Goal: Task Accomplishment & Management: Manage account settings

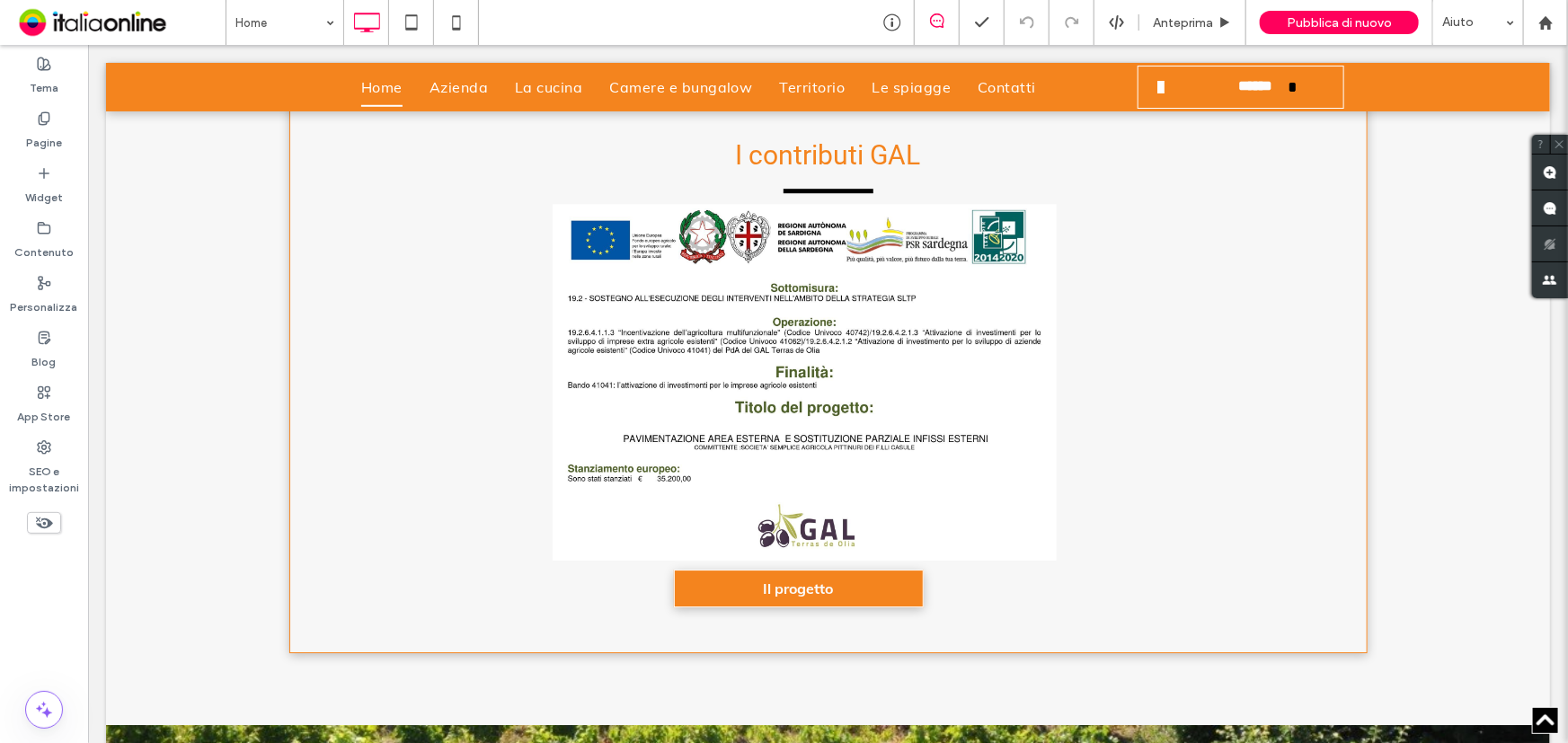
scroll to position [2614, 0]
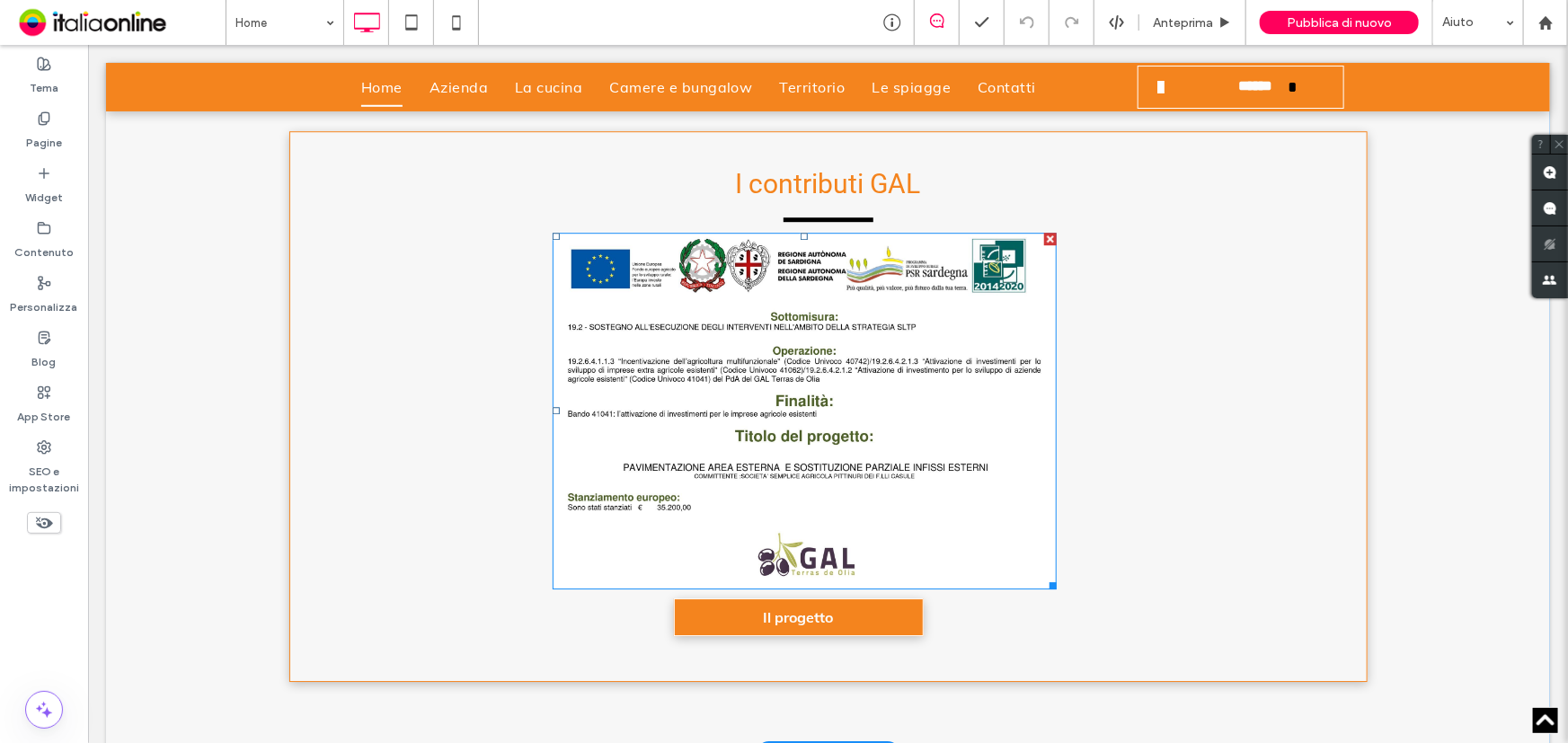
click at [651, 329] on img at bounding box center [804, 410] width 504 height 356
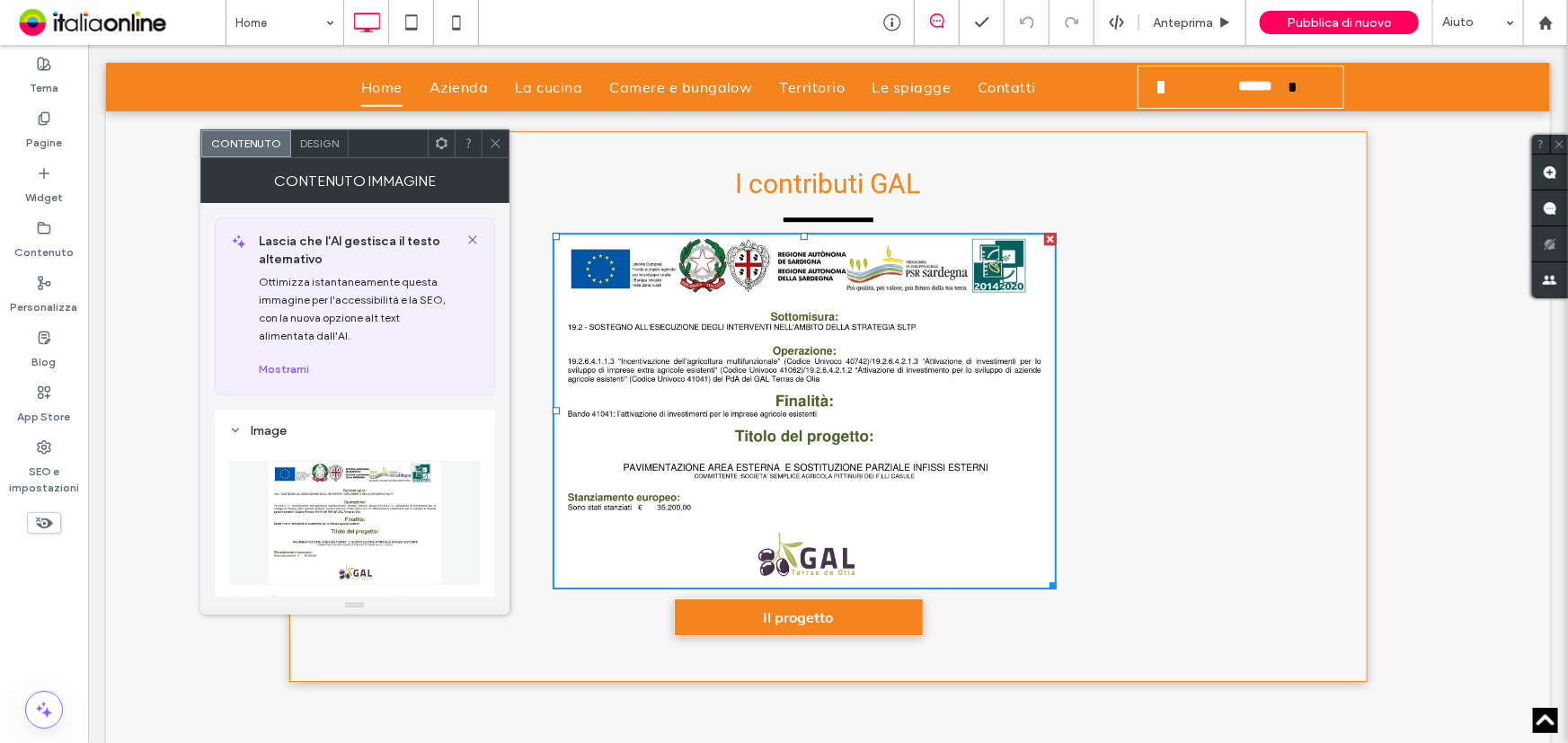
click at [370, 498] on img at bounding box center [354, 523] width 174 height 124
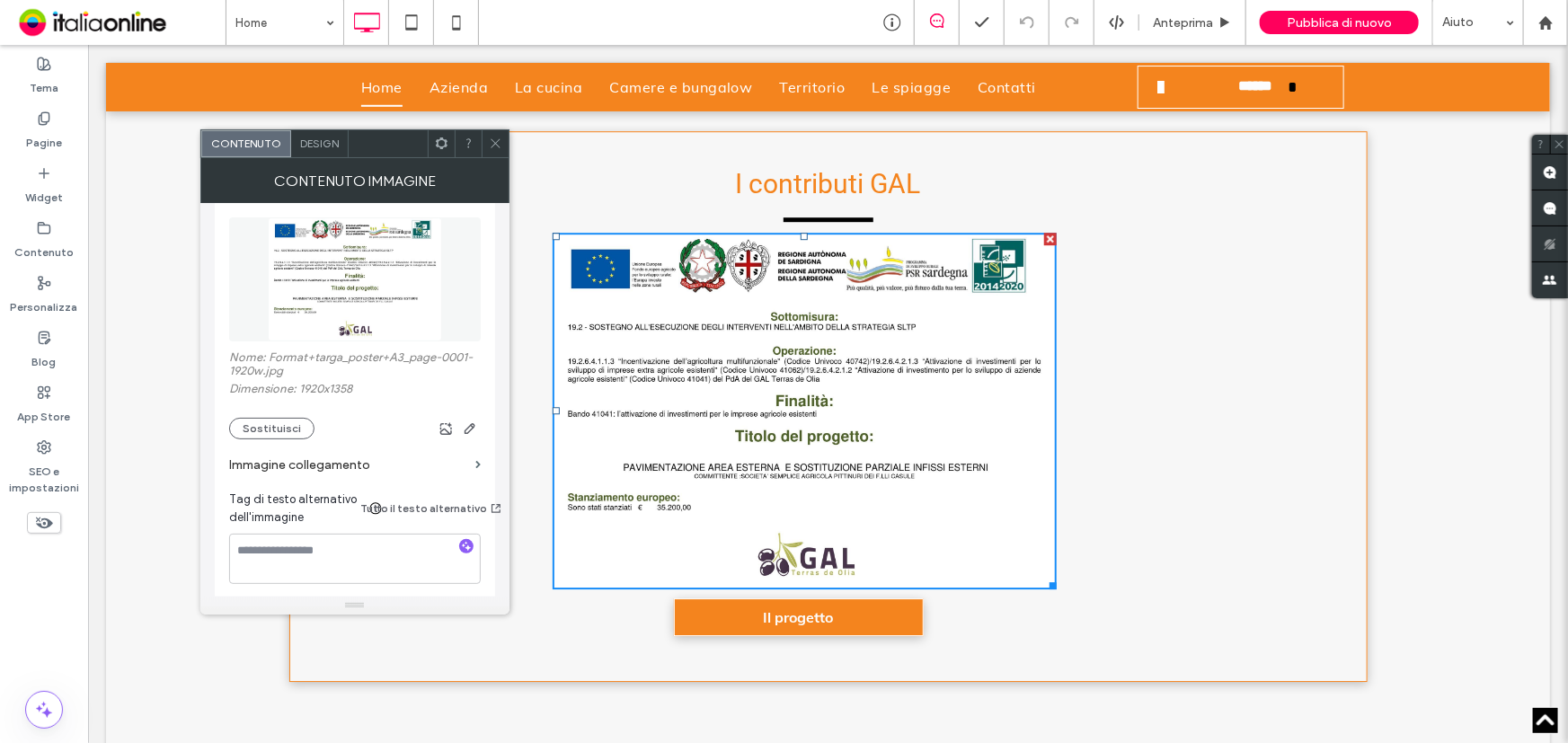
scroll to position [244, 0]
click at [467, 426] on icon "button" at bounding box center [470, 427] width 15 height 15
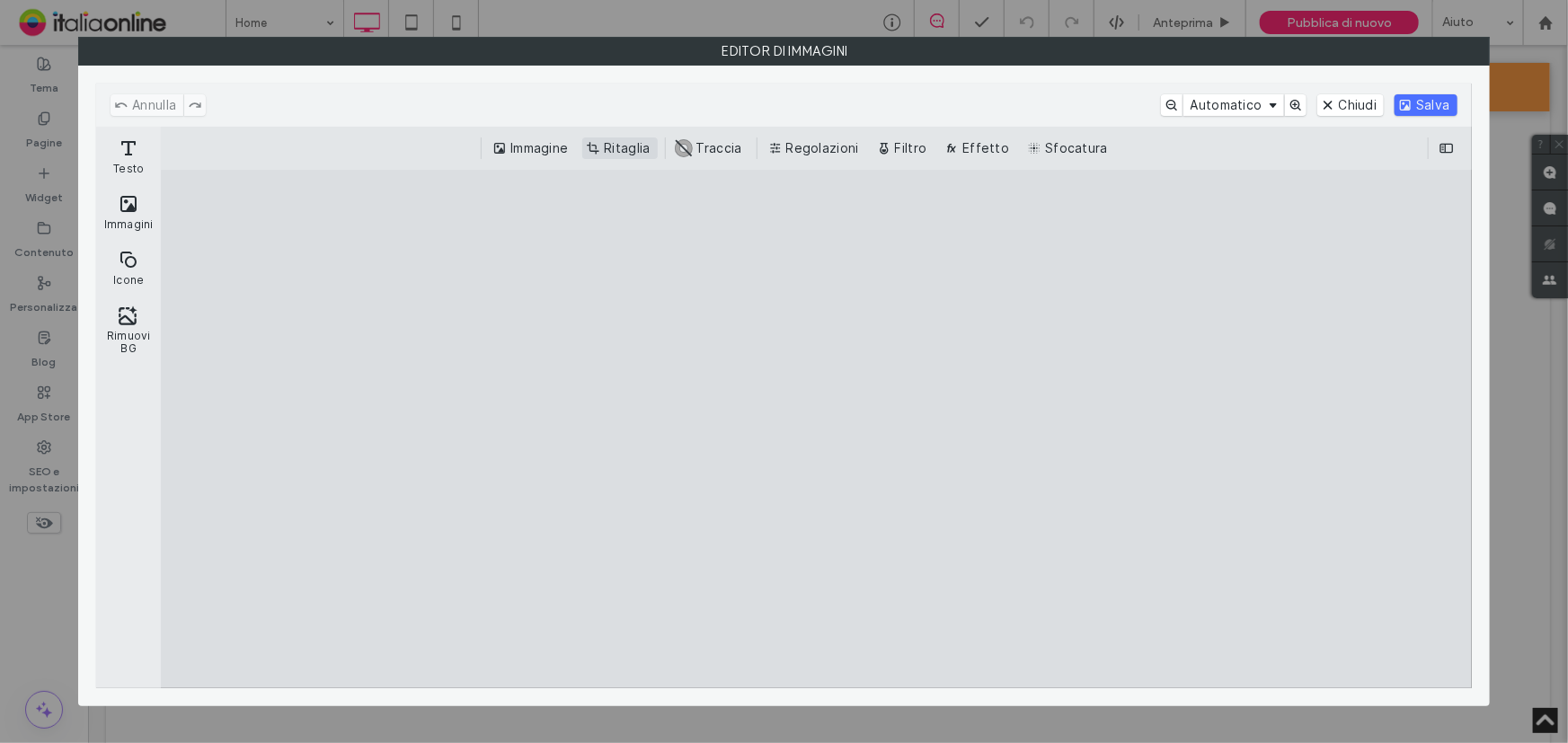
click at [639, 150] on button "Ritaglia" at bounding box center [619, 148] width 75 height 21
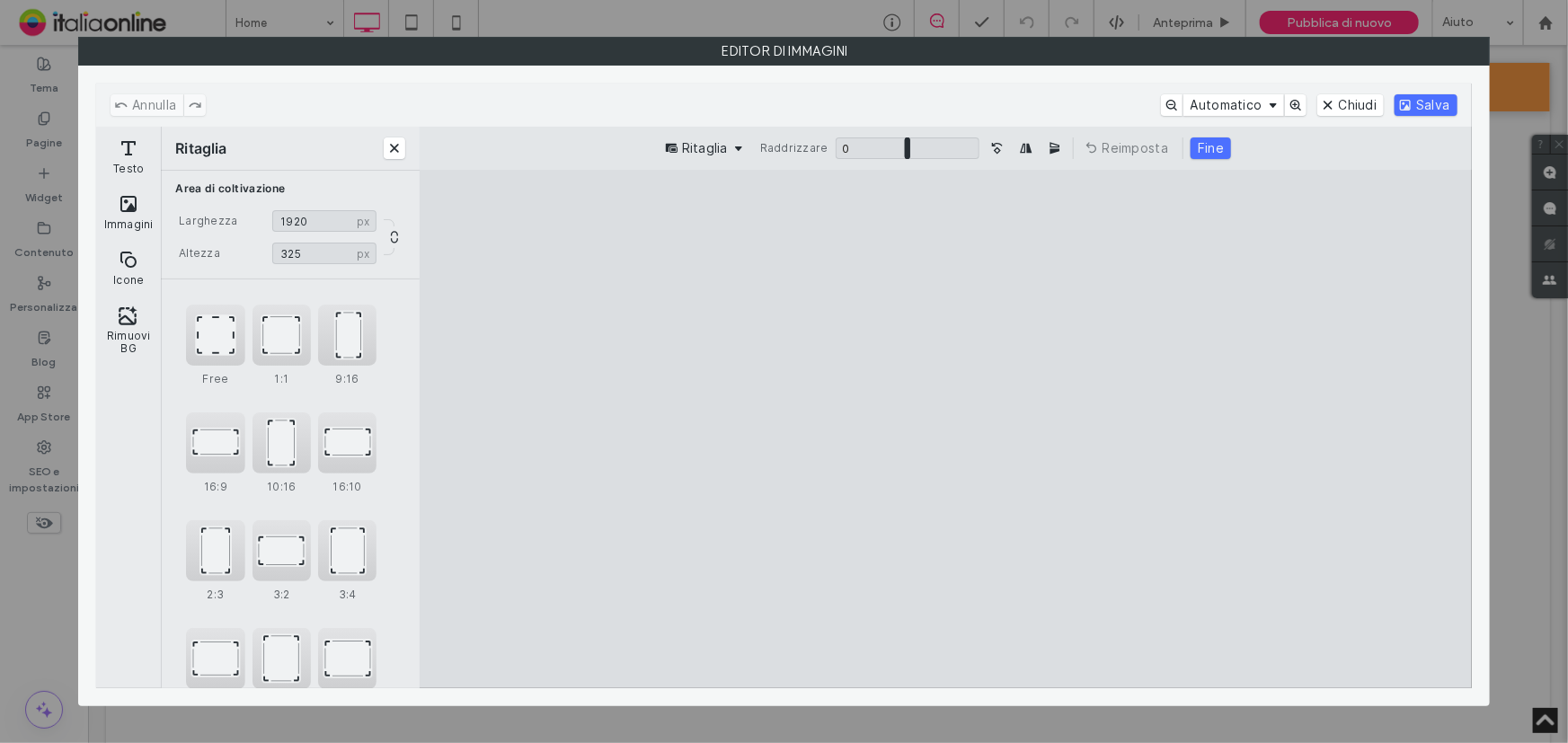
type input "***"
drag, startPoint x: 952, startPoint y: 633, endPoint x: 1030, endPoint y: 310, distance: 332.3
click at [946, 428] on cesdk-canvas "Editor / piattaforma / website builder canvas" at bounding box center [946, 428] width 0 height 0
click at [1445, 108] on button "Salva" at bounding box center [1426, 105] width 62 height 21
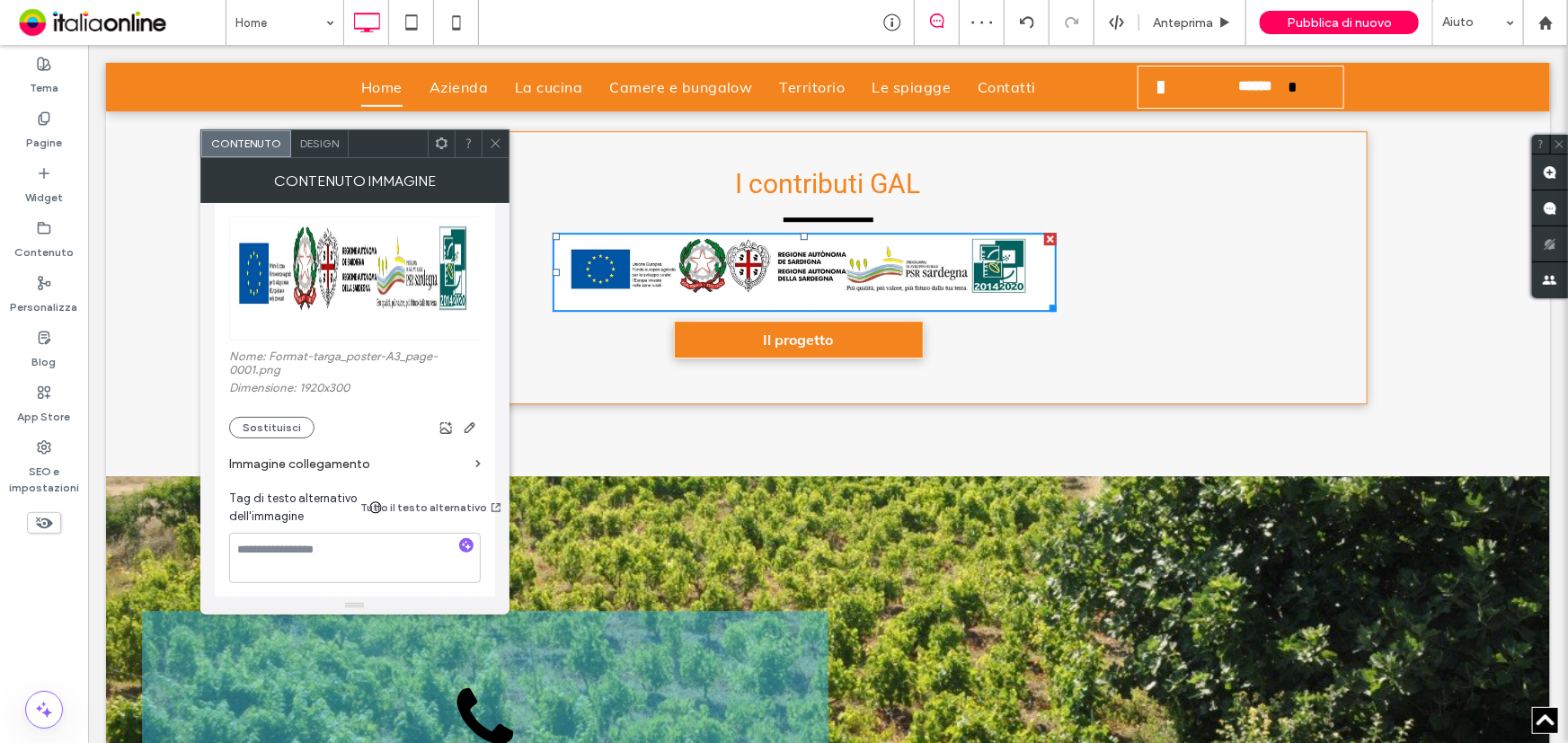
click at [491, 141] on icon at bounding box center [496, 143] width 14 height 14
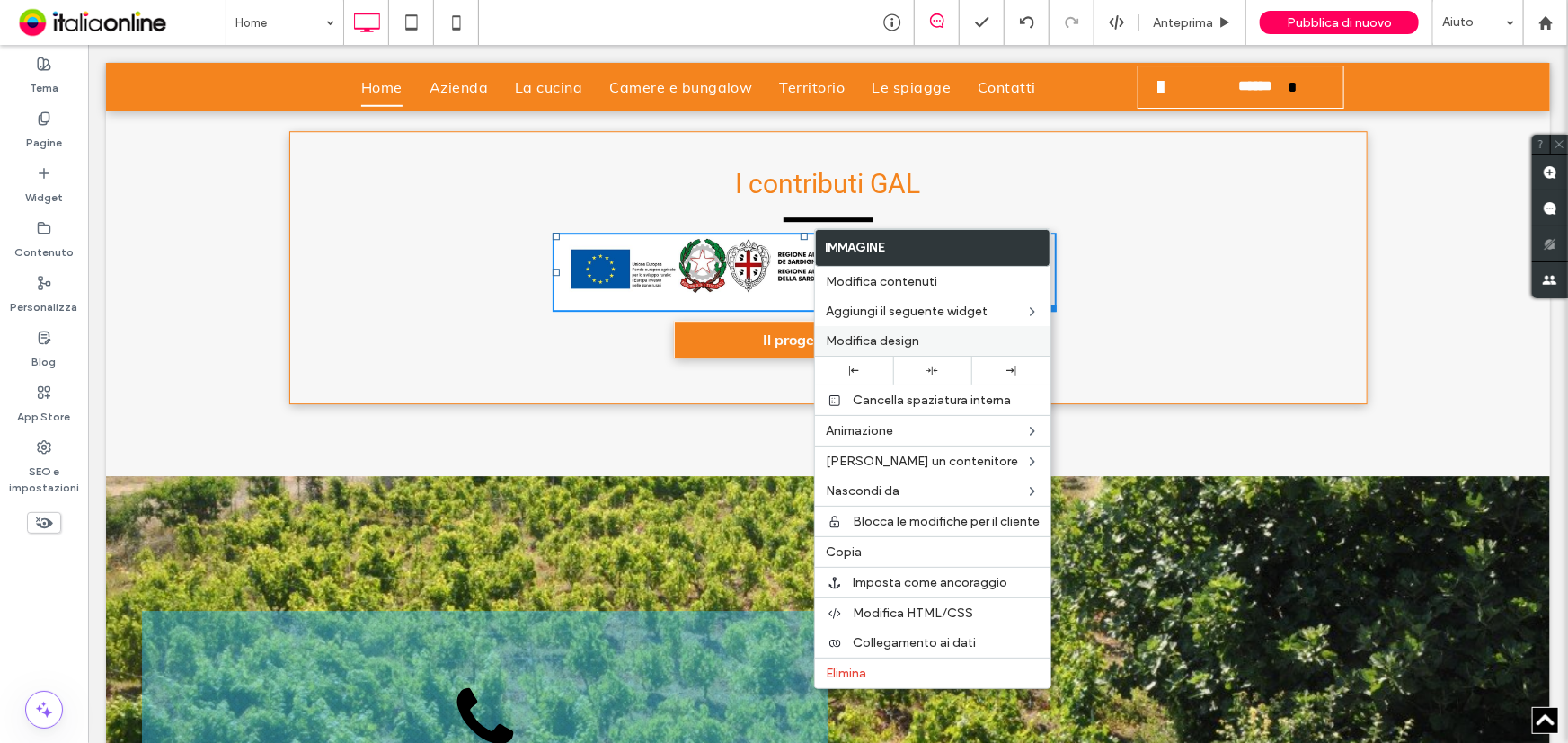
click at [879, 332] on div "Modifica design" at bounding box center [932, 341] width 235 height 30
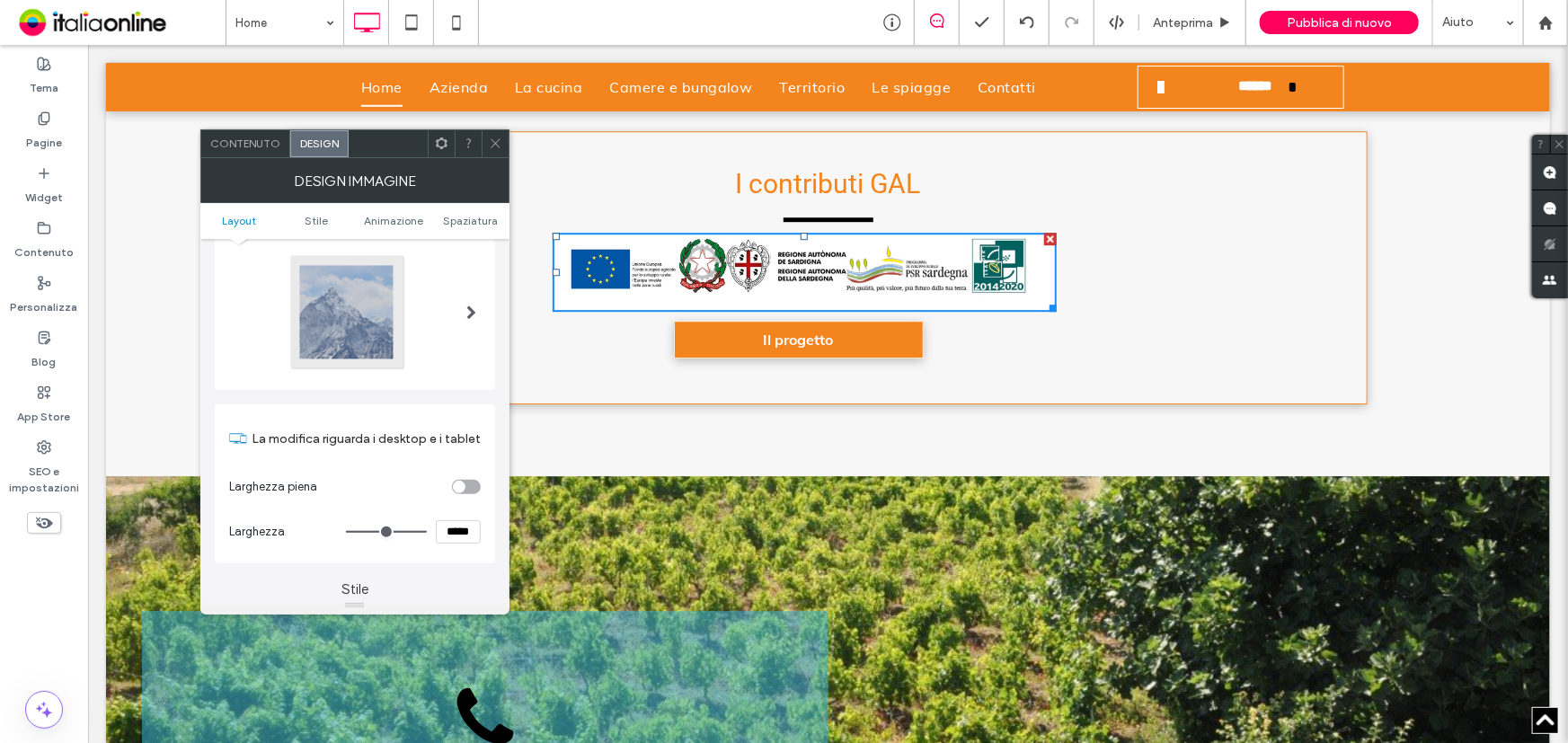
scroll to position [80, 0]
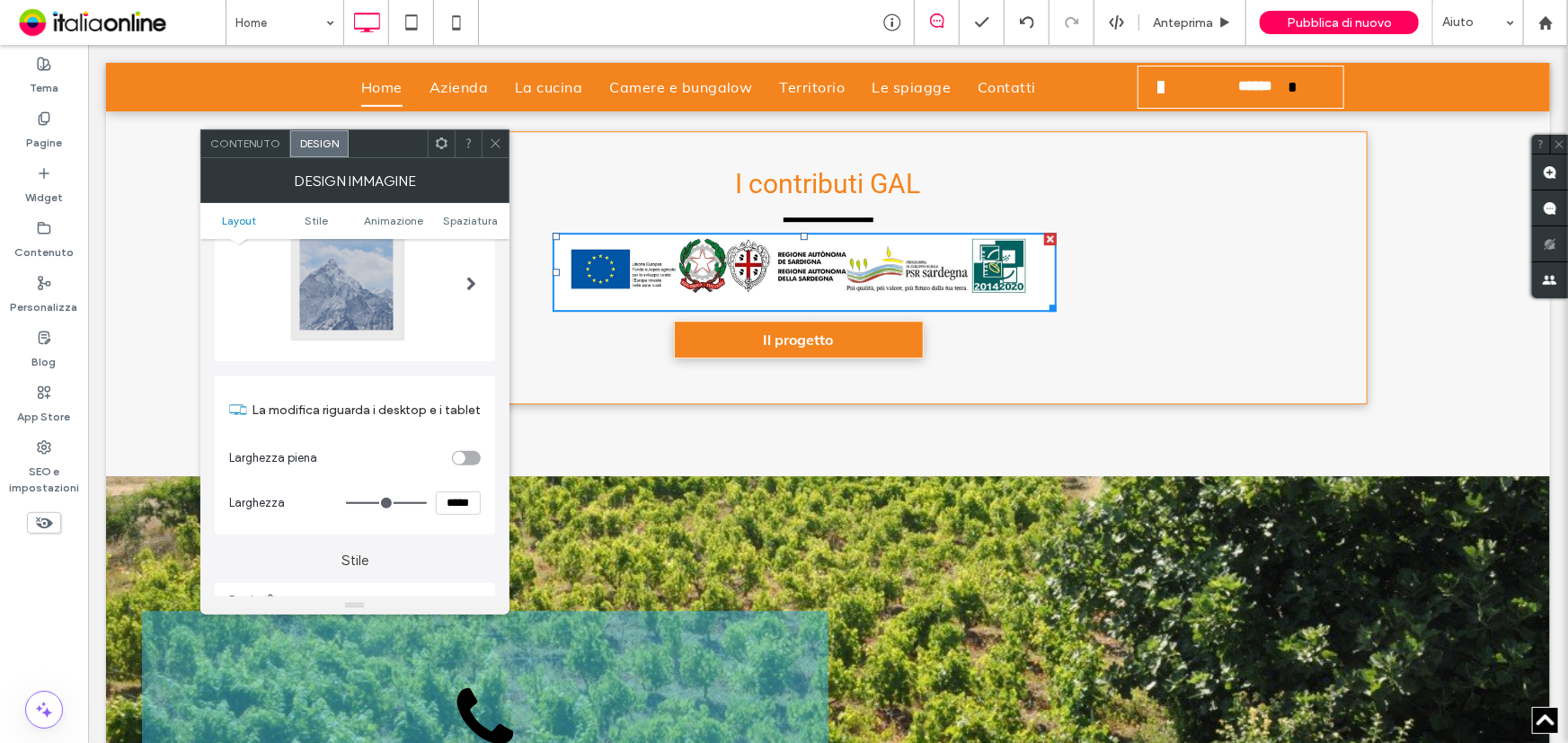
click at [490, 139] on icon at bounding box center [496, 143] width 14 height 14
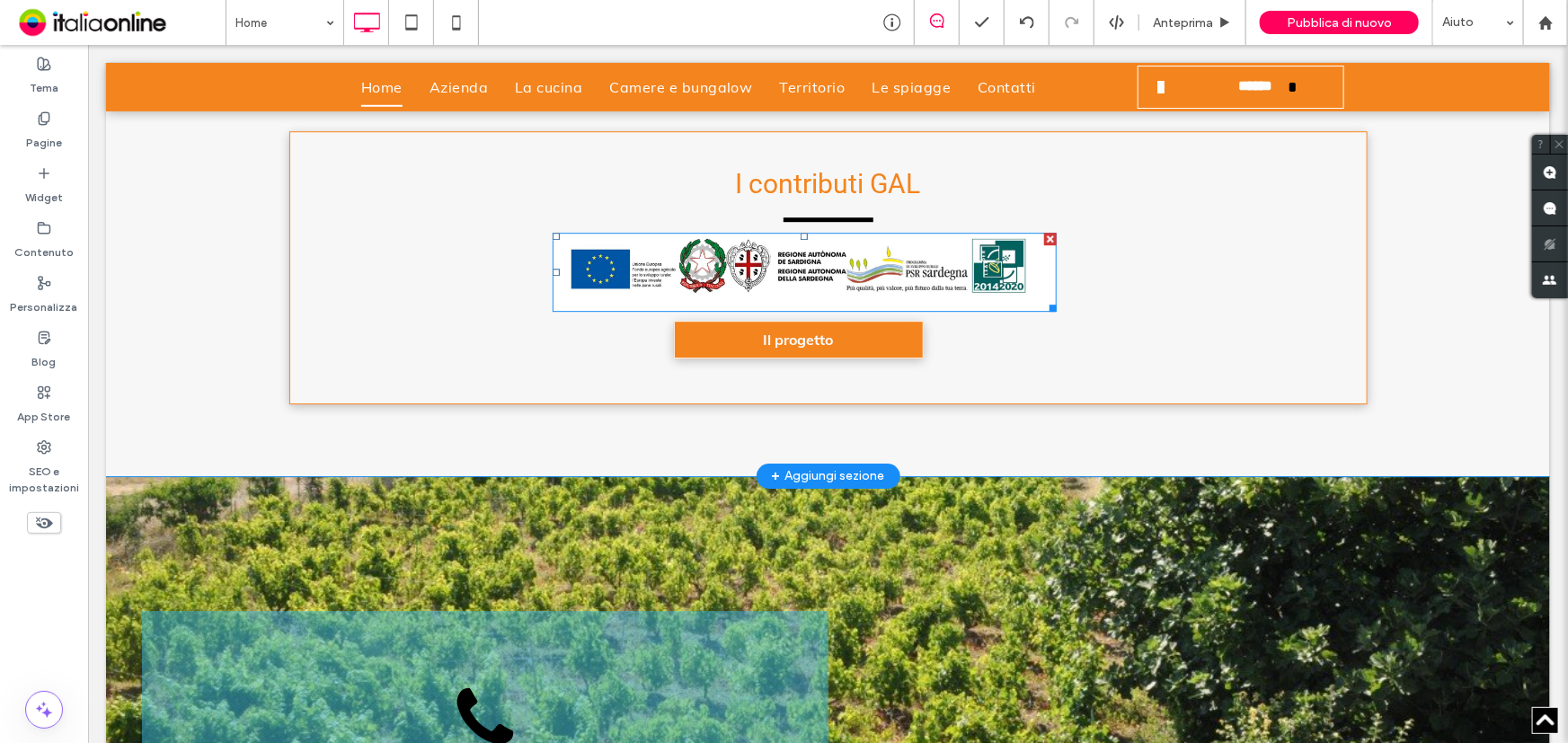
click at [640, 239] on img at bounding box center [804, 271] width 504 height 79
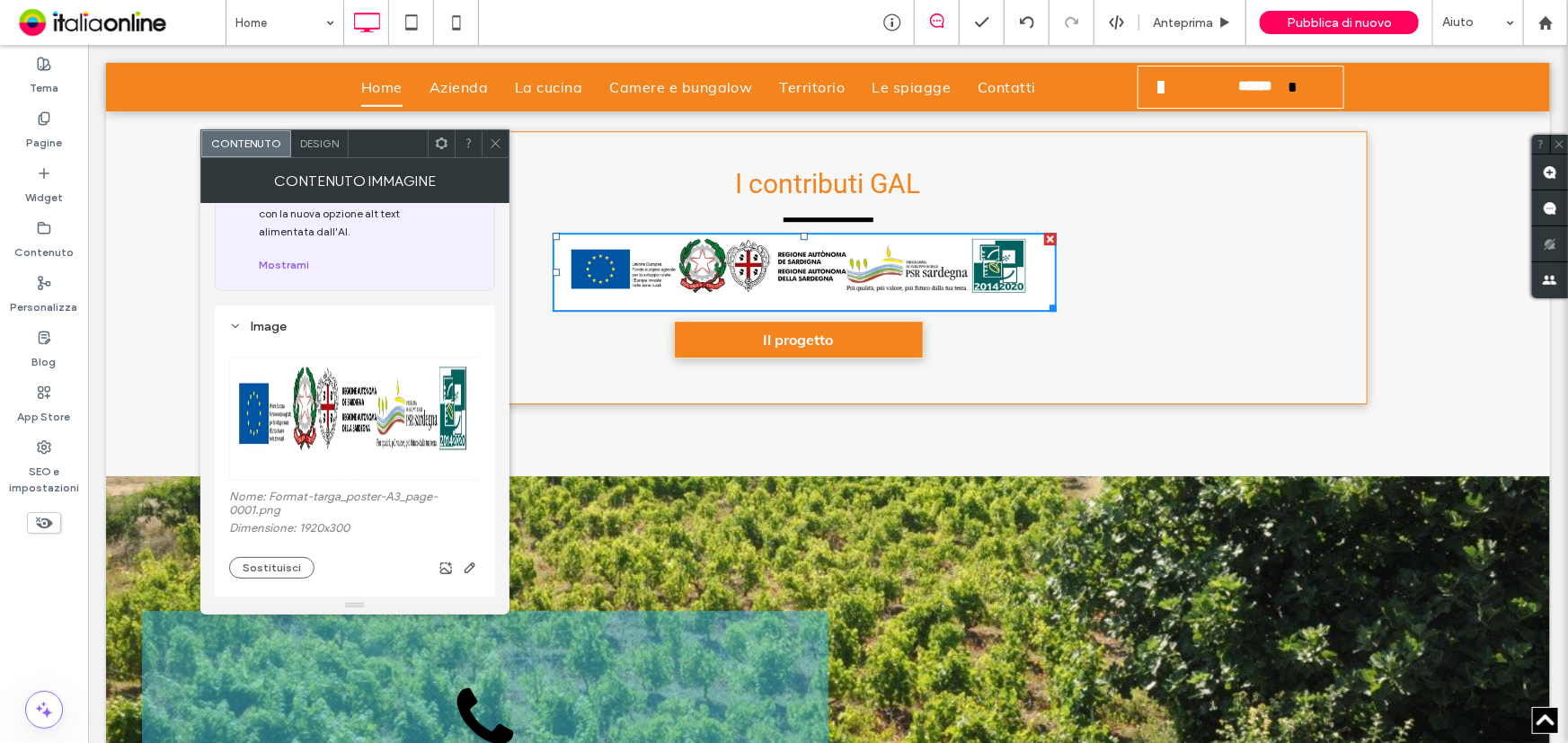
scroll to position [244, 0]
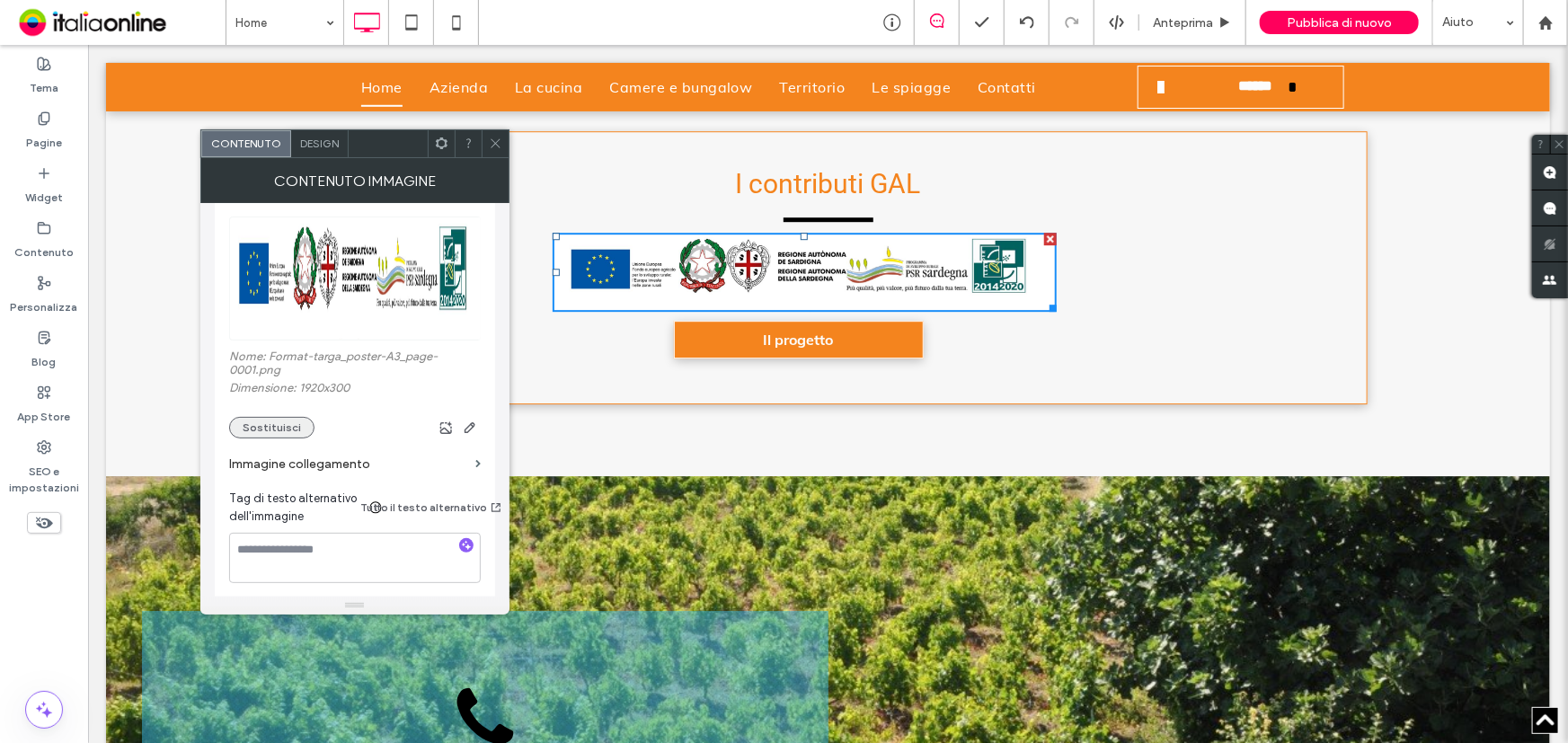
click at [261, 439] on button "Sostituisci" at bounding box center [272, 427] width 85 height 21
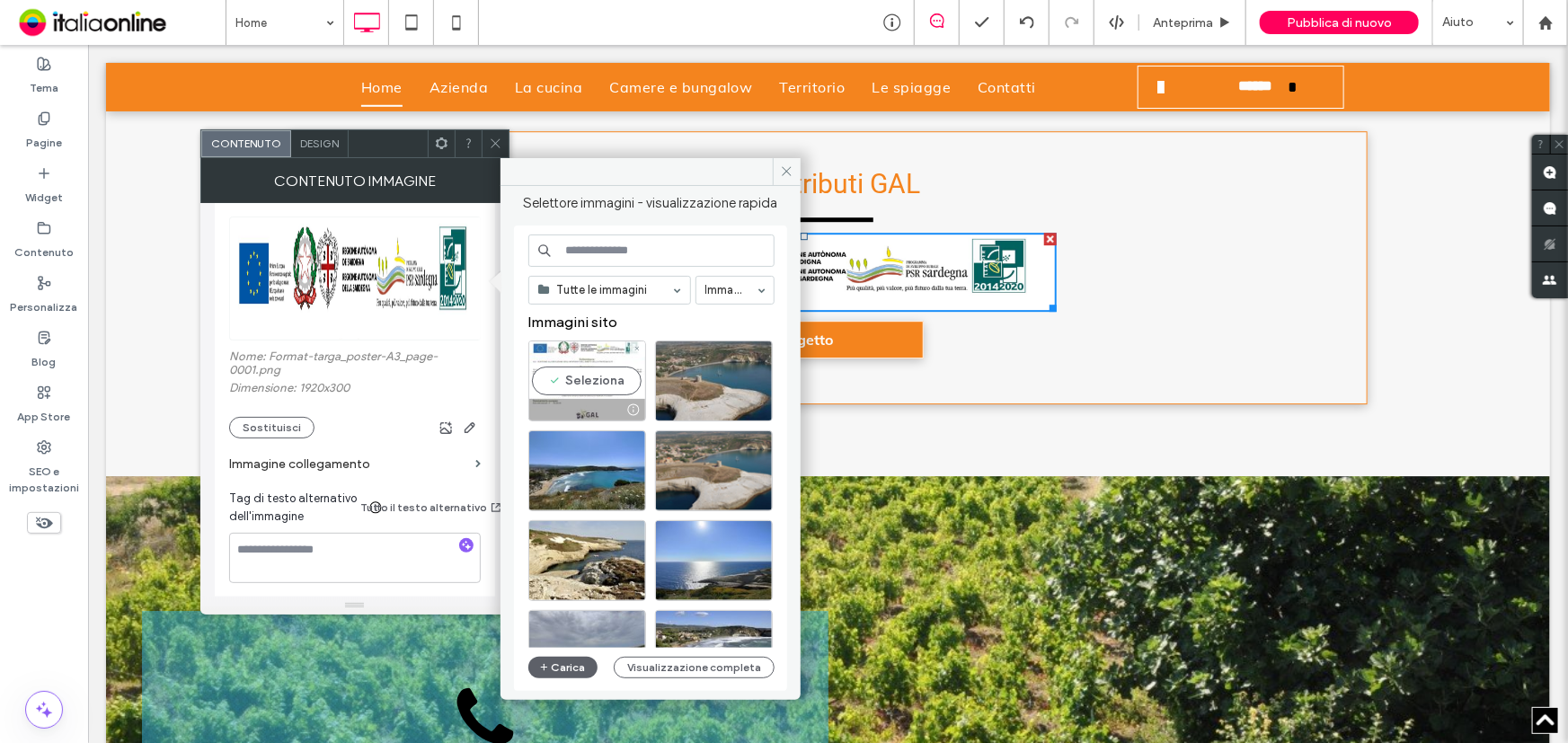
click at [574, 371] on div "Seleziona" at bounding box center [587, 381] width 118 height 80
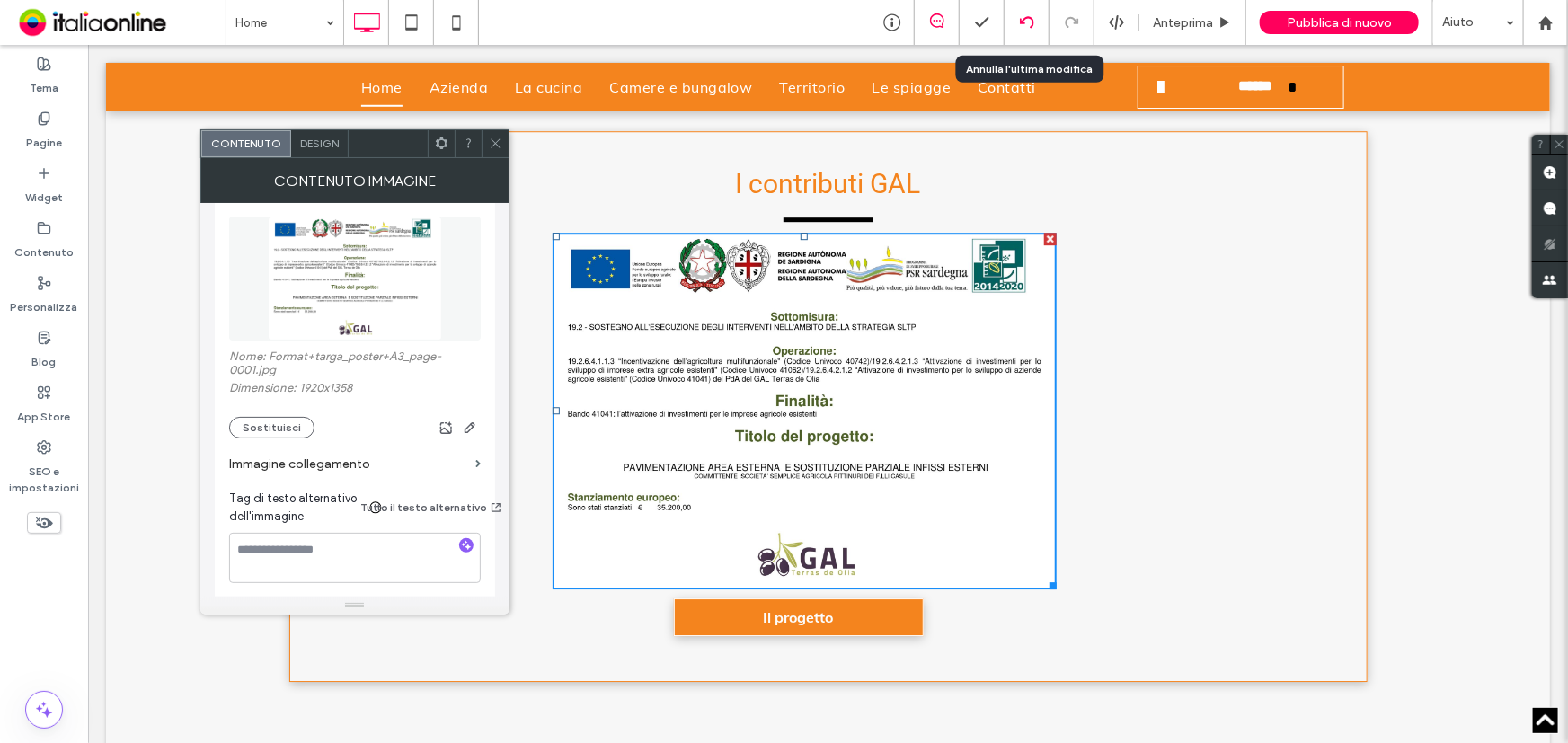
click at [1015, 22] on div at bounding box center [1026, 22] width 44 height 15
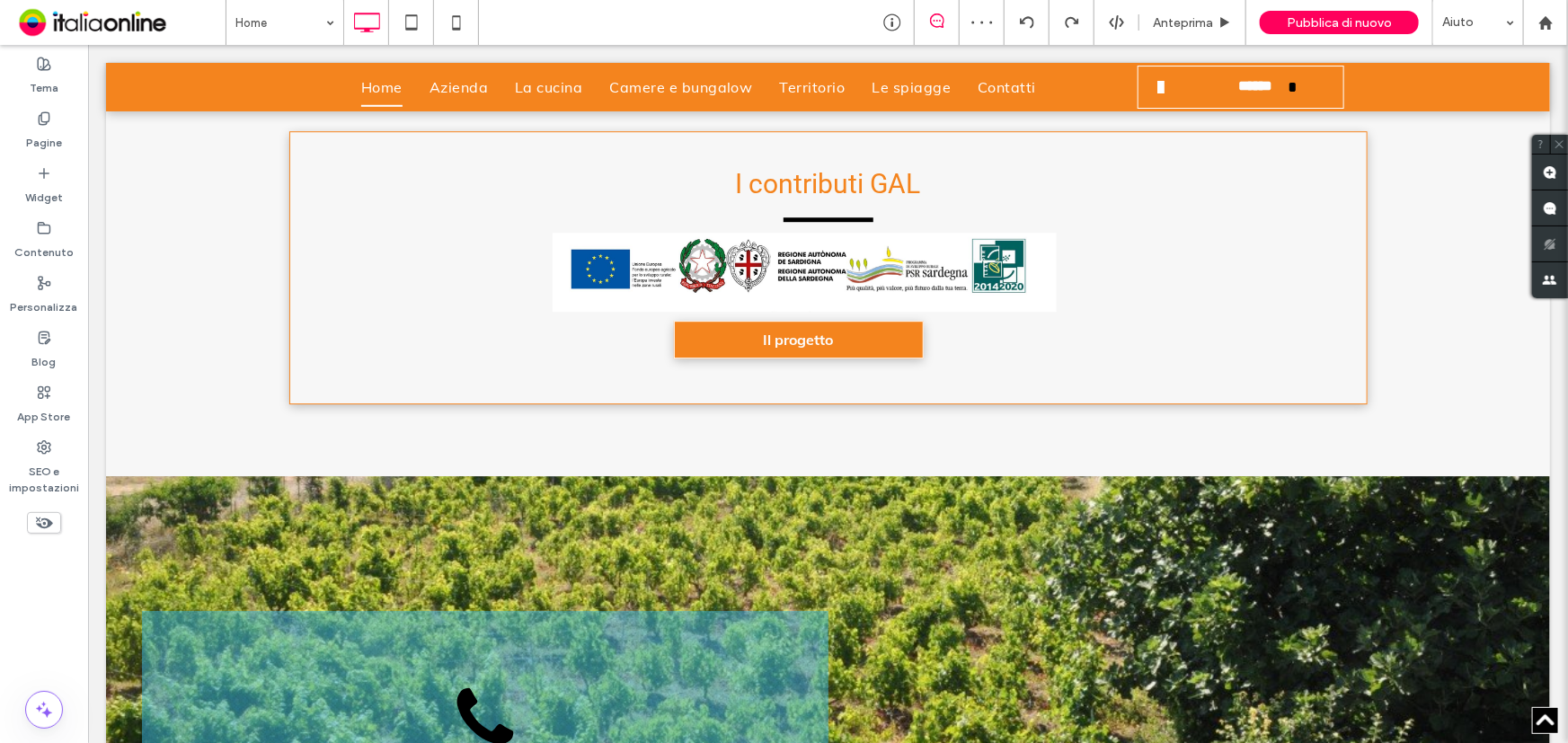
scroll to position [2450, 0]
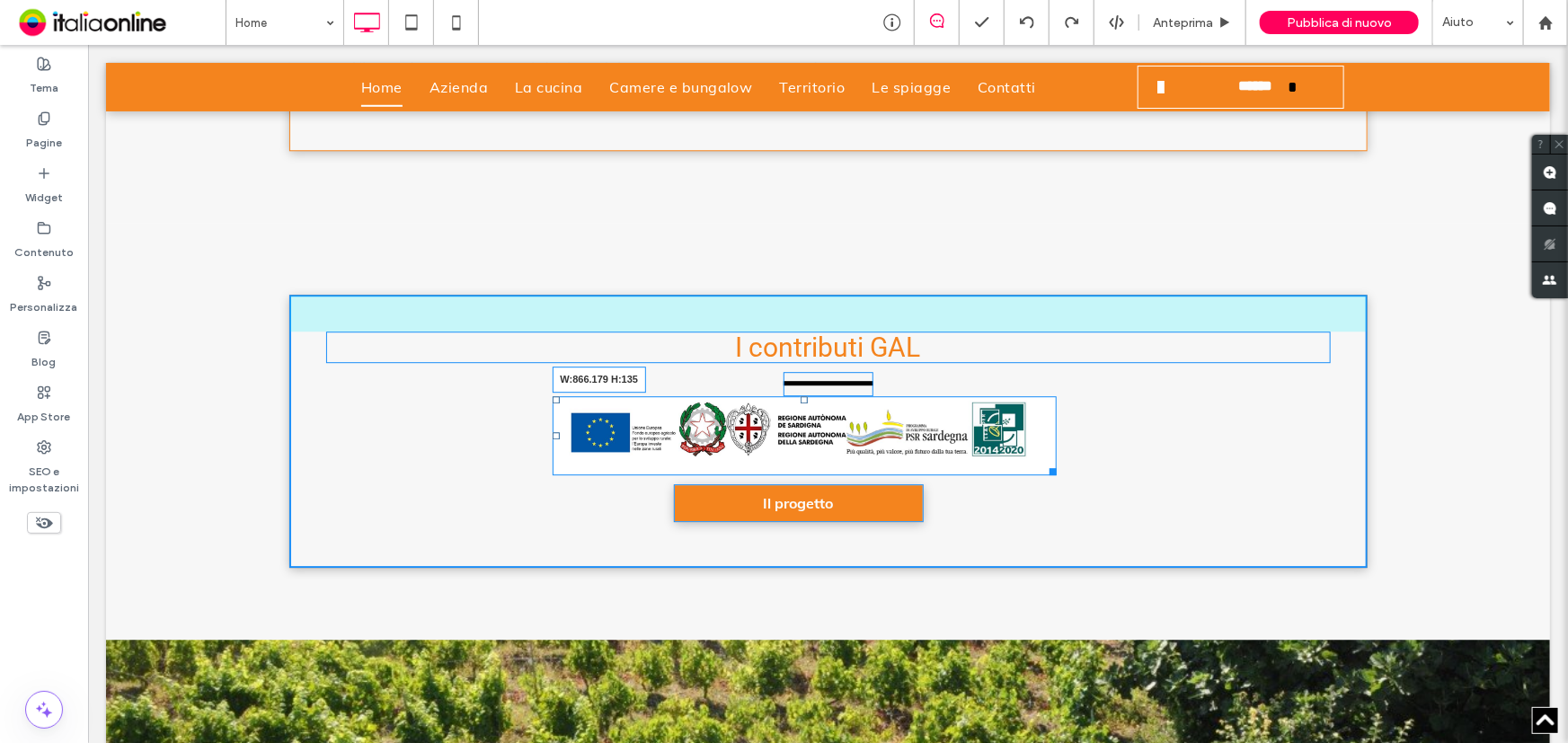
drag, startPoint x: 1044, startPoint y: 439, endPoint x: 1108, endPoint y: 486, distance: 79.4
click at [1108, 486] on div "I contributi GAL W:866.179 H:135 Il progetto Click To Paste" at bounding box center [827, 430] width 1078 height 273
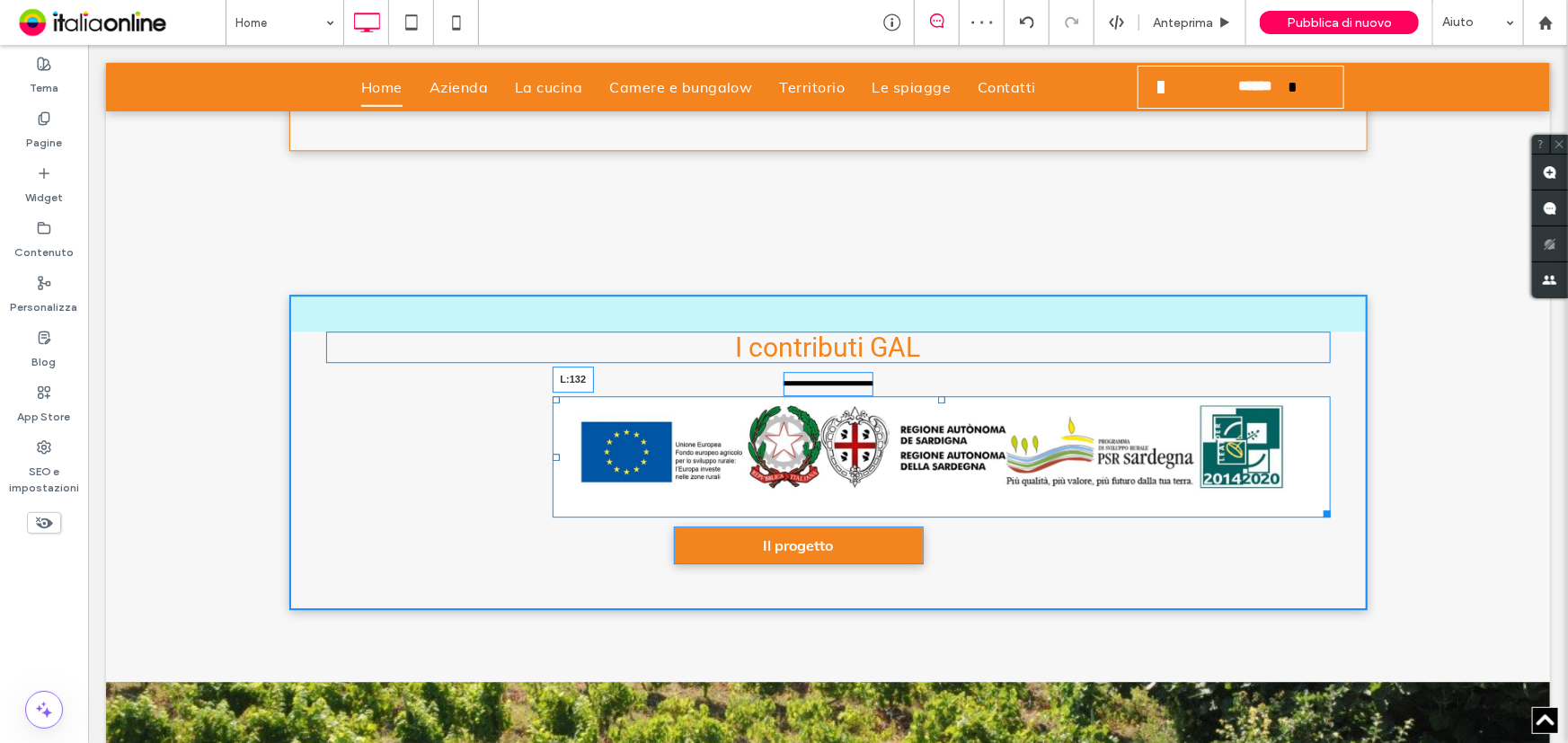
drag, startPoint x: 549, startPoint y: 424, endPoint x: 441, endPoint y: 418, distance: 108.2
click at [552, 418] on div "L:132" at bounding box center [940, 455] width 778 height 121
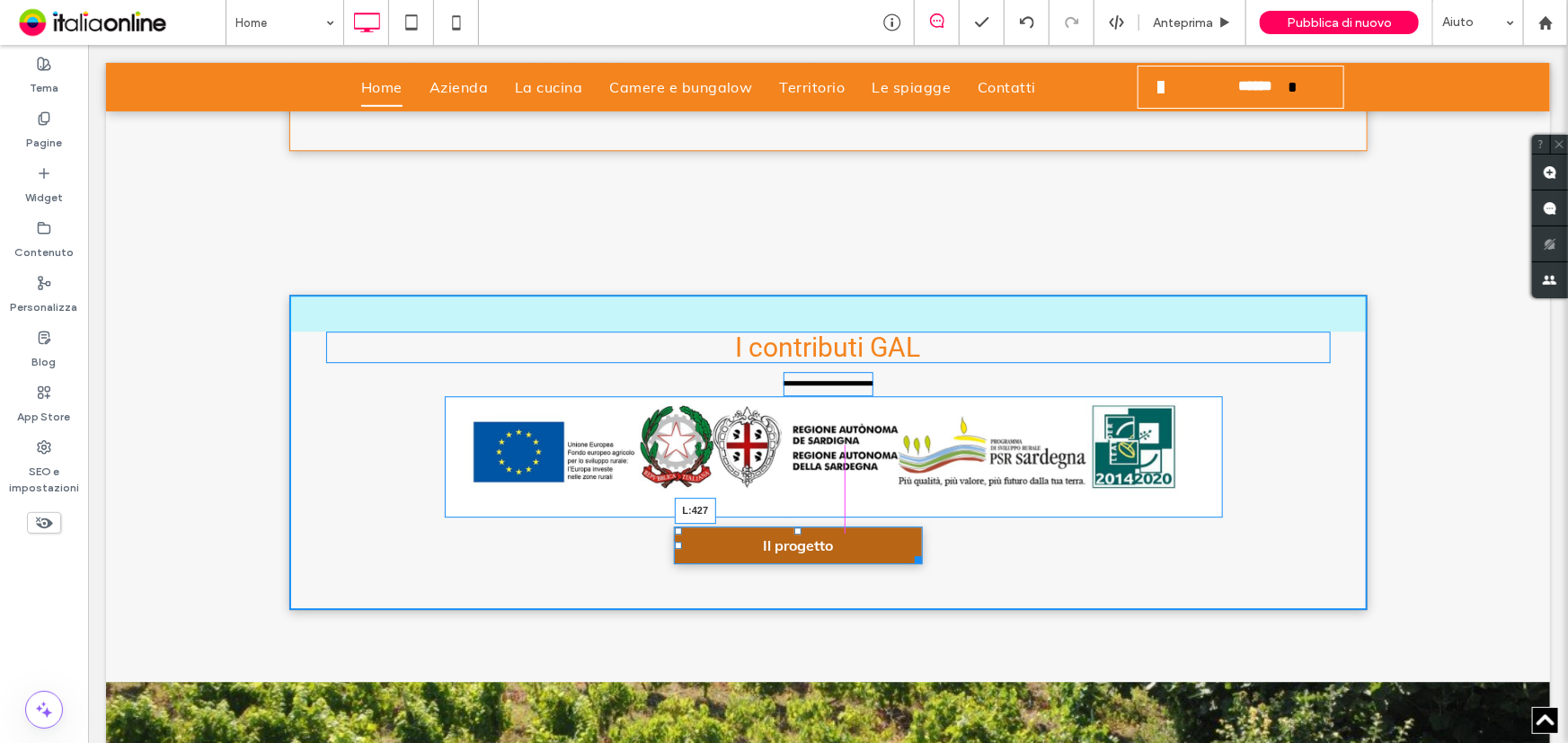
drag, startPoint x: 664, startPoint y: 512, endPoint x: 700, endPoint y: 537, distance: 43.8
click at [700, 537] on div "I contributi GAL Il progetto L:427 Click To Paste" at bounding box center [827, 451] width 1078 height 316
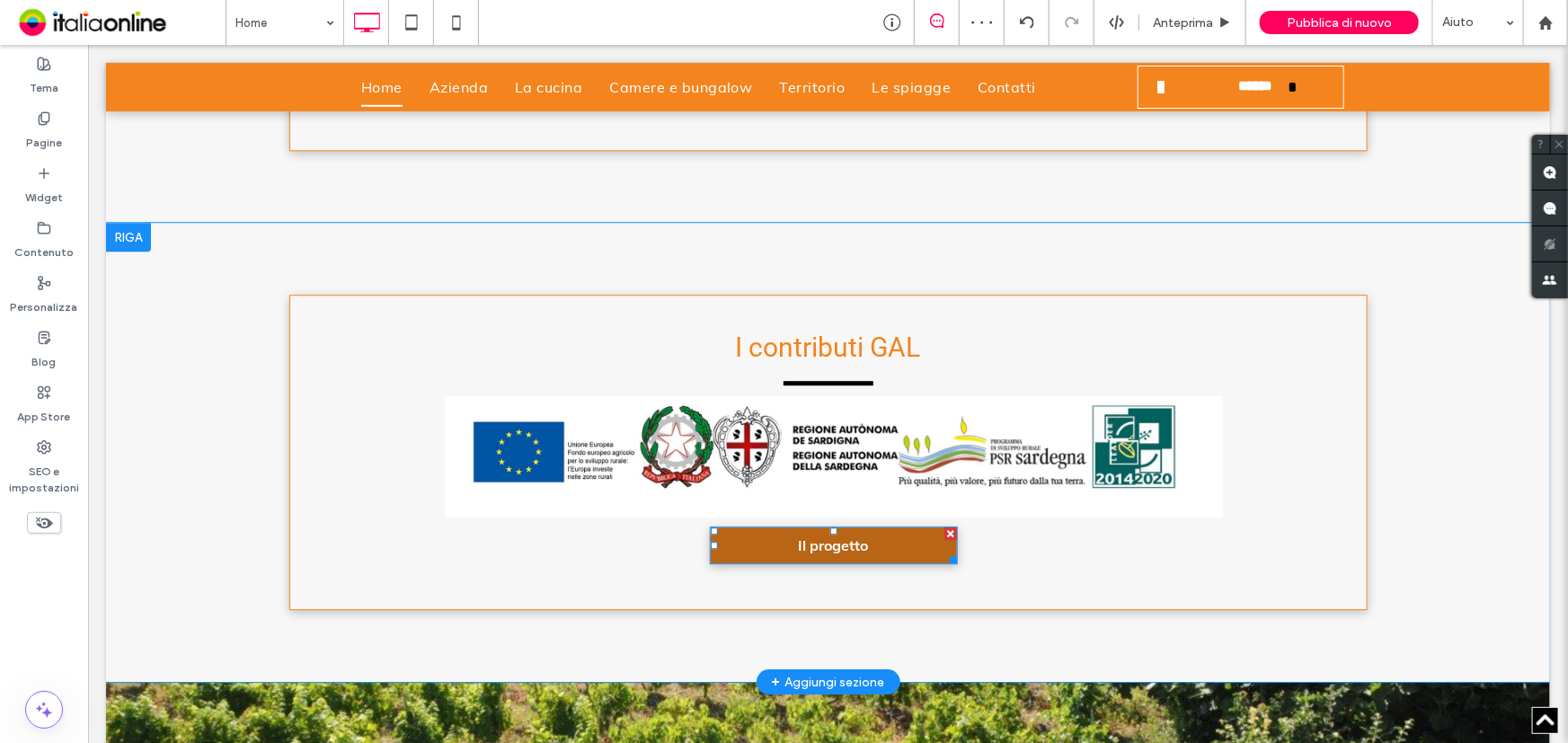
click at [771, 526] on link "Il progetto" at bounding box center [833, 544] width 248 height 38
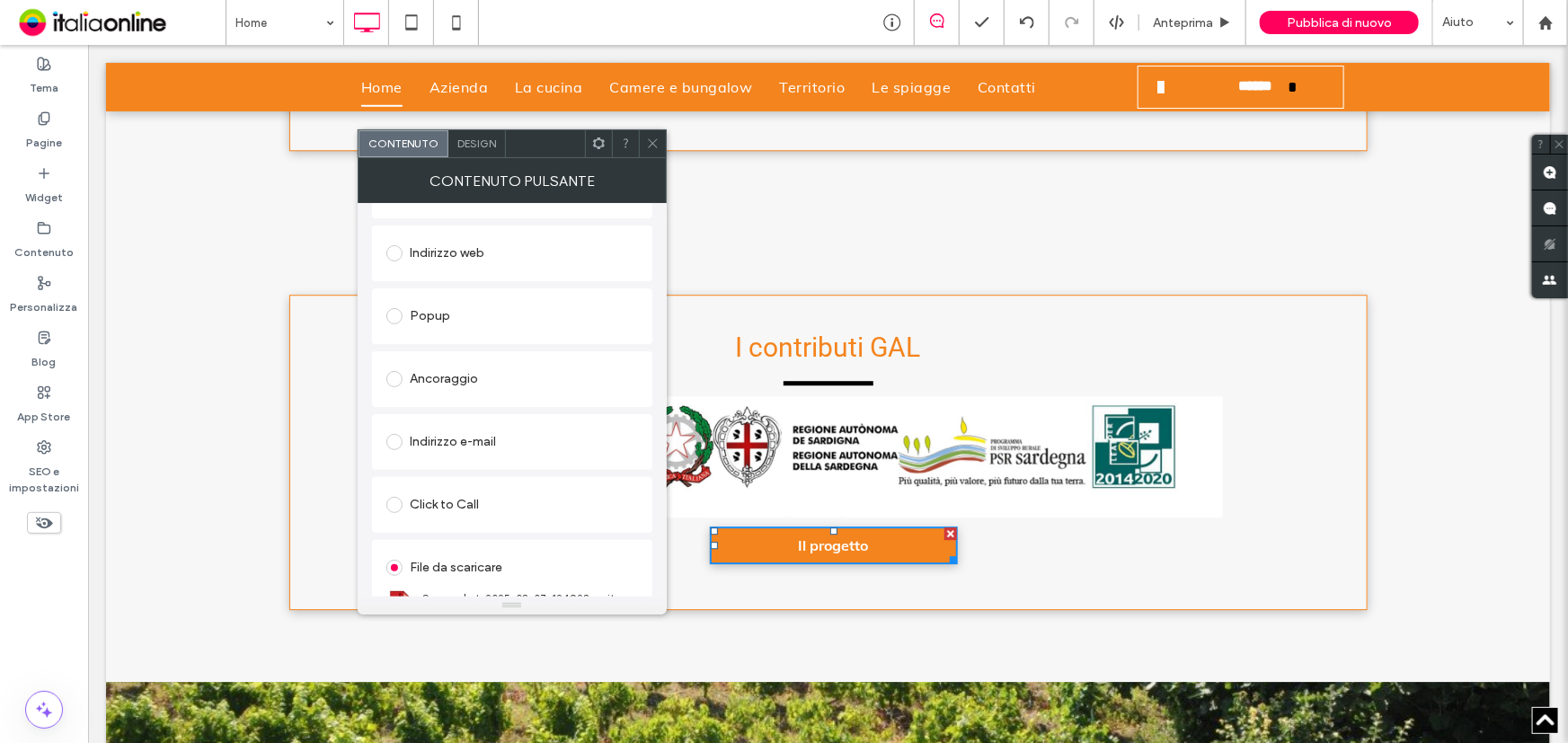
scroll to position [301, 0]
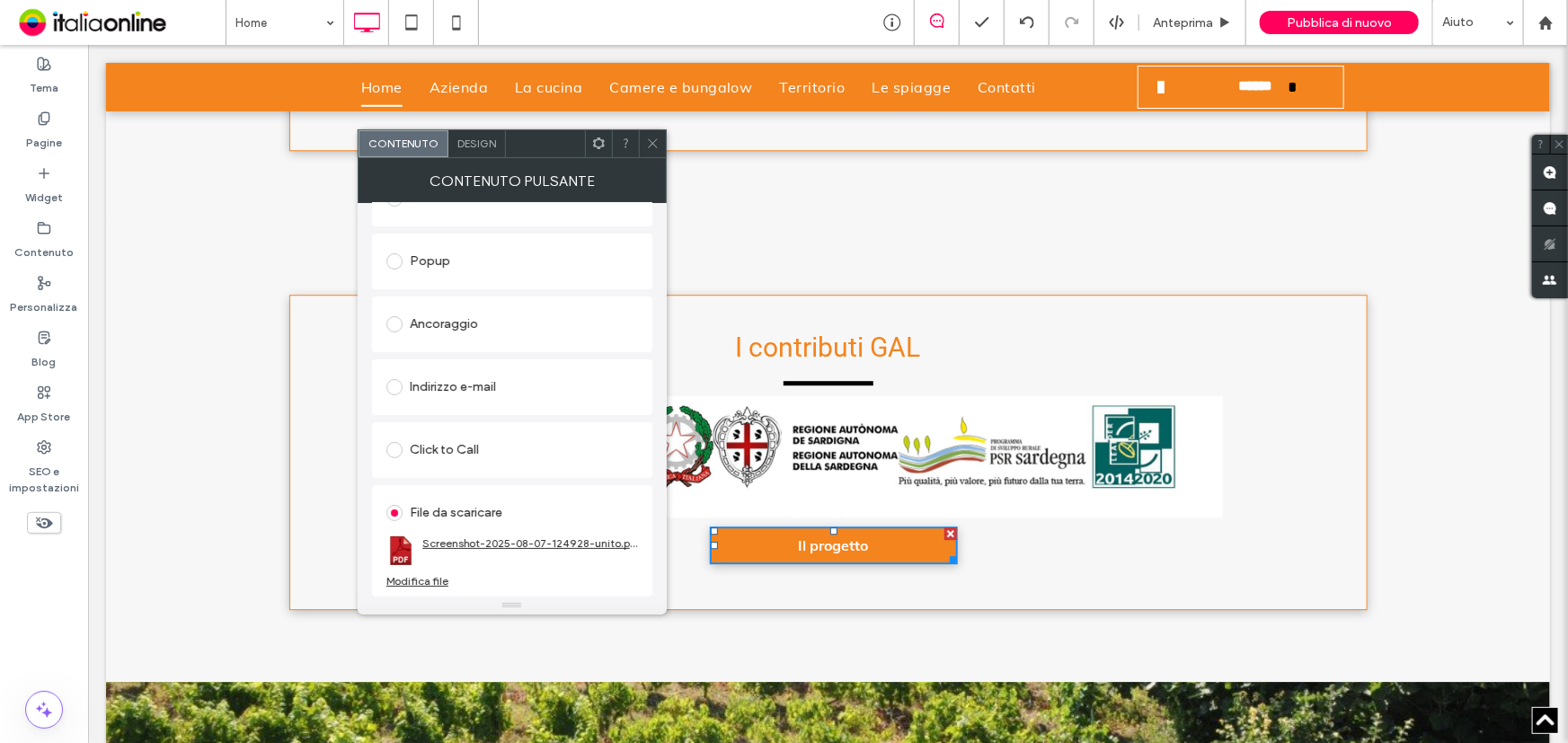
drag, startPoint x: 462, startPoint y: 546, endPoint x: 447, endPoint y: 538, distance: 17.0
click at [447, 538] on link "Screenshot-2025-08-07-124928-unito.pdf" at bounding box center [530, 543] width 216 height 14
click at [399, 586] on div "Modifica file" at bounding box center [417, 581] width 62 height 14
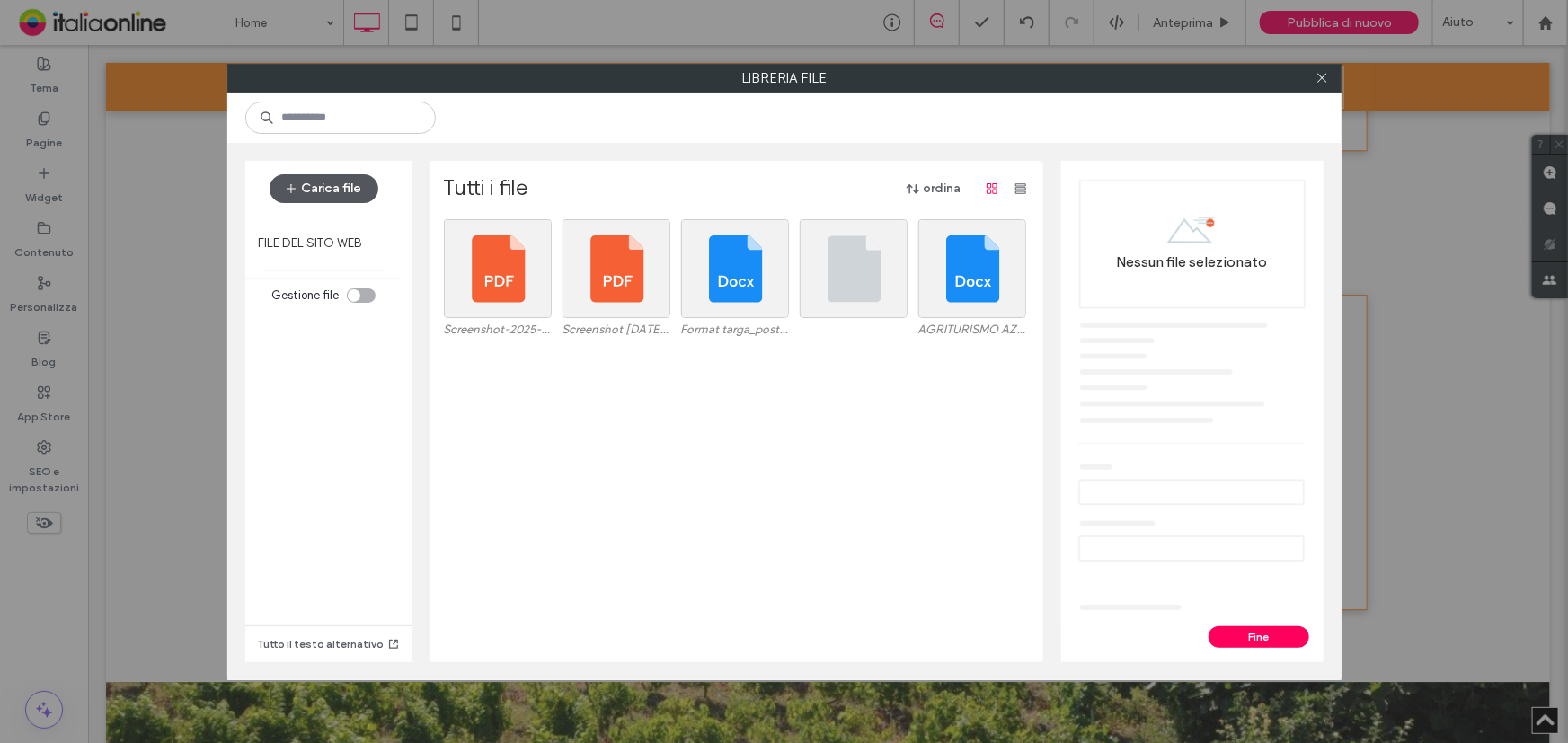
click at [343, 174] on button "Carica file" at bounding box center [323, 189] width 108 height 29
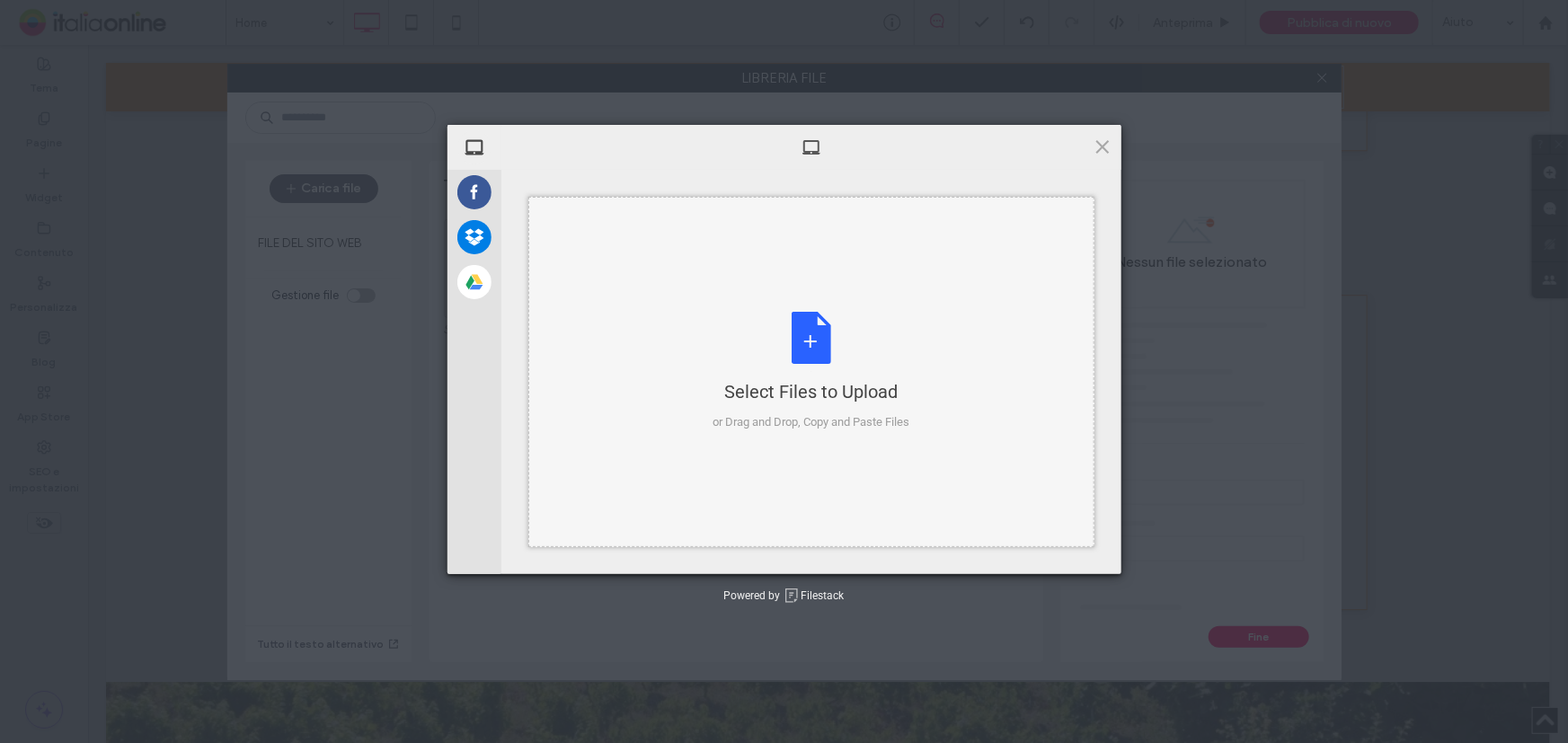
click at [808, 335] on div "Select Files to Upload or Drag and Drop, Copy and Paste Files" at bounding box center [811, 371] width 197 height 119
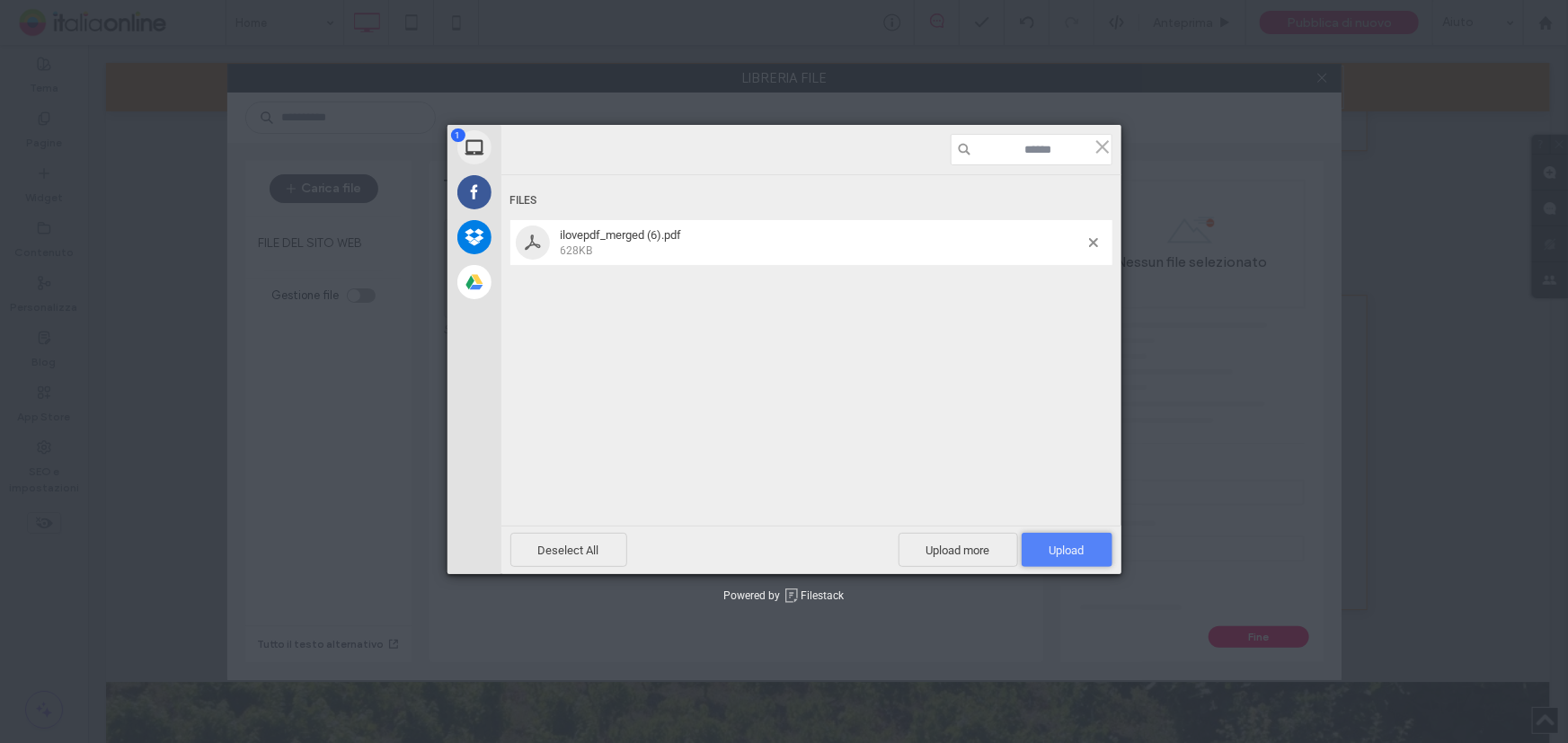
click at [1071, 549] on span "Upload 1" at bounding box center [1066, 550] width 35 height 14
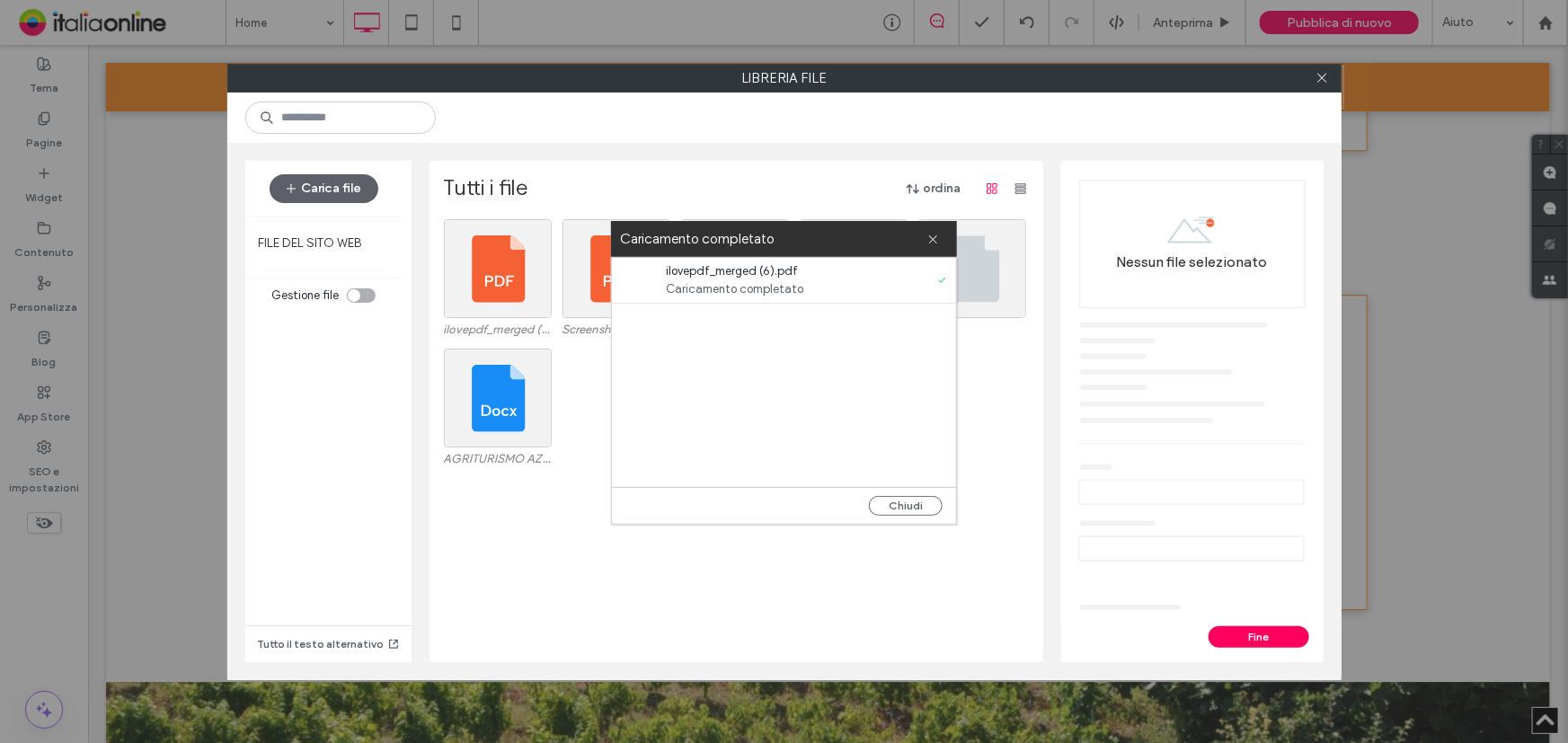
drag, startPoint x: 911, startPoint y: 509, endPoint x: 831, endPoint y: 423, distance: 117.5
click at [911, 509] on button "Chiudi" at bounding box center [906, 506] width 74 height 19
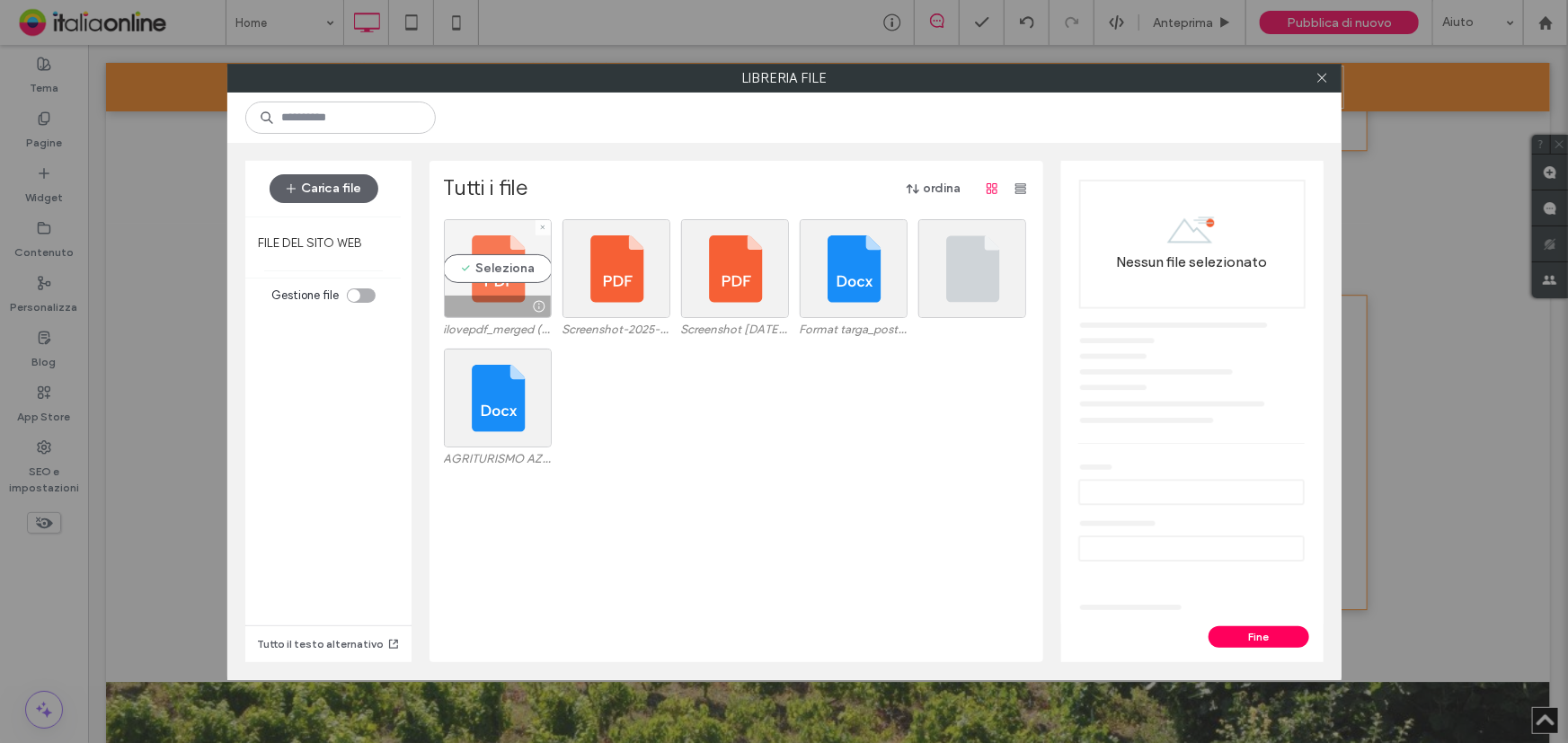
click at [496, 264] on div "Seleziona" at bounding box center [497, 268] width 108 height 99
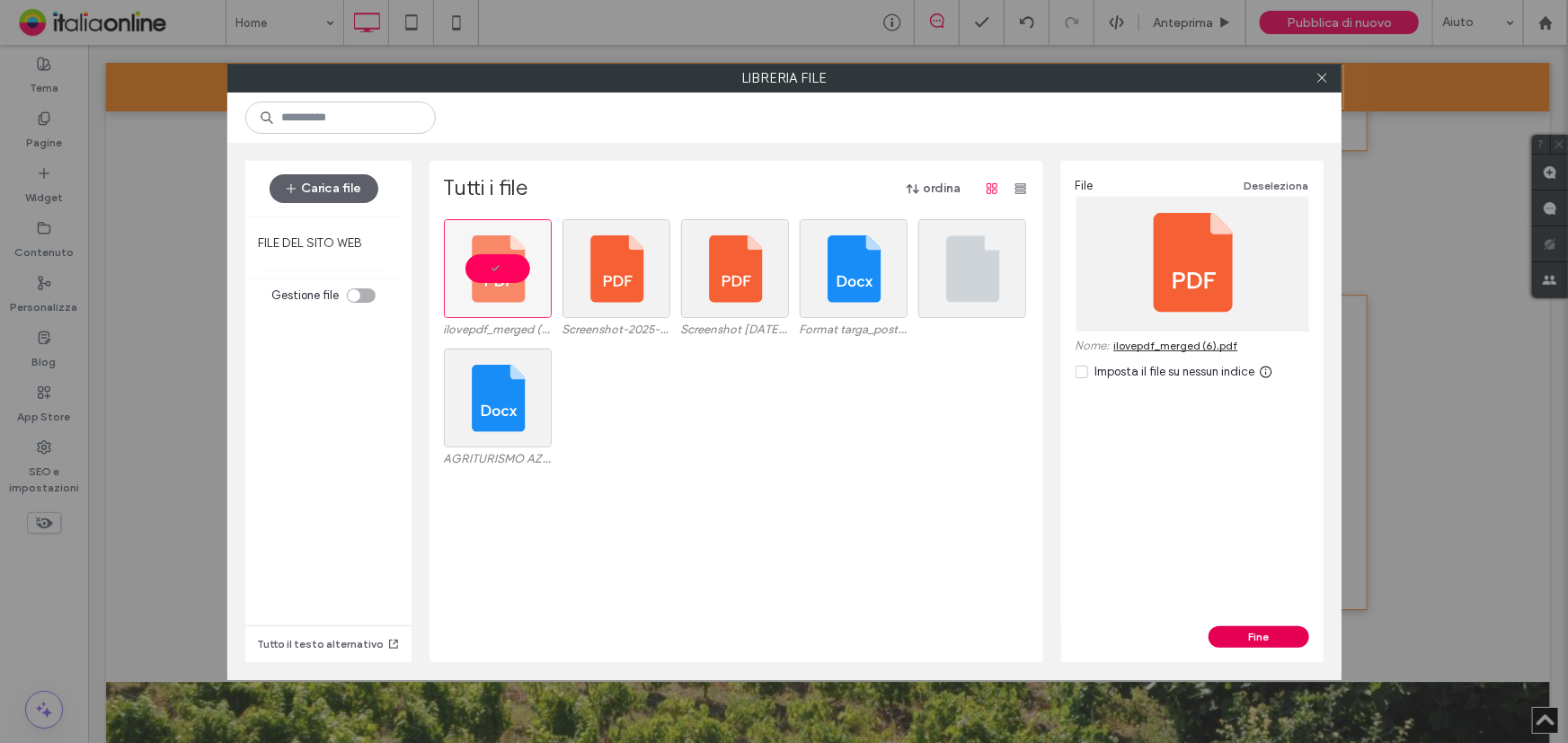
click at [1260, 638] on button "Fine" at bounding box center [1259, 636] width 101 height 21
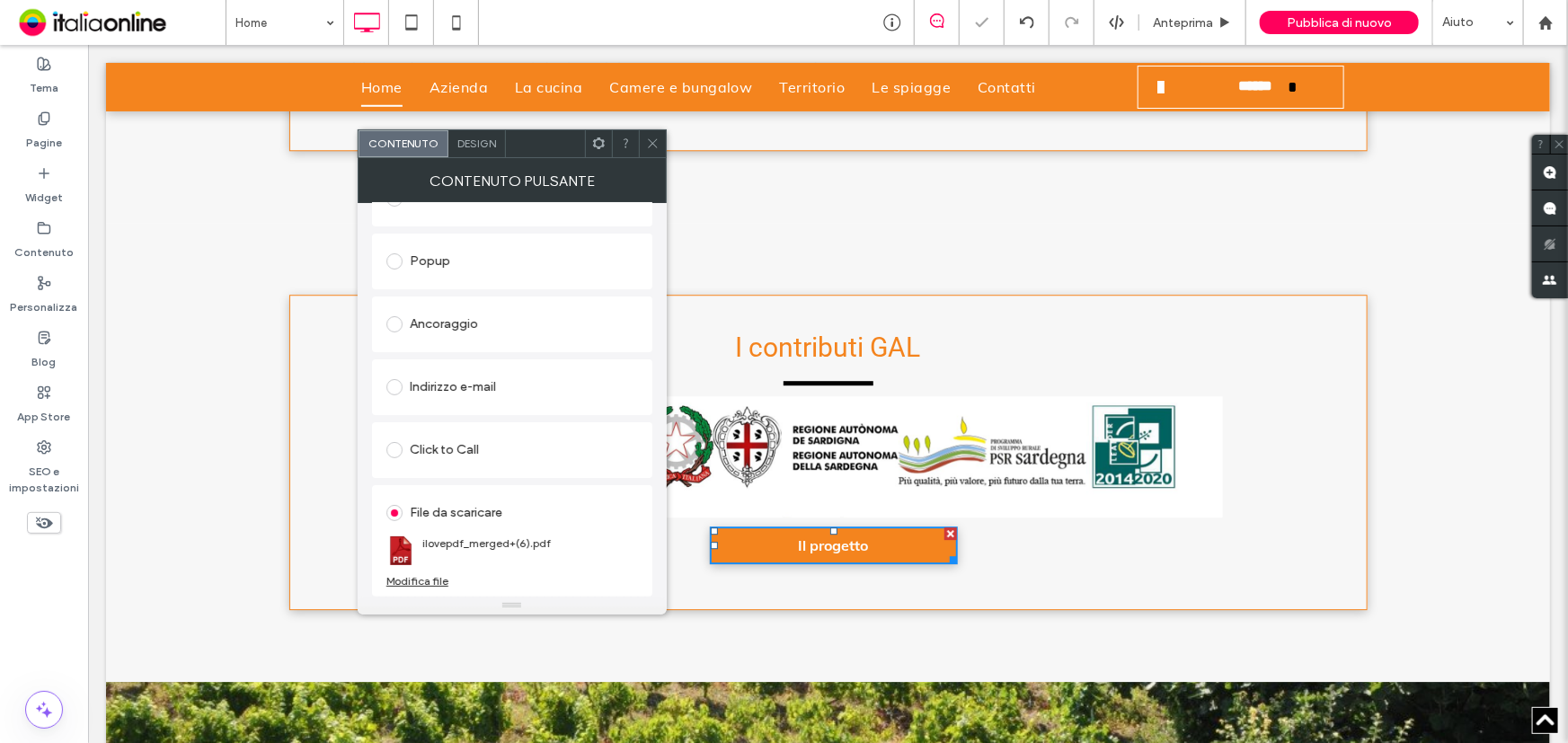
click at [655, 142] on icon at bounding box center [653, 143] width 14 height 14
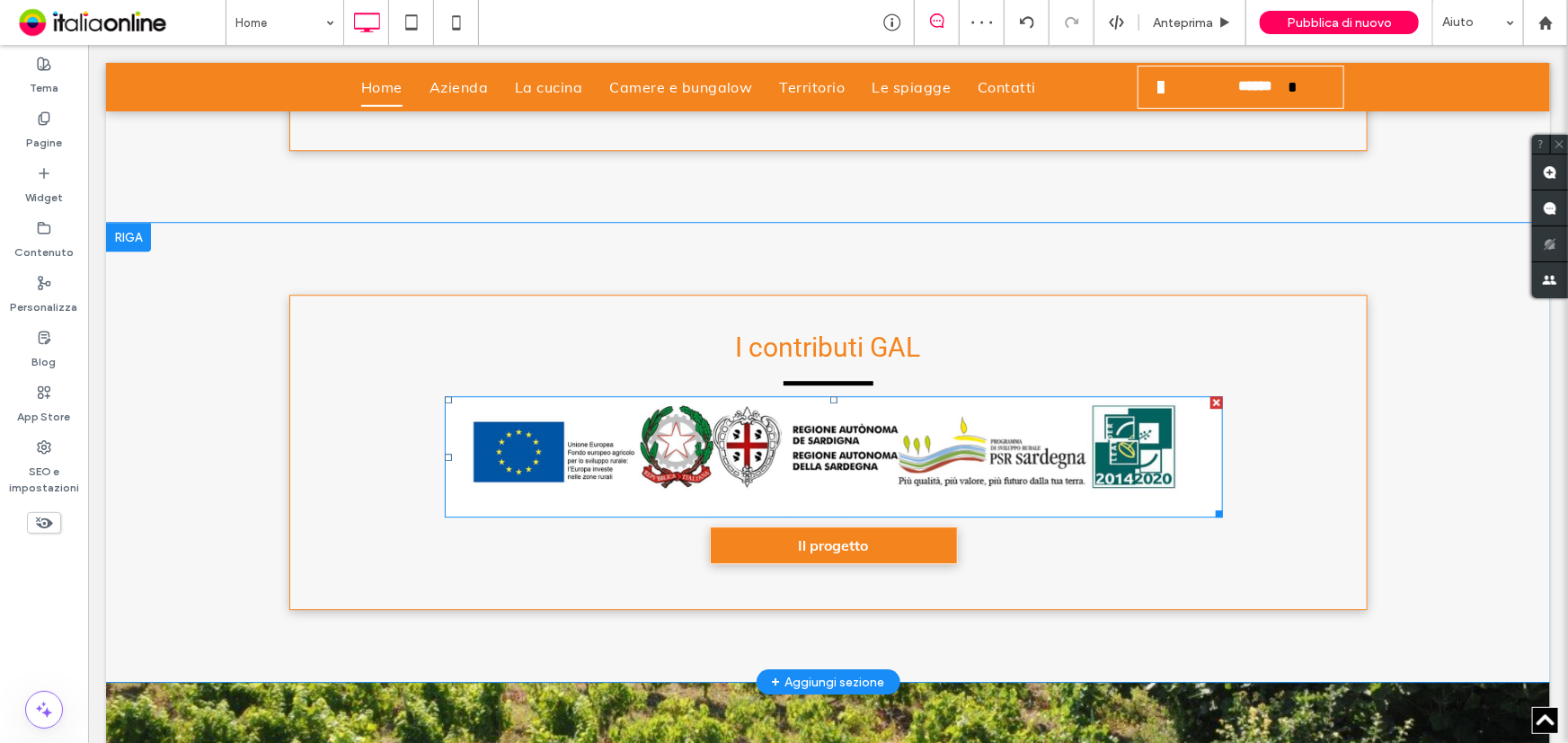
click at [849, 439] on img at bounding box center [832, 455] width 778 height 121
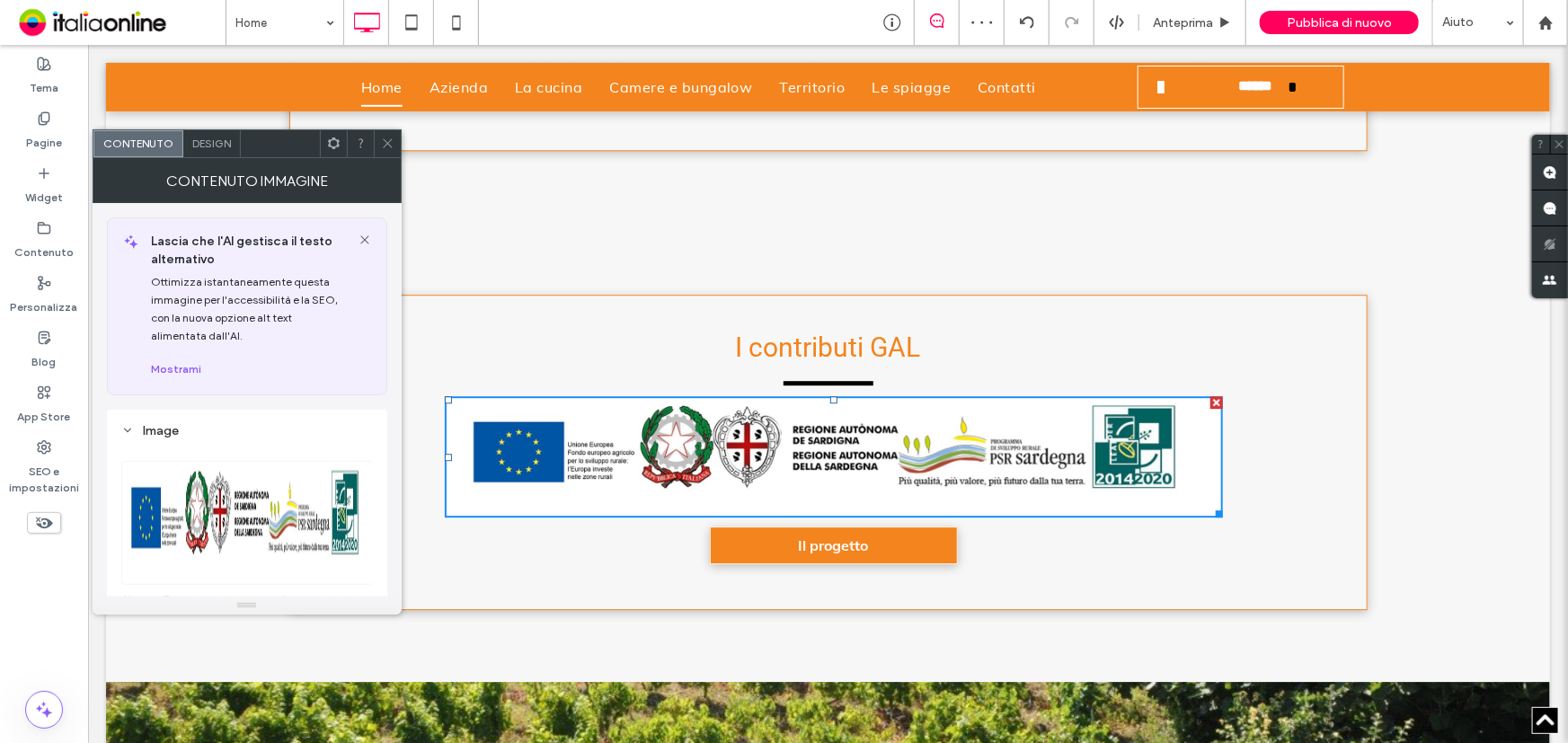
click at [214, 143] on span "Design" at bounding box center [211, 143] width 39 height 14
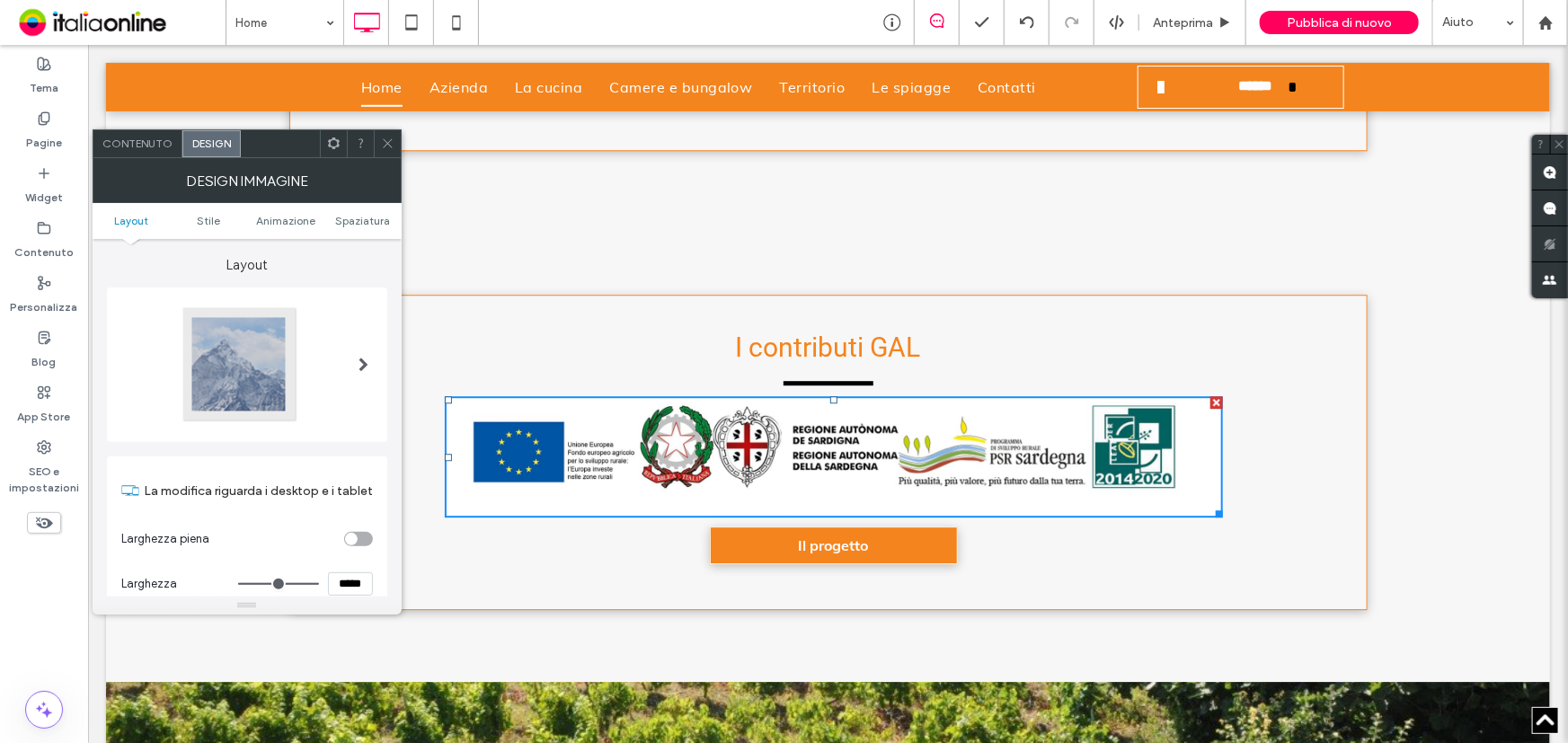
click at [381, 137] on icon at bounding box center [387, 143] width 14 height 14
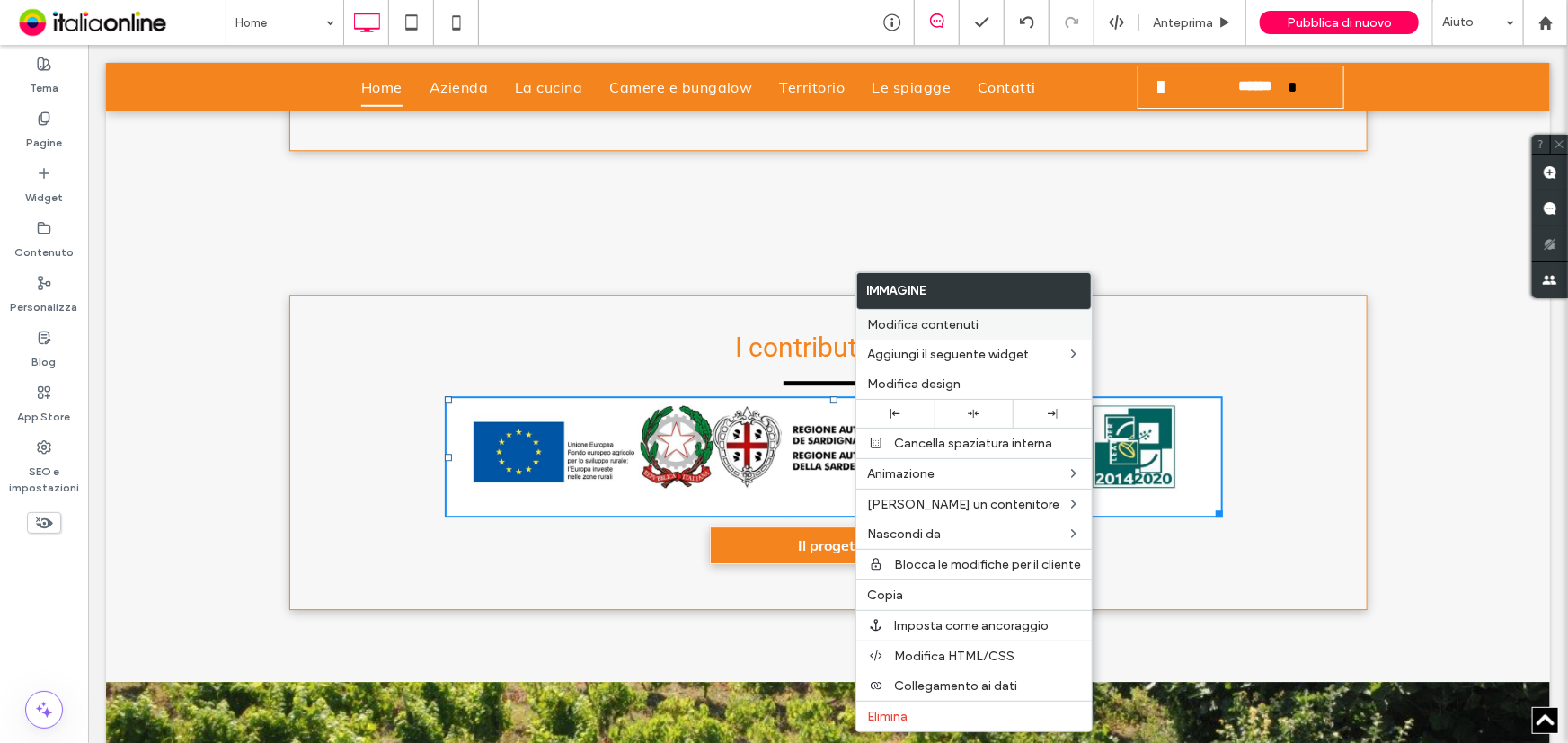
click at [952, 323] on span "Modifica contenuti" at bounding box center [922, 325] width 111 height 15
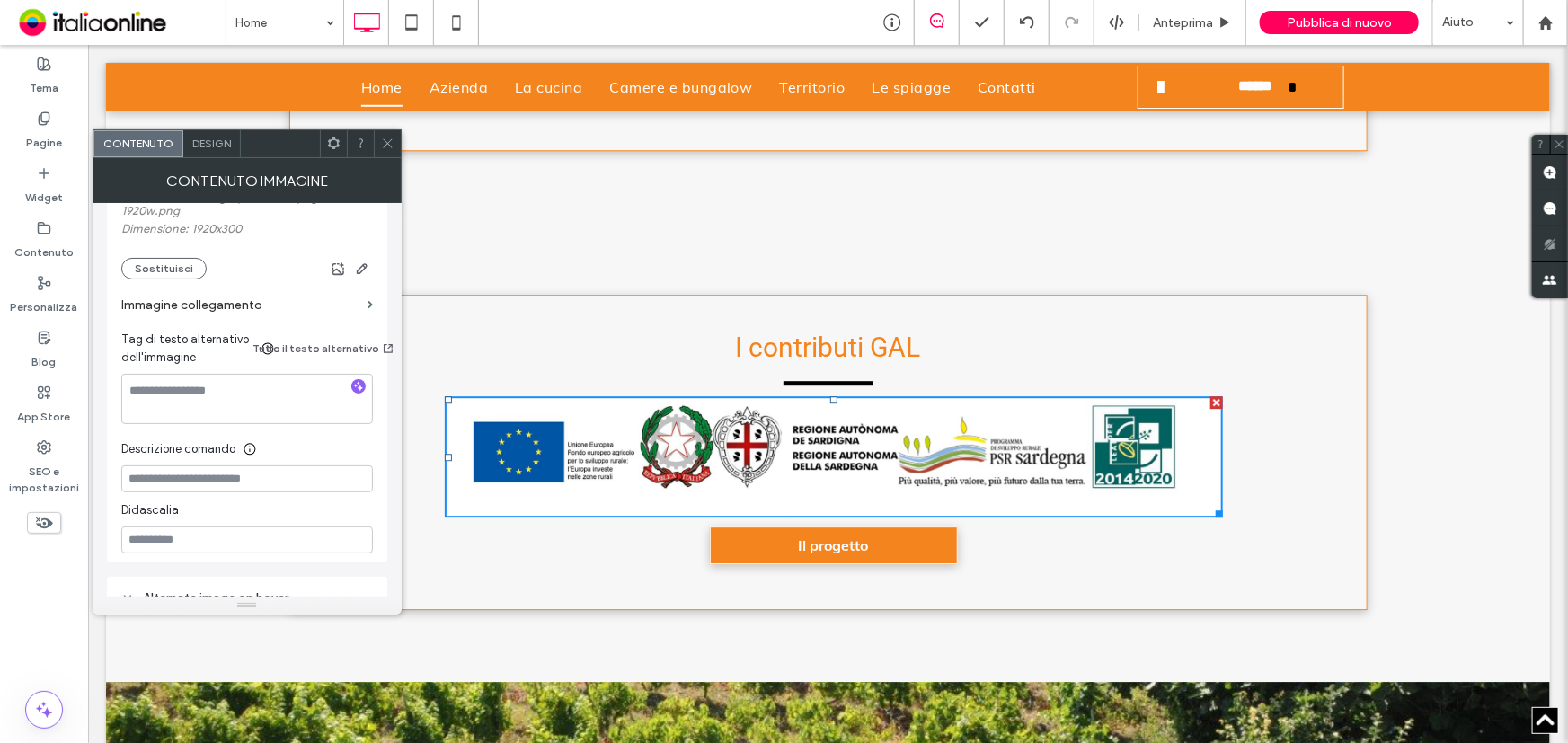
scroll to position [402, 0]
click at [367, 311] on span at bounding box center [370, 307] width 6 height 8
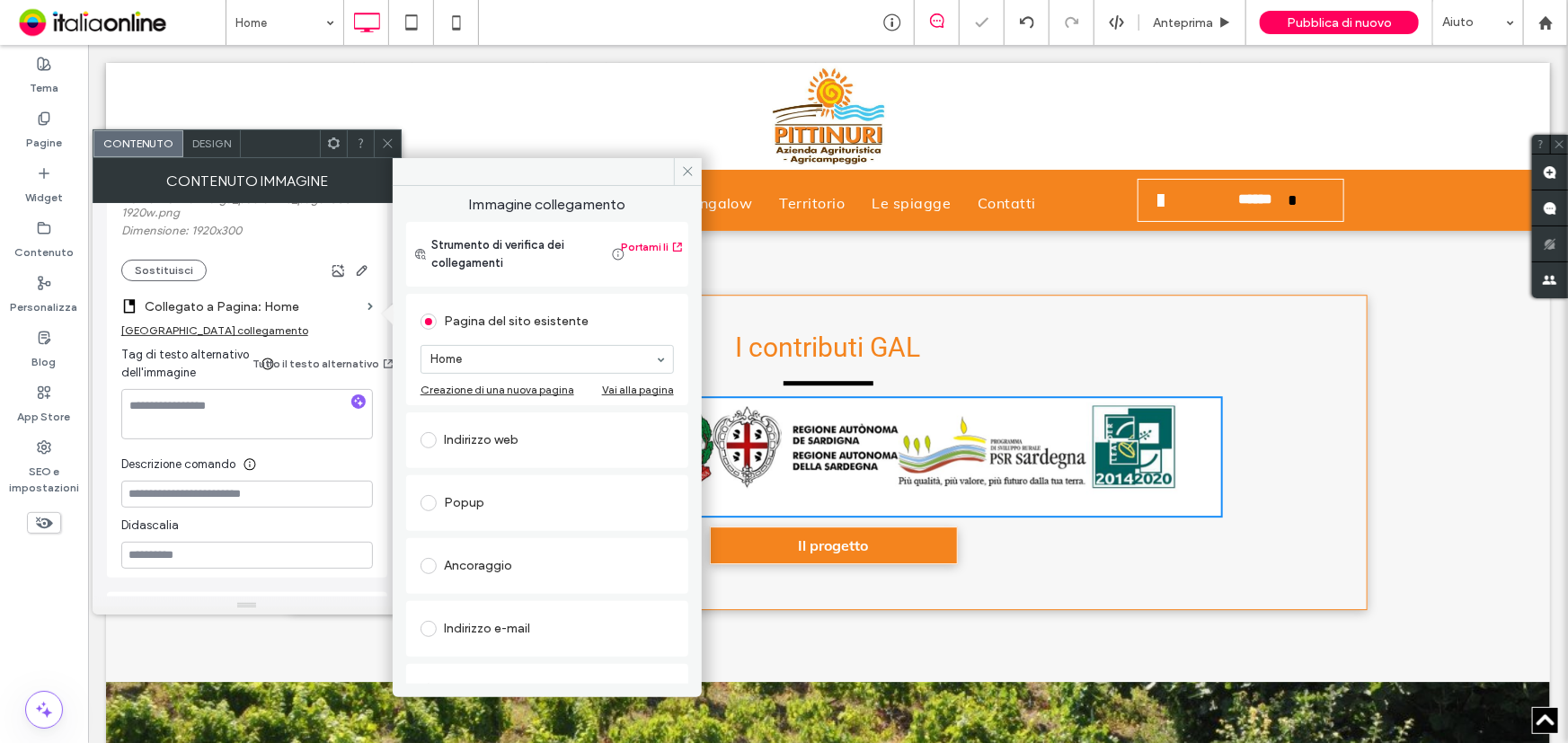
scroll to position [130, 0]
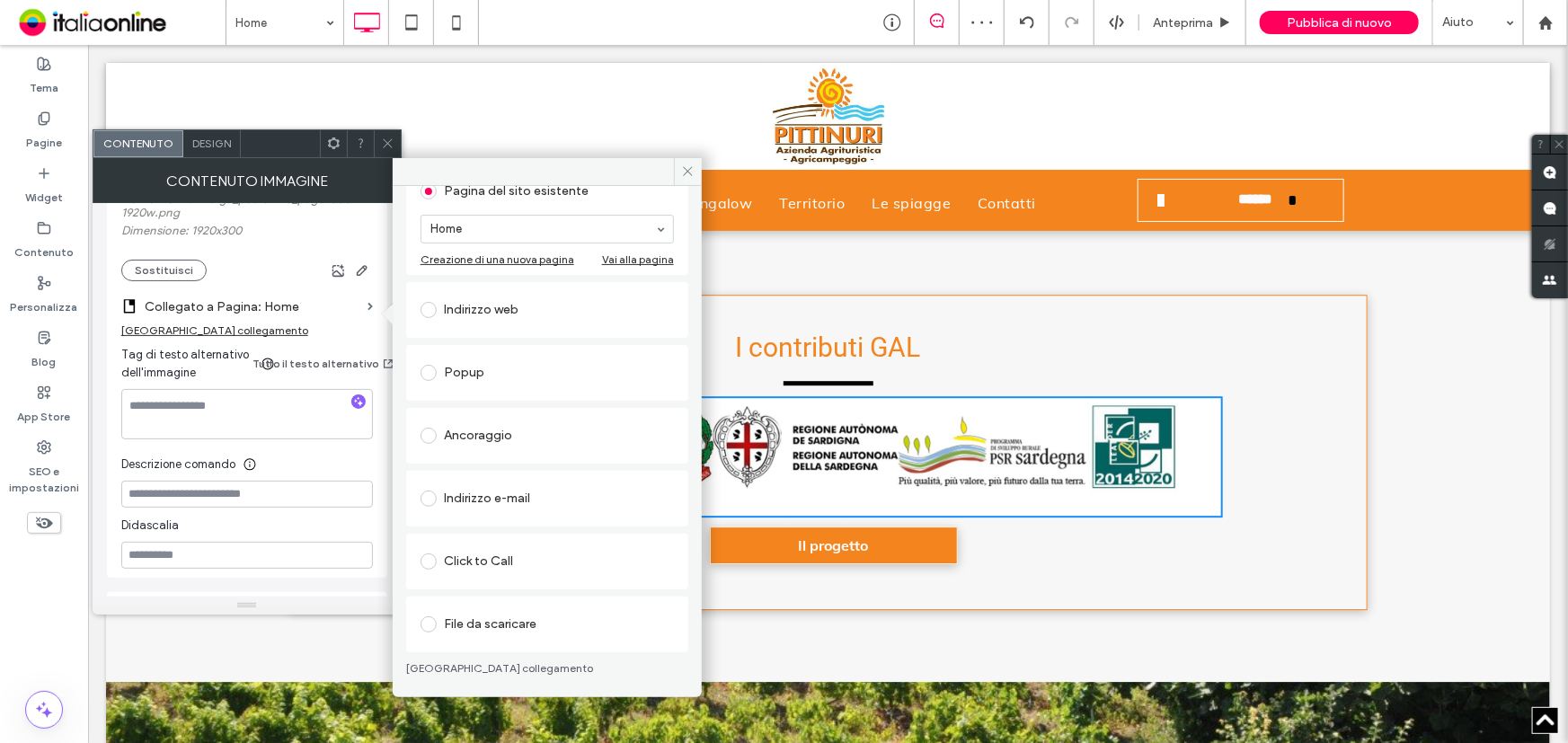
click at [467, 619] on div "File da scaricare" at bounding box center [547, 625] width 254 height 29
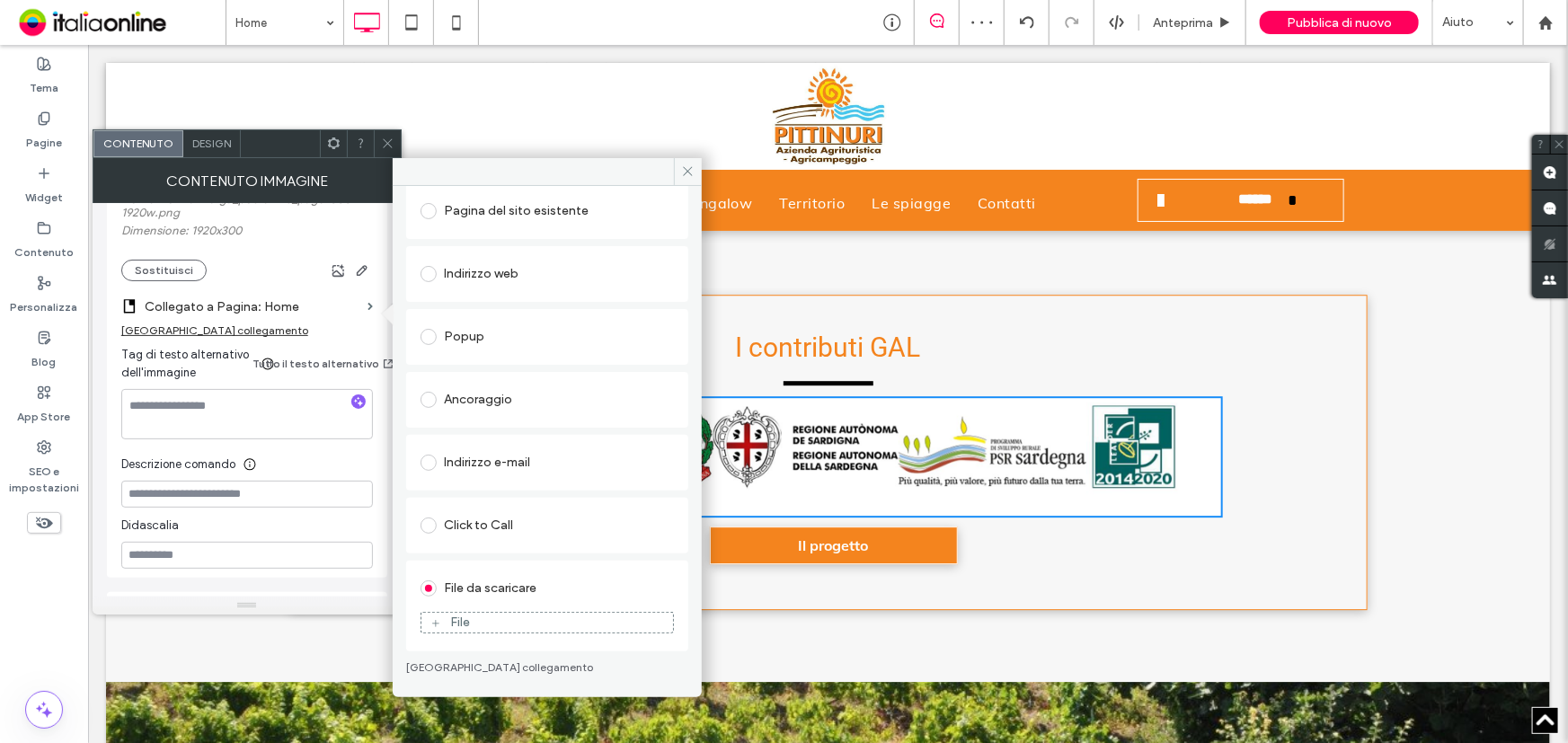
scroll to position [109, 0]
click at [463, 615] on div "File" at bounding box center [460, 623] width 19 height 15
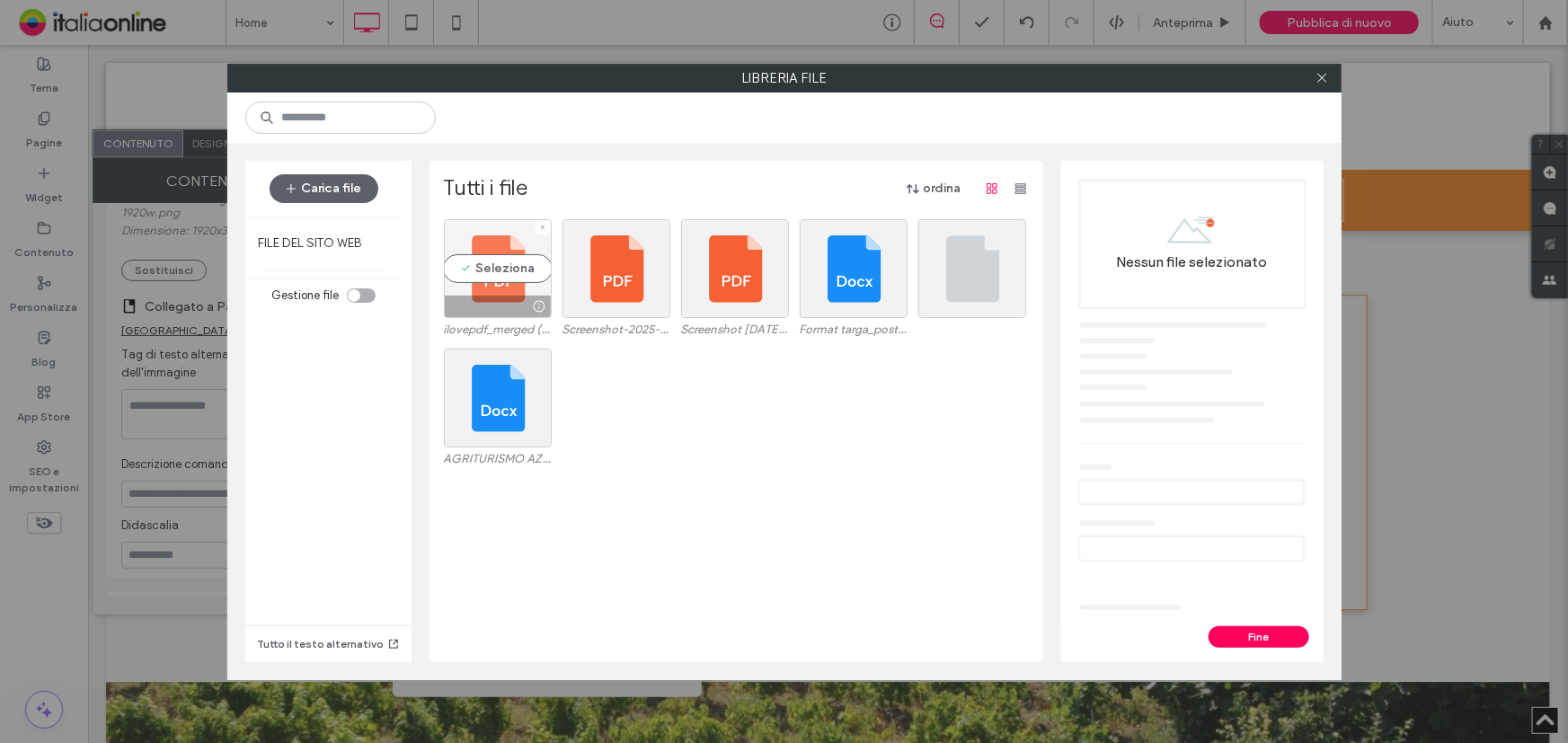
click at [477, 260] on div "Seleziona" at bounding box center [497, 268] width 108 height 99
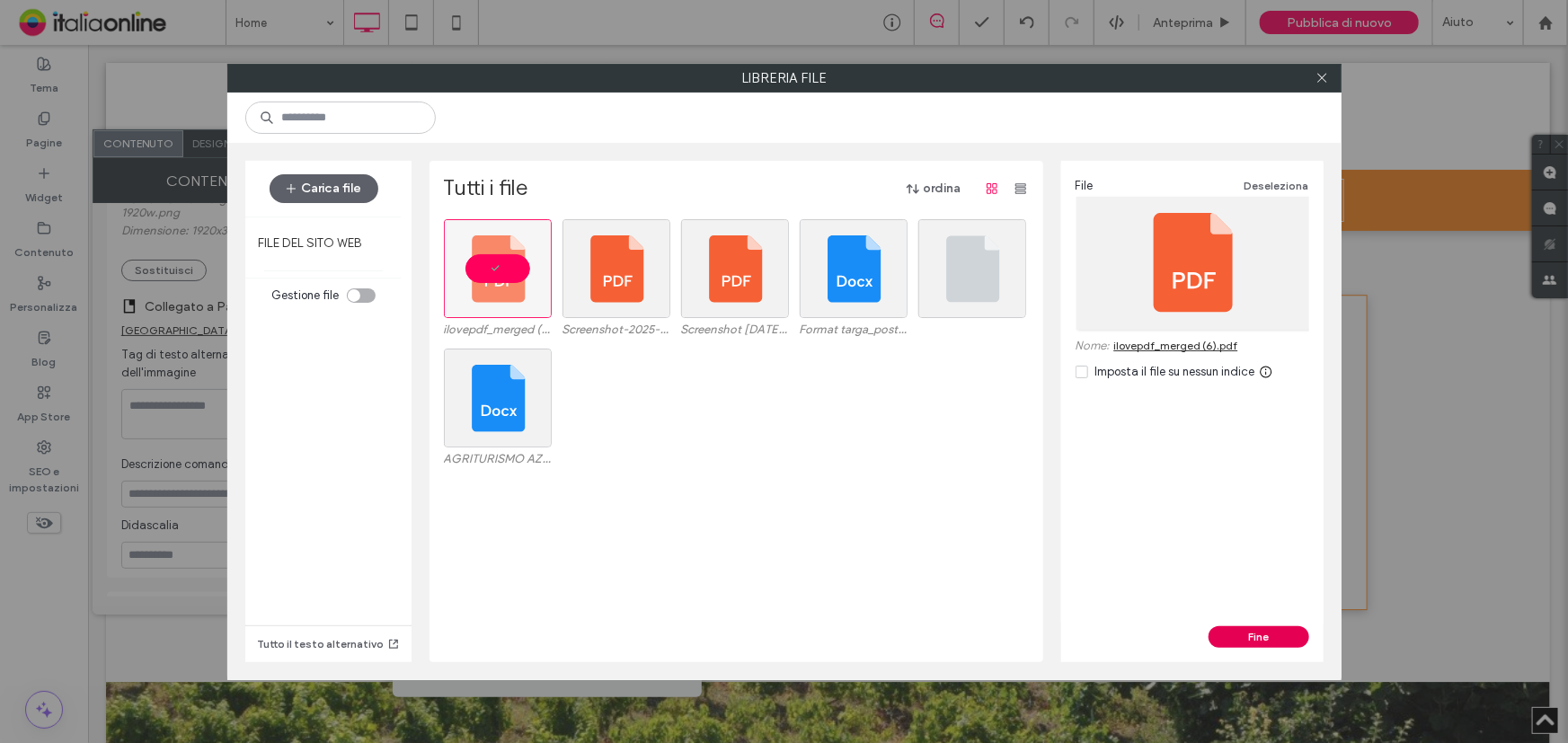
click at [1265, 639] on button "Fine" at bounding box center [1259, 636] width 101 height 21
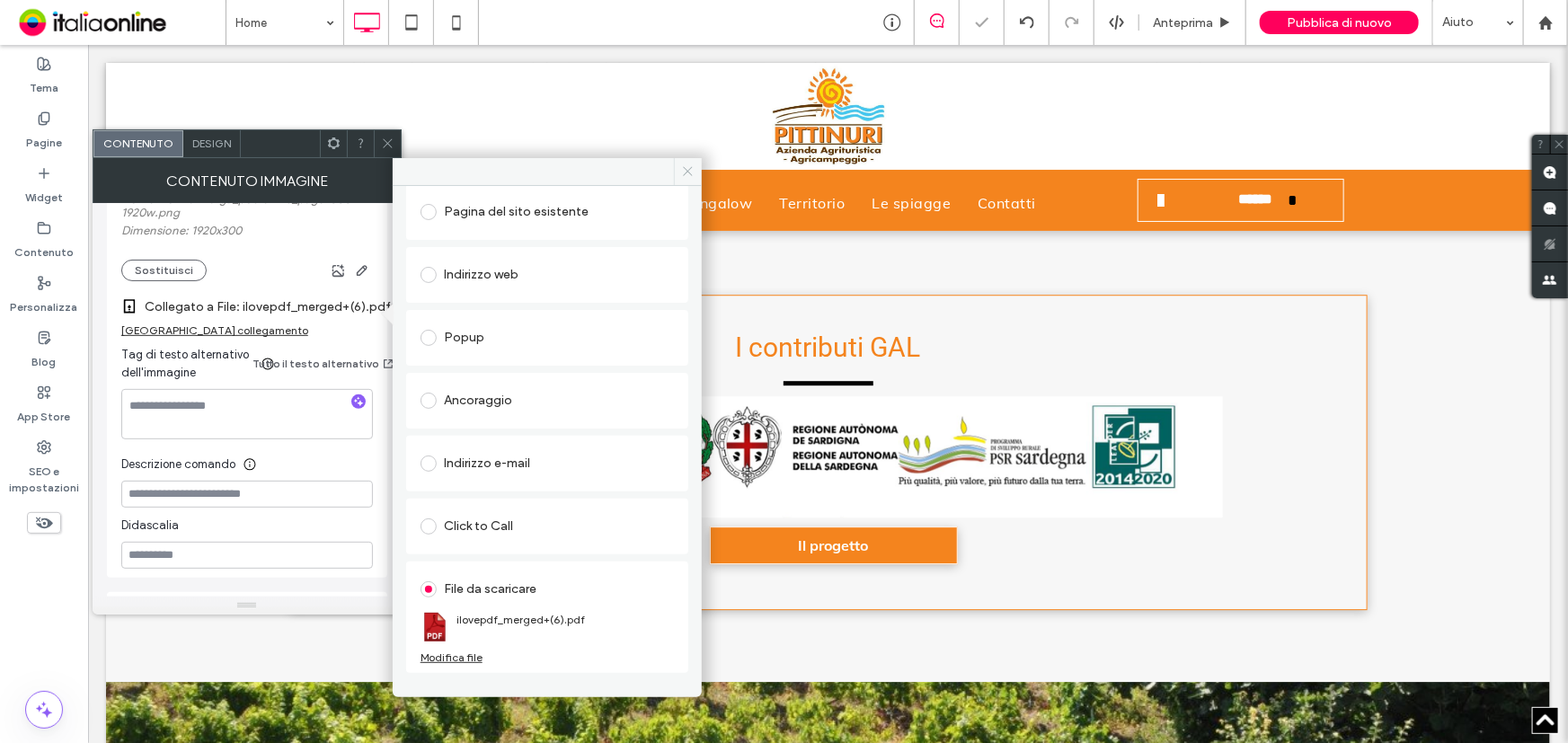
click at [683, 158] on span at bounding box center [688, 171] width 28 height 27
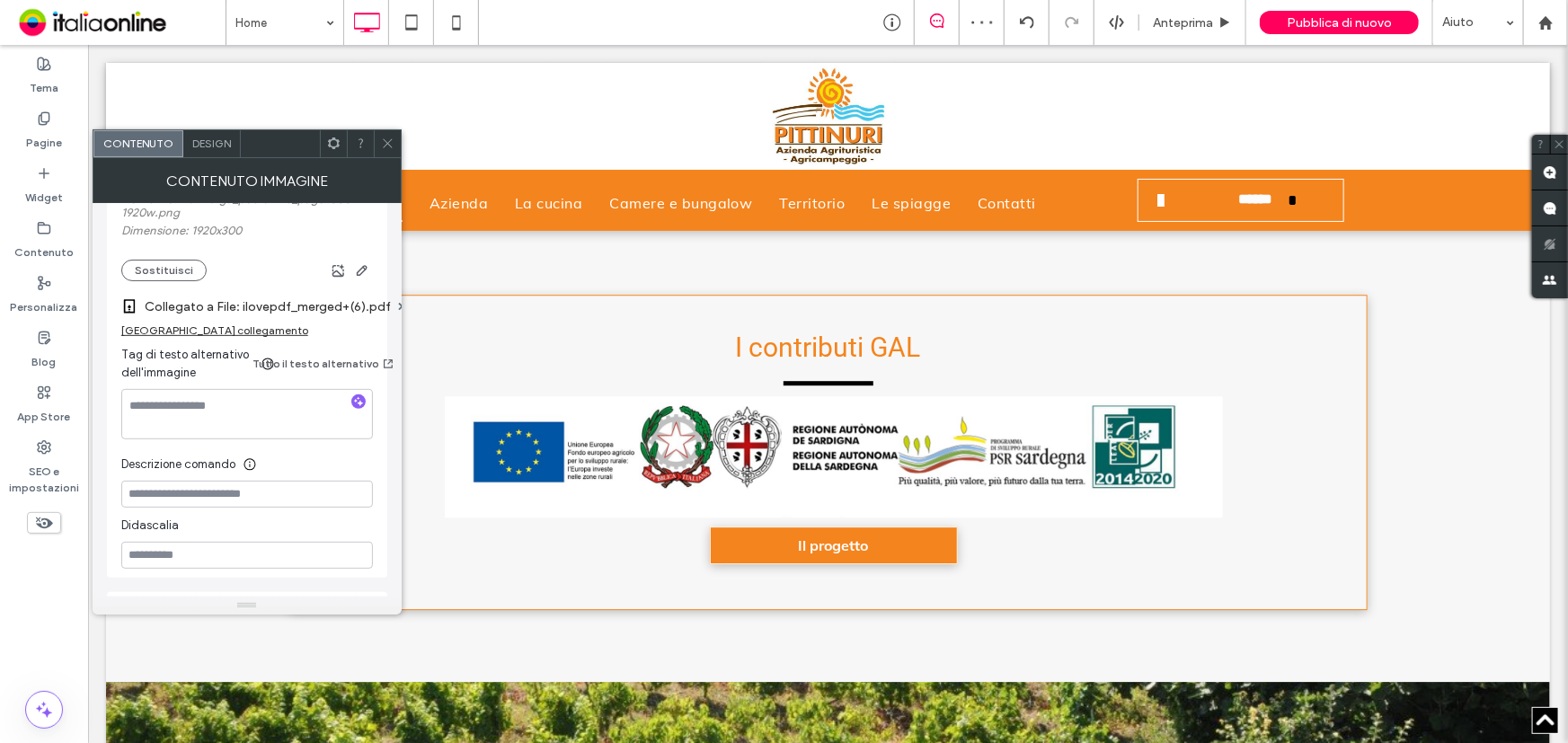
click at [384, 142] on icon at bounding box center [387, 143] width 14 height 14
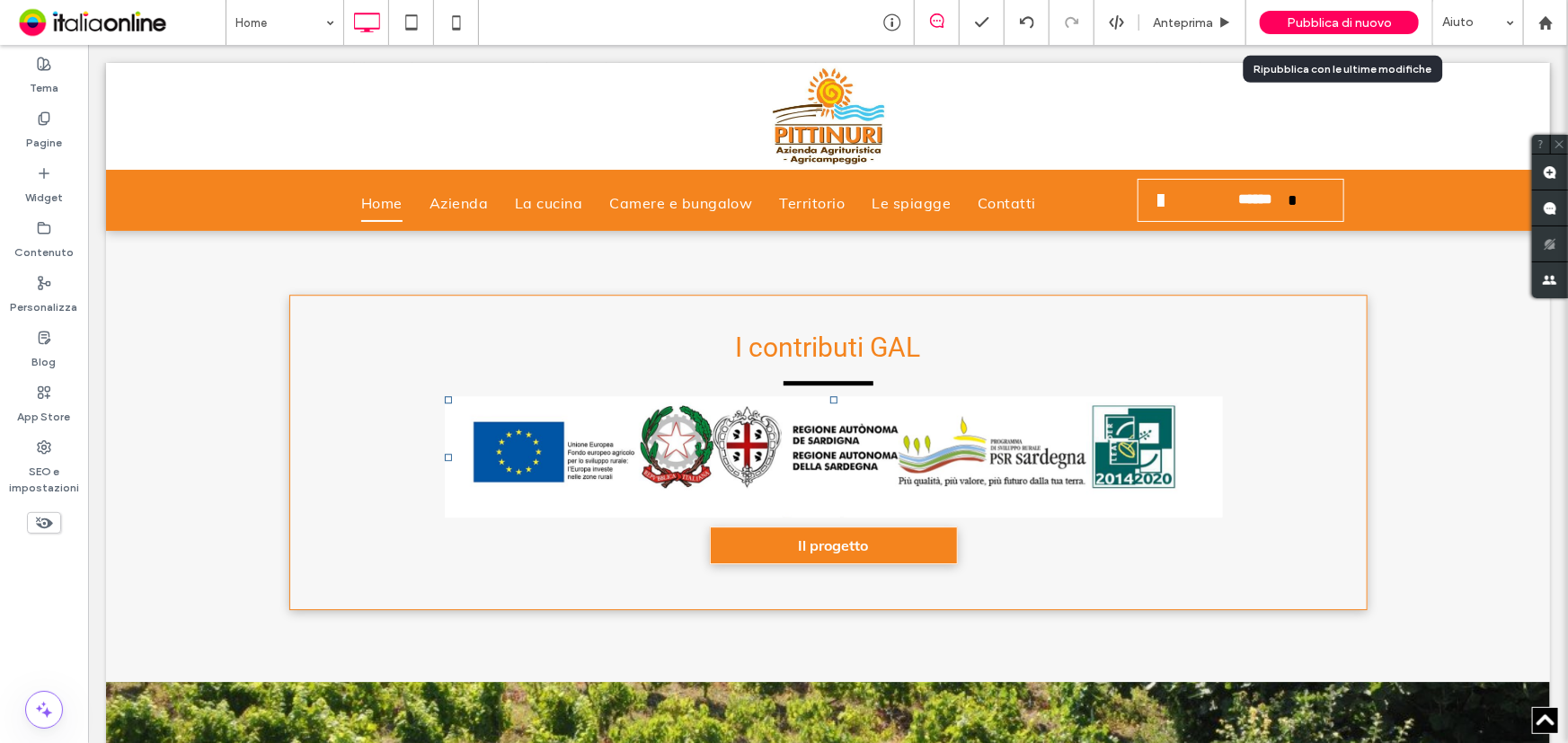
click at [1329, 21] on span "Pubblica di nuovo" at bounding box center [1338, 23] width 106 height 15
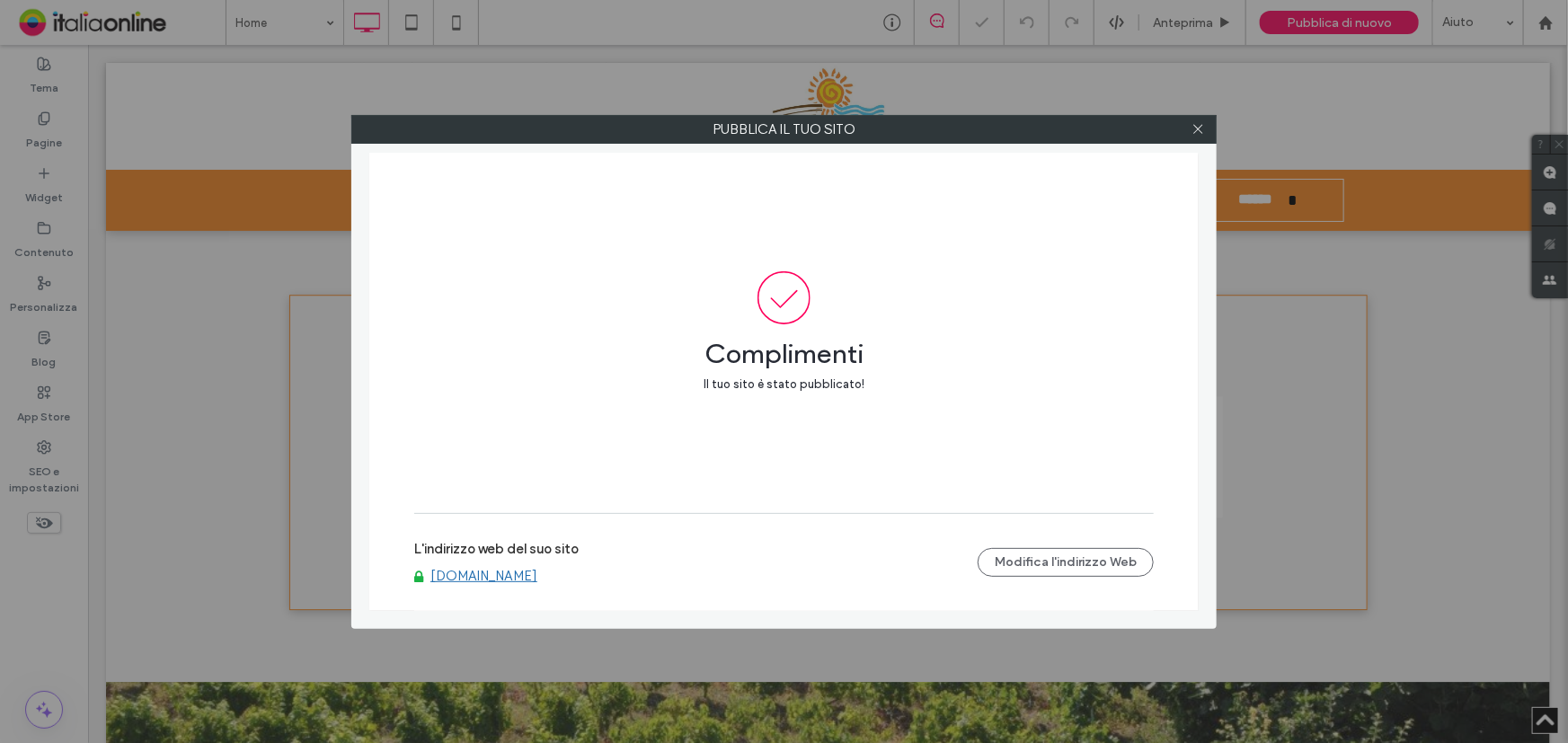
click at [477, 573] on link "www.agriturismopittinuri.it" at bounding box center [483, 575] width 107 height 16
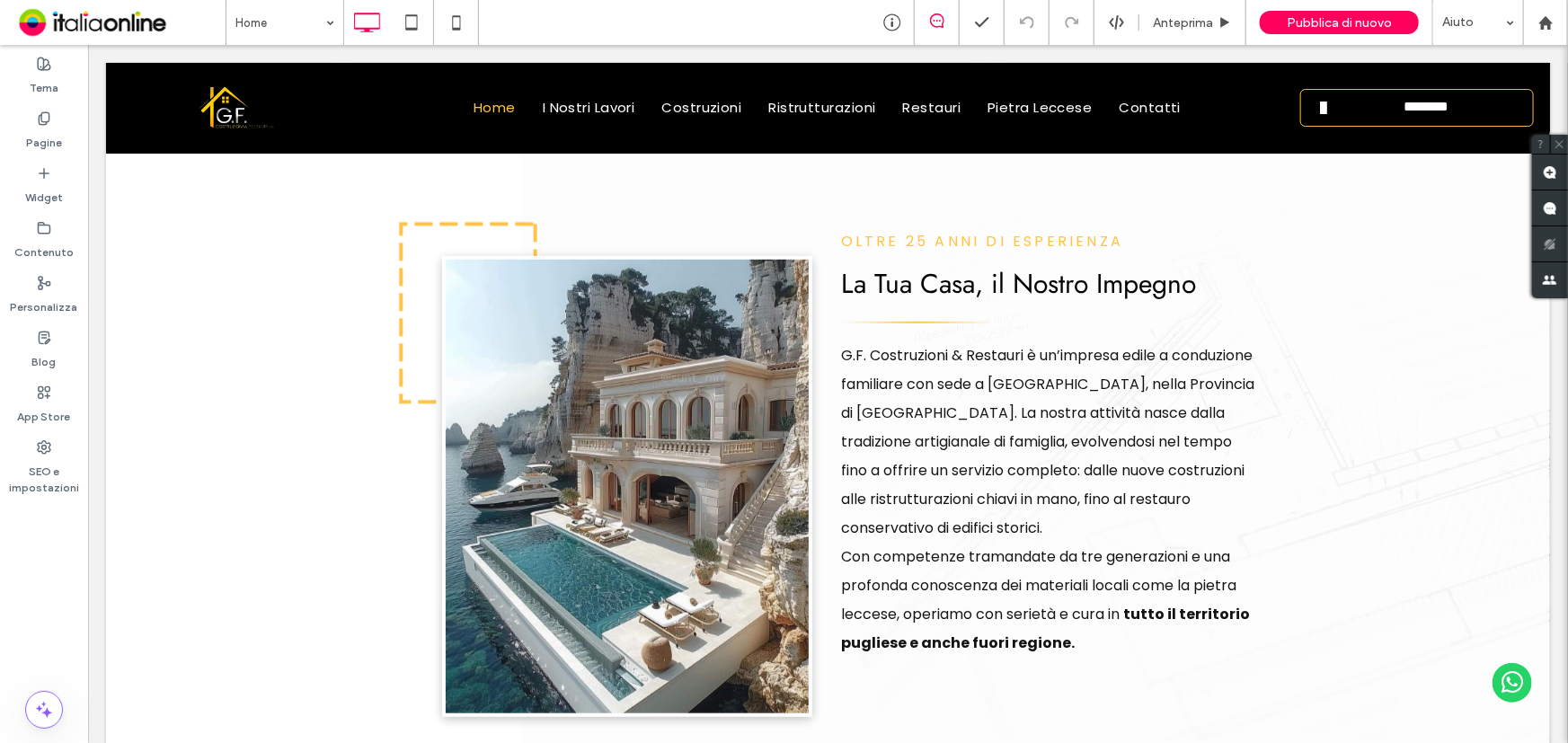
scroll to position [653, 0]
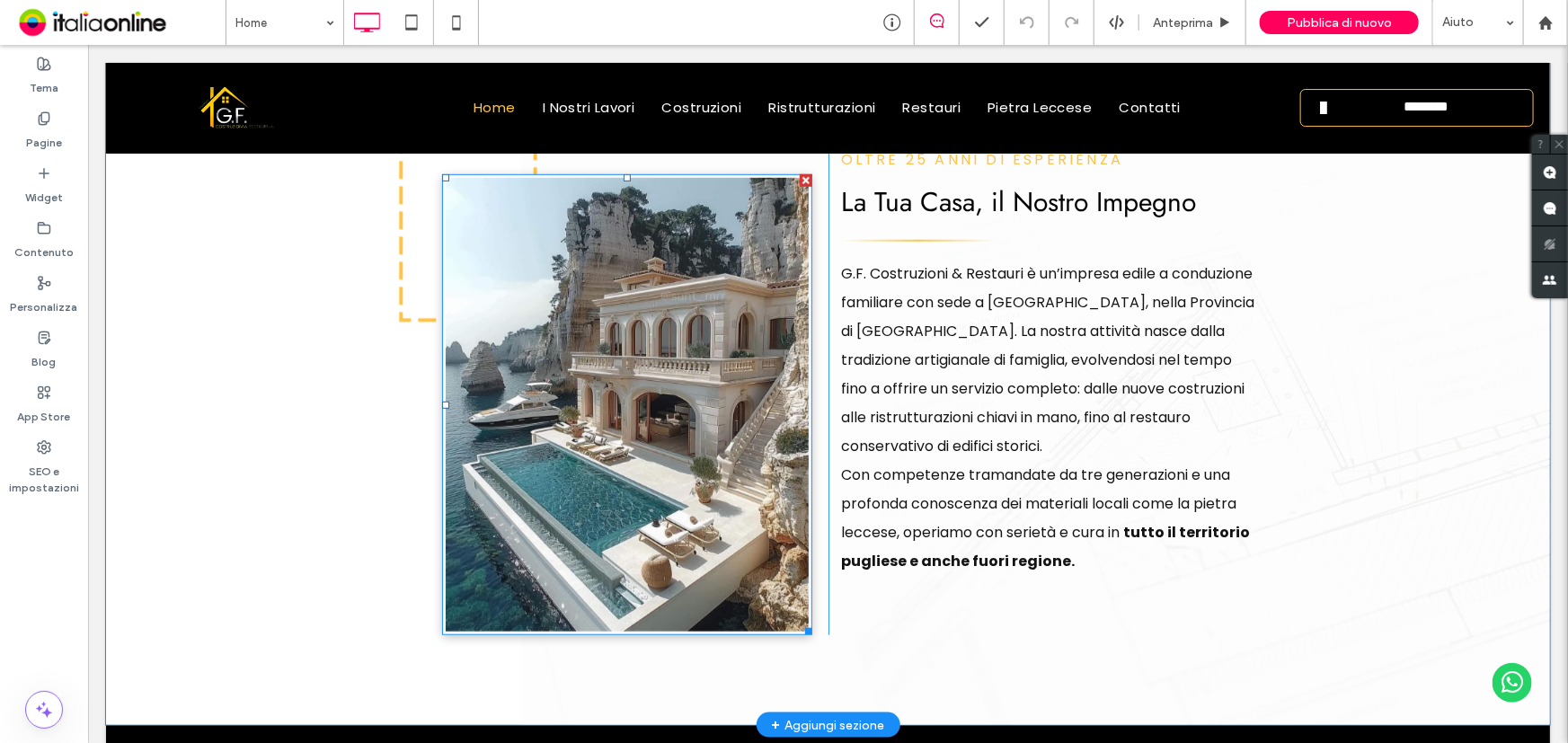
click at [606, 495] on img at bounding box center [626, 404] width 370 height 461
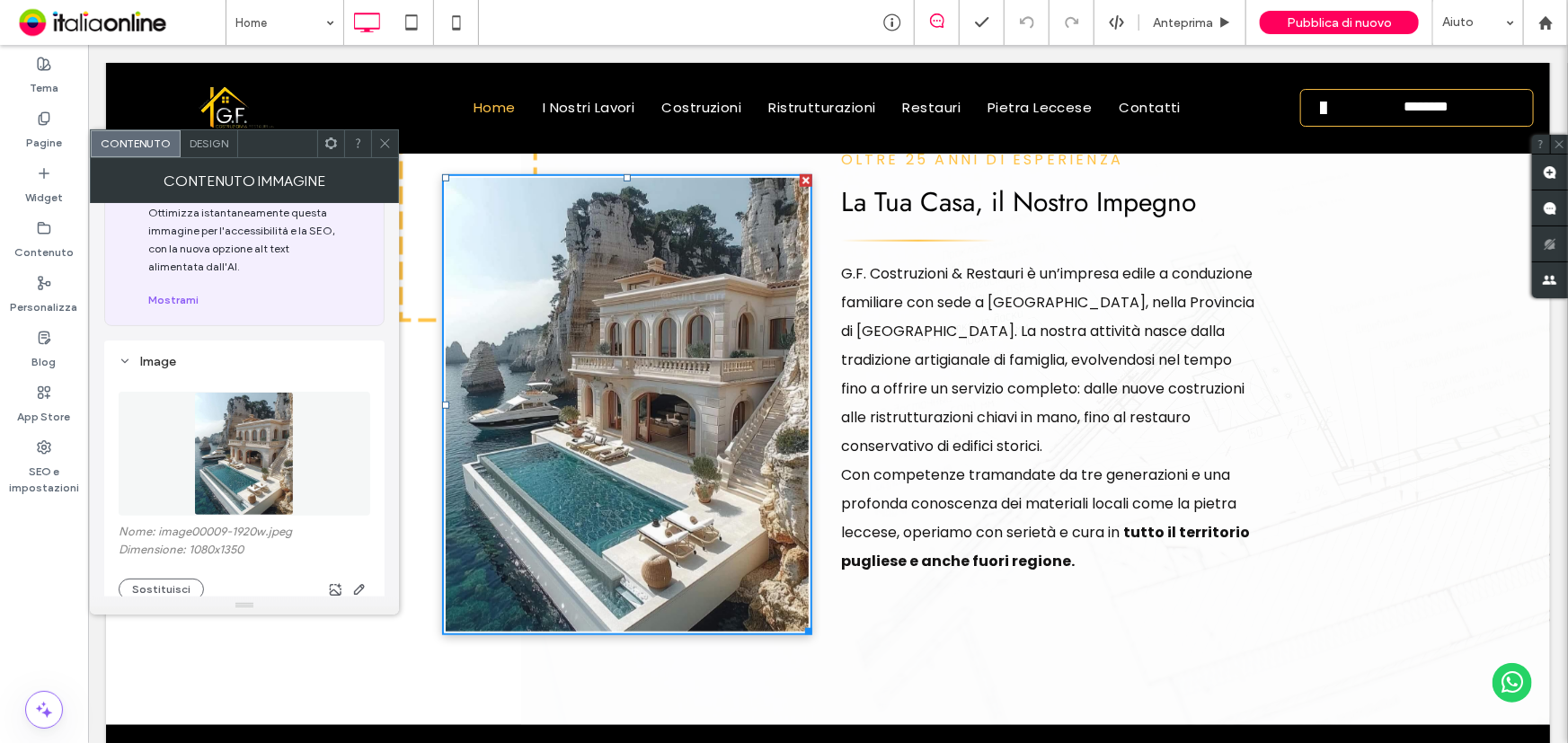
scroll to position [163, 0]
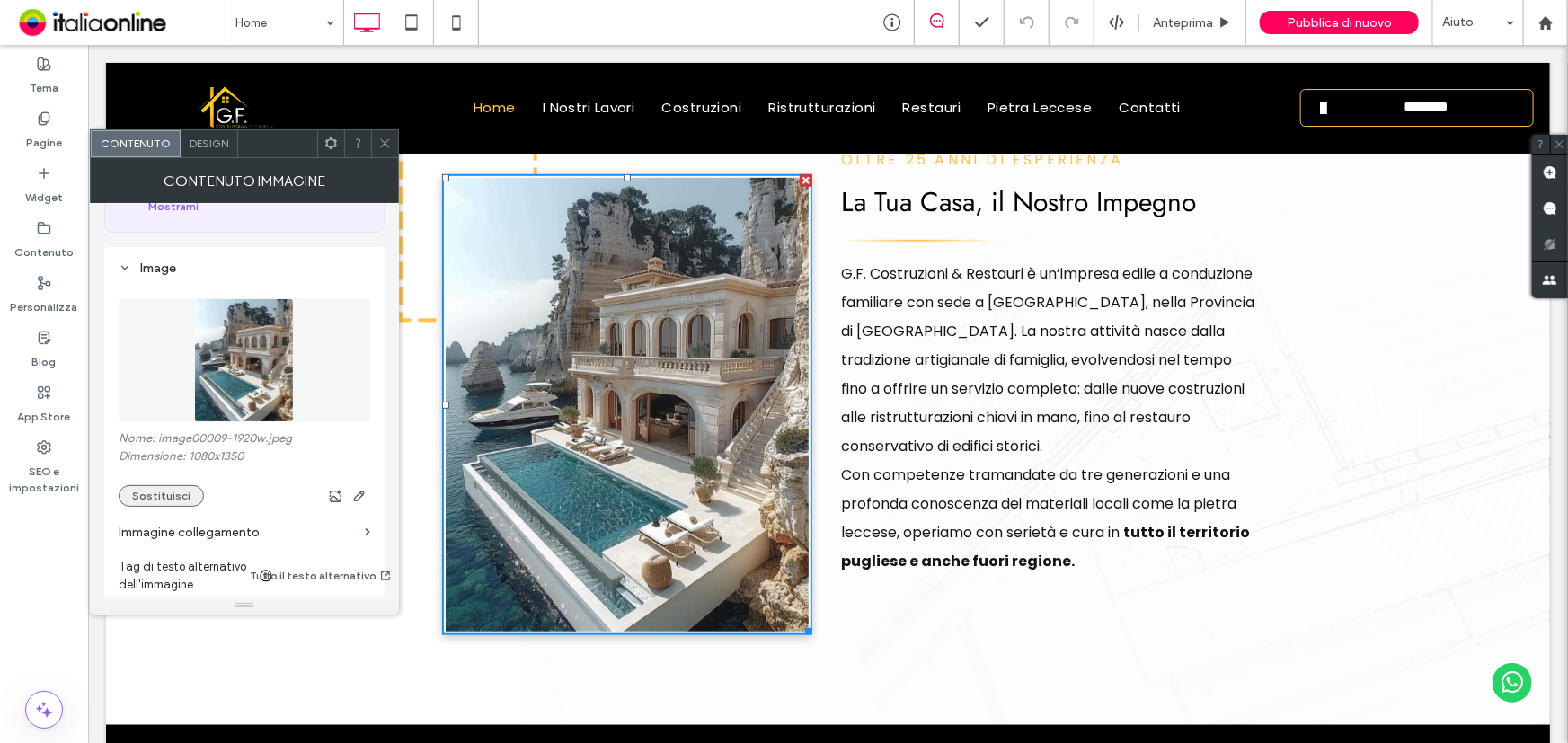
click at [162, 494] on button "Sostituisci" at bounding box center [161, 496] width 85 height 21
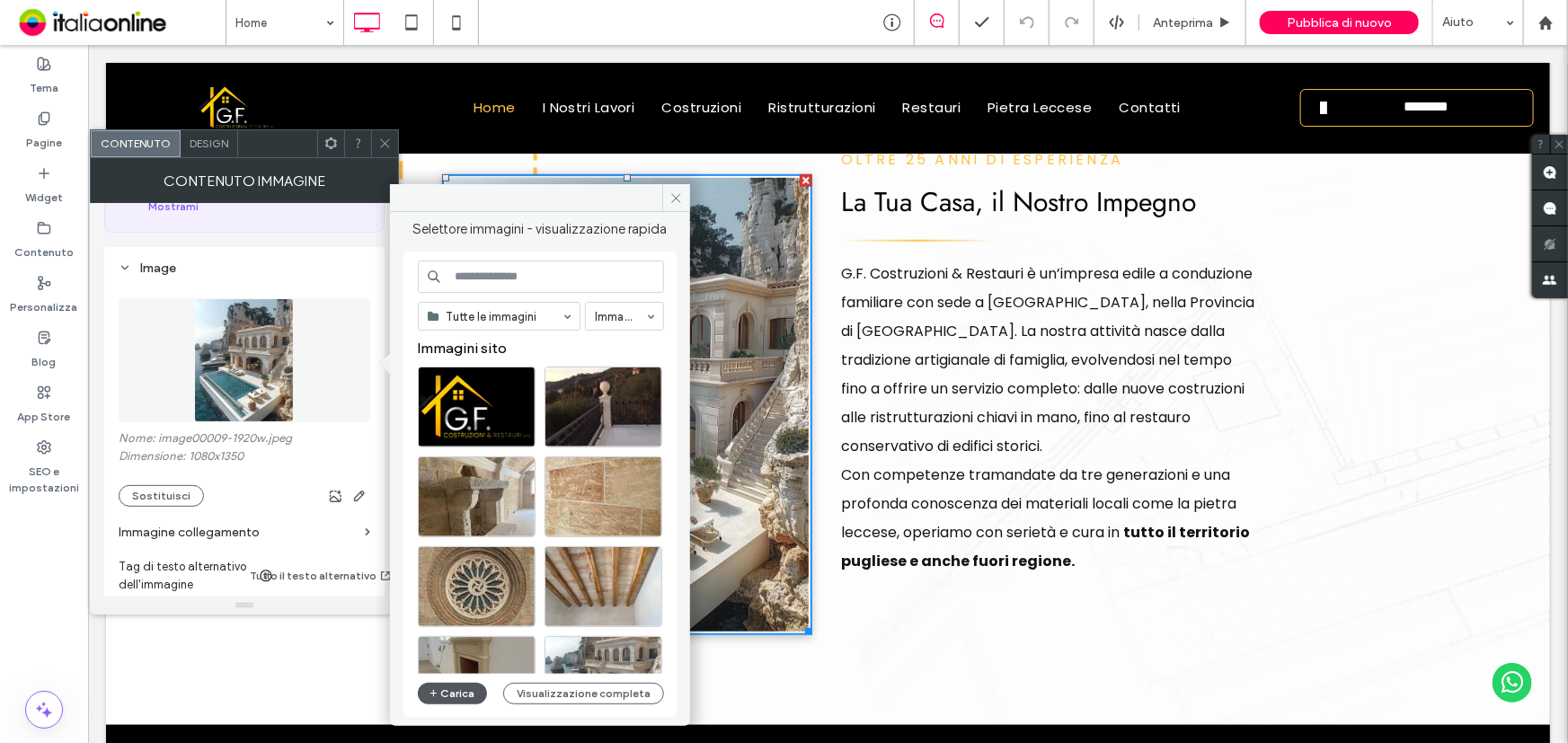
click at [453, 692] on button "Carica" at bounding box center [452, 694] width 70 height 21
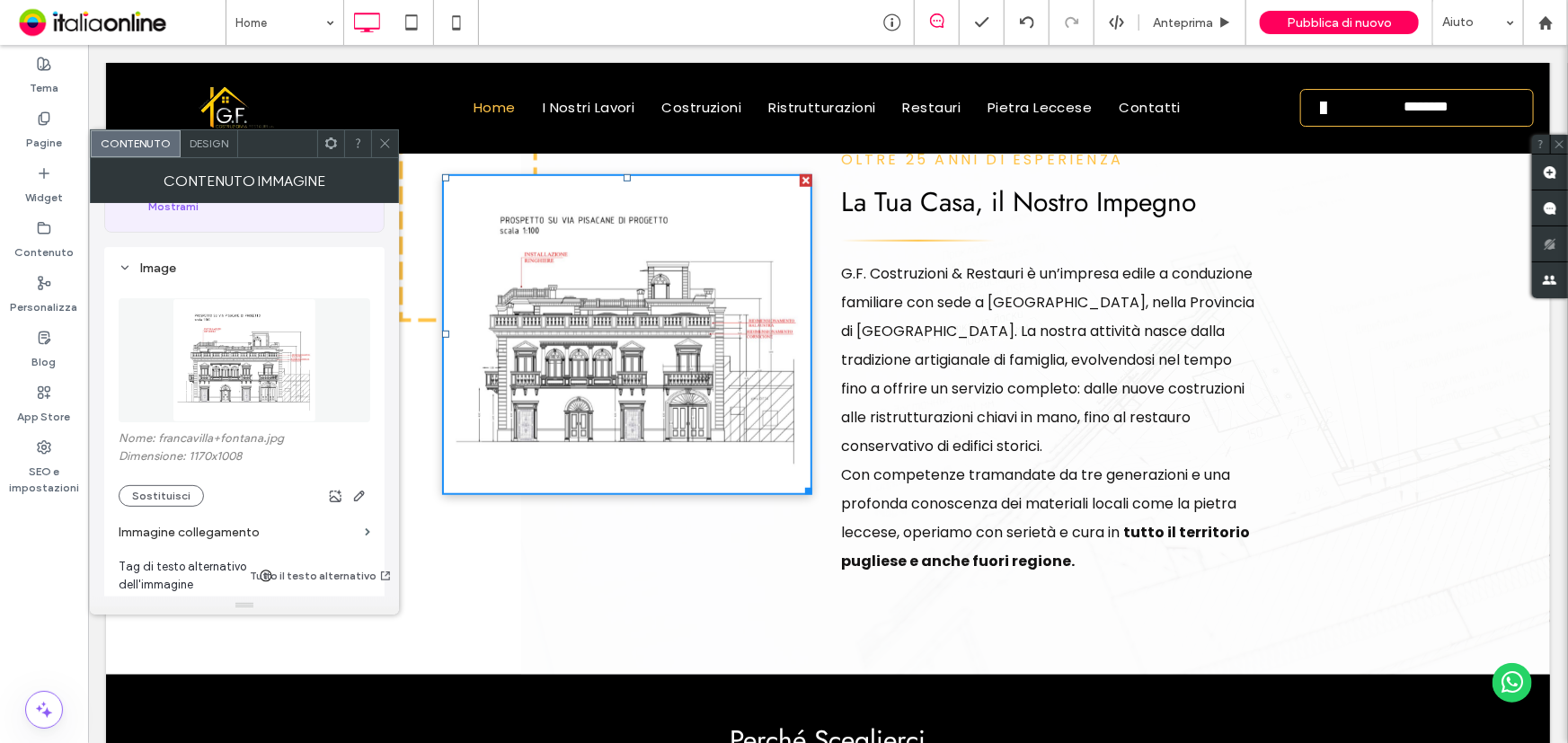
click at [385, 138] on icon at bounding box center [384, 143] width 14 height 14
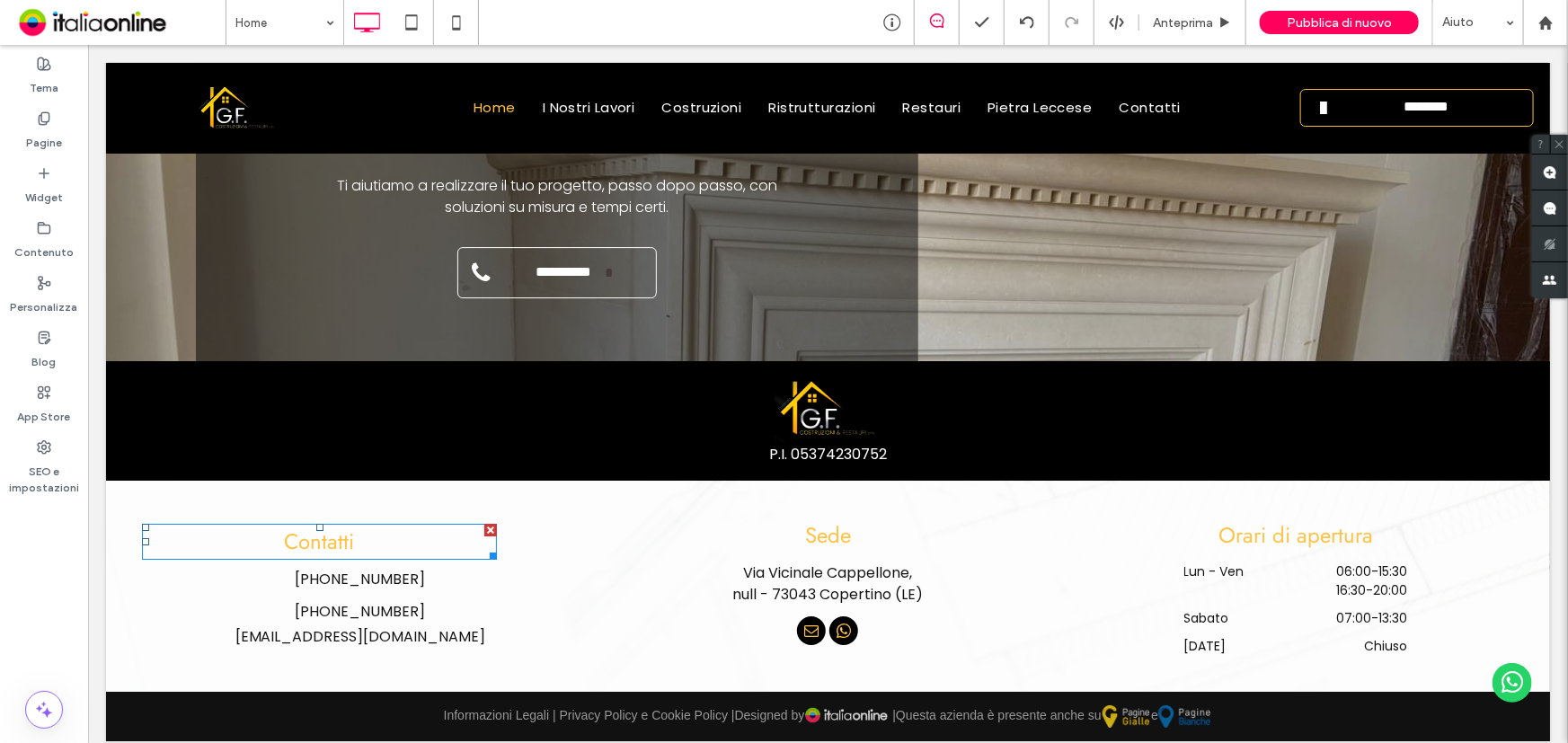
scroll to position [2920, 0]
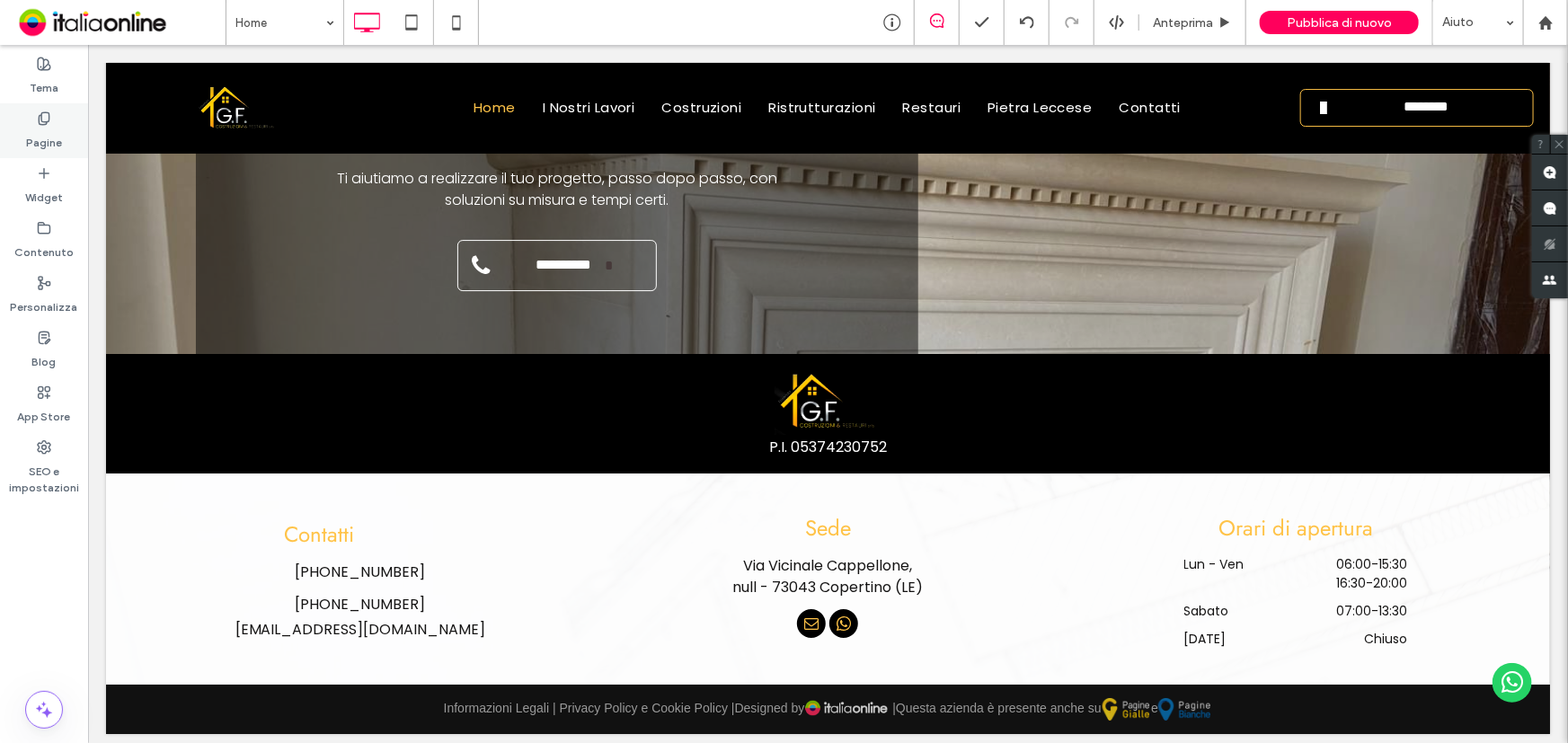
click at [52, 126] on label "Pagine" at bounding box center [44, 139] width 36 height 25
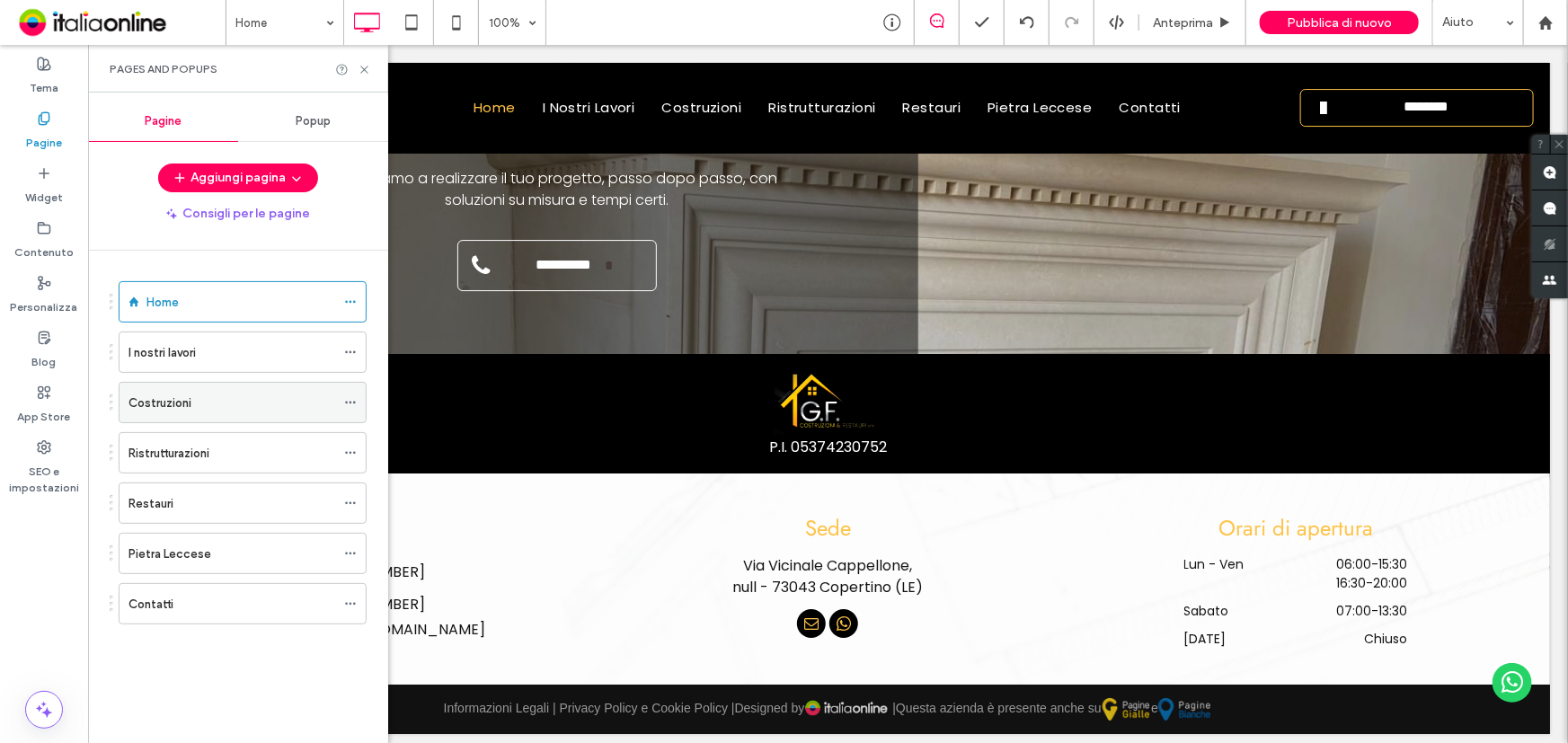
click at [197, 408] on div "Costruzioni" at bounding box center [231, 402] width 206 height 18
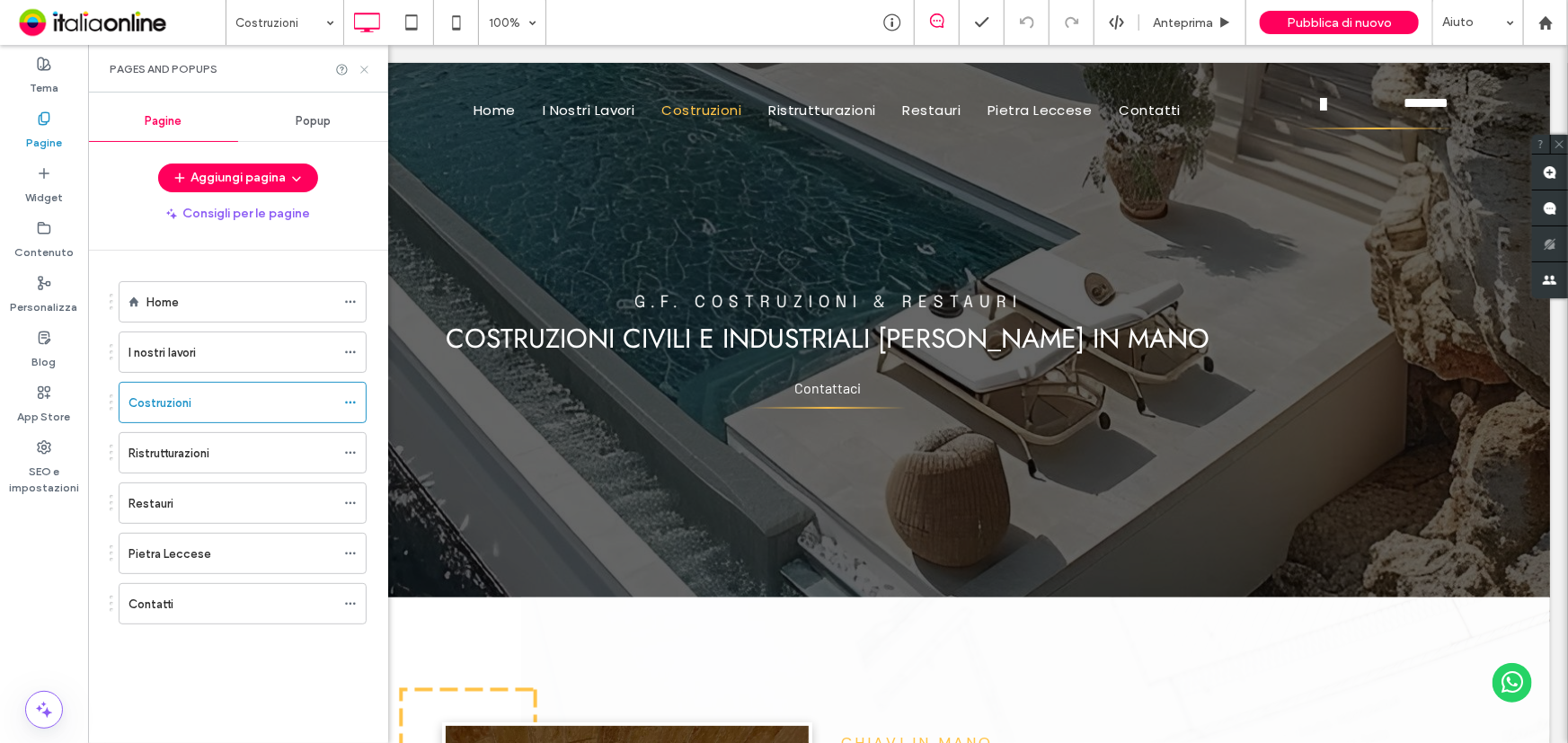
drag, startPoint x: 277, startPoint y: 27, endPoint x: 365, endPoint y: 73, distance: 99.3
click at [365, 73] on icon at bounding box center [364, 70] width 14 height 14
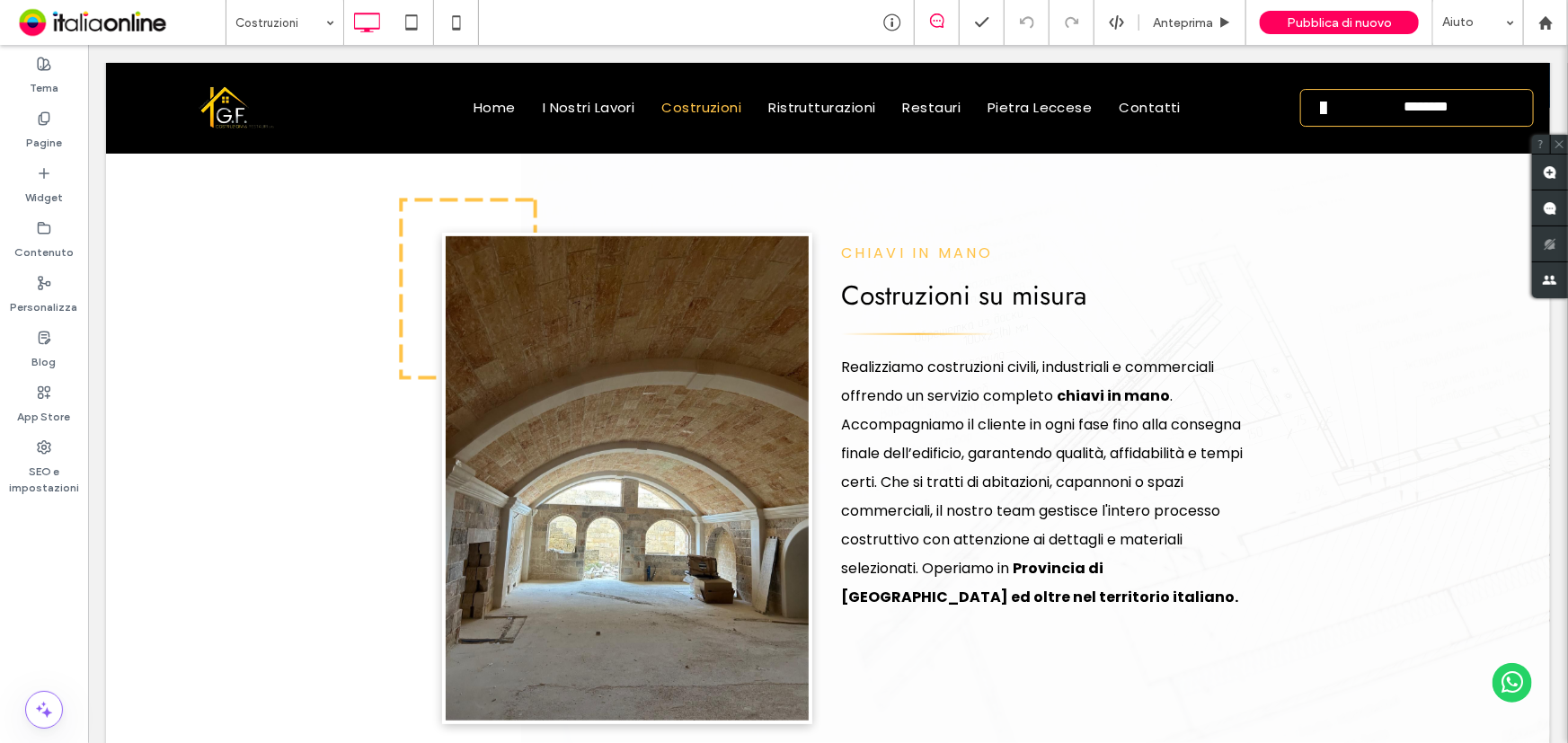
scroll to position [572, 0]
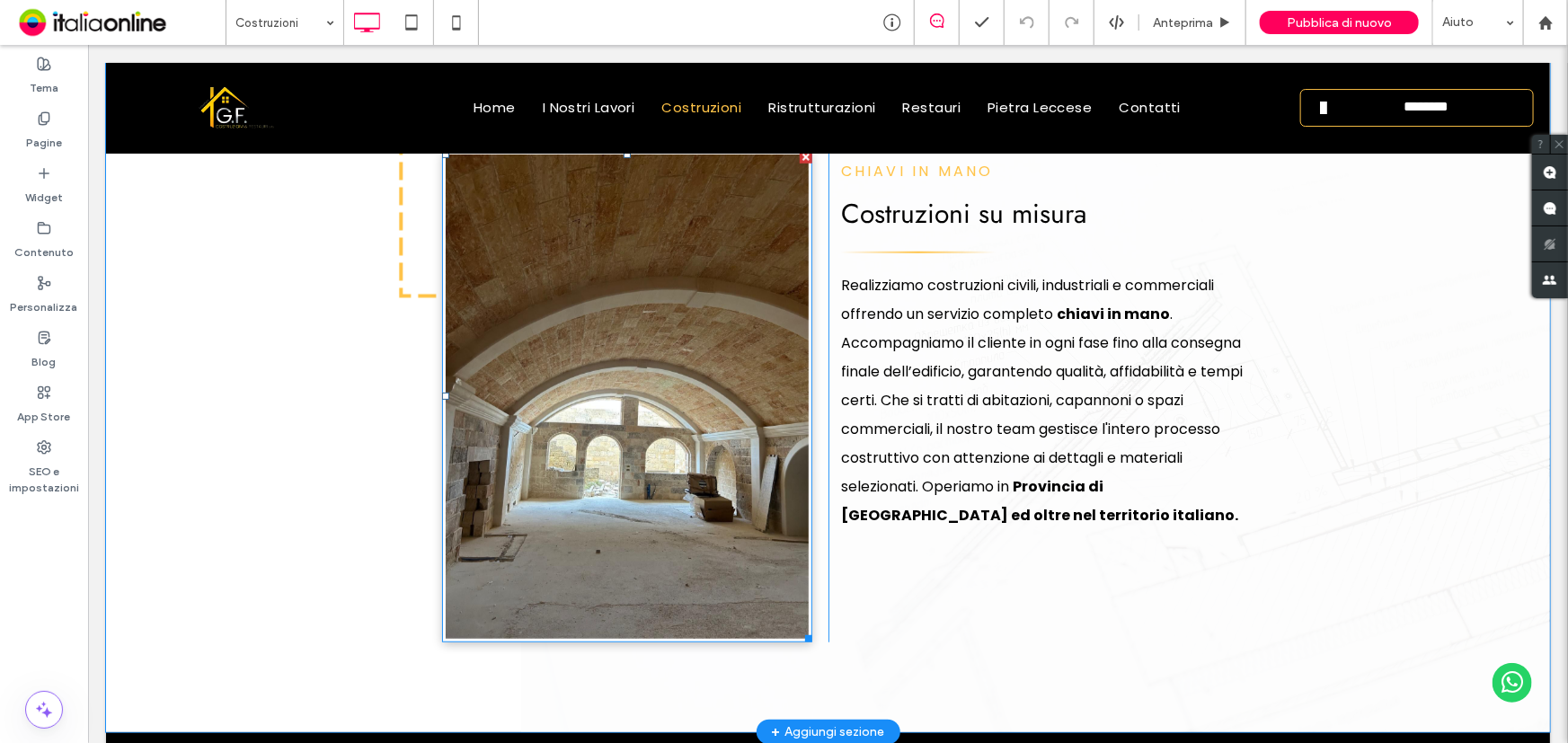
click at [467, 456] on img at bounding box center [626, 395] width 370 height 491
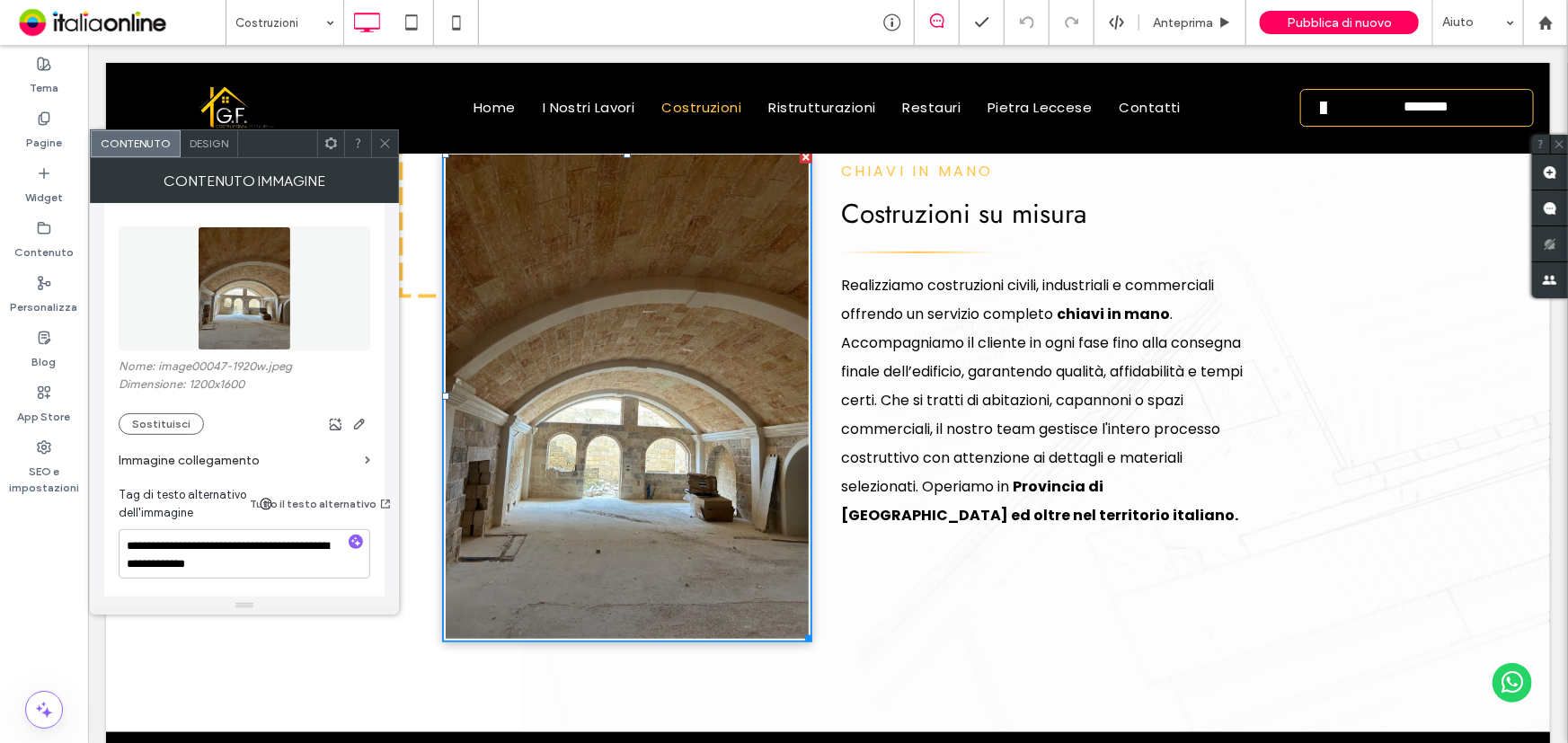
scroll to position [244, 0]
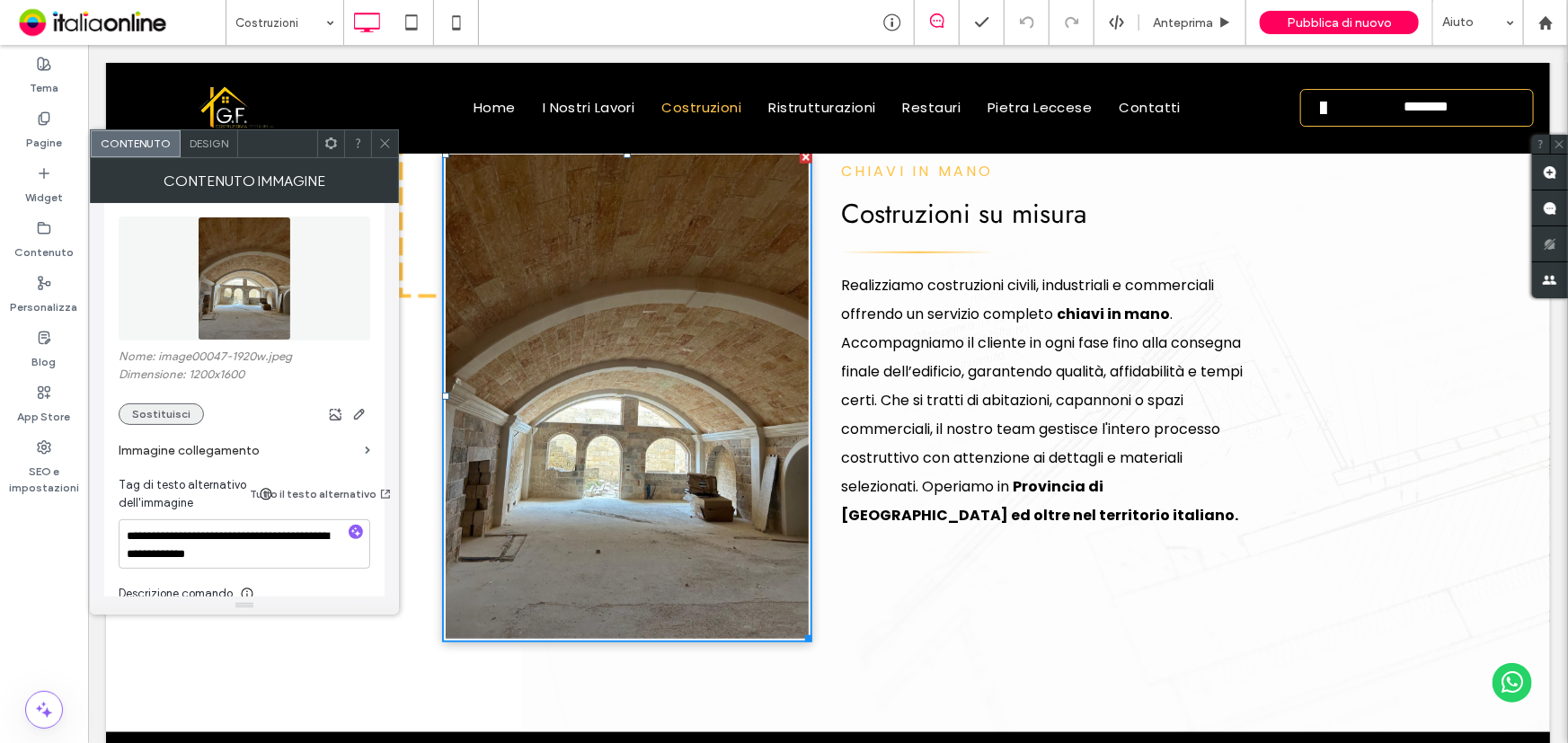
click at [171, 413] on button "Sostituisci" at bounding box center [161, 414] width 85 height 21
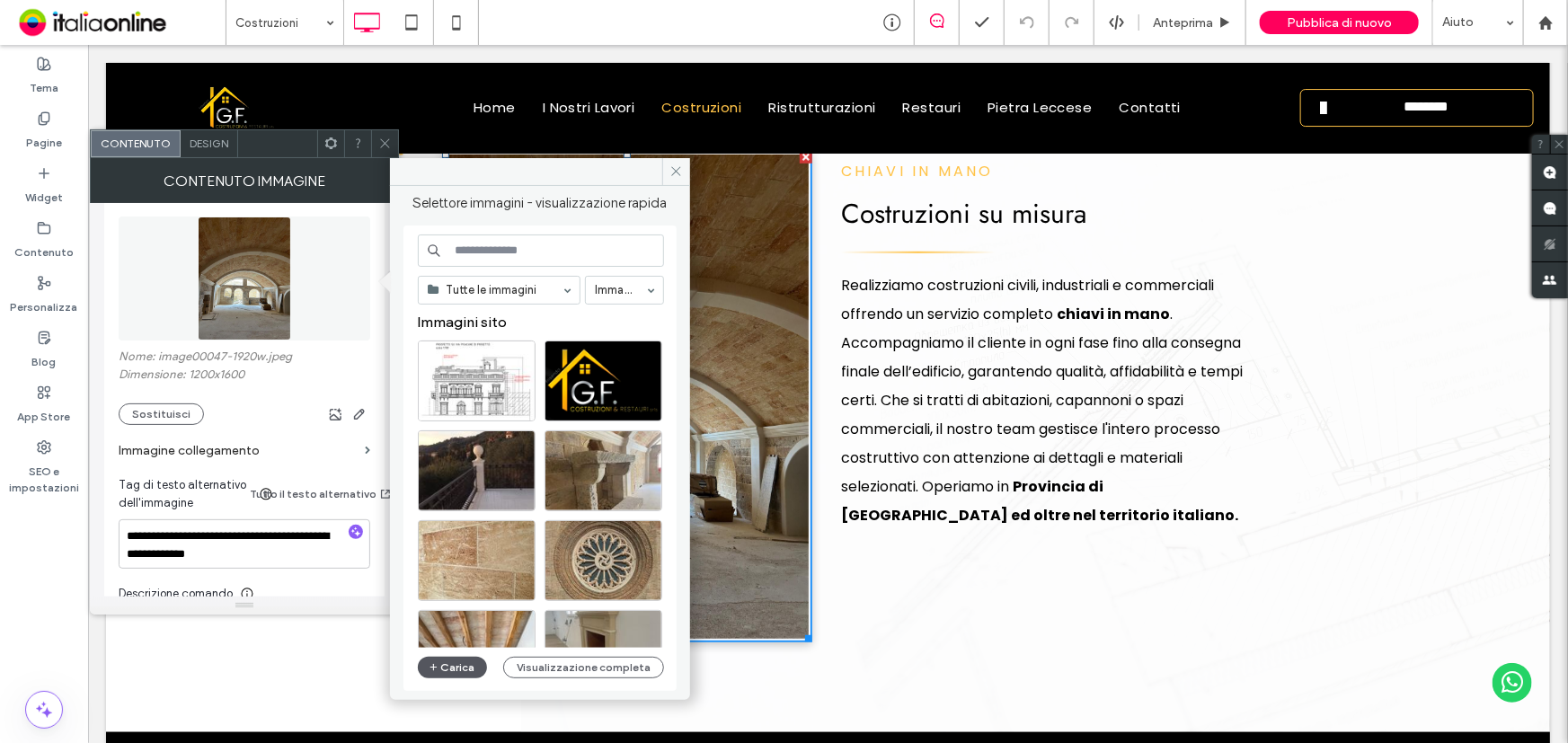
click at [440, 672] on span "button" at bounding box center [434, 667] width 13 height 19
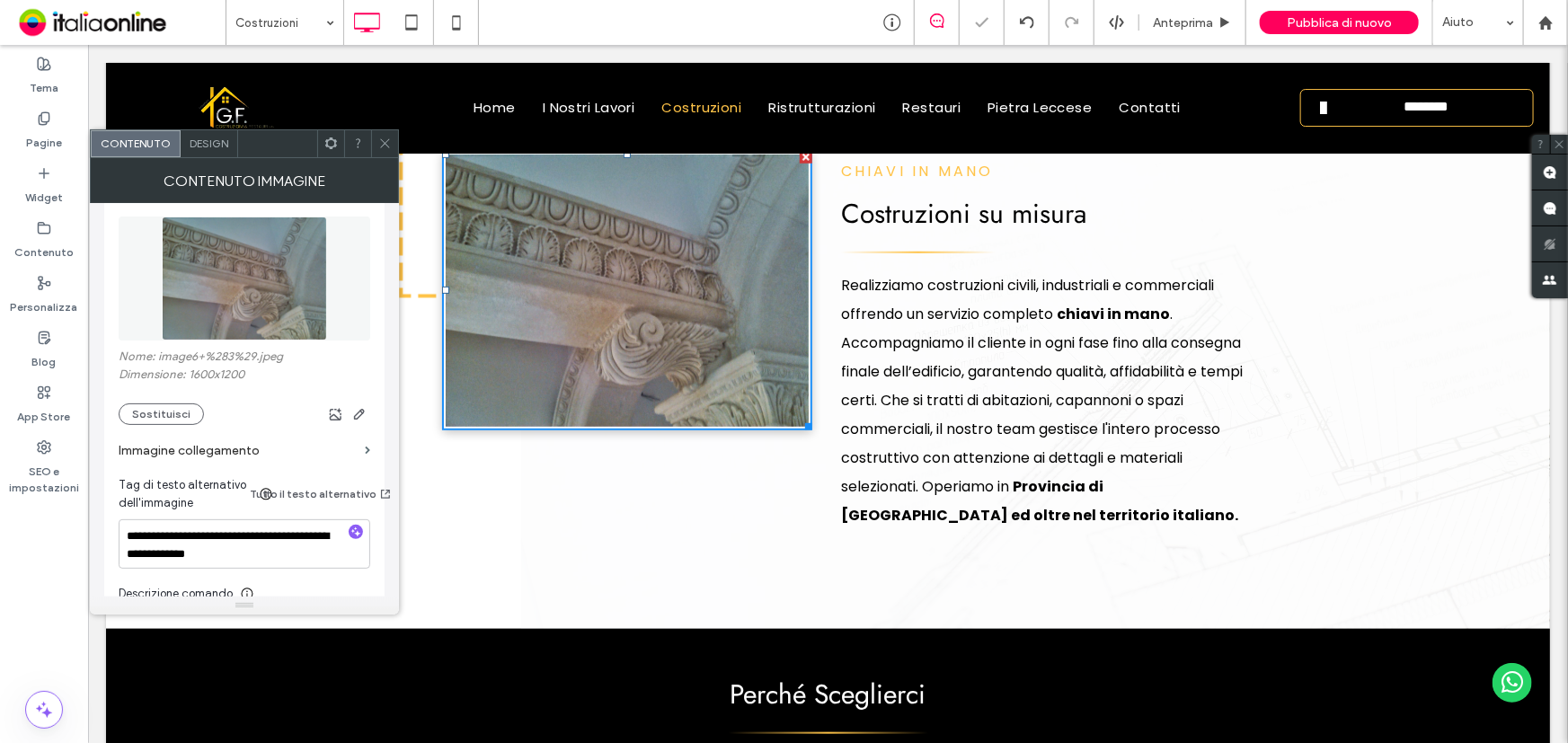
click at [387, 137] on icon at bounding box center [384, 143] width 14 height 14
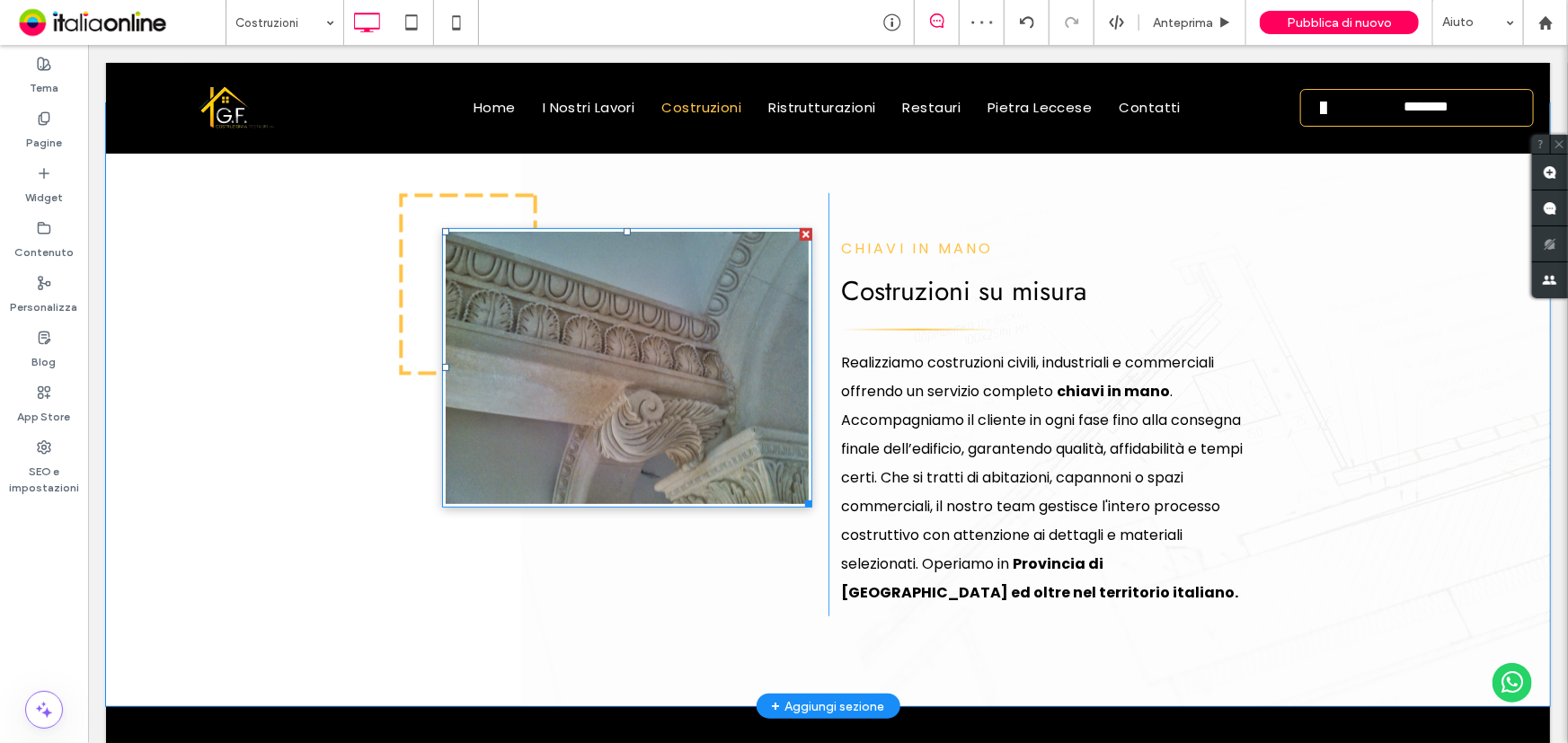
scroll to position [408, 0]
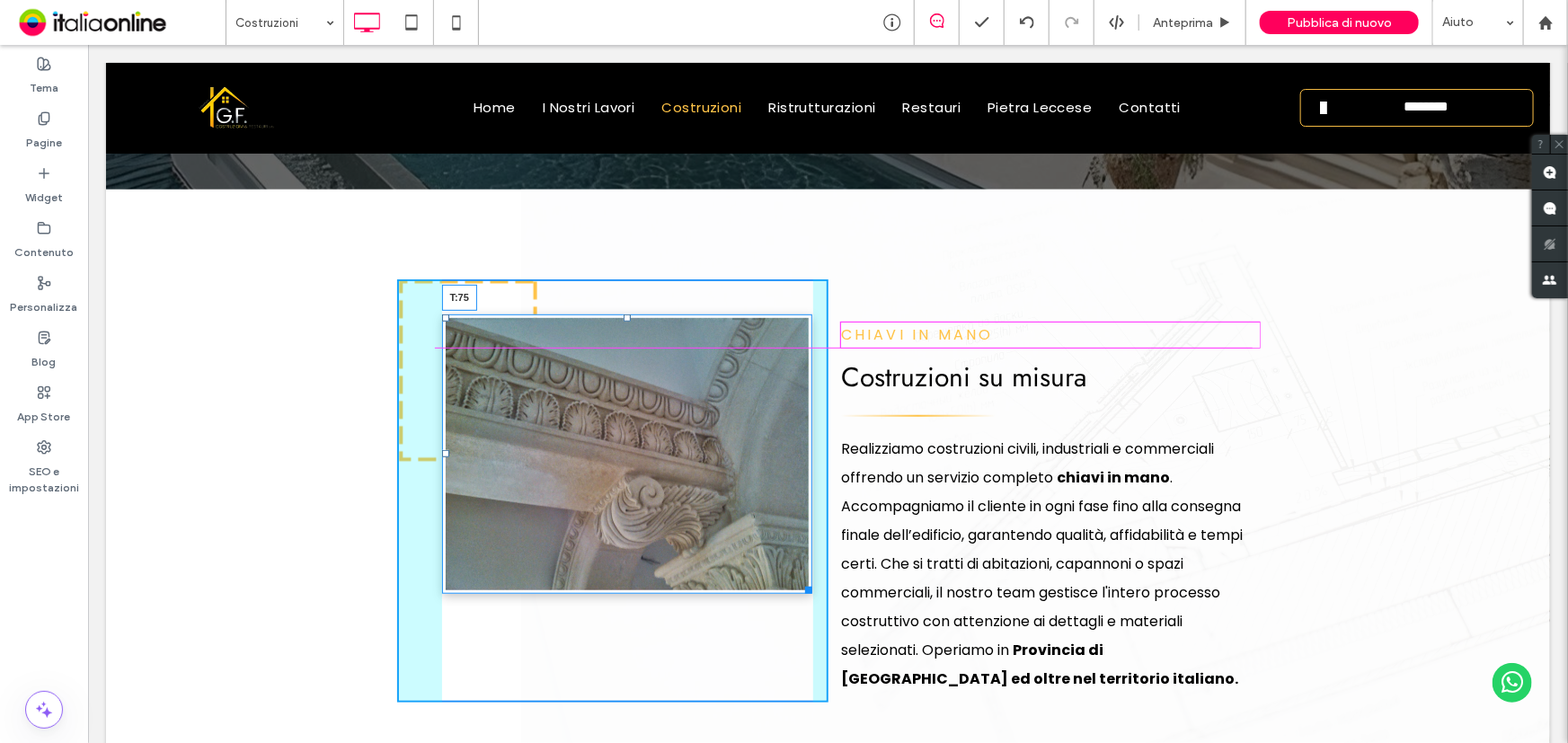
drag, startPoint x: 616, startPoint y: 314, endPoint x: 616, endPoint y: 350, distance: 36.0
click at [623, 321] on div at bounding box center [626, 317] width 7 height 7
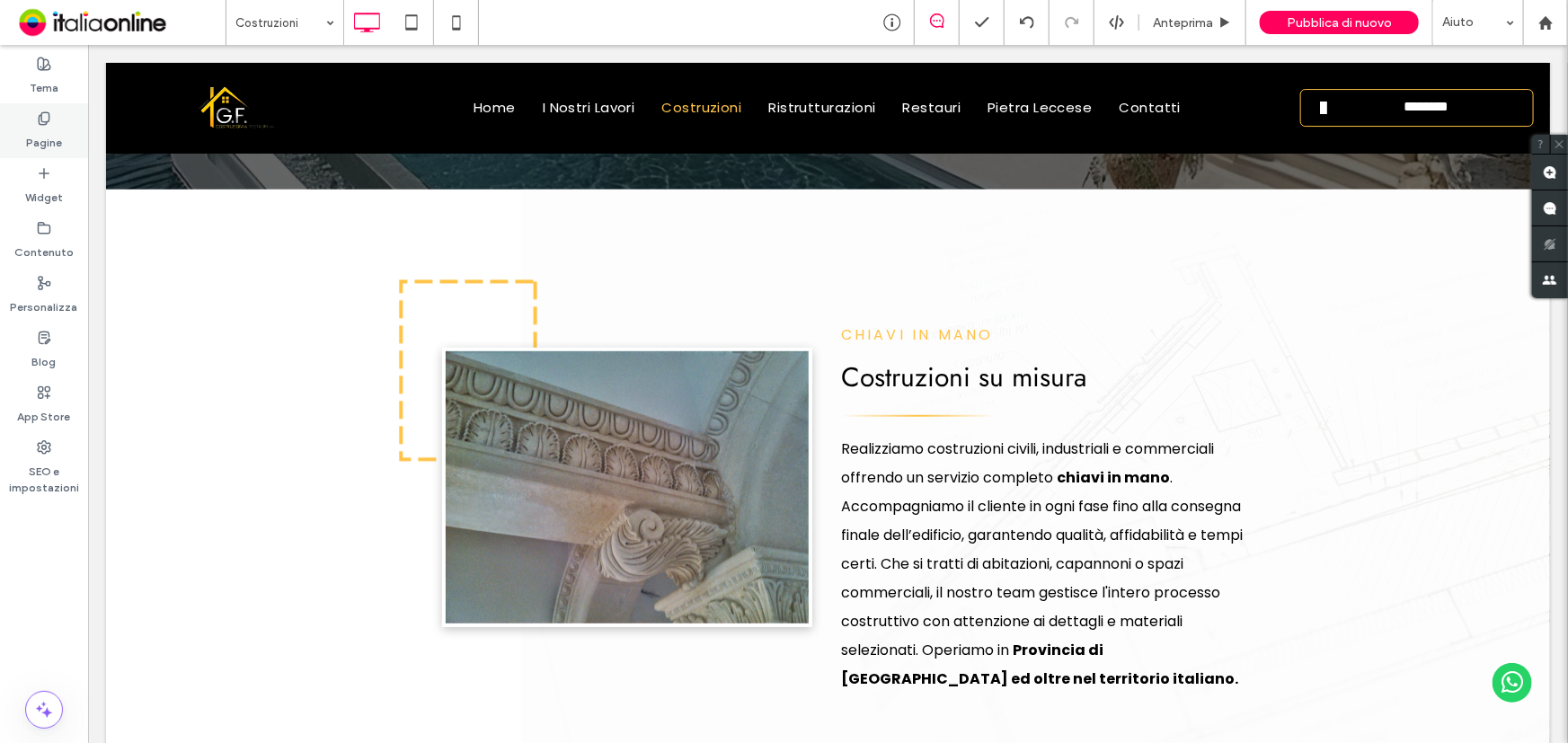
click at [58, 132] on label "Pagine" at bounding box center [44, 139] width 36 height 25
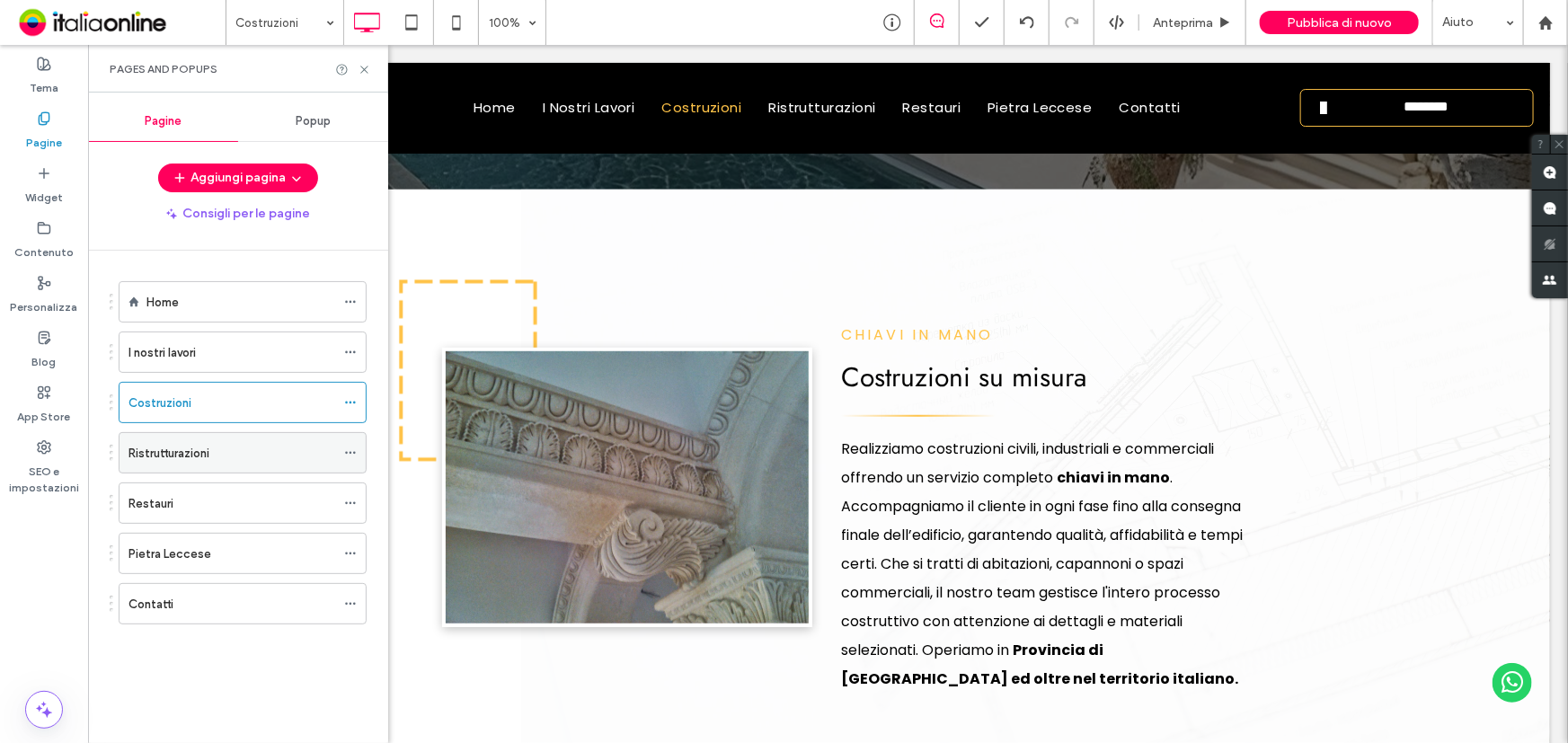
click at [222, 450] on div "Ristrutturazioni" at bounding box center [231, 452] width 206 height 18
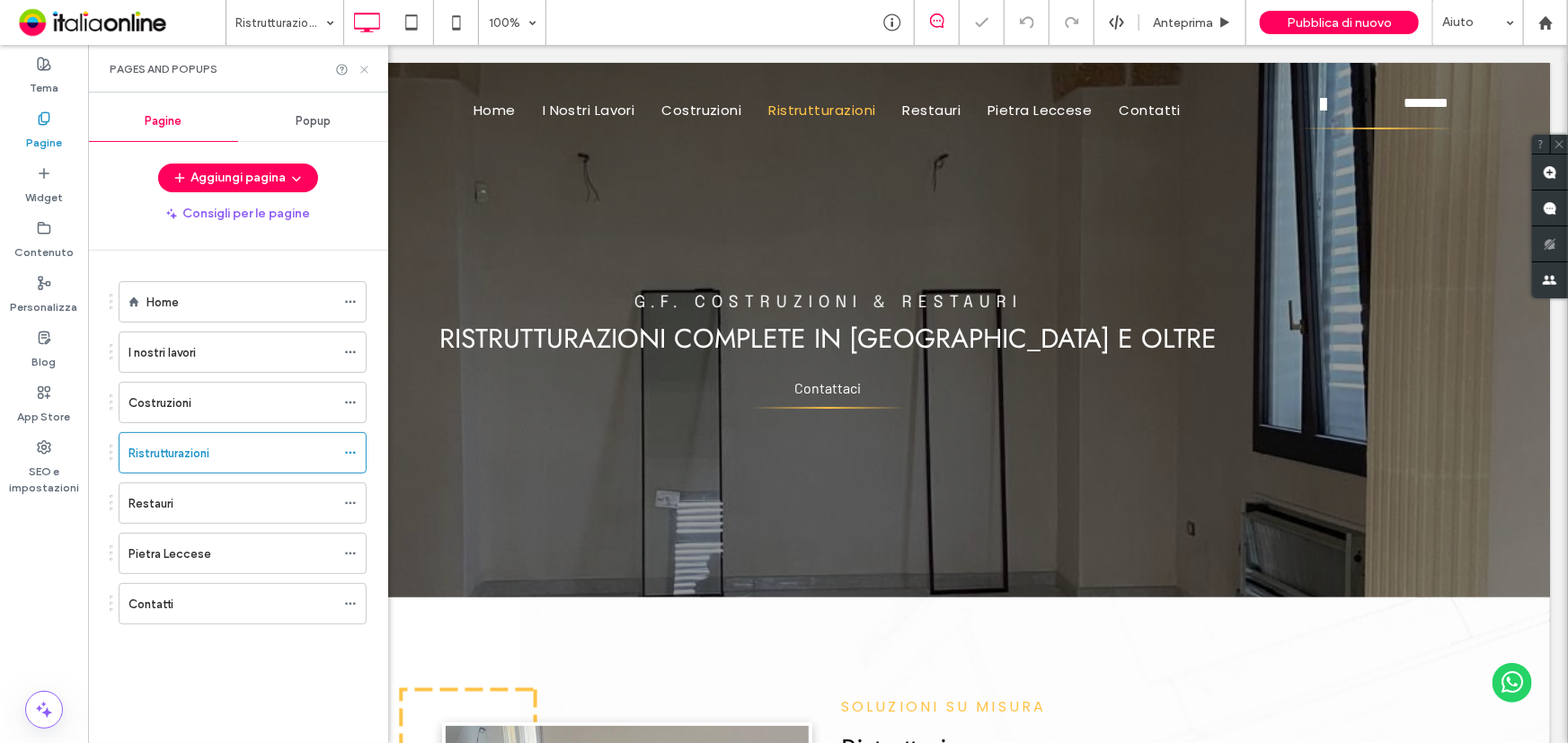
click at [369, 68] on icon at bounding box center [364, 70] width 14 height 14
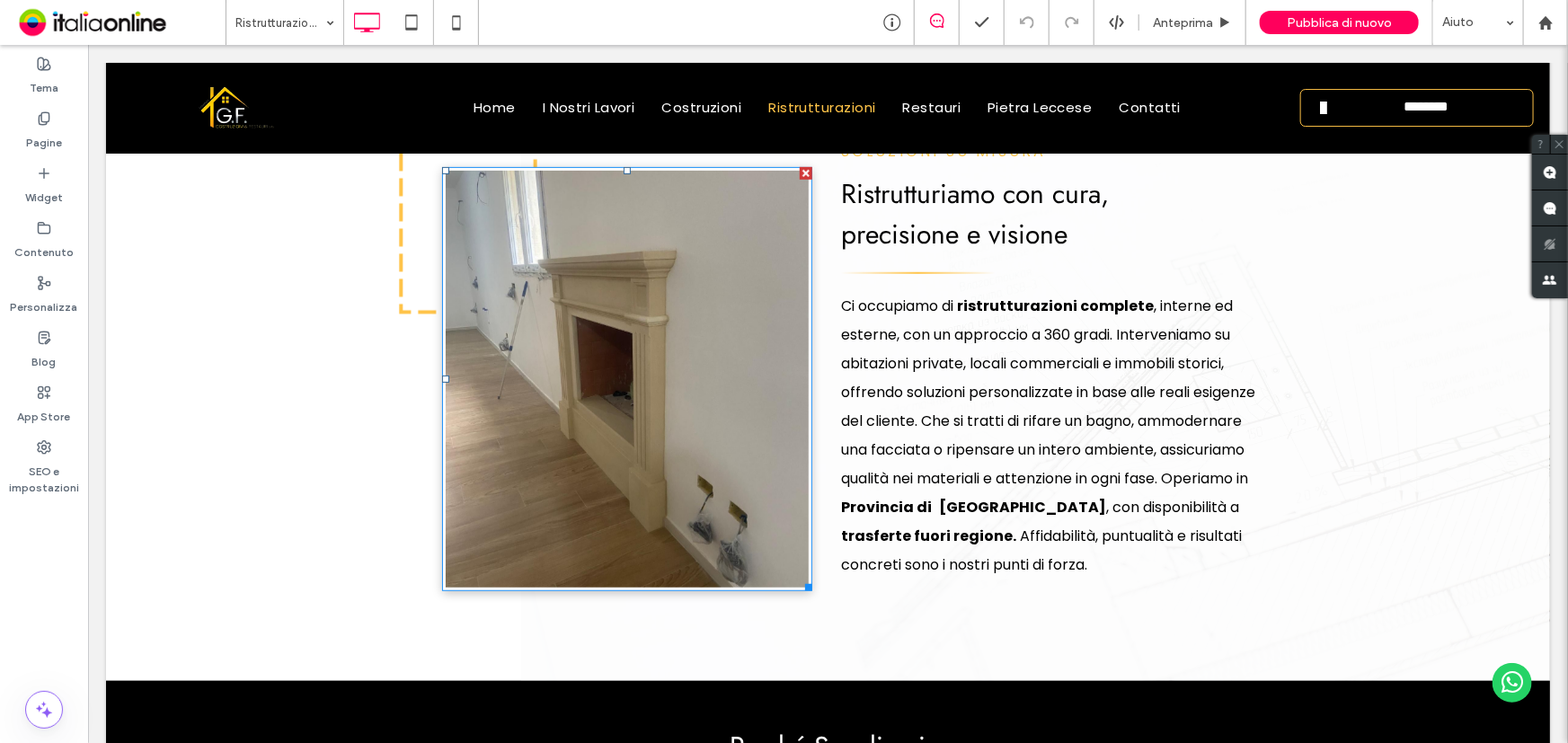
scroll to position [572, 0]
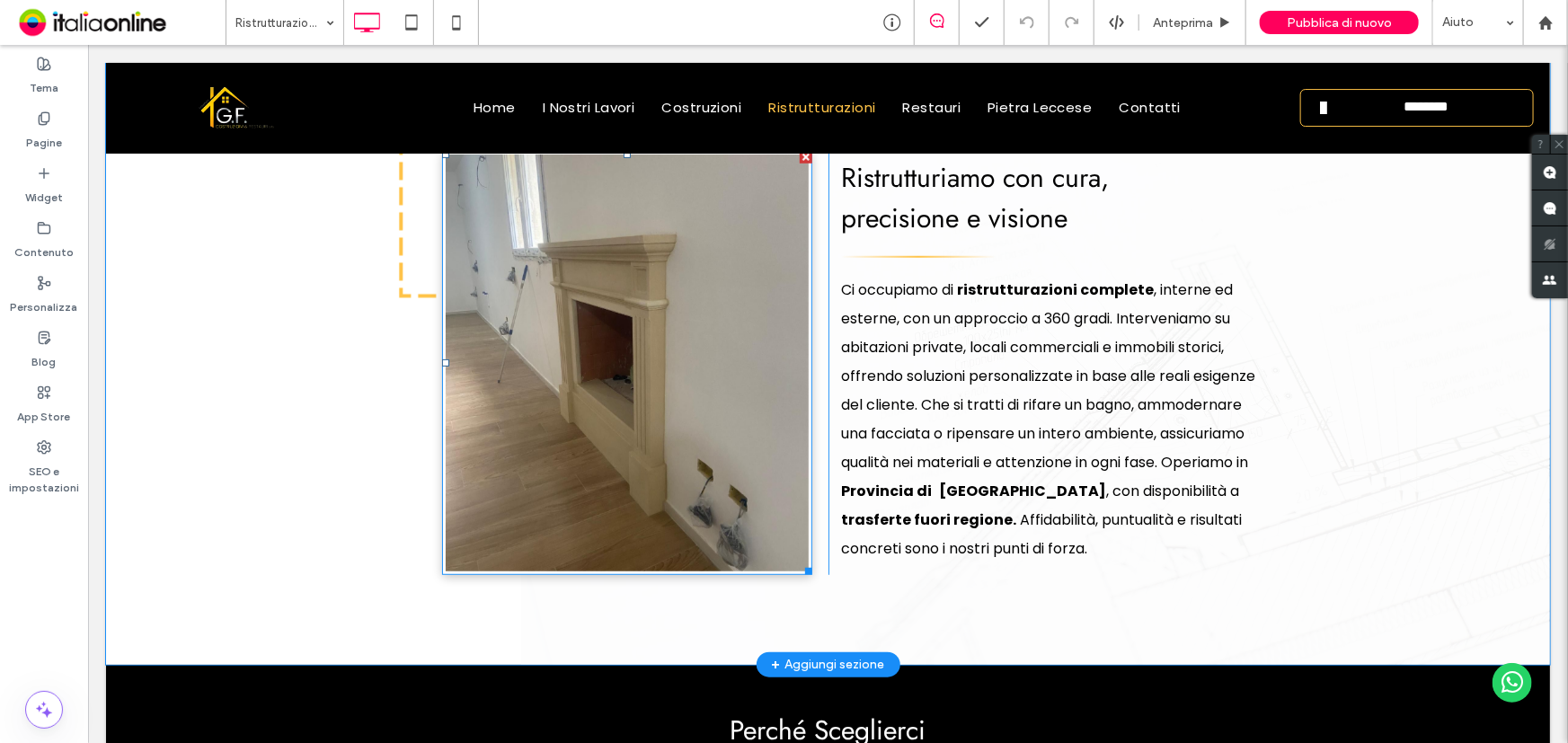
click at [511, 455] on img at bounding box center [626, 362] width 370 height 424
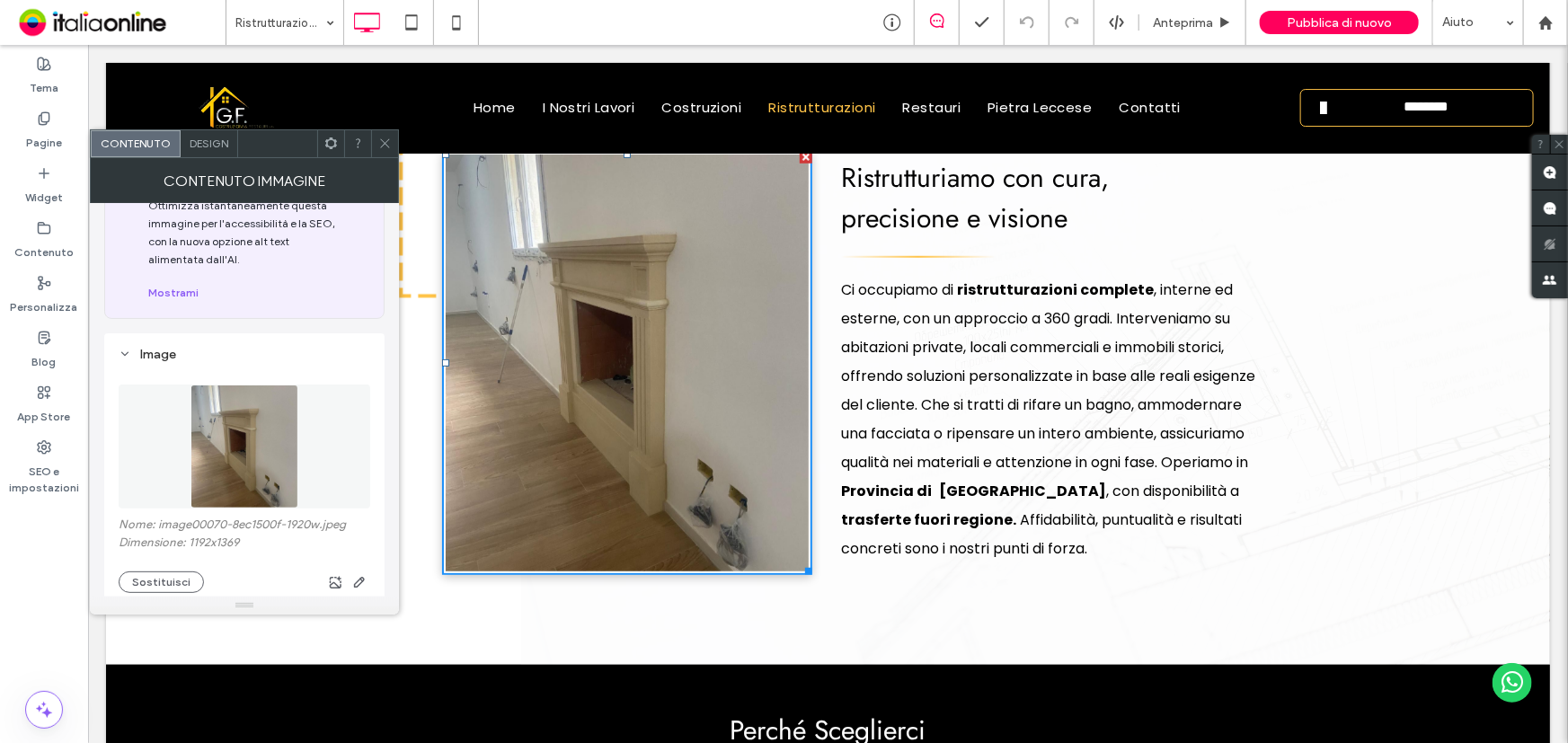
scroll to position [163, 0]
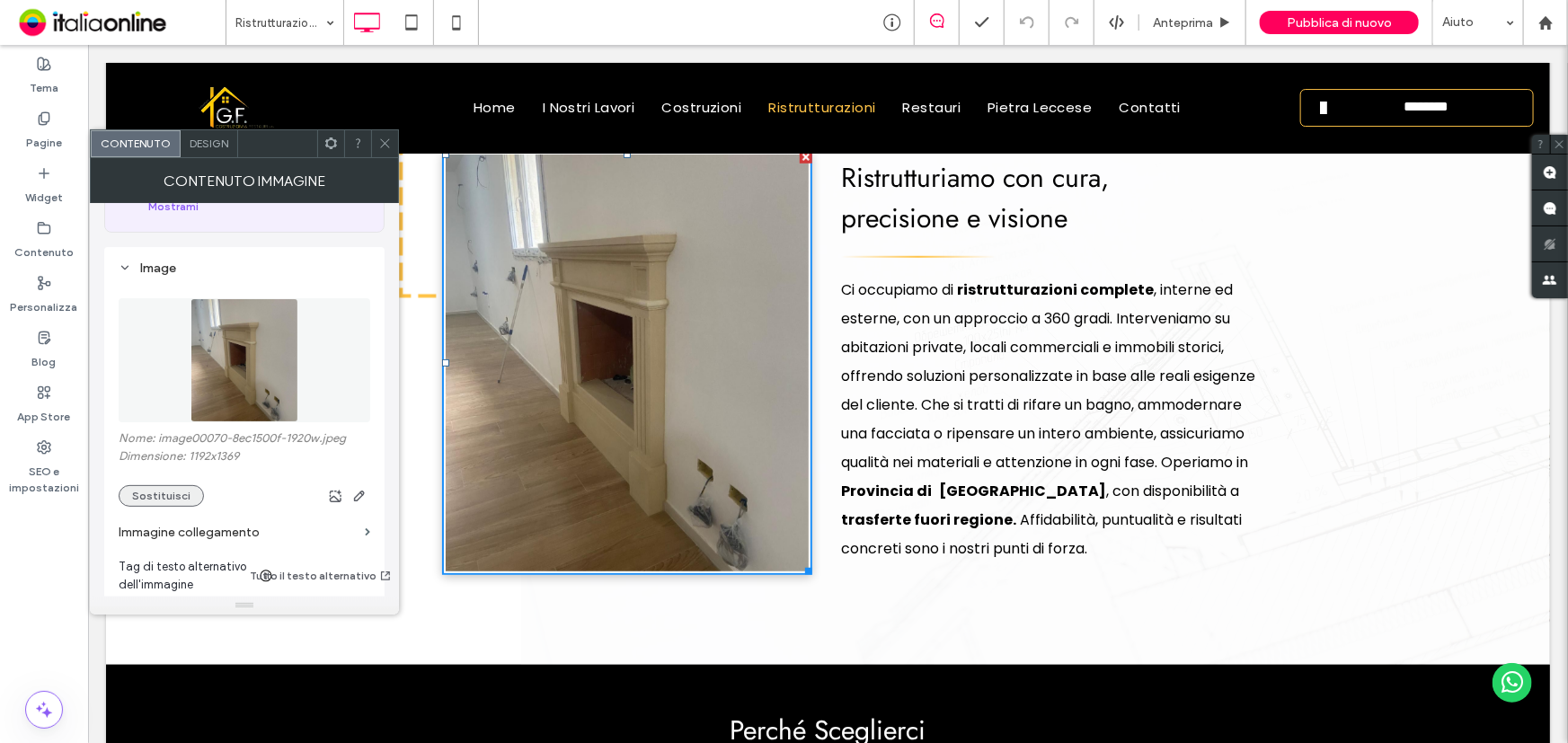
click at [169, 491] on button "Sostituisci" at bounding box center [161, 496] width 85 height 21
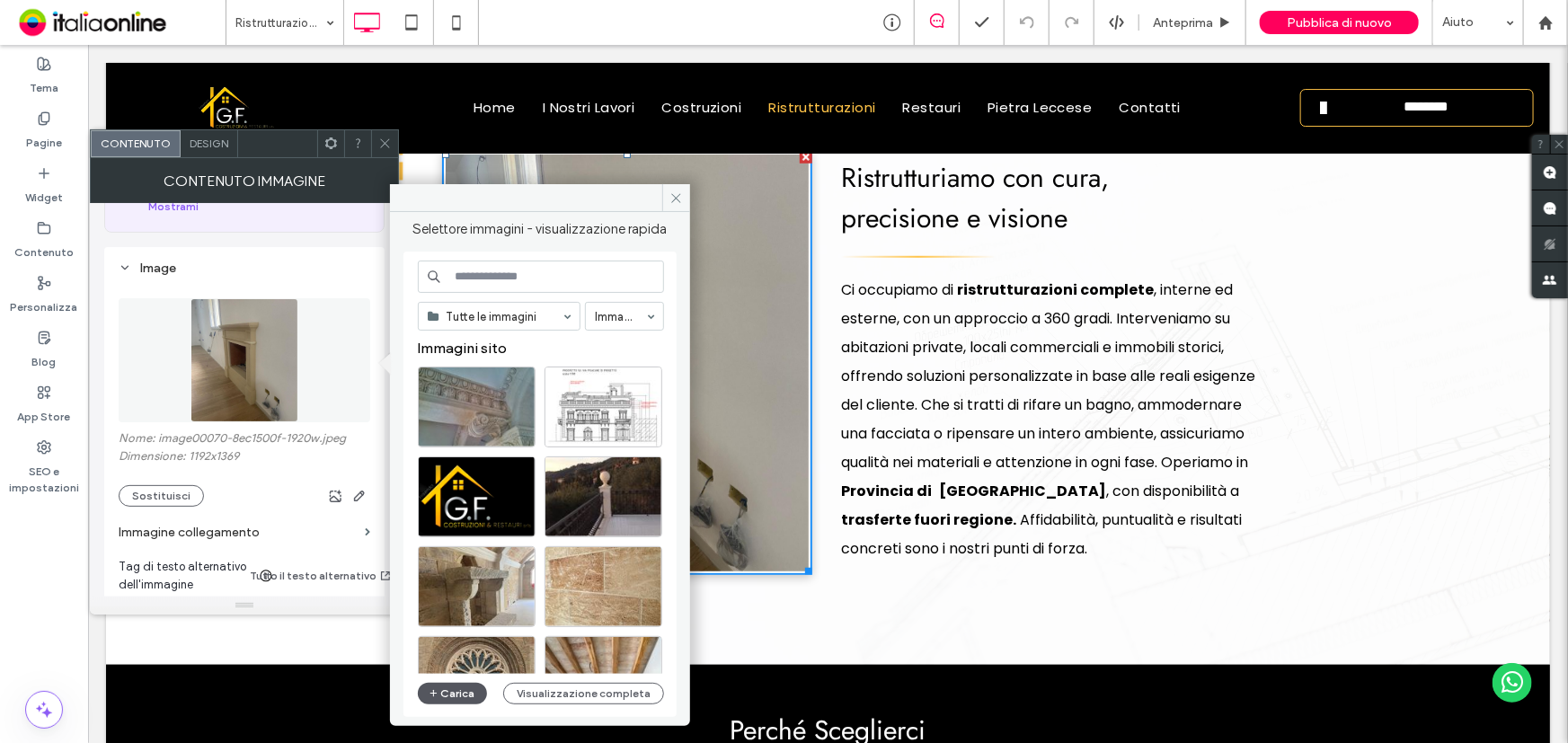
click at [463, 690] on button "Carica" at bounding box center [452, 694] width 70 height 21
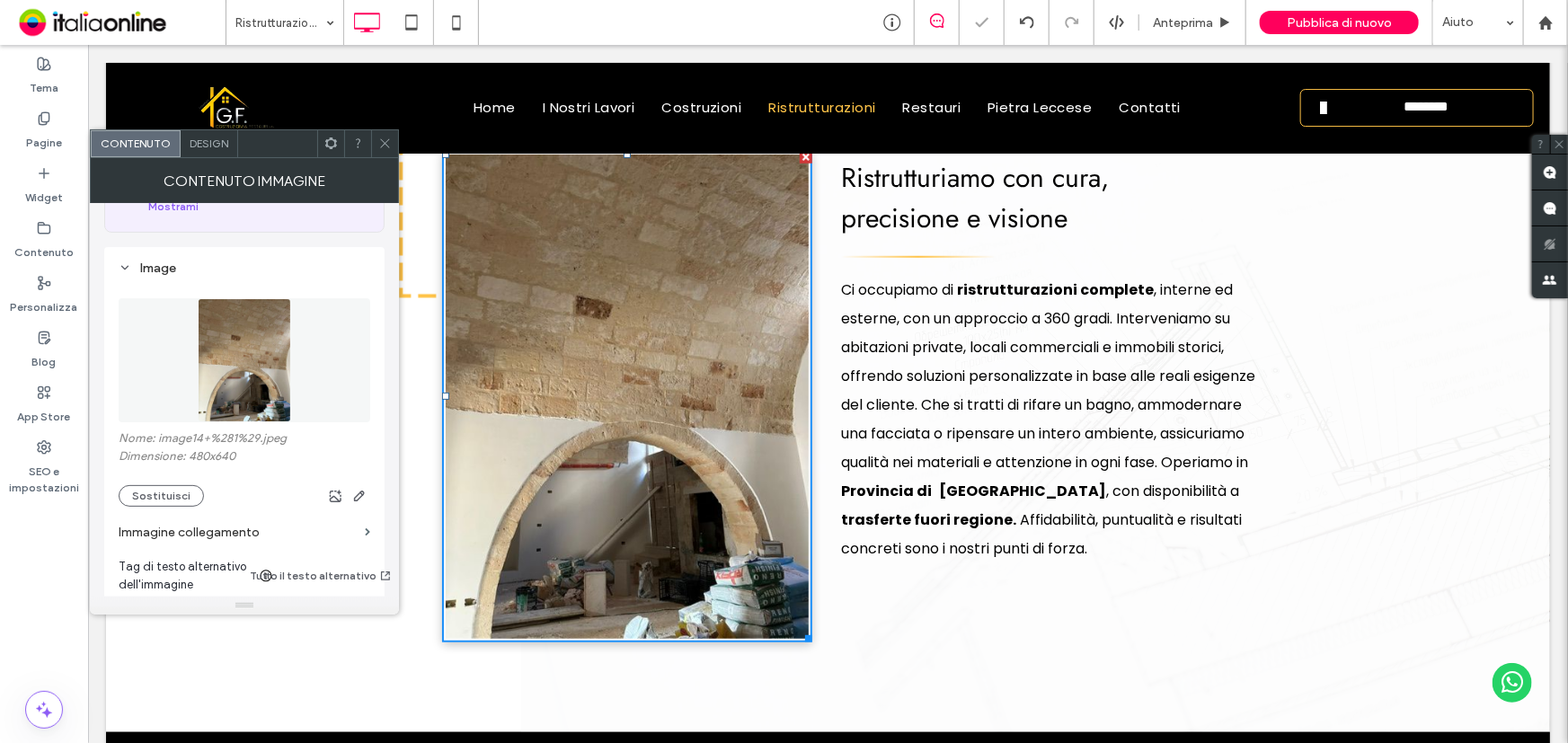
drag, startPoint x: 379, startPoint y: 148, endPoint x: 391, endPoint y: 168, distance: 23.3
click at [380, 148] on icon at bounding box center [384, 143] width 14 height 14
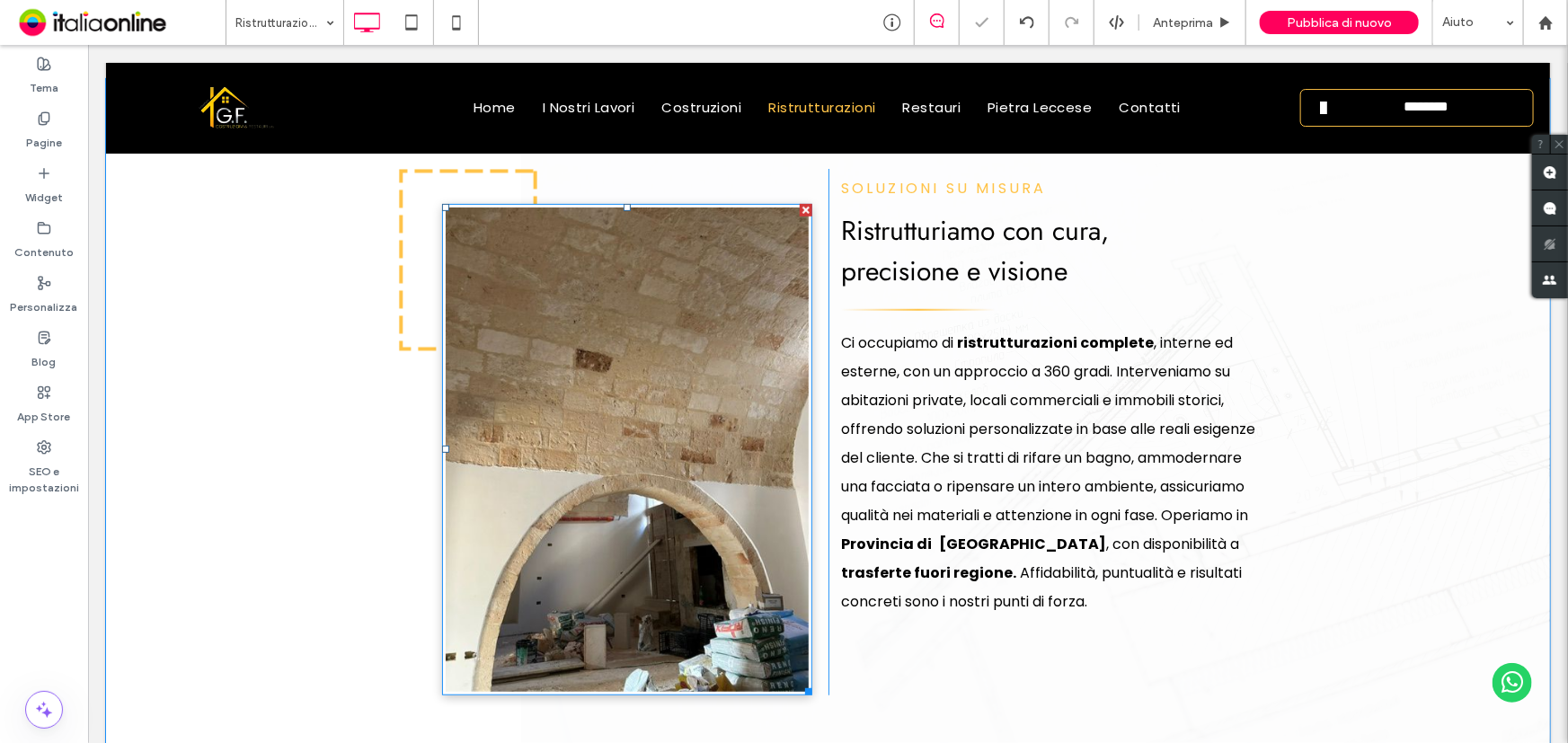
scroll to position [490, 0]
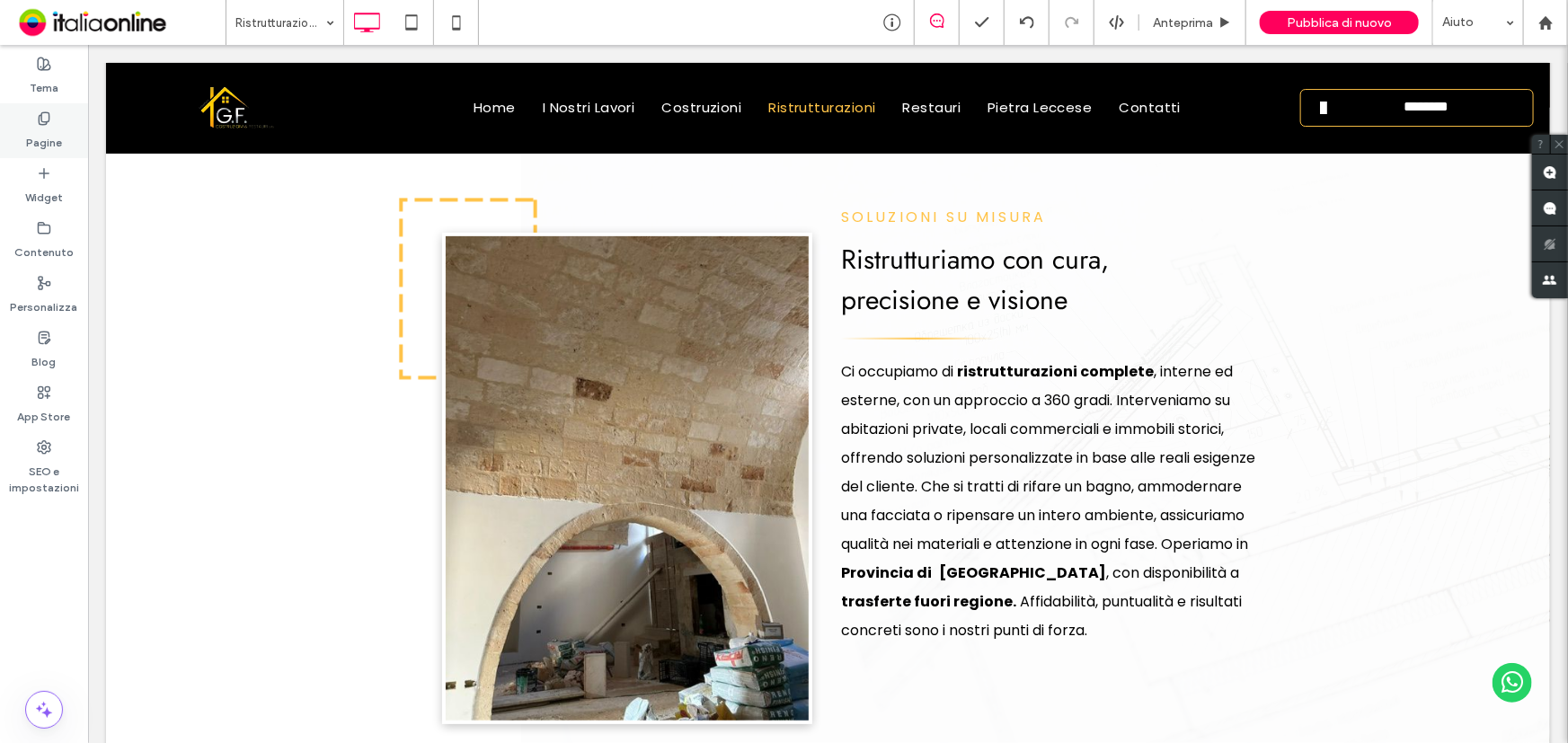
click at [37, 115] on icon at bounding box center [44, 118] width 15 height 15
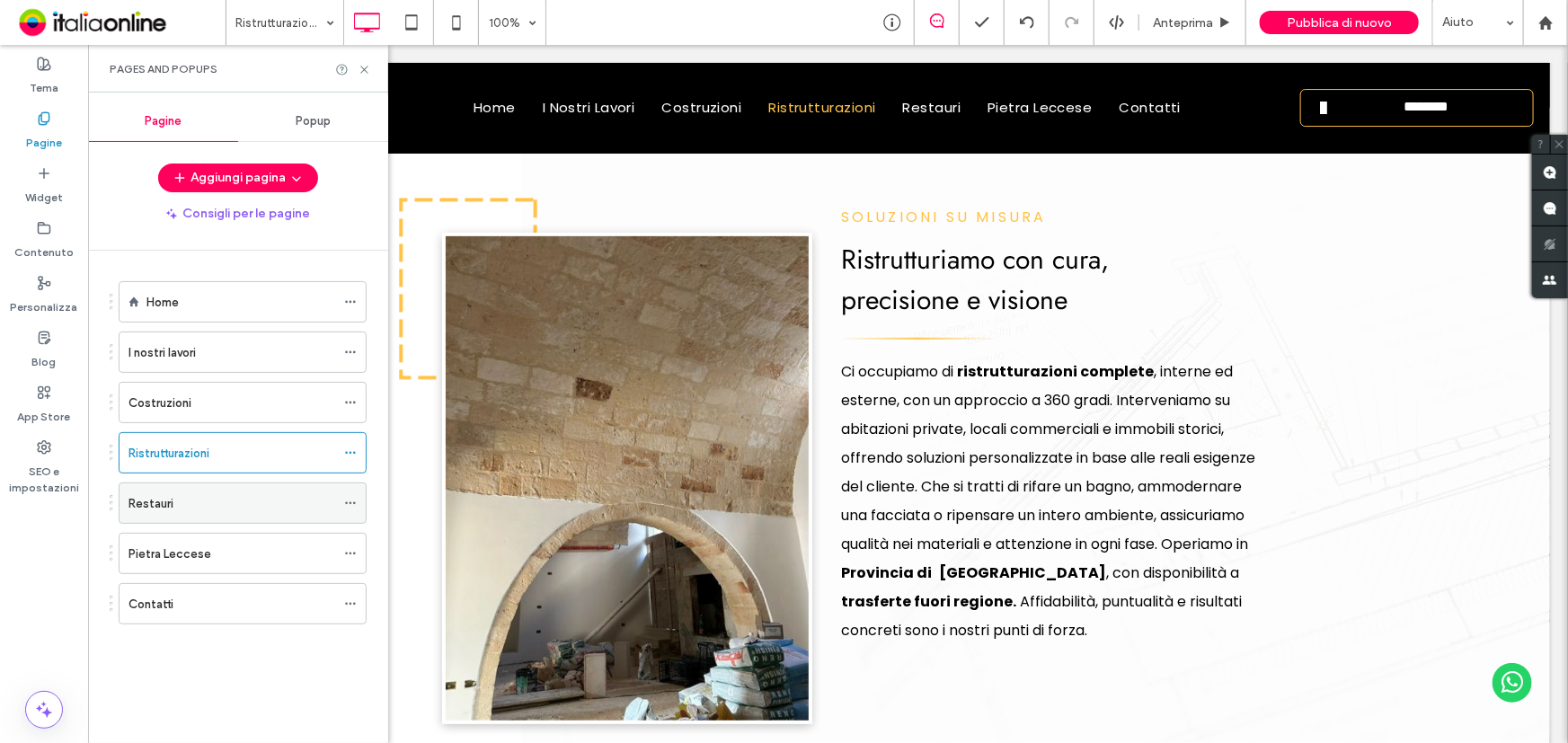
click at [180, 501] on div "Restauri" at bounding box center [231, 503] width 206 height 18
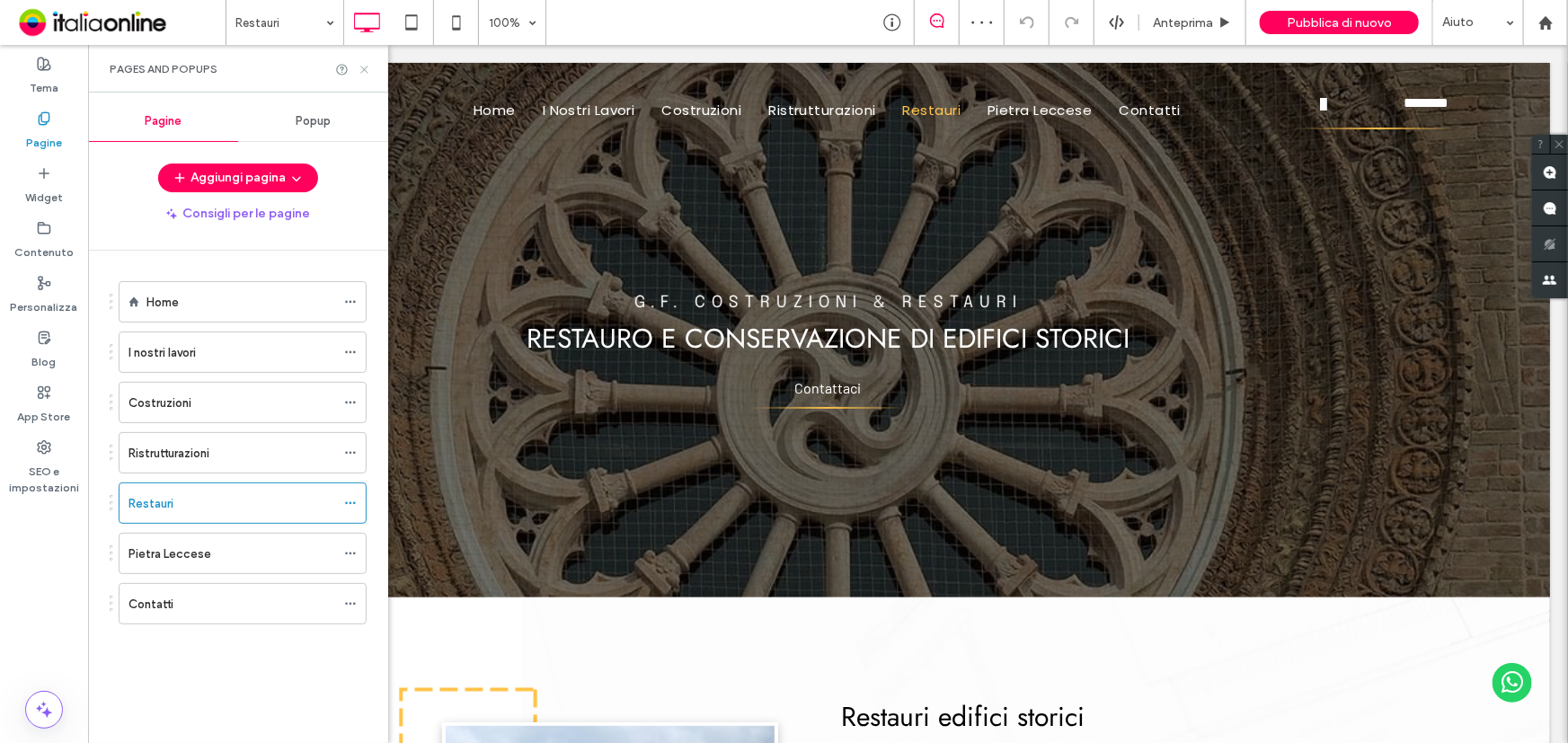
click at [362, 67] on use at bounding box center [363, 69] width 7 height 7
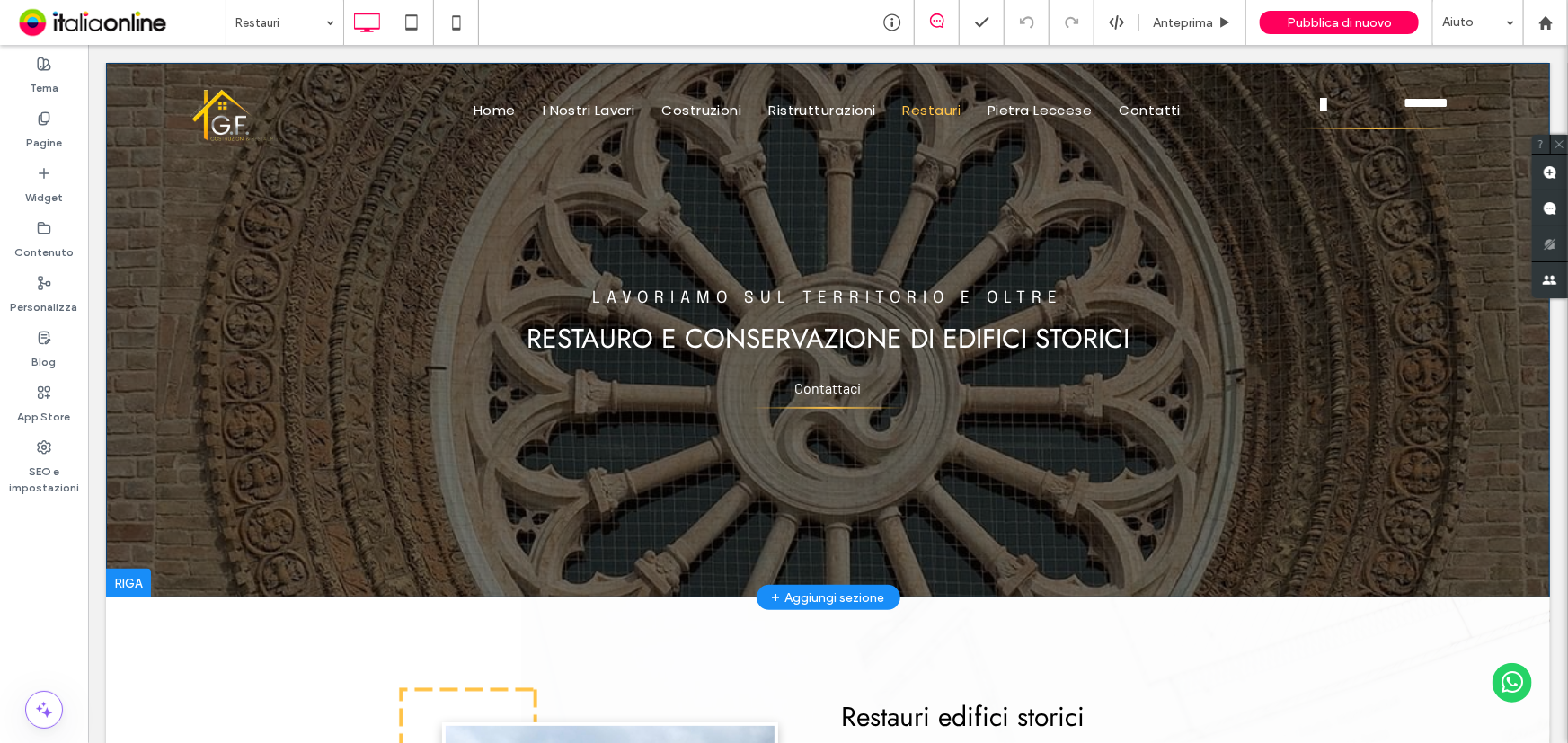
click at [295, 461] on div "G.F. COSTRUZIONI & RESTAURI Scrivi qui la tua didascalia Pulsante LAVORIAMO SUL…" at bounding box center [827, 329] width 1444 height 535
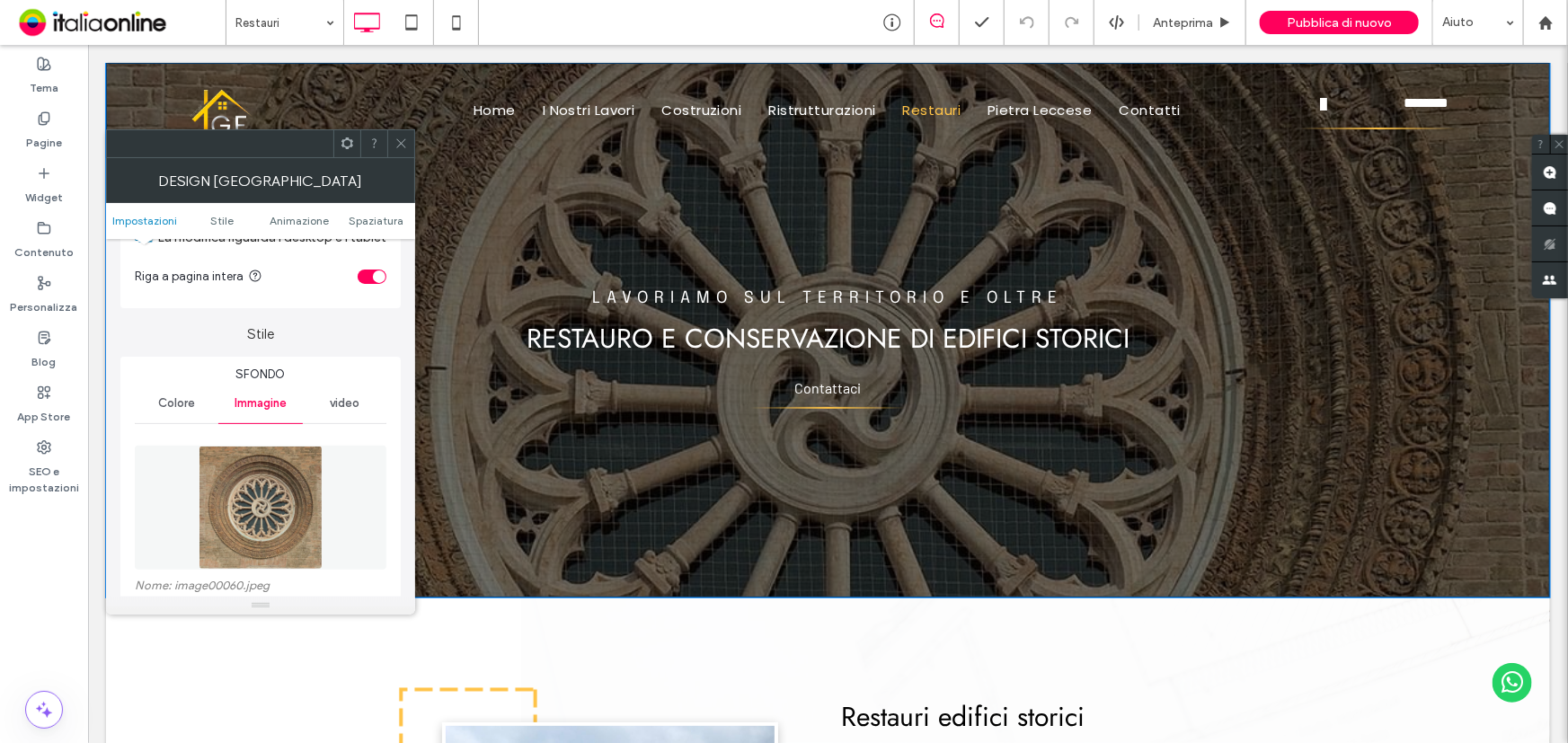
scroll to position [163, 0]
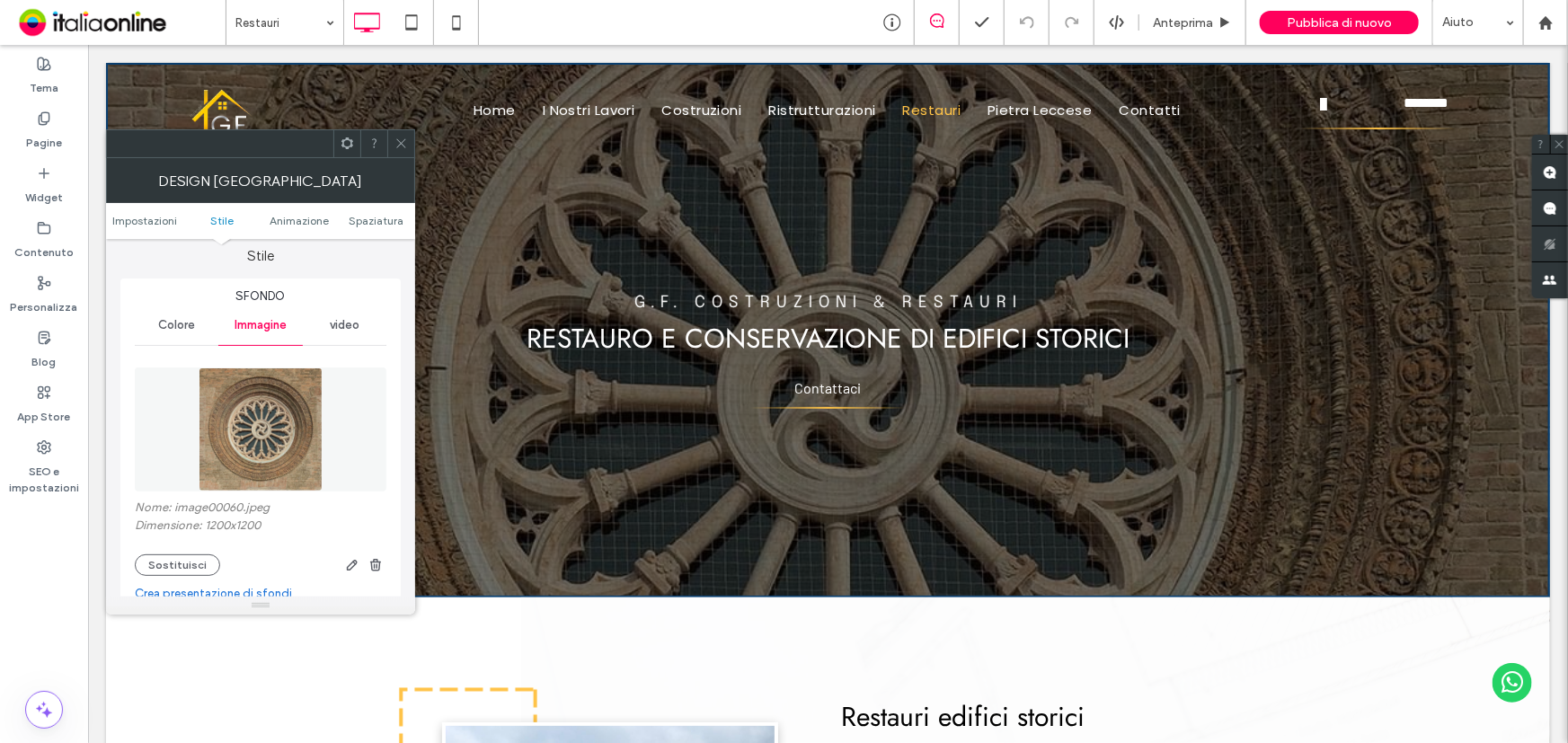
click at [398, 153] on span at bounding box center [401, 143] width 14 height 27
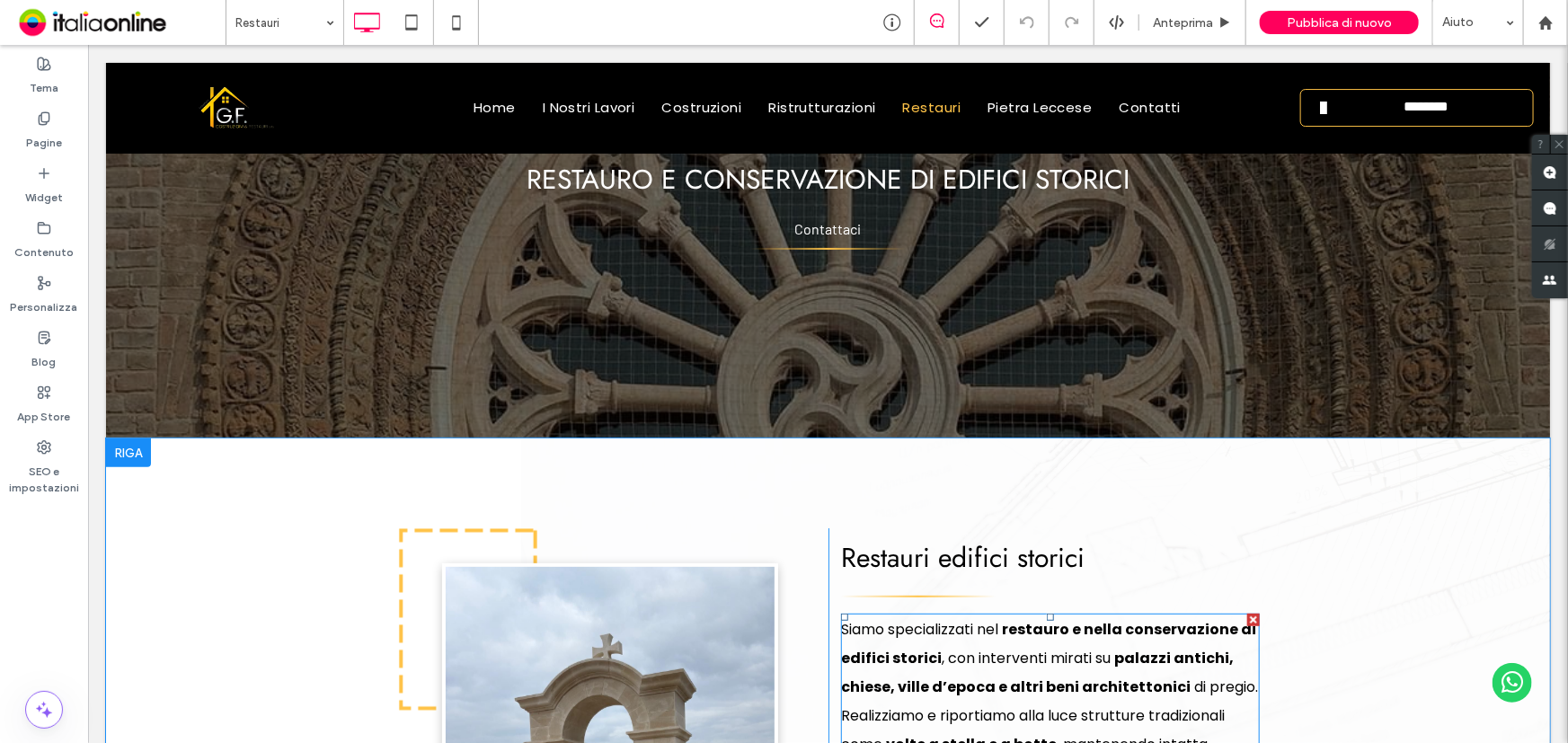
scroll to position [0, 0]
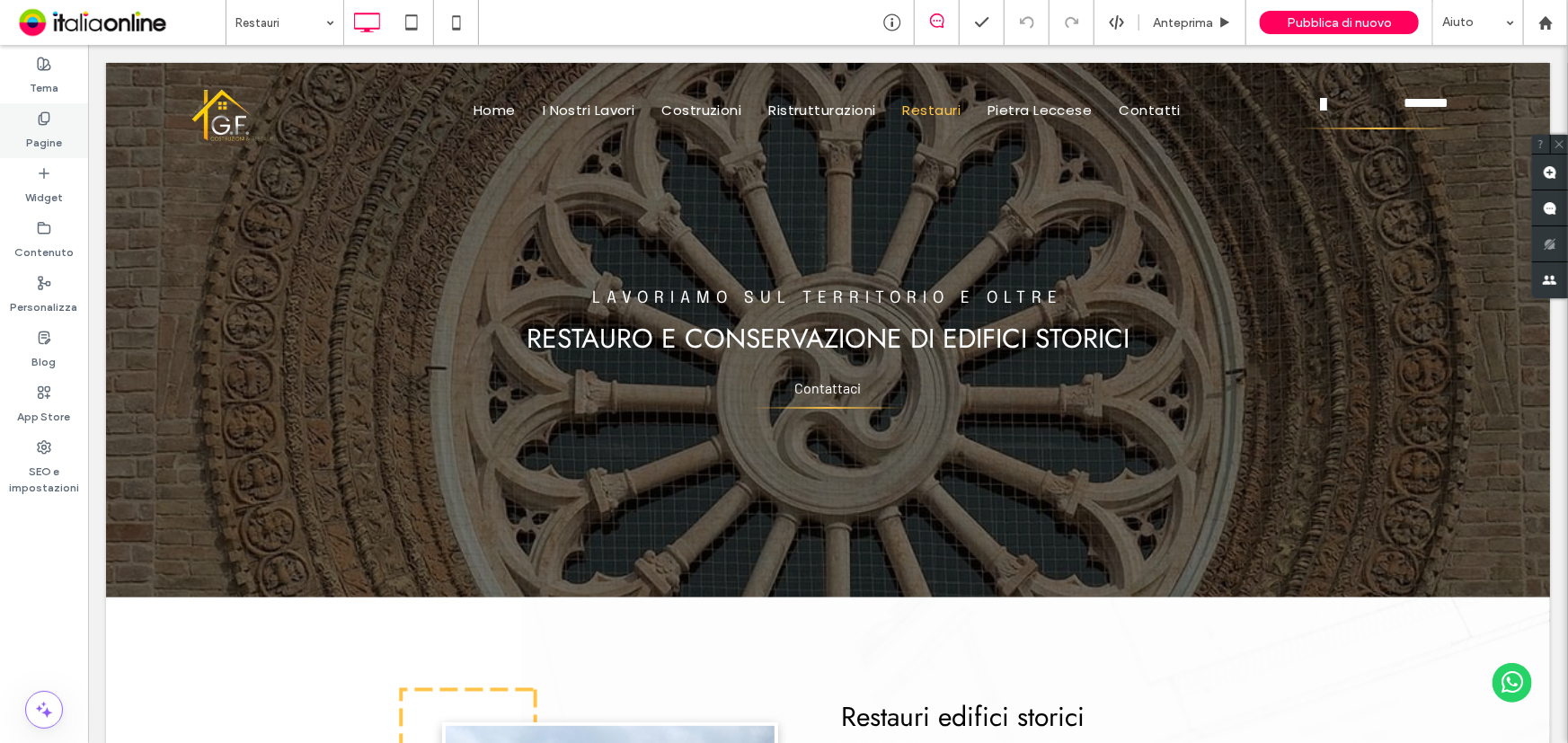
drag, startPoint x: 27, startPoint y: 130, endPoint x: 6, endPoint y: 130, distance: 21.0
click at [27, 130] on label "Pagine" at bounding box center [44, 139] width 36 height 25
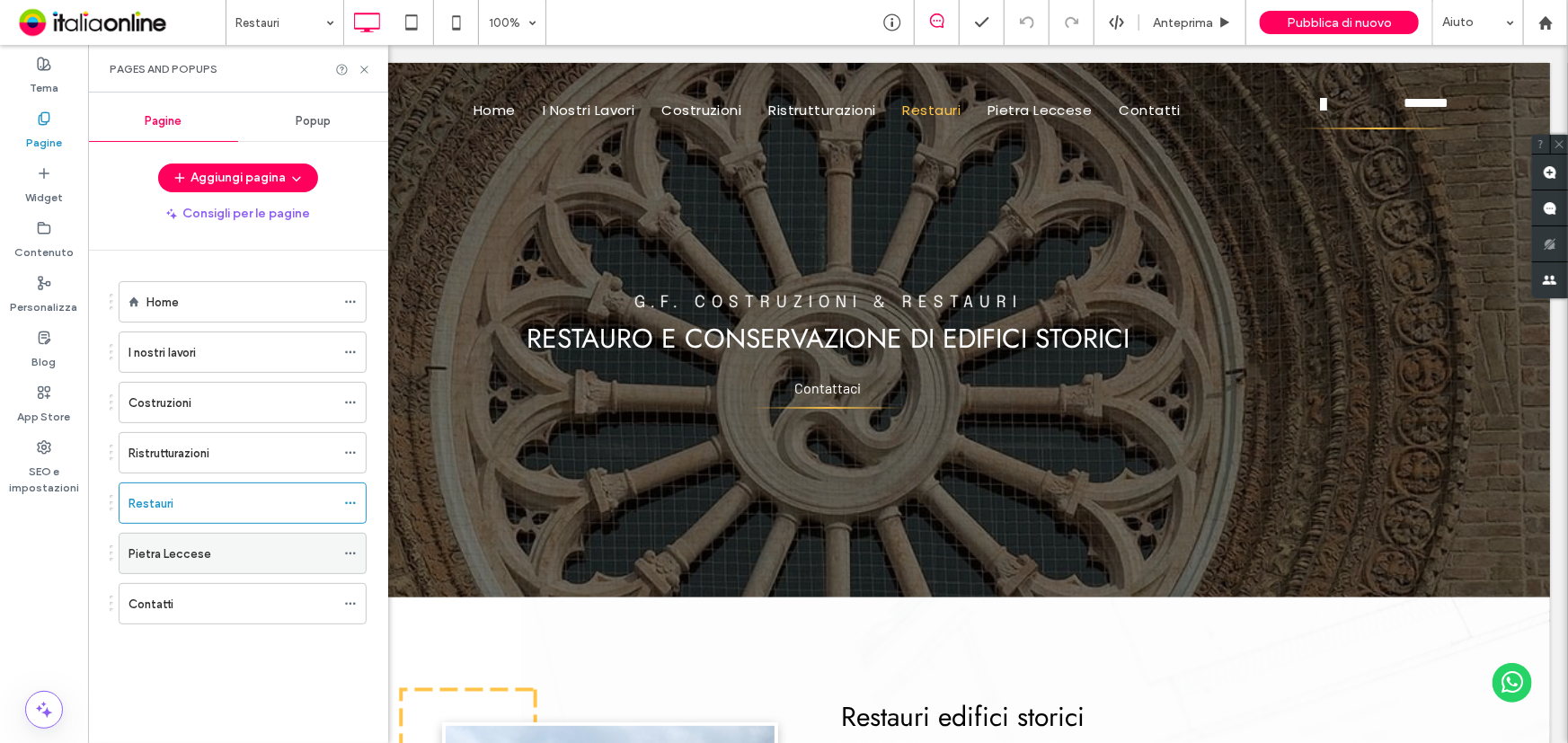
click at [205, 563] on div "Pietra Leccese" at bounding box center [231, 553] width 206 height 40
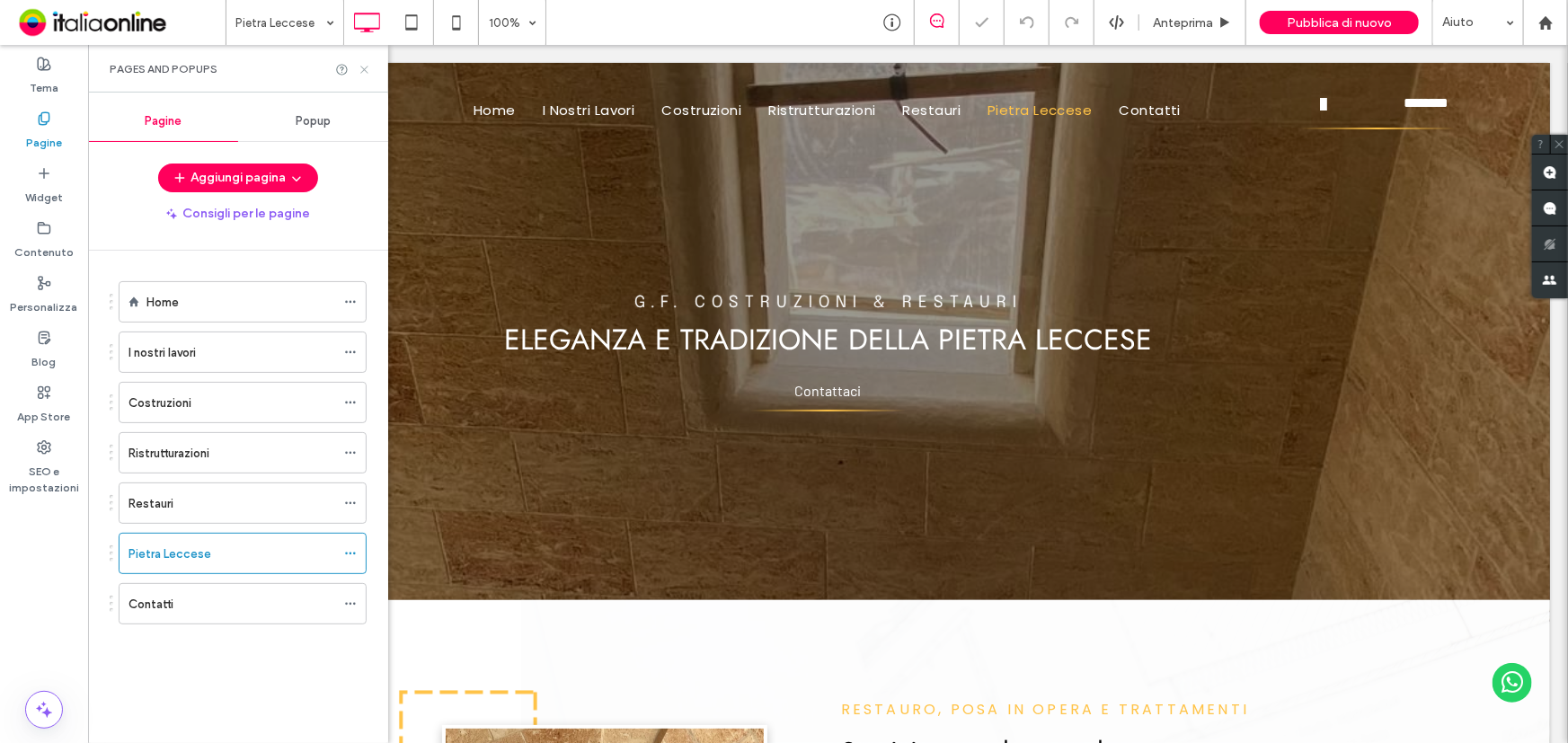
click at [366, 73] on icon at bounding box center [364, 70] width 14 height 14
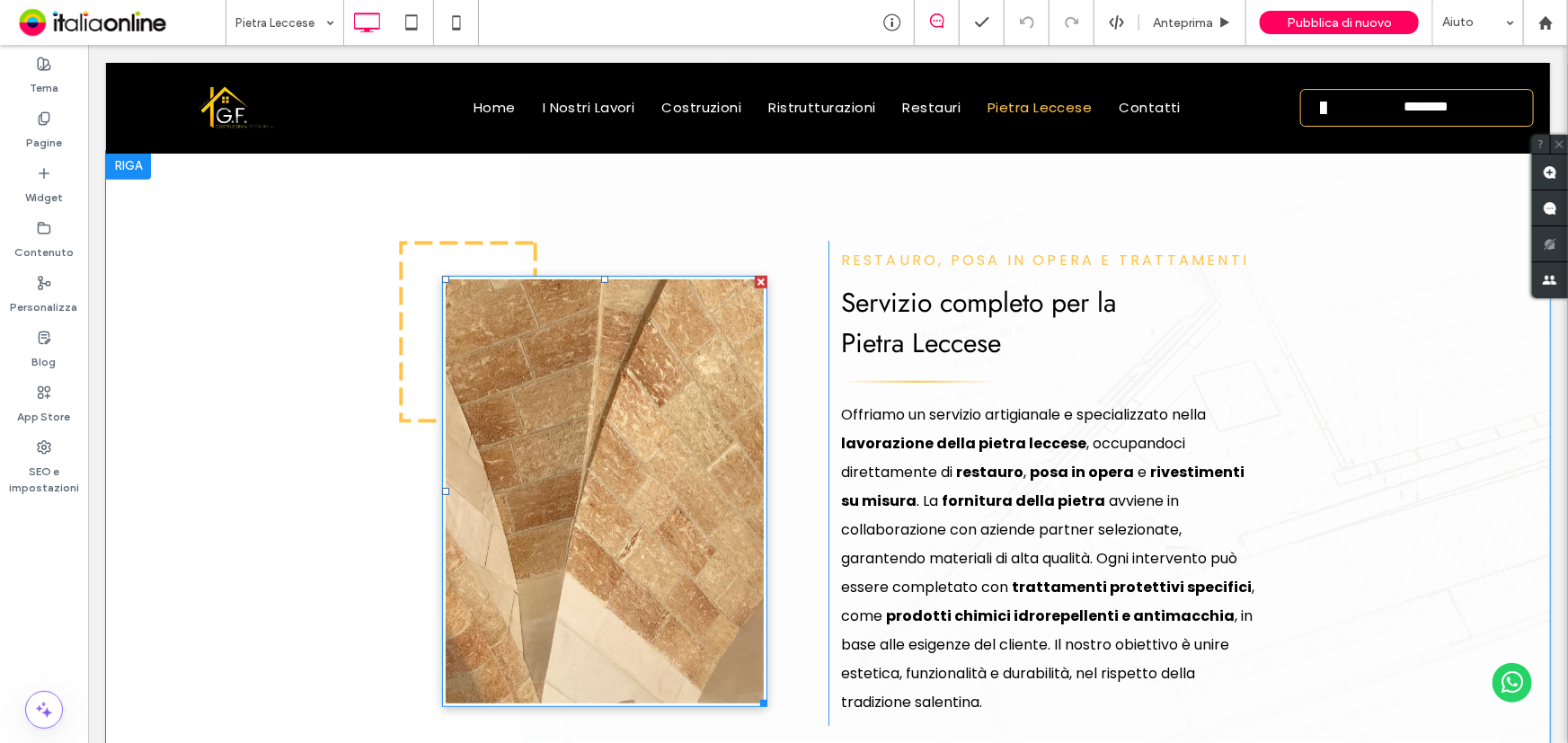
scroll to position [490, 0]
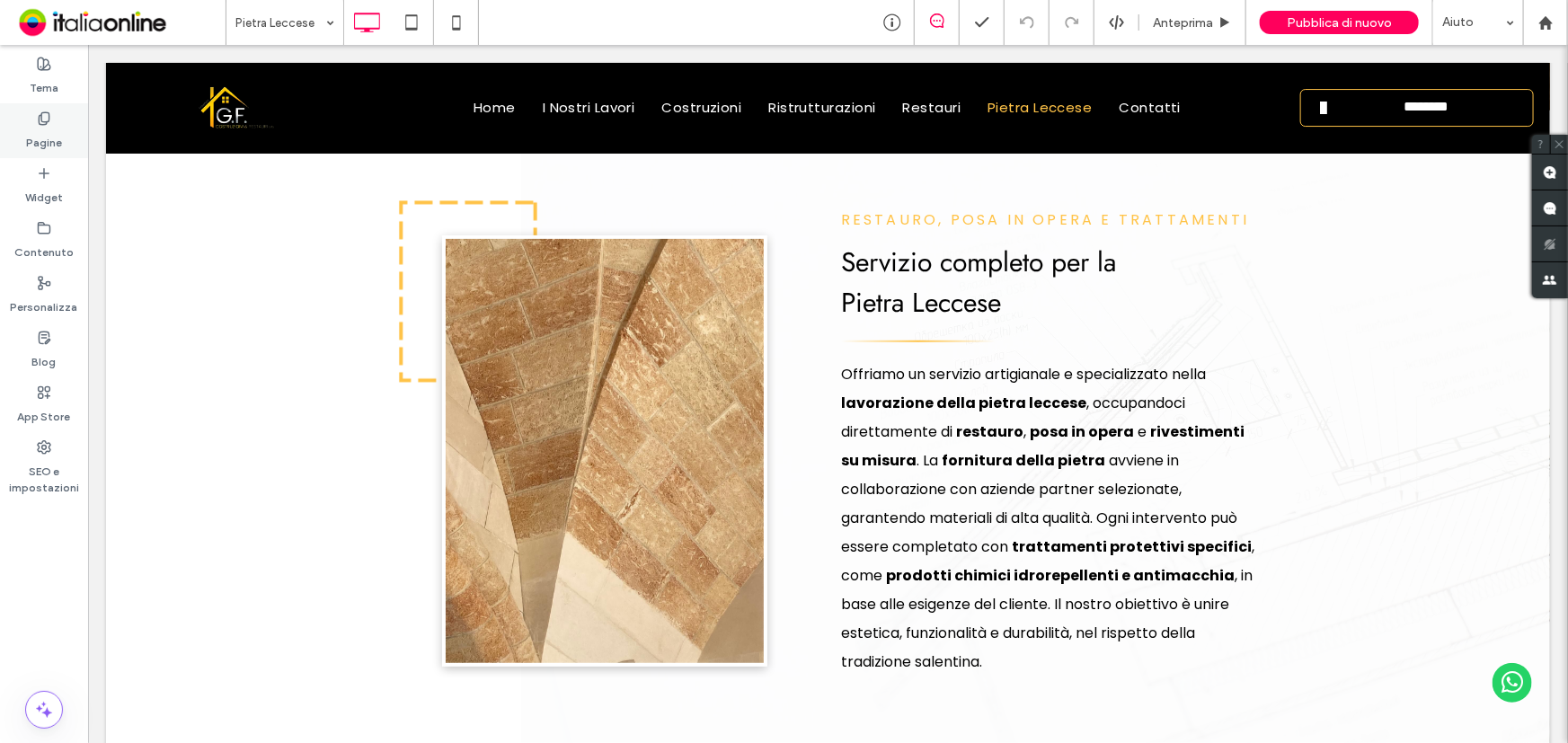
click at [59, 130] on label "Pagine" at bounding box center [44, 139] width 36 height 25
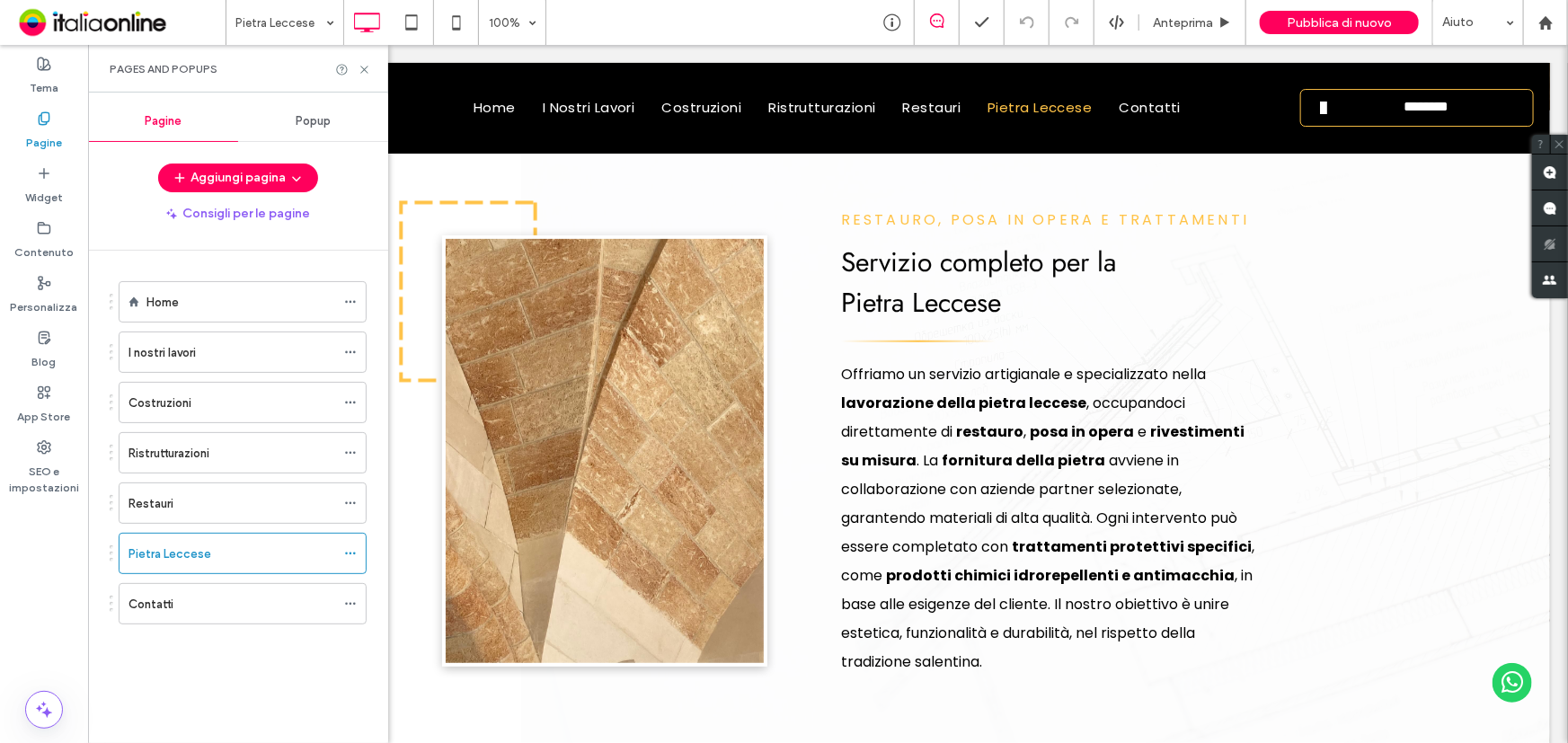
click at [184, 305] on div "Home" at bounding box center [240, 301] width 189 height 18
click at [363, 70] on use at bounding box center [363, 69] width 7 height 7
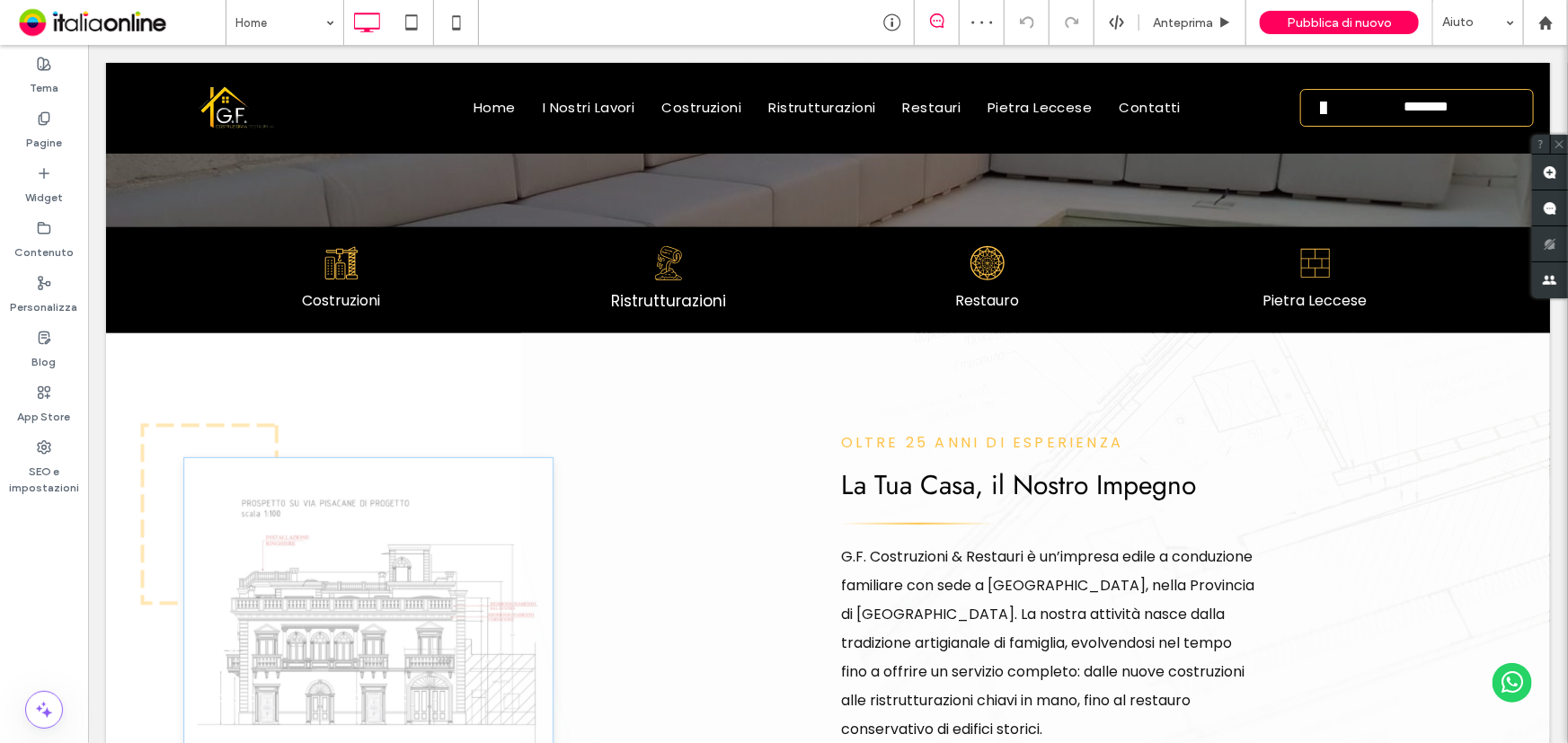
scroll to position [553, 0]
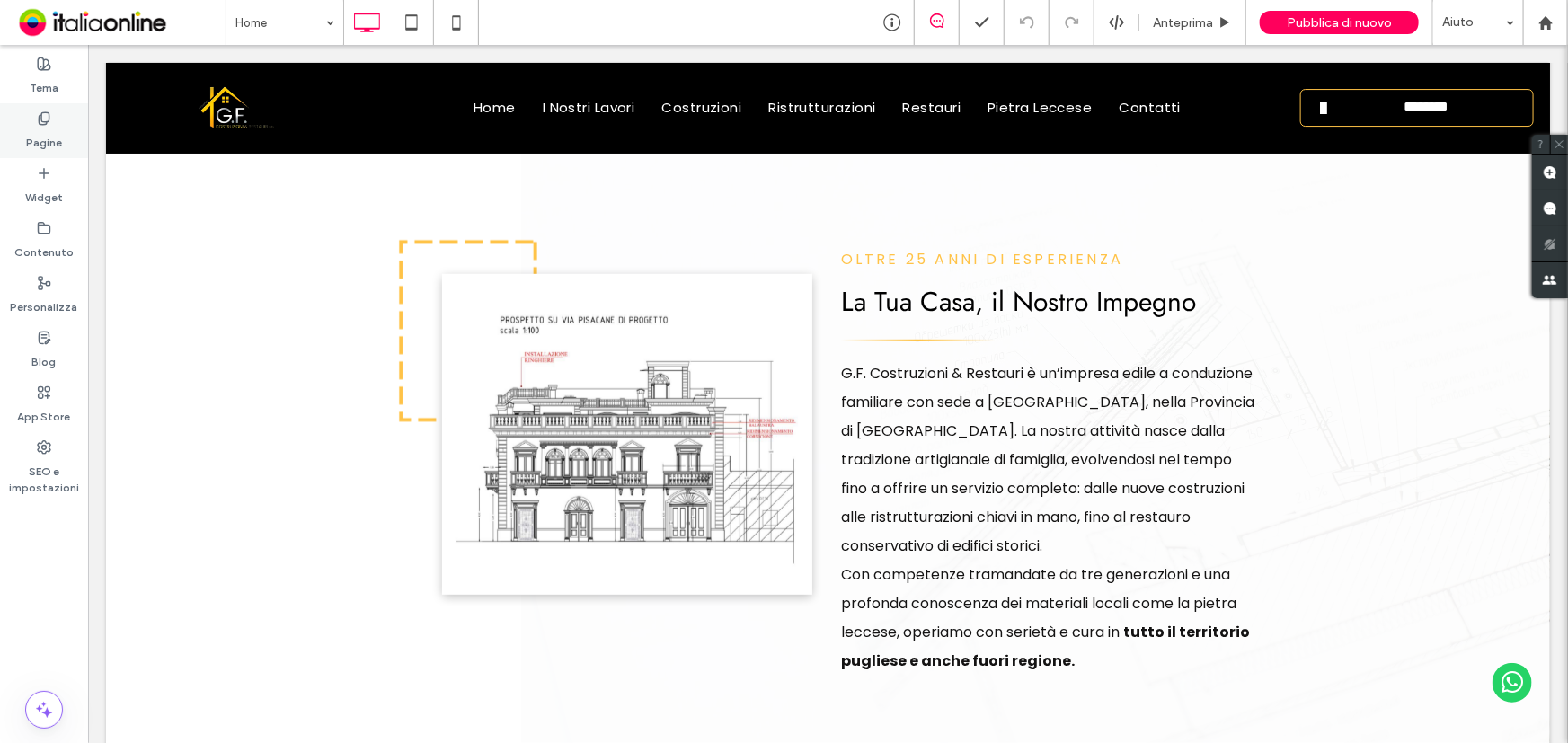
click at [24, 109] on div "Pagine" at bounding box center [44, 131] width 88 height 55
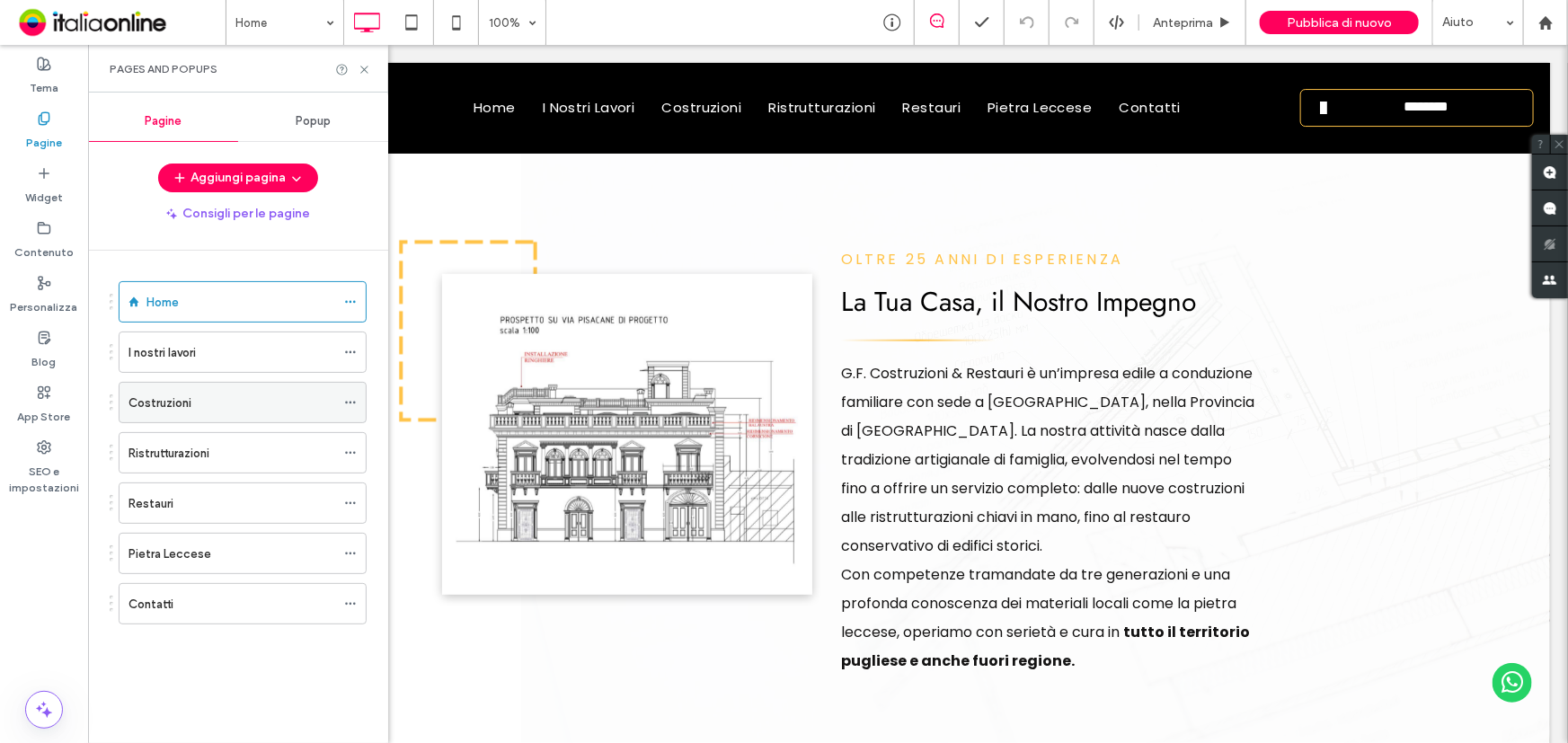
click at [181, 395] on label "Costruzioni" at bounding box center [160, 403] width 63 height 31
click at [366, 66] on icon at bounding box center [364, 70] width 14 height 14
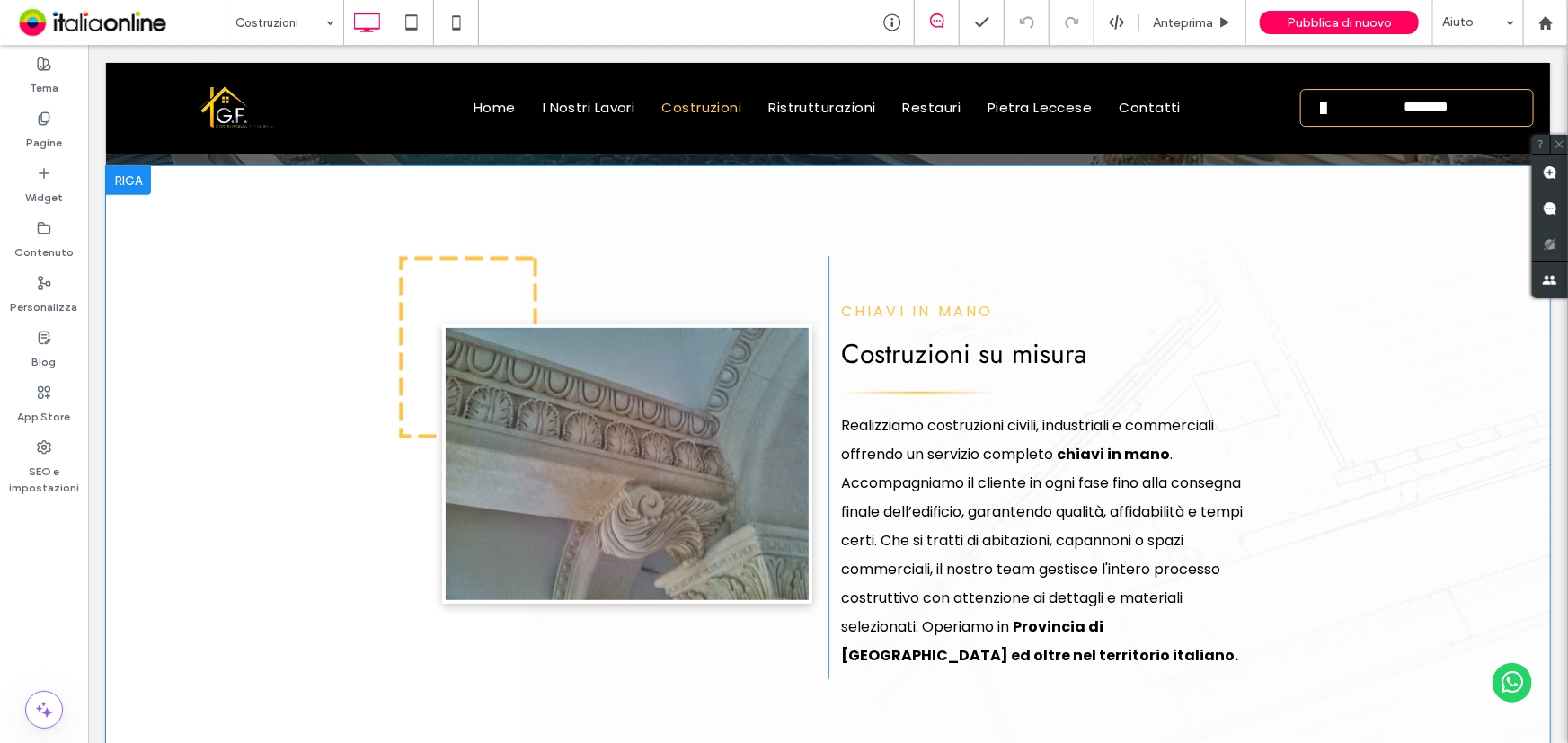
scroll to position [572, 0]
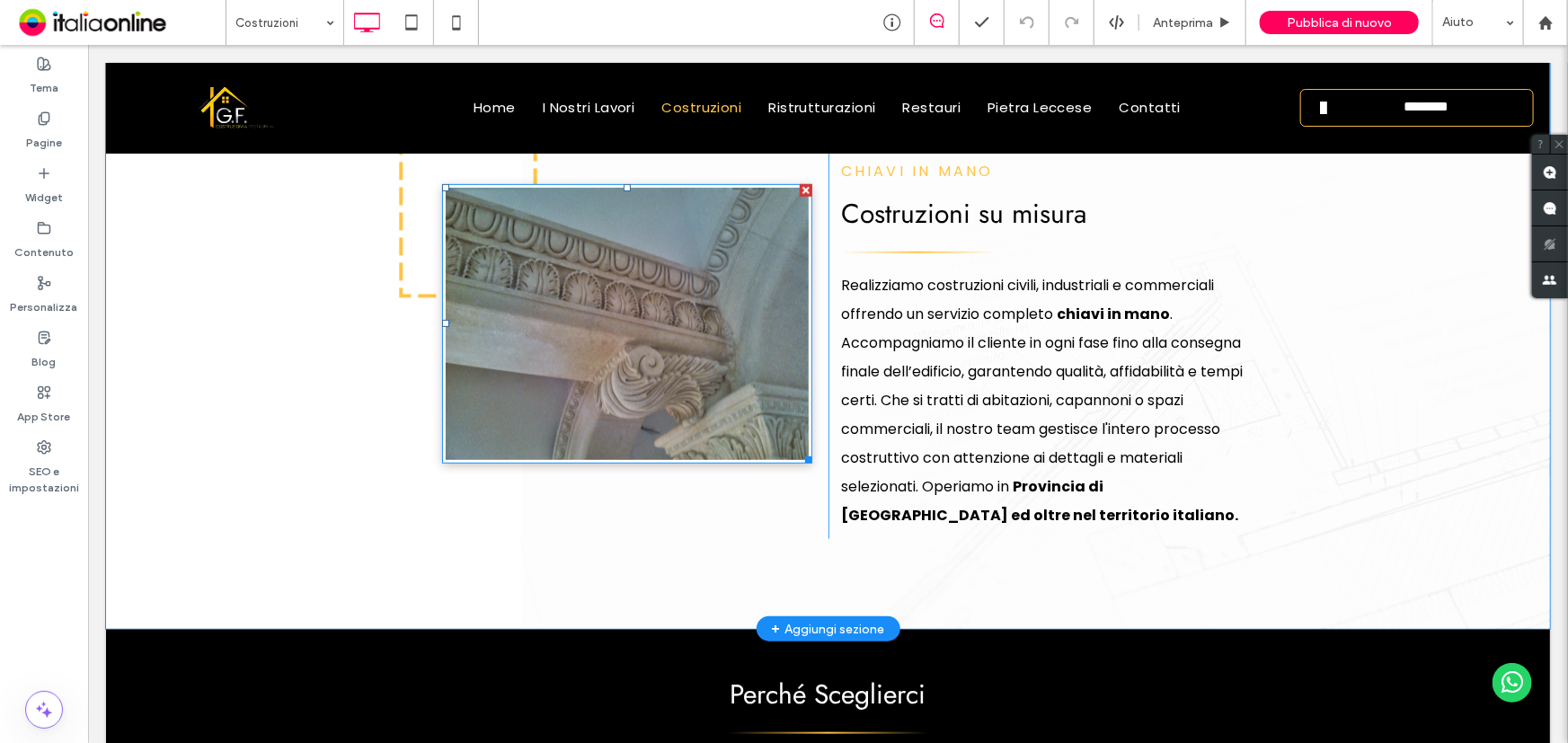
click at [605, 399] on img at bounding box center [626, 323] width 370 height 279
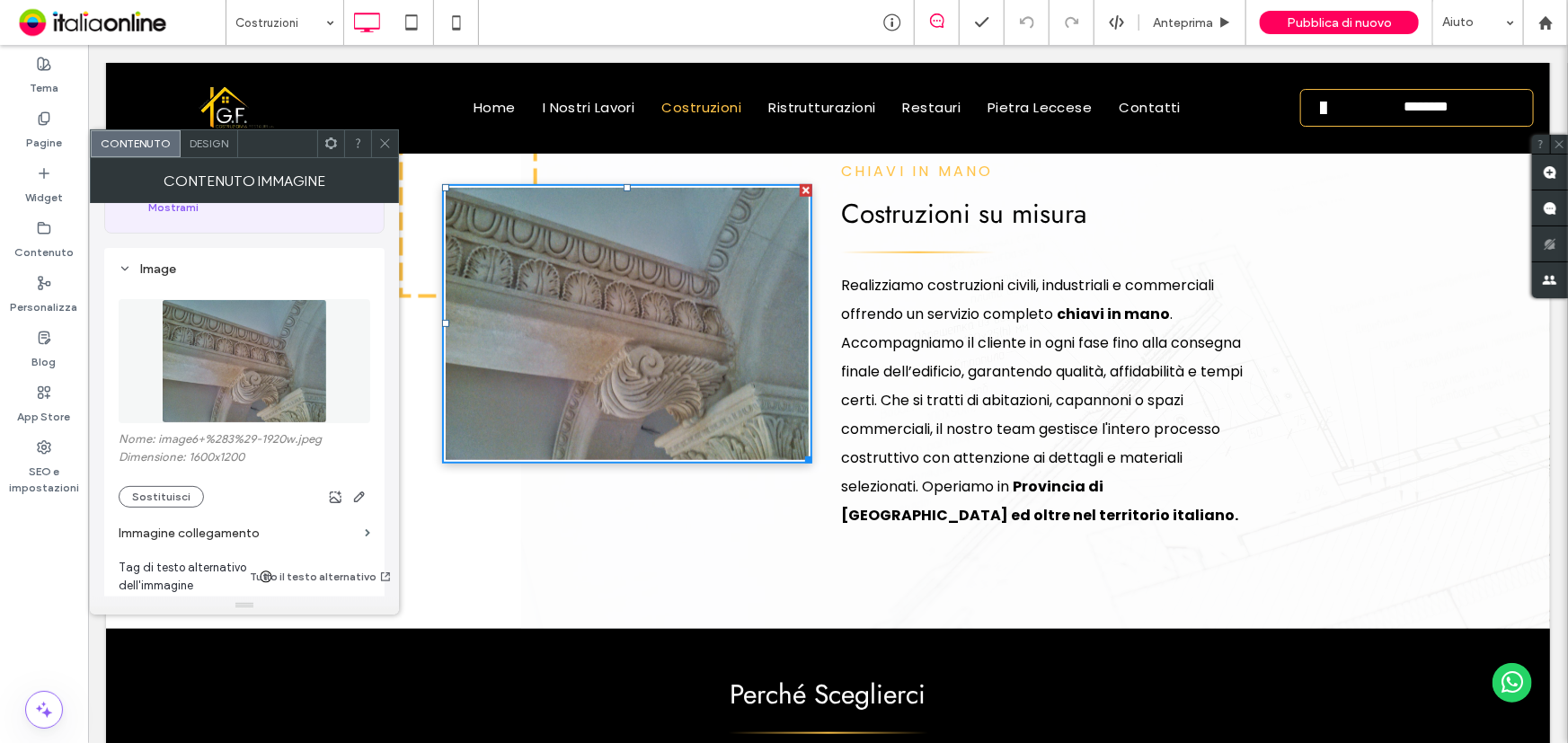
scroll to position [163, 0]
click at [177, 504] on button "Sostituisci" at bounding box center [161, 496] width 85 height 21
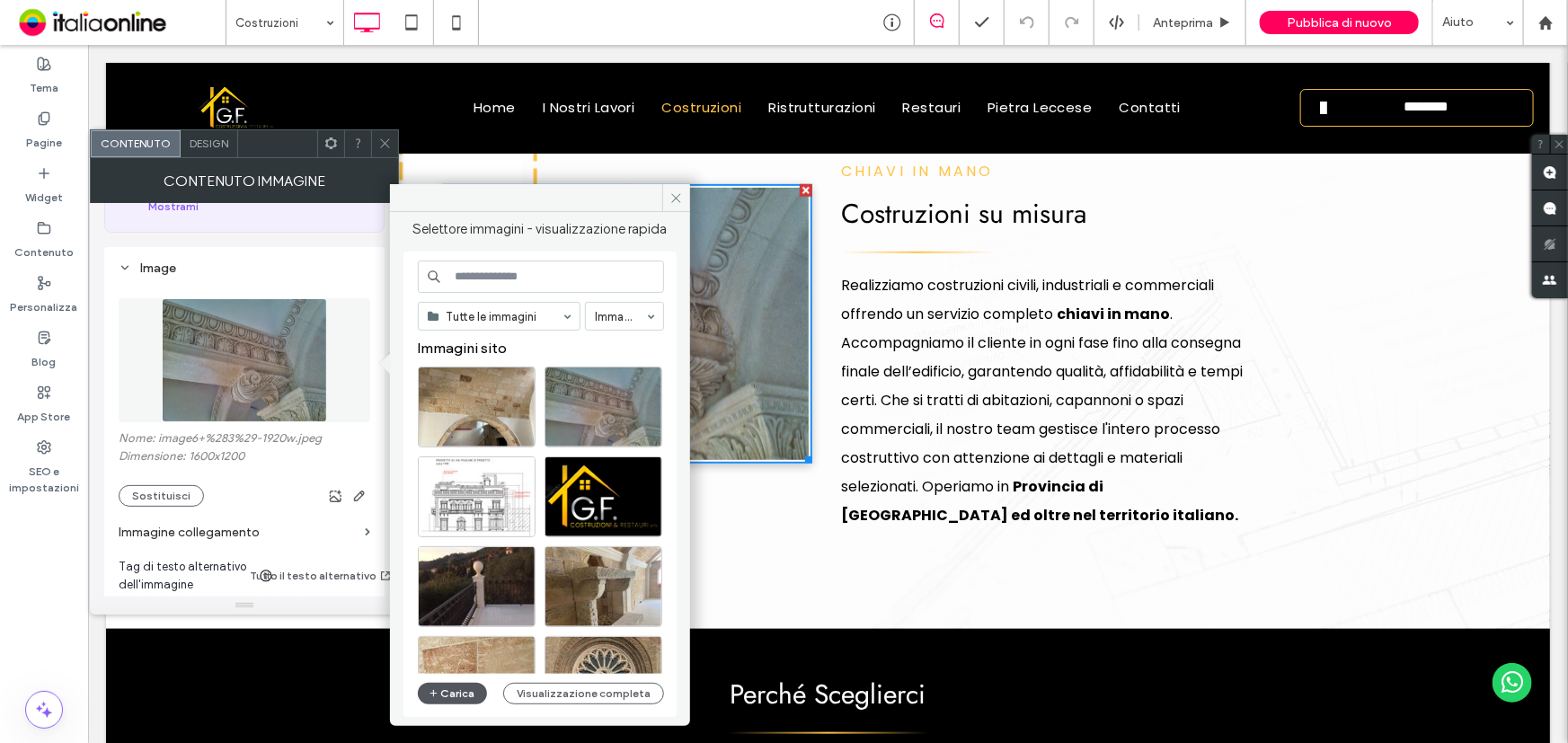
click at [440, 687] on button "Carica" at bounding box center [452, 694] width 70 height 21
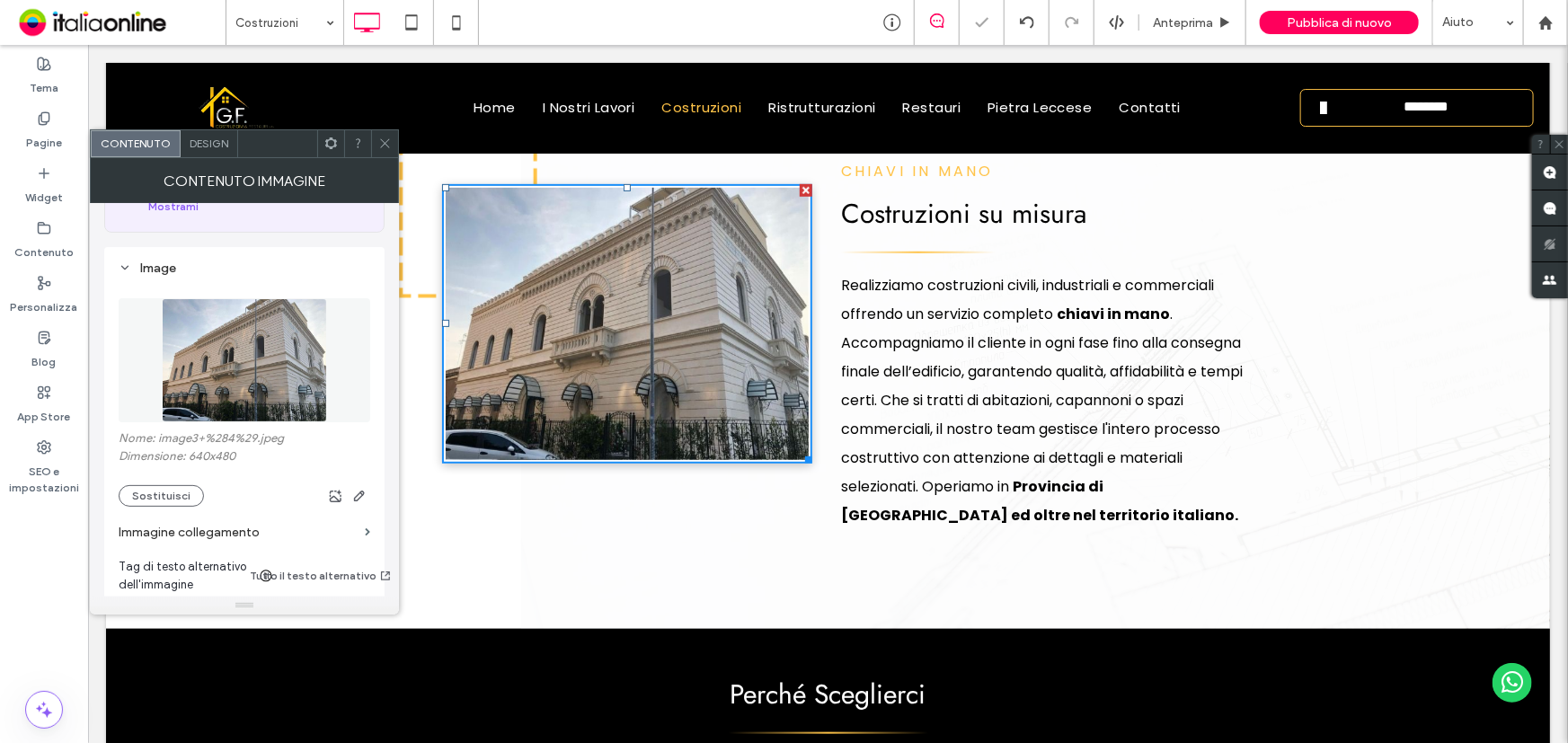
drag, startPoint x: 386, startPoint y: 139, endPoint x: 382, endPoint y: 254, distance: 115.1
click at [386, 139] on icon at bounding box center [384, 143] width 14 height 14
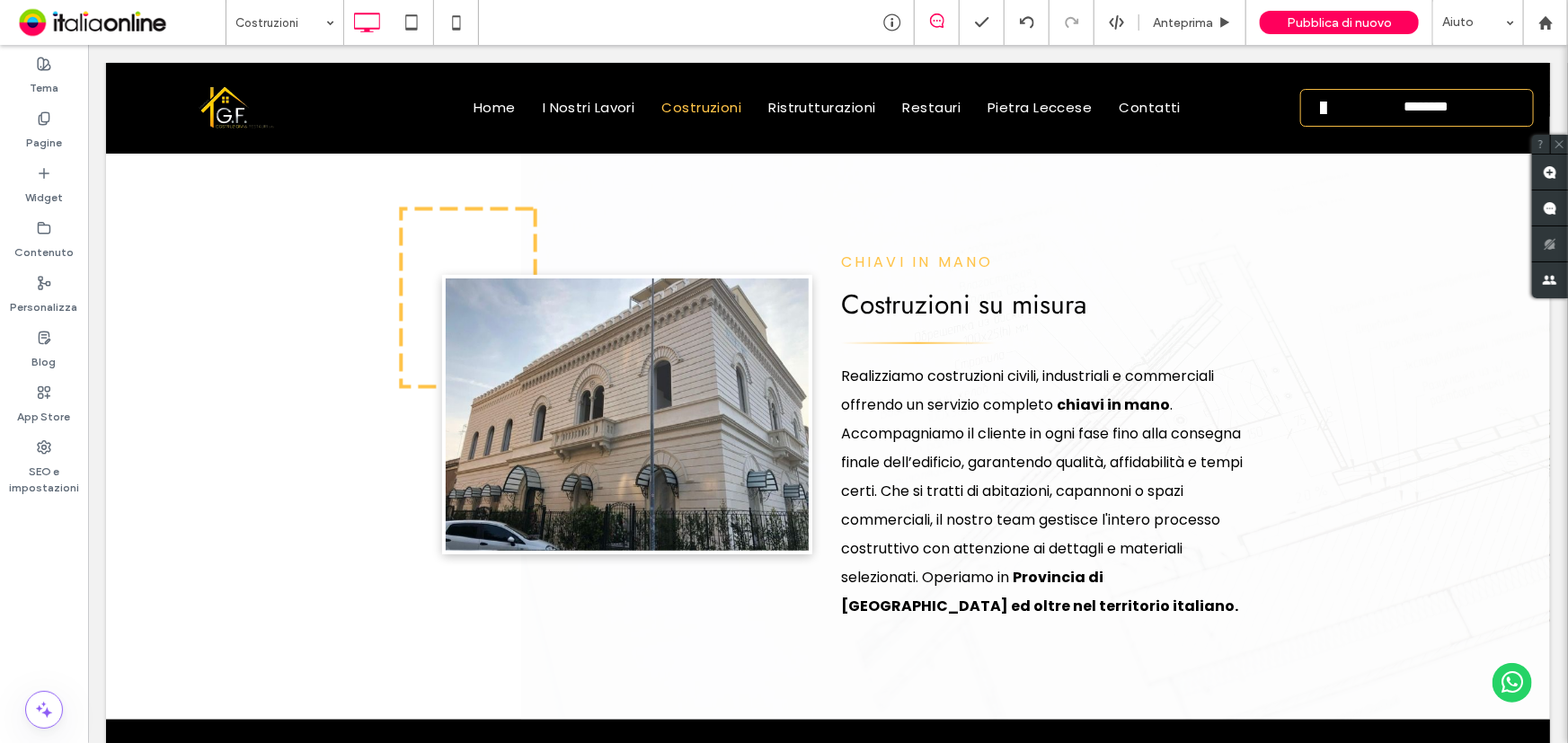
scroll to position [367, 0]
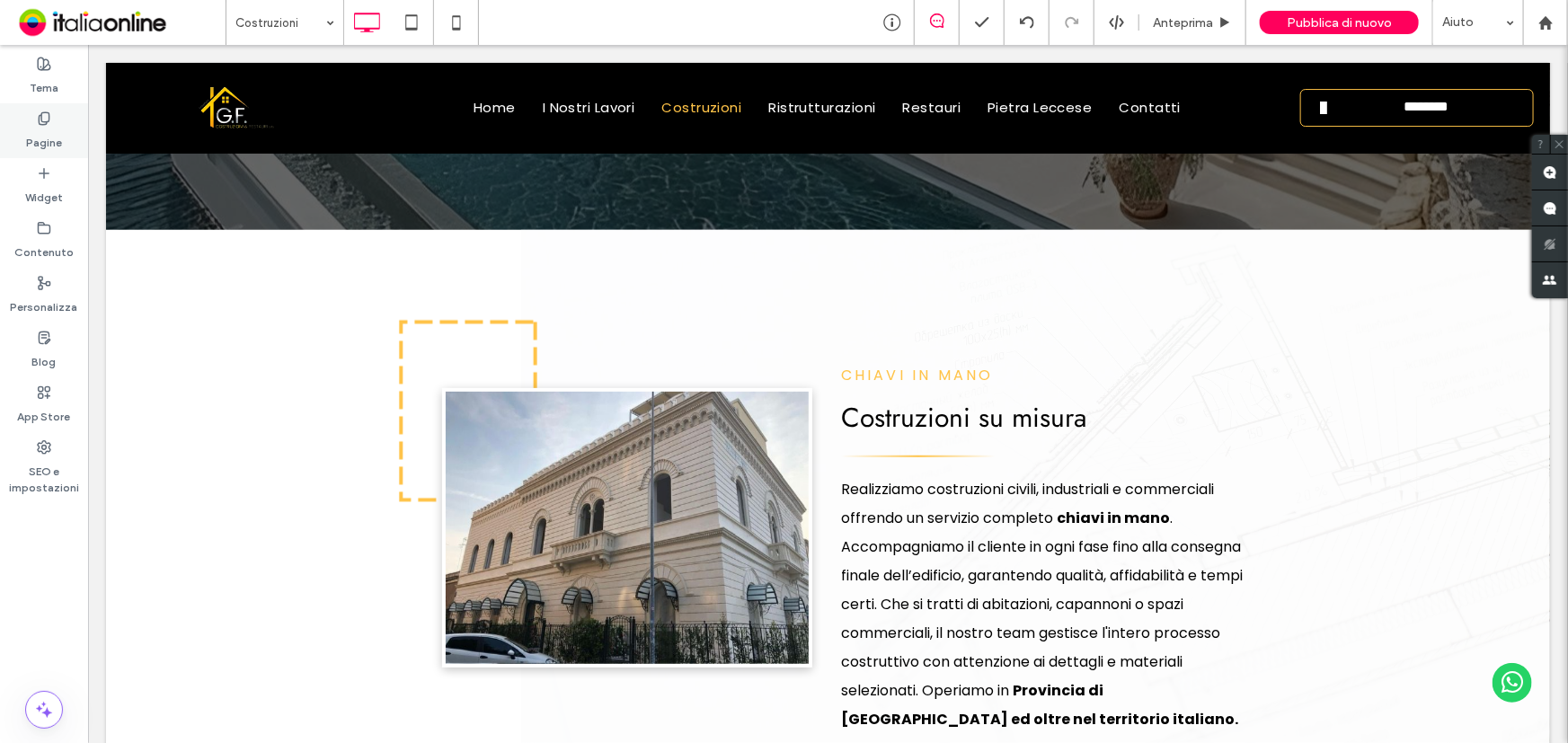
click at [61, 134] on label "Pagine" at bounding box center [44, 139] width 36 height 25
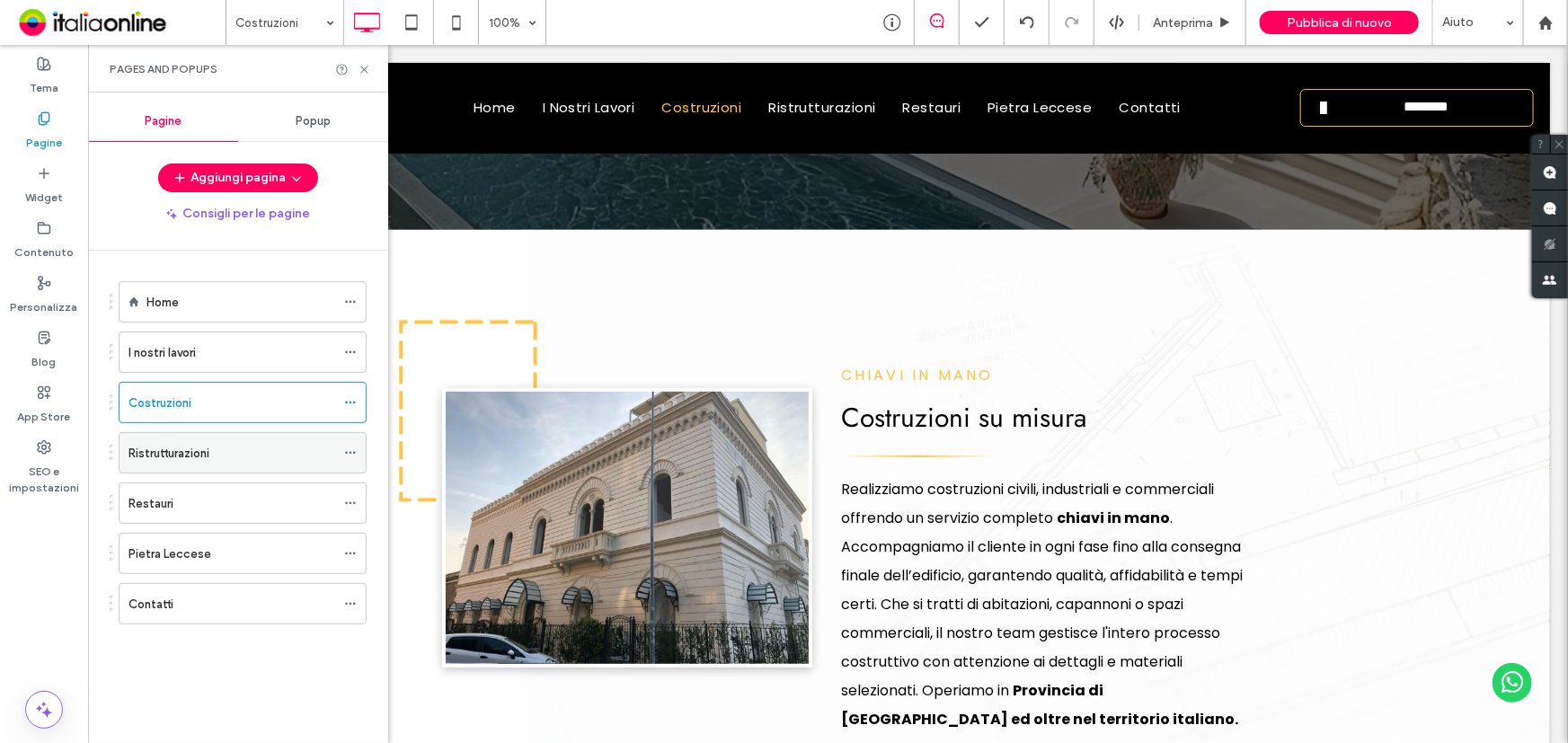
click at [208, 461] on div "Ristrutturazioni" at bounding box center [231, 452] width 206 height 40
click at [365, 72] on icon at bounding box center [364, 70] width 14 height 14
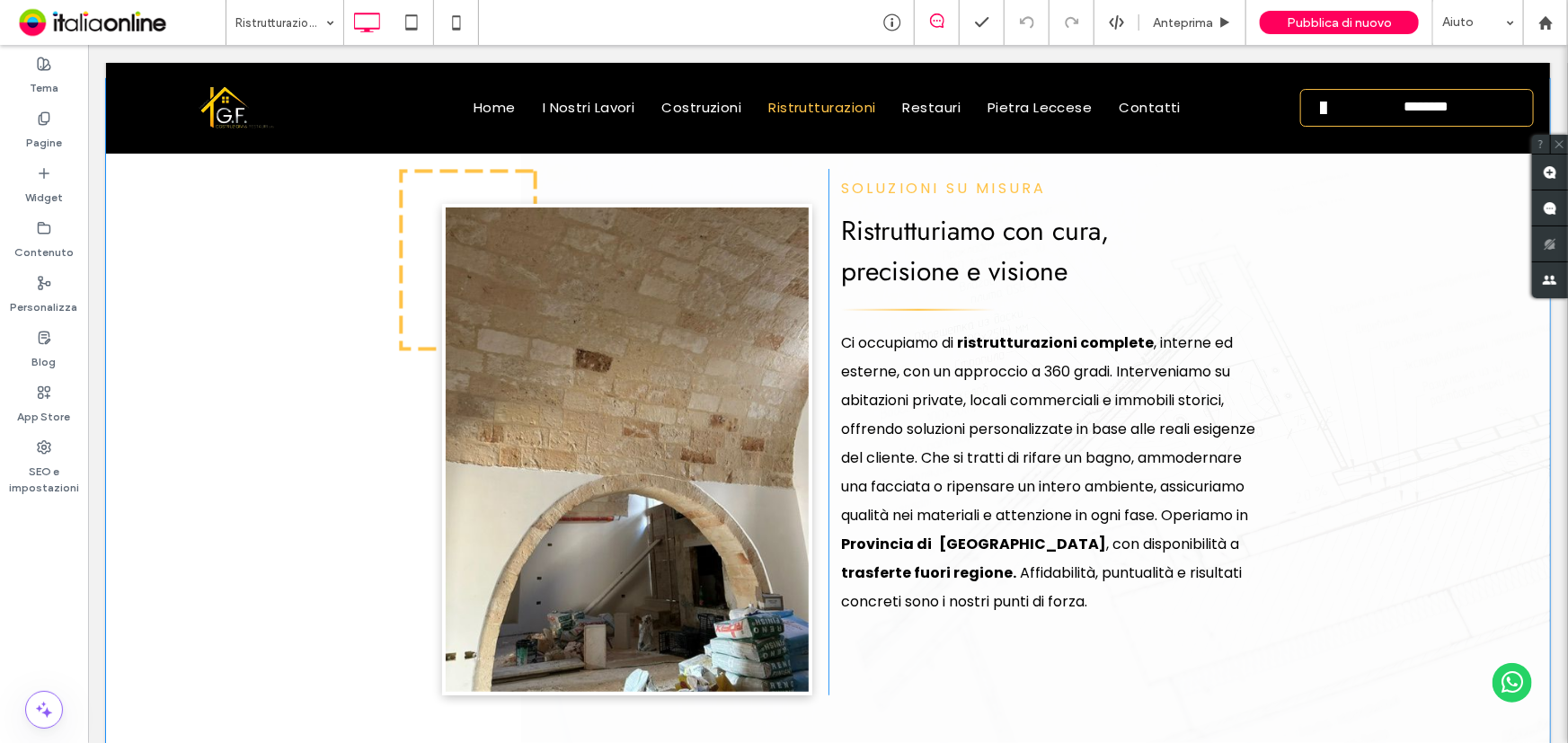
scroll to position [490, 0]
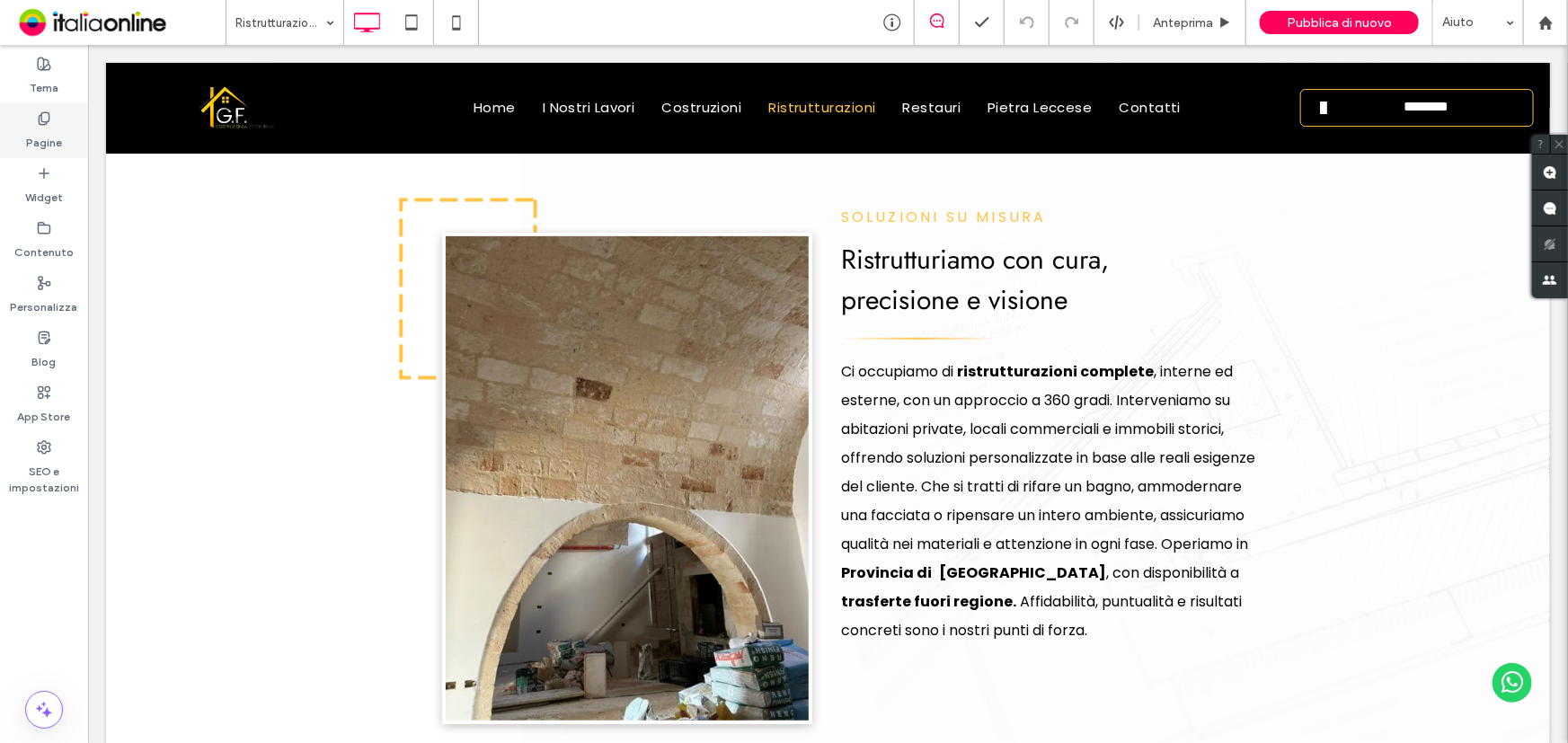
click at [7, 124] on div "Pagine" at bounding box center [44, 131] width 88 height 55
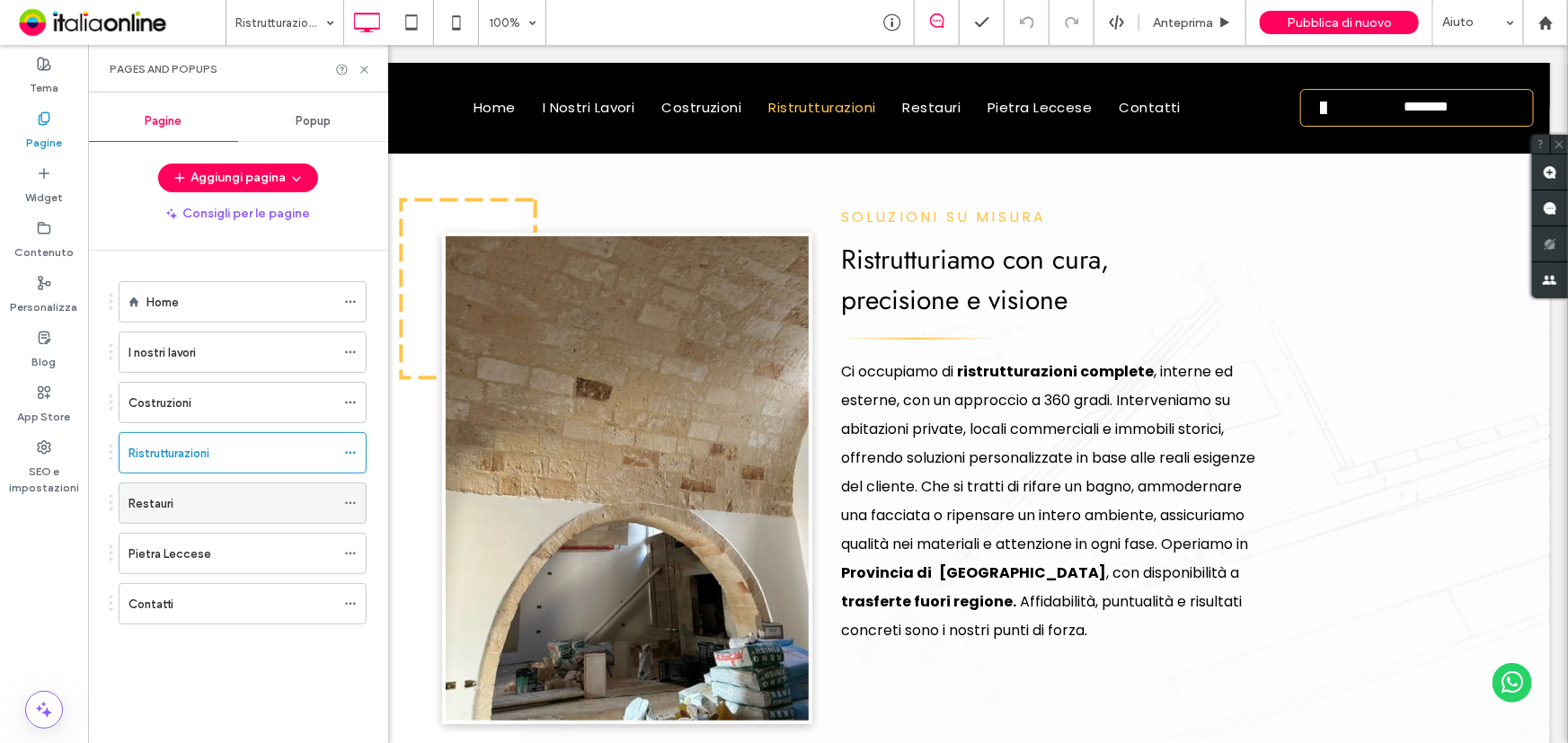
click at [185, 494] on div "Restauri" at bounding box center [231, 503] width 206 height 18
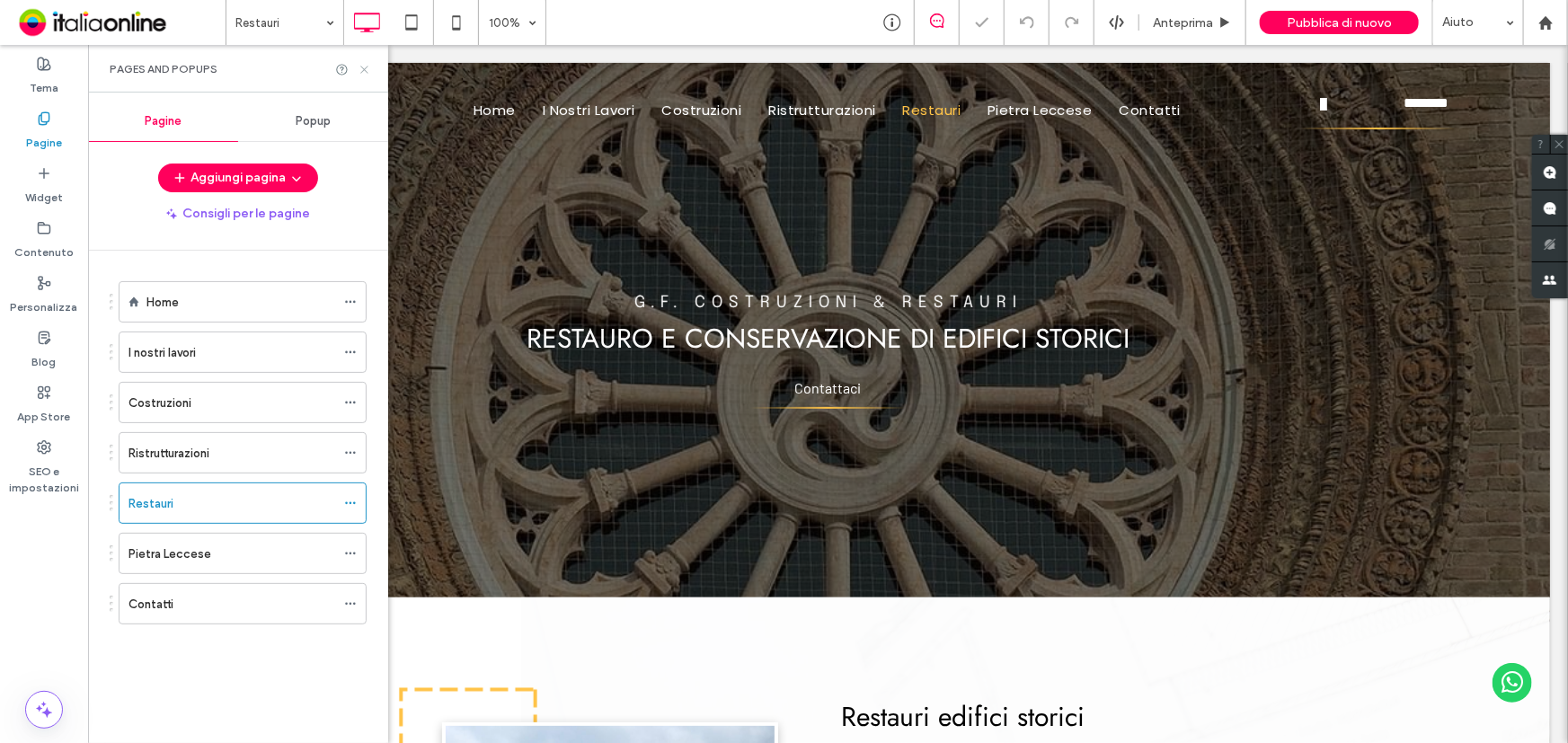
click at [368, 65] on icon at bounding box center [364, 70] width 14 height 14
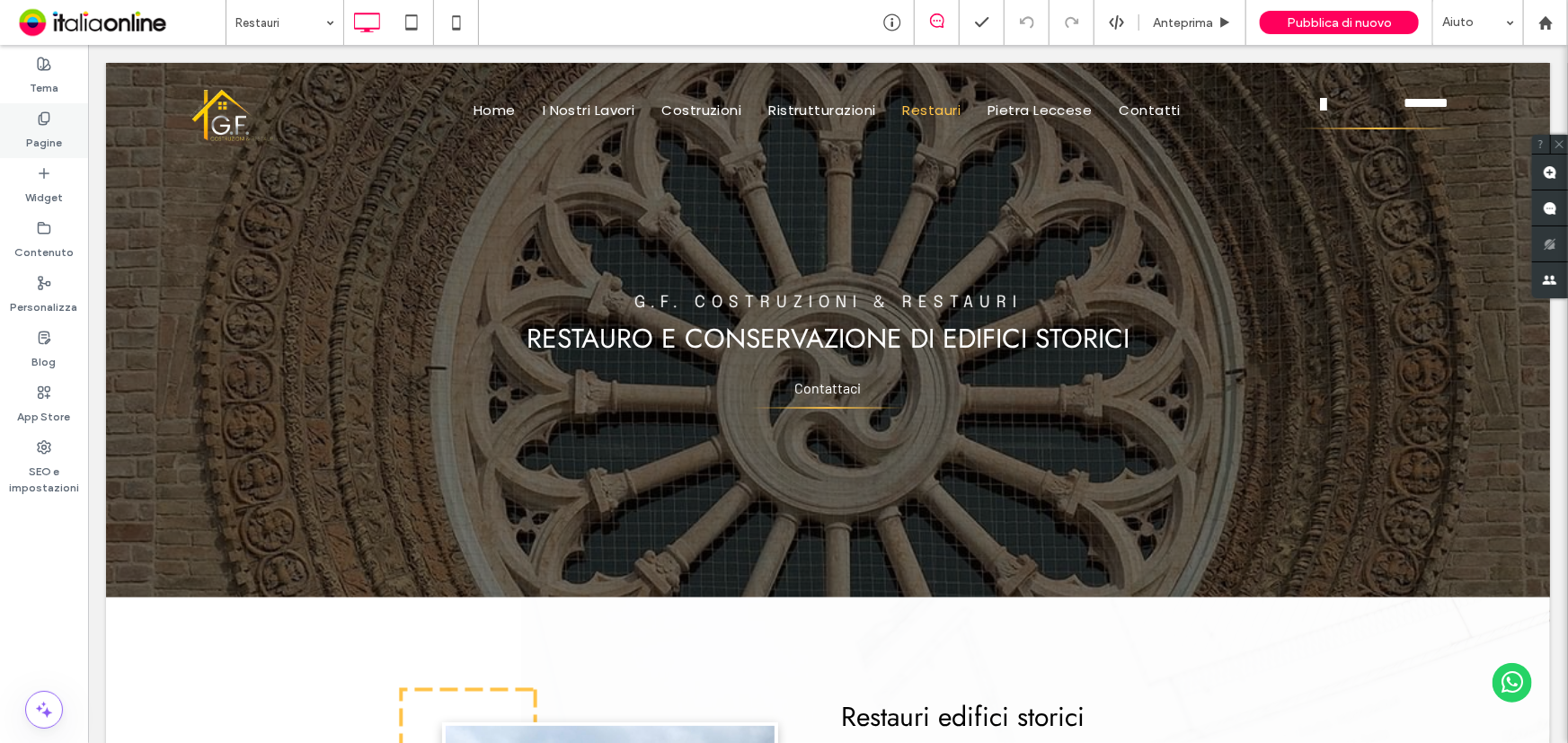
click at [42, 150] on label "Pagine" at bounding box center [44, 139] width 36 height 25
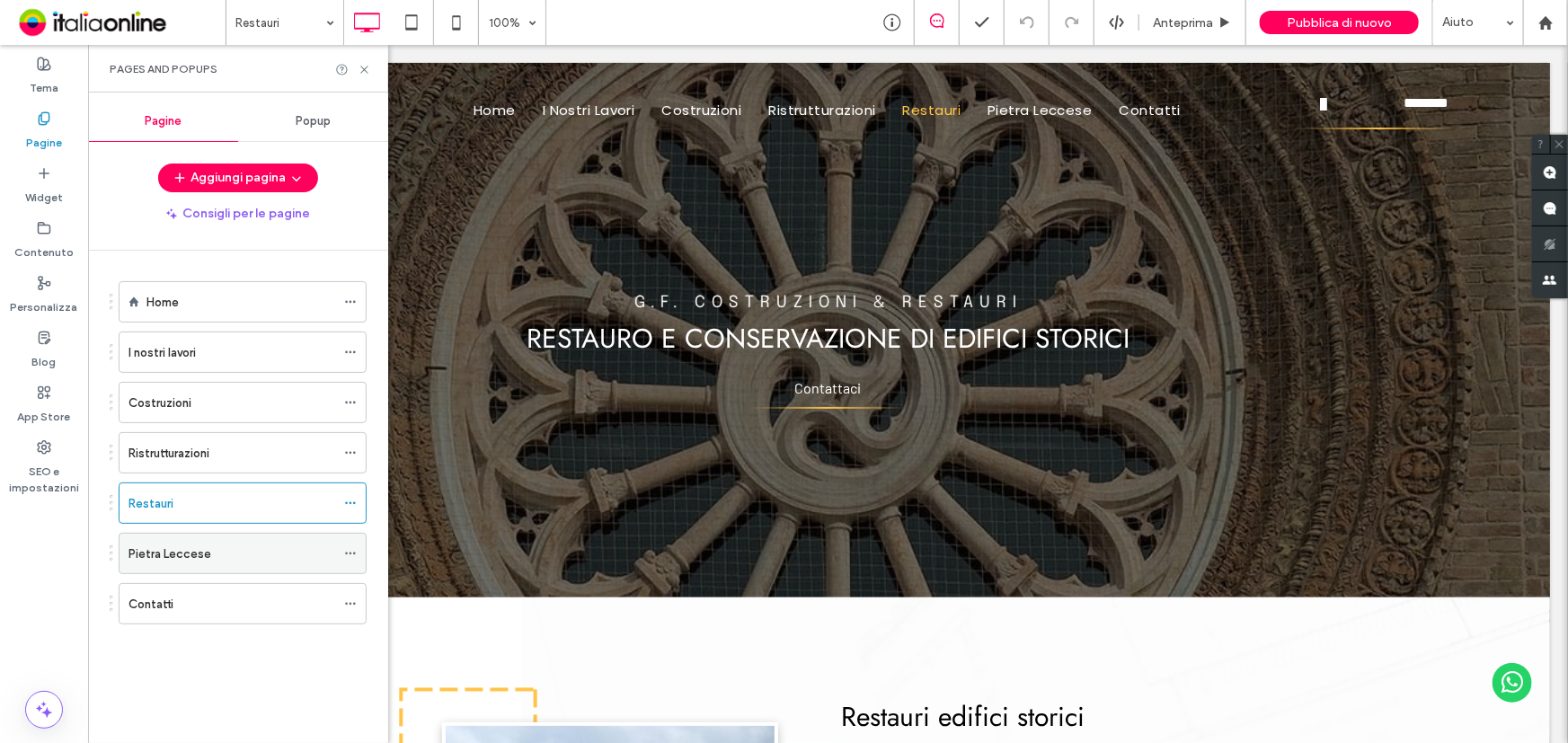
click at [212, 556] on div "Pietra Leccese" at bounding box center [231, 553] width 206 height 18
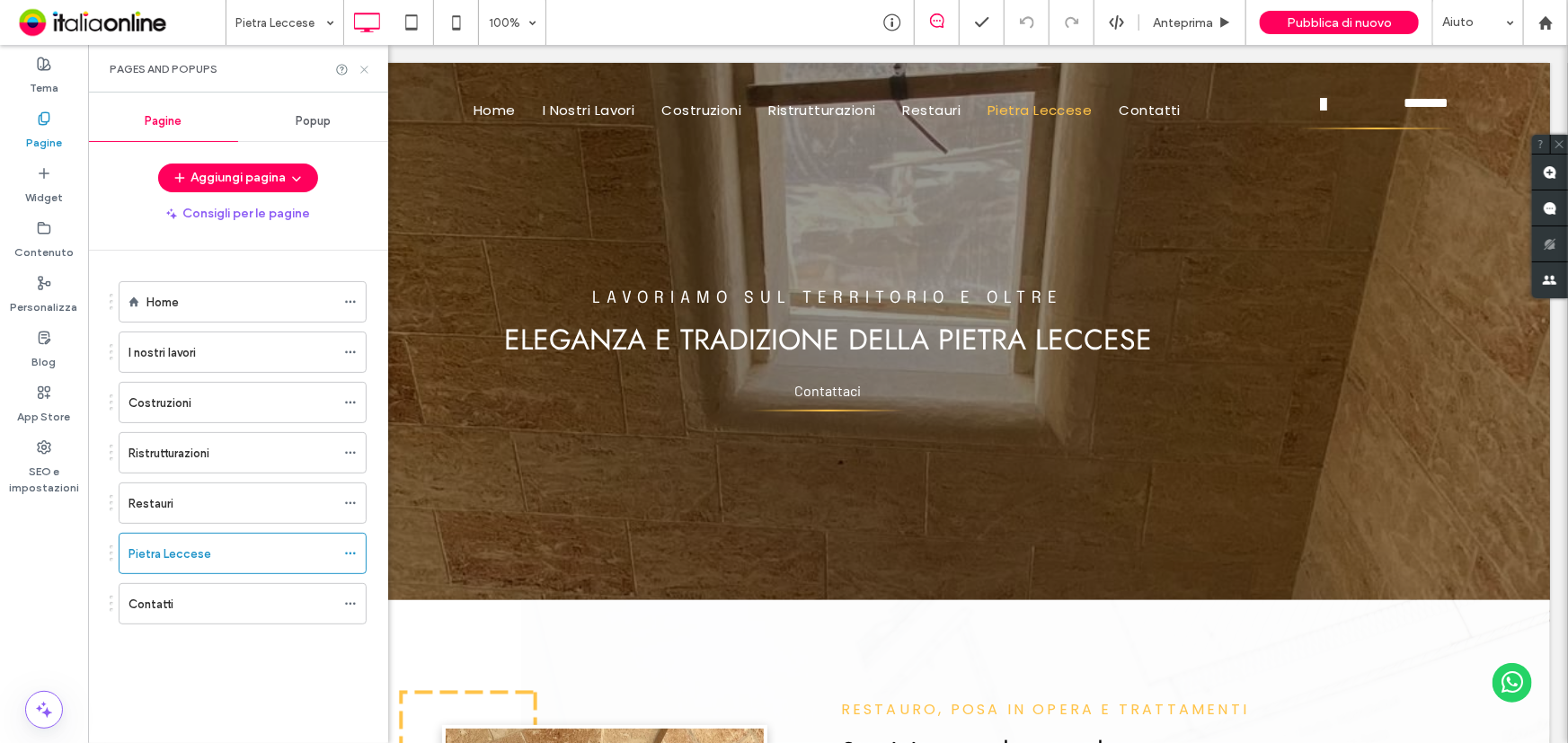
click at [366, 68] on icon at bounding box center [364, 70] width 14 height 14
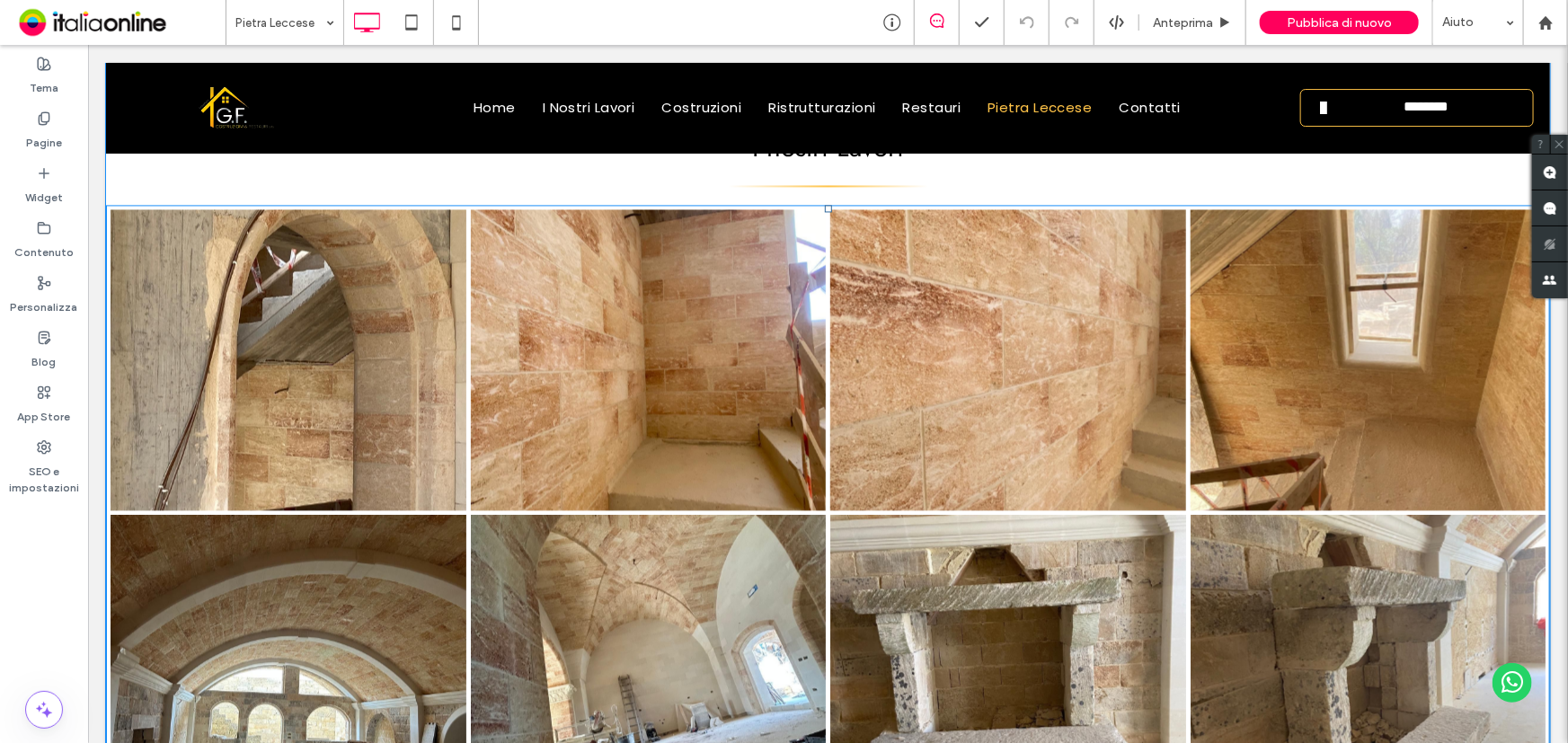
scroll to position [1797, 0]
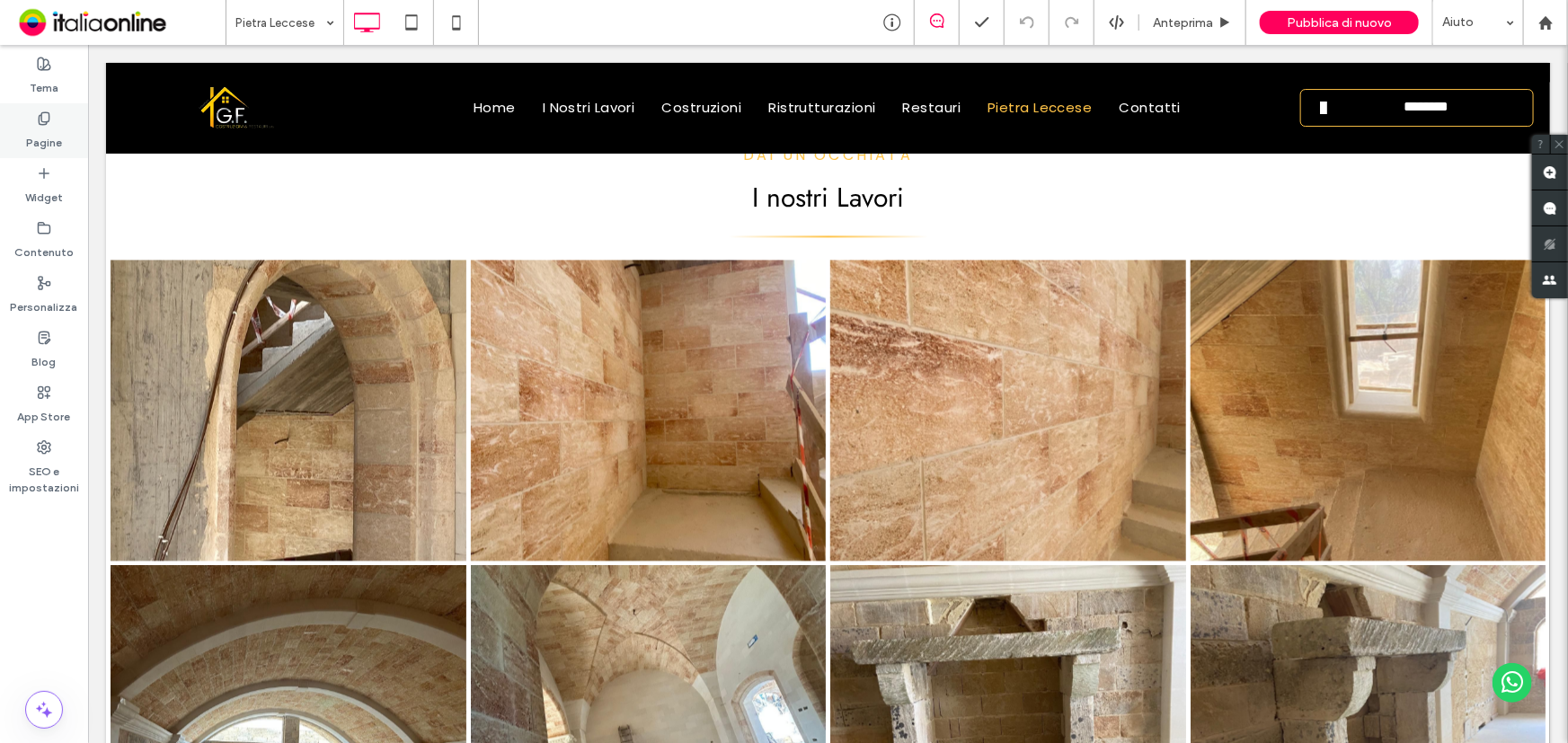
click at [34, 116] on div "Pagine" at bounding box center [44, 131] width 88 height 55
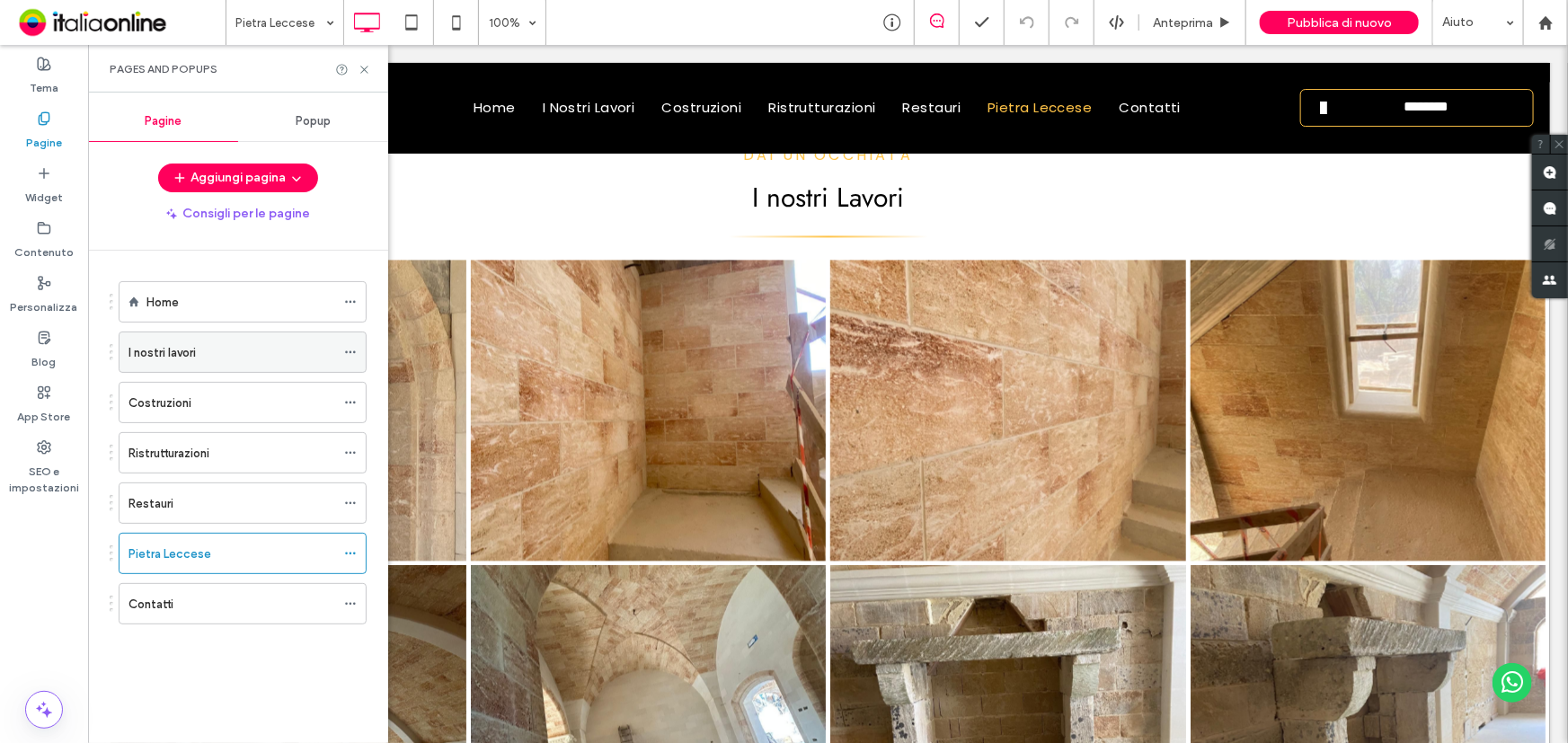
click at [193, 353] on label "I nostri lavori" at bounding box center [163, 353] width 68 height 31
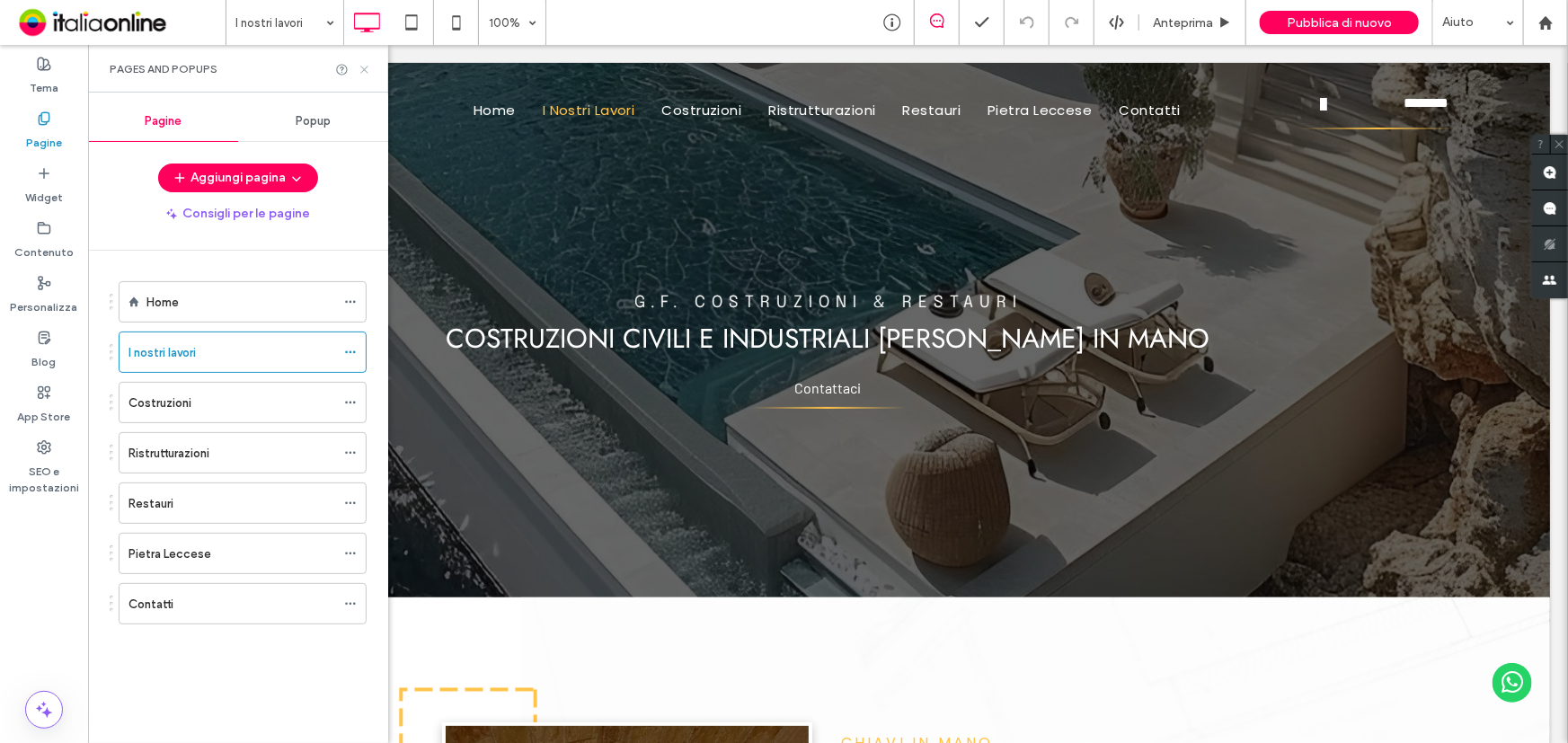
click at [369, 67] on icon at bounding box center [364, 70] width 14 height 14
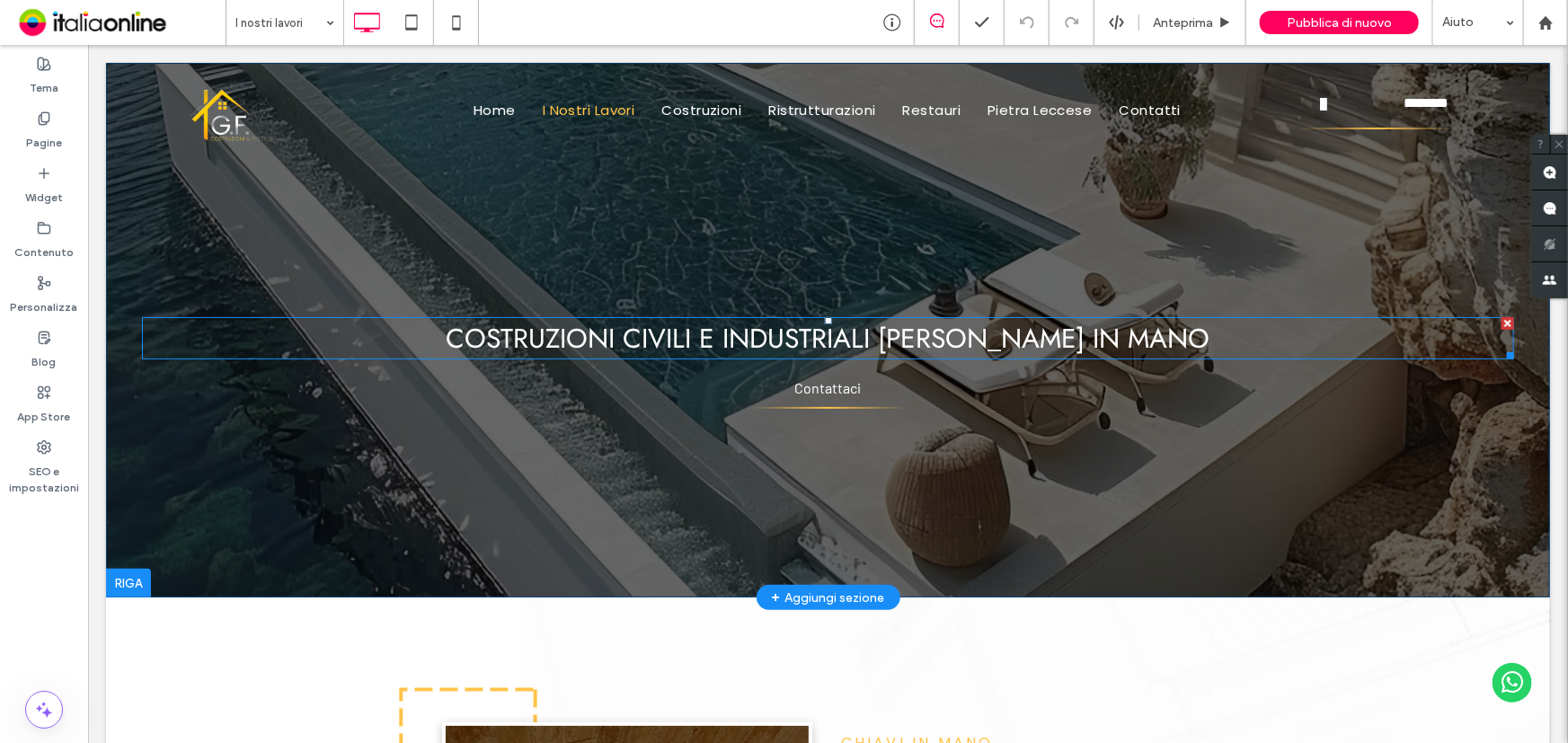
click at [969, 332] on span "Costruzioni civili e industriali chiavi in mano" at bounding box center [827, 337] width 763 height 39
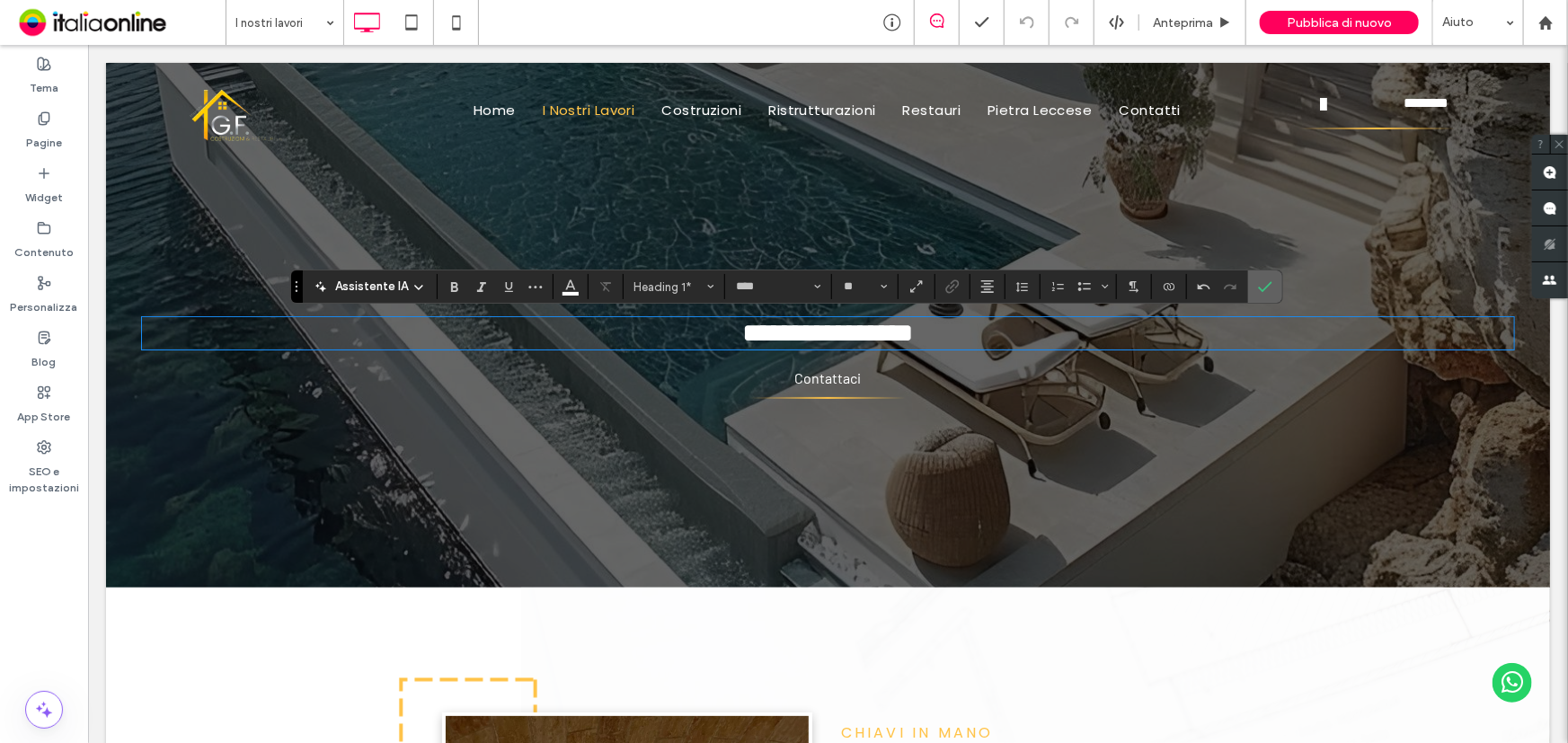
click at [1258, 299] on span "Conferma" at bounding box center [1262, 286] width 8 height 32
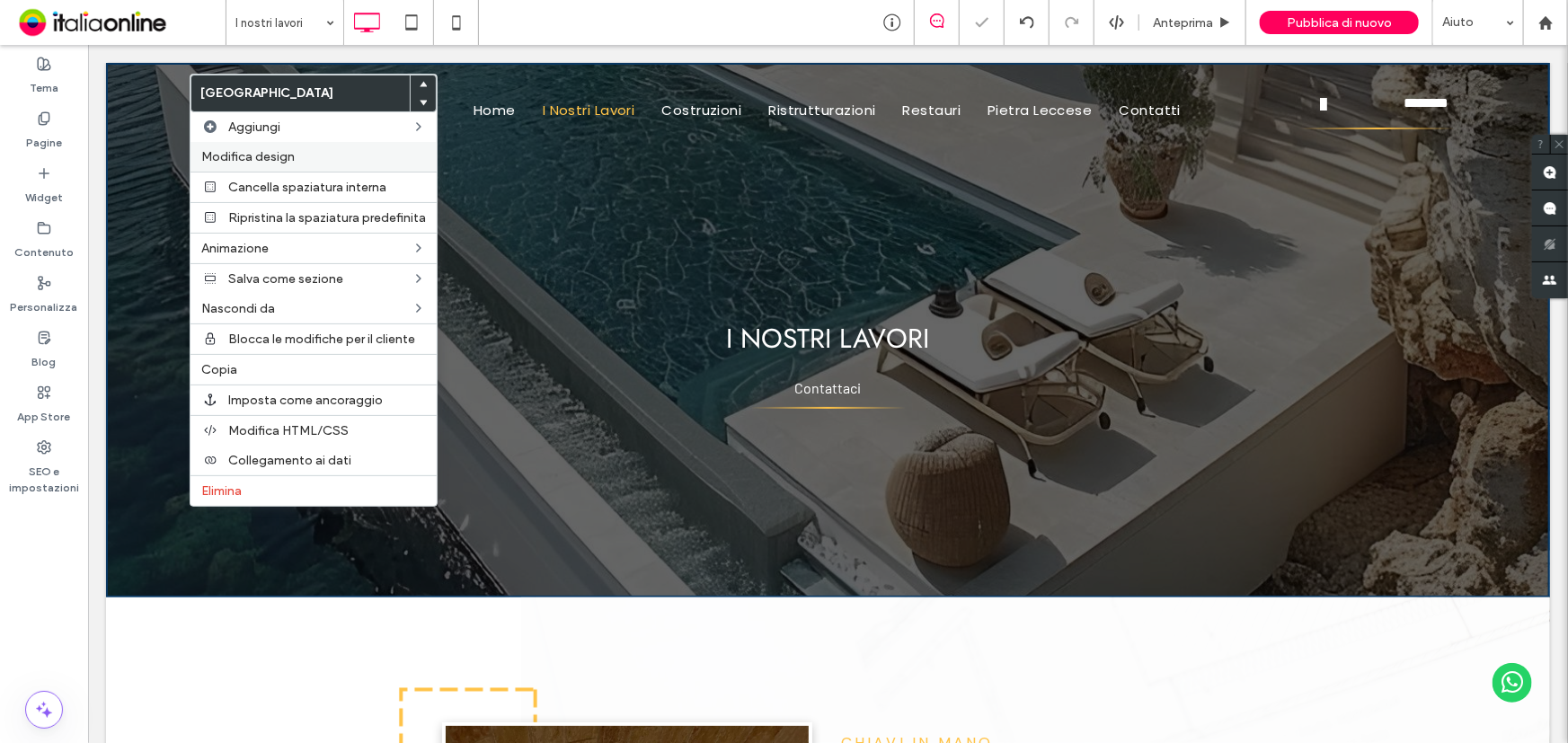
click at [249, 158] on span "Modifica design" at bounding box center [248, 157] width 93 height 15
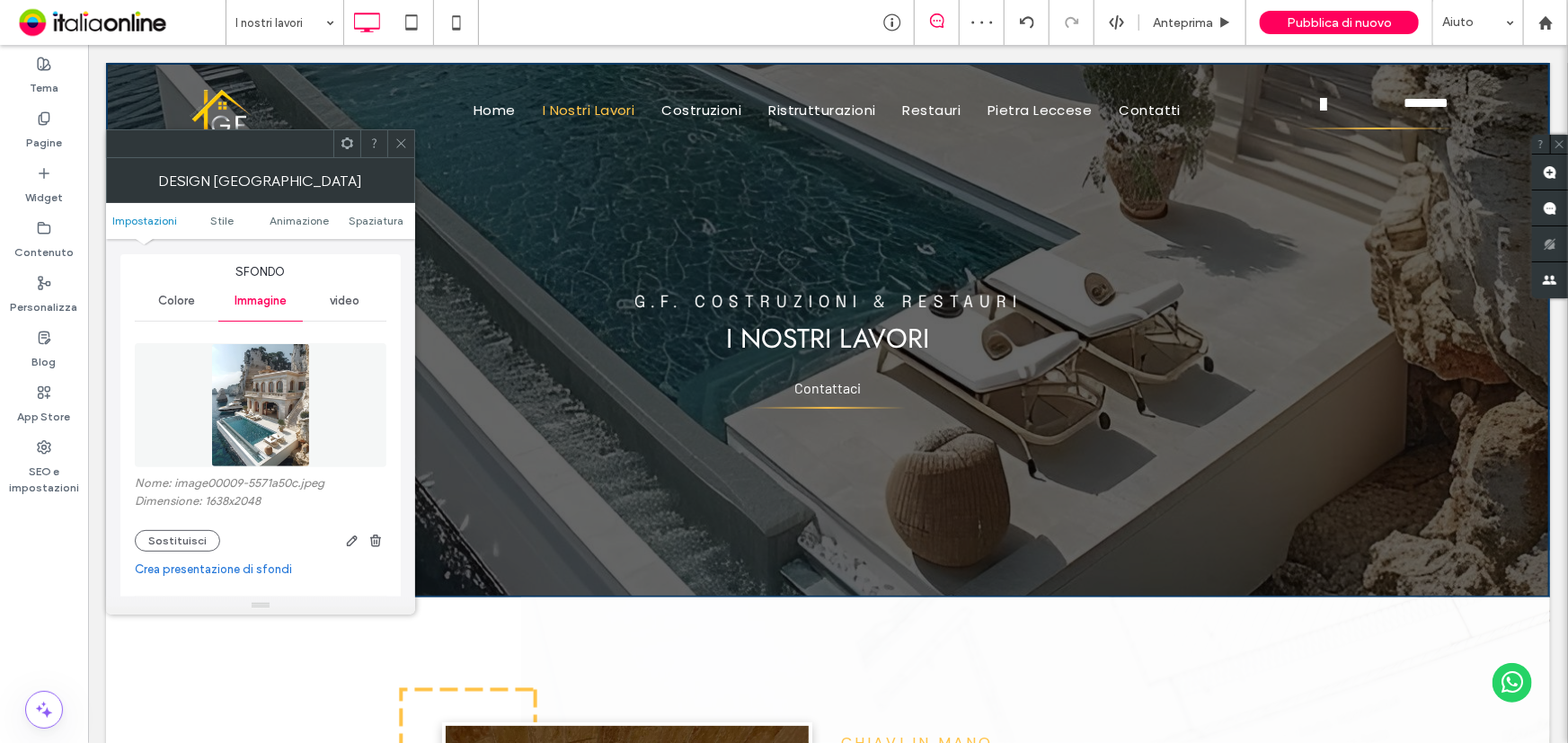
scroll to position [244, 0]
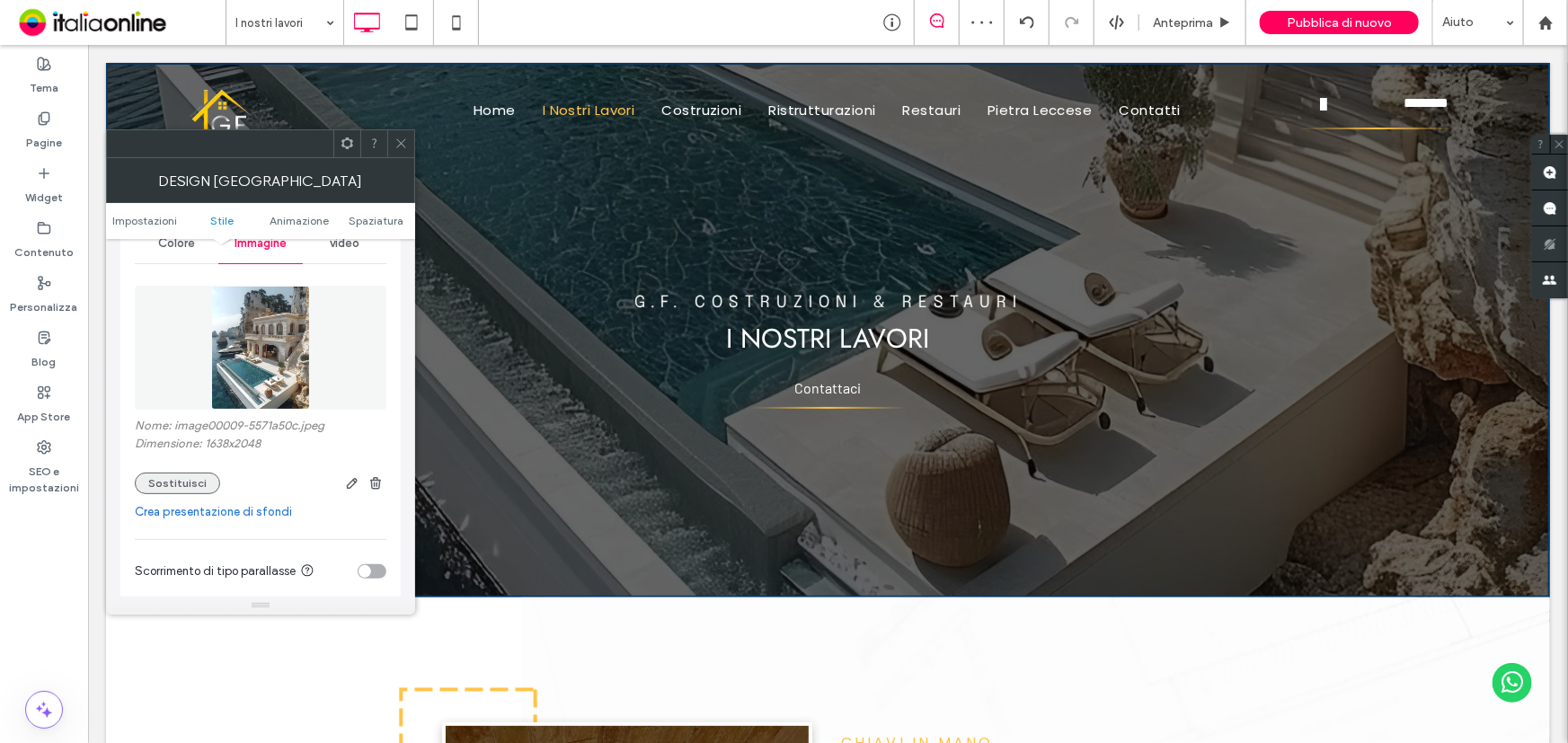
click at [200, 480] on button "Sostituisci" at bounding box center [177, 483] width 85 height 21
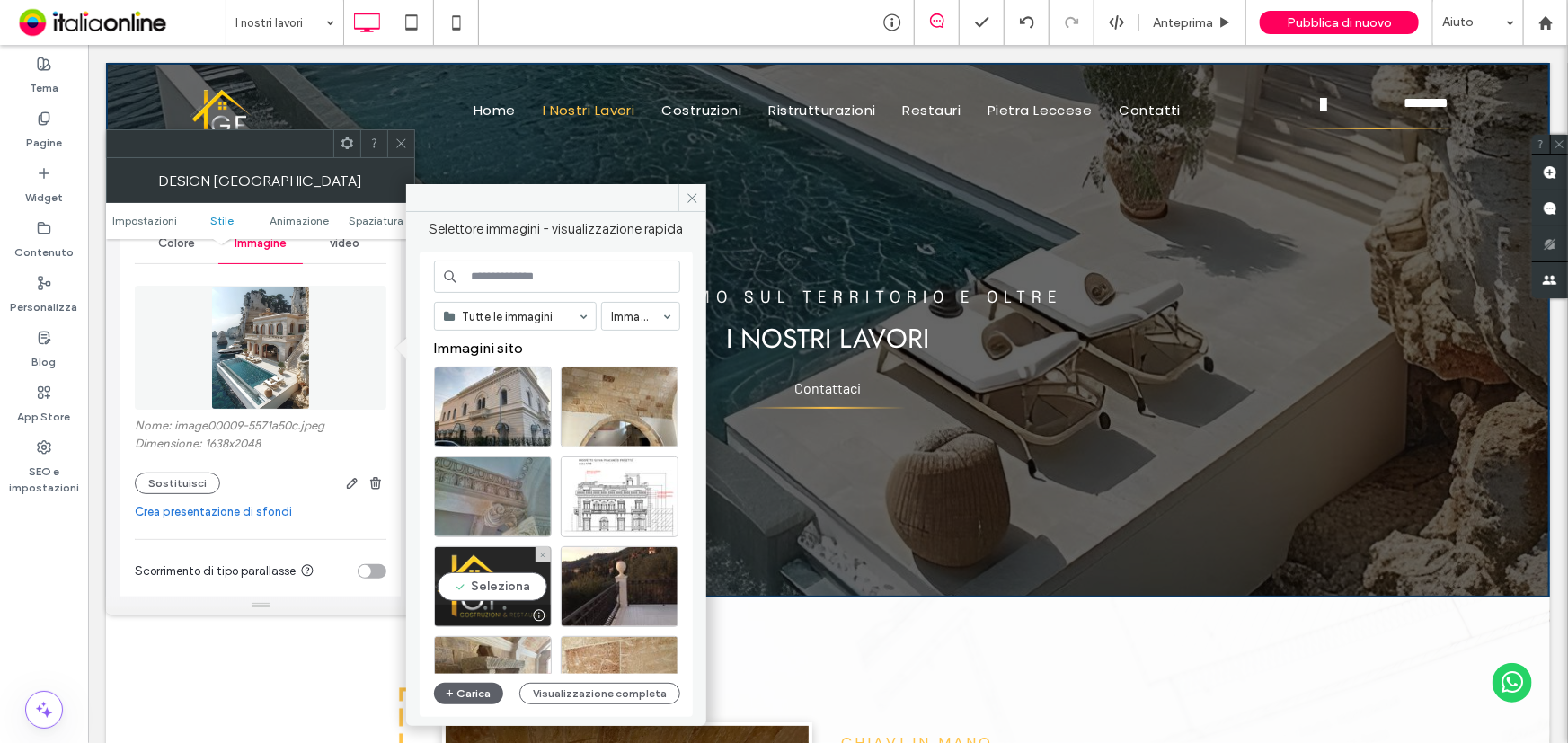
click at [516, 573] on div "Seleziona" at bounding box center [493, 586] width 118 height 80
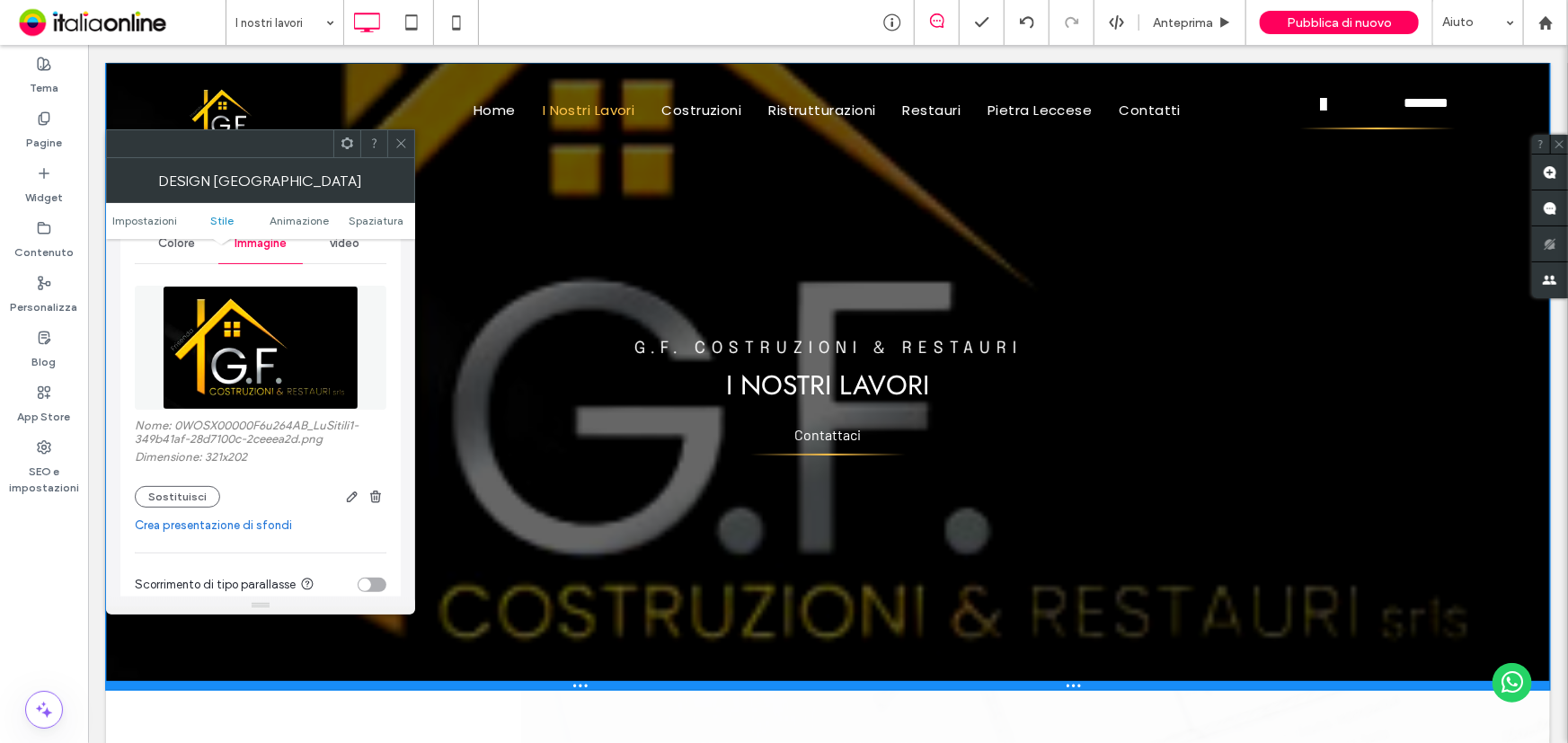
drag, startPoint x: 551, startPoint y: 589, endPoint x: 534, endPoint y: 682, distance: 94.5
click at [534, 682] on div at bounding box center [827, 684] width 1444 height 9
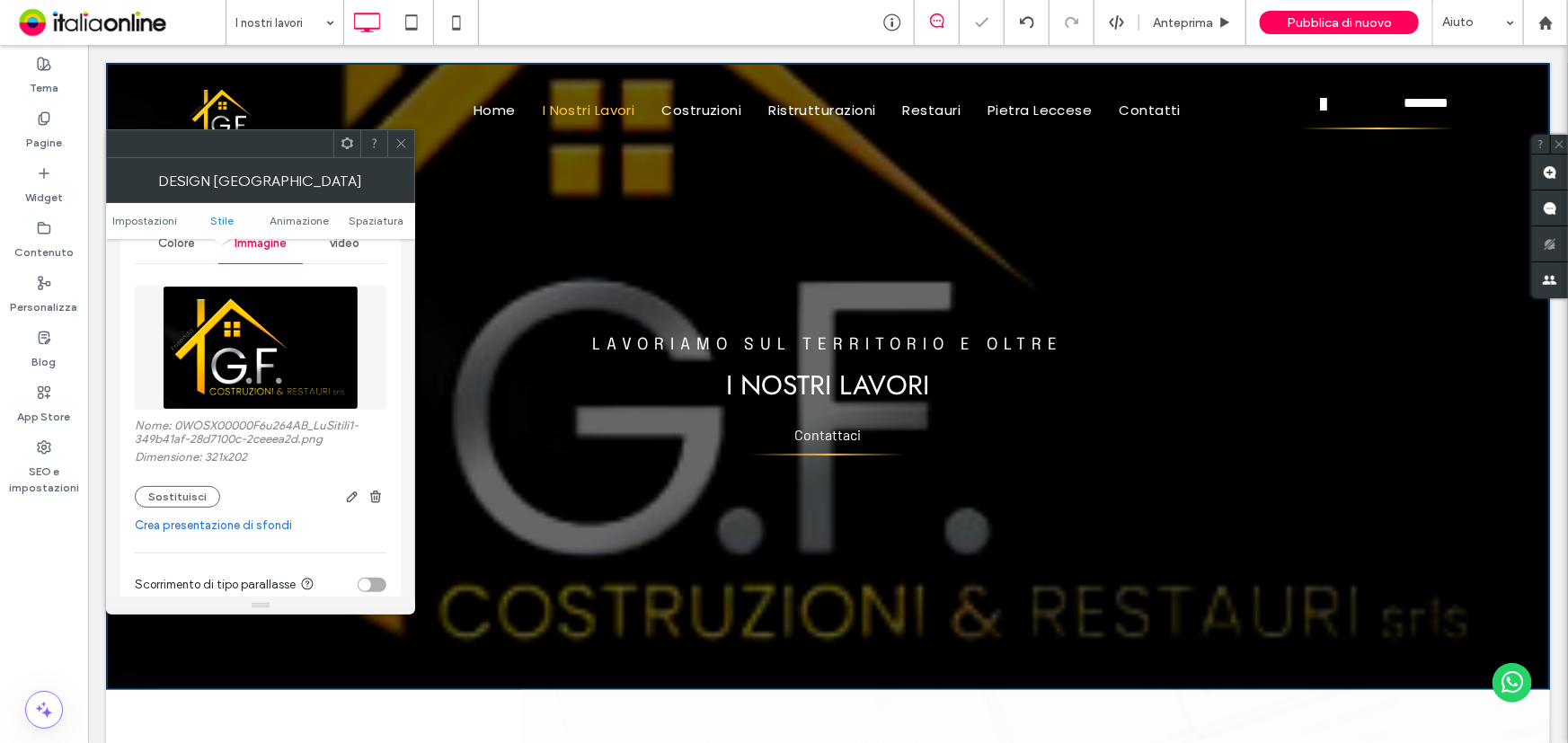
drag, startPoint x: 397, startPoint y: 143, endPoint x: 382, endPoint y: 189, distance: 48.4
click at [397, 143] on icon at bounding box center [401, 143] width 14 height 14
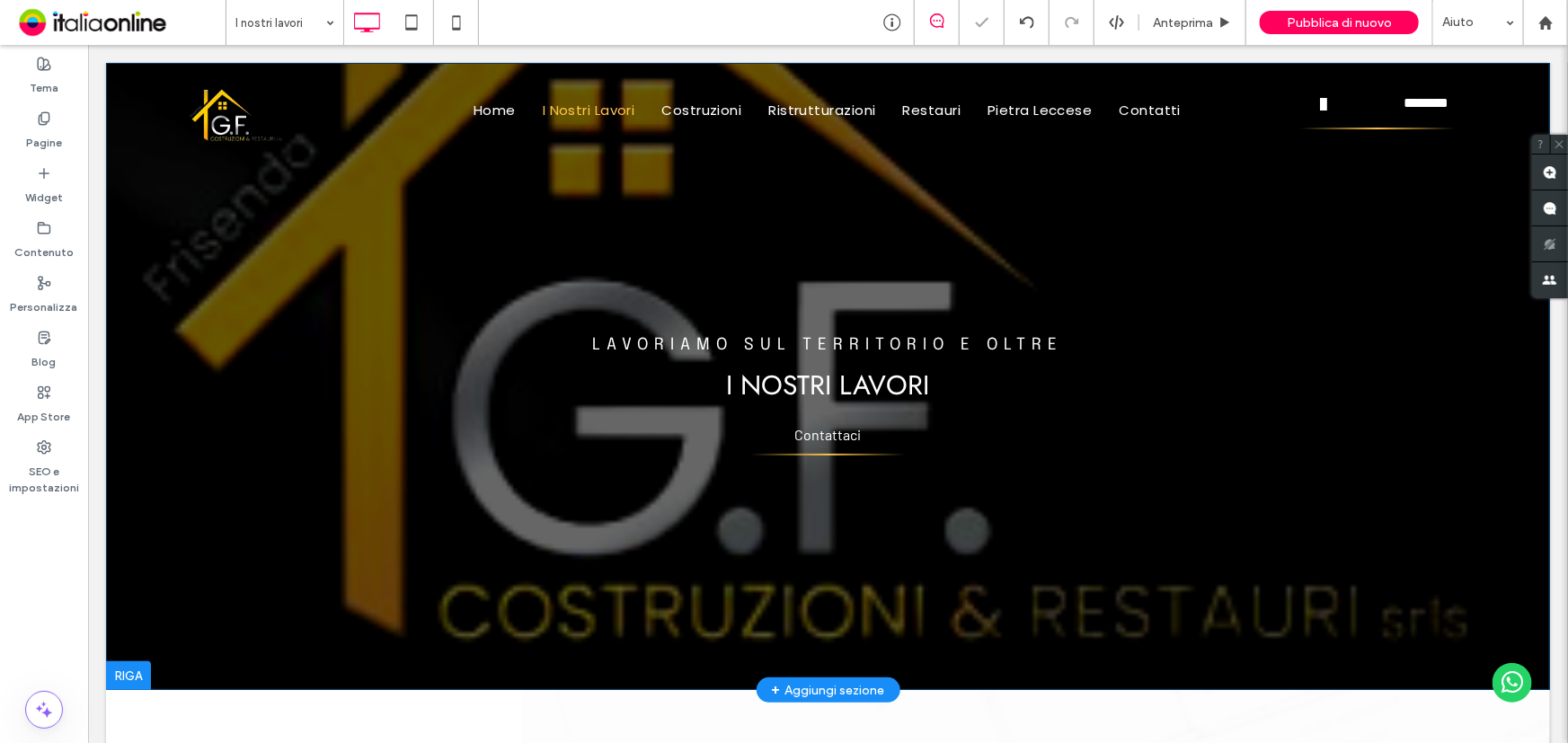
click at [217, 480] on div "G.F. COSTRUZIONI & RESTAURI Scrivi qui la tua didascalia Pulsante LAVORIAMO SUL…" at bounding box center [827, 375] width 1444 height 627
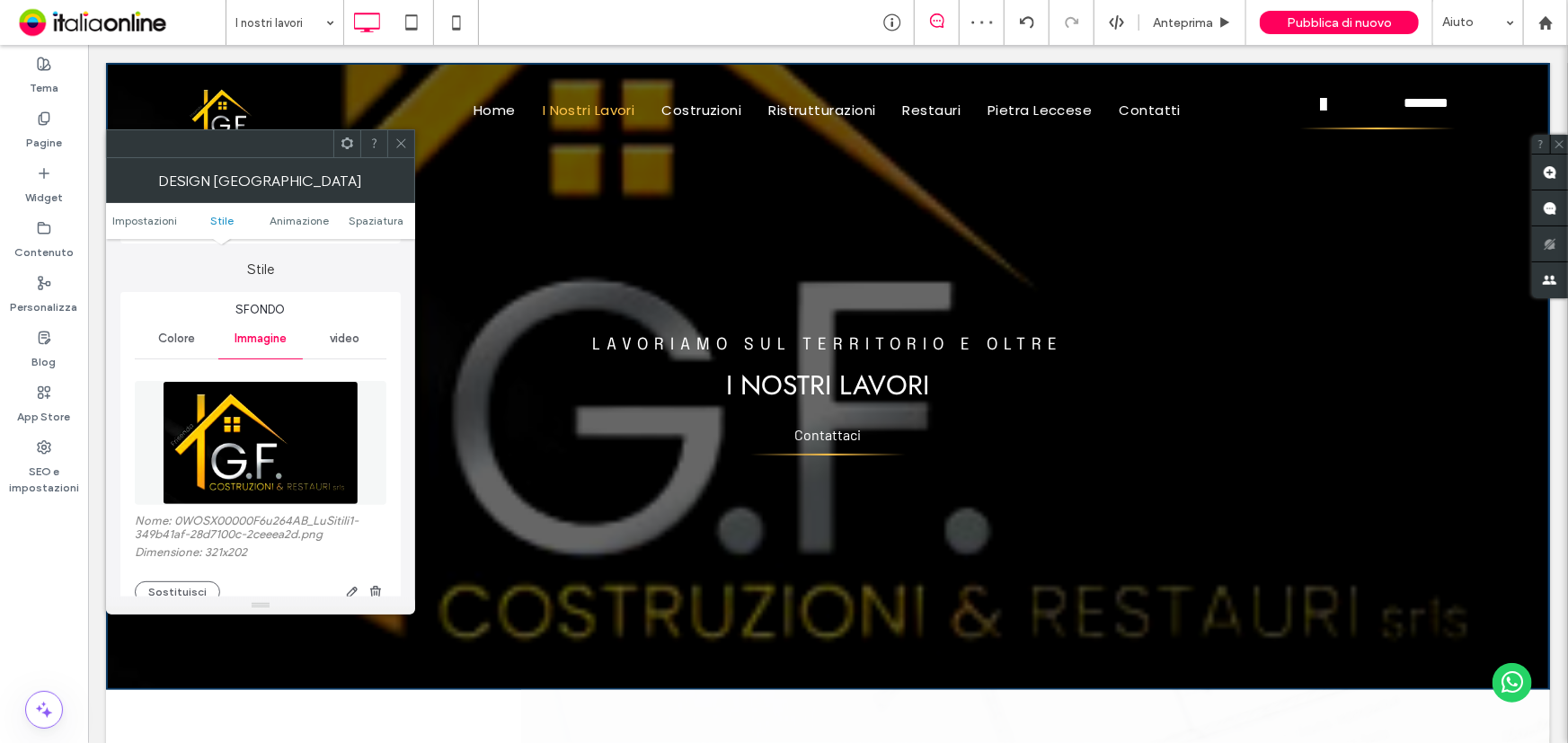
scroll to position [163, 0]
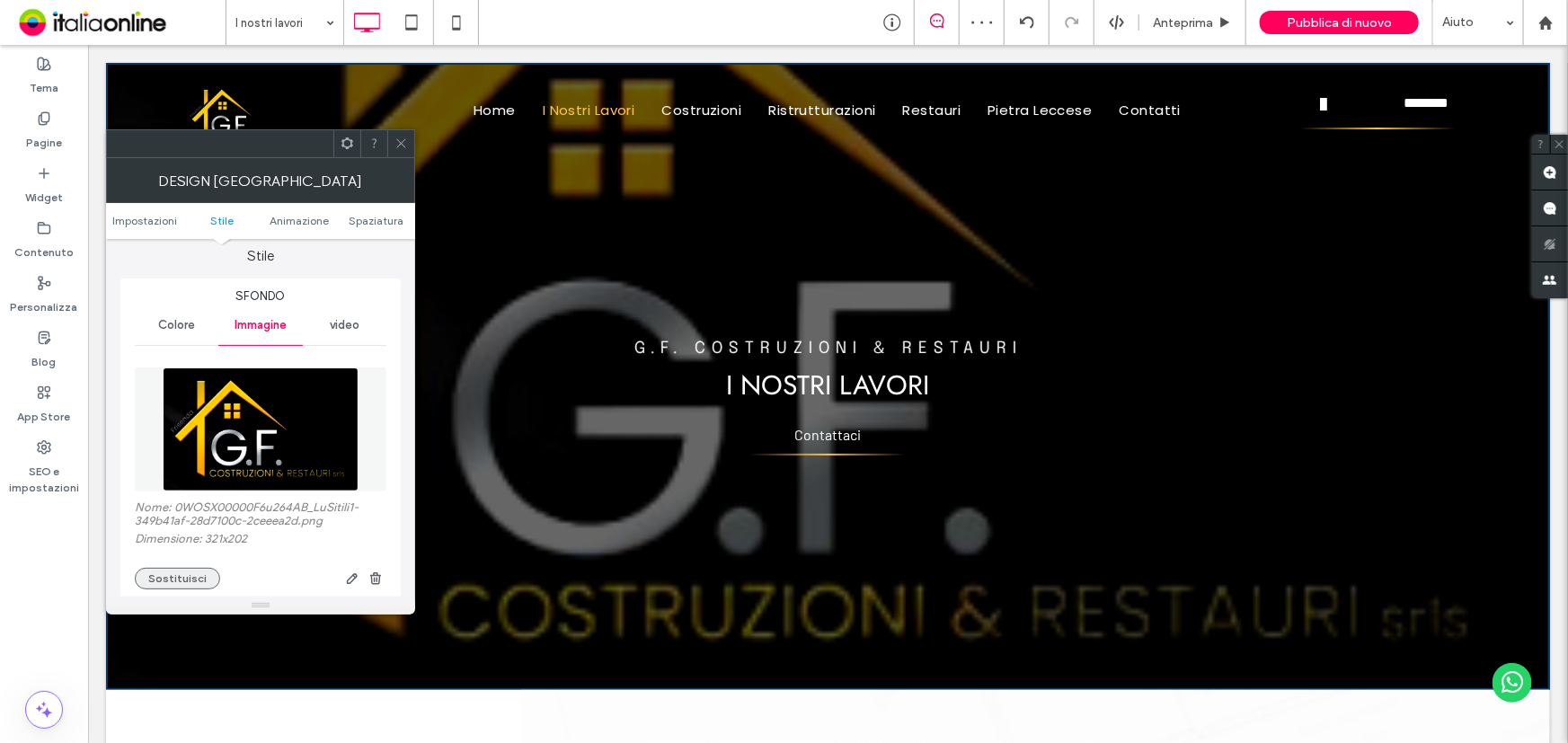
click at [194, 571] on button "Sostituisci" at bounding box center [177, 578] width 85 height 21
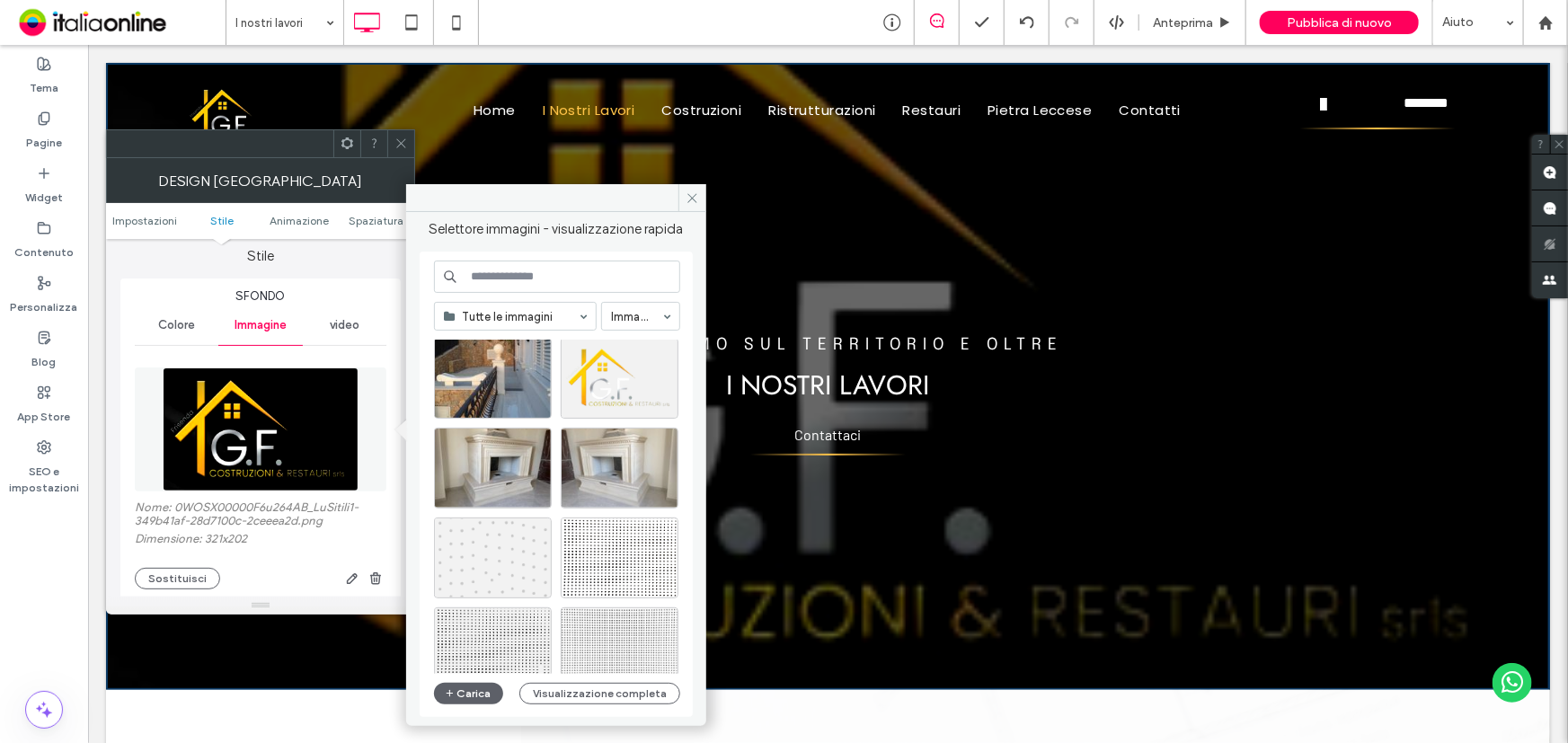
scroll to position [572, 0]
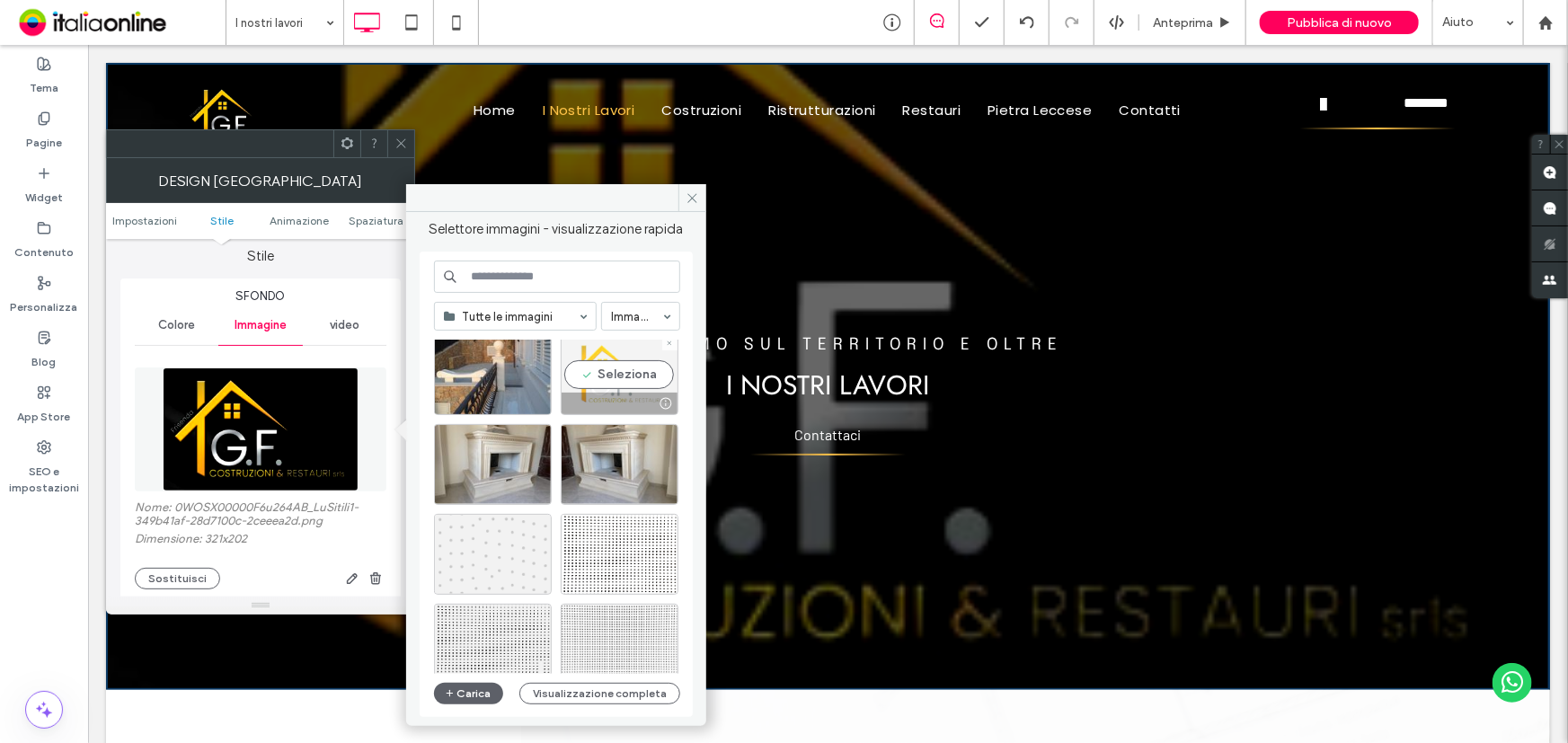
click at [601, 377] on div "Seleziona" at bounding box center [620, 374] width 118 height 80
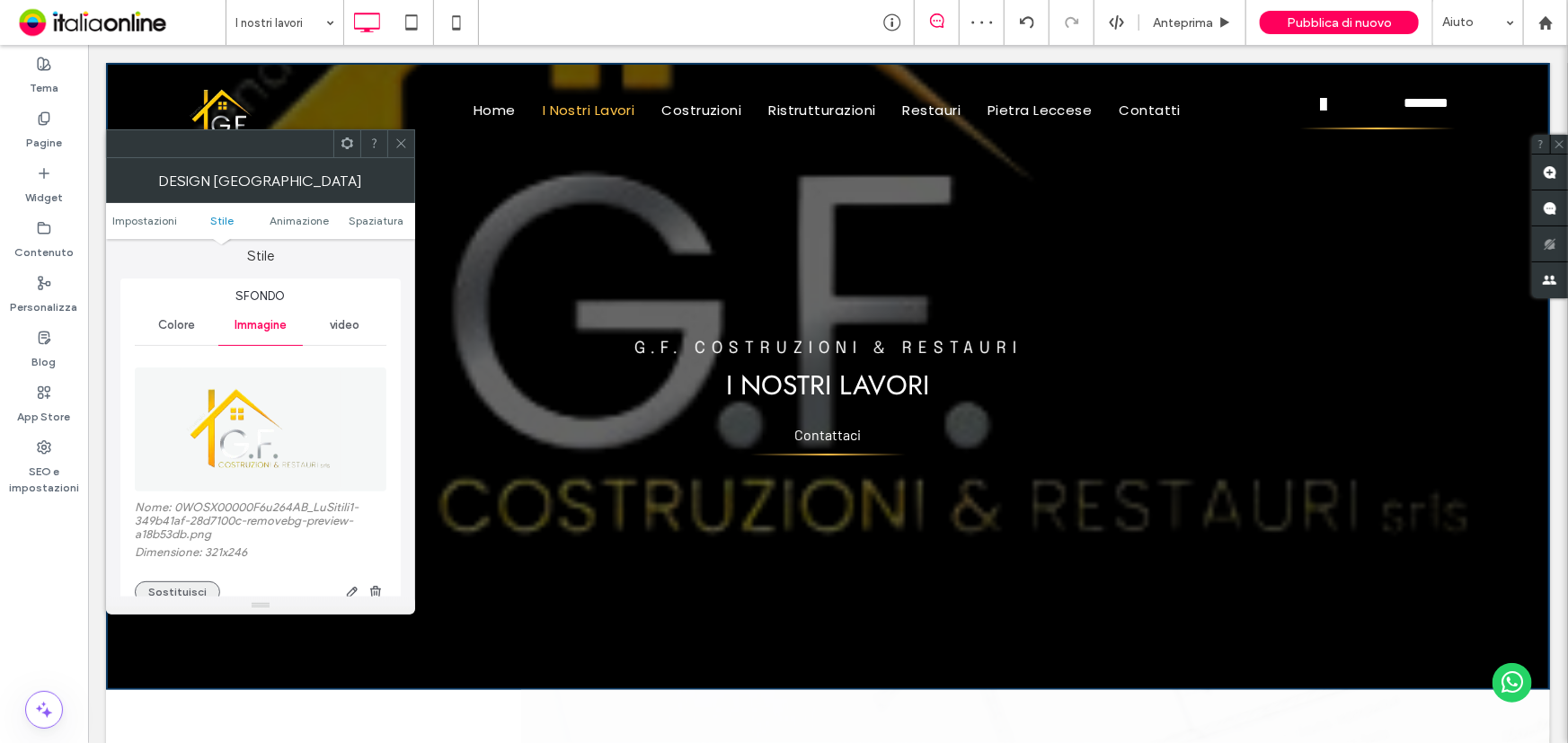
click at [170, 586] on button "Sostituisci" at bounding box center [177, 592] width 85 height 21
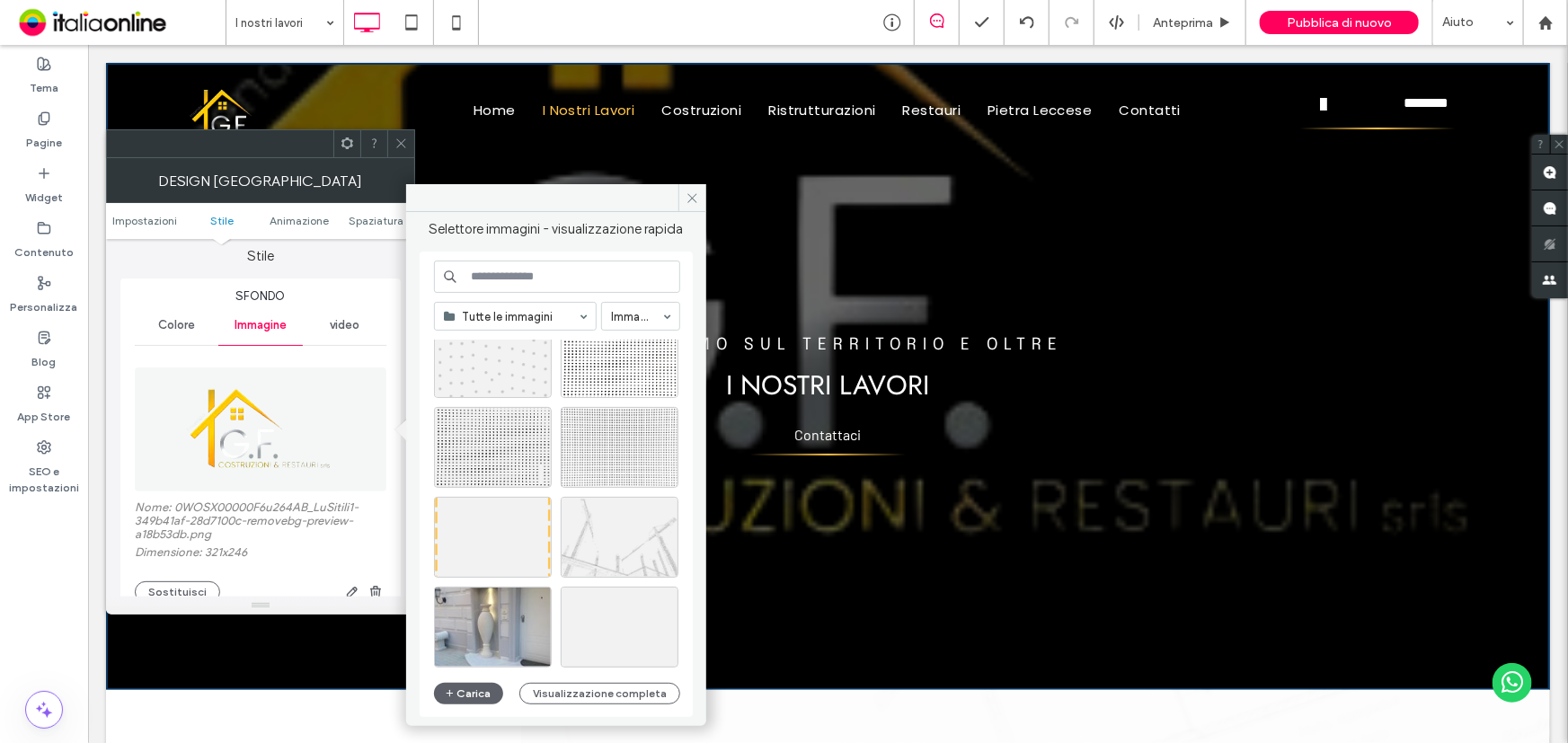
scroll to position [770, 0]
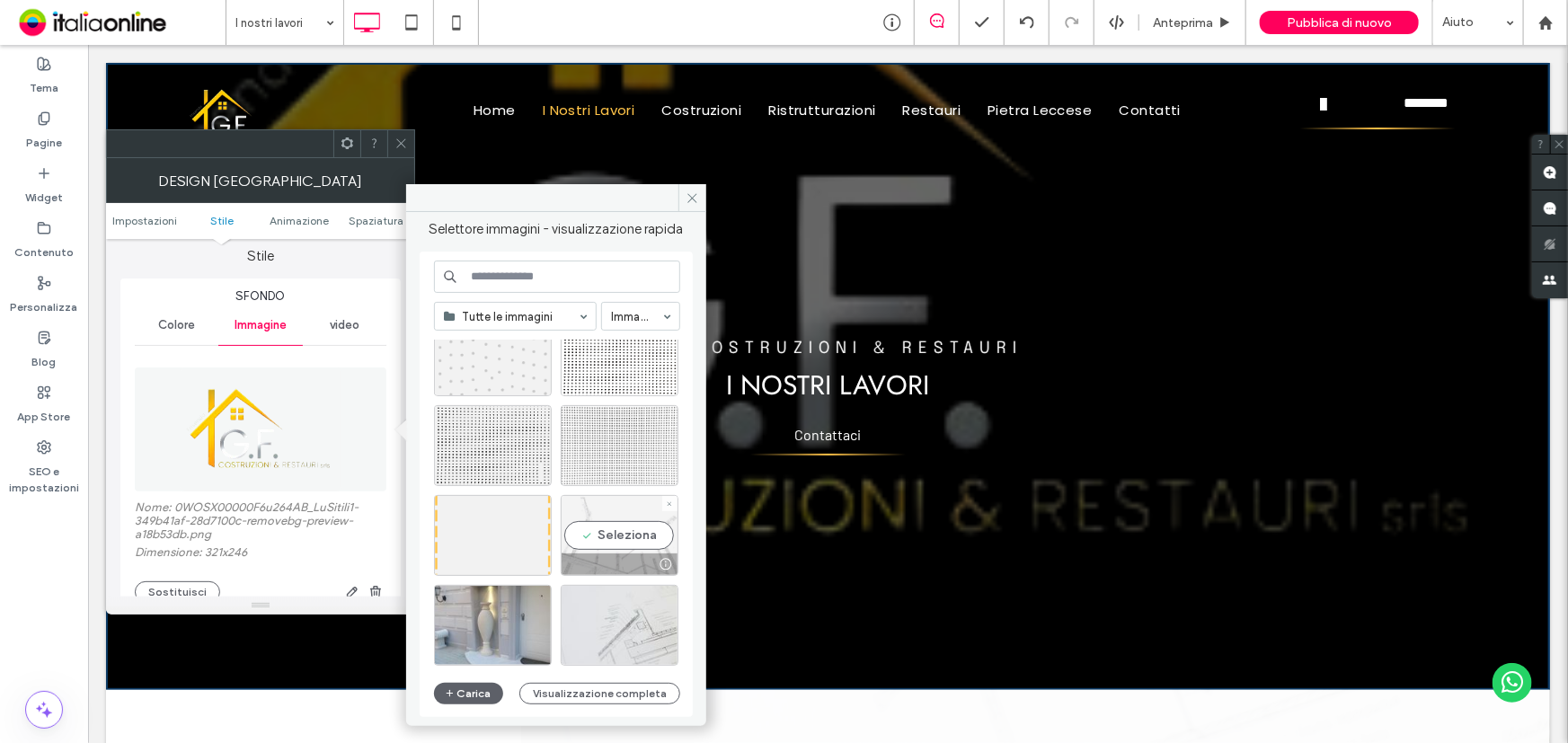
click at [639, 524] on div "Seleziona" at bounding box center [620, 535] width 118 height 80
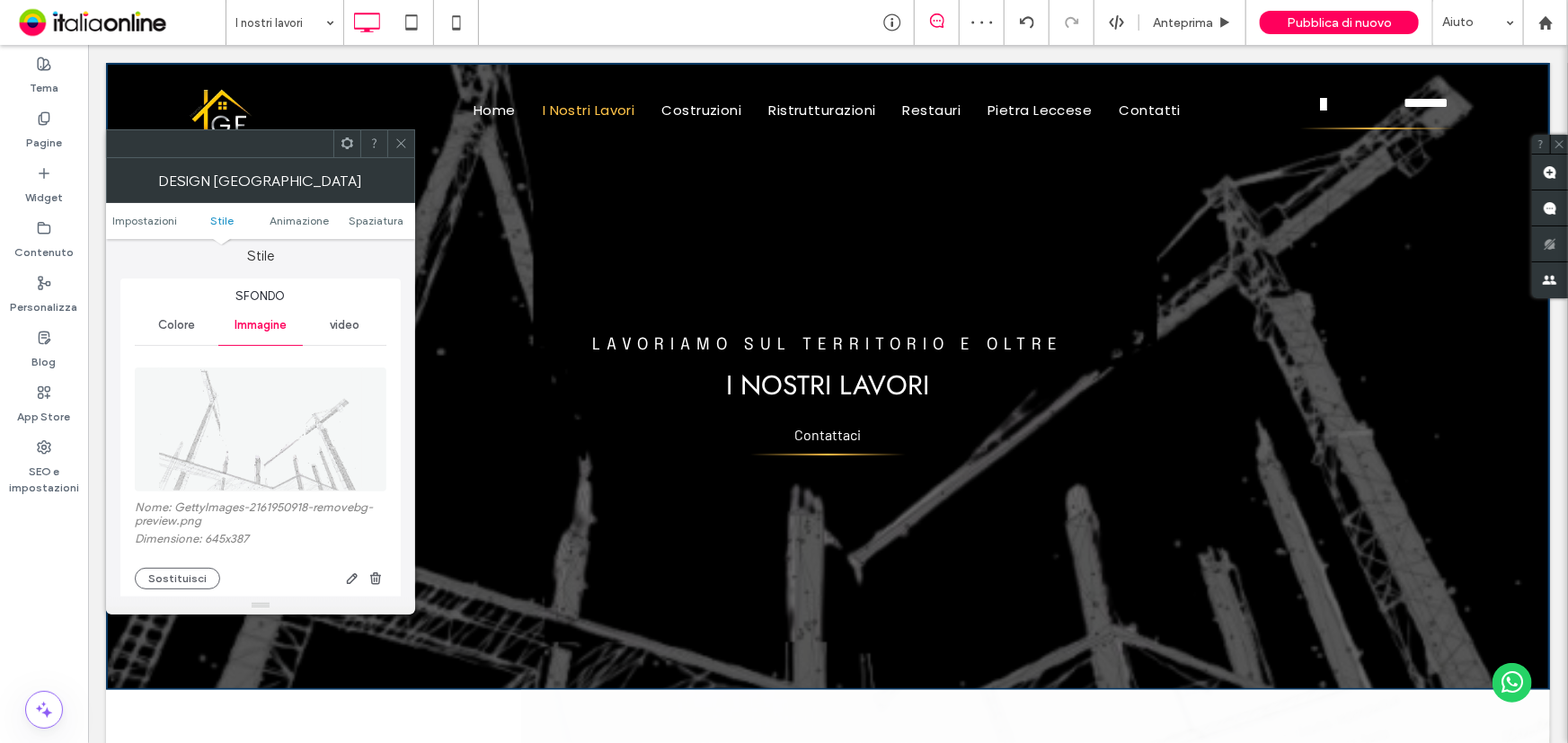
drag, startPoint x: 403, startPoint y: 142, endPoint x: 376, endPoint y: 166, distance: 36.1
click at [403, 142] on icon at bounding box center [401, 143] width 14 height 14
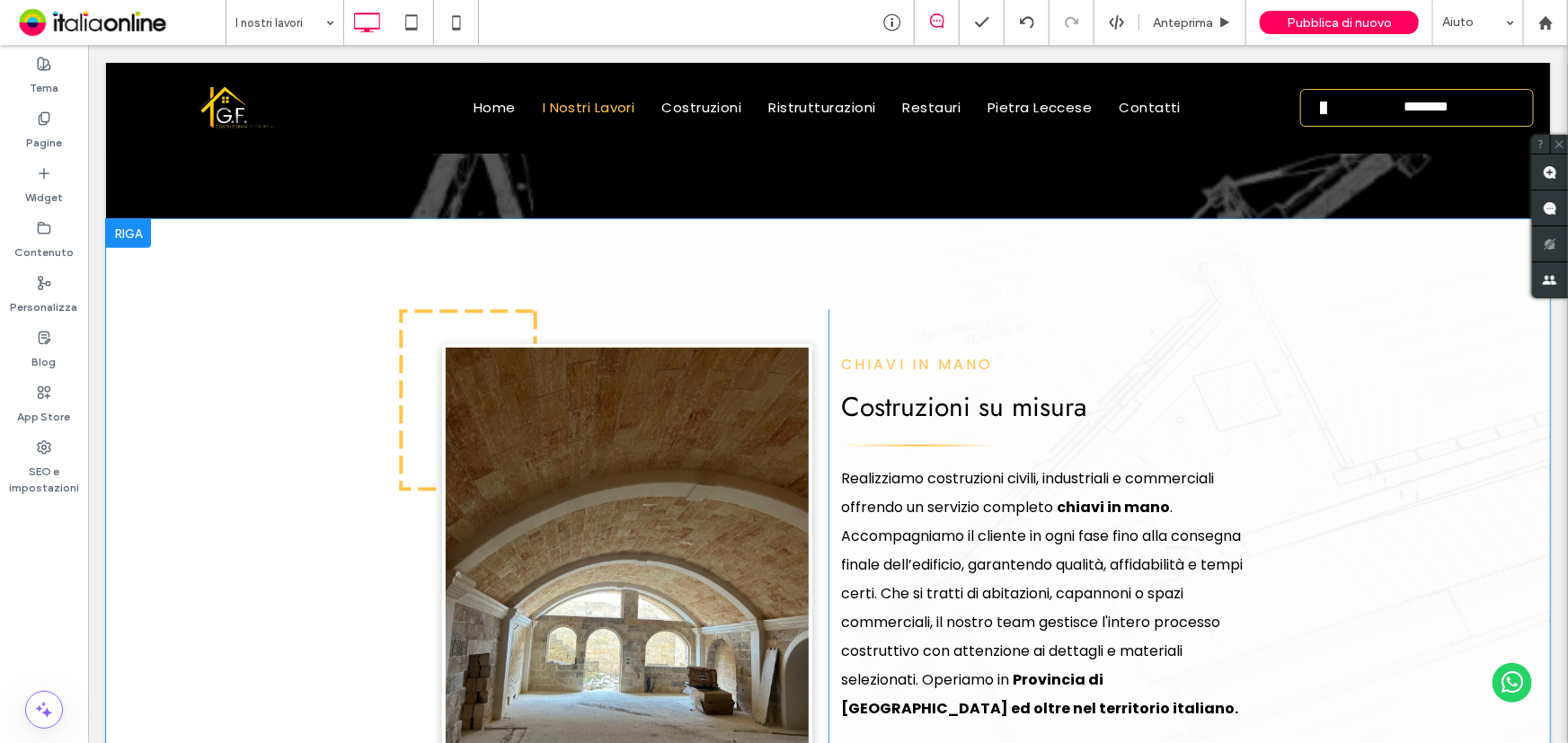
scroll to position [490, 0]
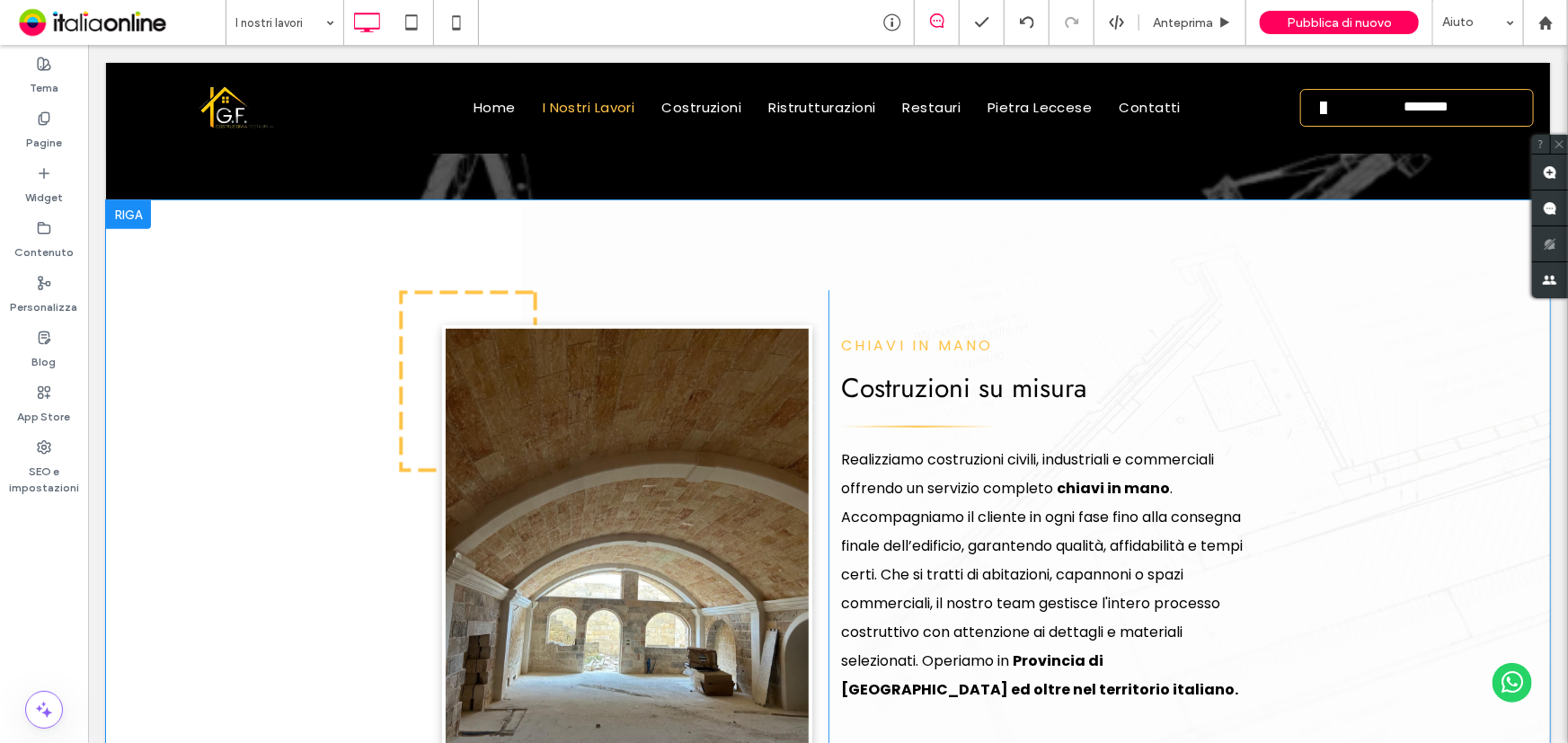
click at [126, 213] on div at bounding box center [128, 214] width 45 height 29
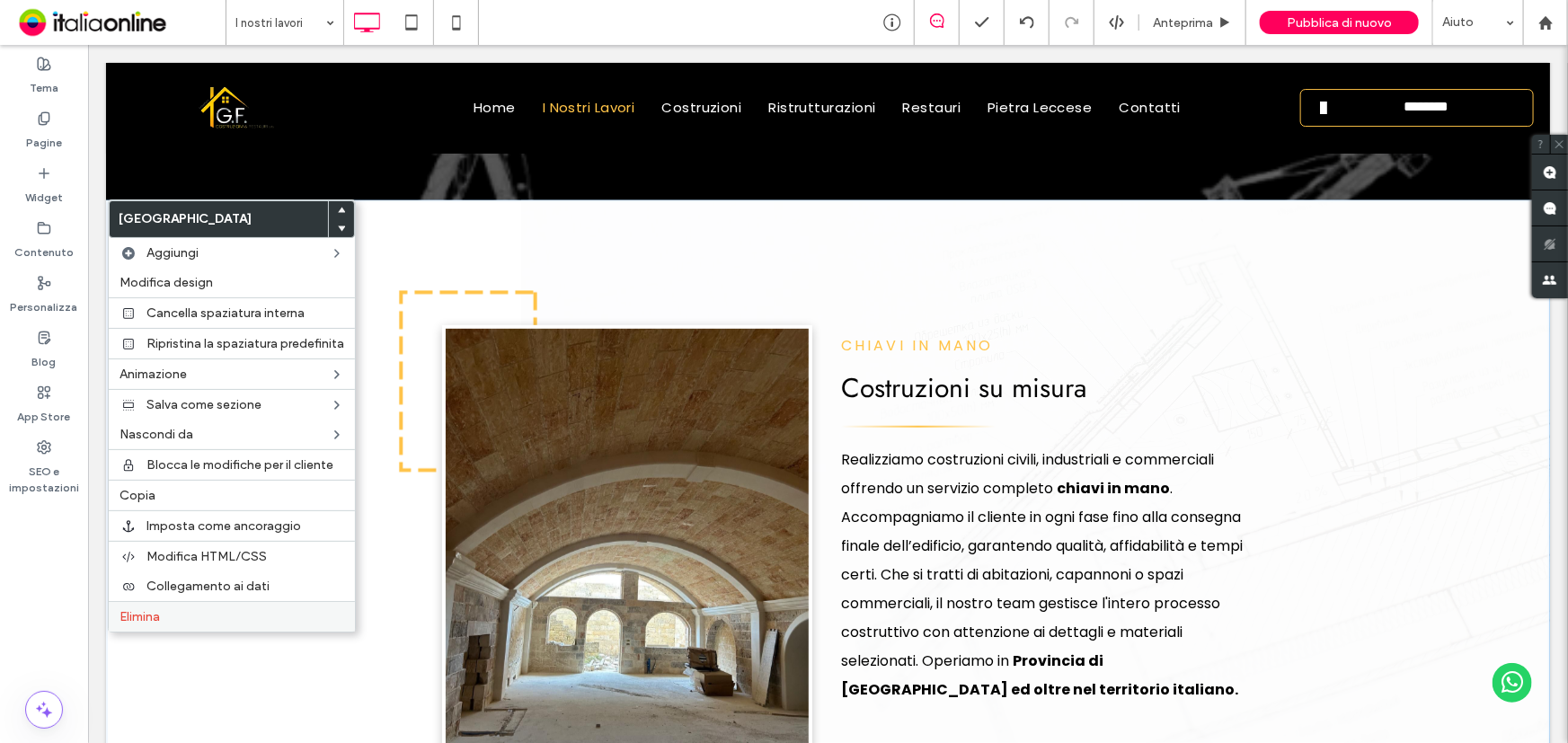
click at [187, 615] on label "Elimina" at bounding box center [231, 617] width 225 height 15
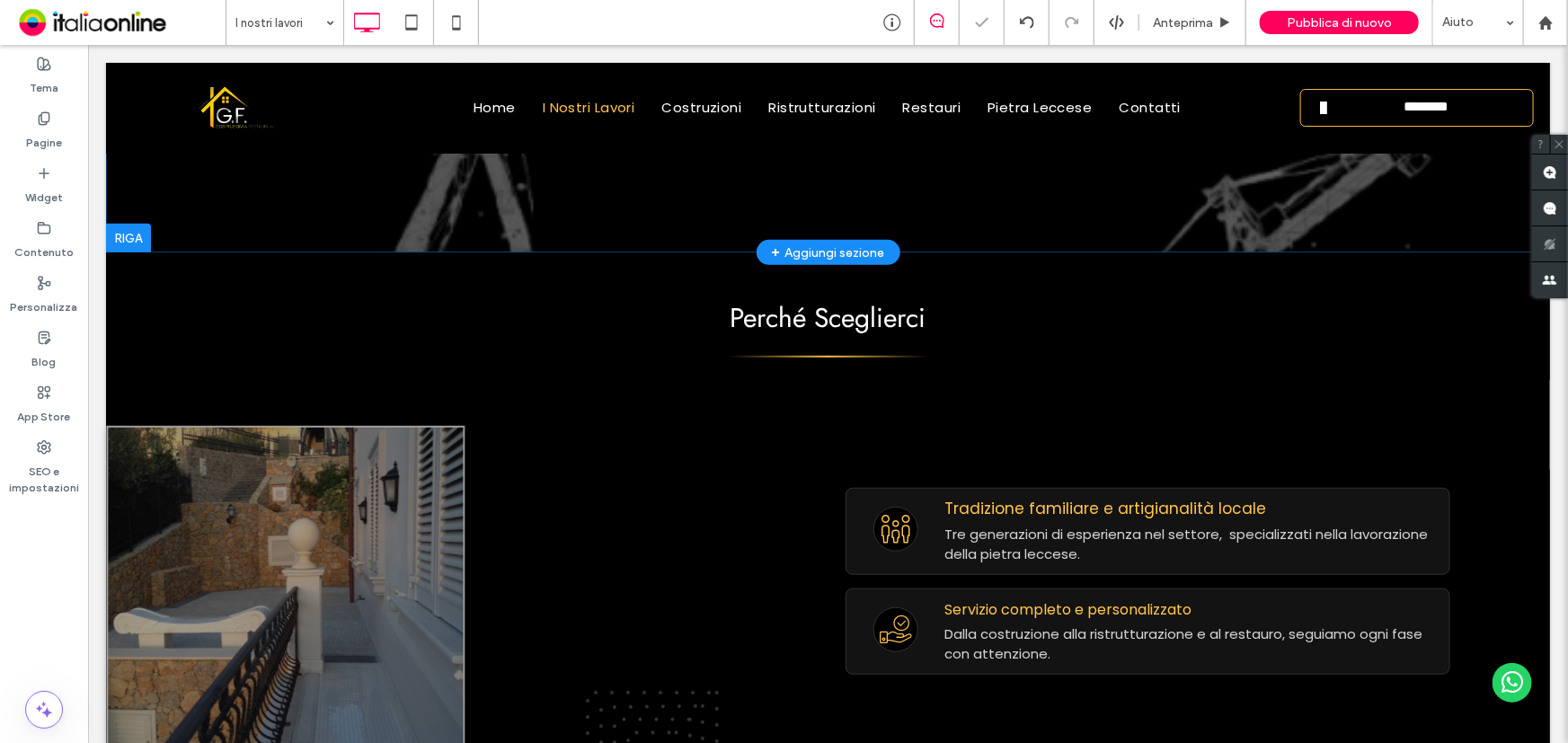
scroll to position [408, 0]
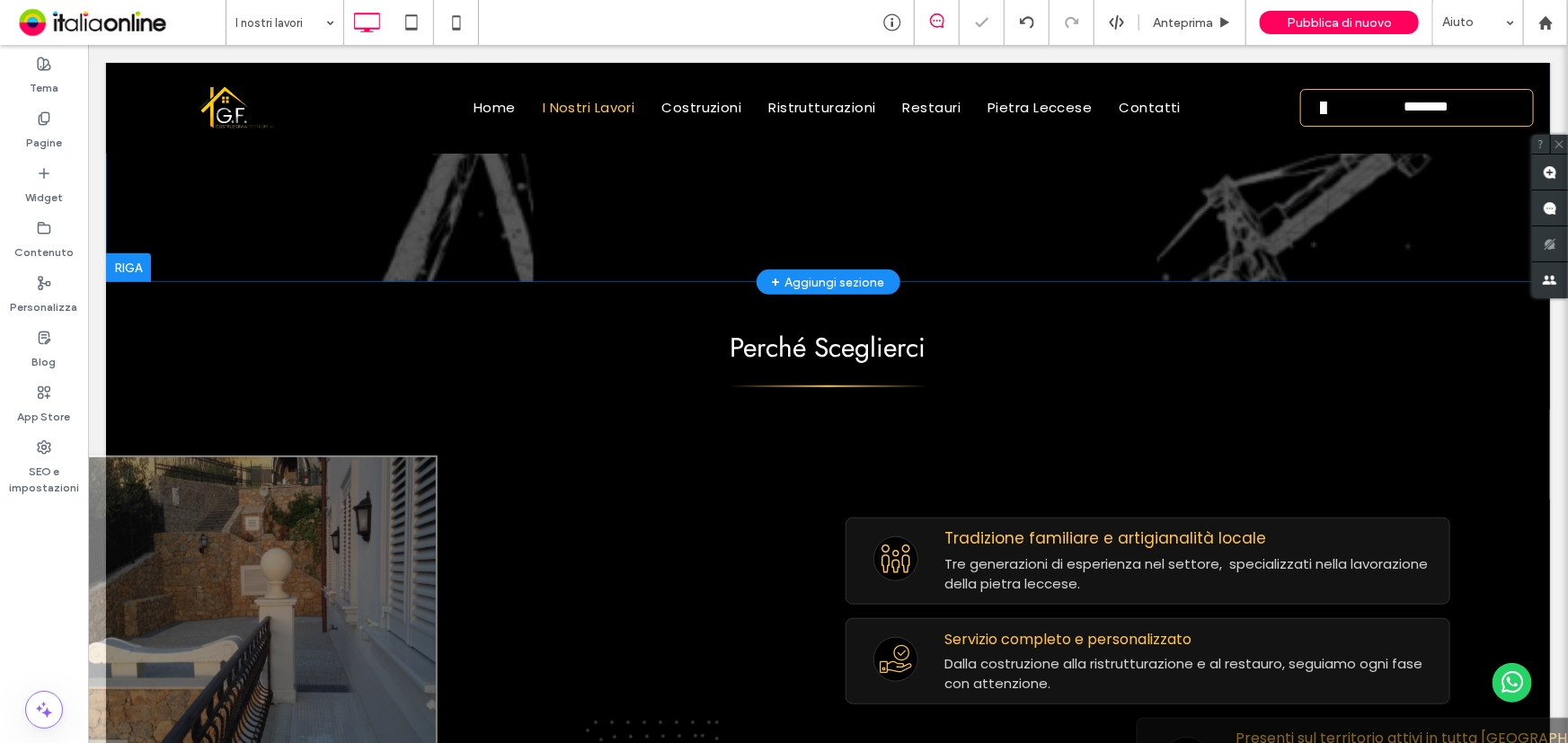
click at [845, 279] on div "+ Aggiungi sezione" at bounding box center [827, 281] width 113 height 19
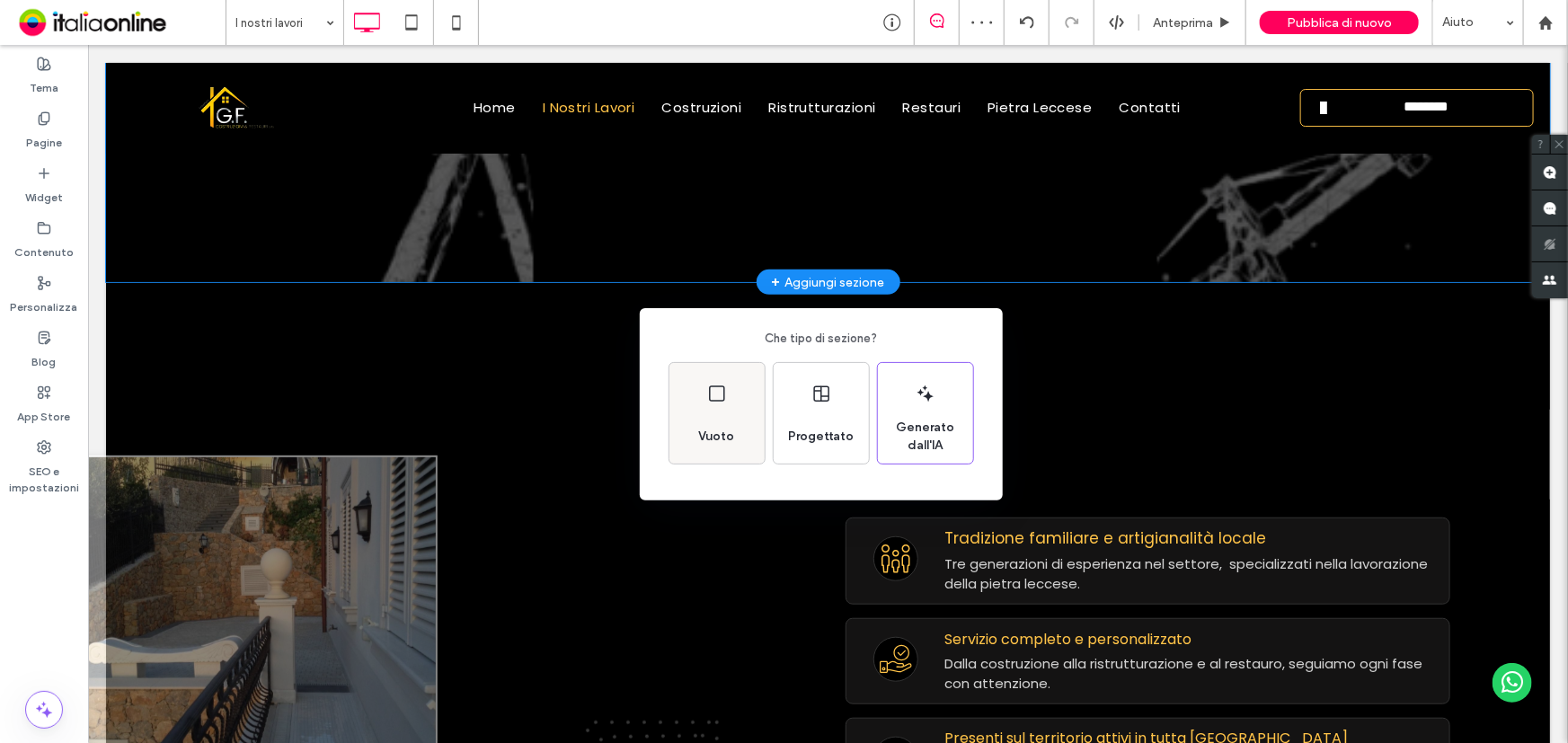
click at [718, 386] on icon at bounding box center [717, 393] width 21 height 21
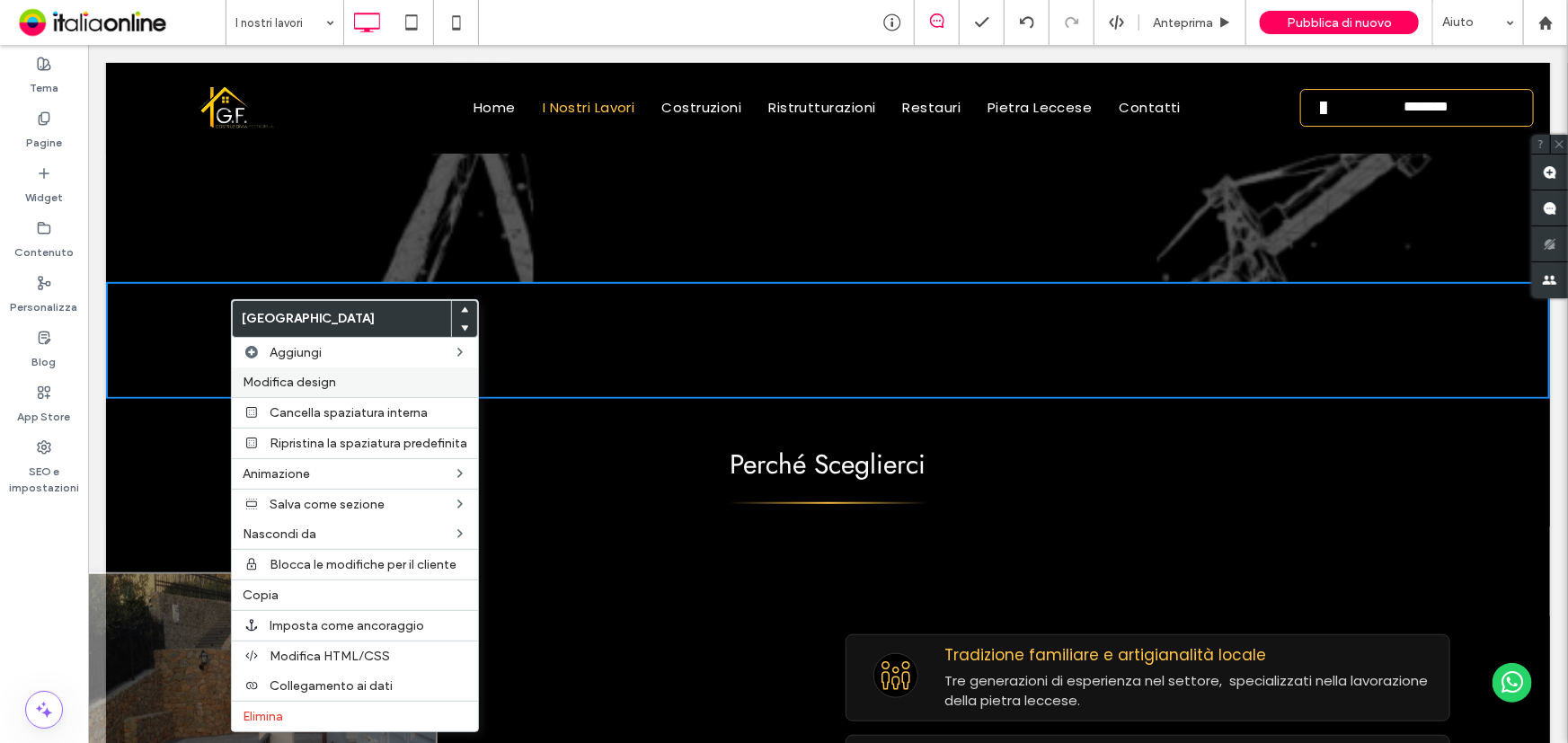
click at [320, 394] on div "Modifica design" at bounding box center [354, 382] width 246 height 30
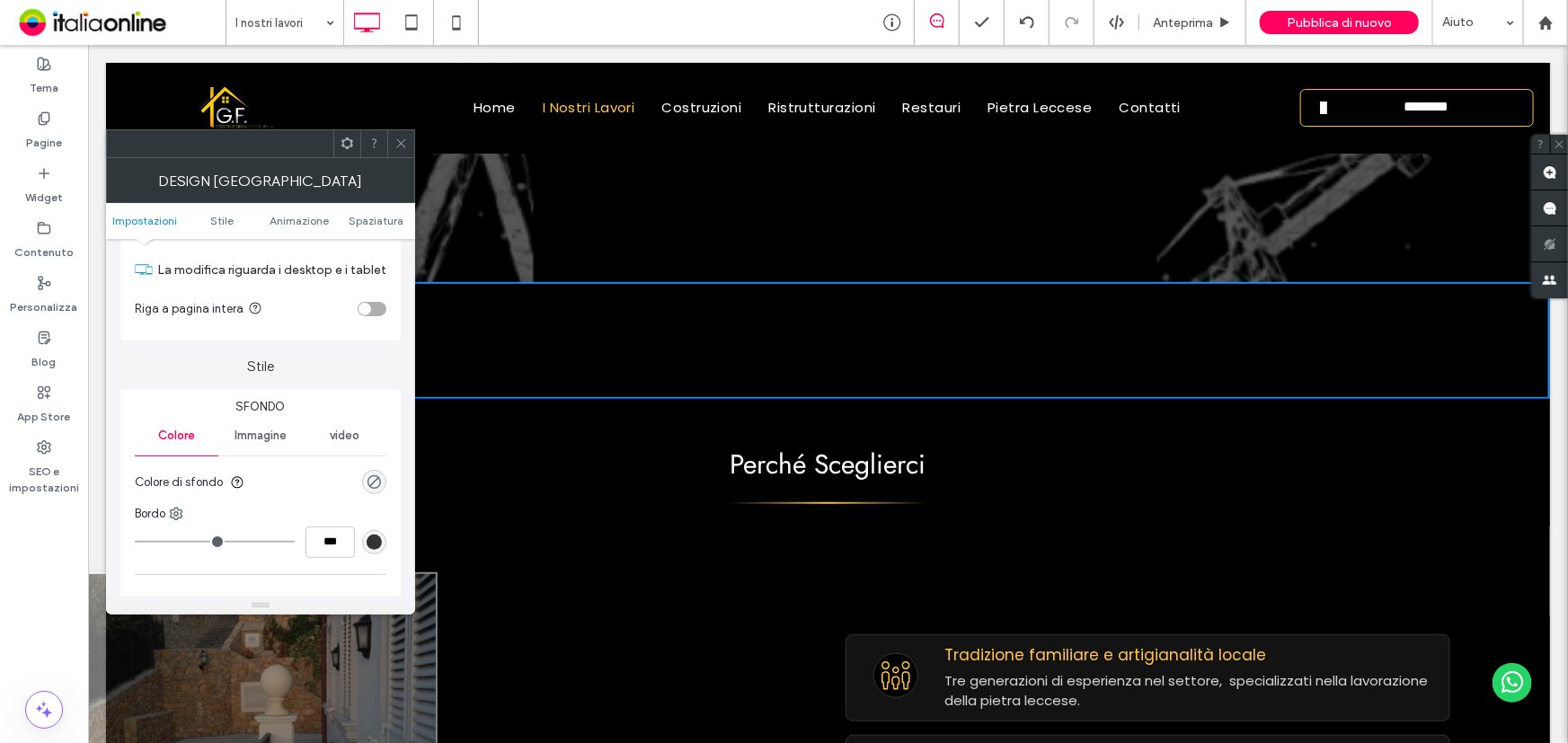
scroll to position [80, 0]
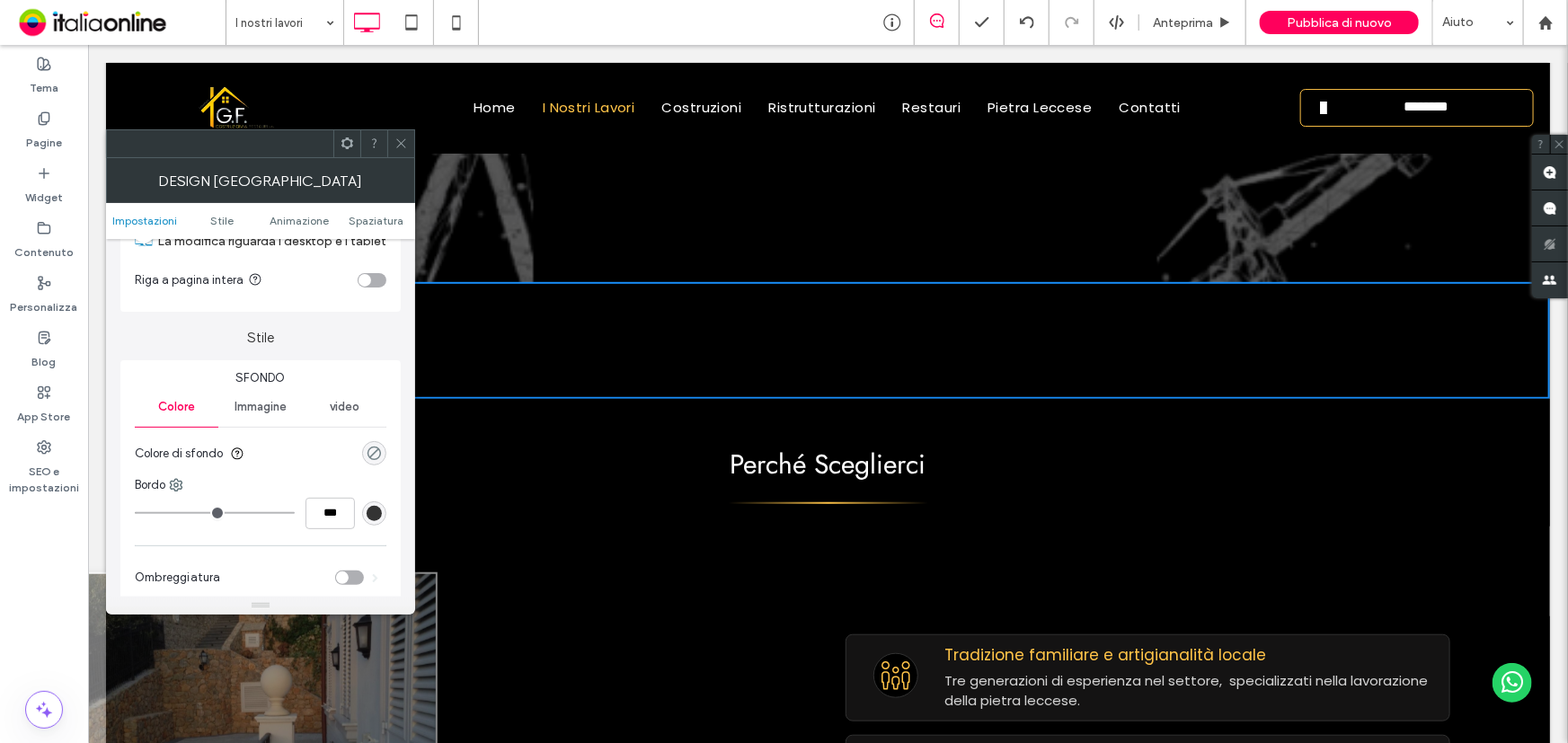
click at [374, 450] on div "rgba(0, 0, 0, 0)" at bounding box center [374, 453] width 15 height 15
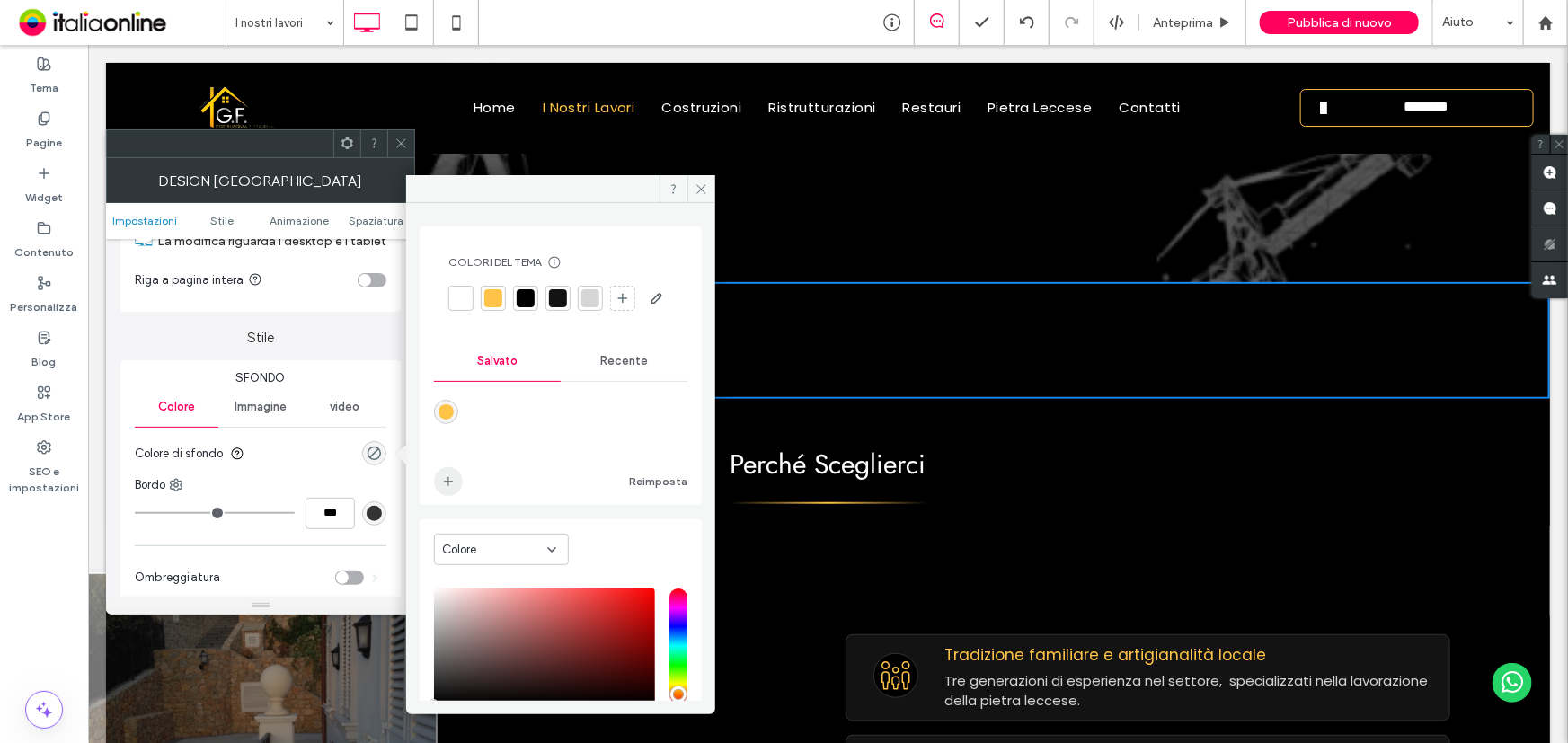
click at [446, 496] on span "add color" at bounding box center [448, 481] width 29 height 29
click at [465, 291] on div at bounding box center [461, 298] width 18 height 18
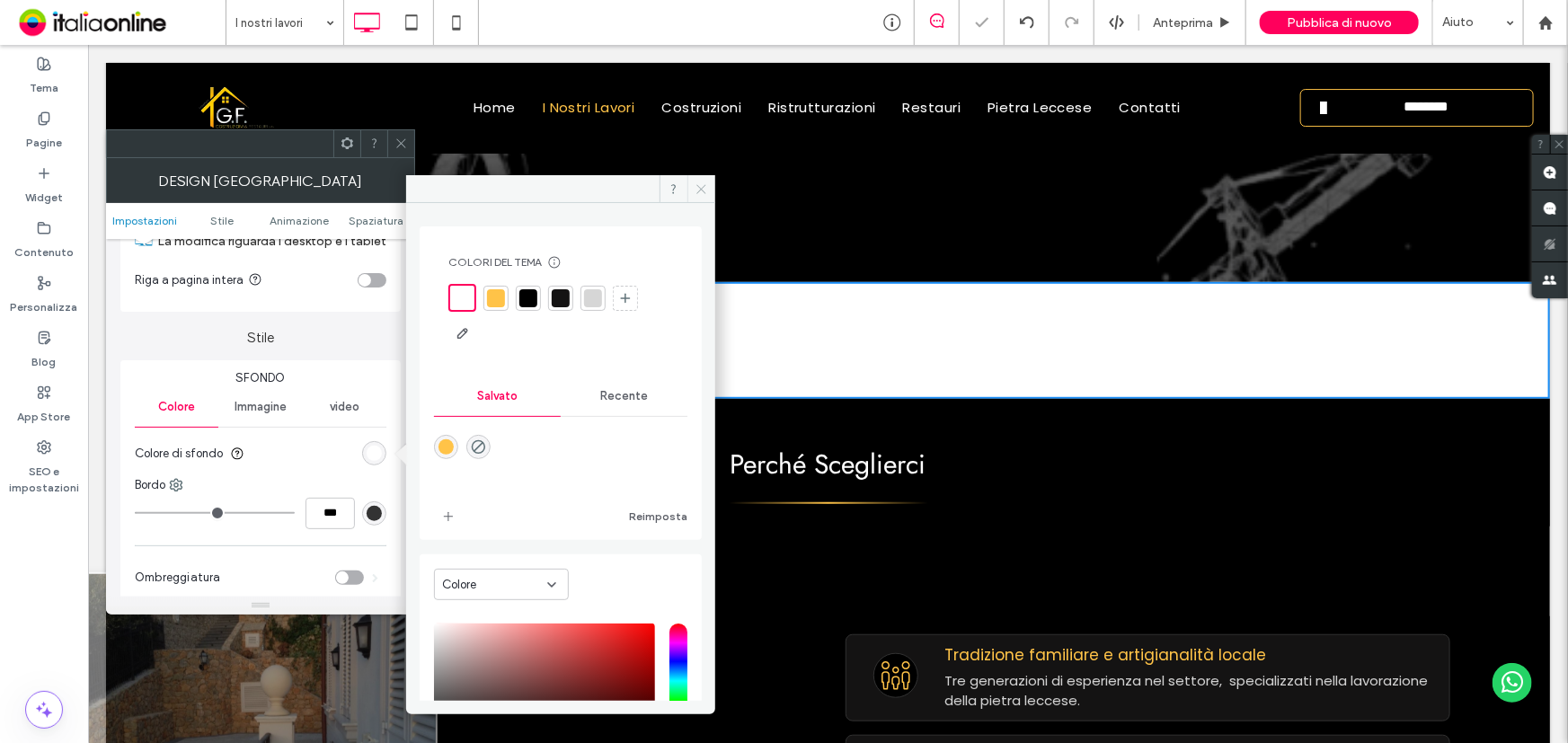
click at [705, 183] on icon at bounding box center [701, 189] width 14 height 14
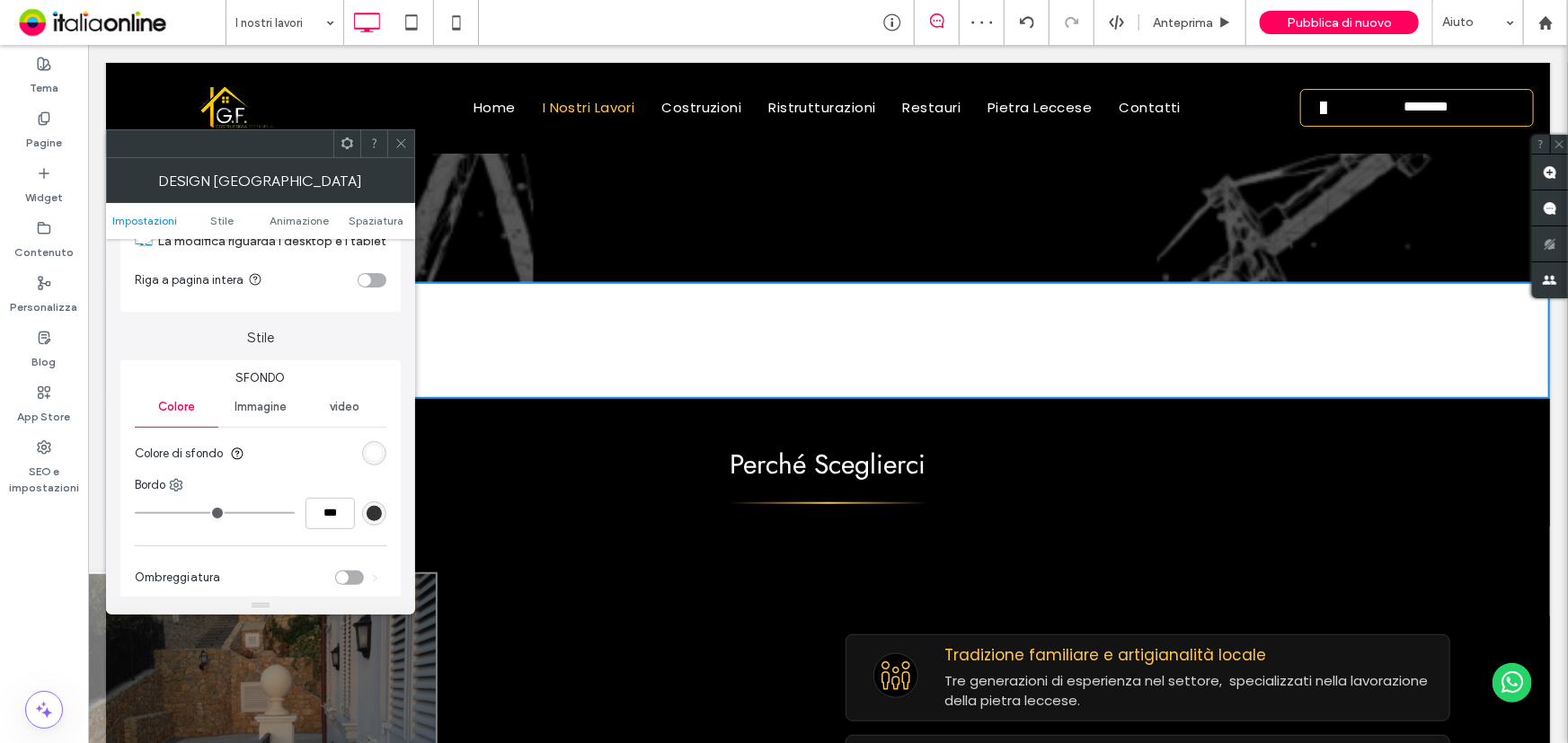
drag, startPoint x: 408, startPoint y: 138, endPoint x: 377, endPoint y: 156, distance: 35.8
click at [408, 138] on div at bounding box center [401, 143] width 27 height 27
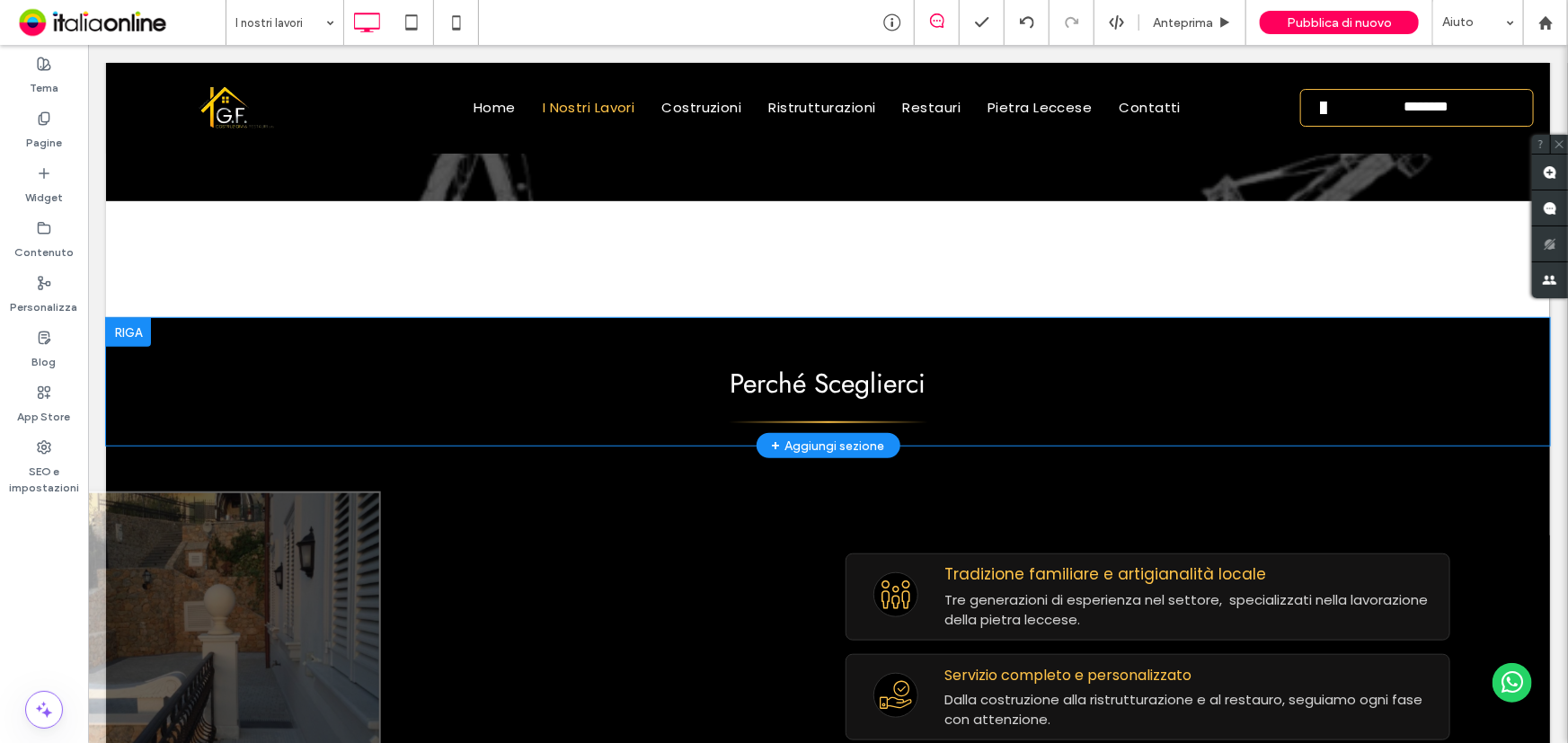
scroll to position [490, 0]
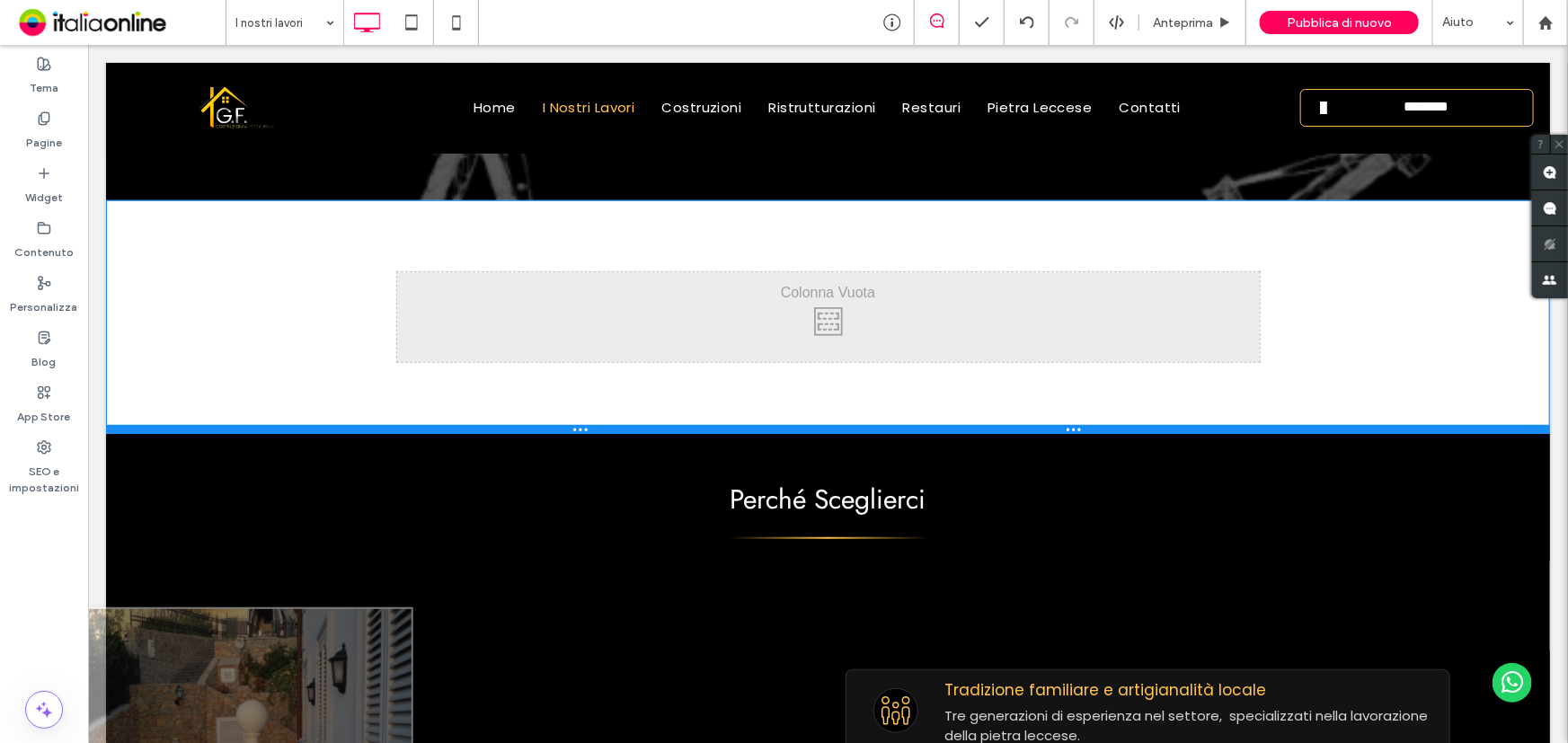
drag, startPoint x: 990, startPoint y: 311, endPoint x: 978, endPoint y: 428, distance: 117.6
click at [978, 428] on div at bounding box center [827, 428] width 1444 height 9
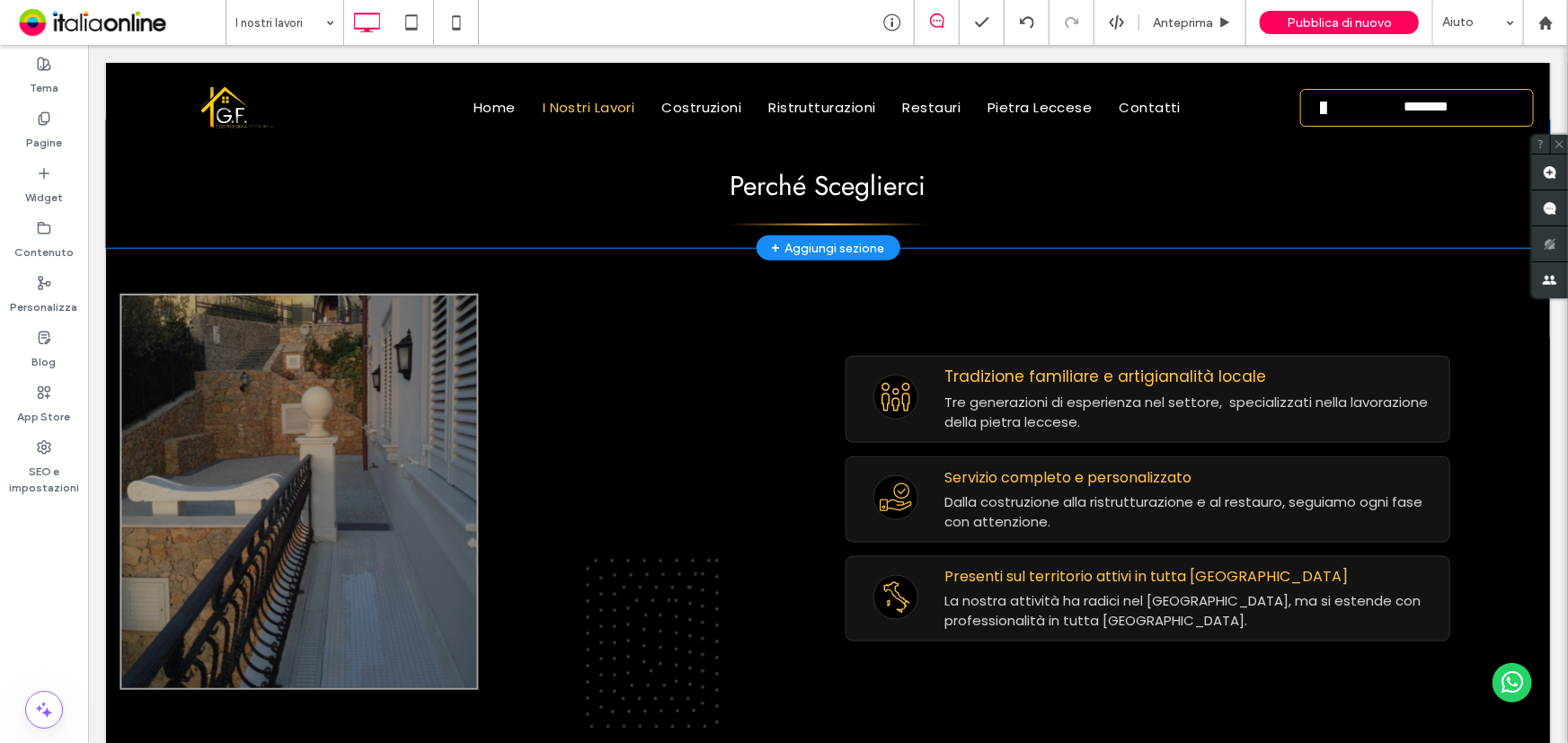
scroll to position [653, 0]
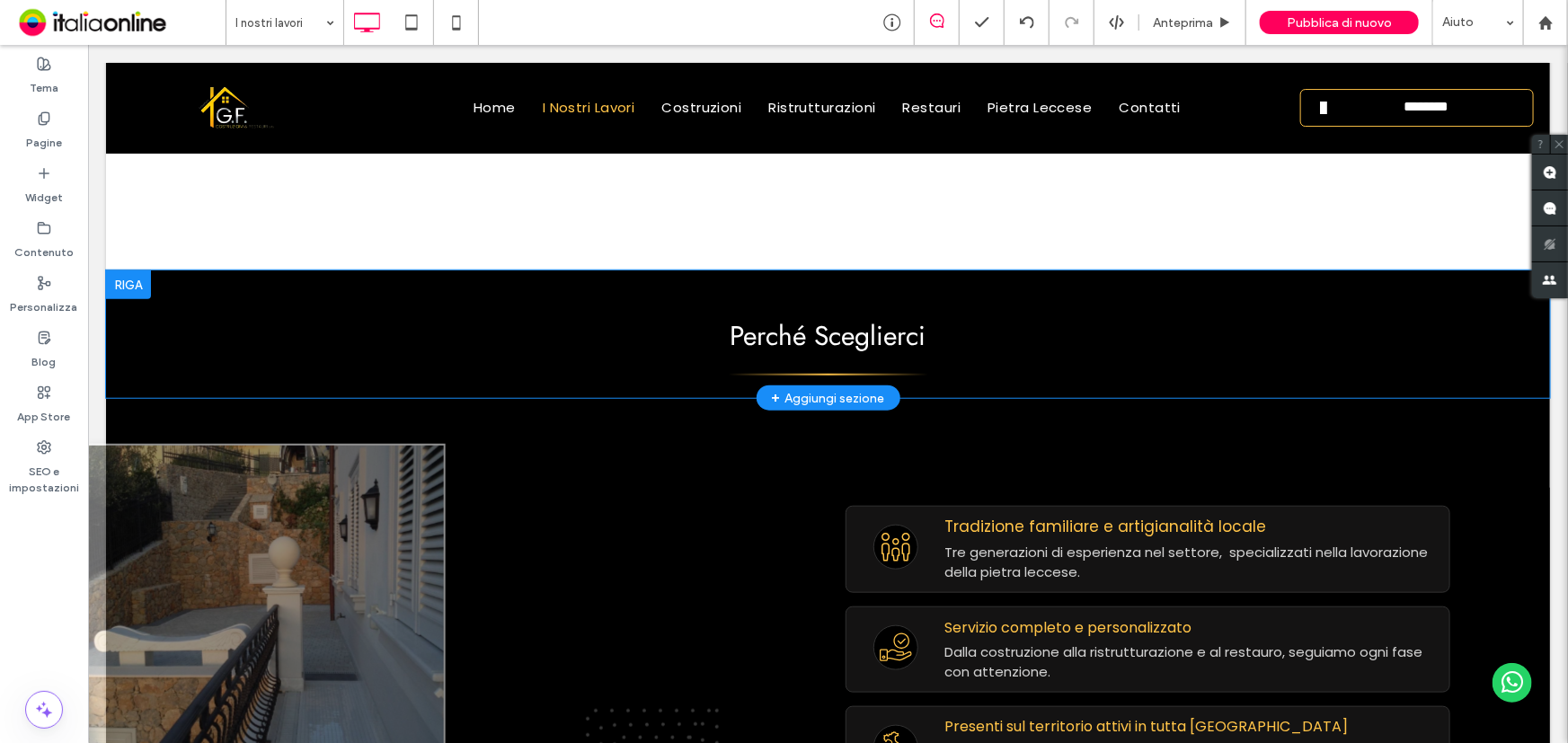
click at [118, 295] on div at bounding box center [128, 284] width 45 height 29
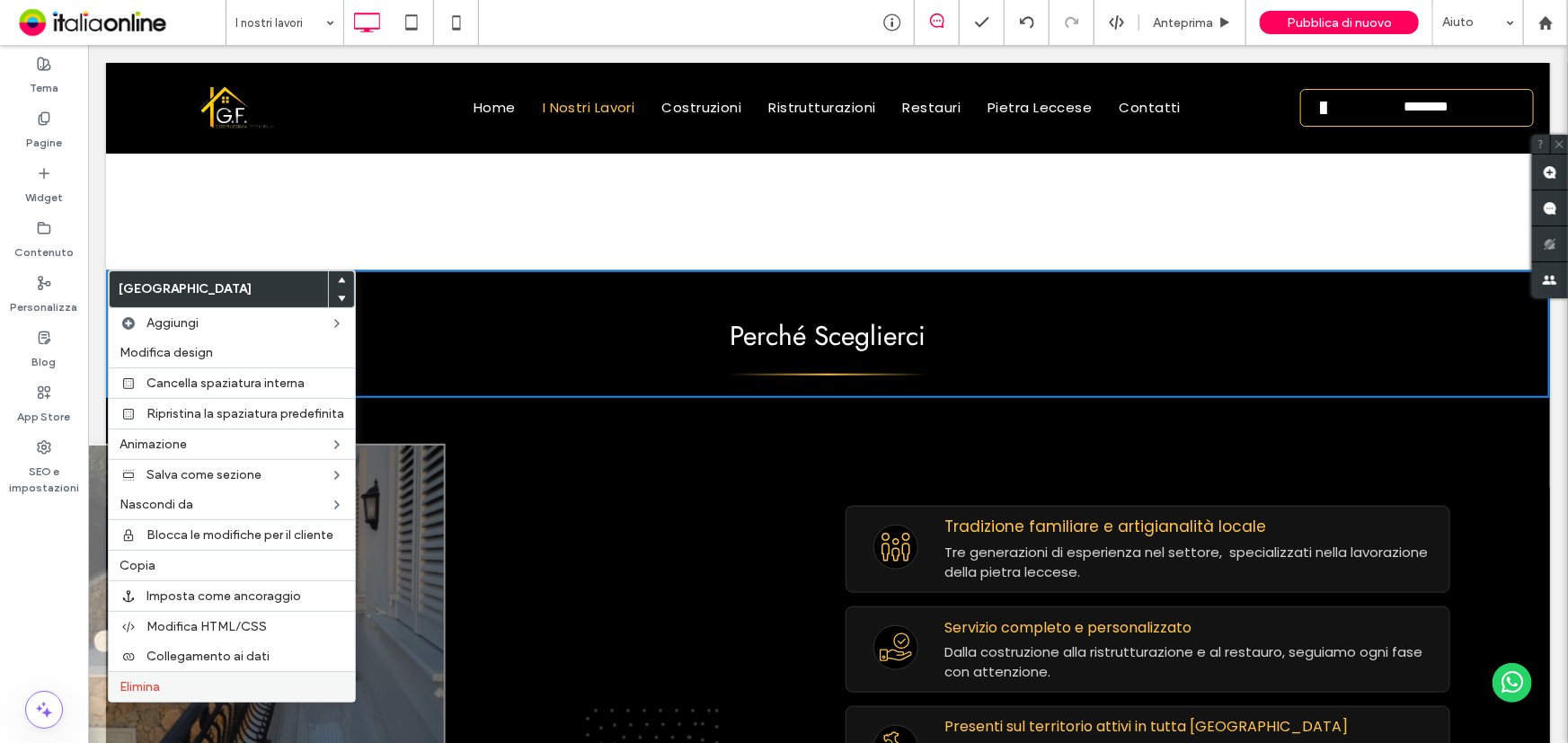
click at [150, 697] on div "Elimina" at bounding box center [231, 687] width 246 height 31
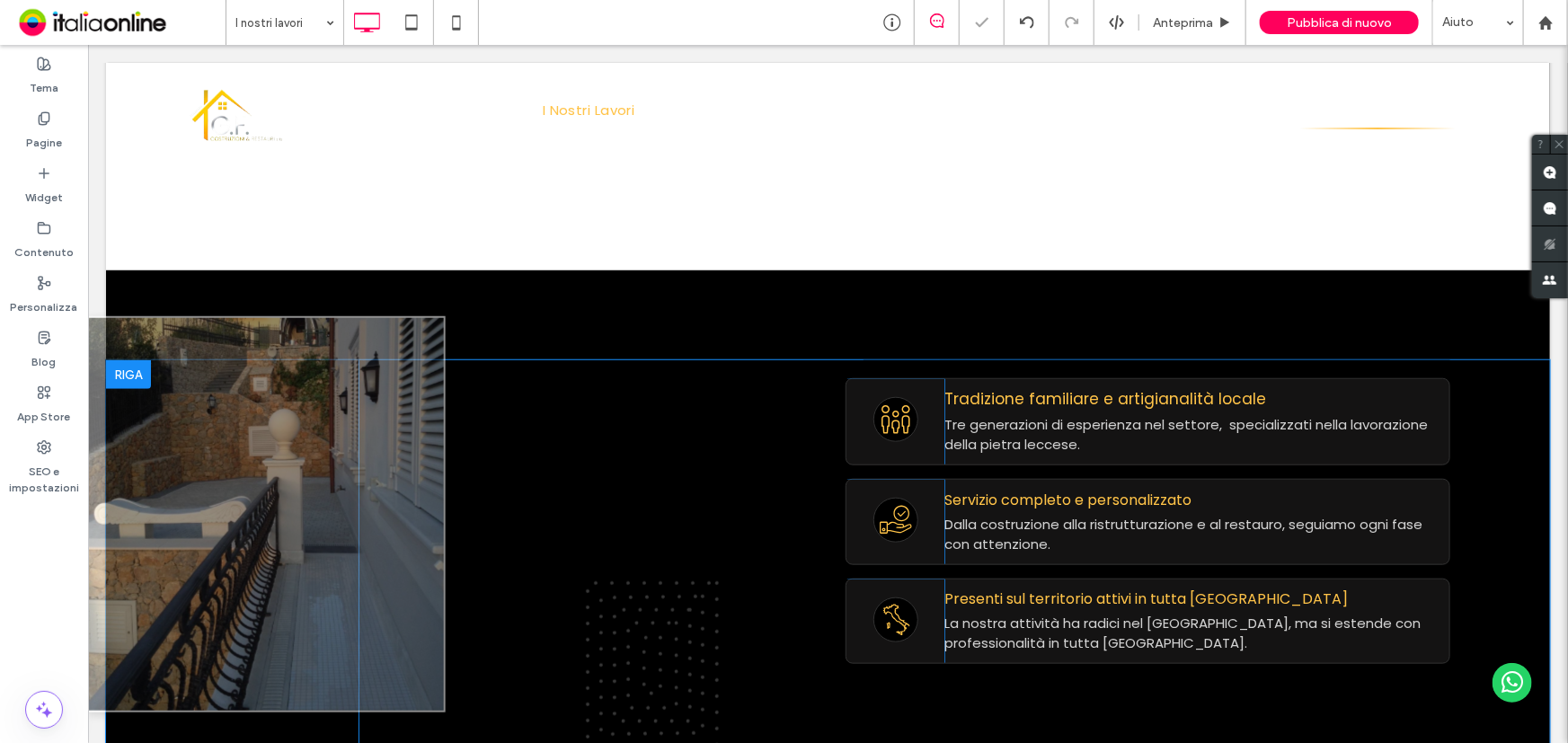
click at [138, 377] on div at bounding box center [128, 374] width 45 height 29
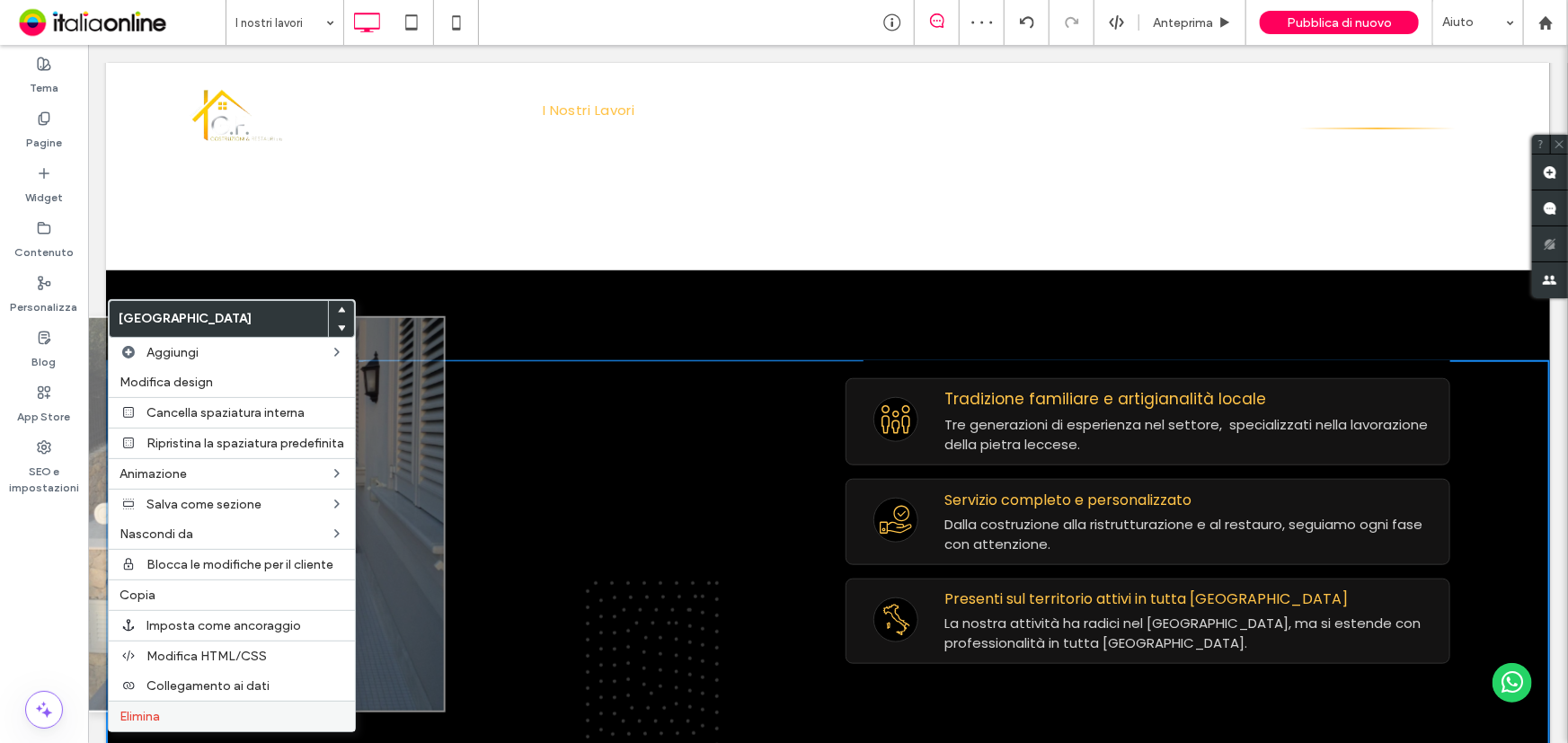
click at [143, 714] on span "Elimina" at bounding box center [139, 717] width 41 height 15
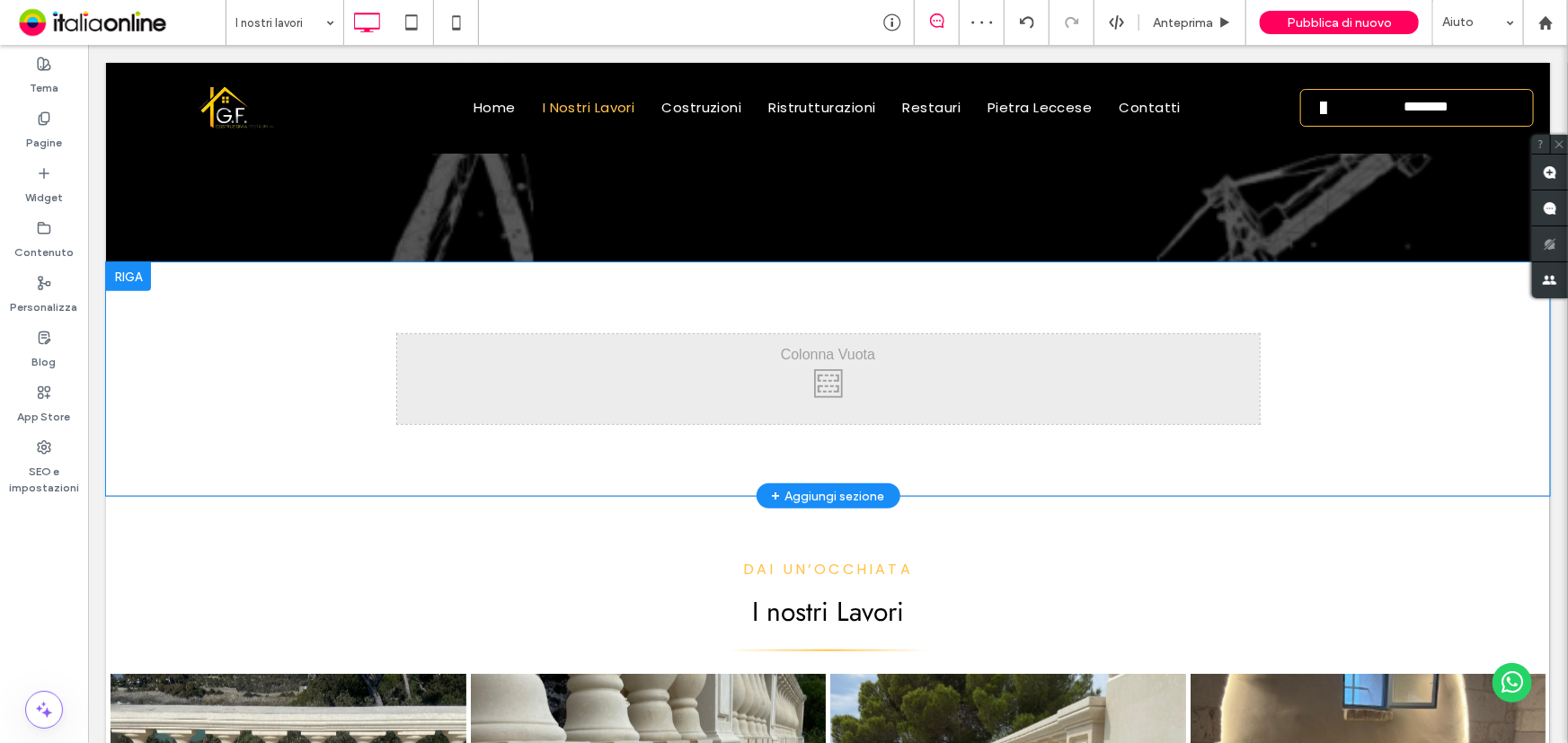
scroll to position [408, 0]
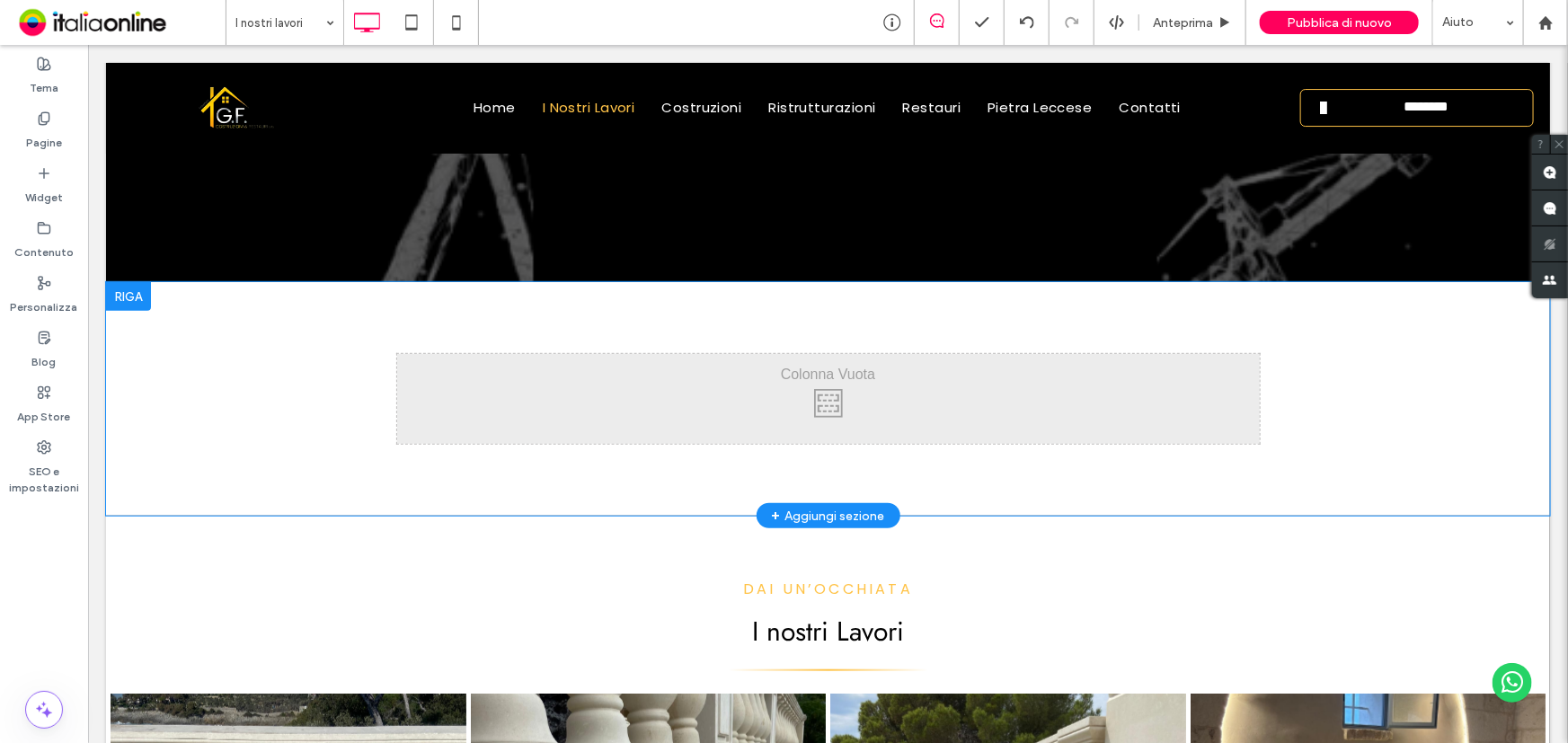
click at [114, 295] on div at bounding box center [128, 295] width 45 height 29
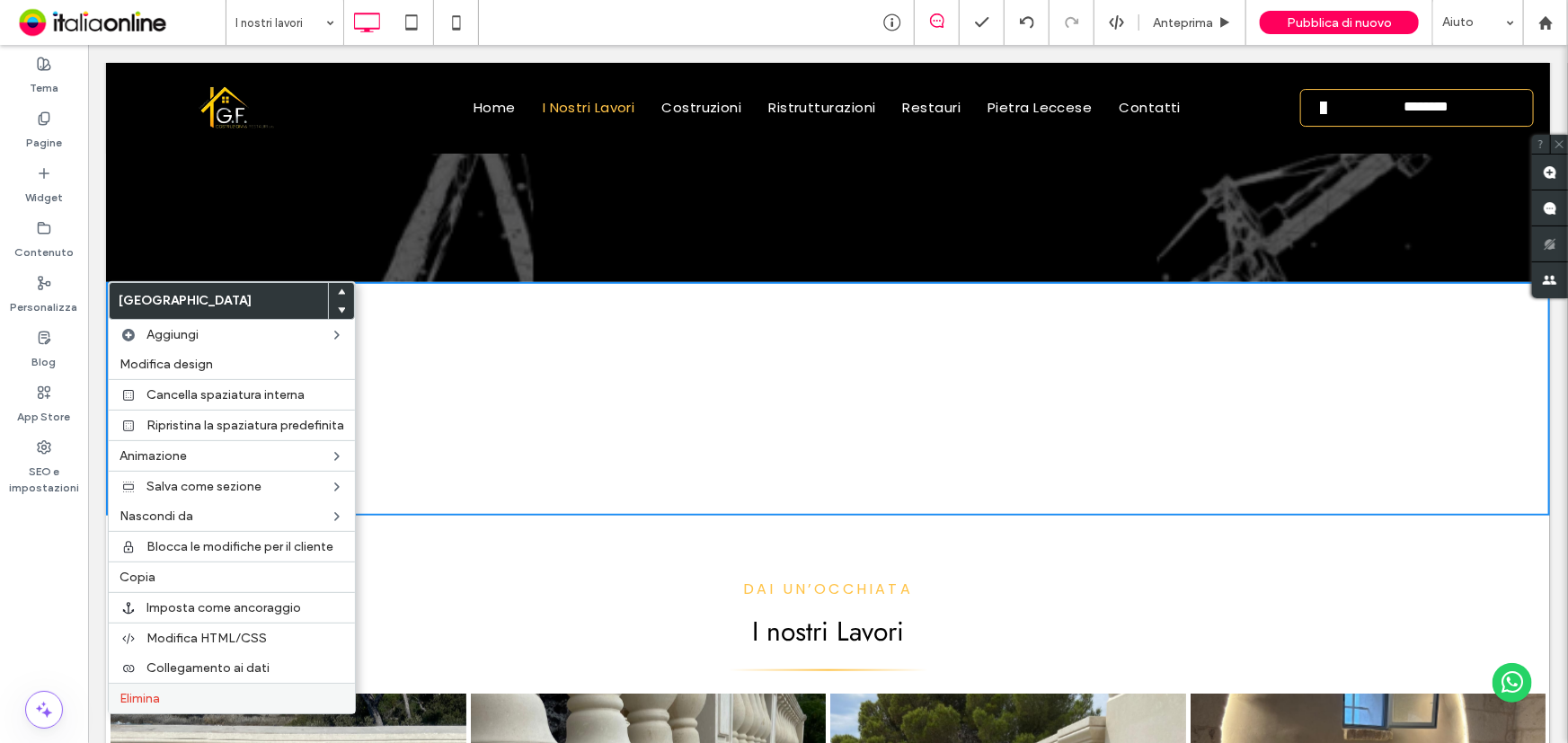
click at [130, 700] on span "Elimina" at bounding box center [139, 698] width 41 height 15
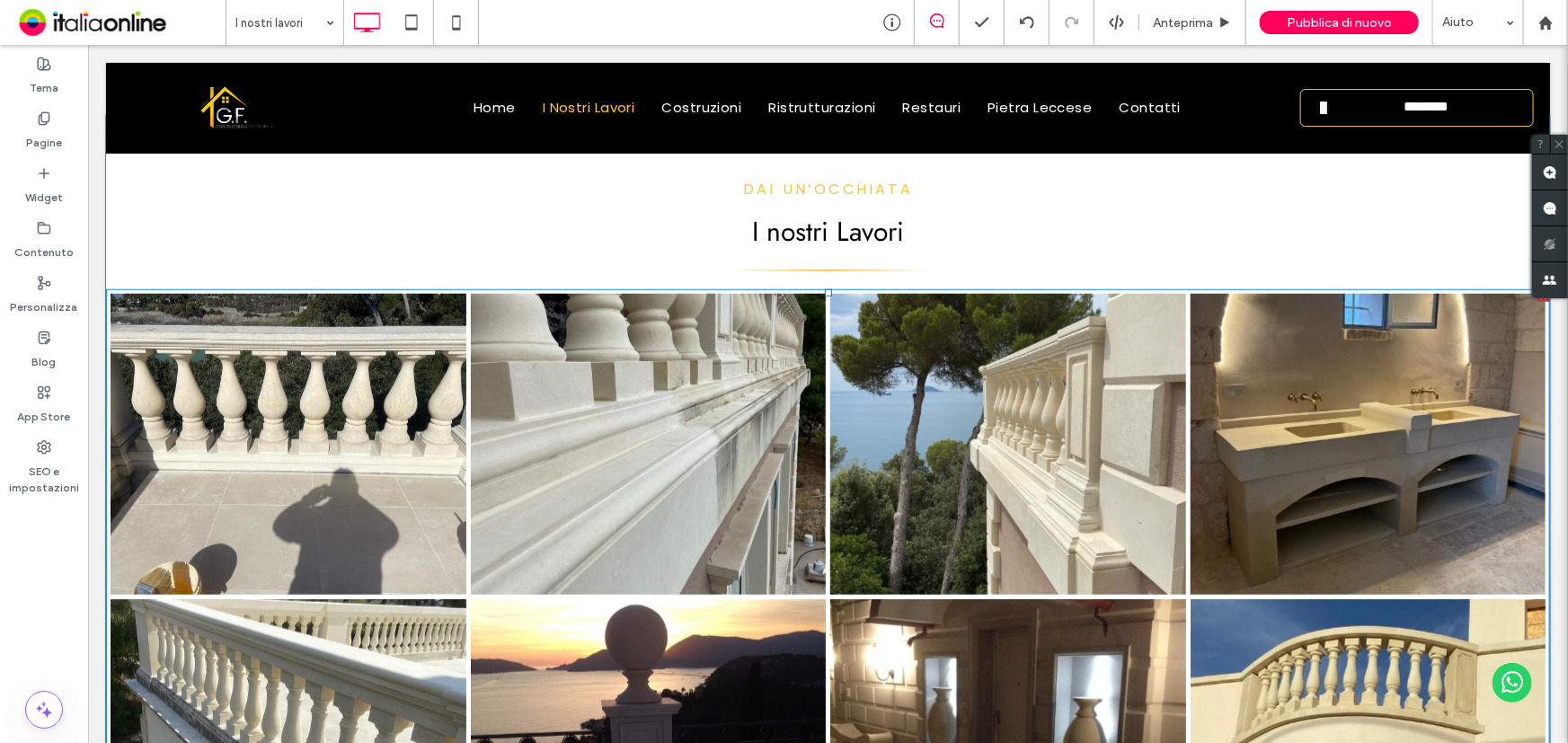
scroll to position [572, 0]
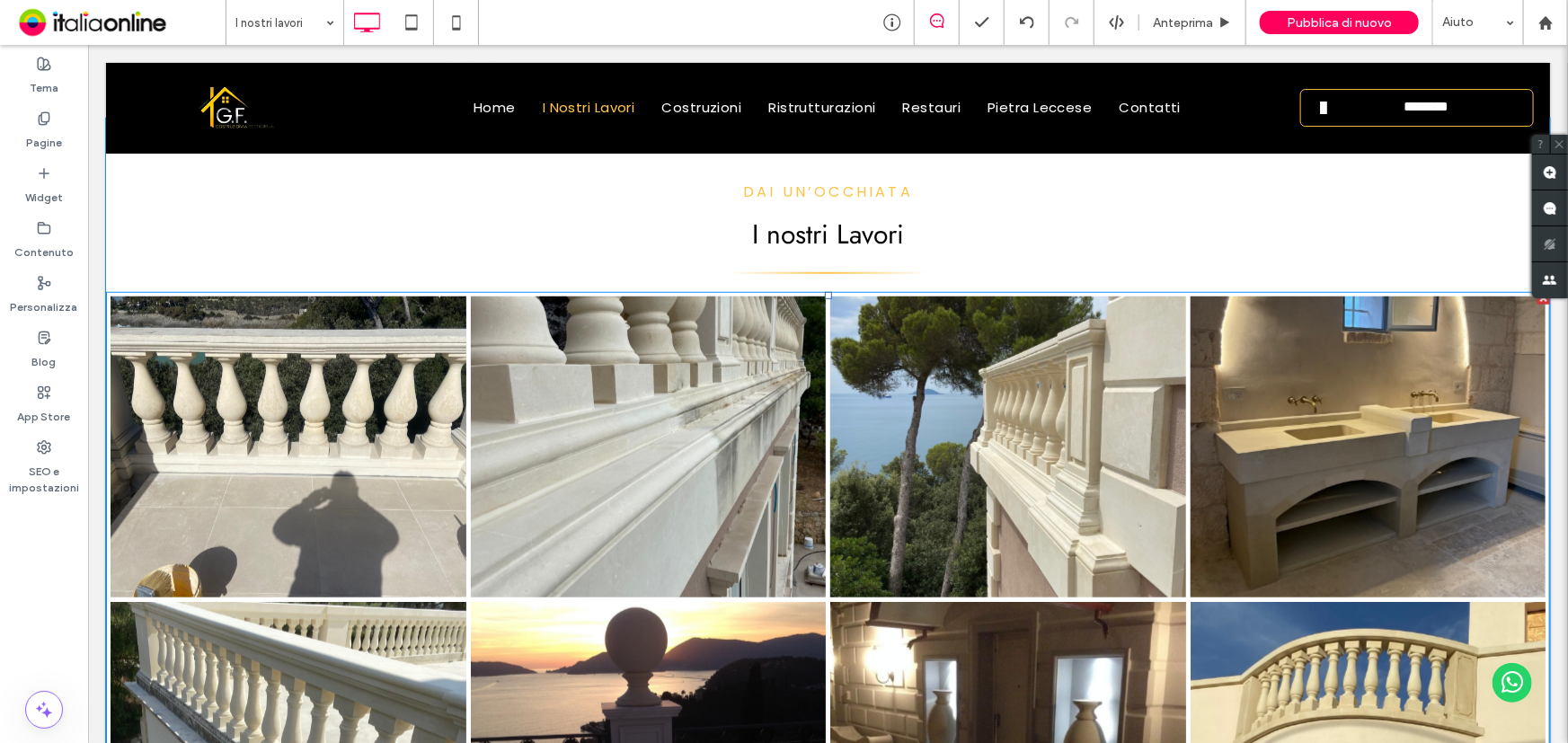
click at [203, 364] on link at bounding box center [287, 446] width 355 height 301
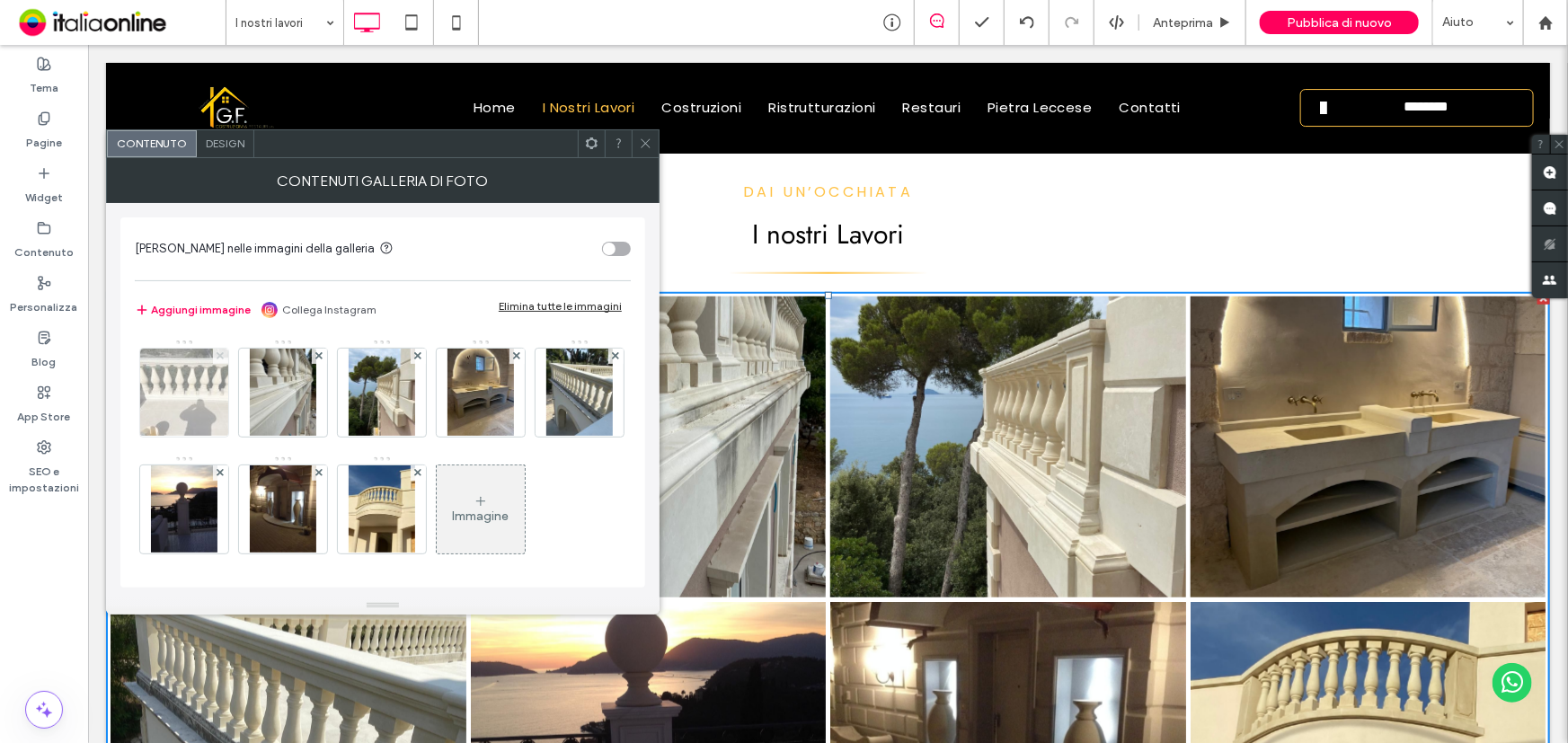
click at [217, 360] on span at bounding box center [220, 356] width 7 height 15
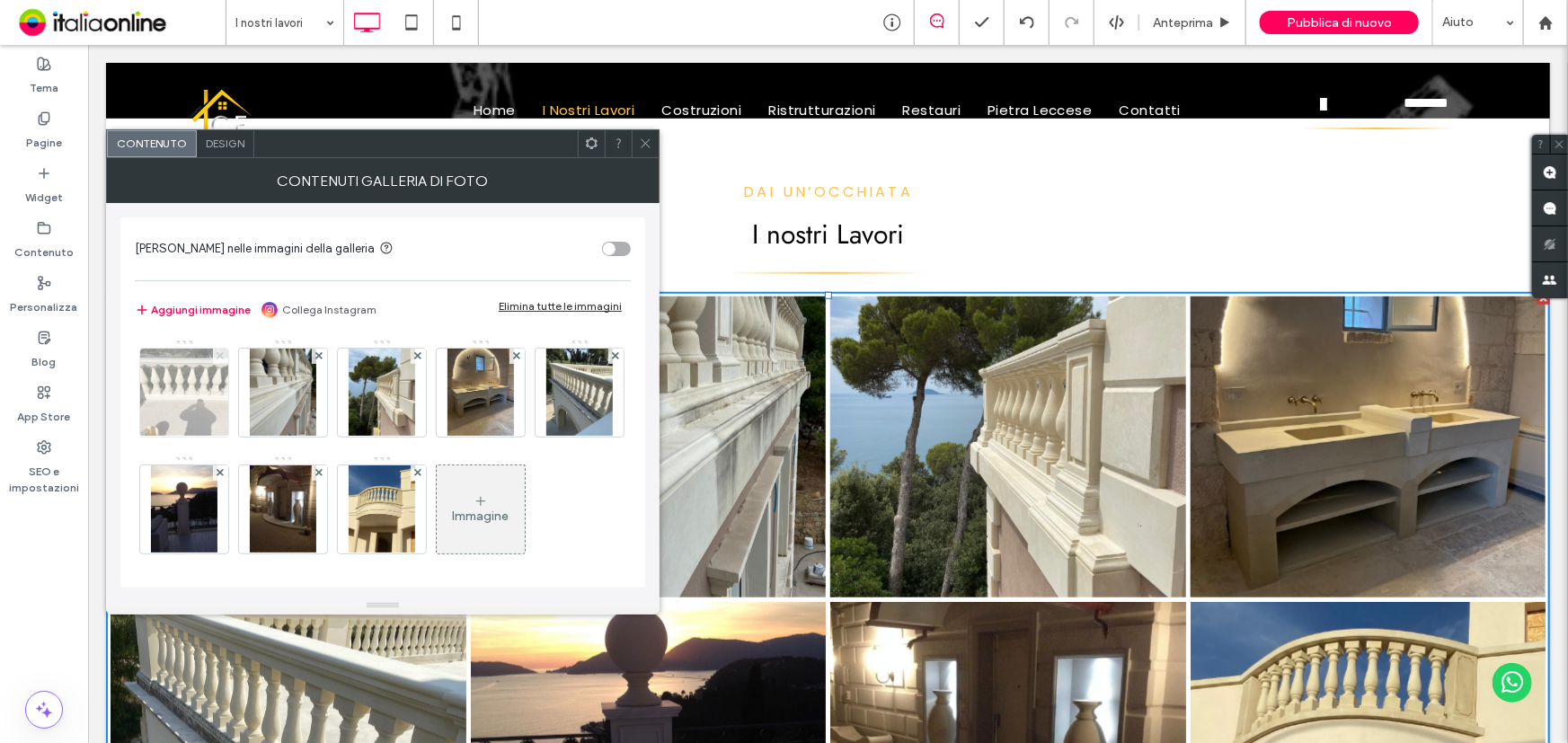
click at [217, 360] on span at bounding box center [220, 356] width 7 height 15
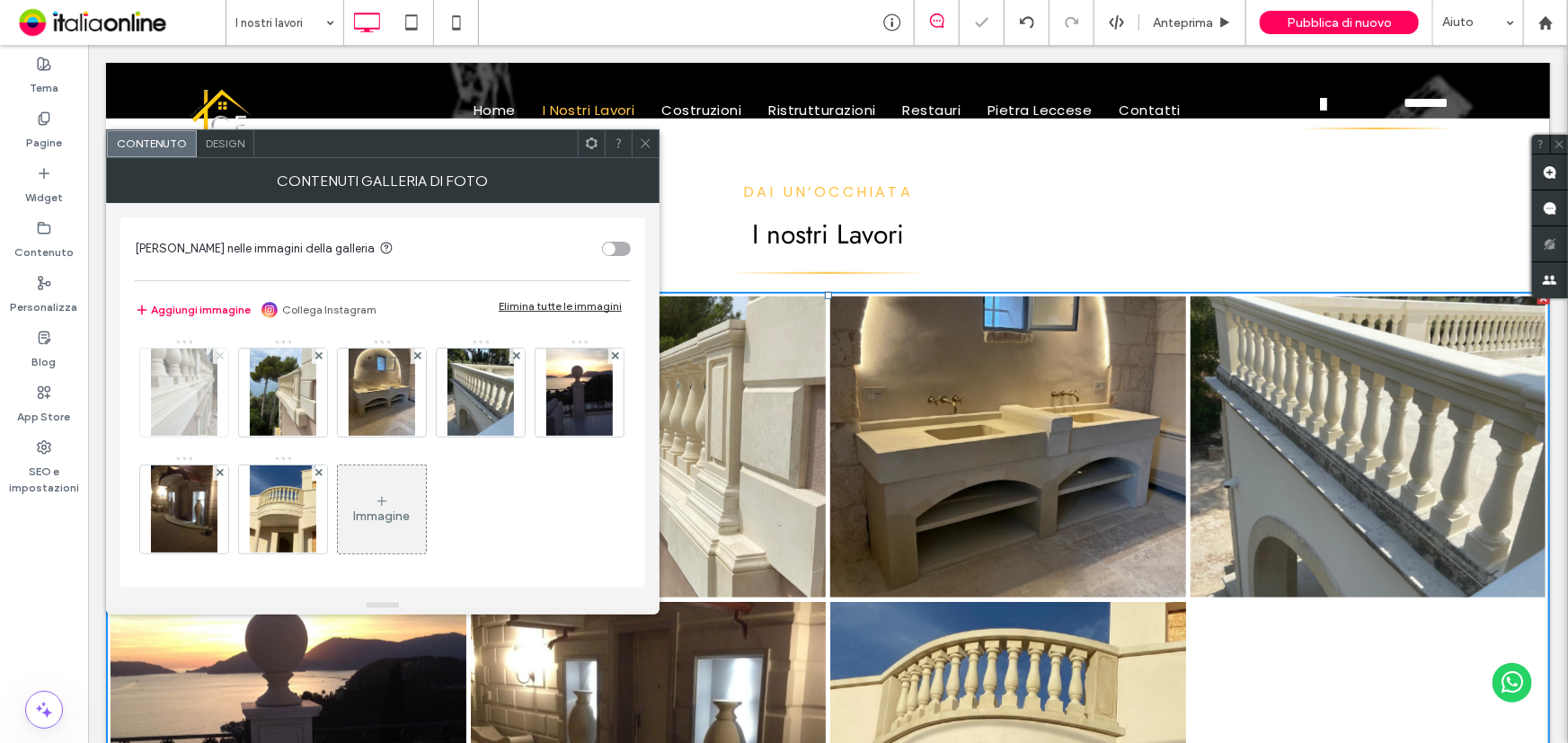
click at [217, 360] on span at bounding box center [220, 356] width 7 height 15
click at [316, 360] on span at bounding box center [319, 356] width 7 height 15
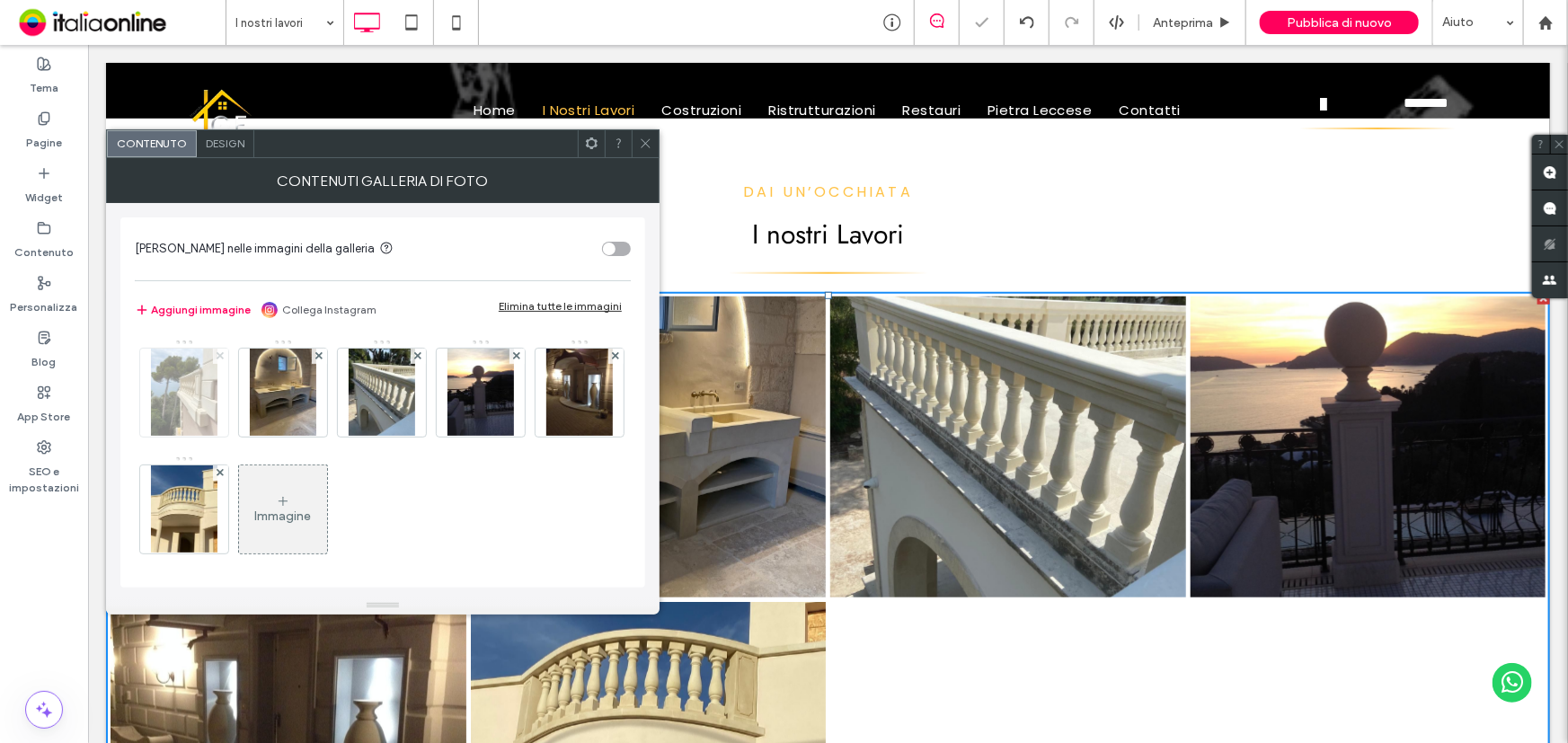
click at [217, 360] on span at bounding box center [220, 356] width 7 height 15
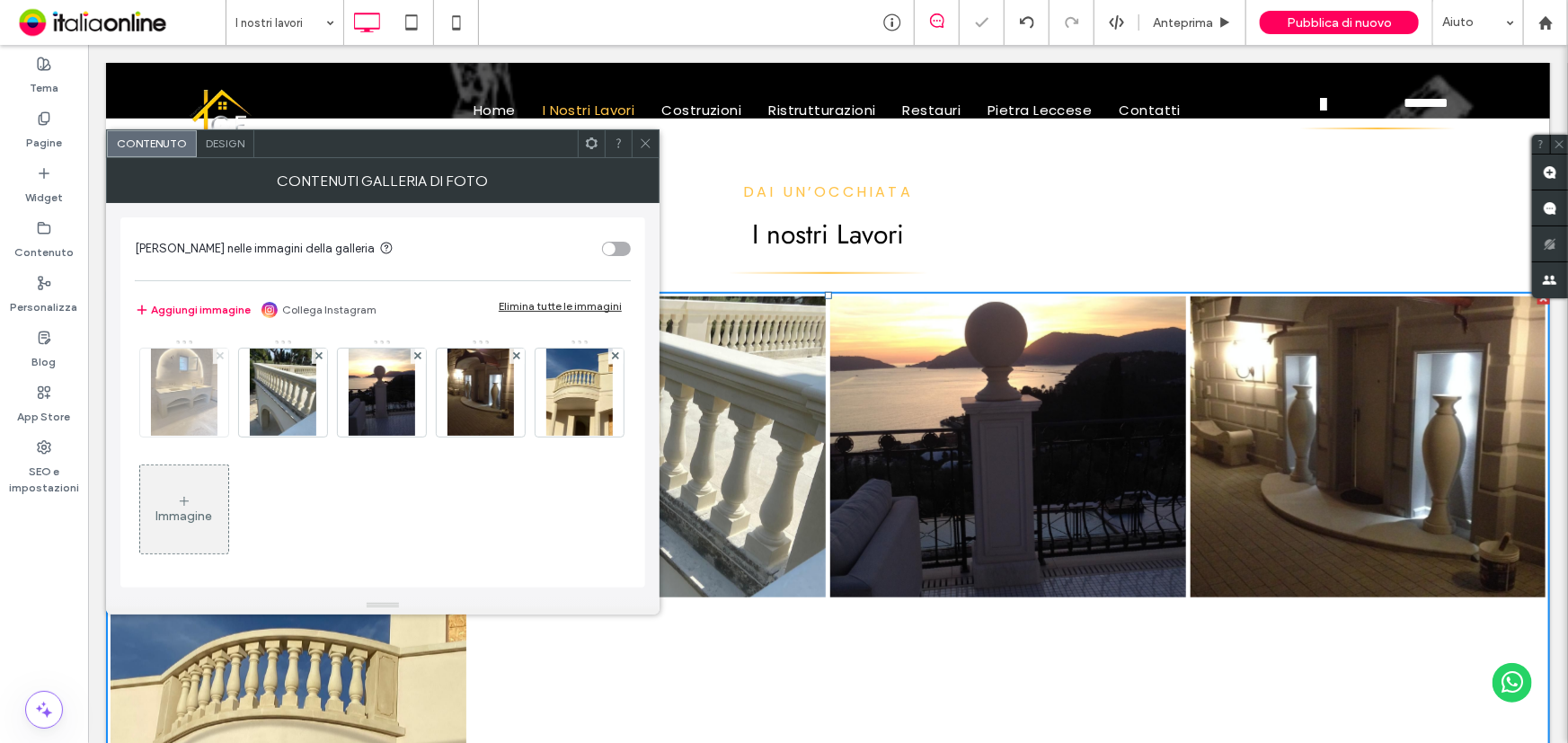
click at [217, 360] on span at bounding box center [220, 356] width 7 height 15
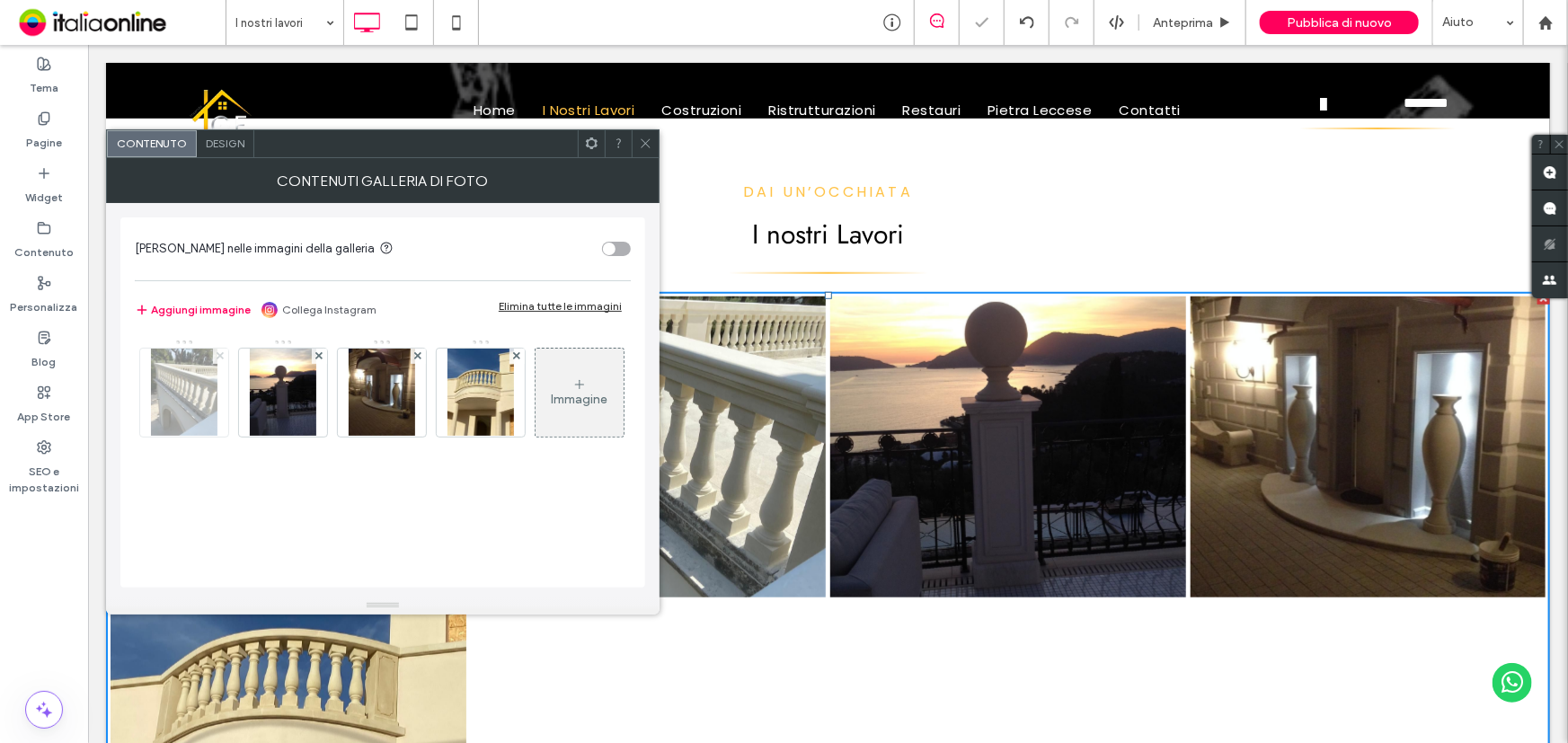
click at [217, 360] on span at bounding box center [220, 356] width 7 height 15
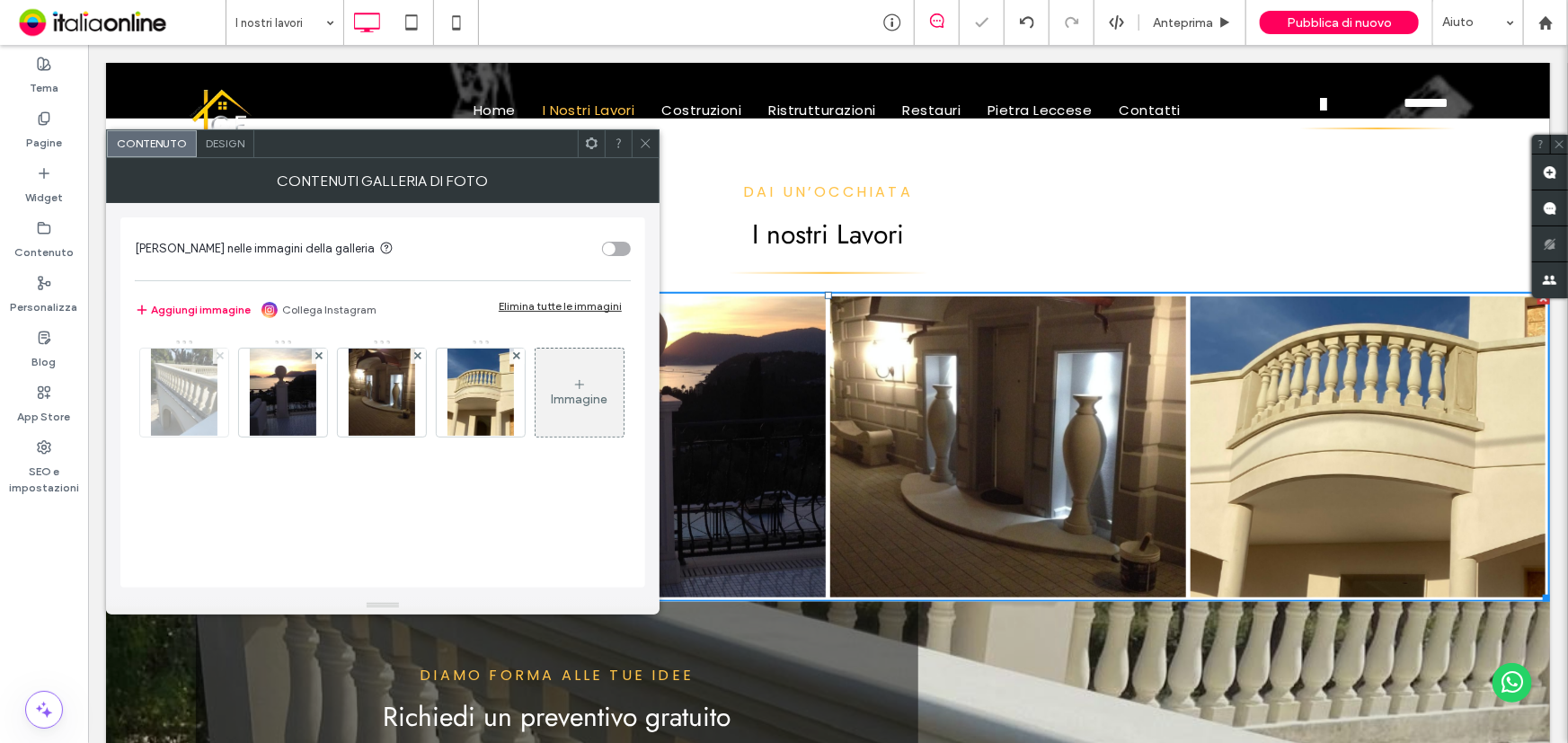
click at [217, 360] on span at bounding box center [220, 356] width 7 height 15
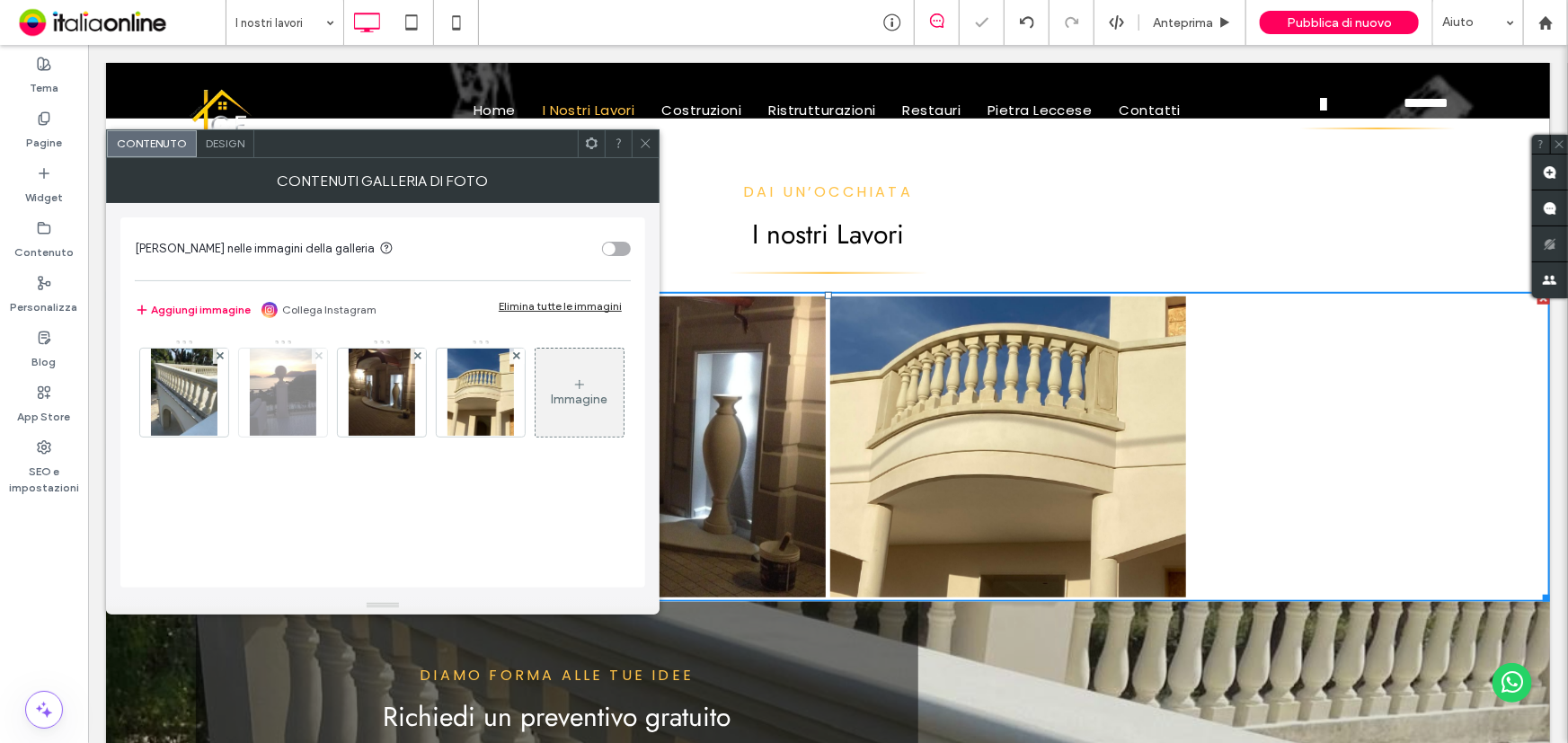
click at [316, 360] on span at bounding box center [319, 356] width 7 height 15
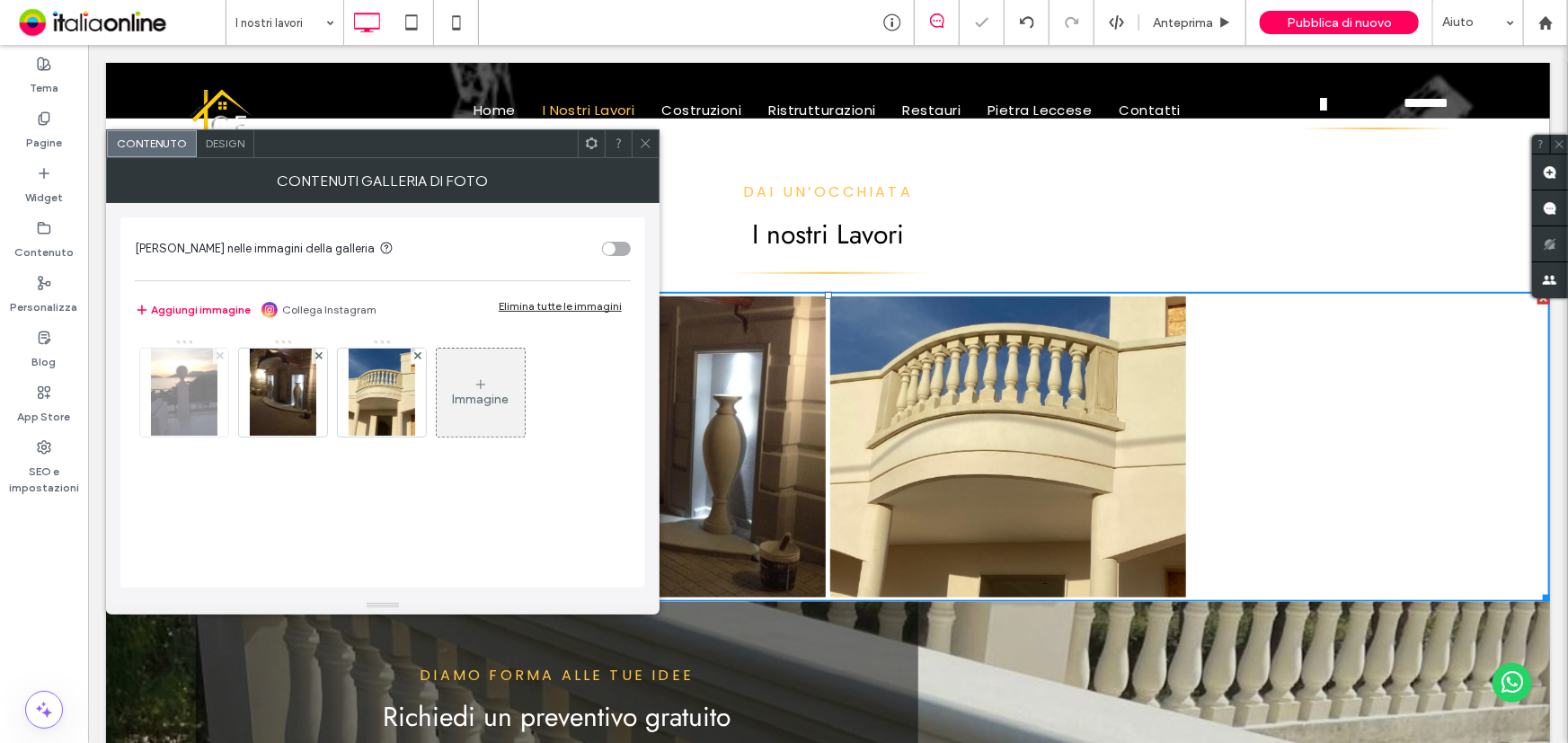
click at [217, 360] on span at bounding box center [220, 356] width 7 height 15
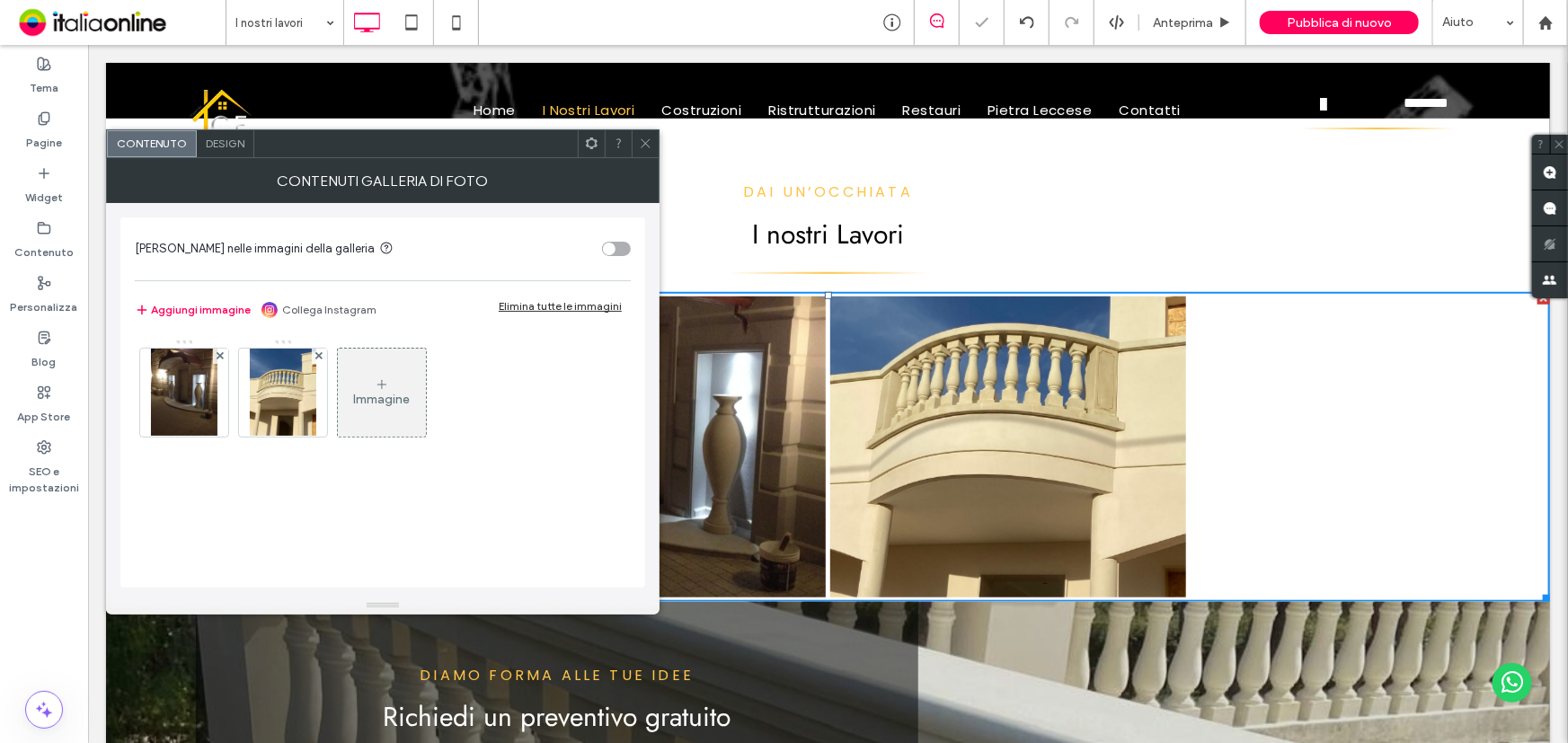
click at [217, 360] on span at bounding box center [220, 356] width 7 height 15
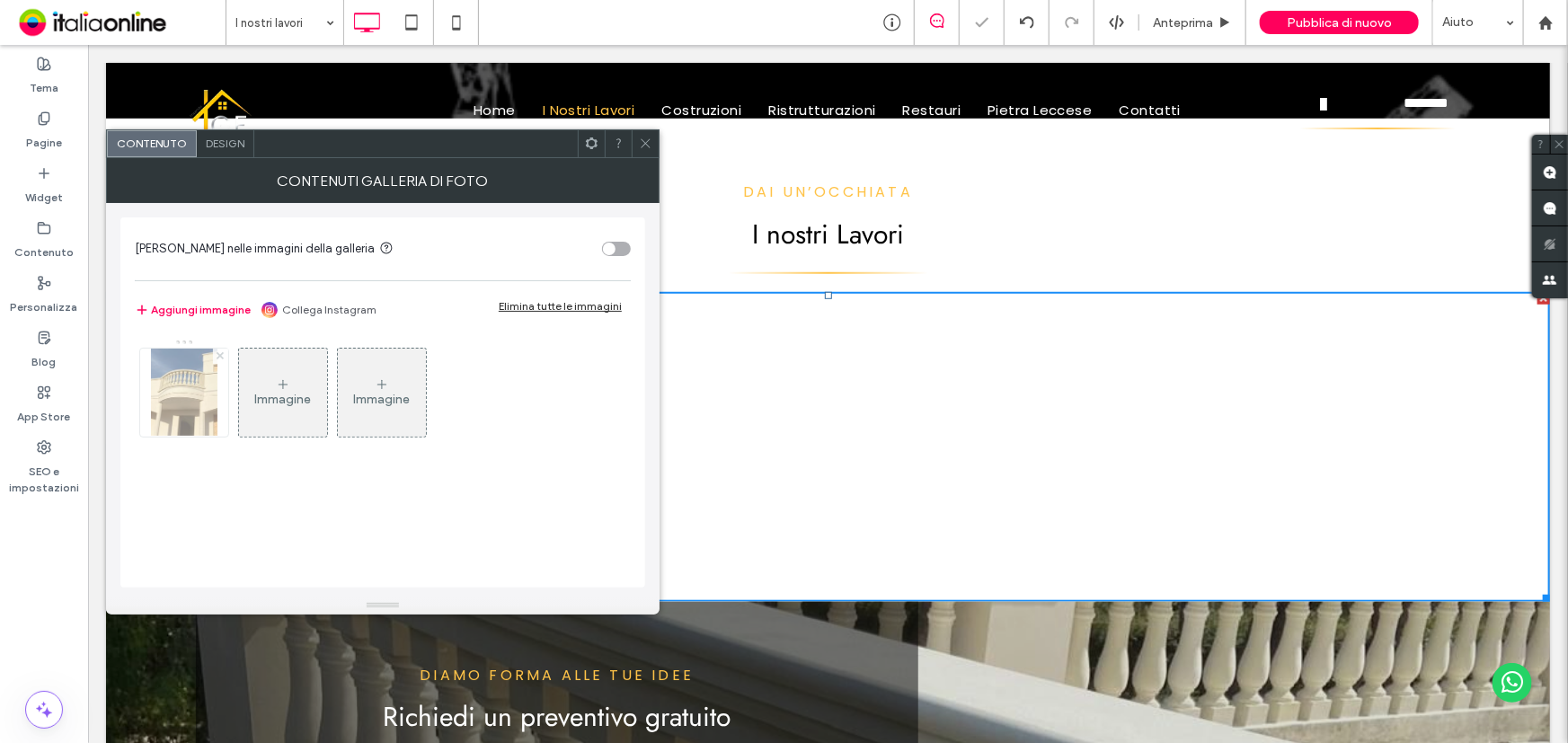
click at [217, 360] on span at bounding box center [220, 356] width 7 height 15
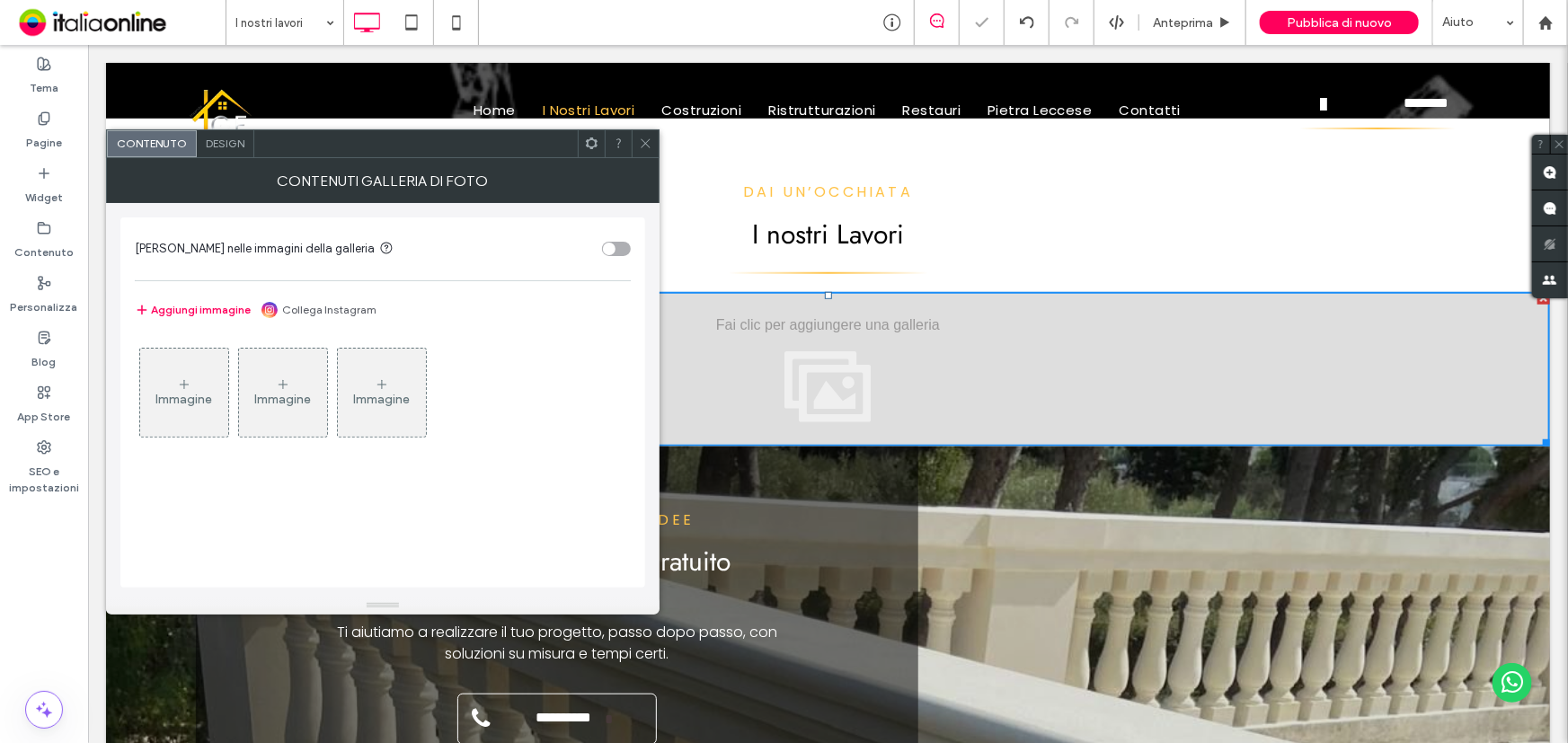
click at [180, 387] on icon at bounding box center [184, 385] width 15 height 15
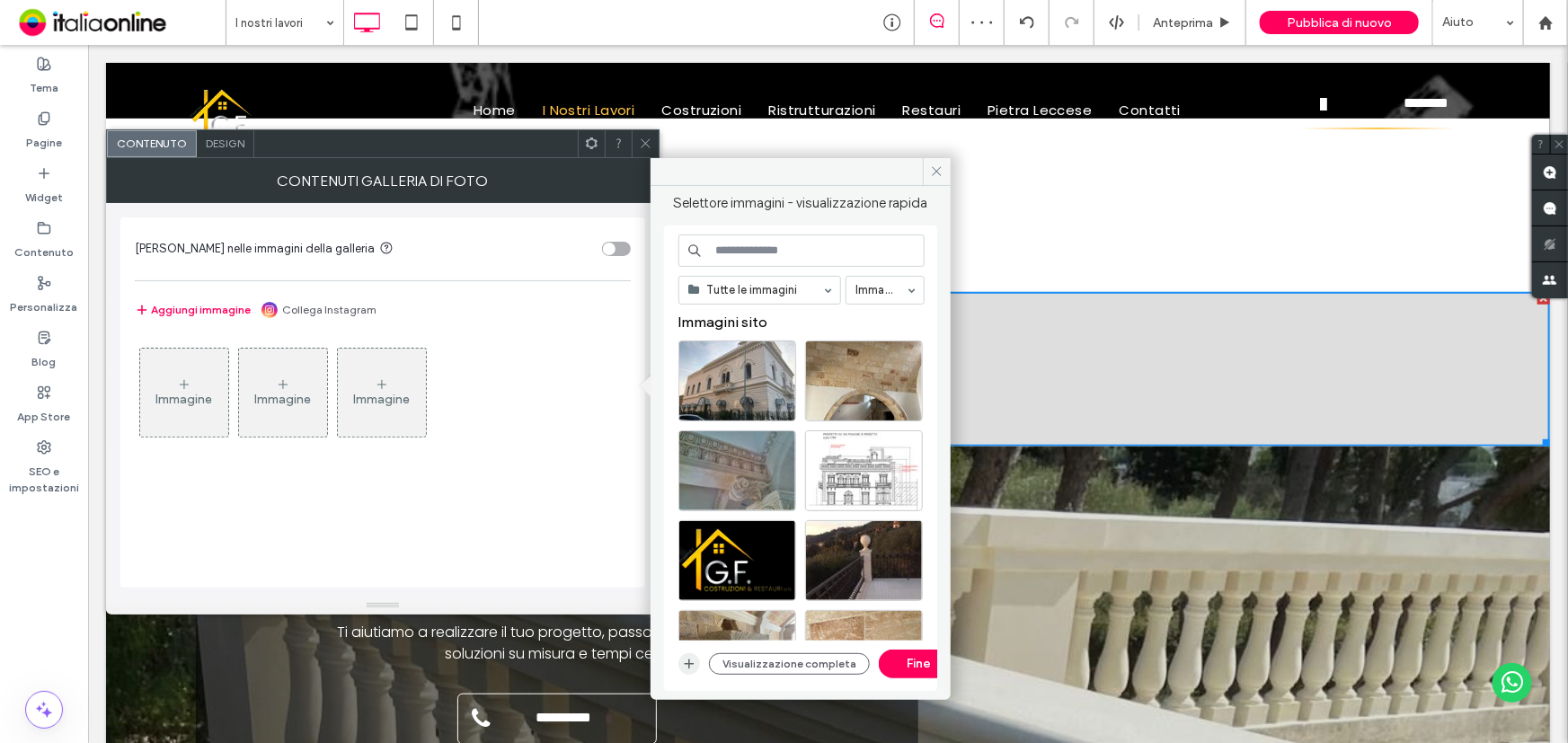
click at [693, 666] on icon "button" at bounding box center [689, 664] width 15 height 15
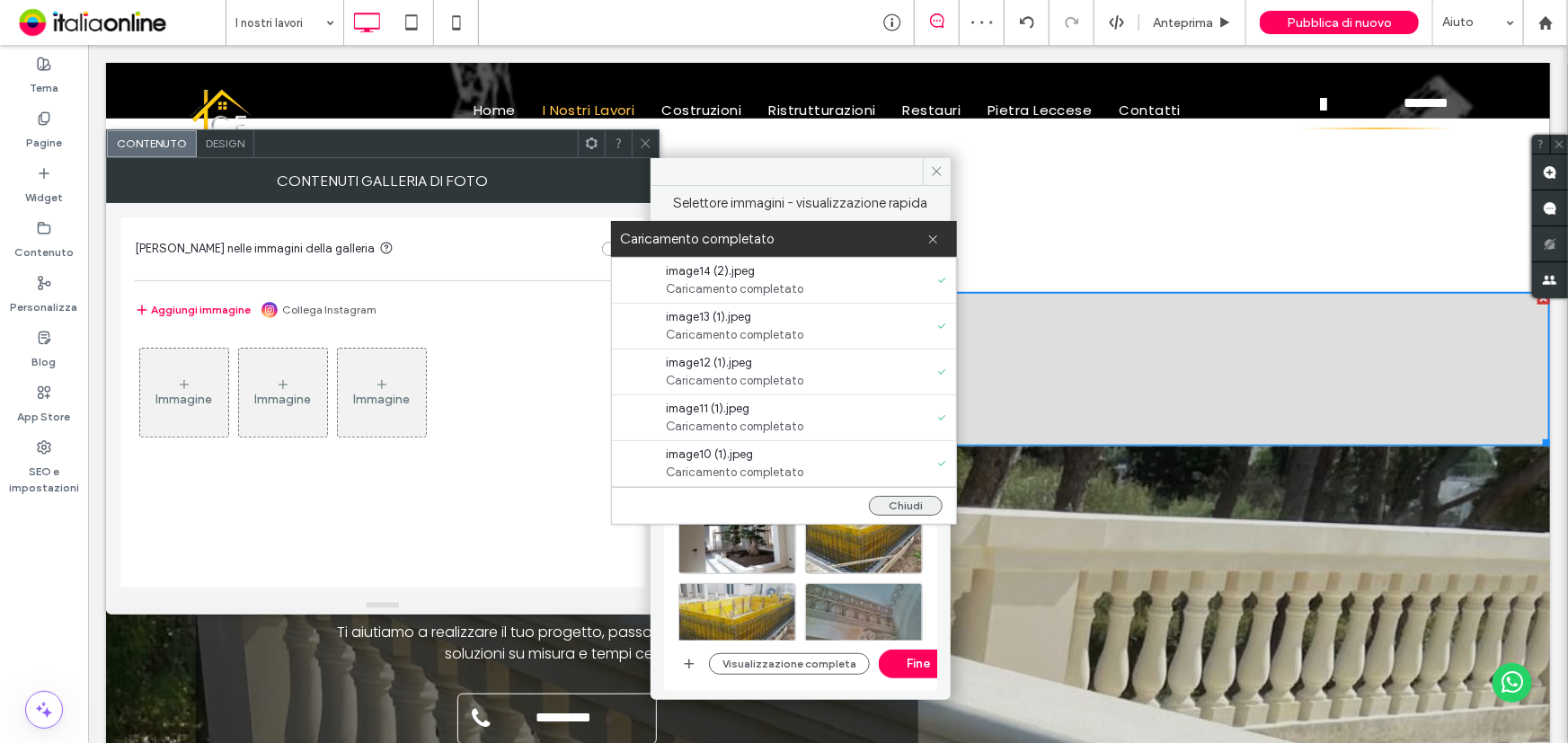
click at [899, 509] on button "Chiudi" at bounding box center [906, 506] width 74 height 19
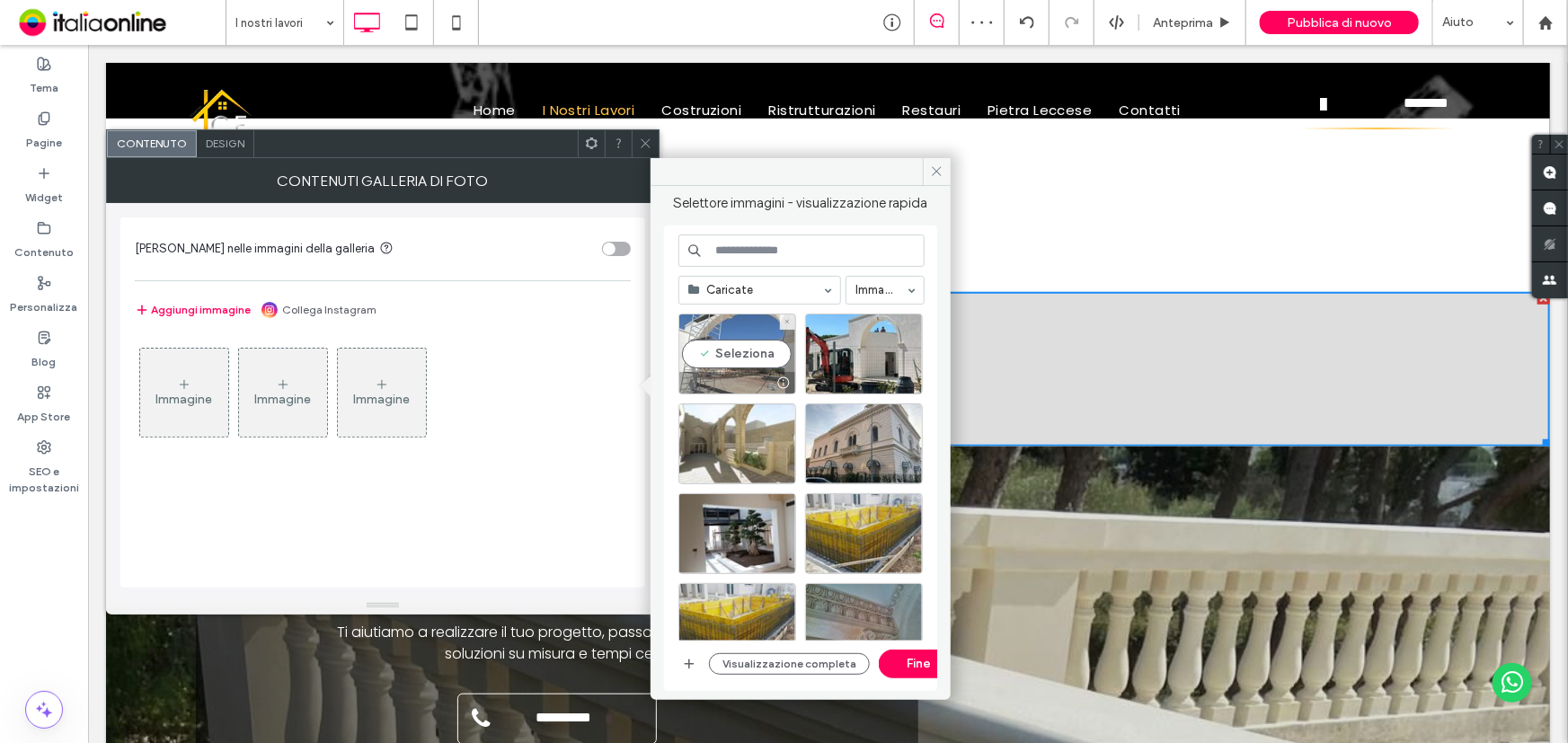
click at [762, 350] on div "Seleziona" at bounding box center [737, 354] width 118 height 80
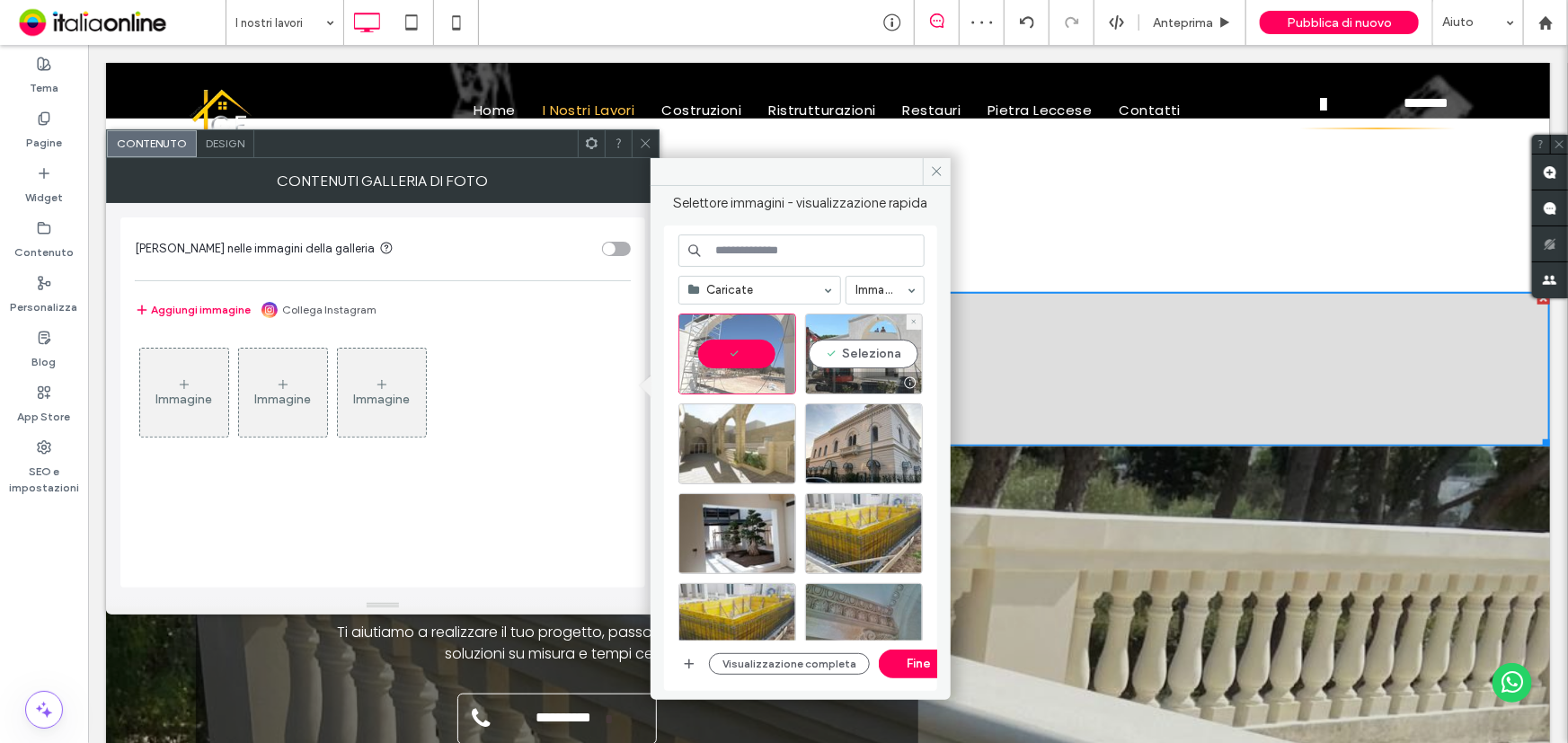
click at [854, 341] on div "Seleziona" at bounding box center [864, 354] width 118 height 80
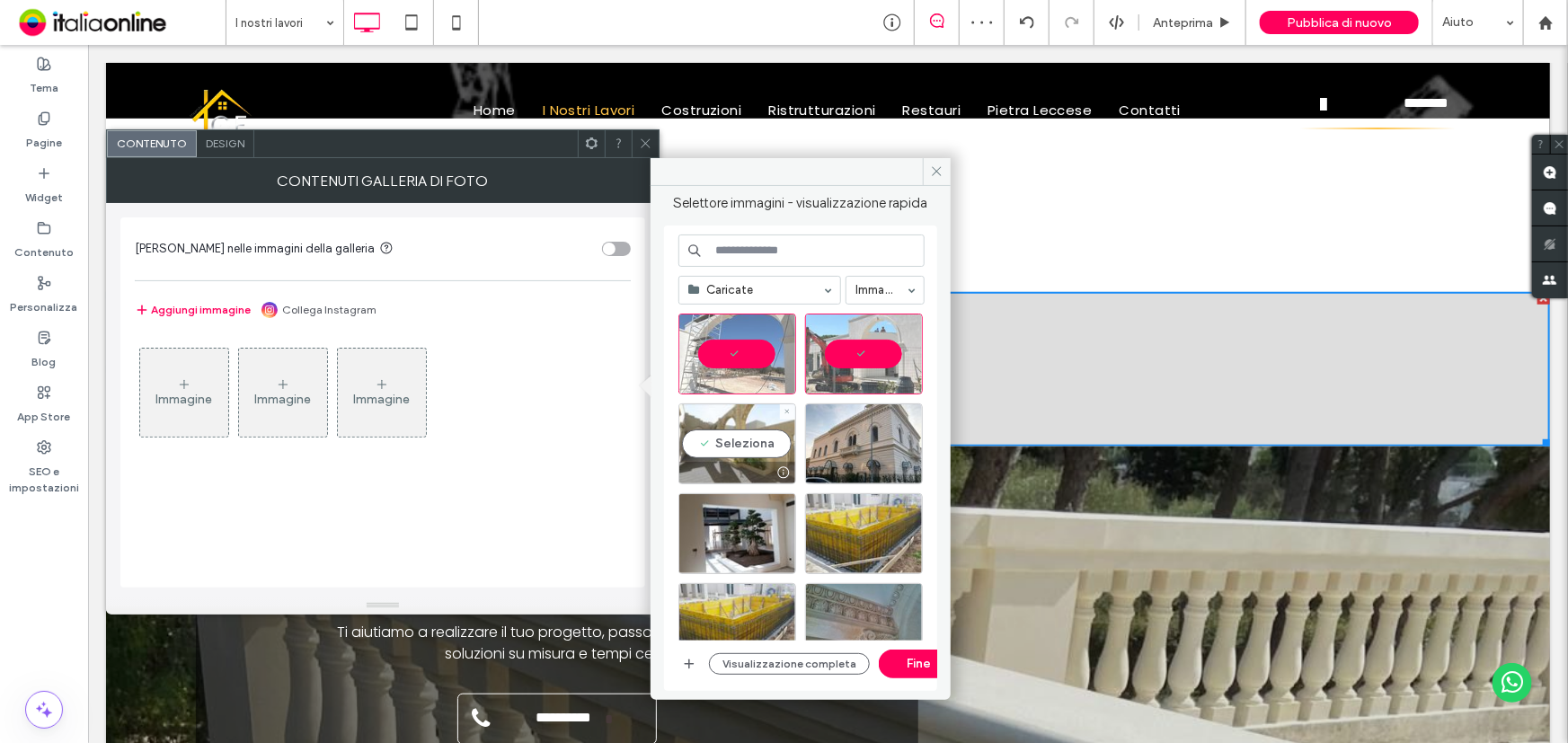
drag, startPoint x: 771, startPoint y: 443, endPoint x: 800, endPoint y: 450, distance: 29.8
click at [771, 443] on div "Seleziona" at bounding box center [737, 443] width 118 height 80
click at [835, 447] on div "Seleziona" at bounding box center [864, 443] width 118 height 80
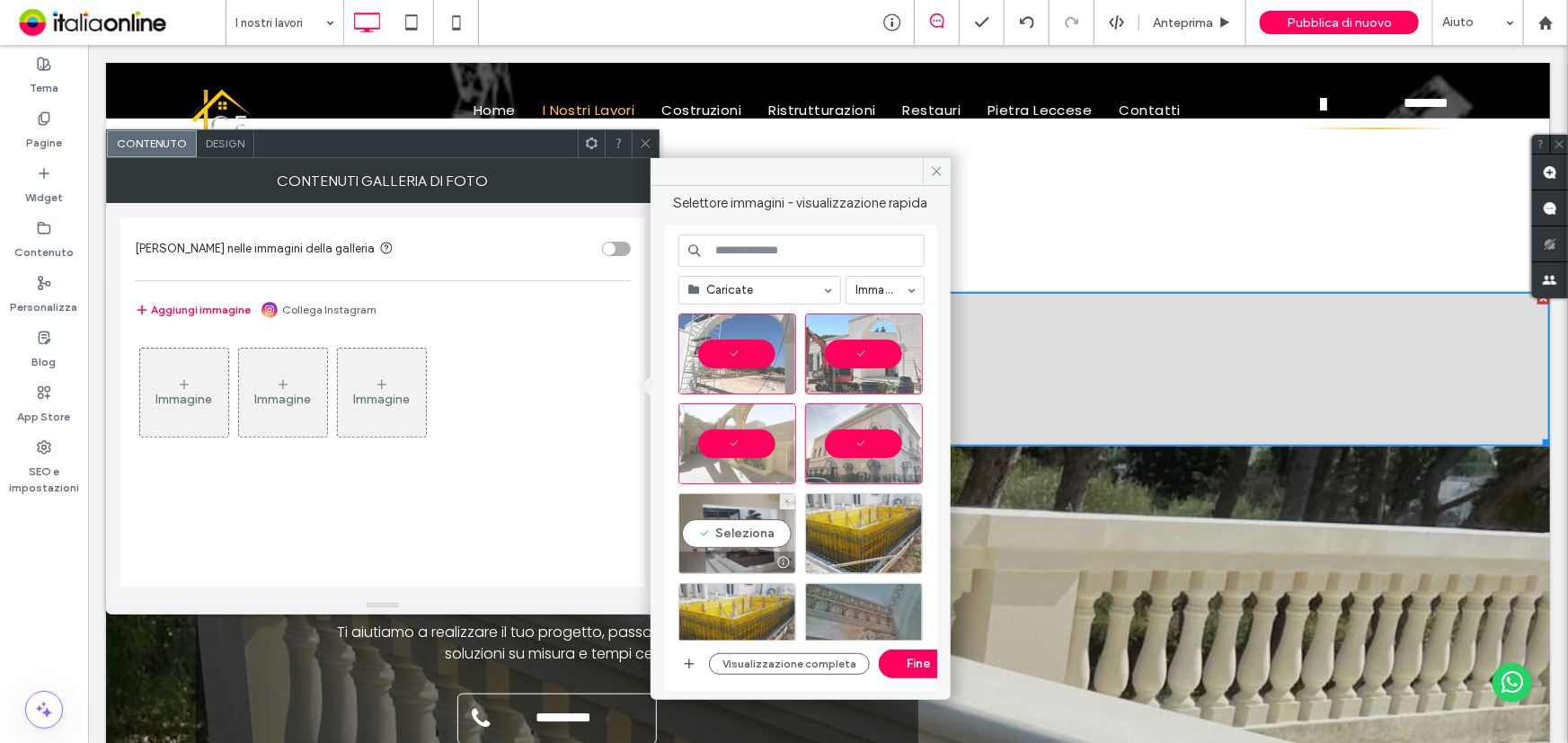
click at [723, 545] on div "Seleziona" at bounding box center [737, 533] width 118 height 80
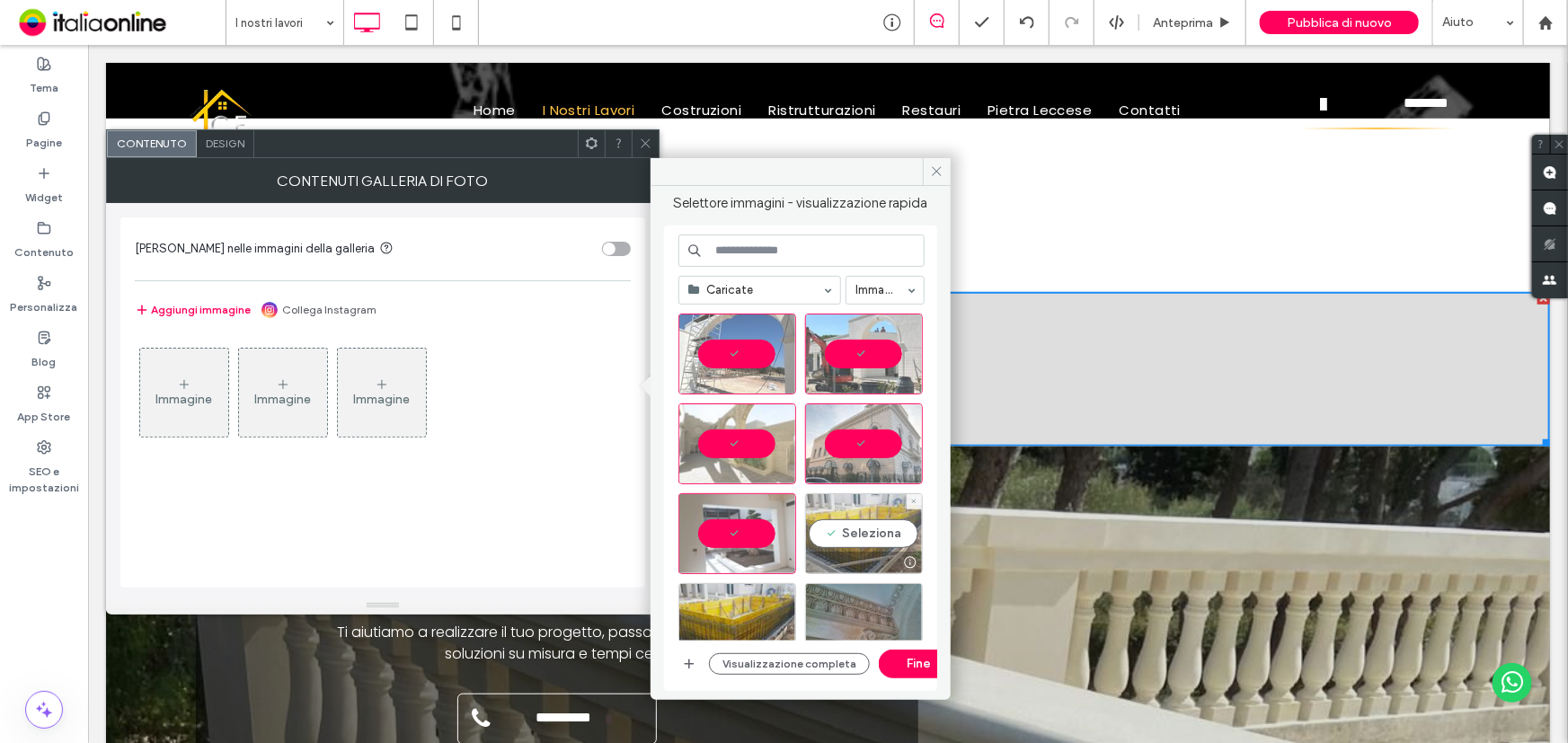
click at [830, 539] on div "Seleziona" at bounding box center [864, 533] width 118 height 80
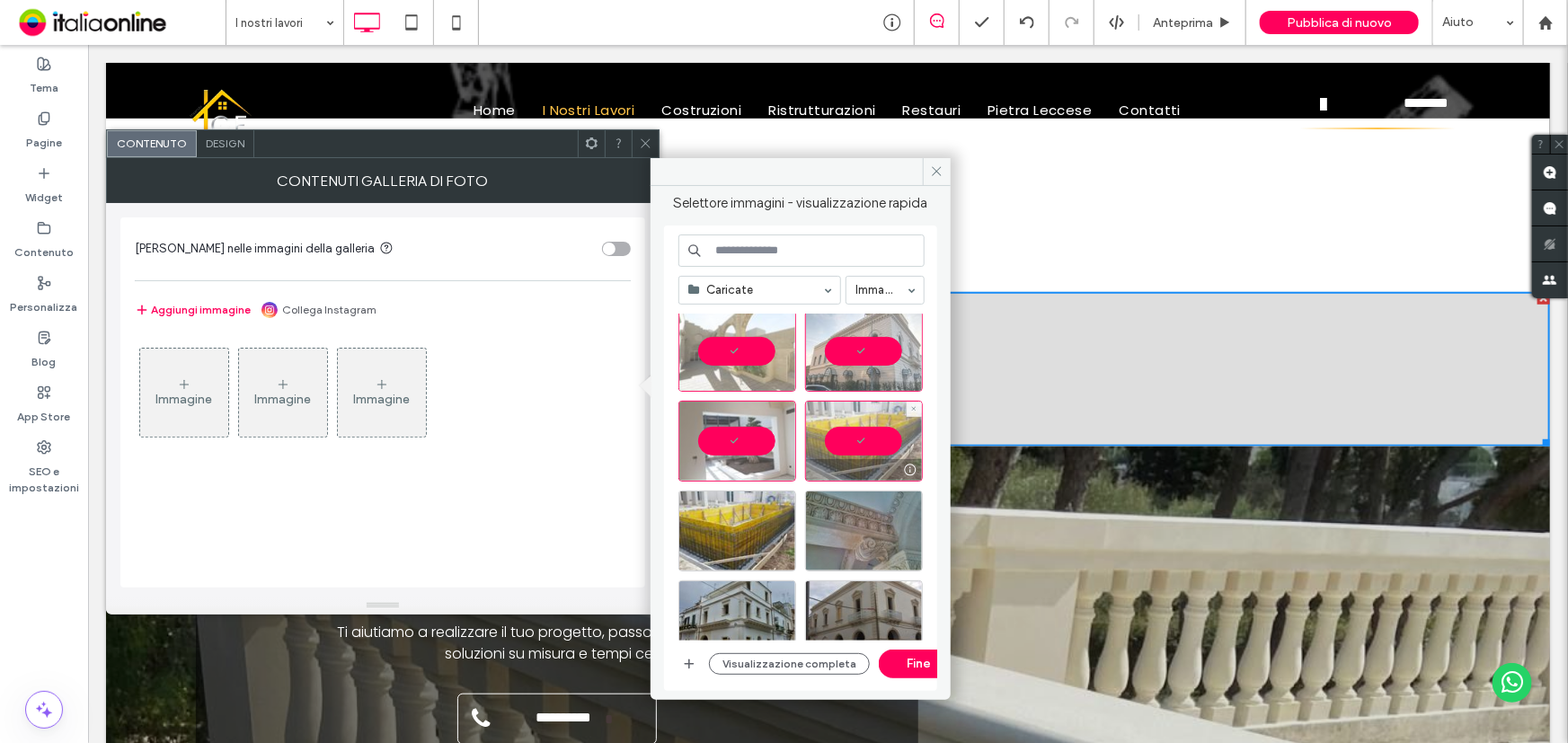
scroll to position [163, 0]
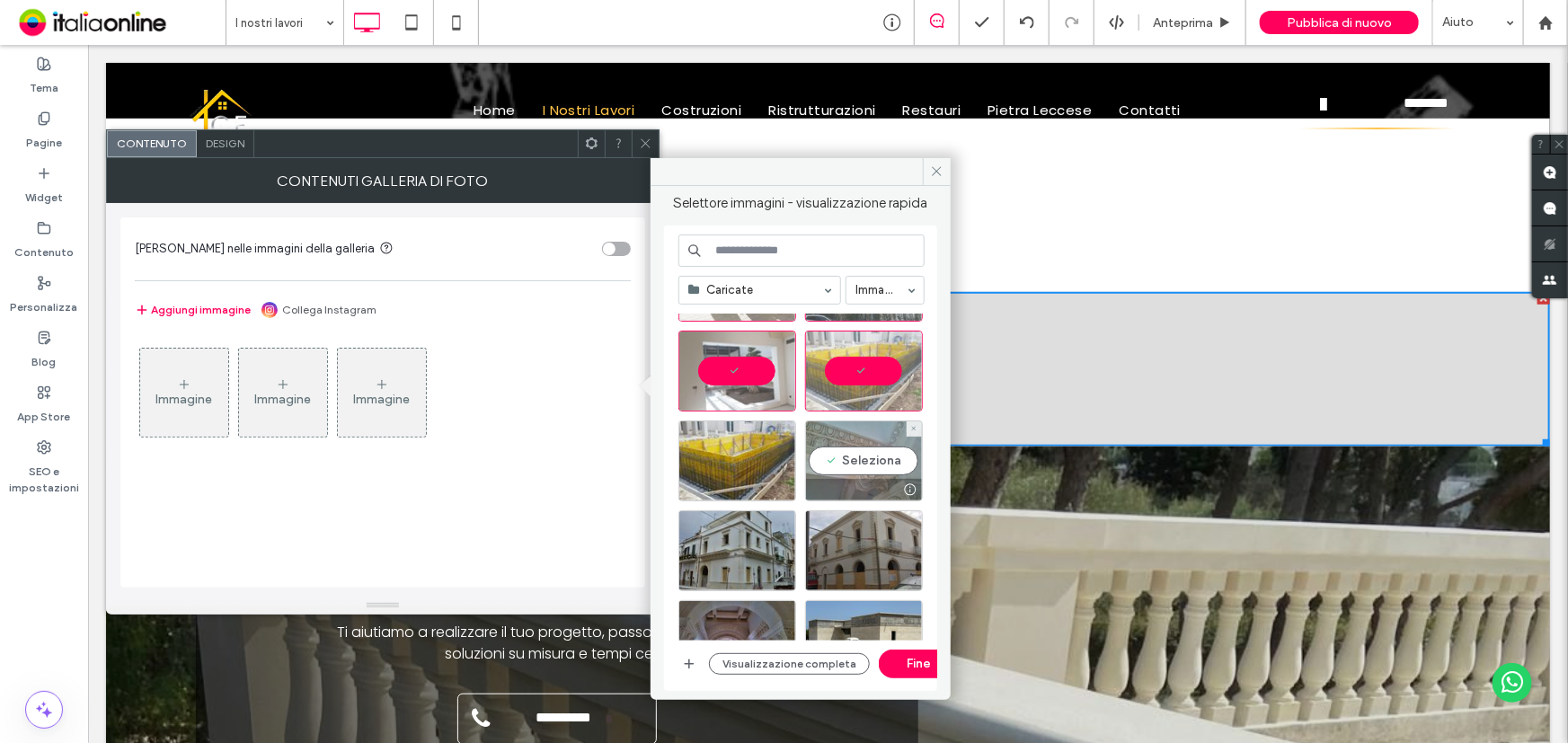
drag, startPoint x: 866, startPoint y: 461, endPoint x: 862, endPoint y: 473, distance: 12.6
click at [862, 468] on div "Seleziona" at bounding box center [864, 460] width 118 height 80
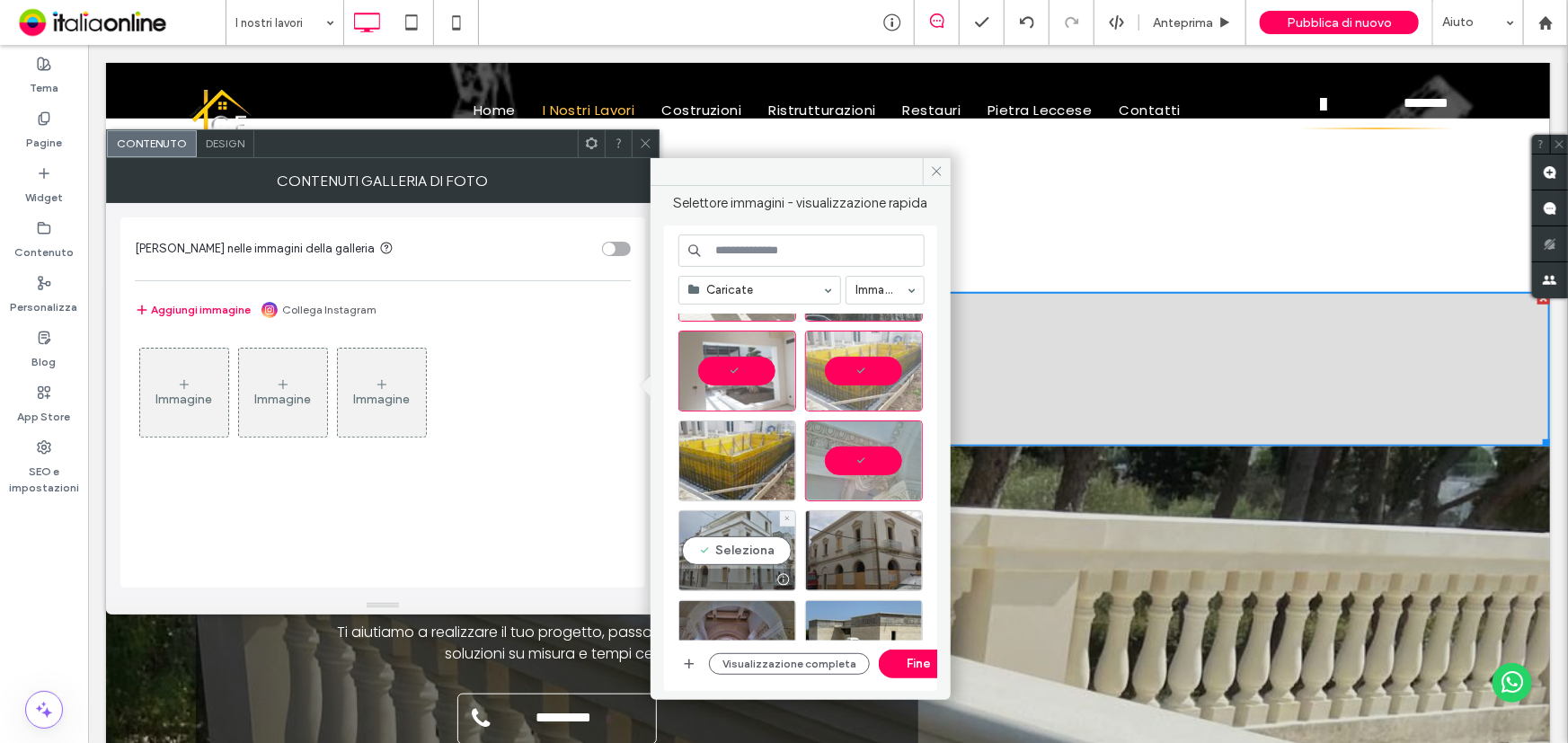
drag, startPoint x: 745, startPoint y: 542, endPoint x: 811, endPoint y: 547, distance: 66.2
click at [745, 542] on div "Seleziona" at bounding box center [737, 550] width 118 height 80
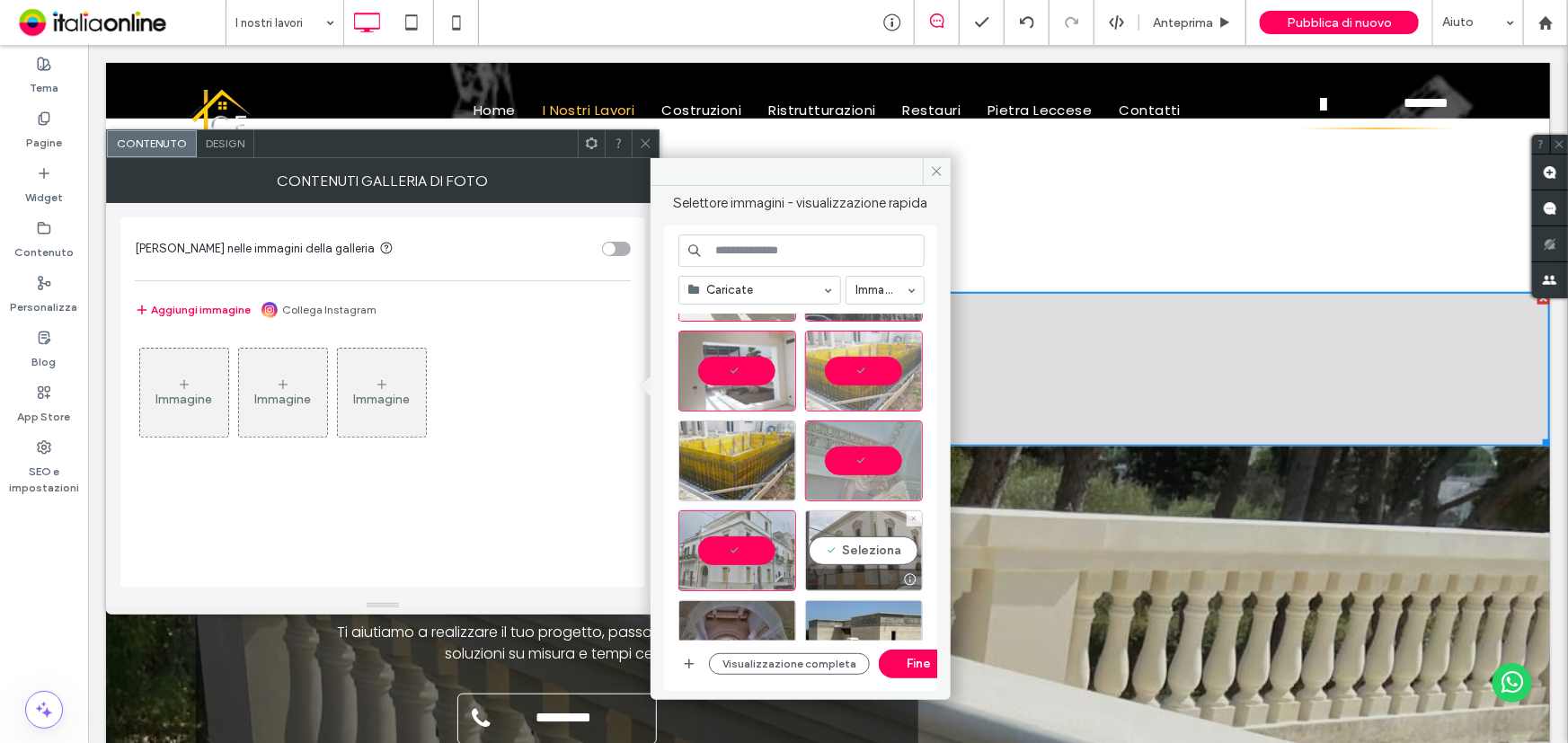
click at [826, 549] on div "Seleziona" at bounding box center [864, 550] width 118 height 80
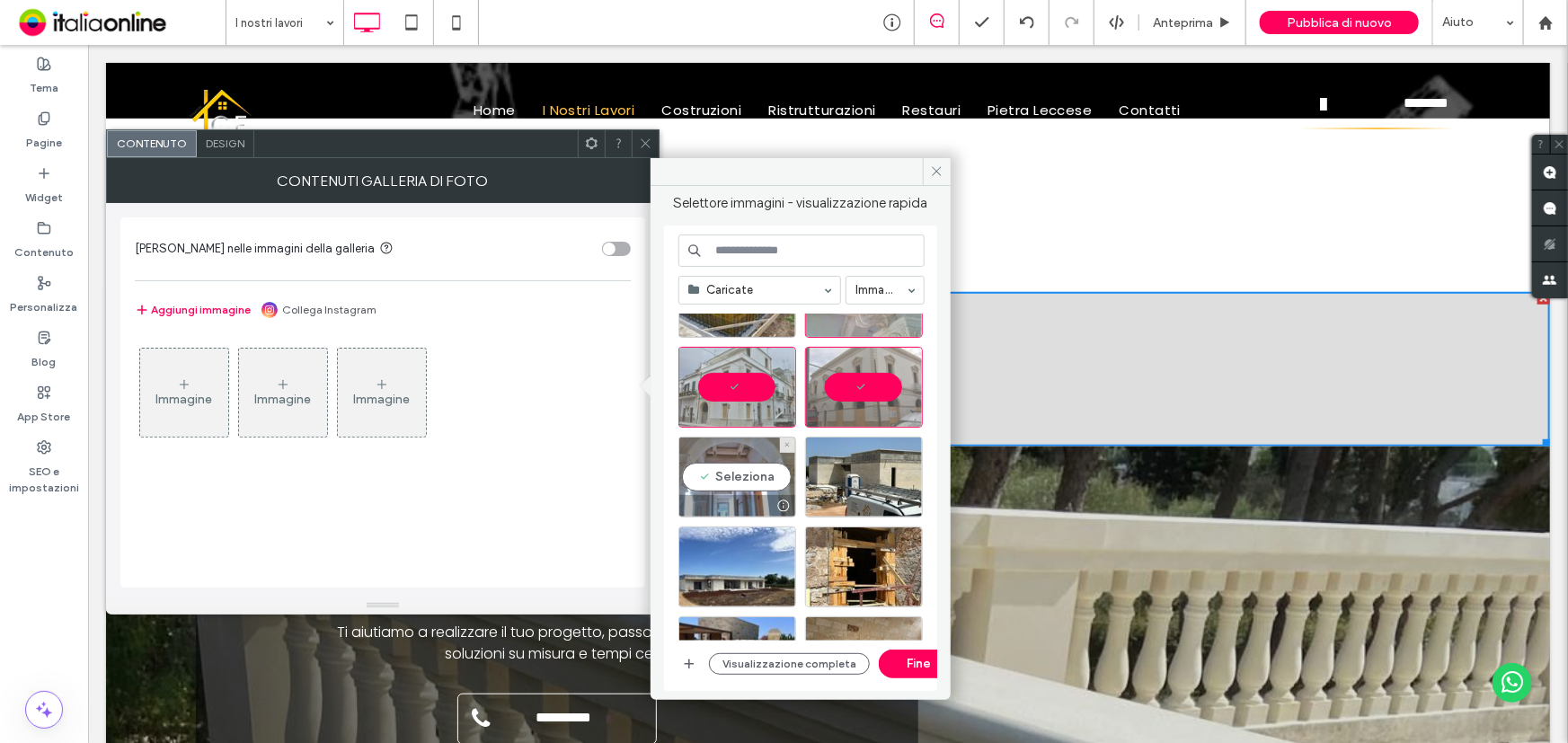
click at [746, 481] on div "Seleziona" at bounding box center [737, 477] width 118 height 80
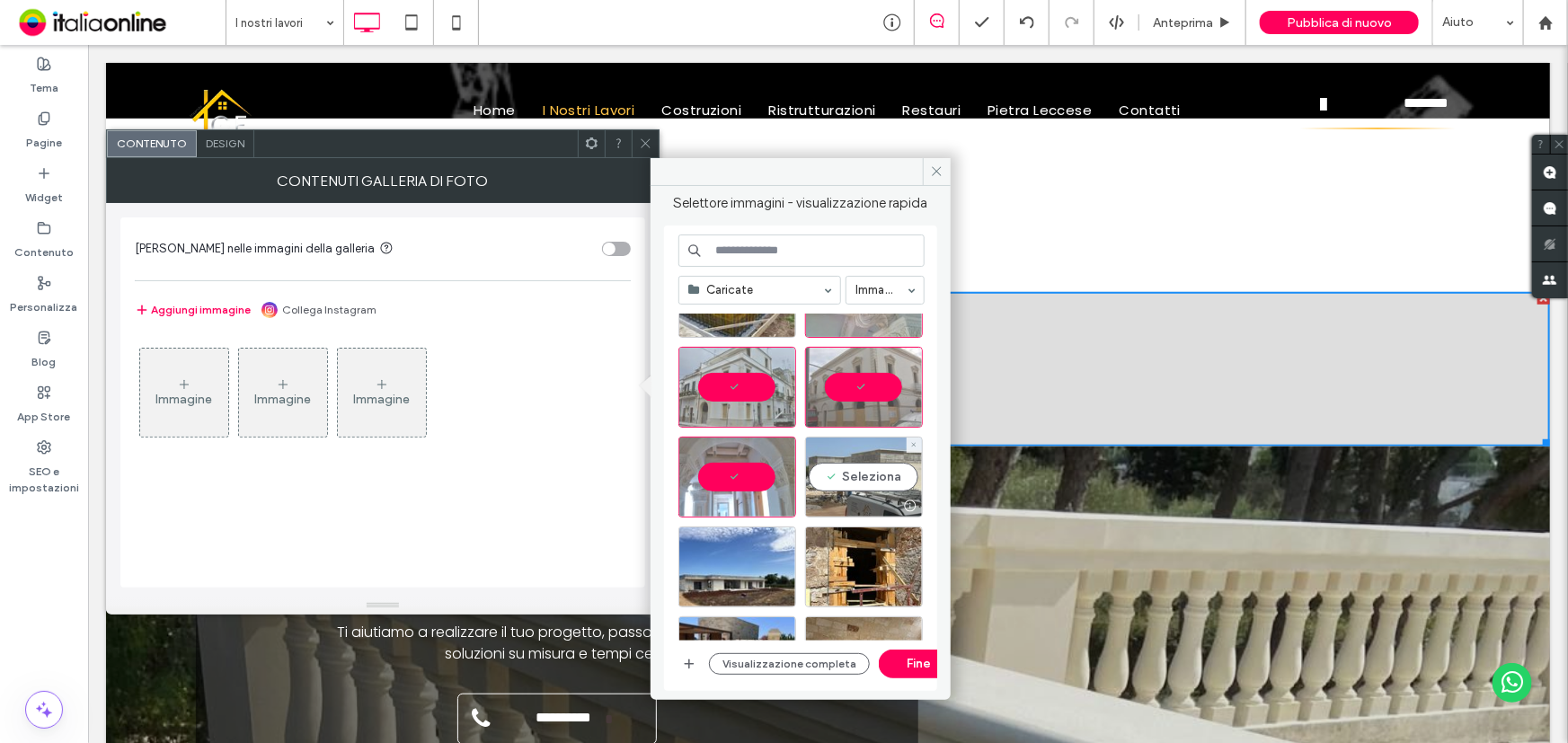
drag, startPoint x: 839, startPoint y: 485, endPoint x: 834, endPoint y: 499, distance: 14.9
click at [839, 485] on div "Seleziona" at bounding box center [864, 477] width 118 height 80
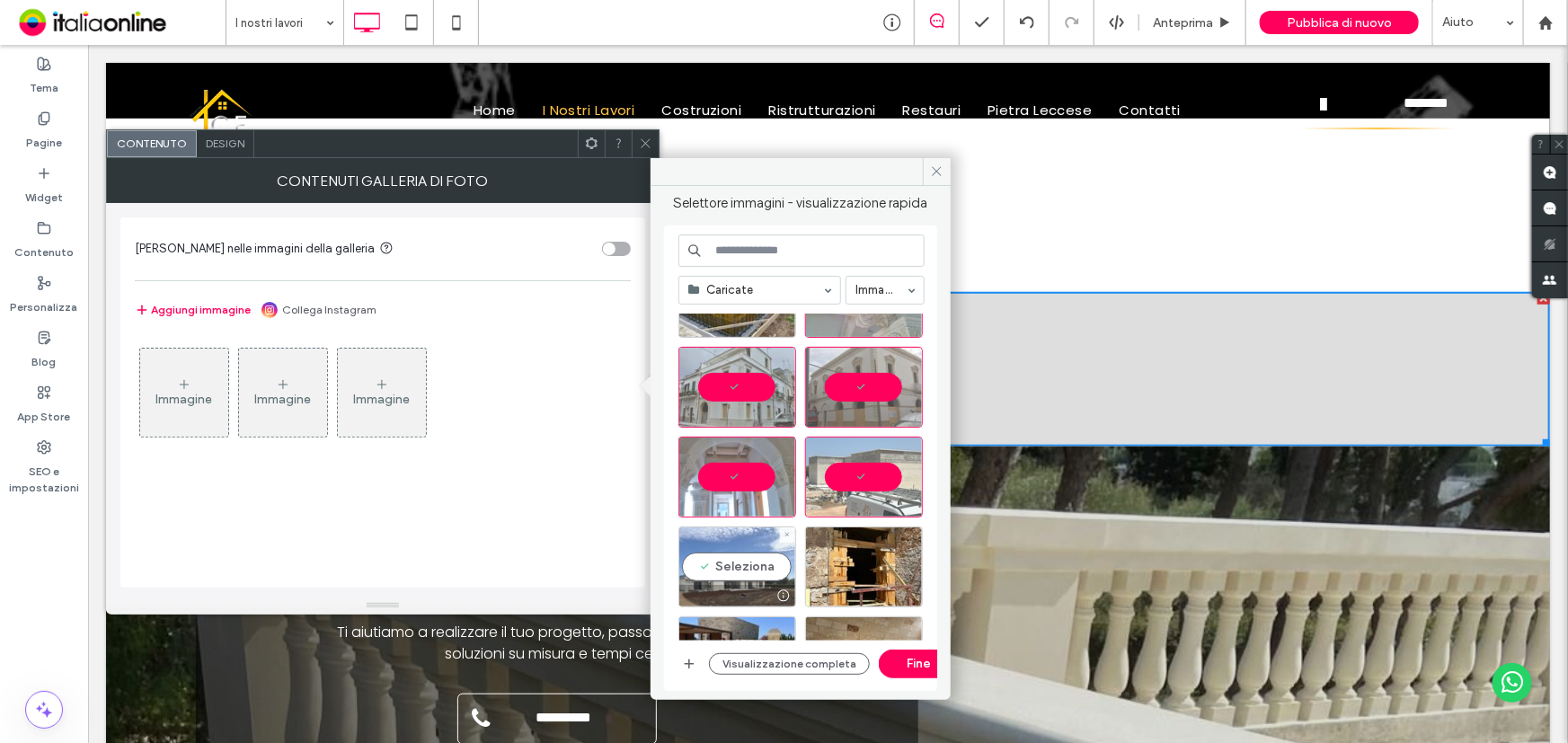
click at [741, 566] on div "Seleziona" at bounding box center [737, 567] width 118 height 80
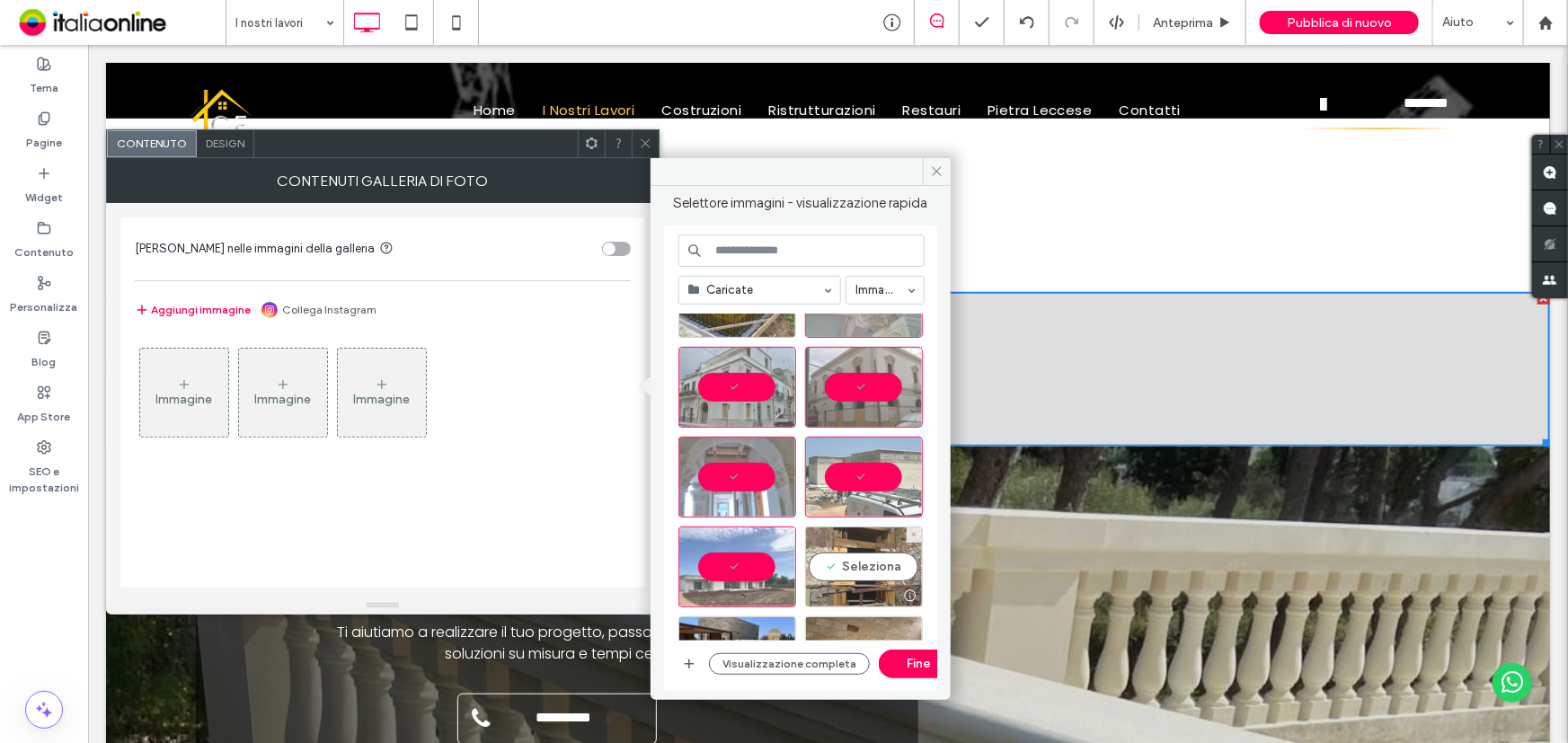
click at [873, 554] on div "Seleziona" at bounding box center [864, 567] width 118 height 80
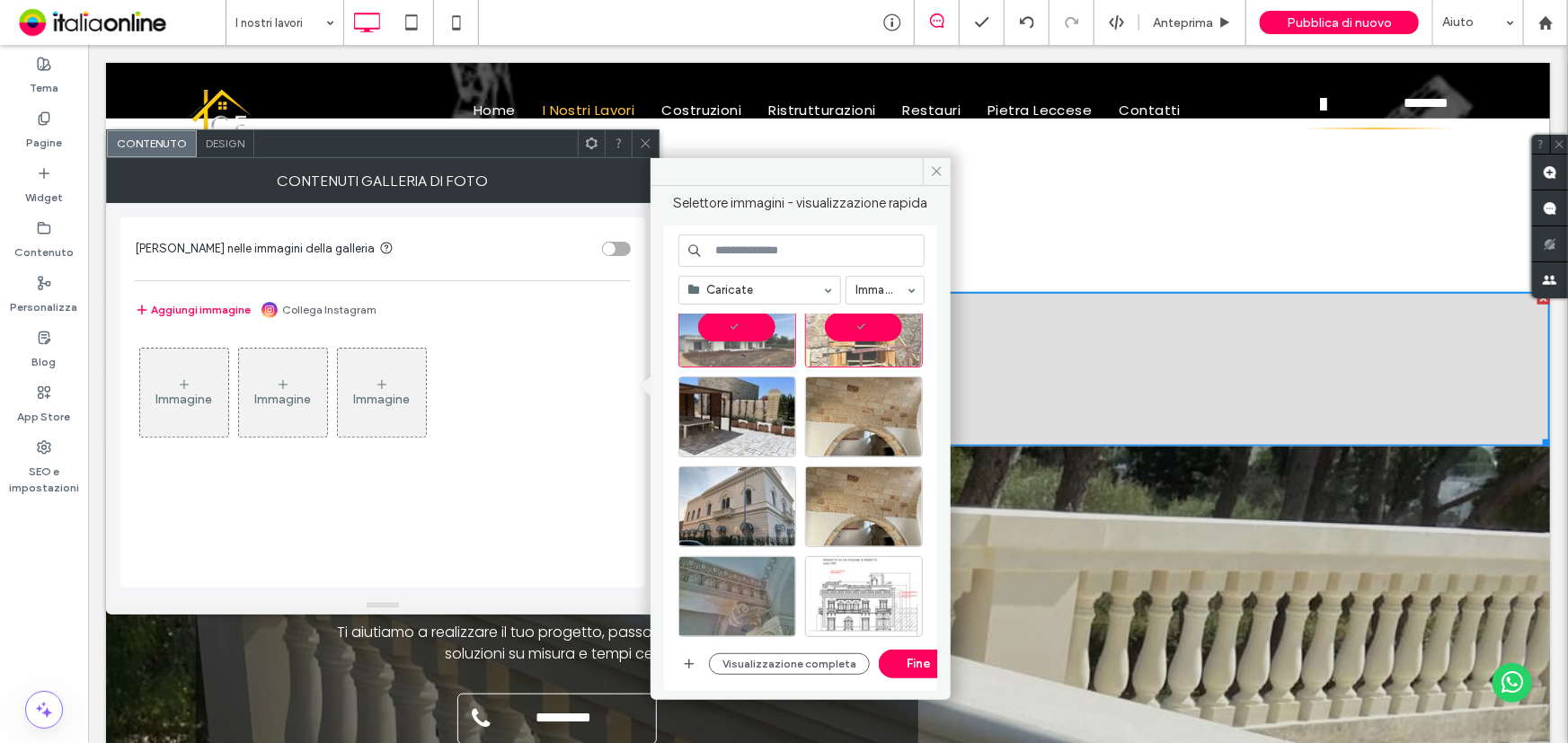
scroll to position [572, 0]
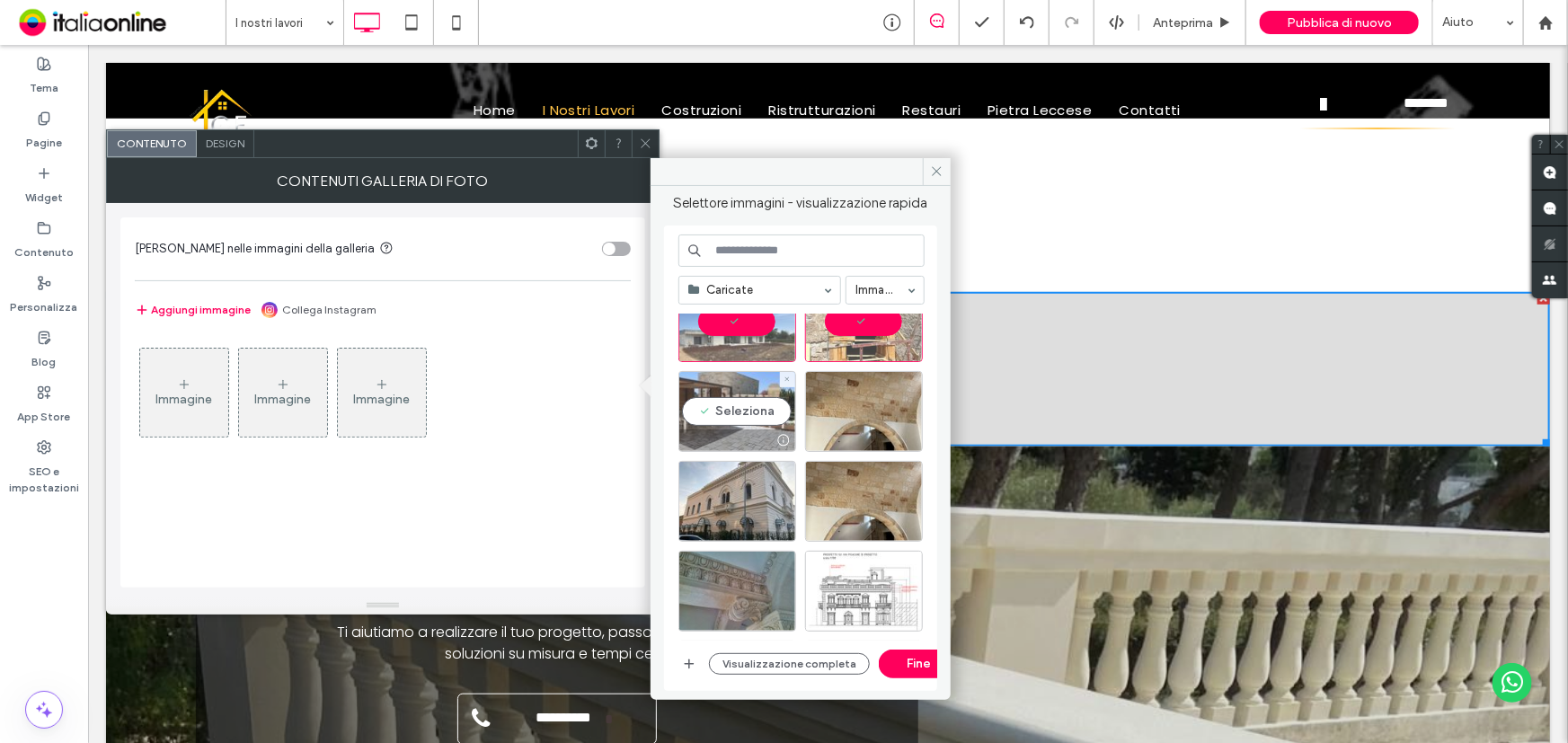
click at [743, 424] on div "Seleziona" at bounding box center [737, 411] width 118 height 80
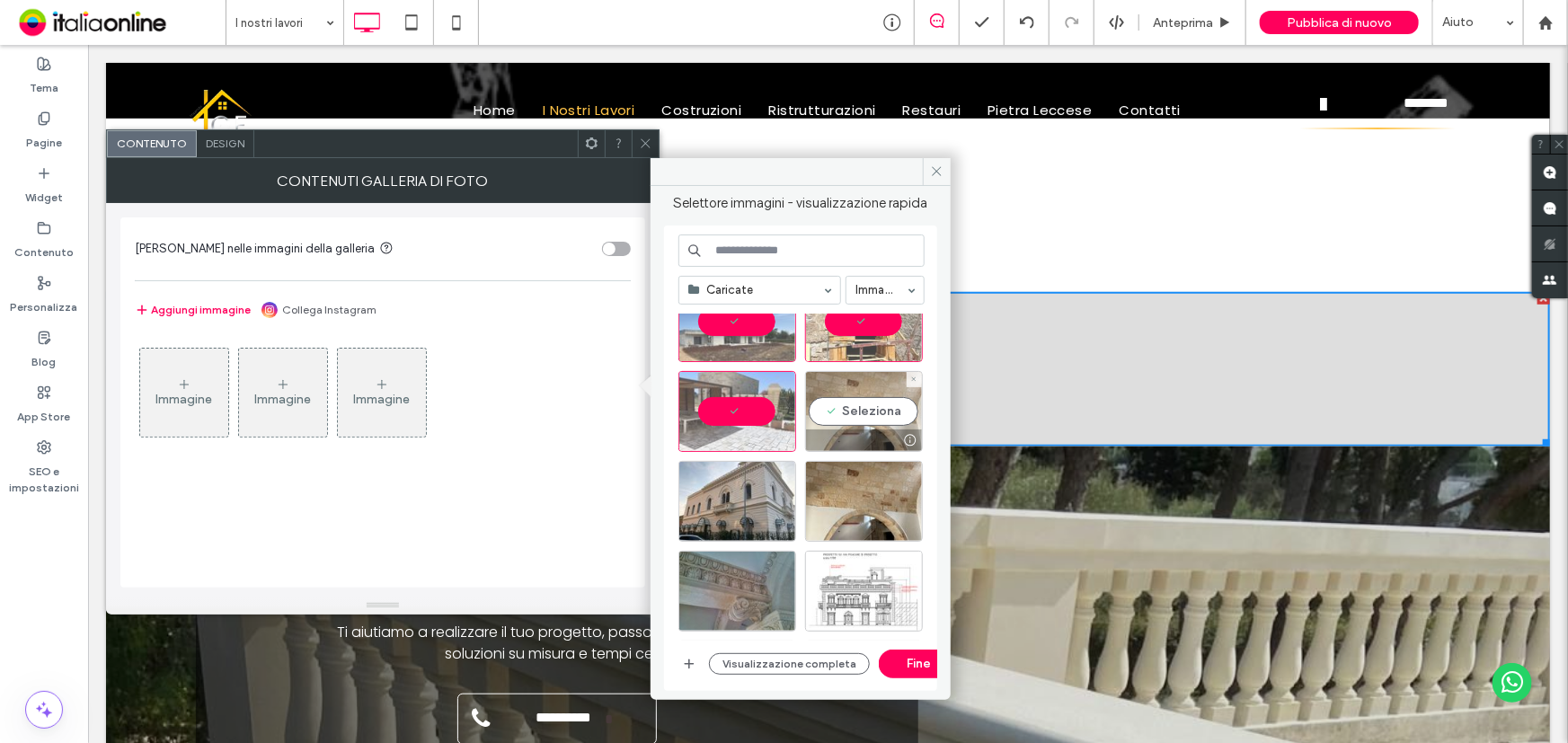
drag, startPoint x: 867, startPoint y: 409, endPoint x: 843, endPoint y: 430, distance: 31.9
click at [867, 409] on div "Seleziona" at bounding box center [864, 411] width 118 height 80
click at [776, 494] on div "Seleziona" at bounding box center [737, 501] width 118 height 80
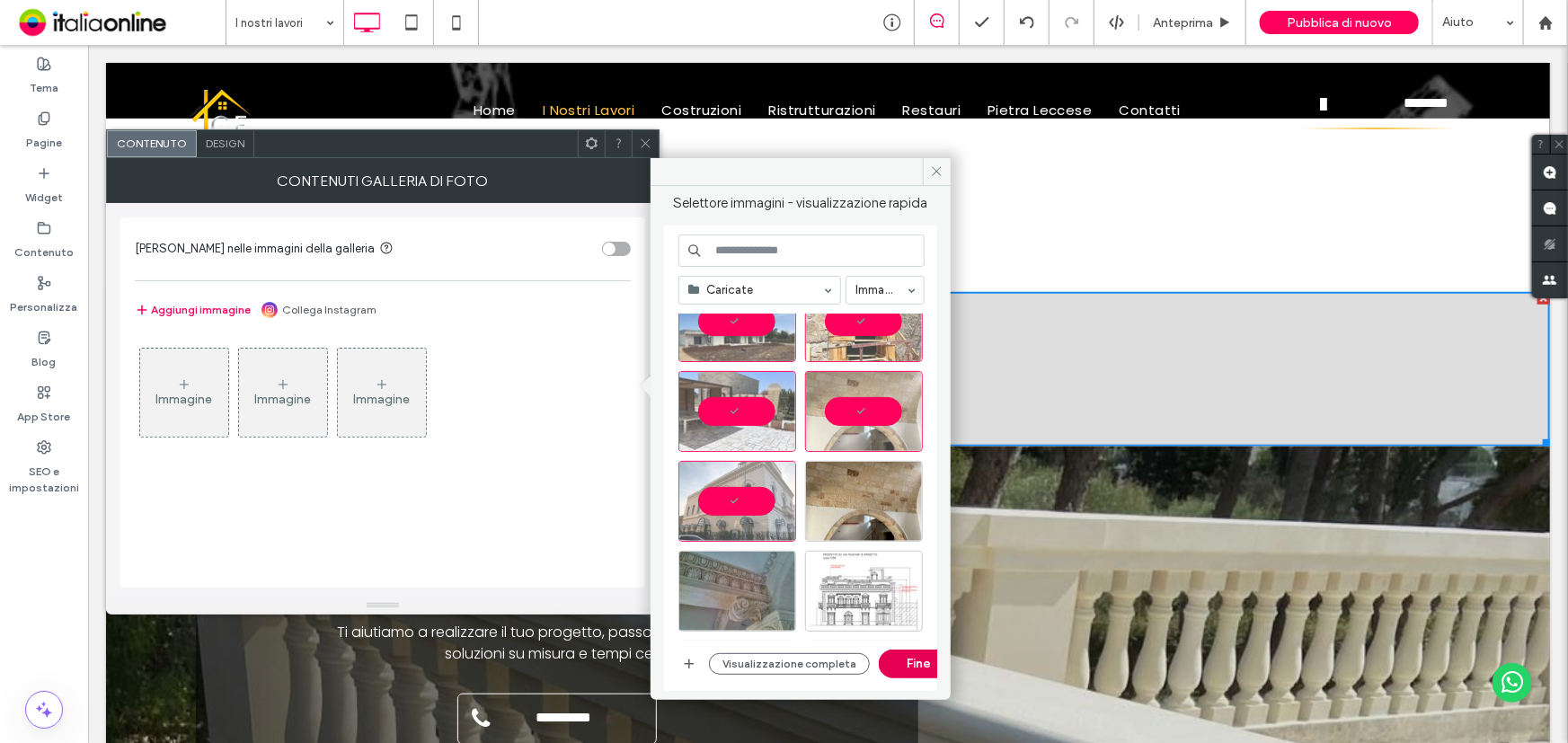
click at [878, 669] on button "Fine" at bounding box center [918, 665] width 80 height 29
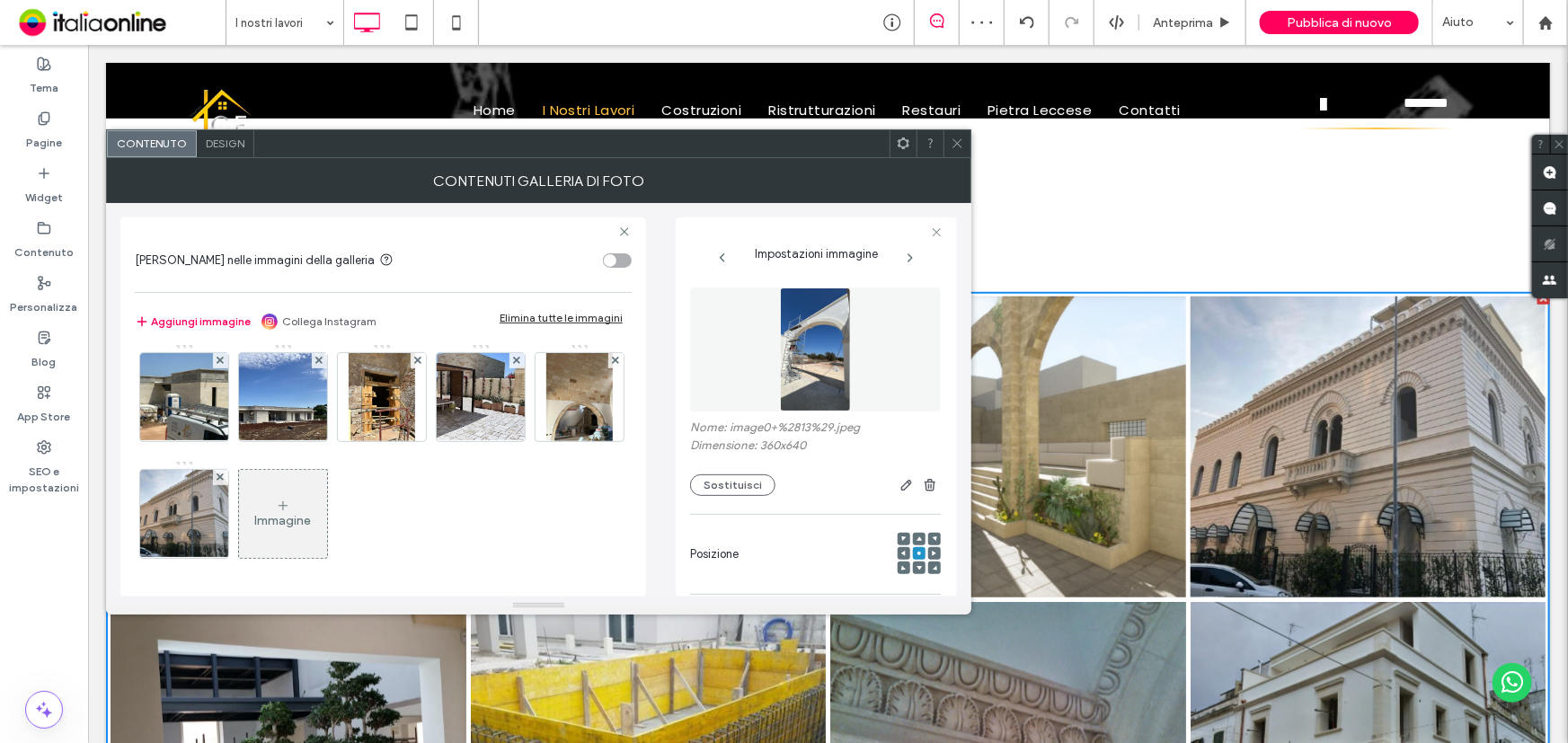
scroll to position [110, 0]
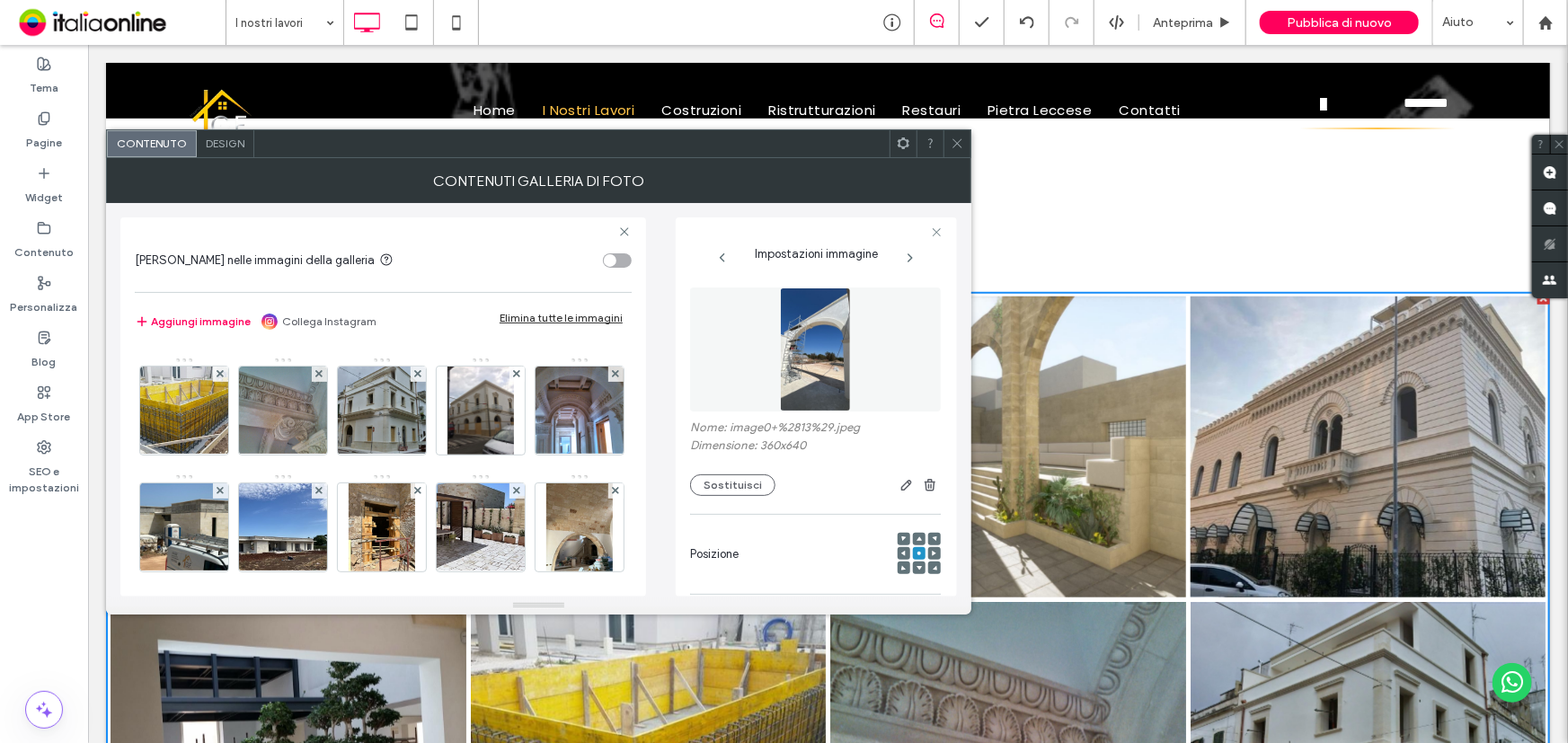
click at [952, 140] on icon at bounding box center [957, 143] width 14 height 14
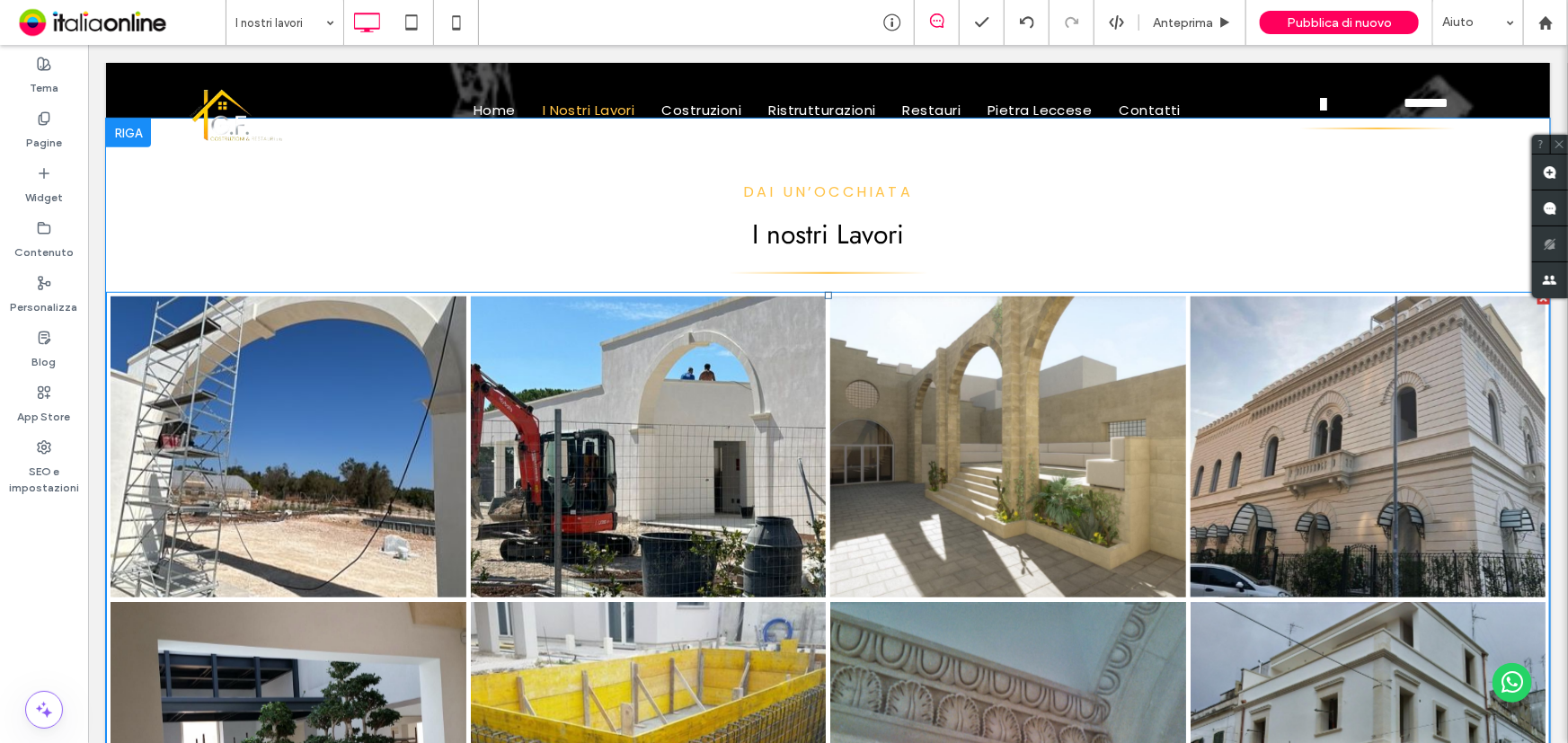
click at [375, 452] on link at bounding box center [287, 446] width 355 height 301
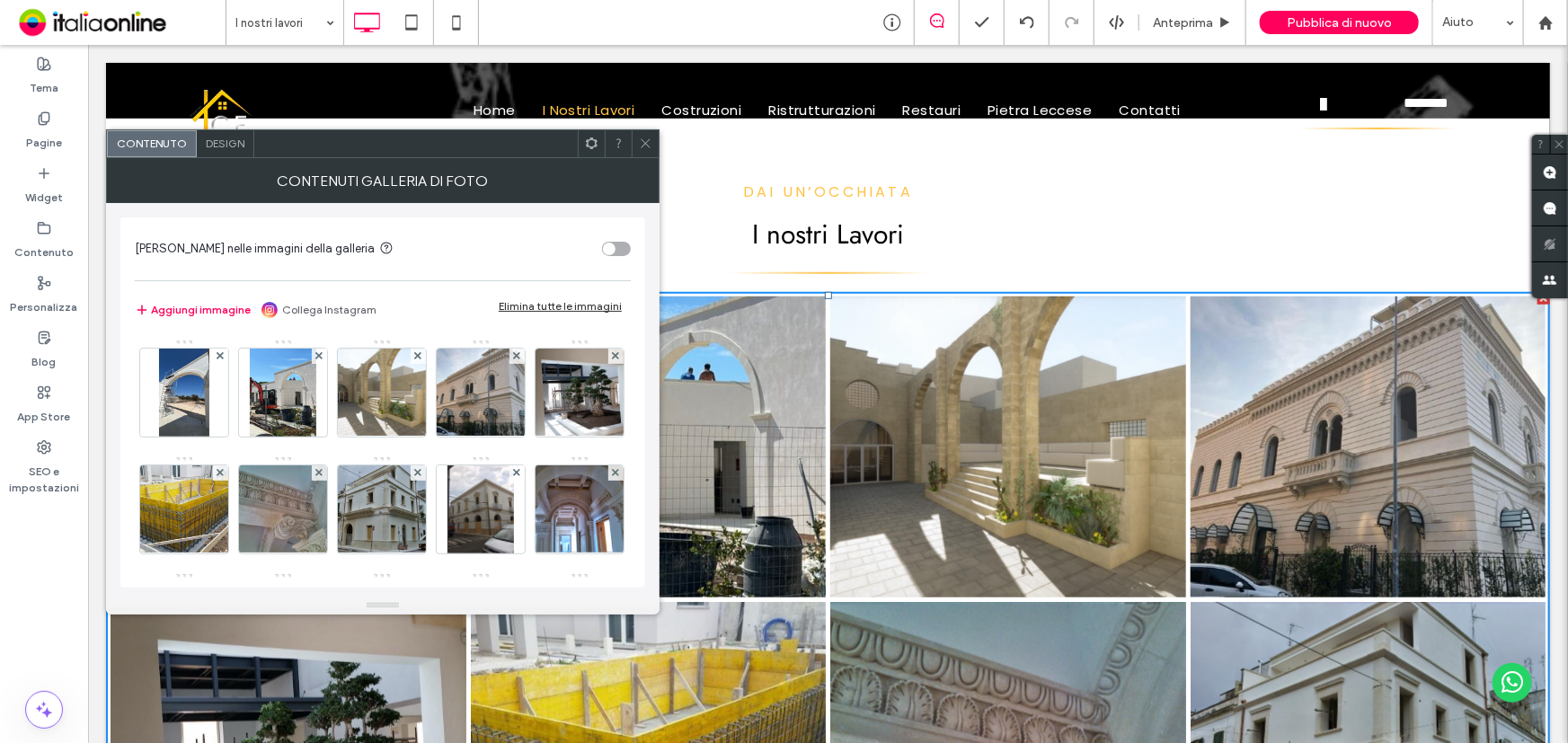
click at [232, 142] on span "Design" at bounding box center [225, 143] width 39 height 14
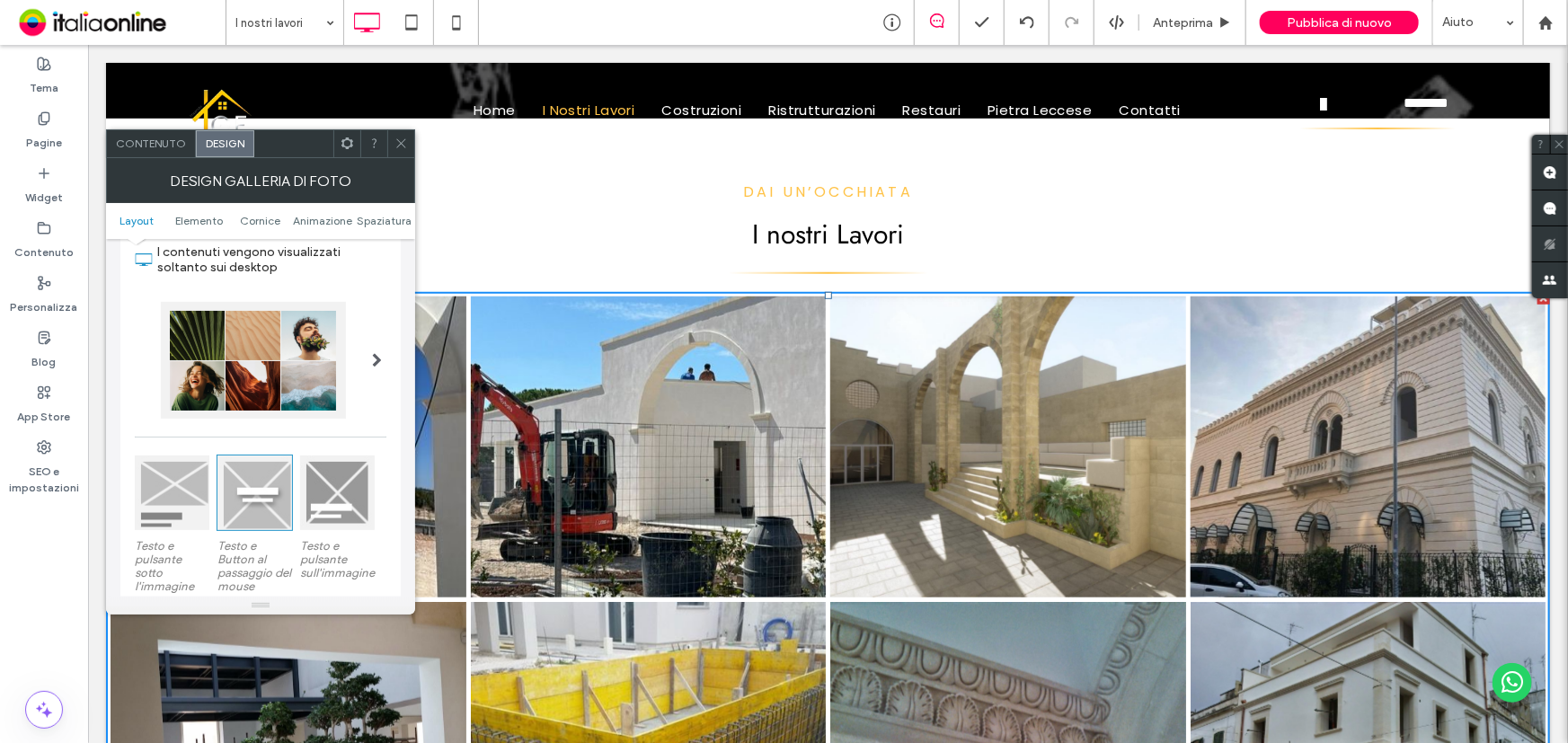
scroll to position [163, 0]
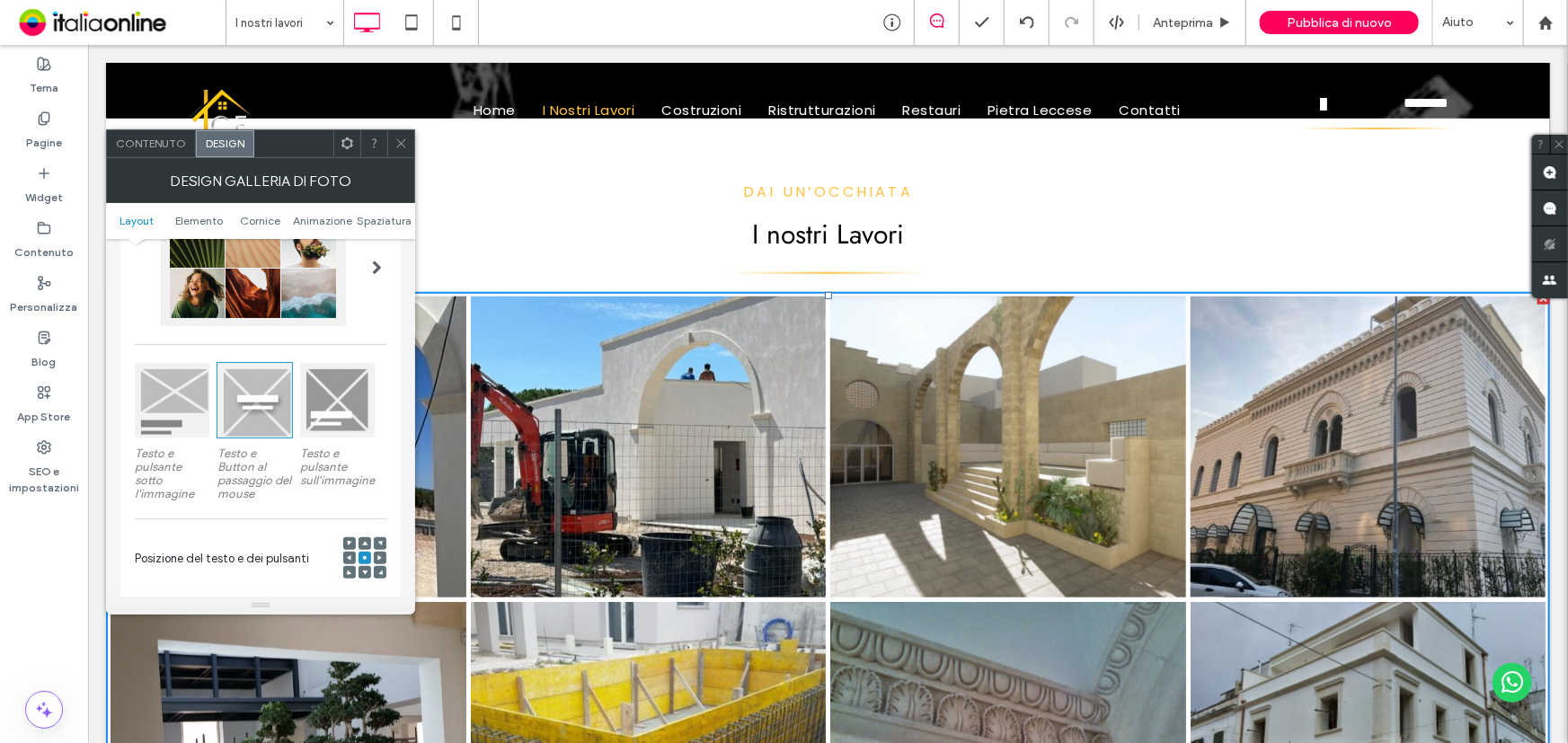
click at [374, 263] on span at bounding box center [377, 267] width 10 height 15
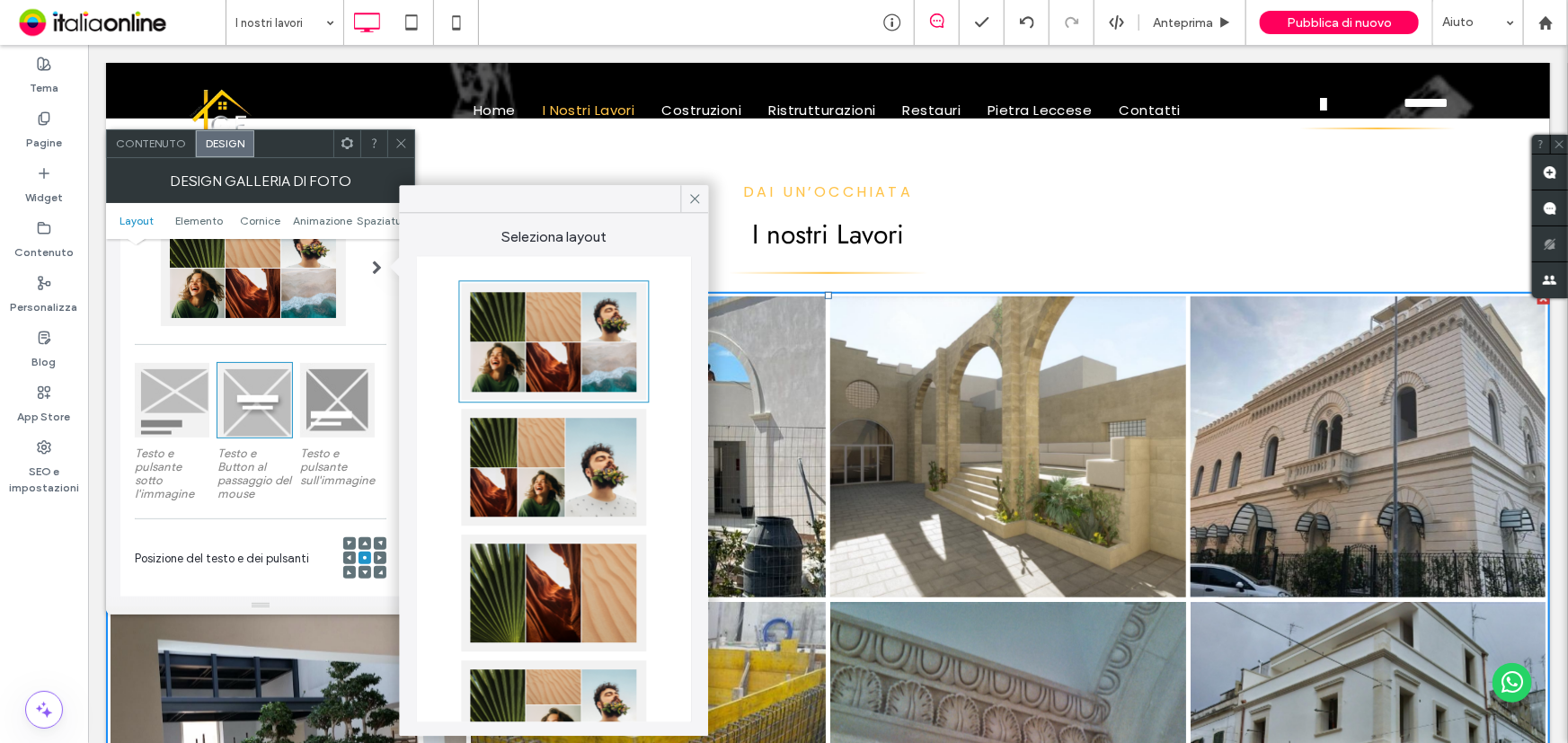
click at [581, 485] on div at bounding box center [554, 467] width 185 height 117
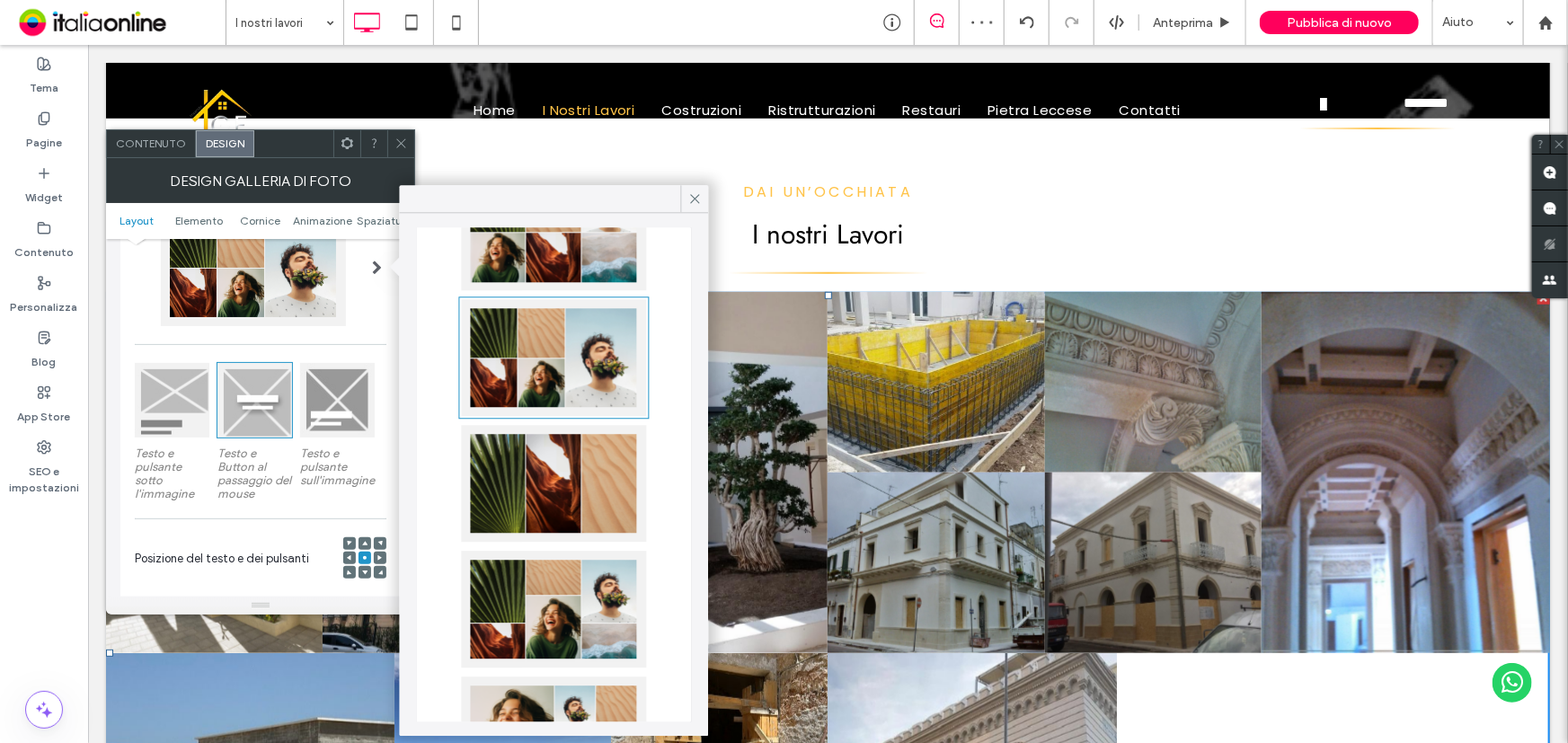
scroll to position [244, 0]
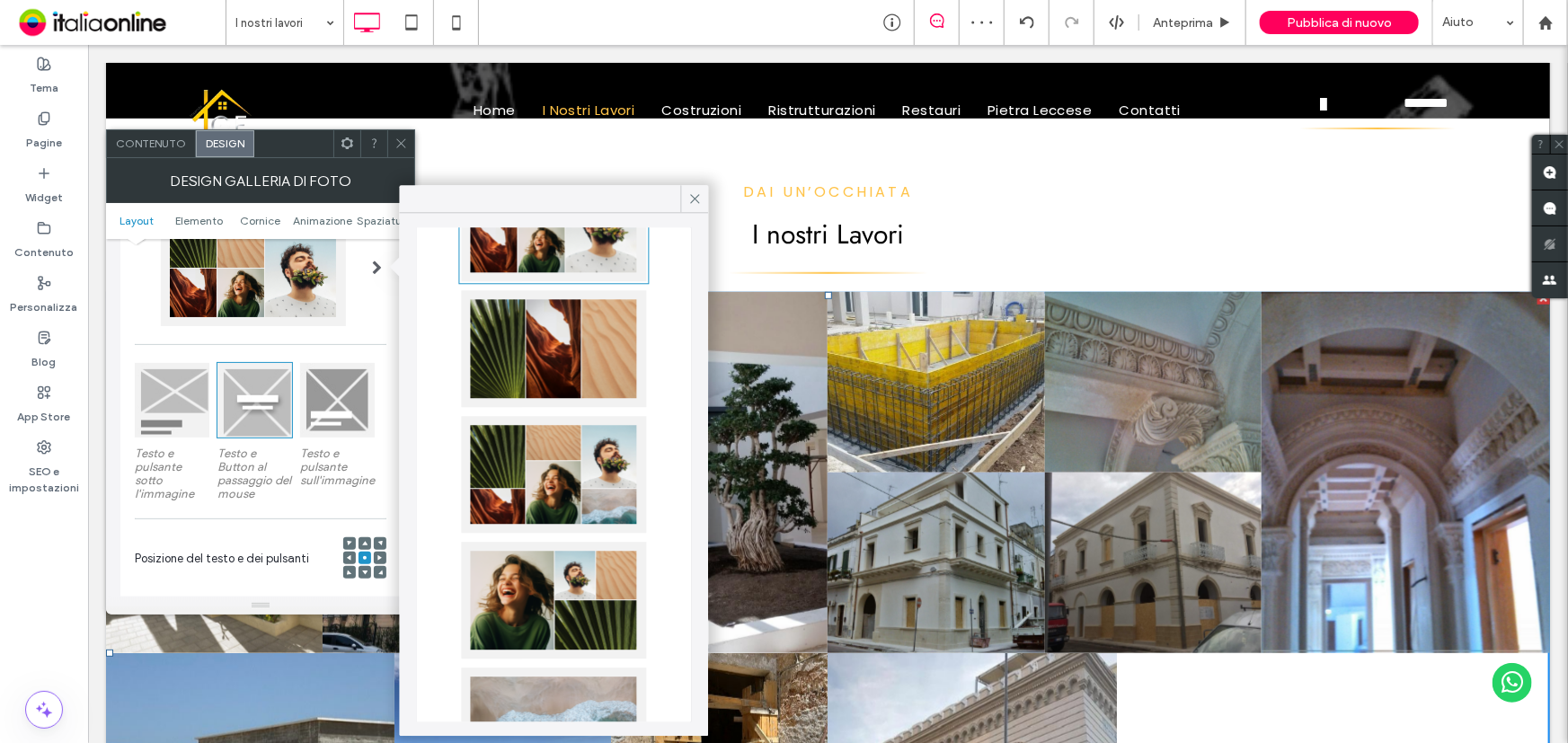
click at [594, 614] on div at bounding box center [554, 600] width 185 height 117
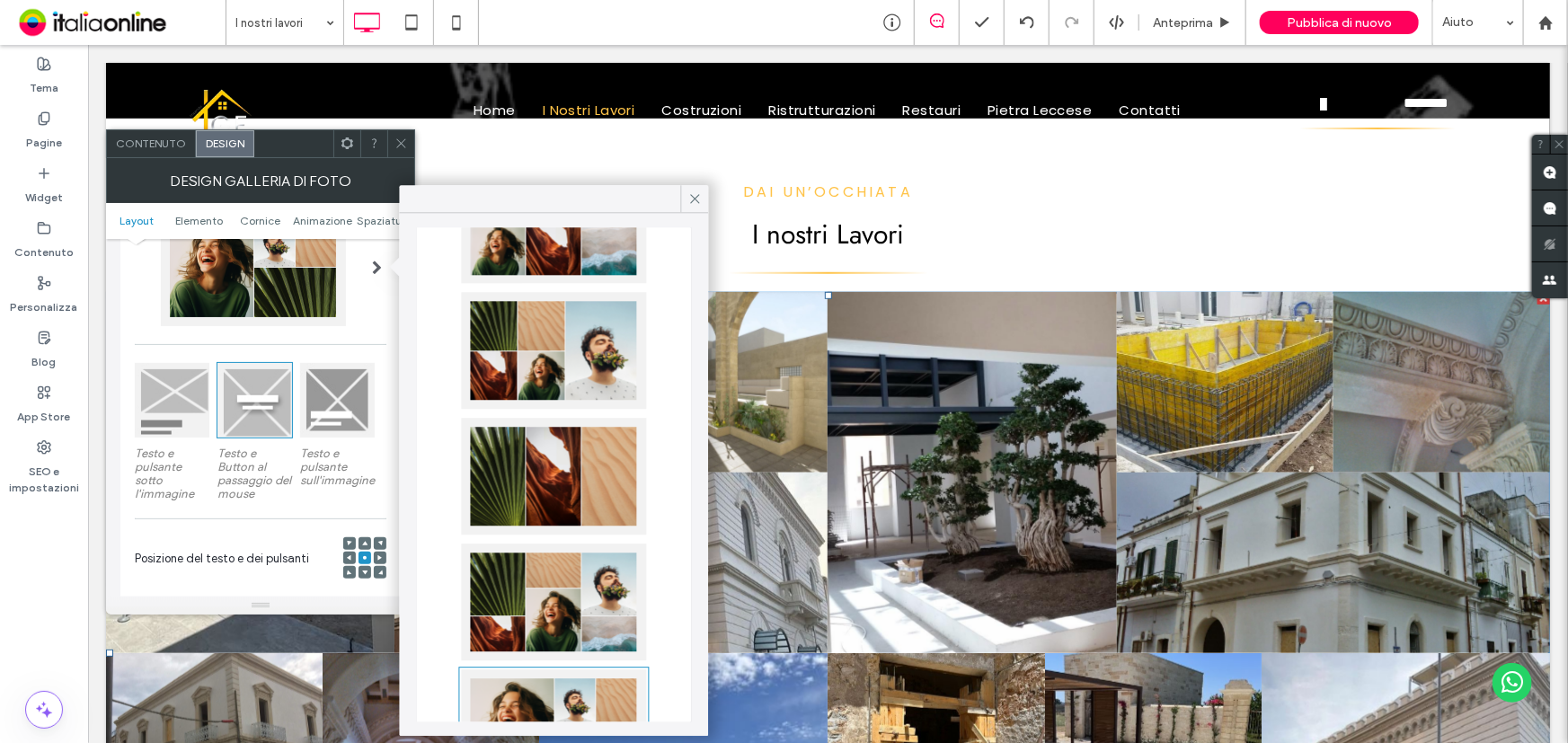
scroll to position [0, 0]
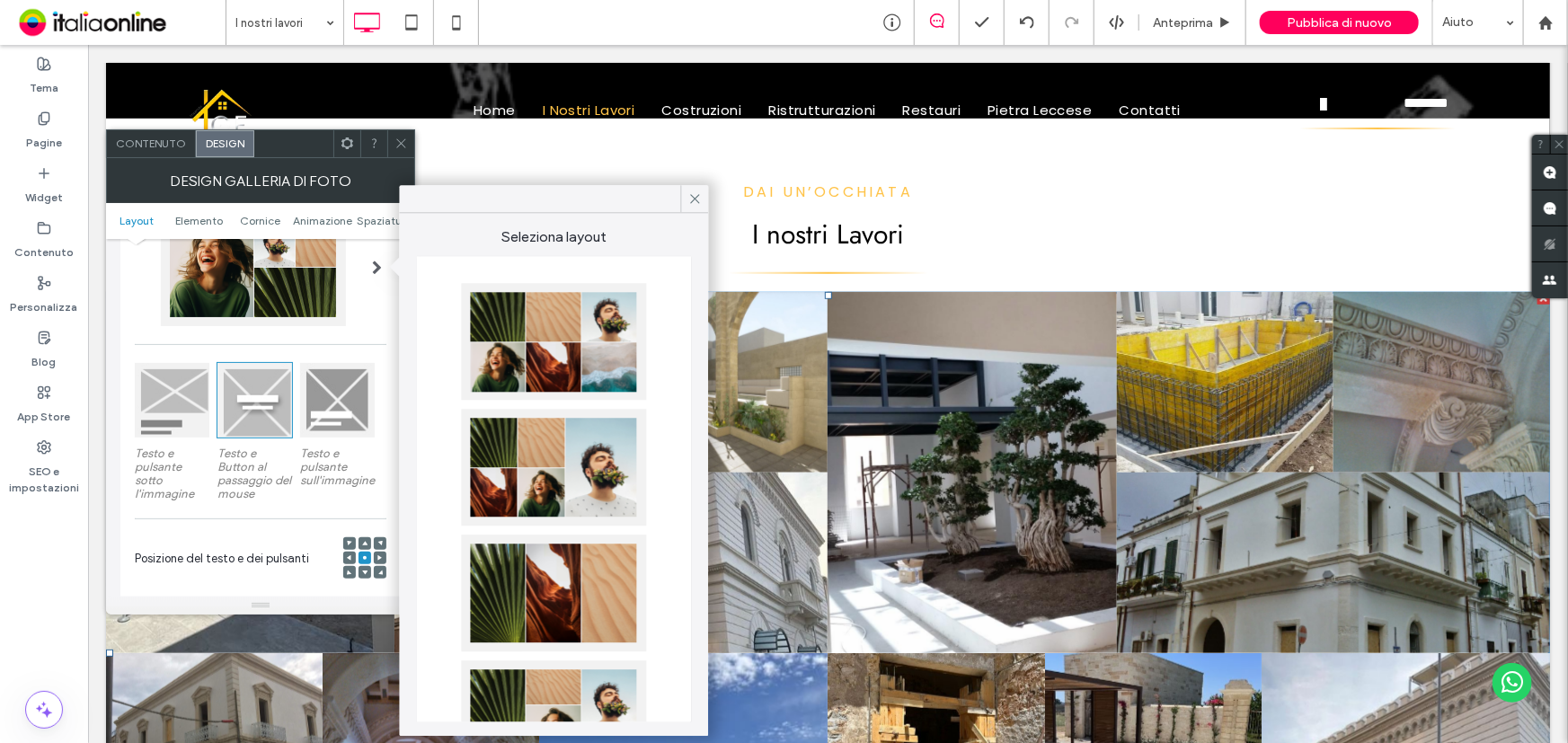
click at [562, 369] on div at bounding box center [554, 341] width 185 height 117
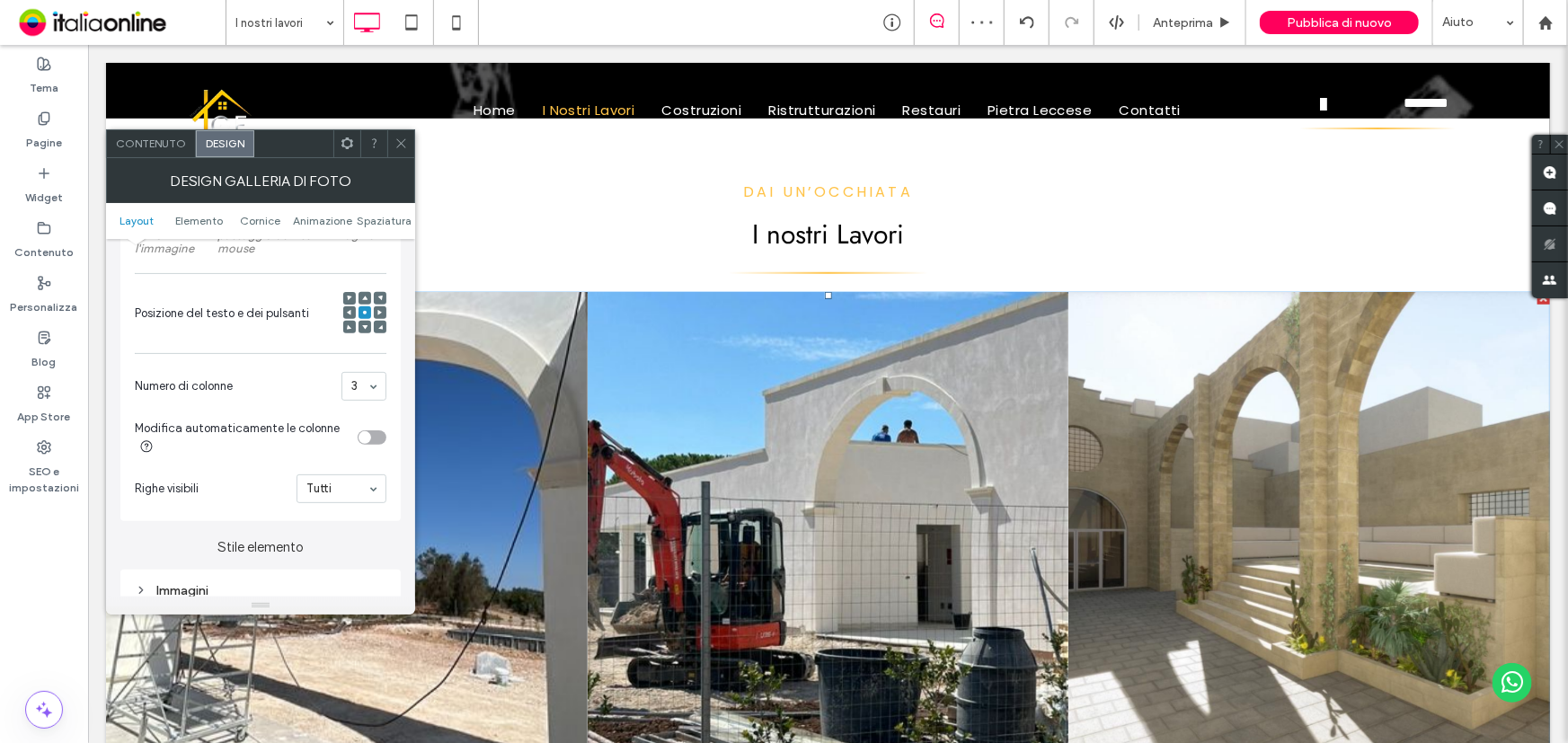
click at [379, 392] on div "3" at bounding box center [363, 387] width 45 height 29
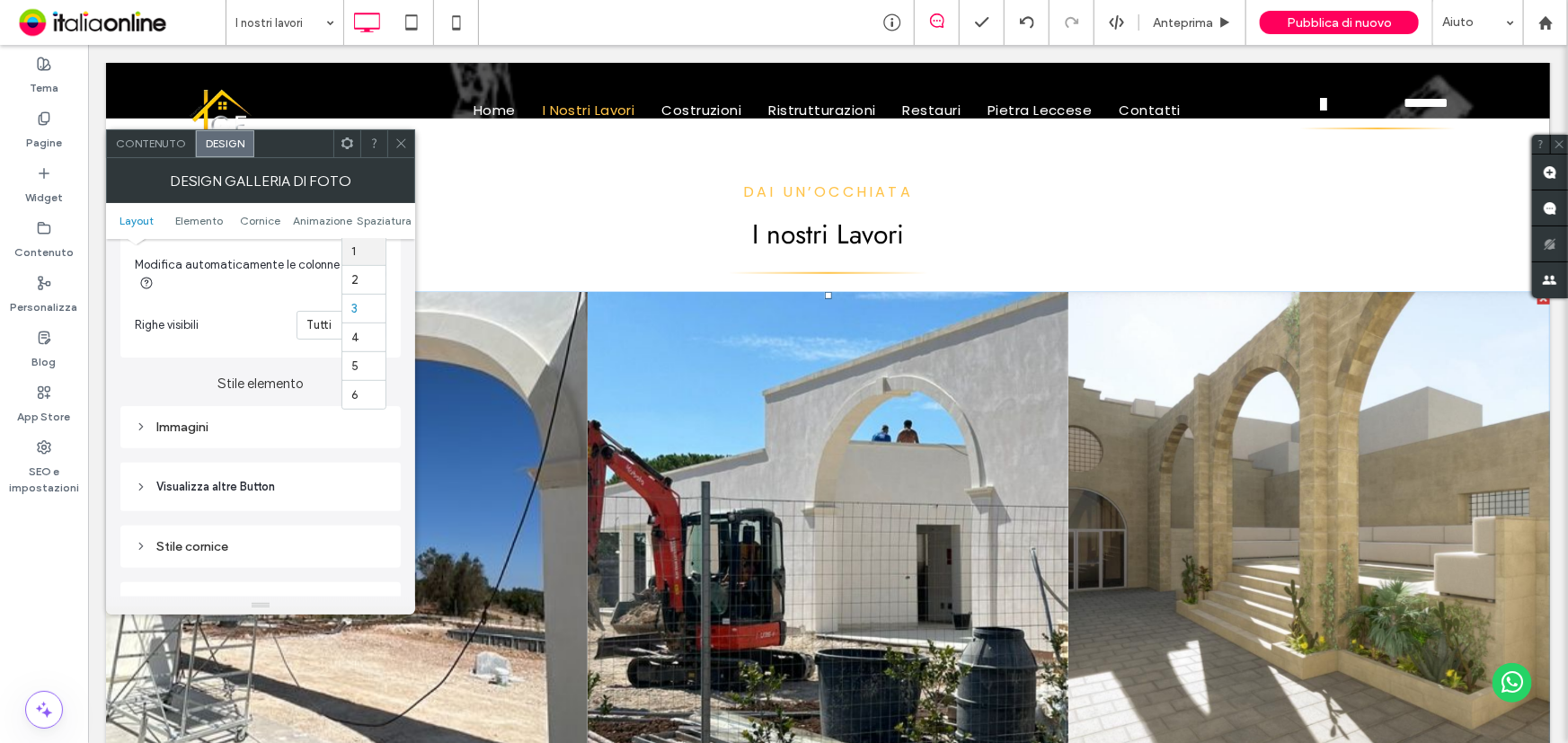
click at [213, 444] on div "Immagini" at bounding box center [260, 427] width 280 height 43
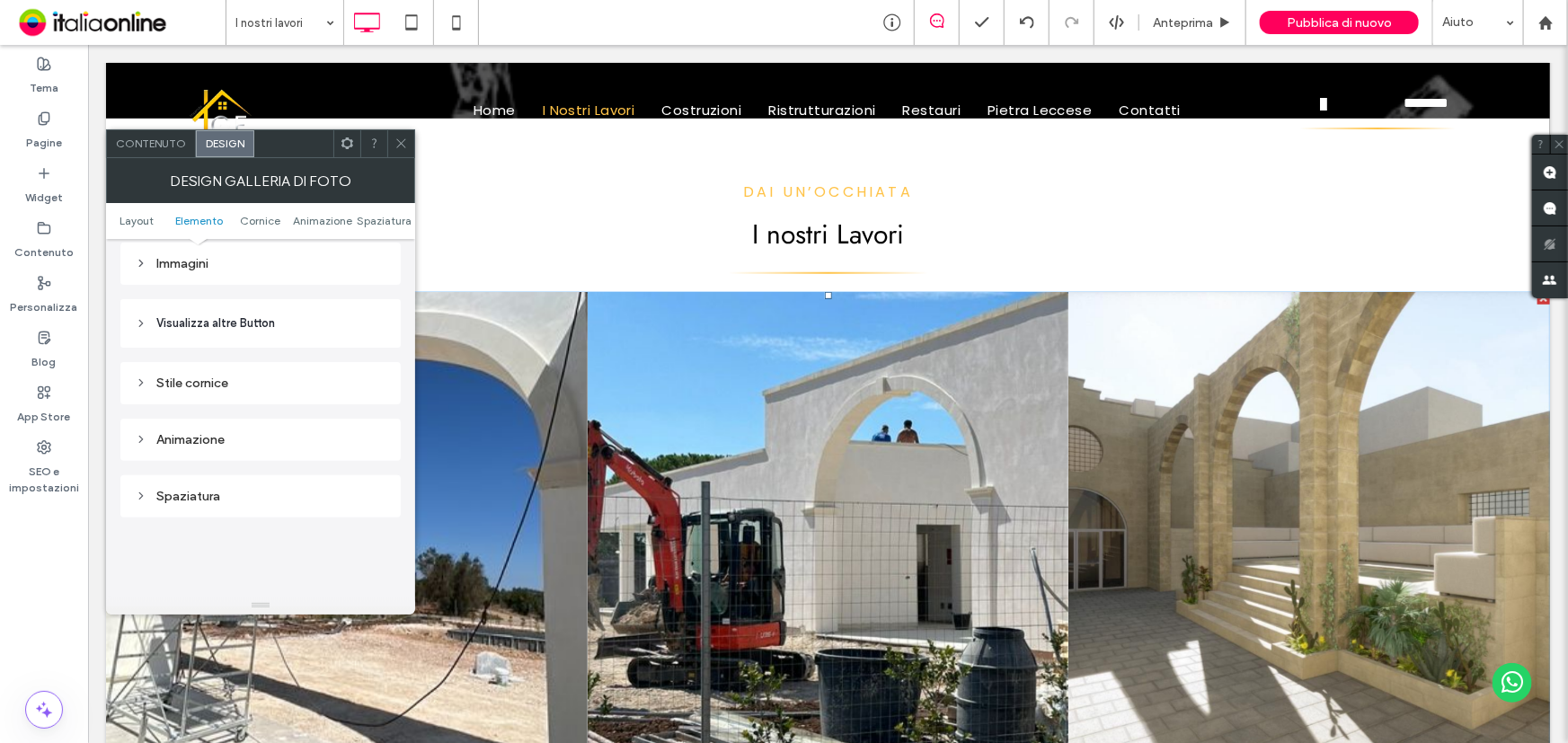
click at [162, 269] on div "Immagini" at bounding box center [261, 263] width 252 height 15
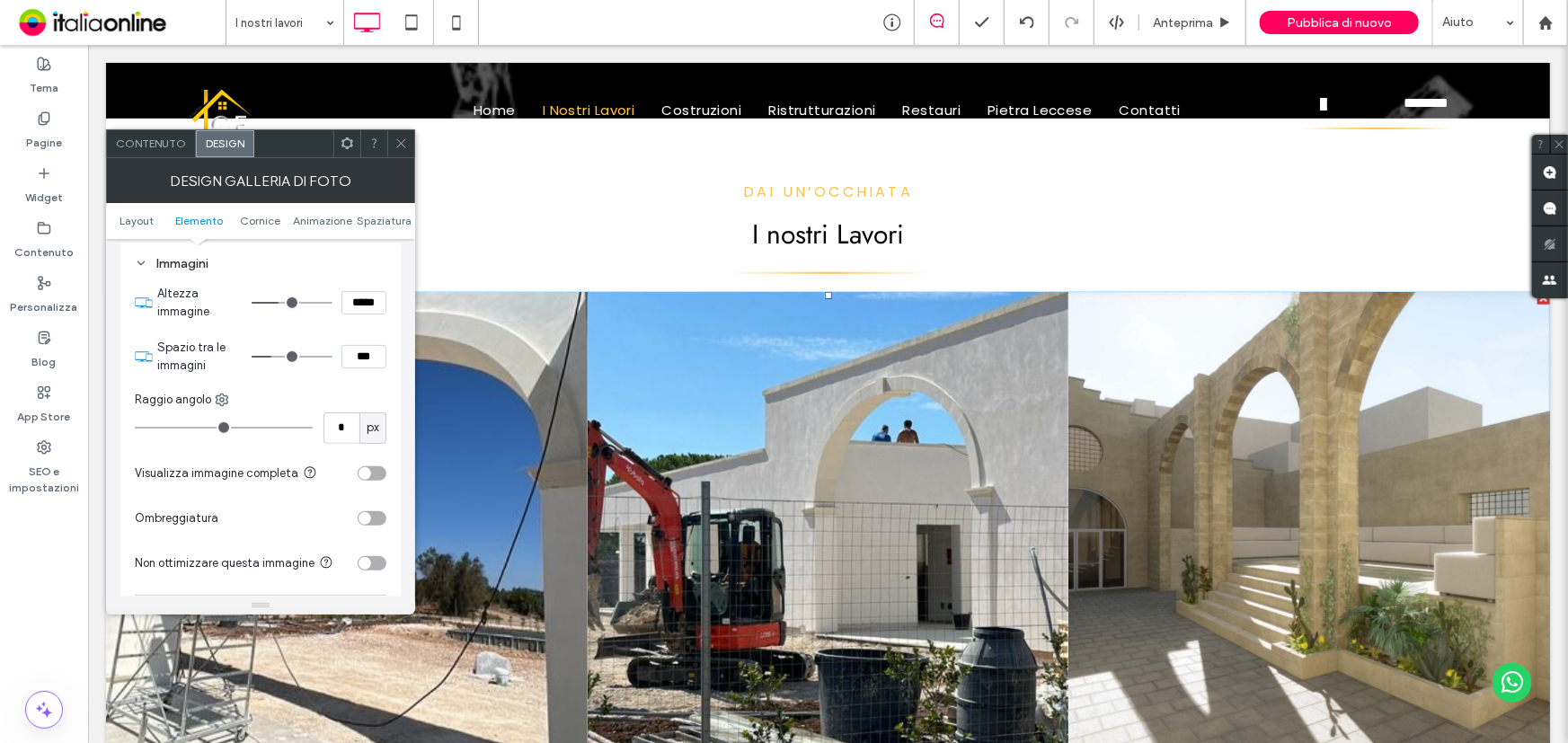
type input "*"
type input "***"
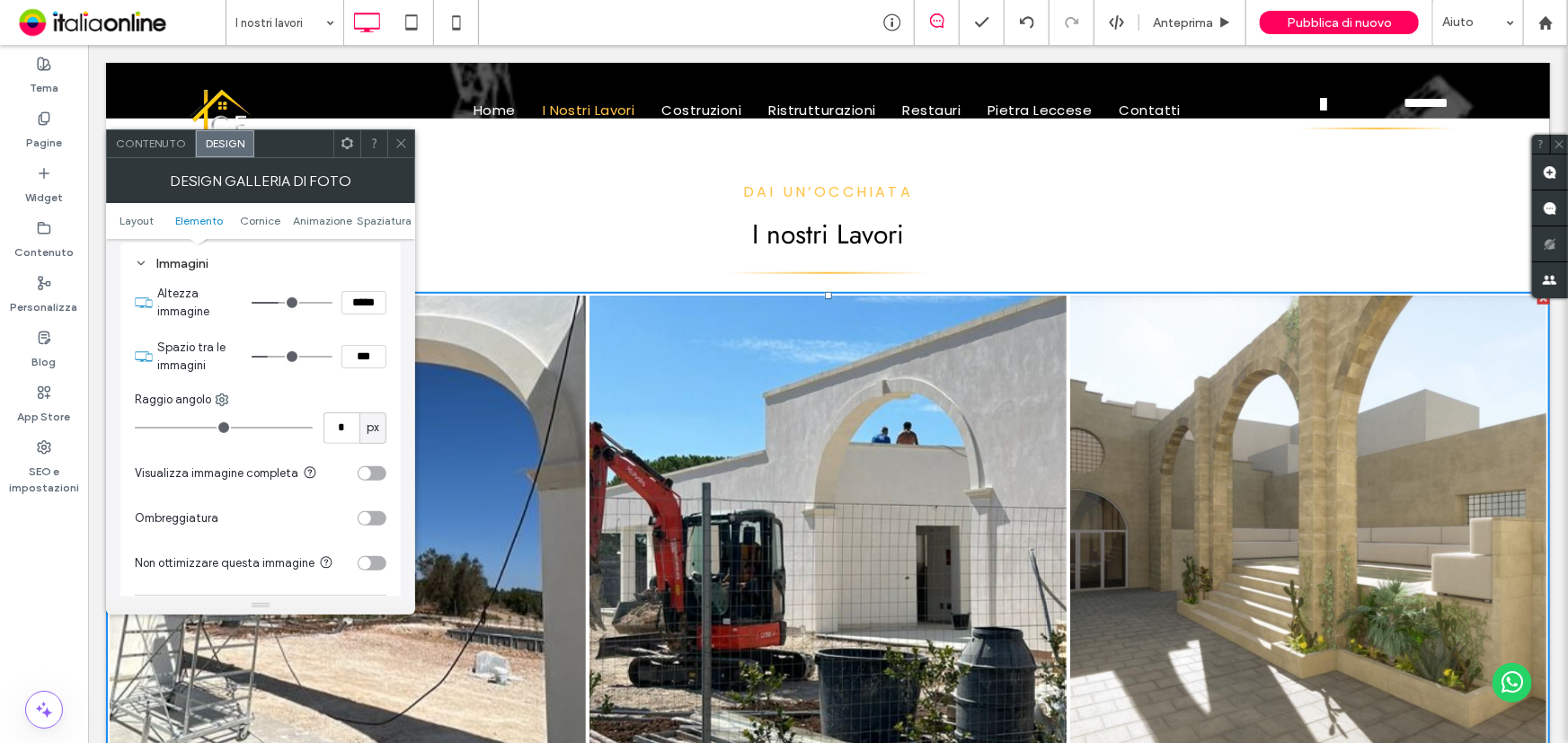
type input "*"
type input "***"
type input "*"
type input "***"
type input "*"
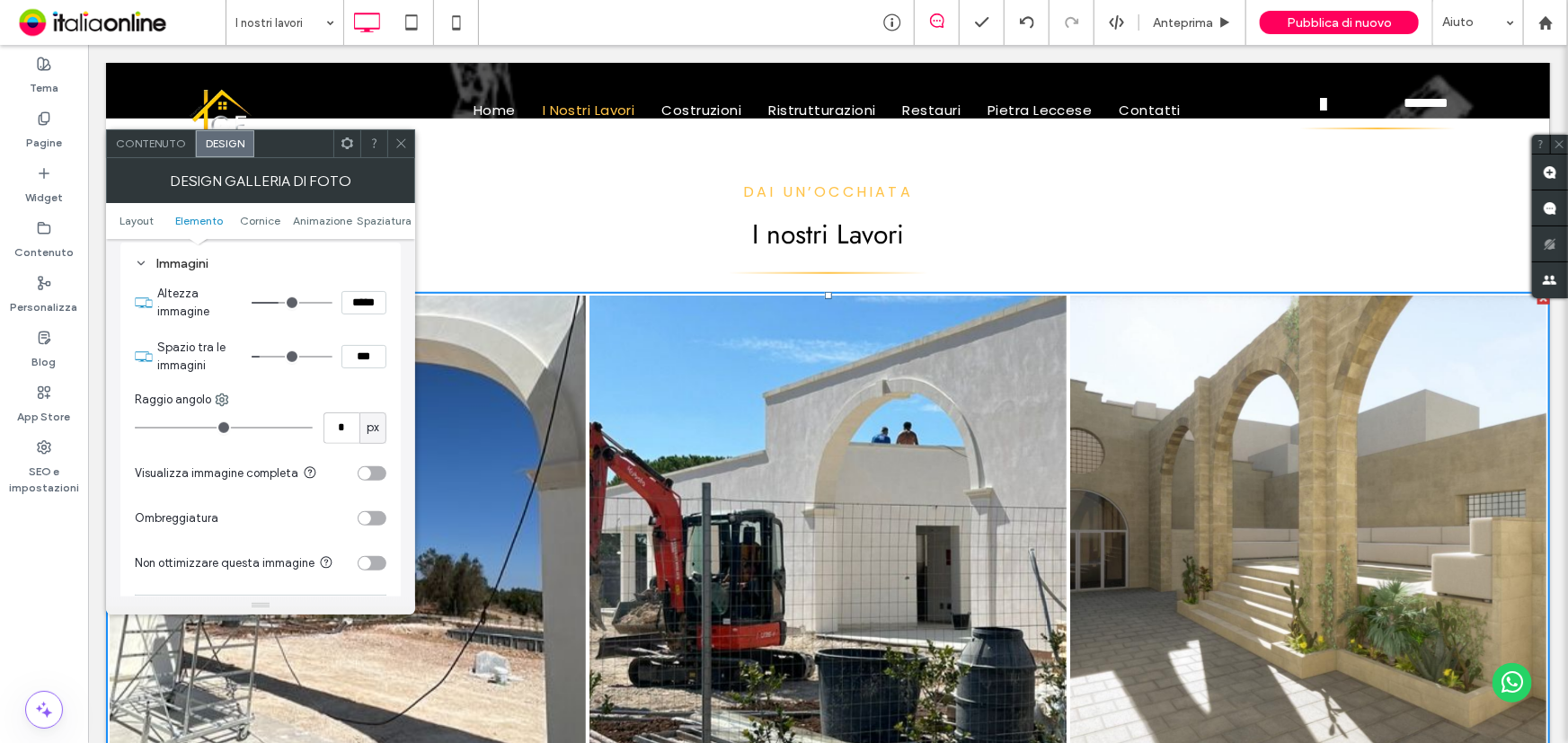
type input "***"
type input "*"
type input "***"
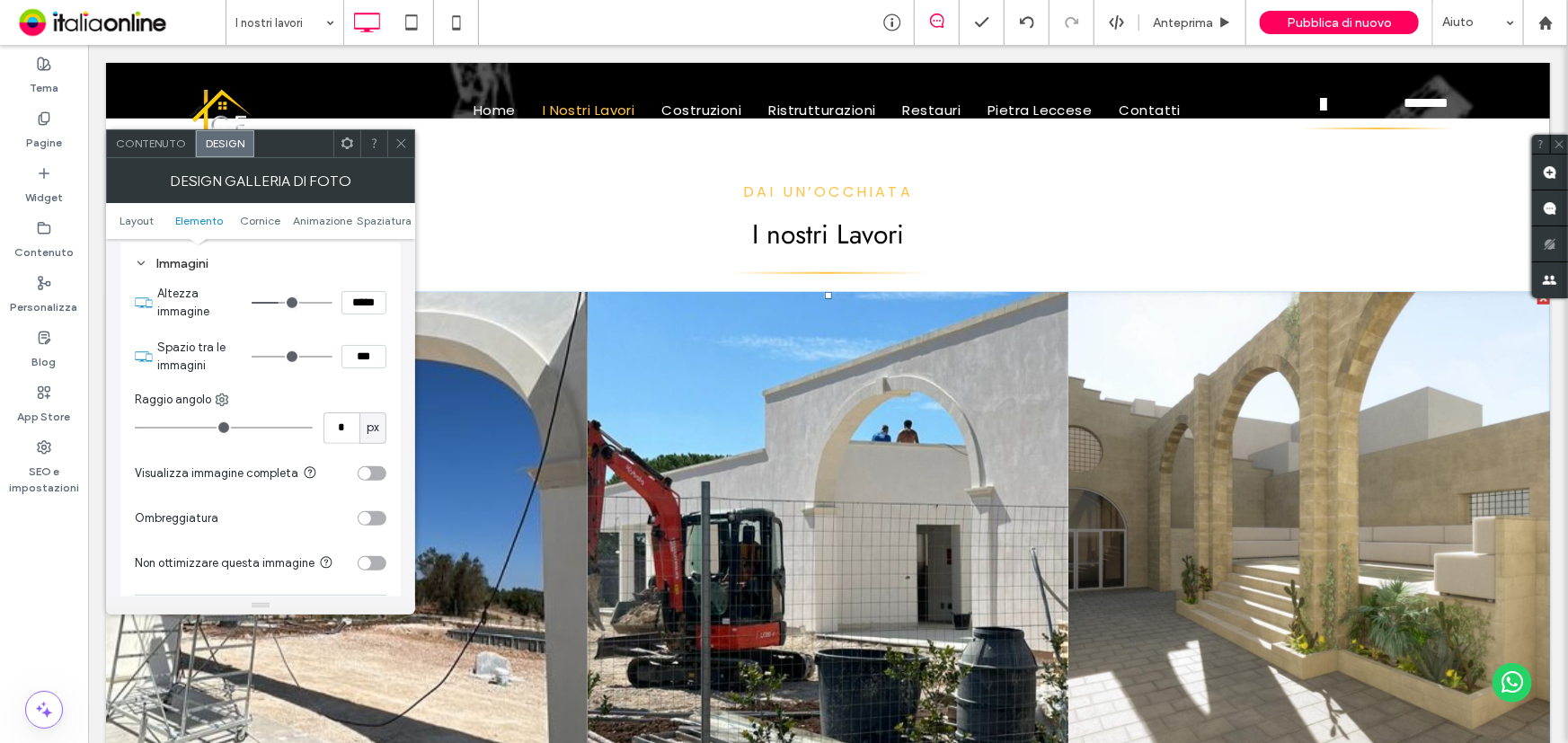
type input "*"
type input "***"
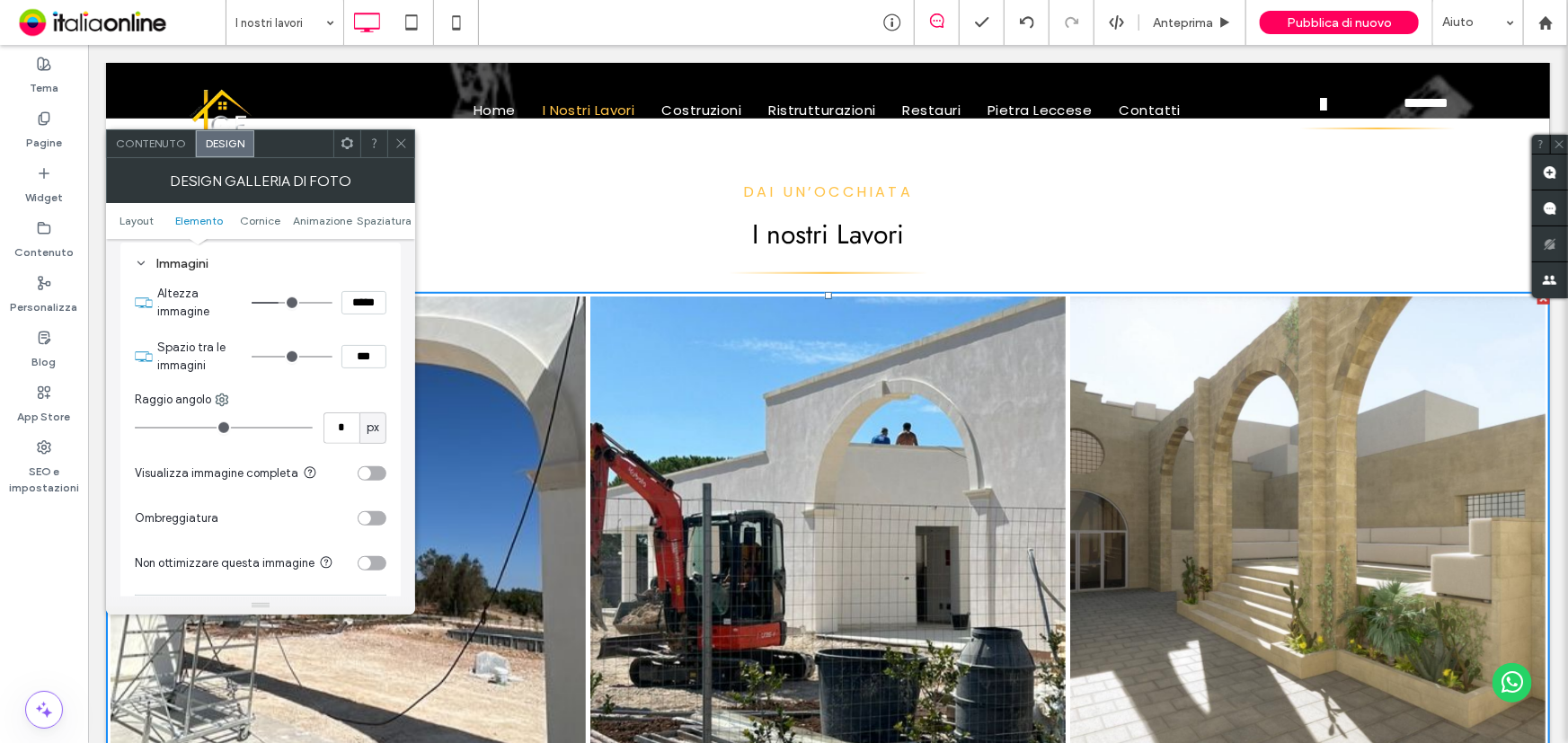
type input "*"
type input "***"
type input "*"
type input "***"
type input "*"
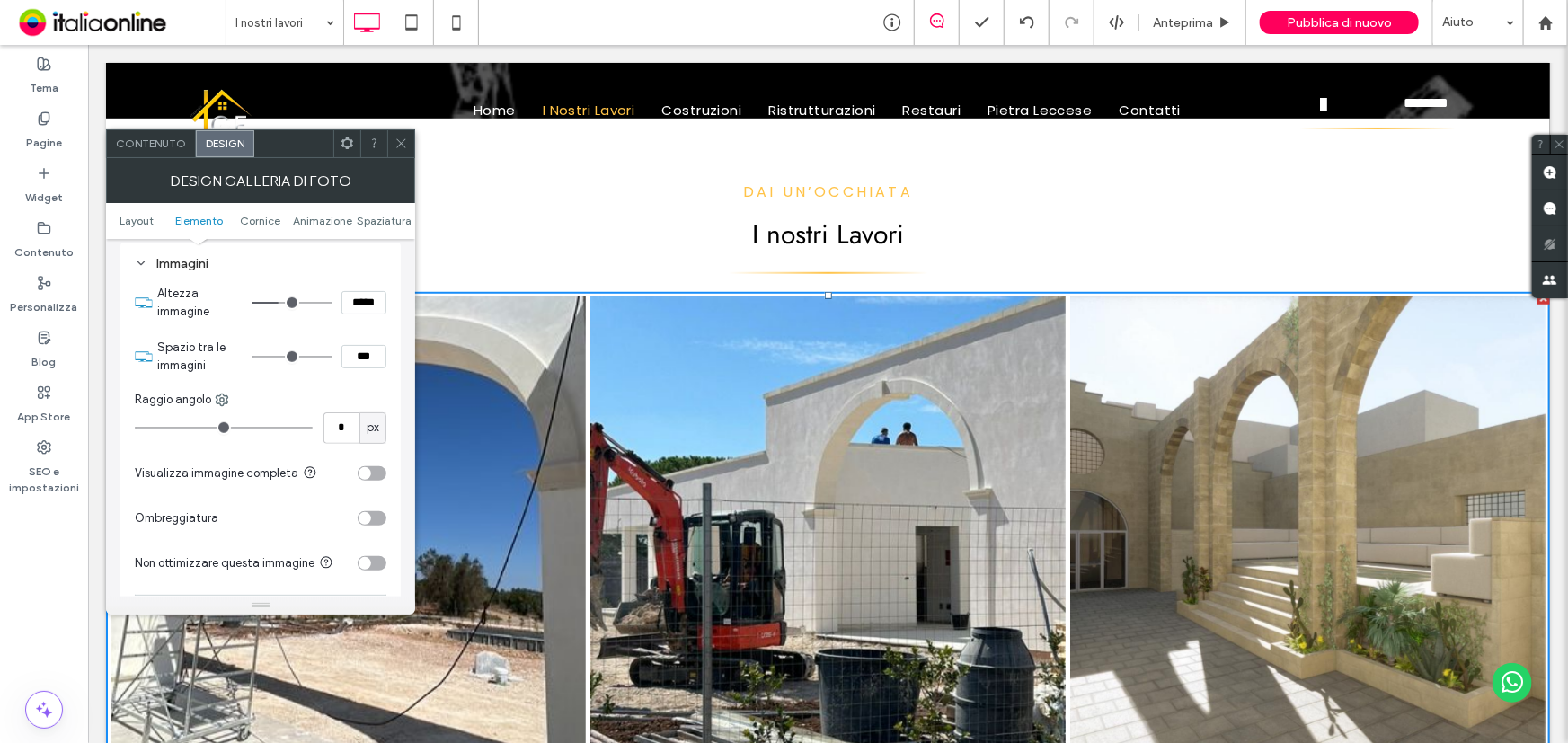
type input "***"
type input "*"
type input "***"
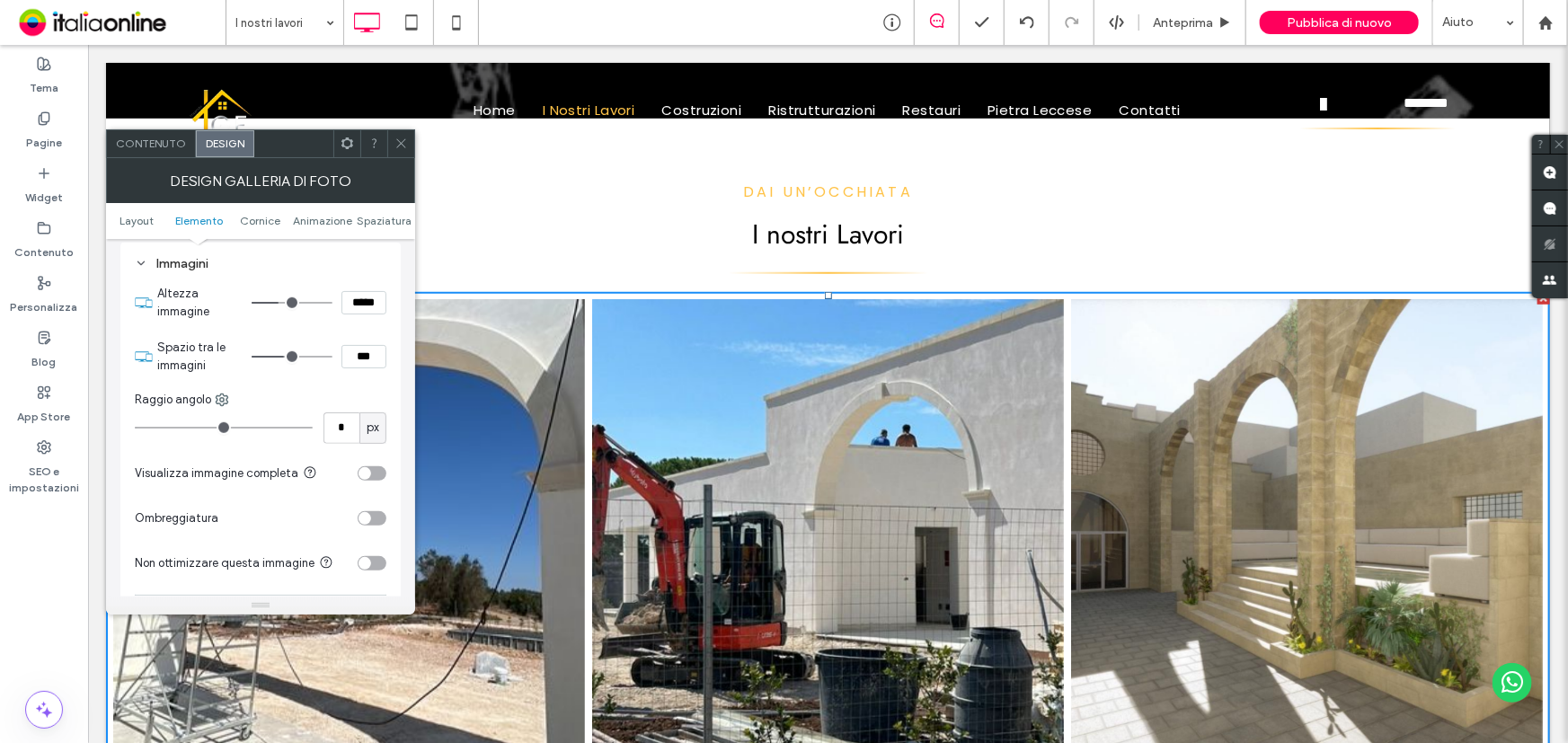
type input "*"
type input "***"
type input "**"
type input "****"
type input "**"
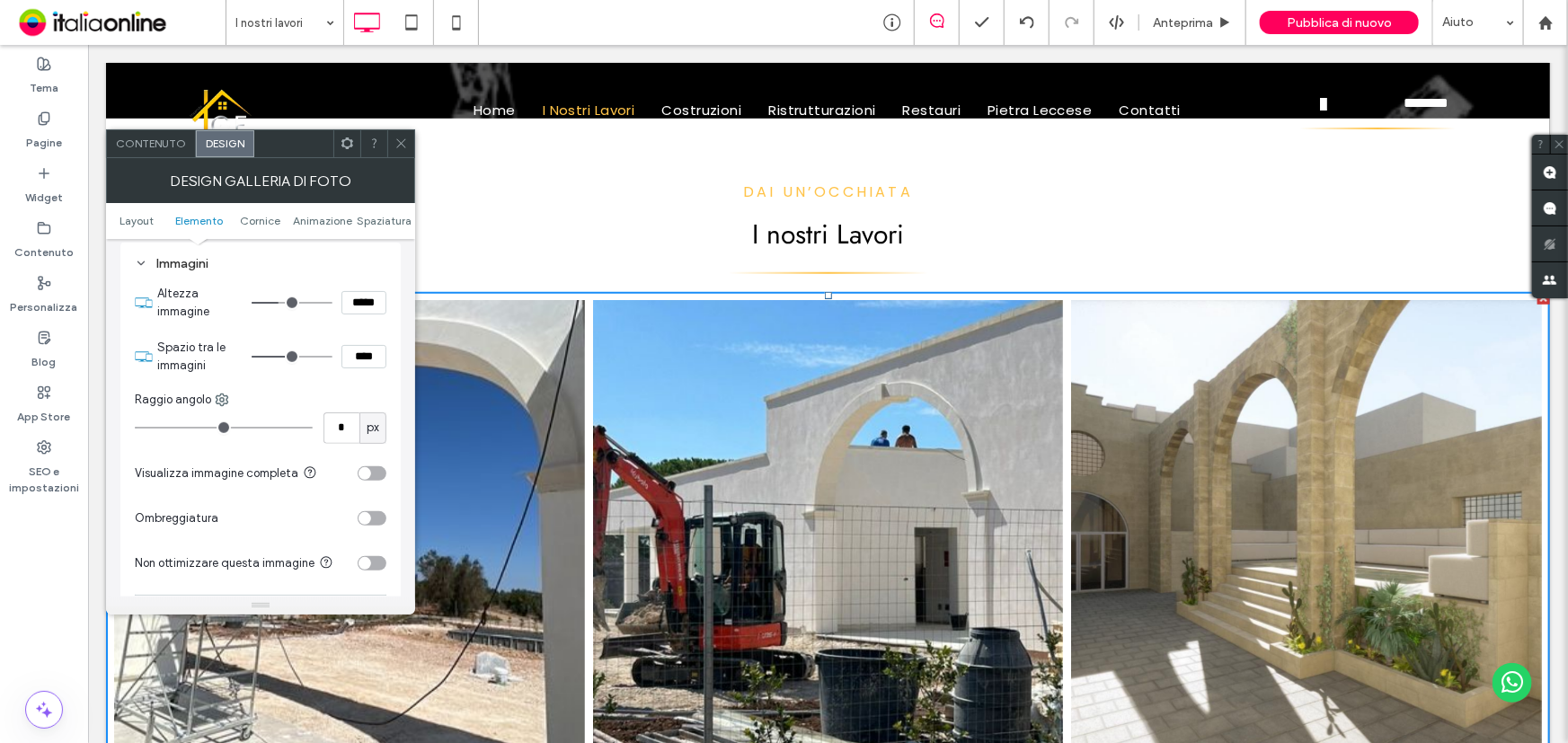
type input "****"
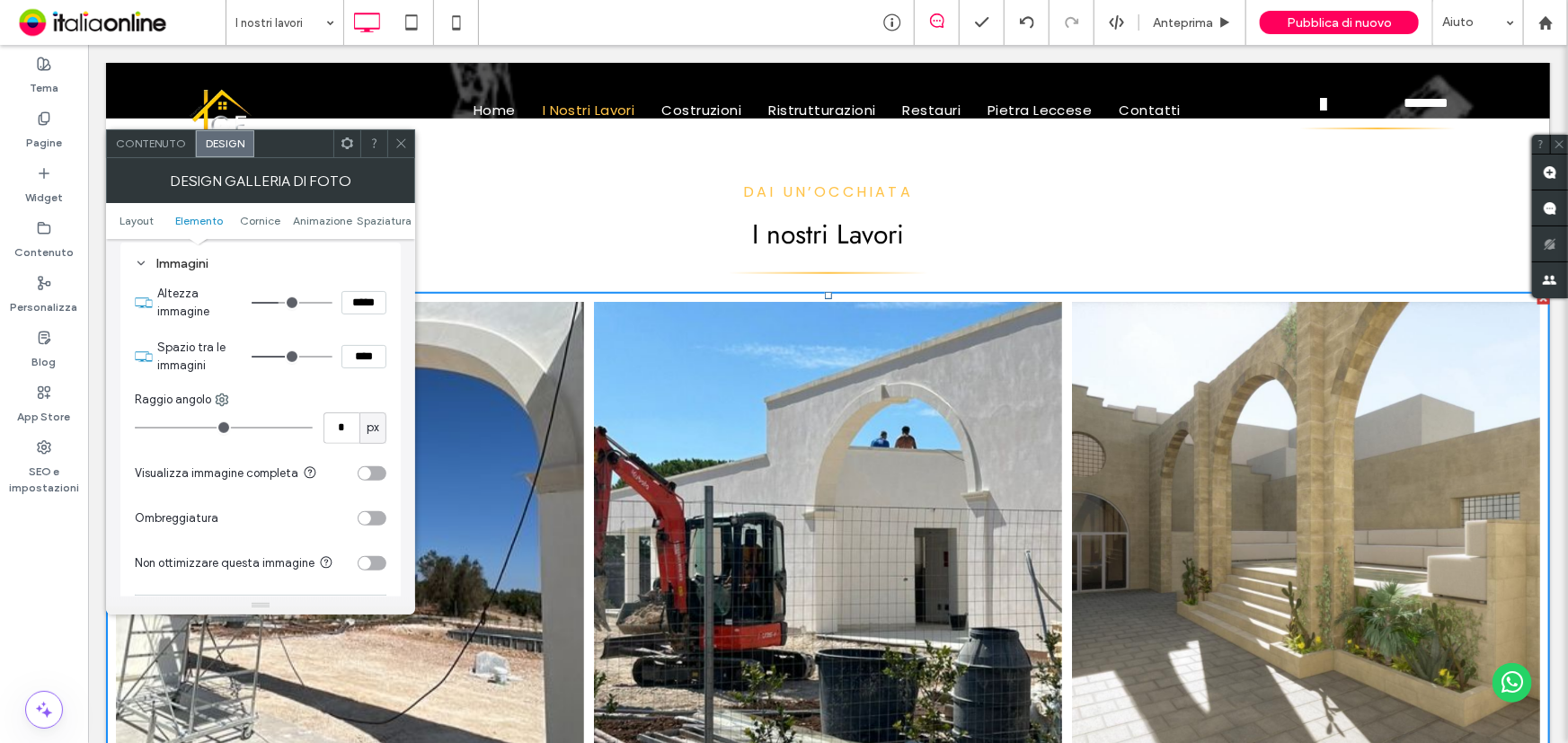
type input "**"
type input "****"
type input "**"
type input "****"
type input "**"
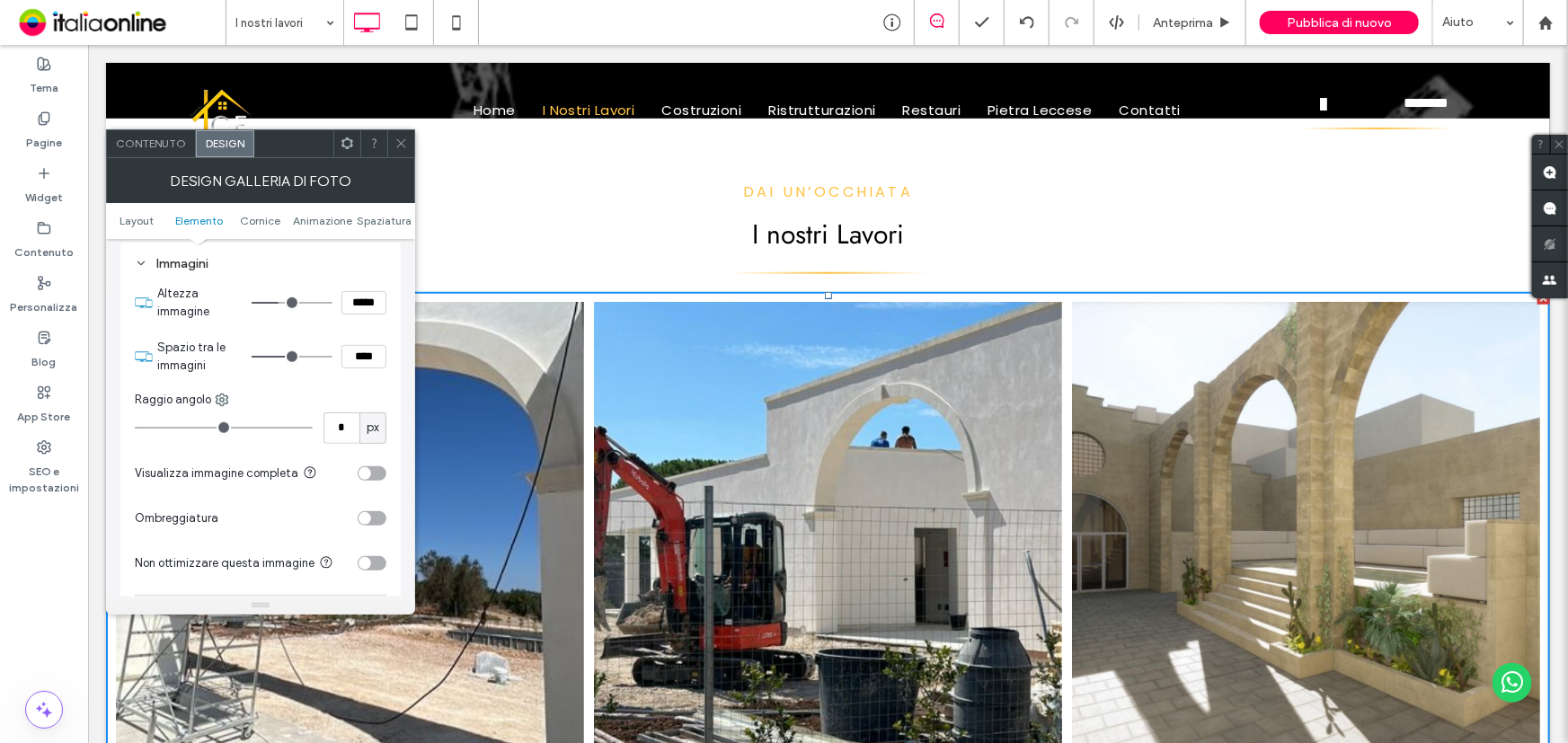
type input "****"
type input "**"
type input "****"
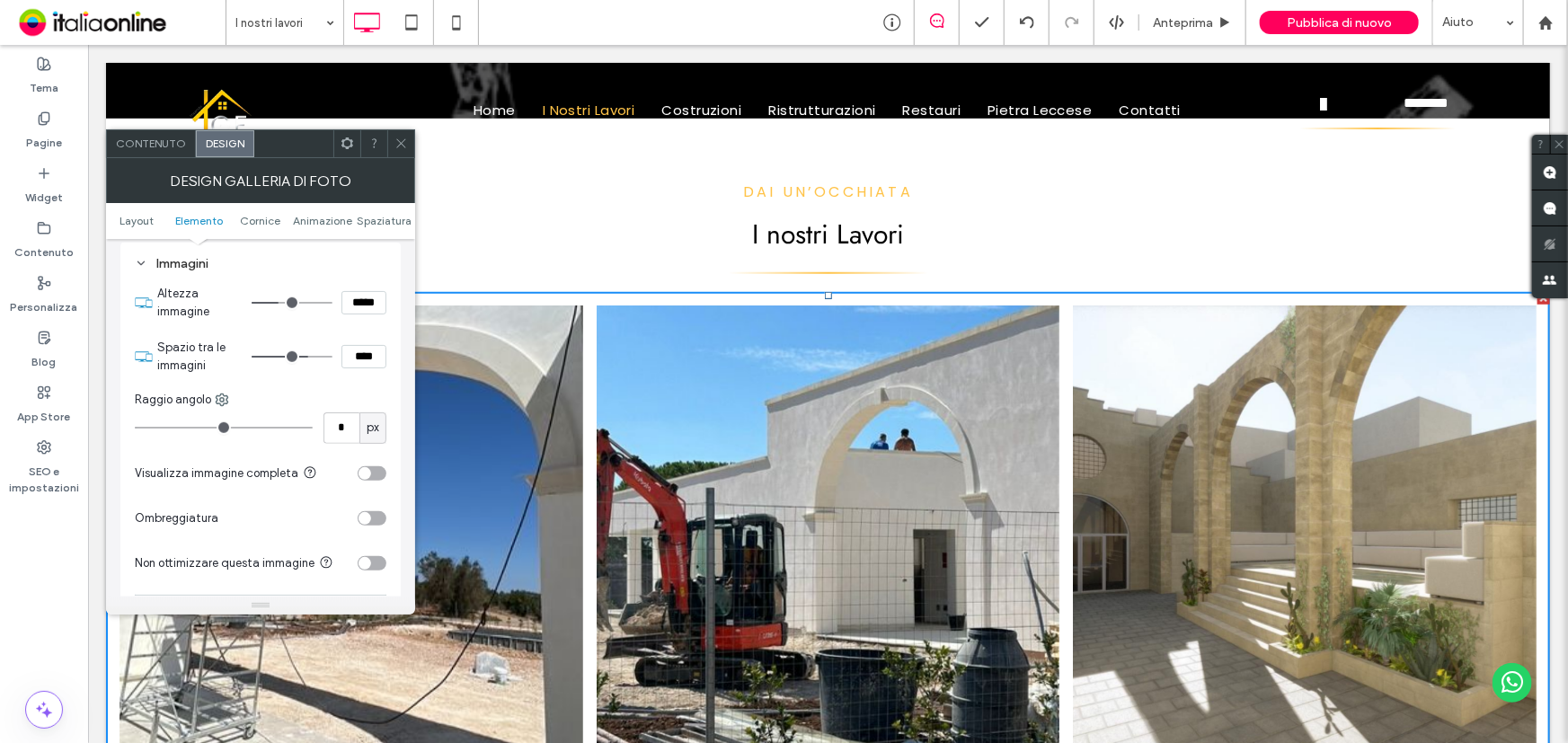
type input "**"
type input "****"
type input "**"
type input "****"
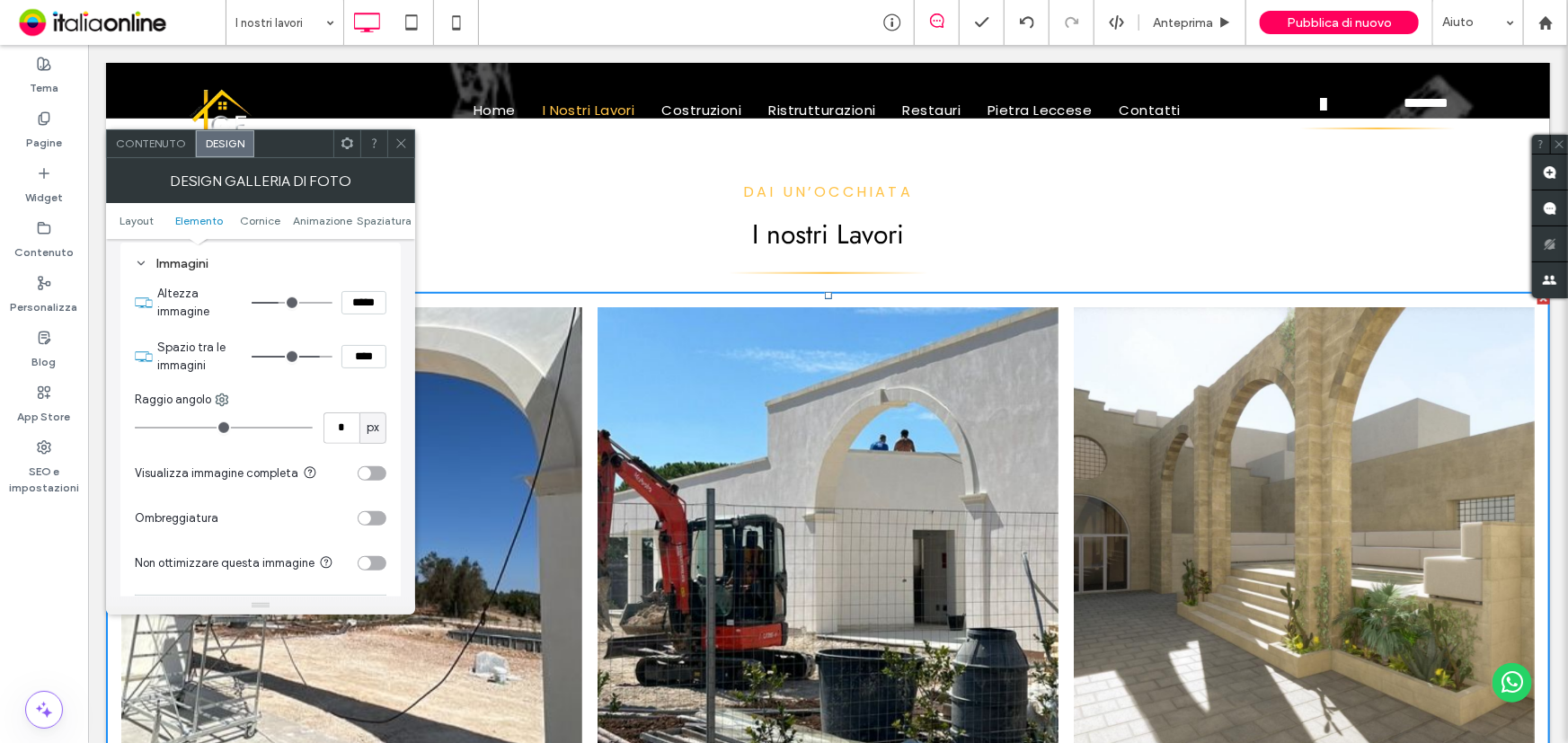
drag, startPoint x: 275, startPoint y: 359, endPoint x: 316, endPoint y: 362, distance: 41.1
type input "**"
click at [316, 357] on input "range" at bounding box center [292, 356] width 80 height 2
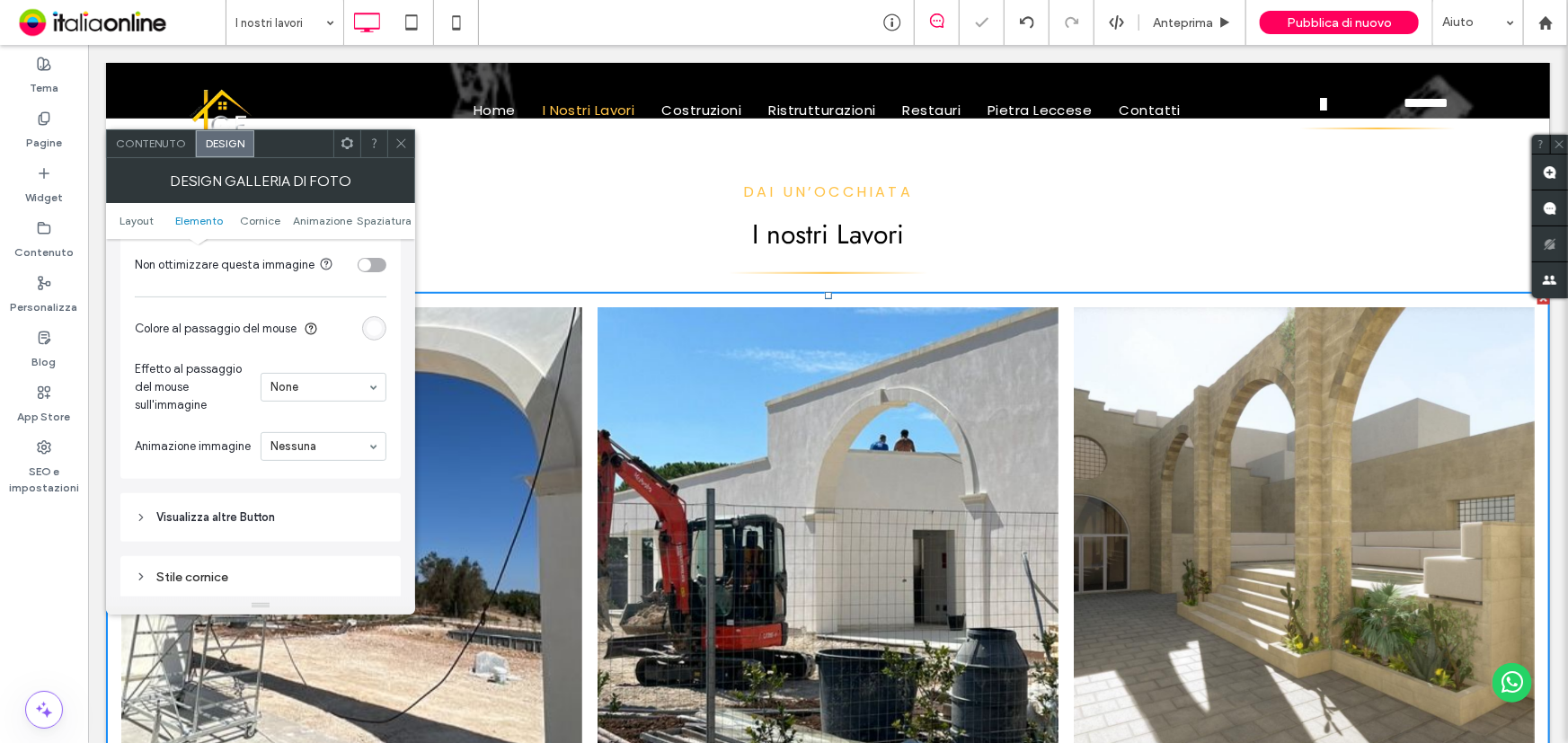
scroll to position [1061, 0]
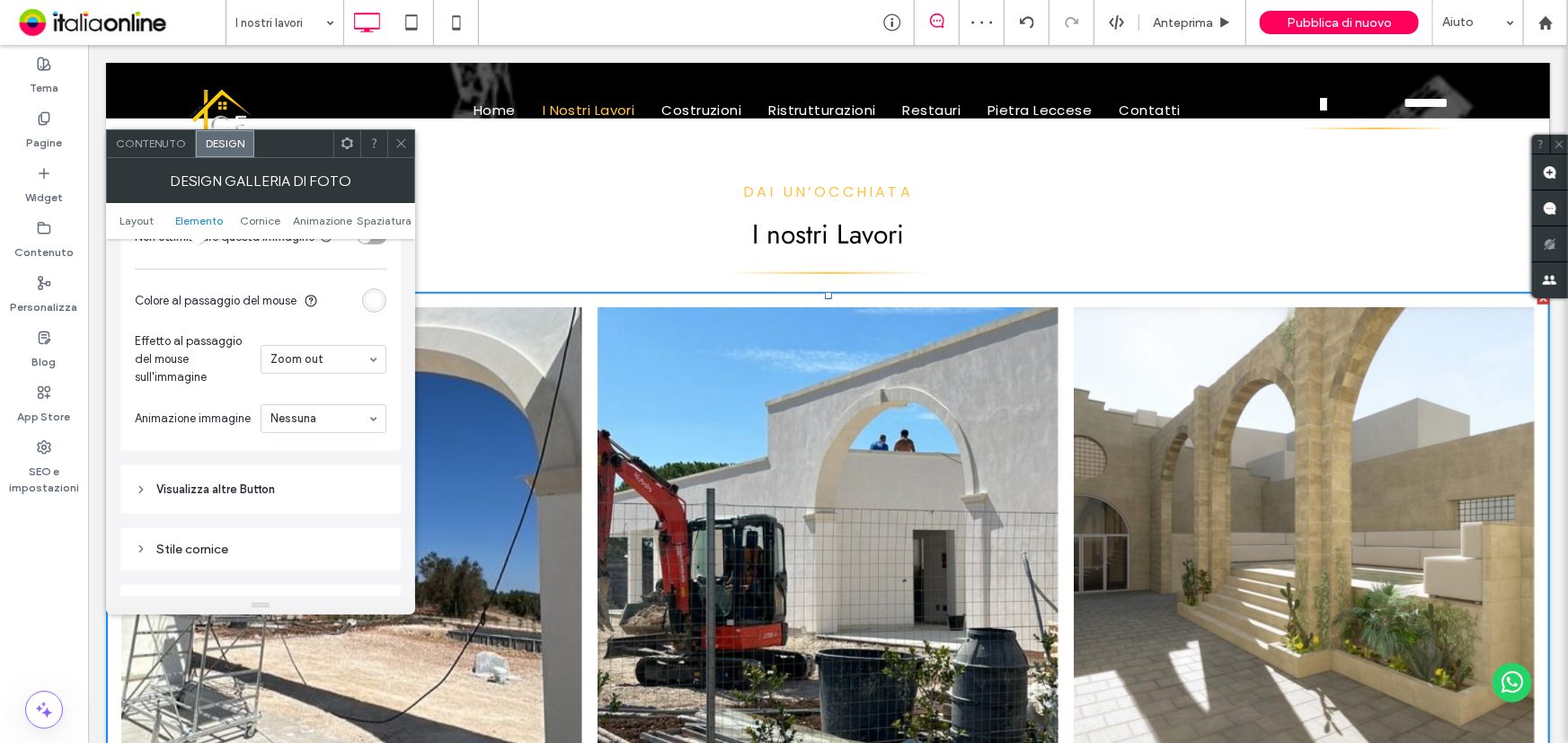
drag, startPoint x: 399, startPoint y: 142, endPoint x: 409, endPoint y: 164, distance: 24.2
click at [399, 142] on icon at bounding box center [401, 143] width 14 height 14
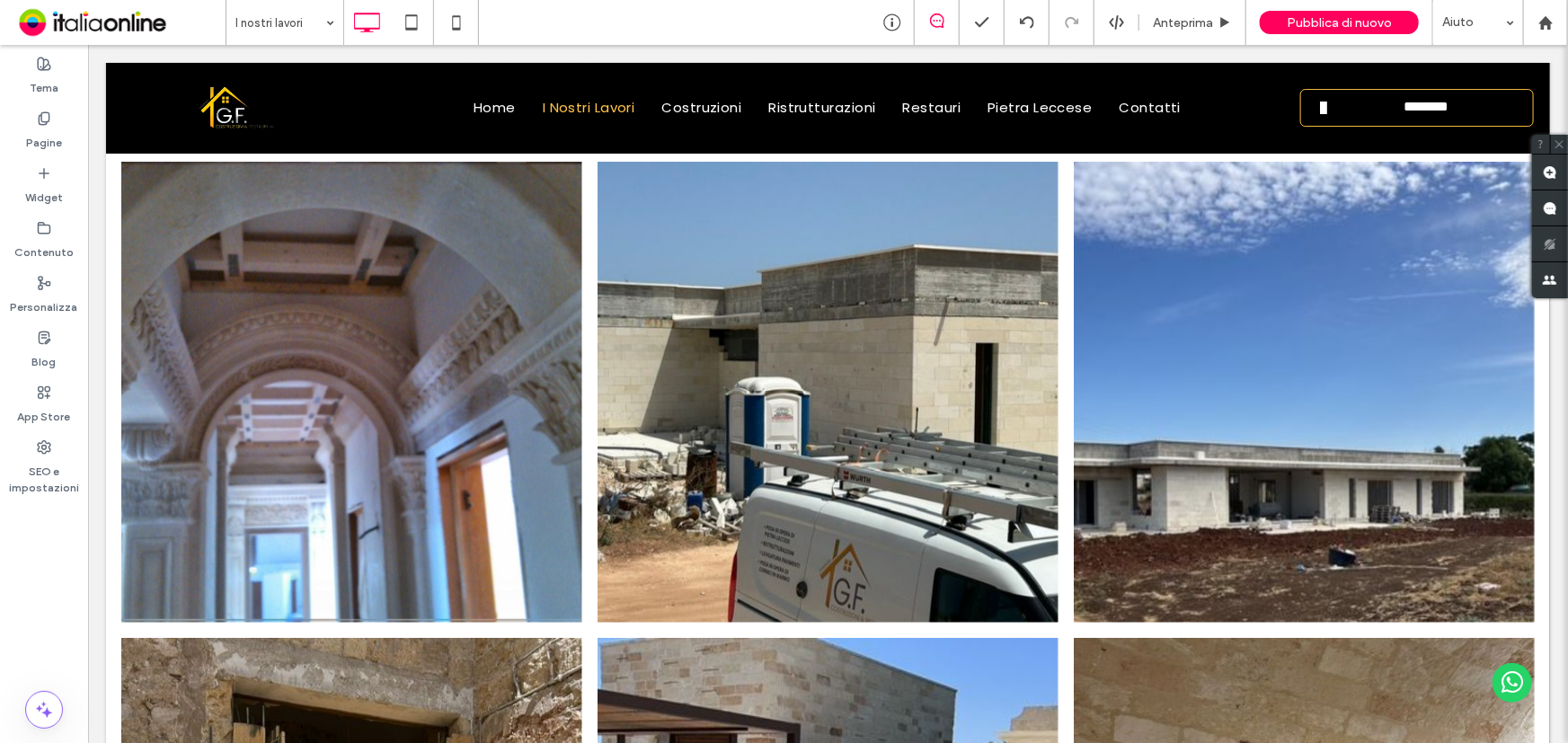
scroll to position [2090, 0]
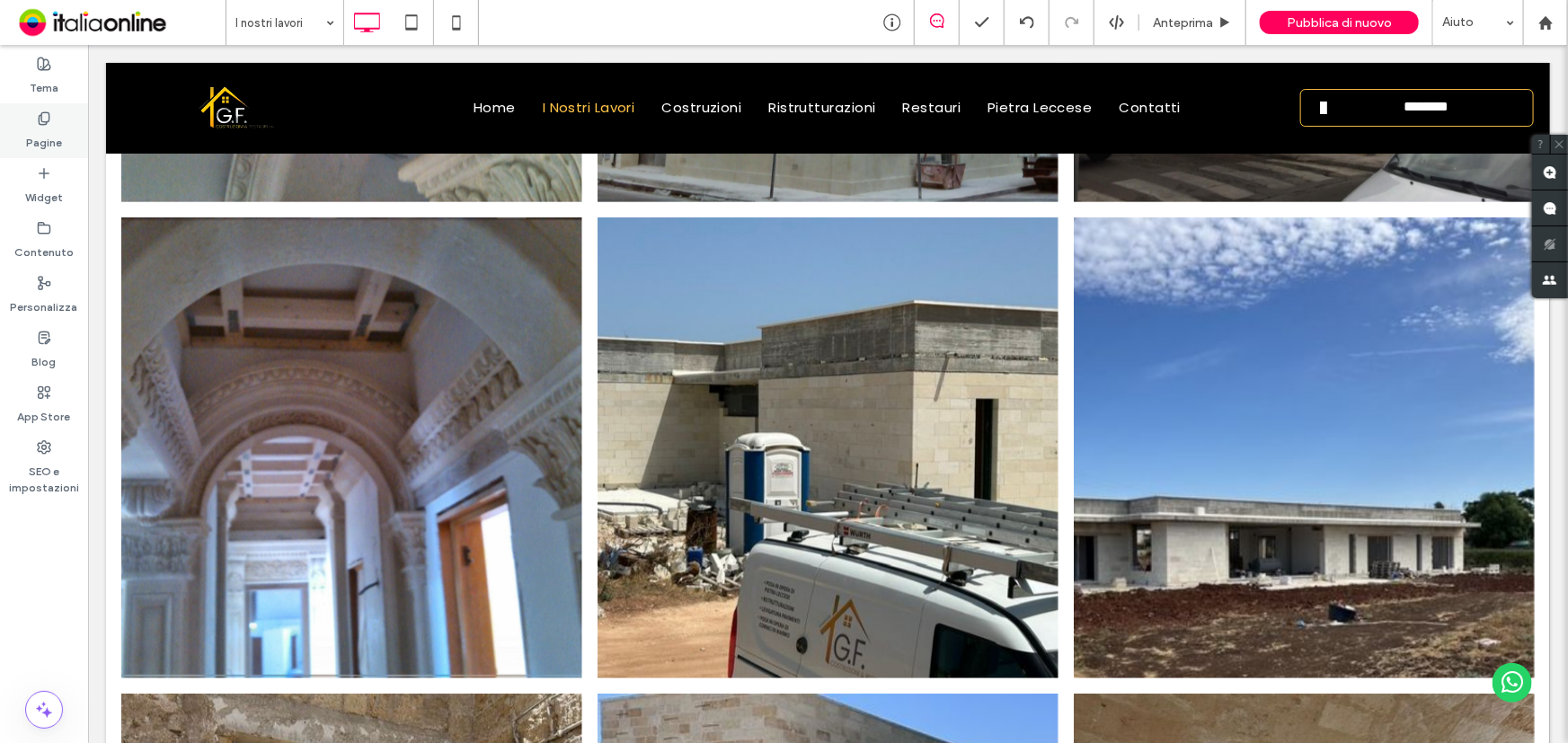
click at [50, 135] on label "Pagine" at bounding box center [44, 139] width 36 height 25
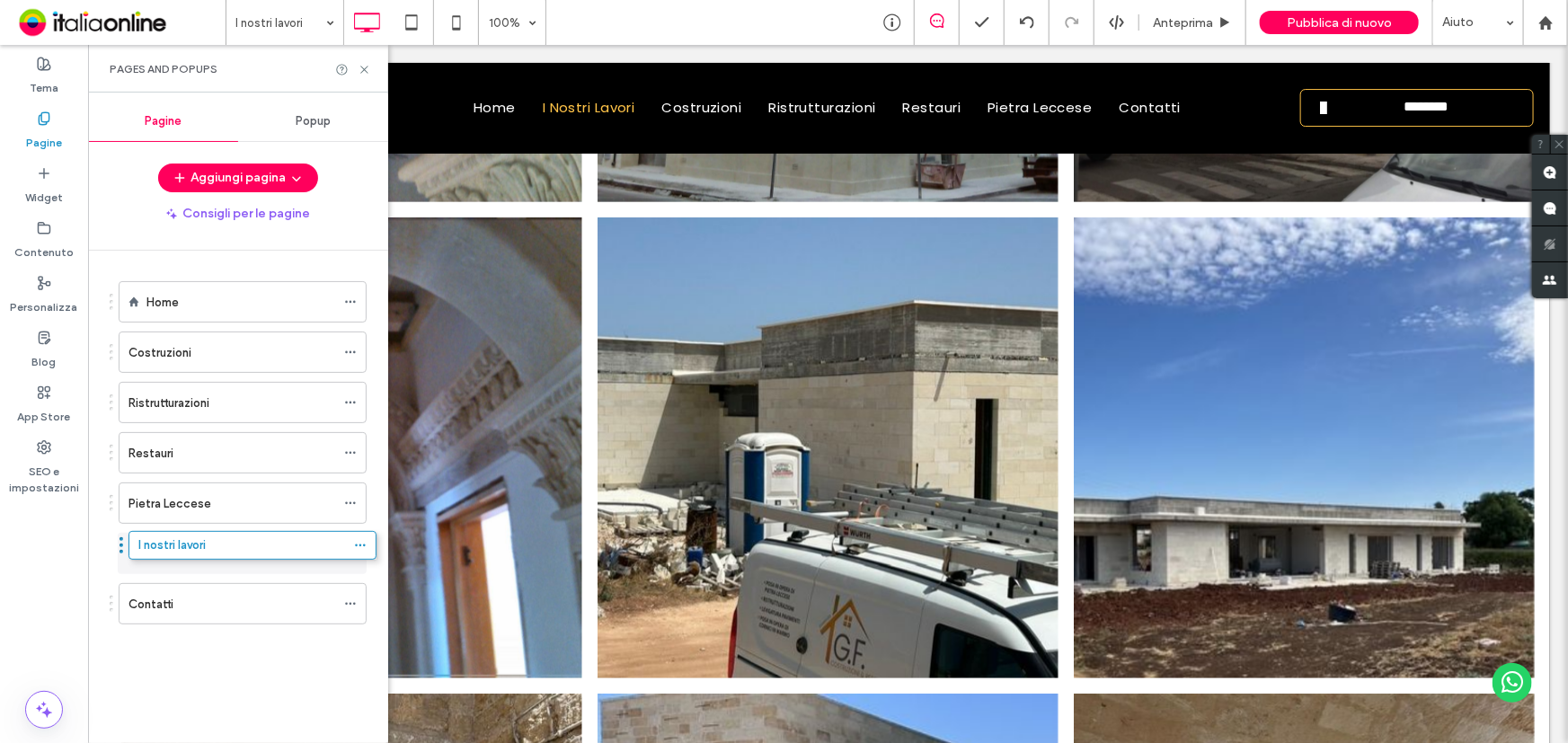
drag, startPoint x: 186, startPoint y: 359, endPoint x: 196, endPoint y: 559, distance: 200.2
drag, startPoint x: 366, startPoint y: 63, endPoint x: 280, endPoint y: 18, distance: 97.1
click at [366, 63] on icon at bounding box center [364, 70] width 14 height 14
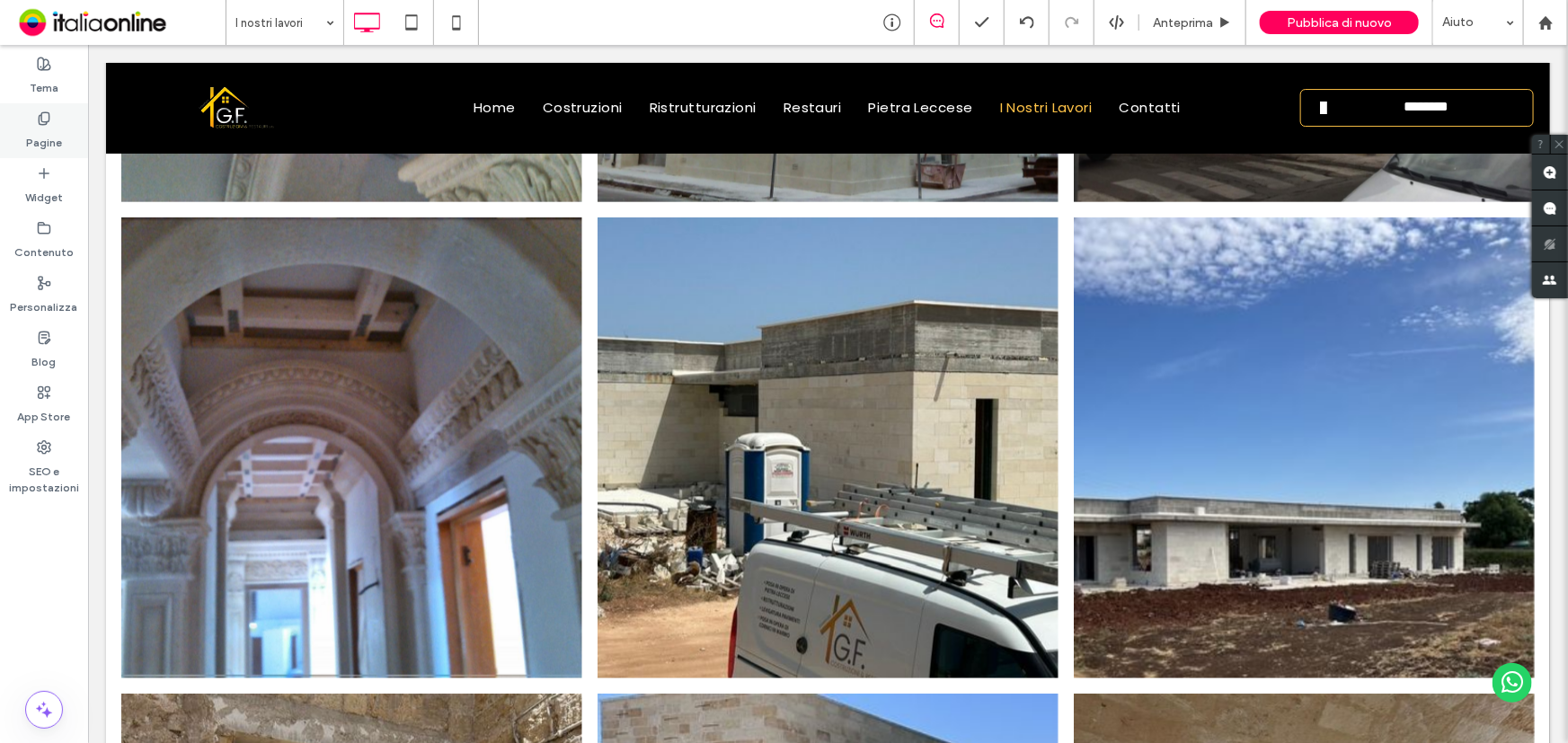
drag, startPoint x: 35, startPoint y: 144, endPoint x: 24, endPoint y: 146, distance: 11.2
click at [35, 144] on label "Pagine" at bounding box center [44, 139] width 36 height 25
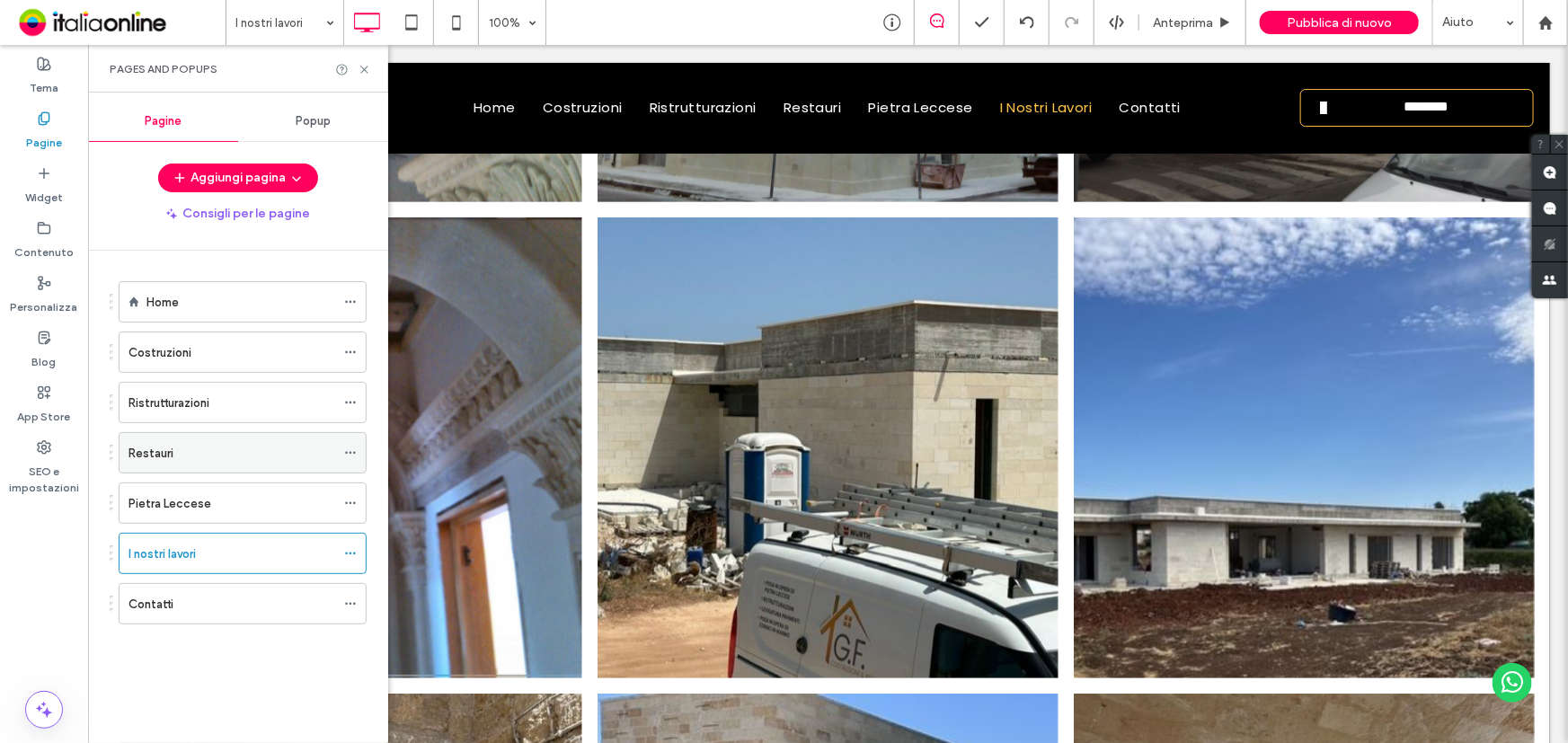
click at [176, 452] on div "Restauri" at bounding box center [231, 452] width 206 height 18
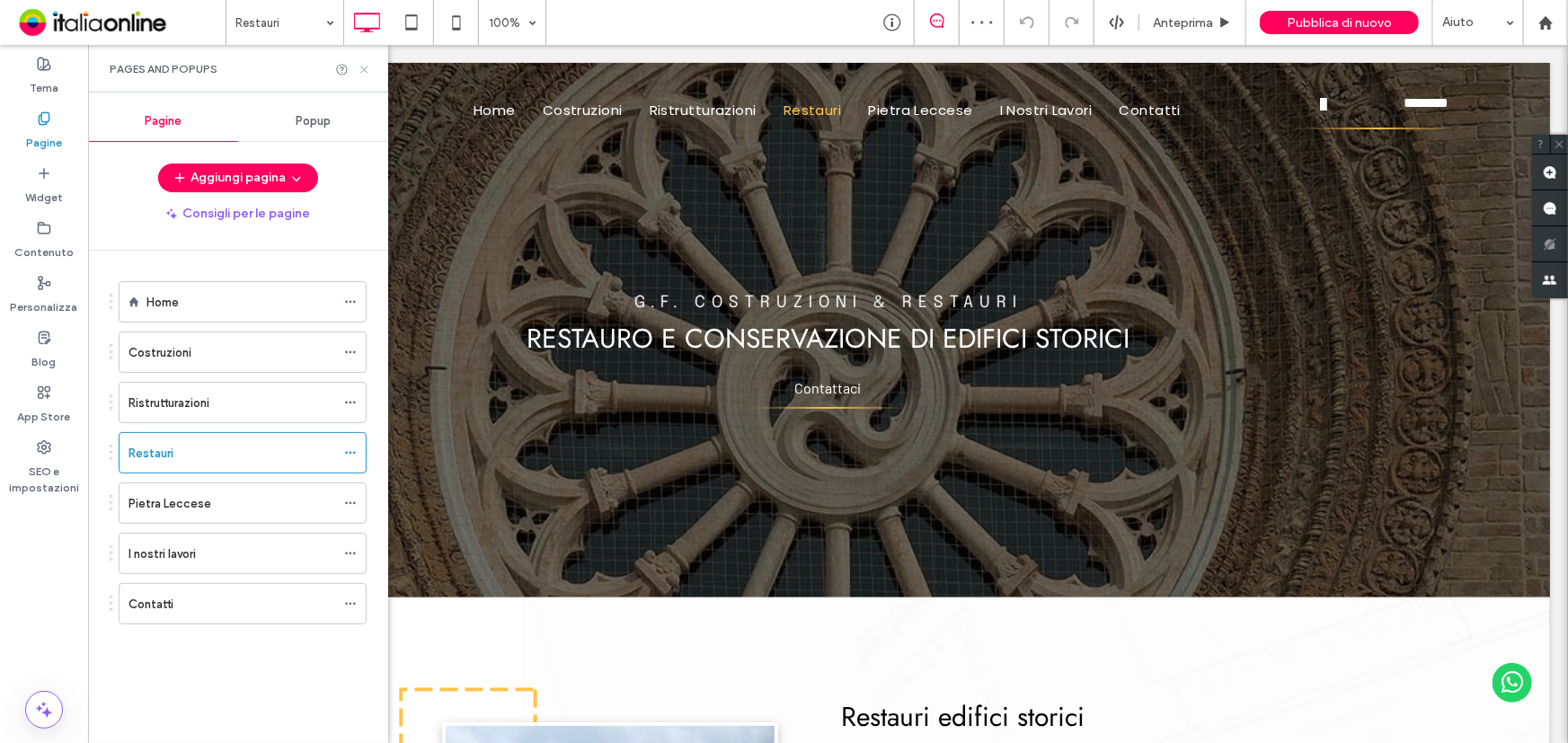
drag, startPoint x: 272, startPoint y: 32, endPoint x: 359, endPoint y: 64, distance: 92.7
click at [359, 64] on icon at bounding box center [364, 70] width 14 height 14
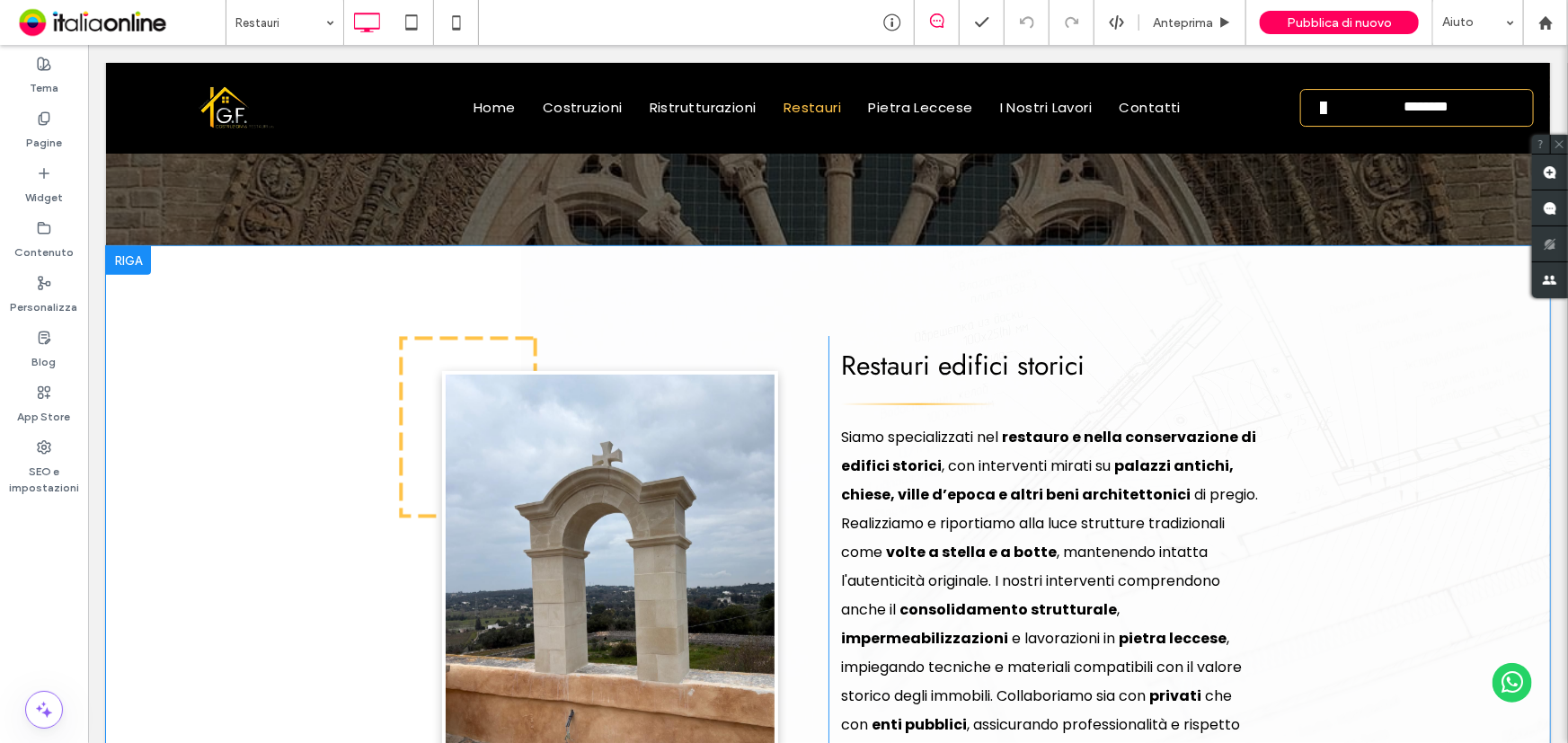
scroll to position [490, 0]
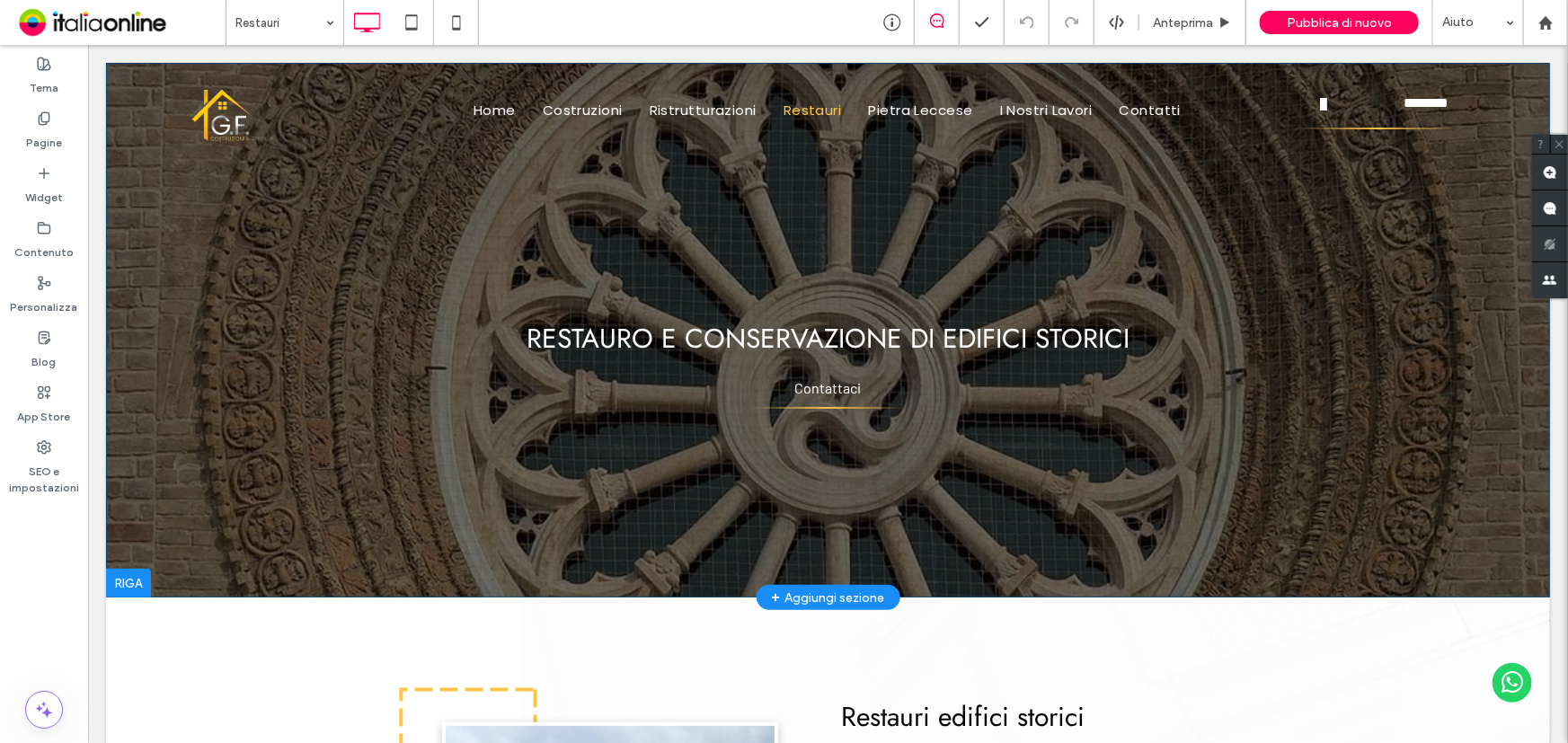
drag, startPoint x: 87, startPoint y: 44, endPoint x: 287, endPoint y: 501, distance: 498.8
click at [287, 501] on div "G.F. COSTRUZIONI & RESTAURI Scrivi qui la tua didascalia [GEOGRAPHIC_DATA] LAVO…" at bounding box center [827, 329] width 1444 height 535
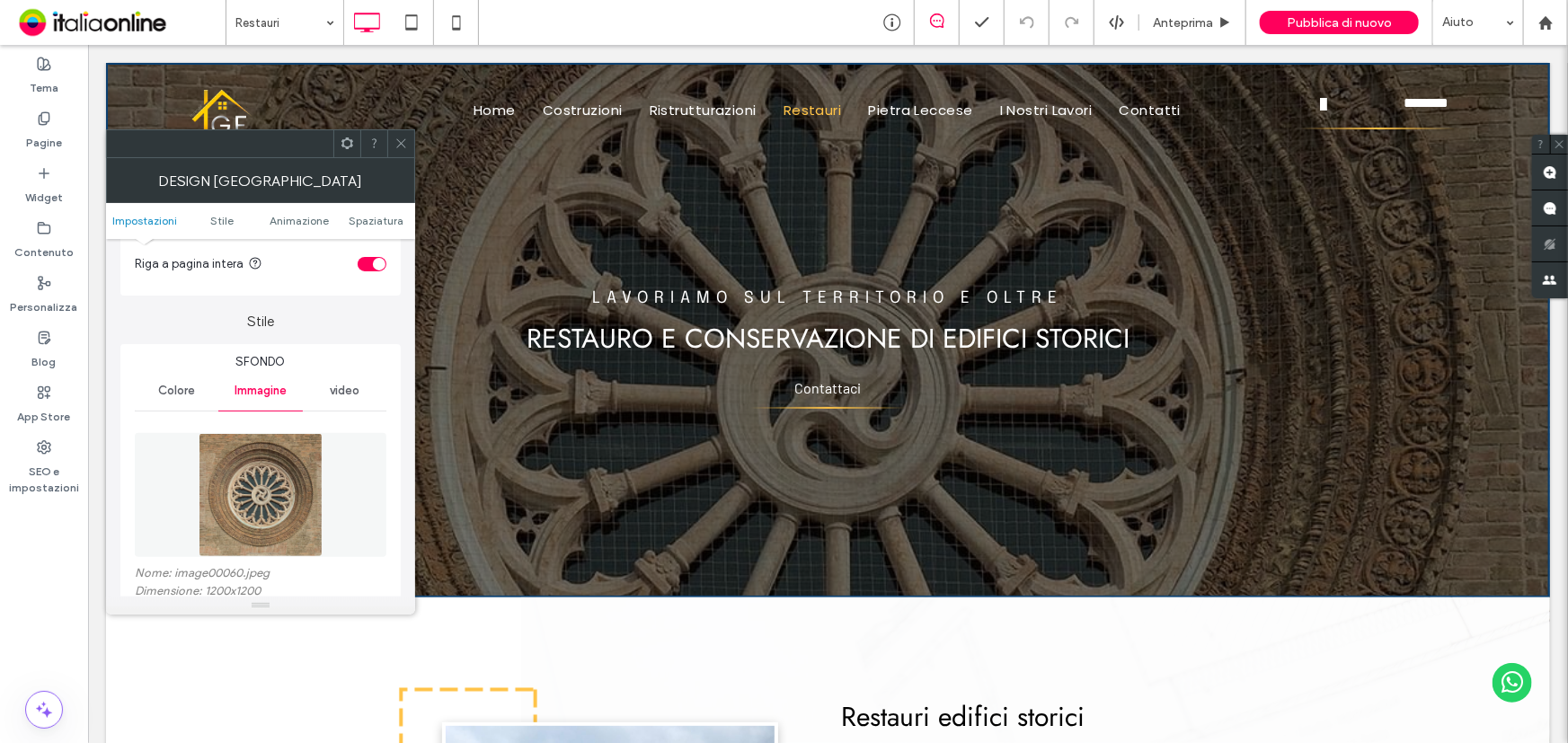
scroll to position [244, 0]
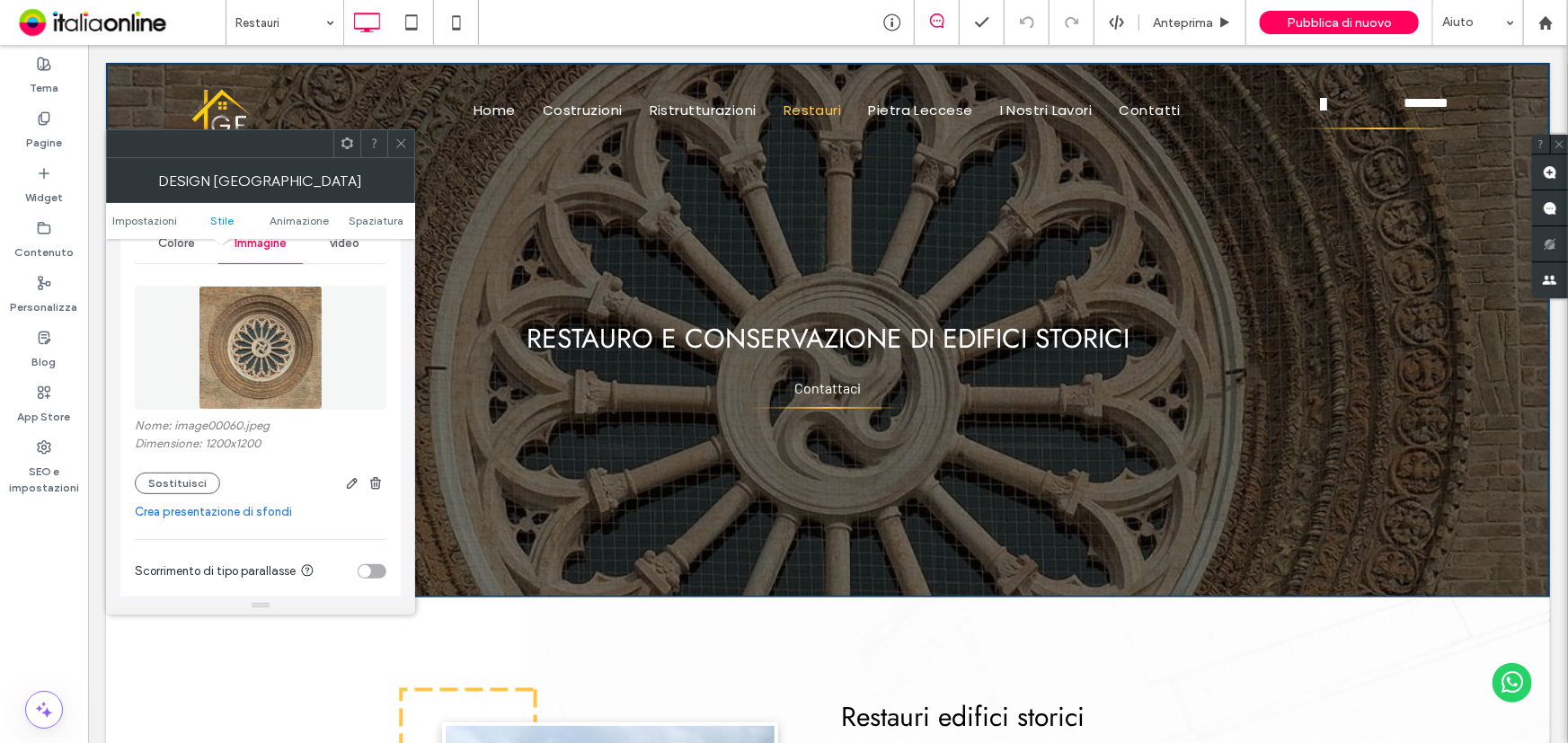
click at [394, 151] on span at bounding box center [401, 143] width 14 height 27
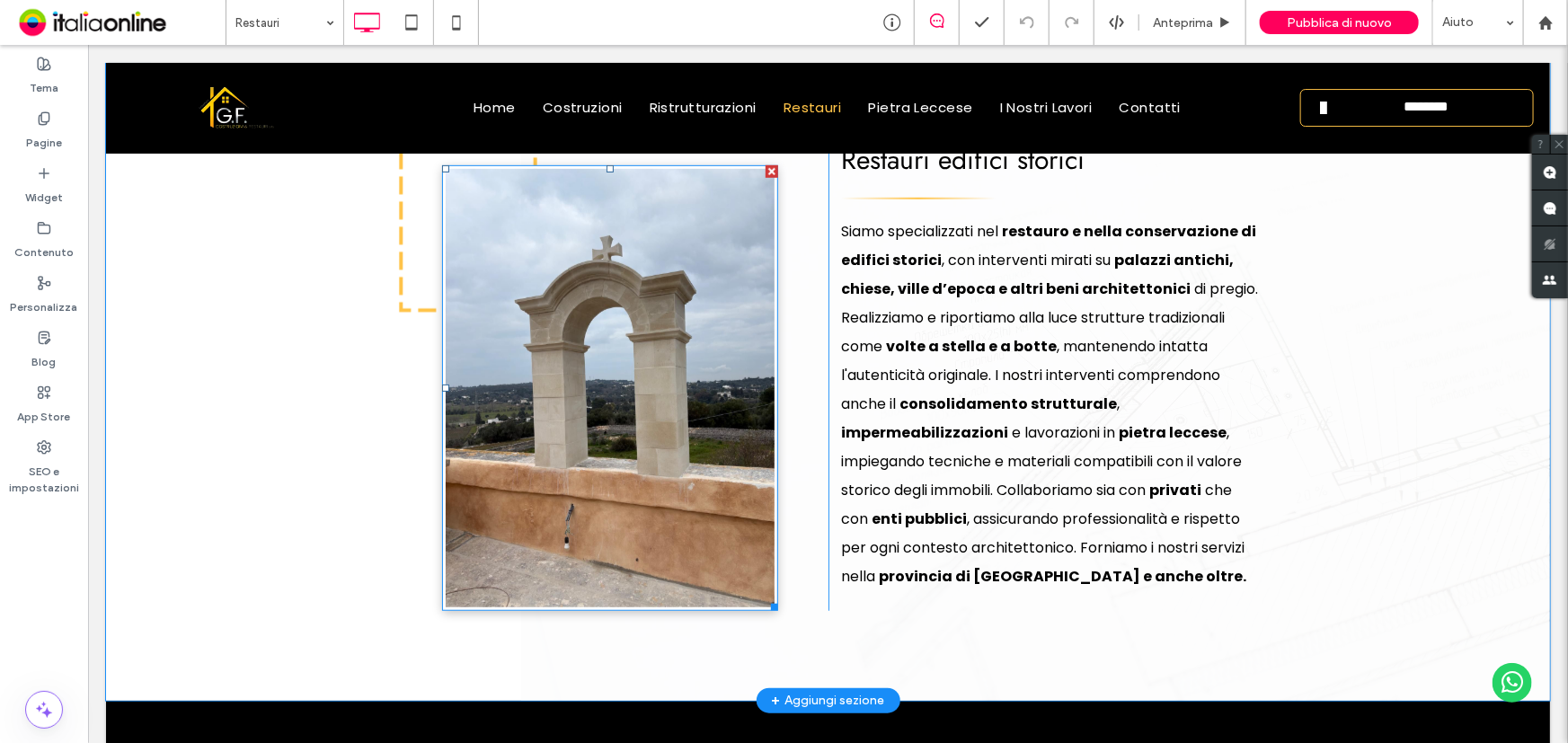
scroll to position [572, 0]
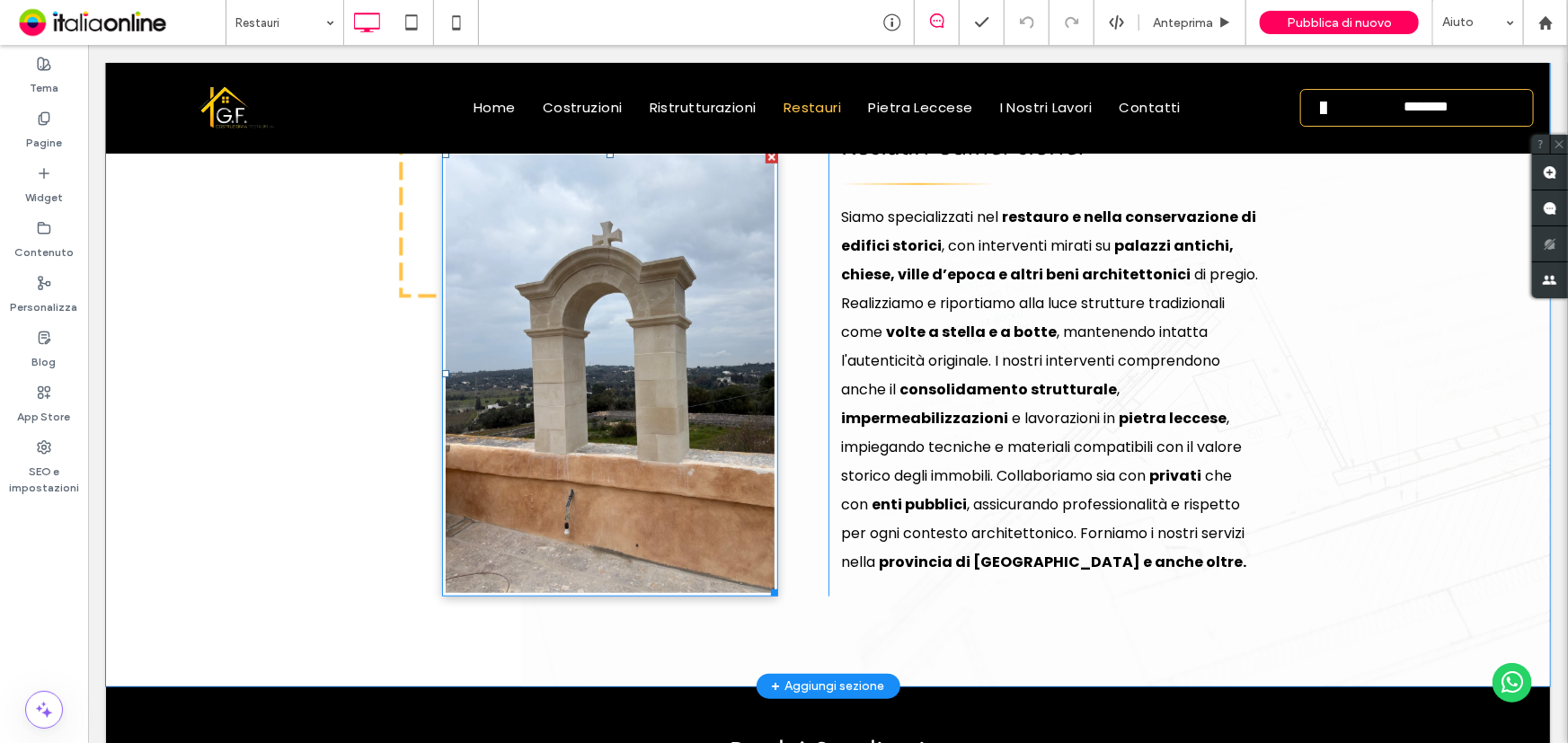
click at [618, 426] on img at bounding box center [608, 373] width 336 height 446
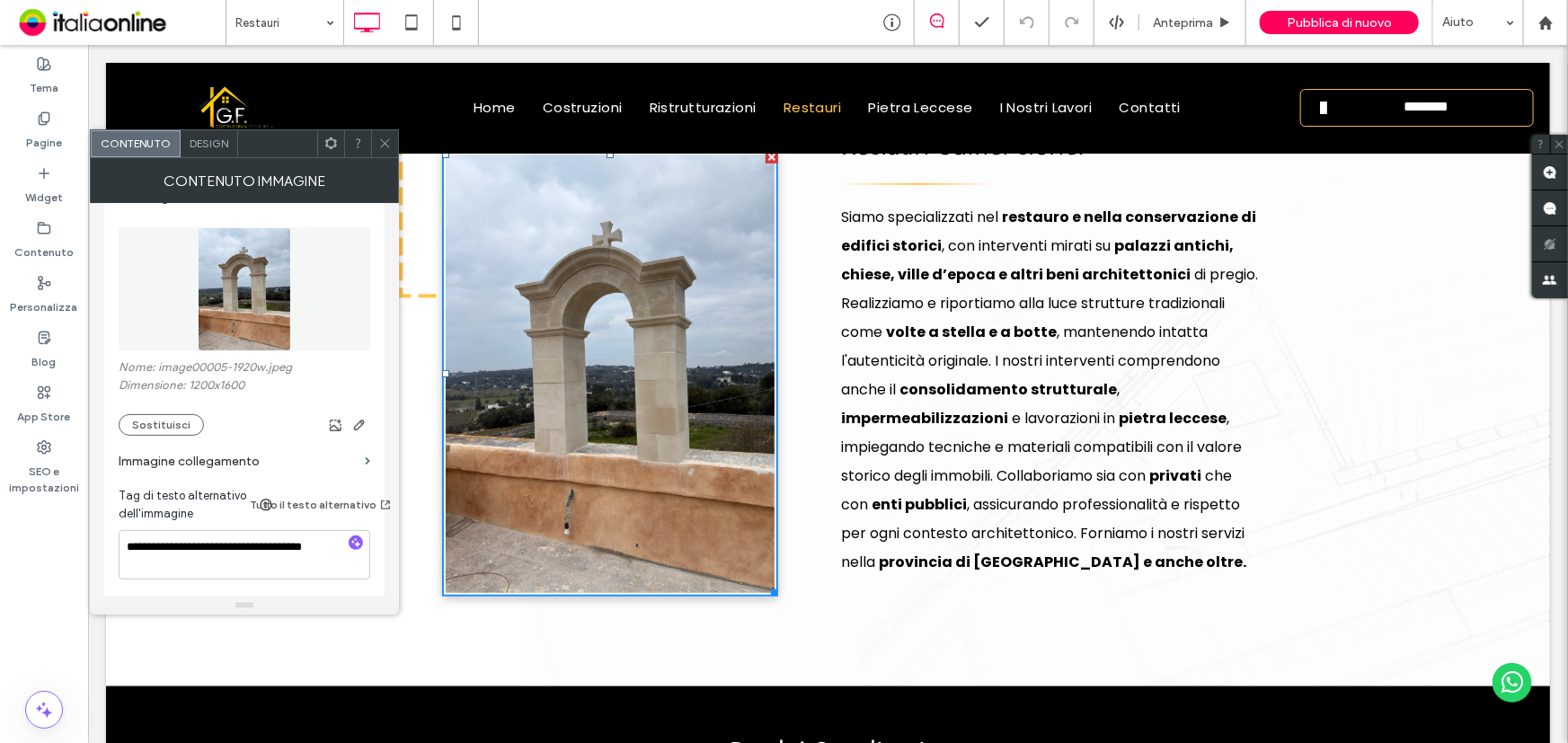
scroll to position [244, 0]
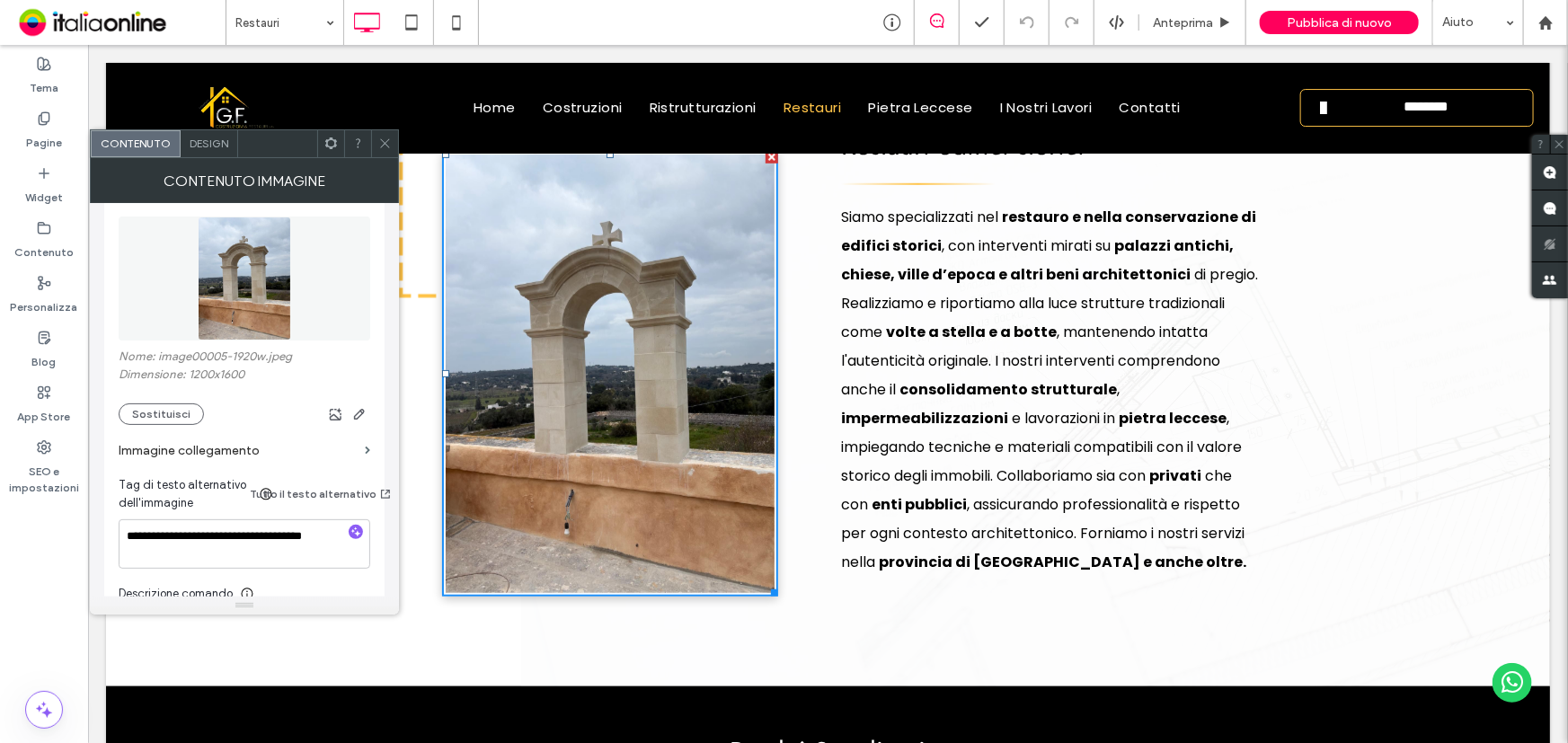
click at [386, 139] on icon at bounding box center [384, 143] width 14 height 14
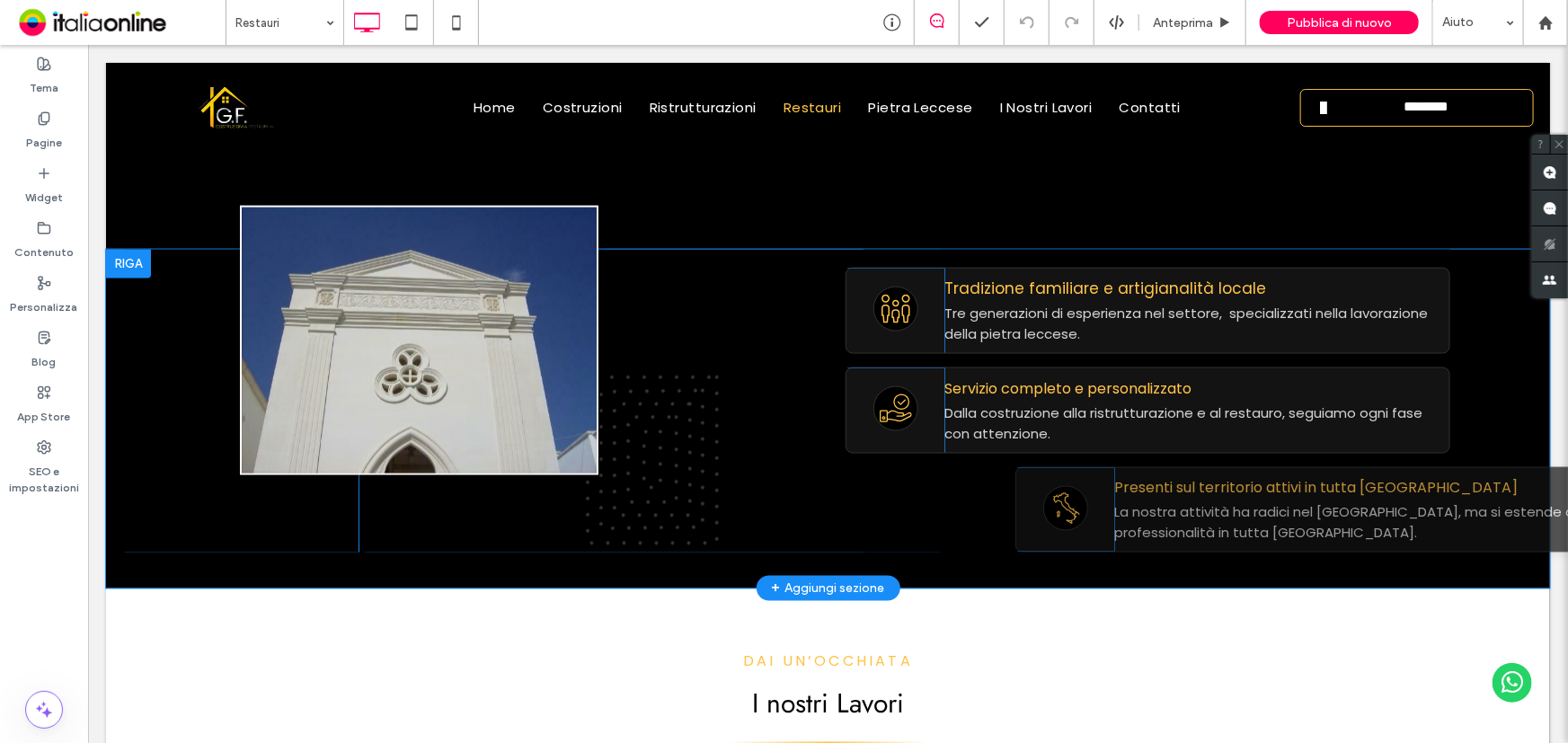
scroll to position [1224, 0]
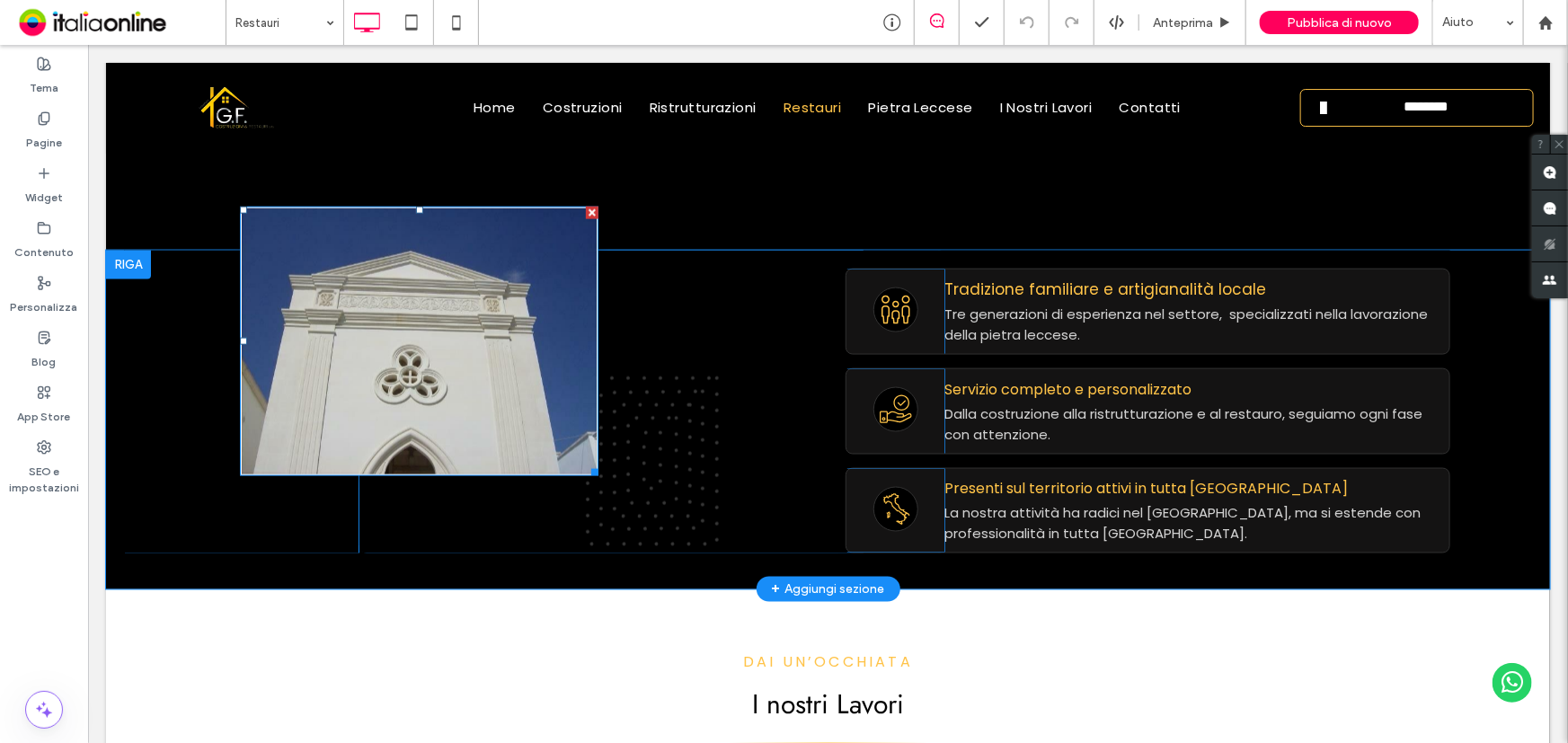
click at [440, 373] on img at bounding box center [418, 340] width 358 height 269
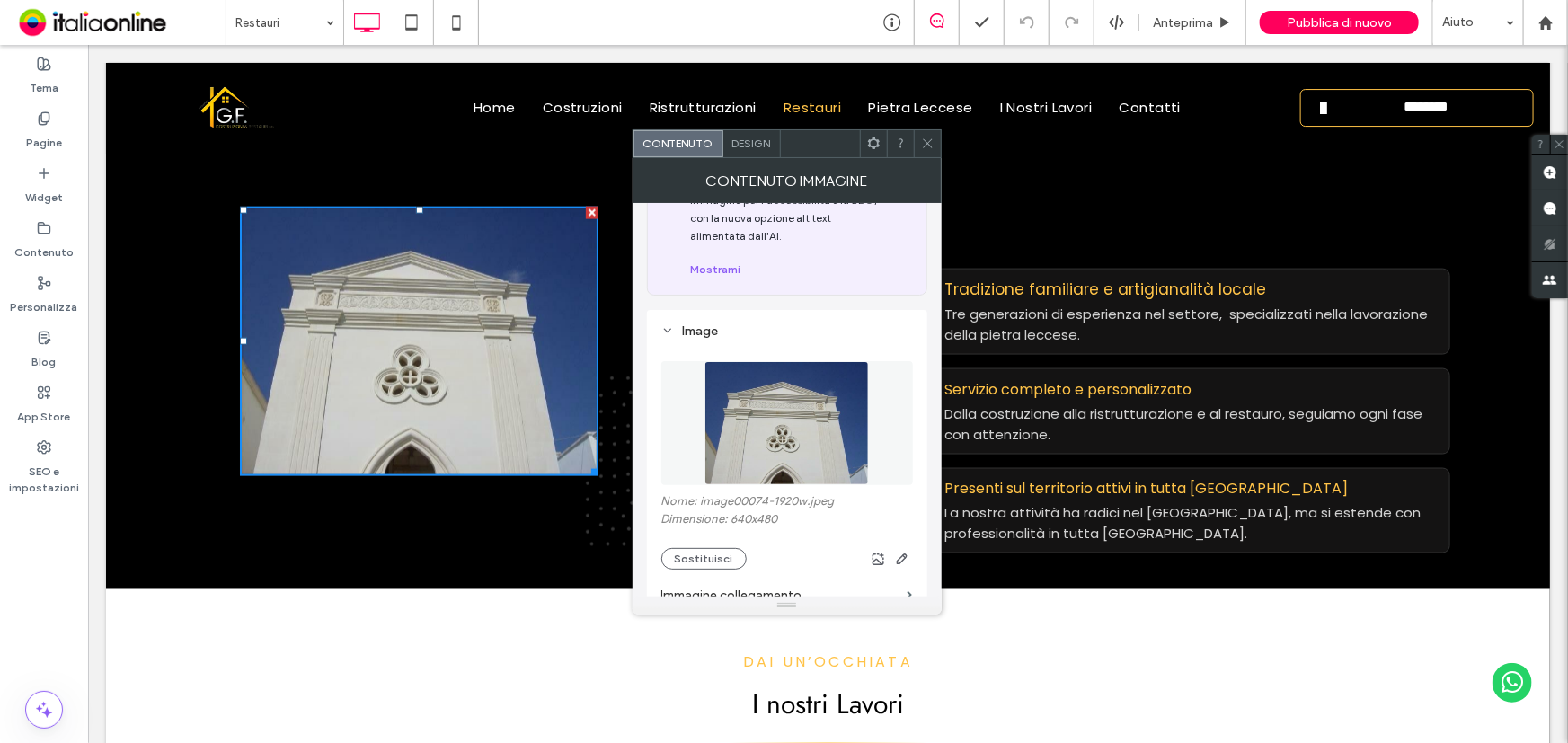
scroll to position [244, 0]
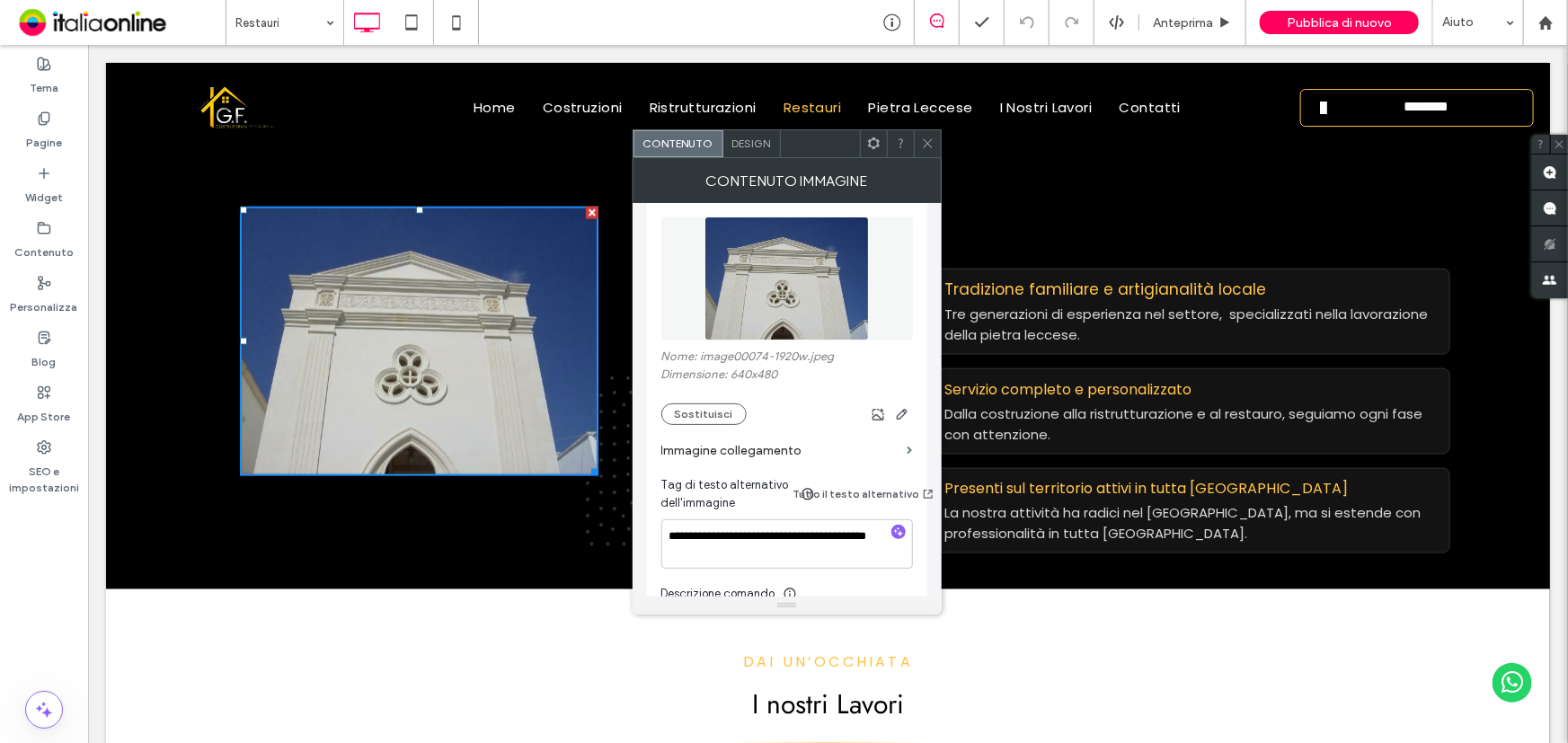
drag, startPoint x: 932, startPoint y: 143, endPoint x: 896, endPoint y: 274, distance: 135.9
click at [932, 143] on icon at bounding box center [928, 143] width 14 height 14
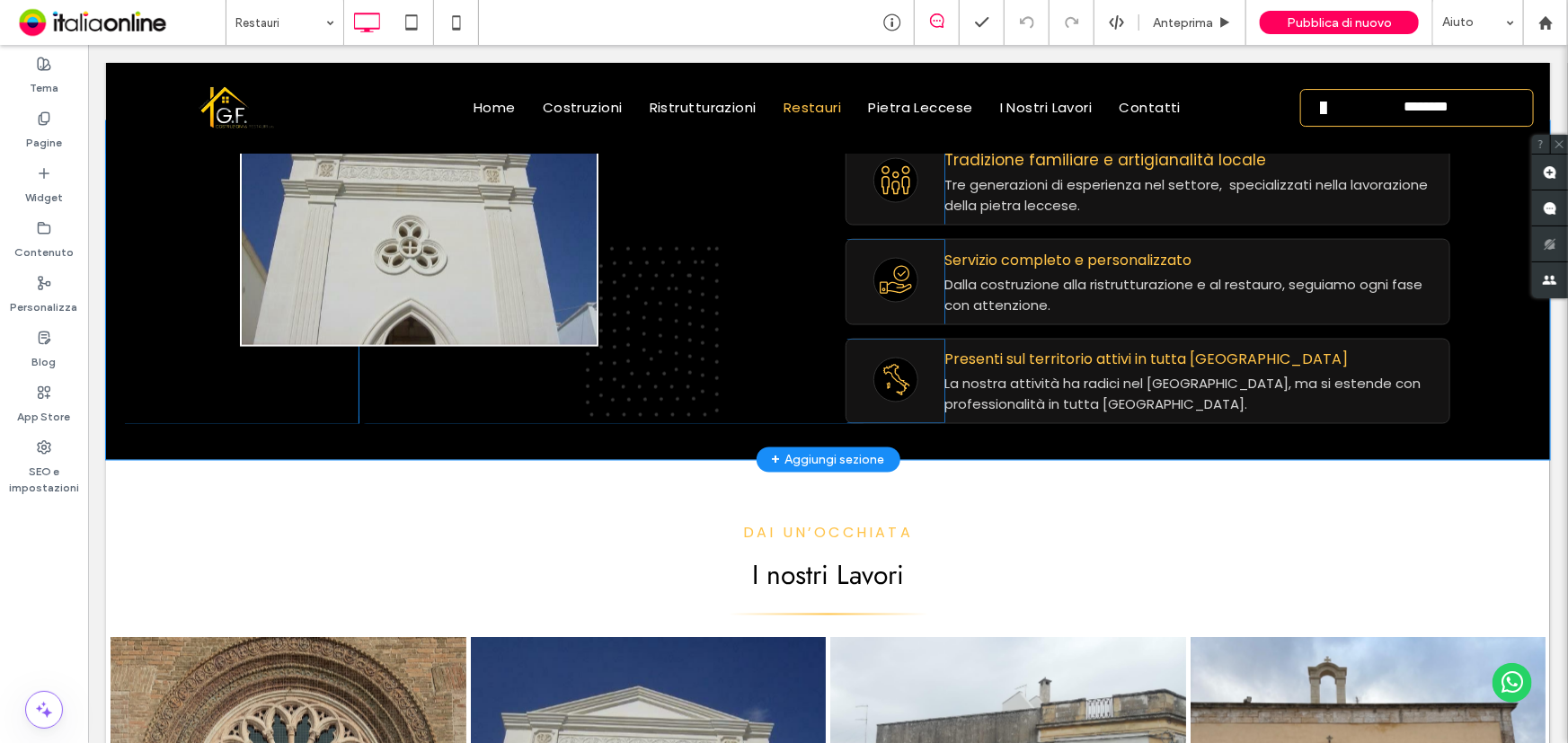
scroll to position [1470, 0]
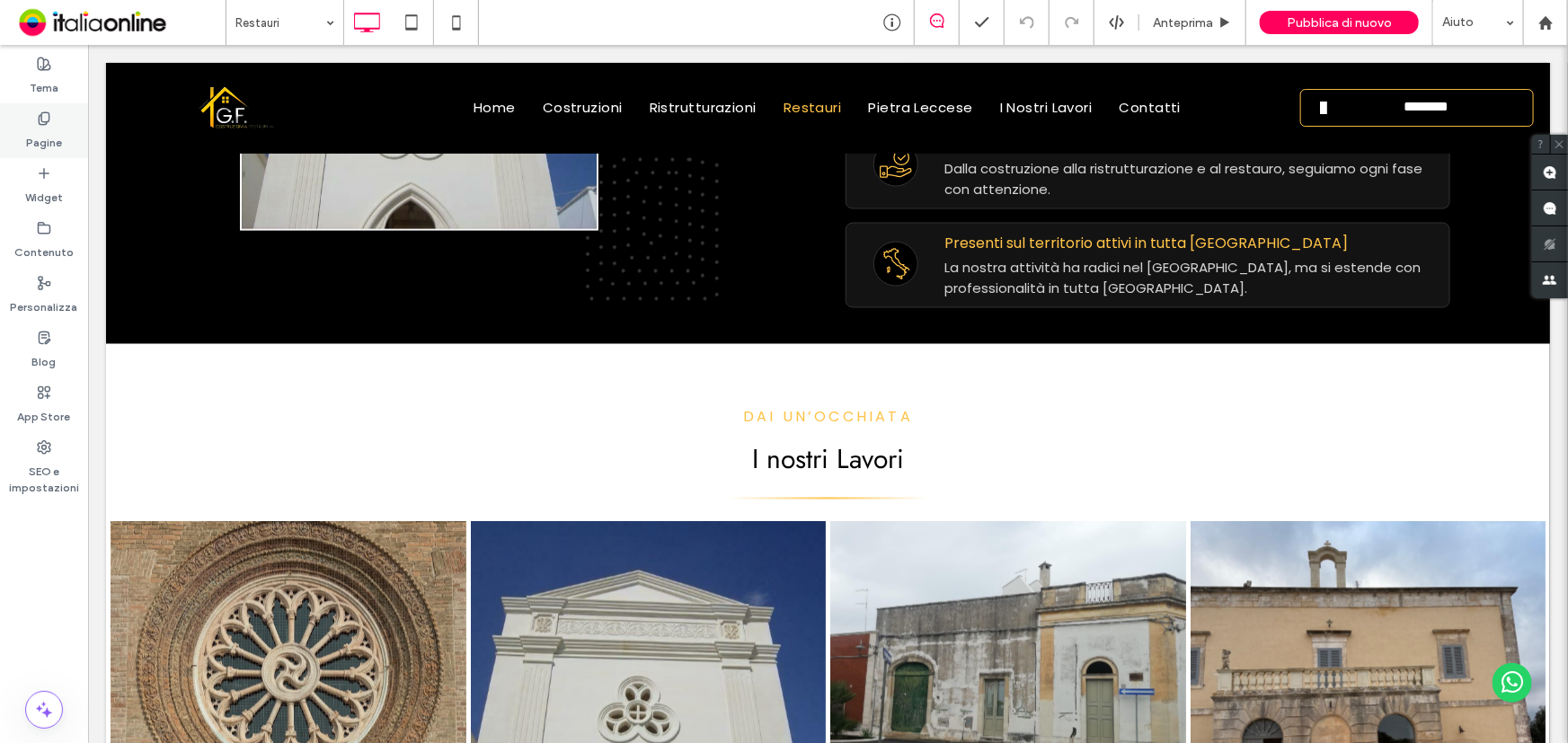
click at [66, 126] on div "Pagine" at bounding box center [44, 131] width 88 height 55
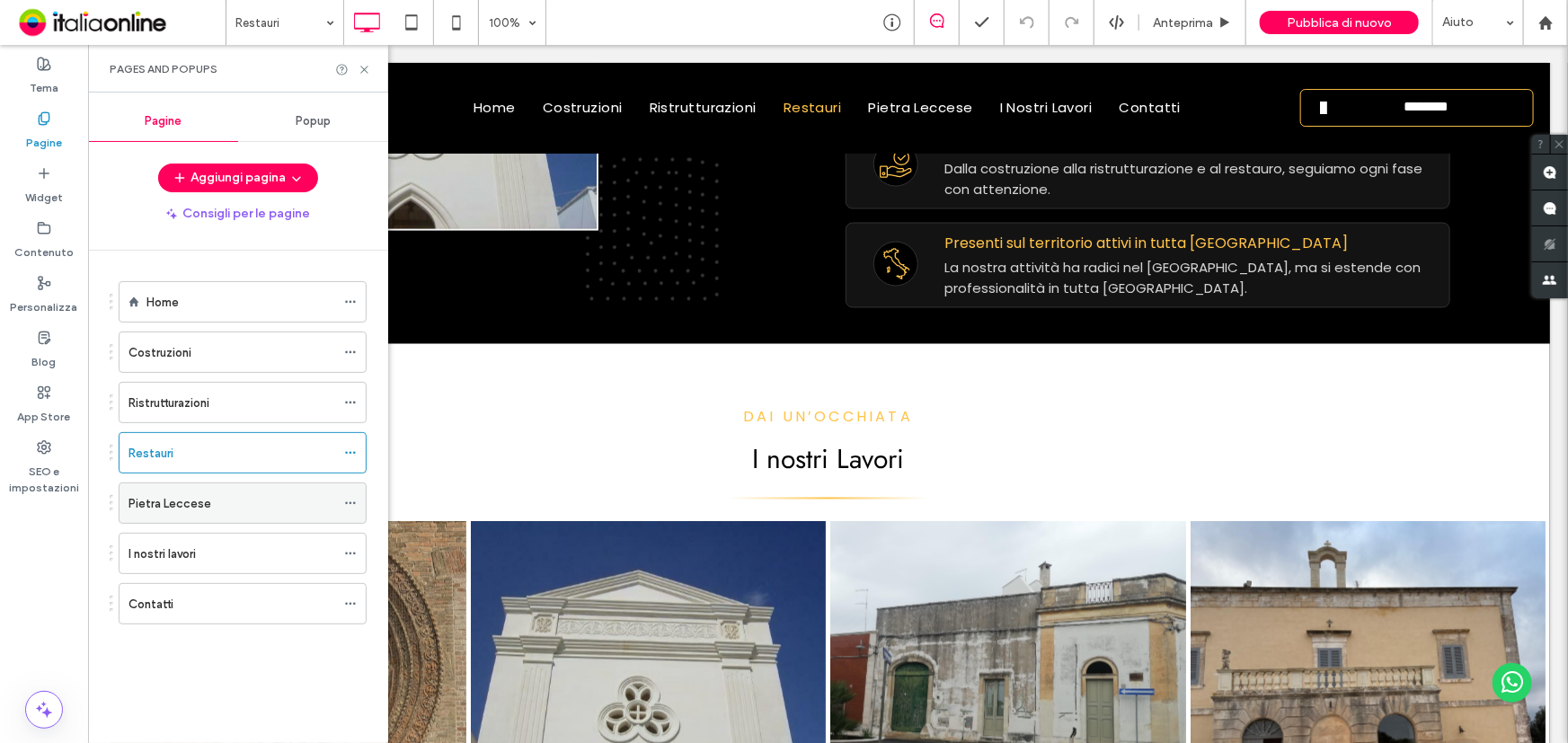
click at [204, 496] on label "Pietra Leccese" at bounding box center [169, 504] width 82 height 31
click at [366, 67] on use at bounding box center [363, 69] width 7 height 7
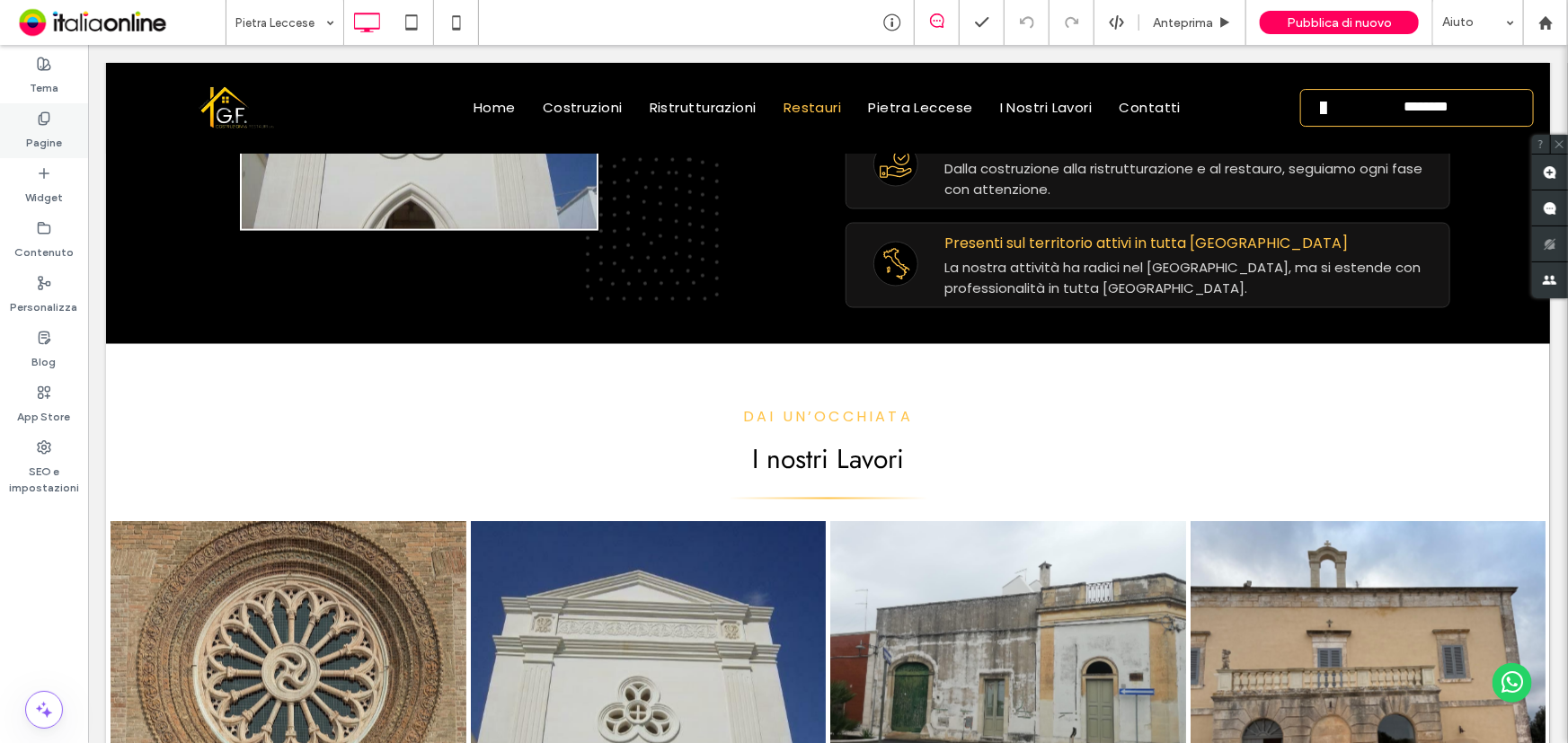
click at [30, 119] on div "Pagine" at bounding box center [44, 131] width 88 height 55
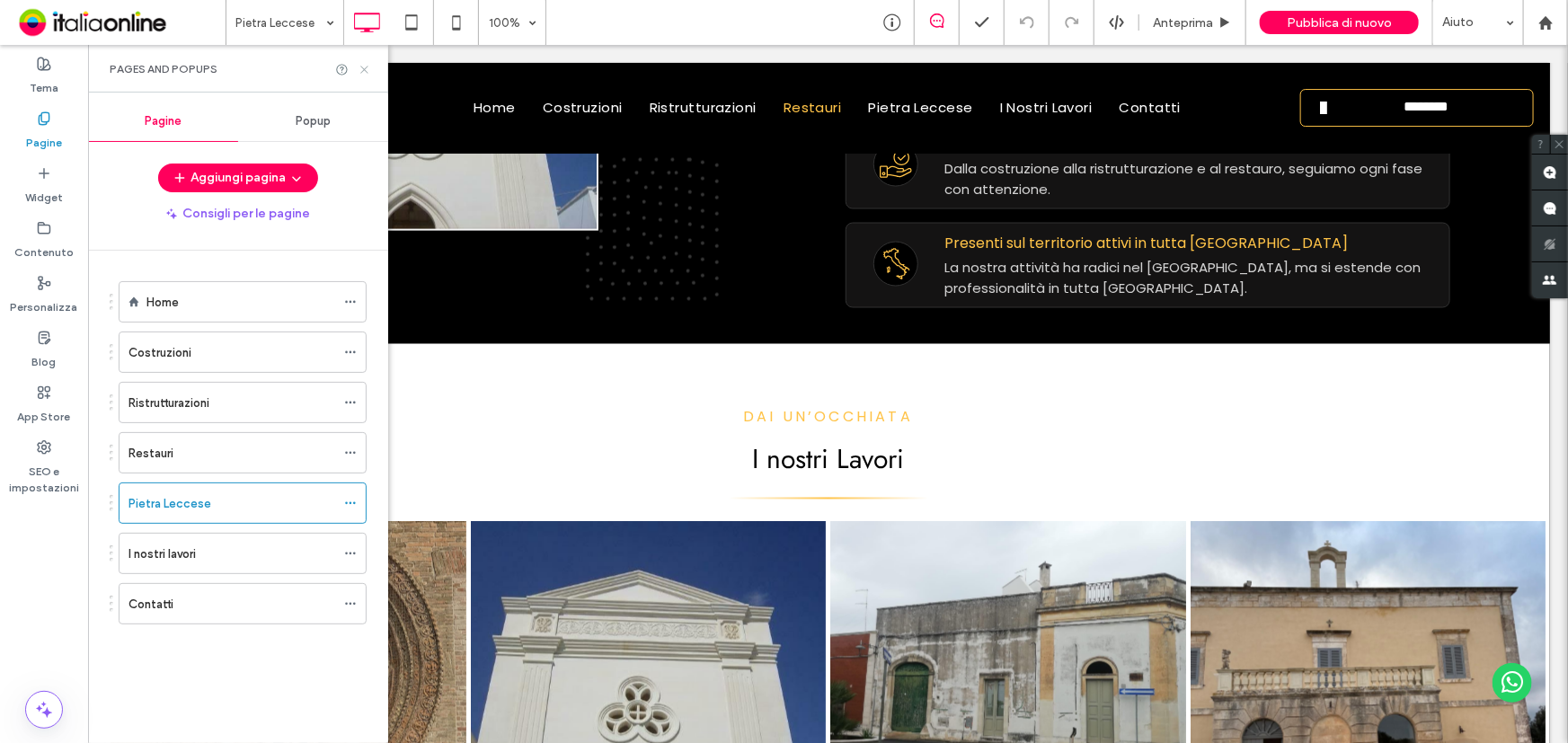
click at [364, 67] on icon at bounding box center [364, 70] width 14 height 14
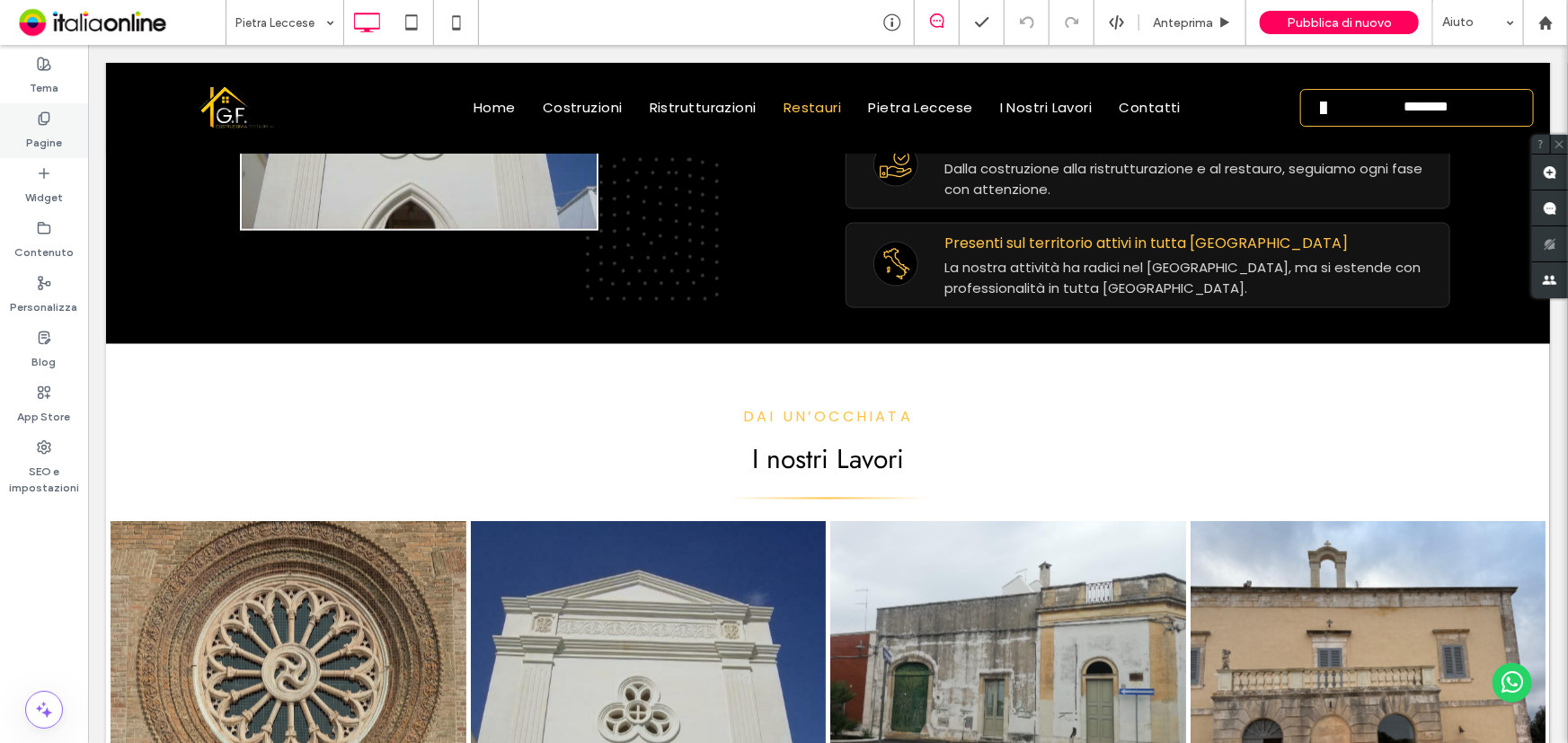
click at [30, 130] on label "Pagine" at bounding box center [44, 139] width 36 height 25
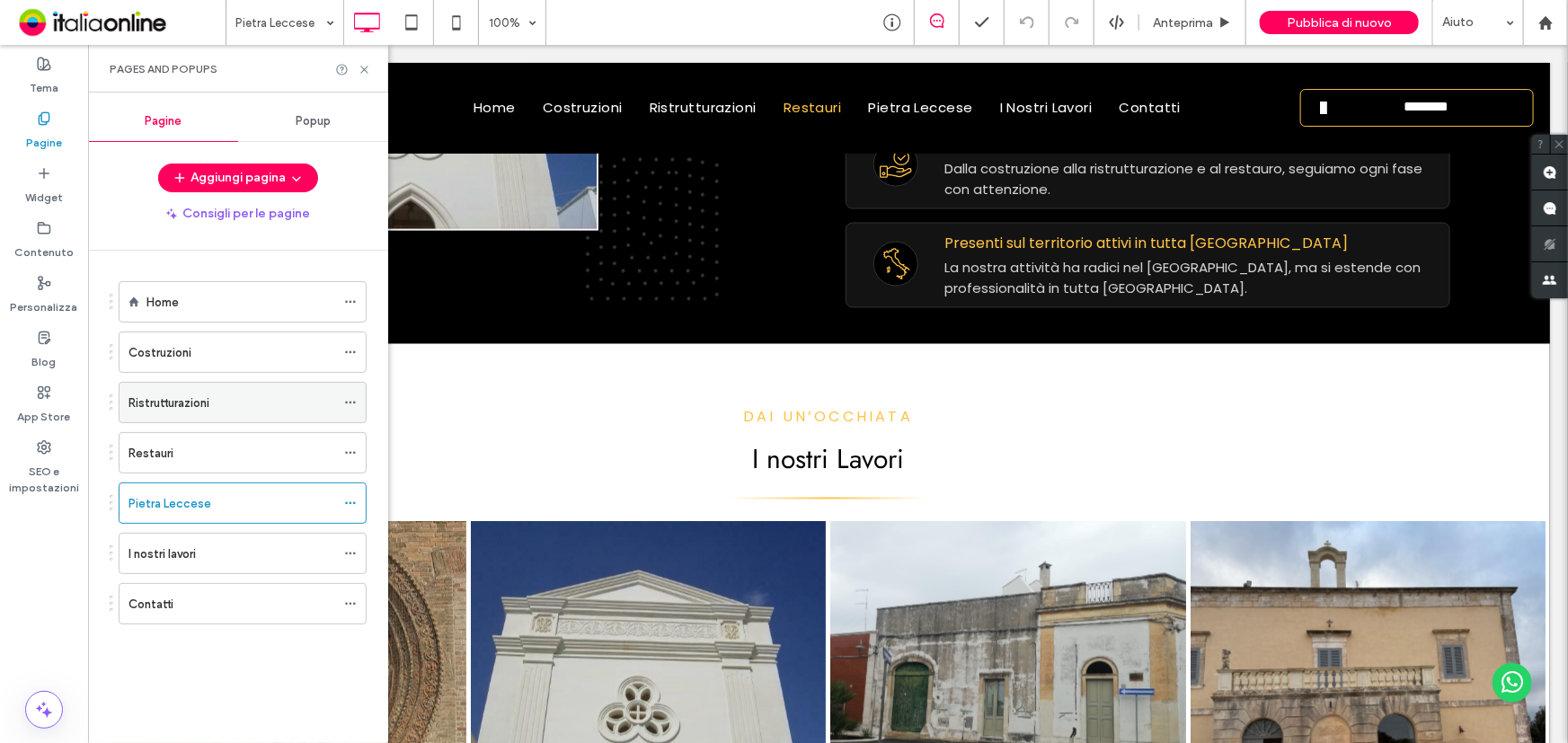
click at [154, 394] on label "Ristrutturazioni" at bounding box center [169, 403] width 80 height 31
click at [362, 69] on icon at bounding box center [364, 70] width 14 height 14
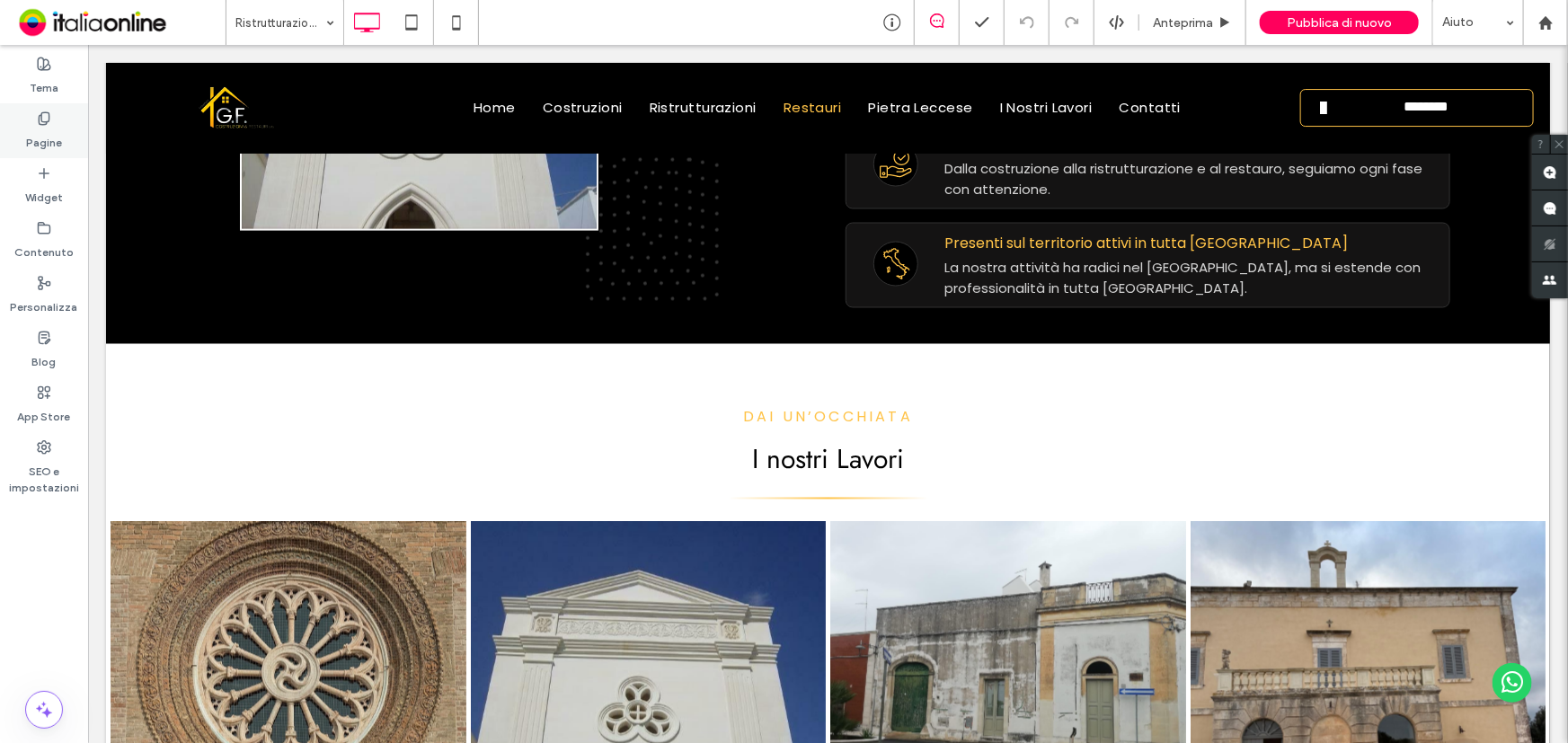
click at [73, 139] on div "Pagine" at bounding box center [44, 131] width 88 height 55
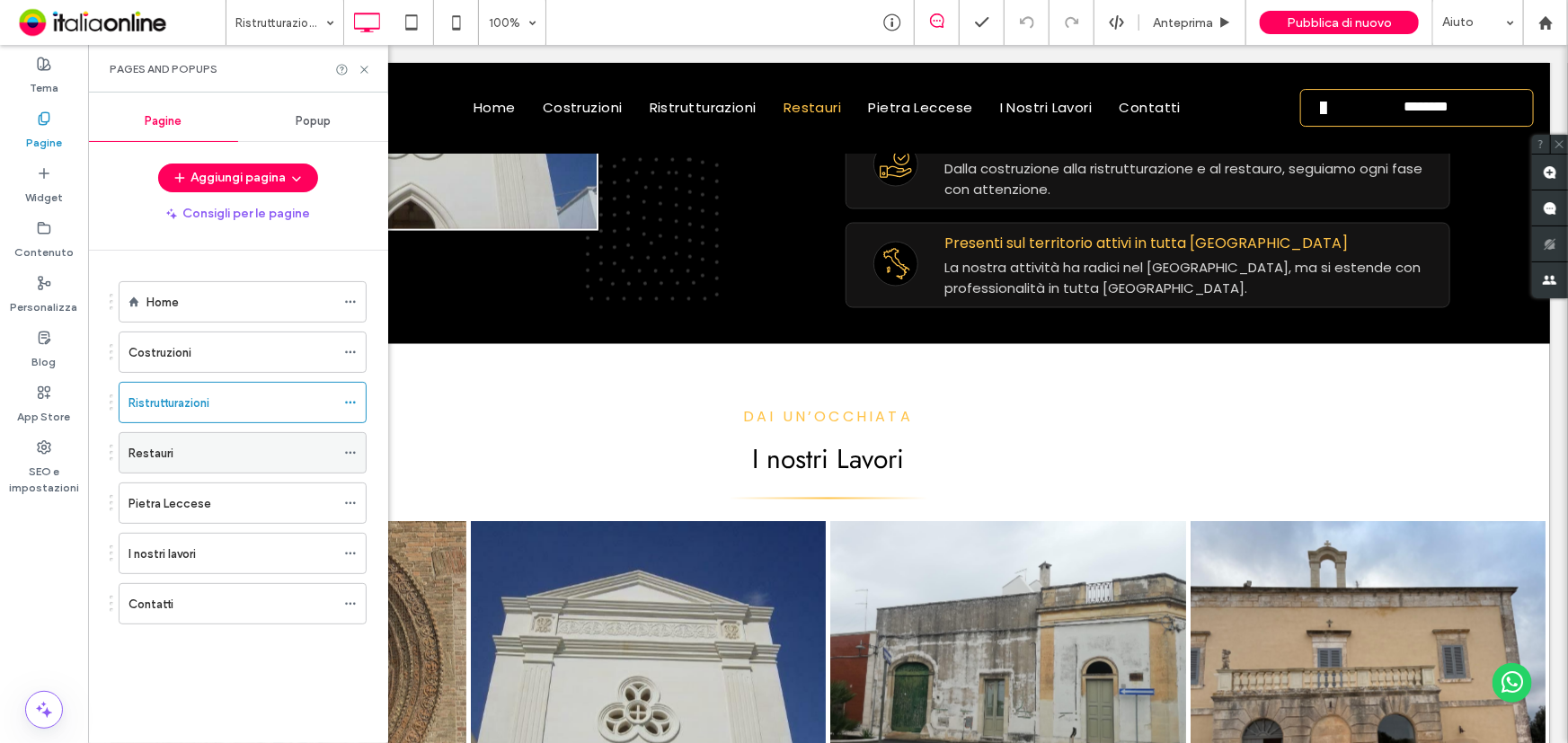
click at [201, 456] on div "Restauri" at bounding box center [231, 452] width 206 height 18
click at [361, 68] on icon at bounding box center [364, 70] width 14 height 14
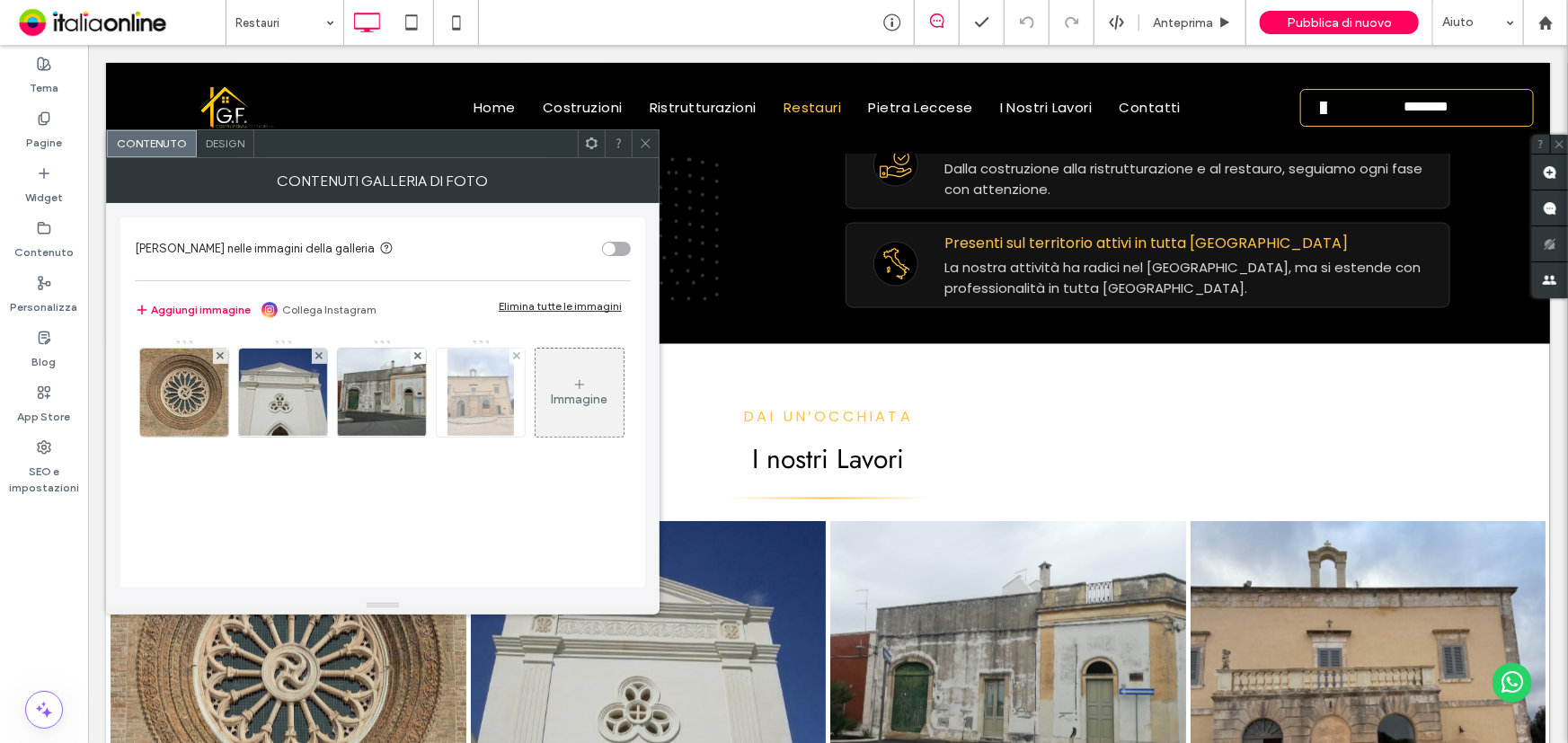
click at [475, 392] on img at bounding box center [480, 392] width 67 height 88
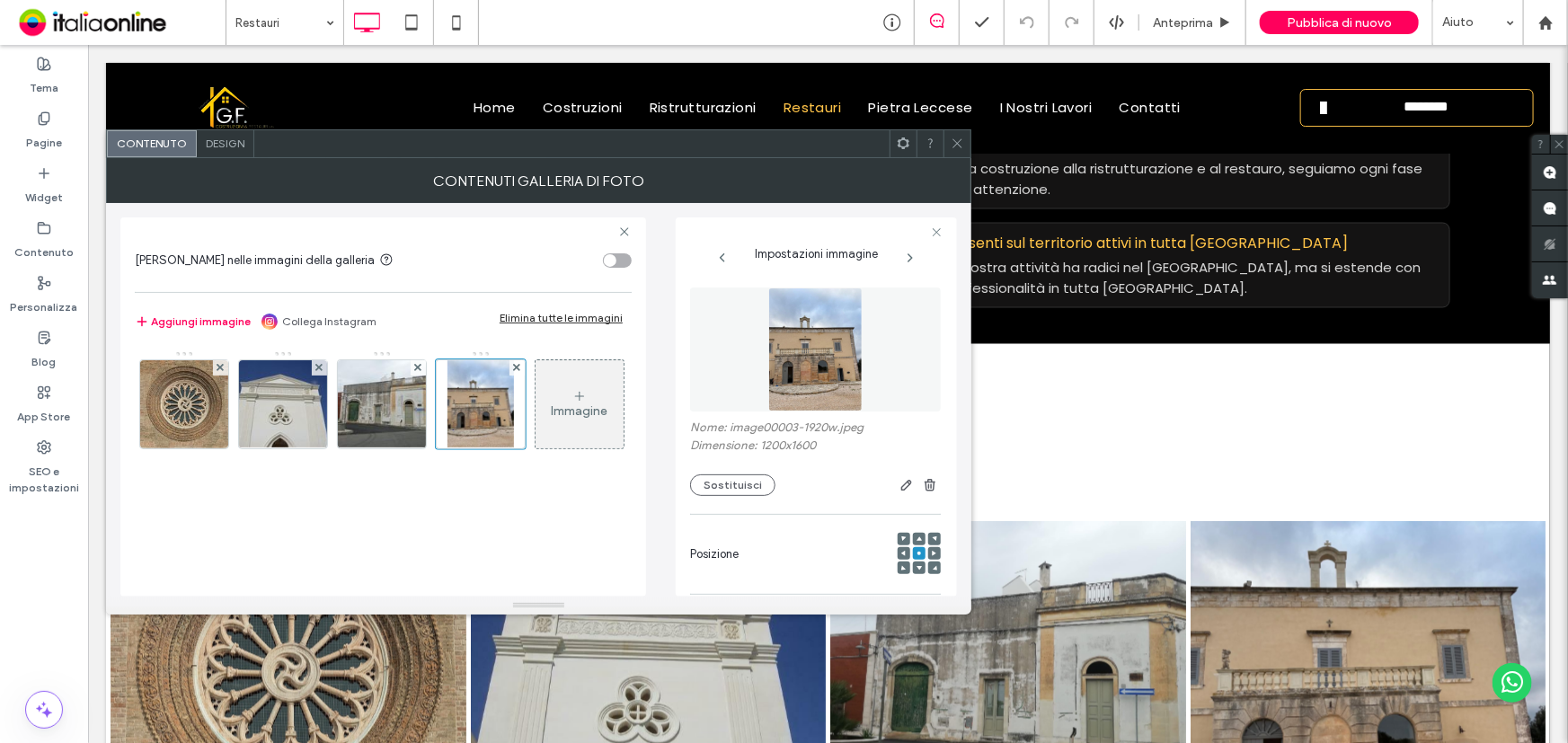
click at [952, 147] on icon at bounding box center [957, 143] width 14 height 14
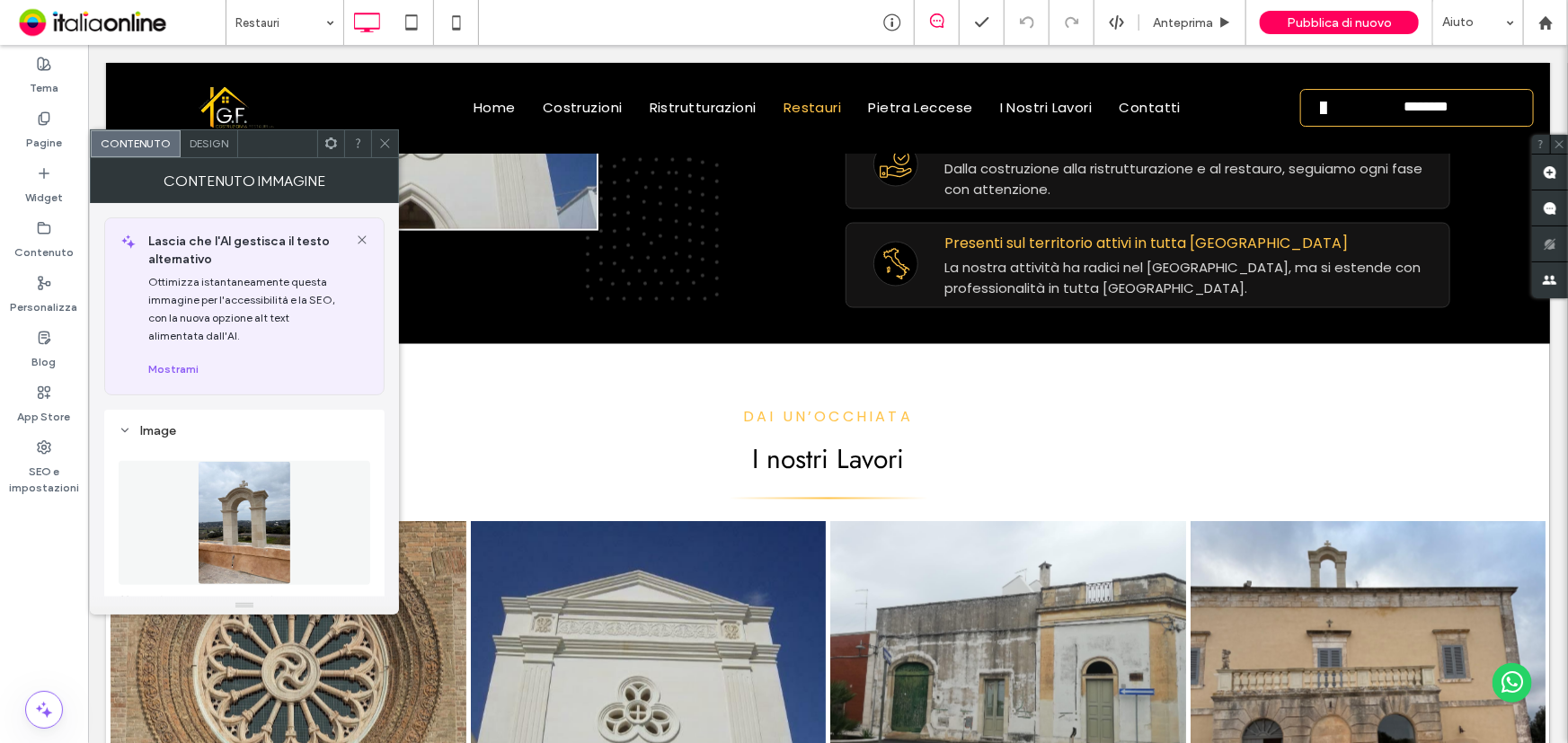
drag, startPoint x: 380, startPoint y: 137, endPoint x: 389, endPoint y: 139, distance: 9.2
click at [381, 137] on icon at bounding box center [384, 143] width 14 height 14
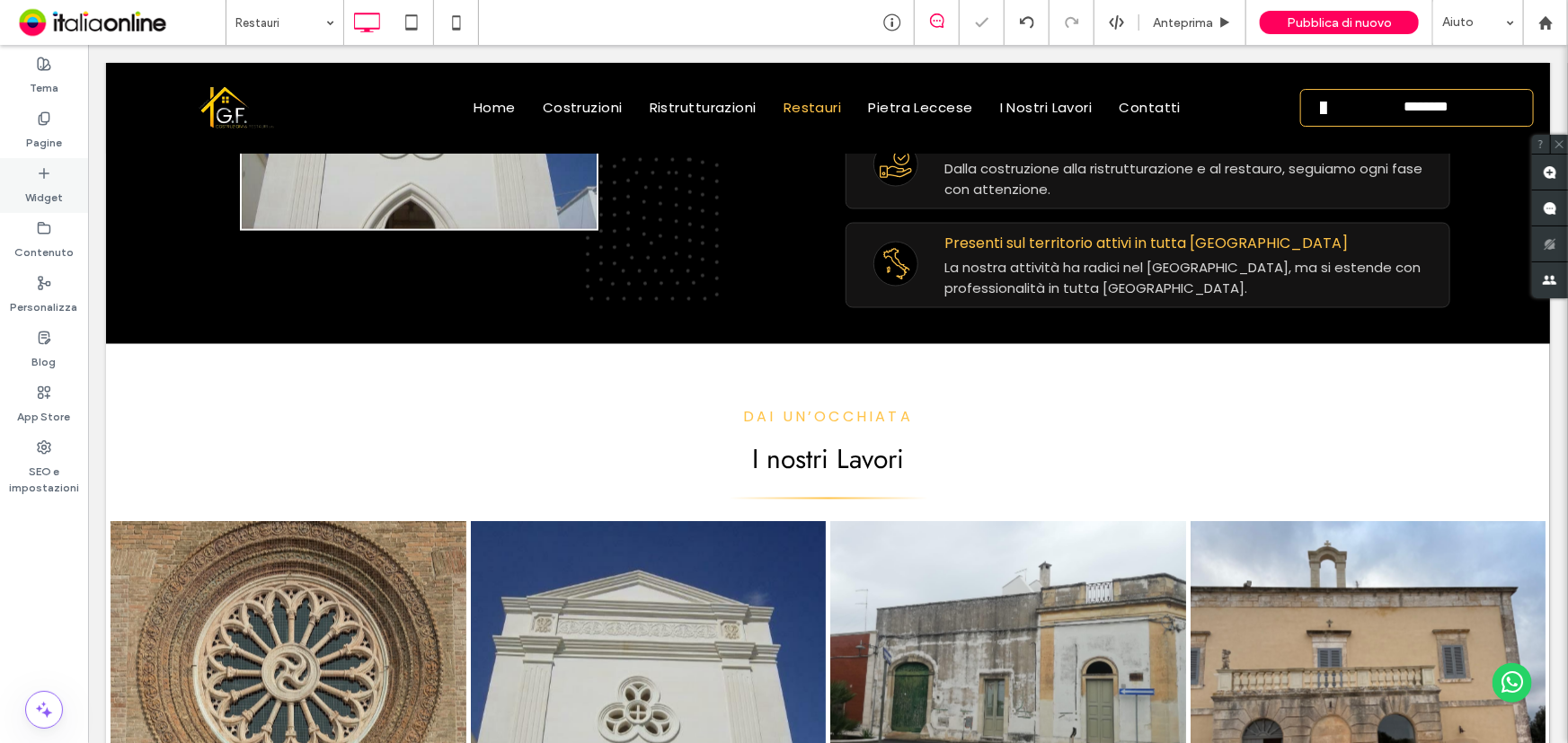
click at [37, 184] on label "Widget" at bounding box center [44, 193] width 38 height 25
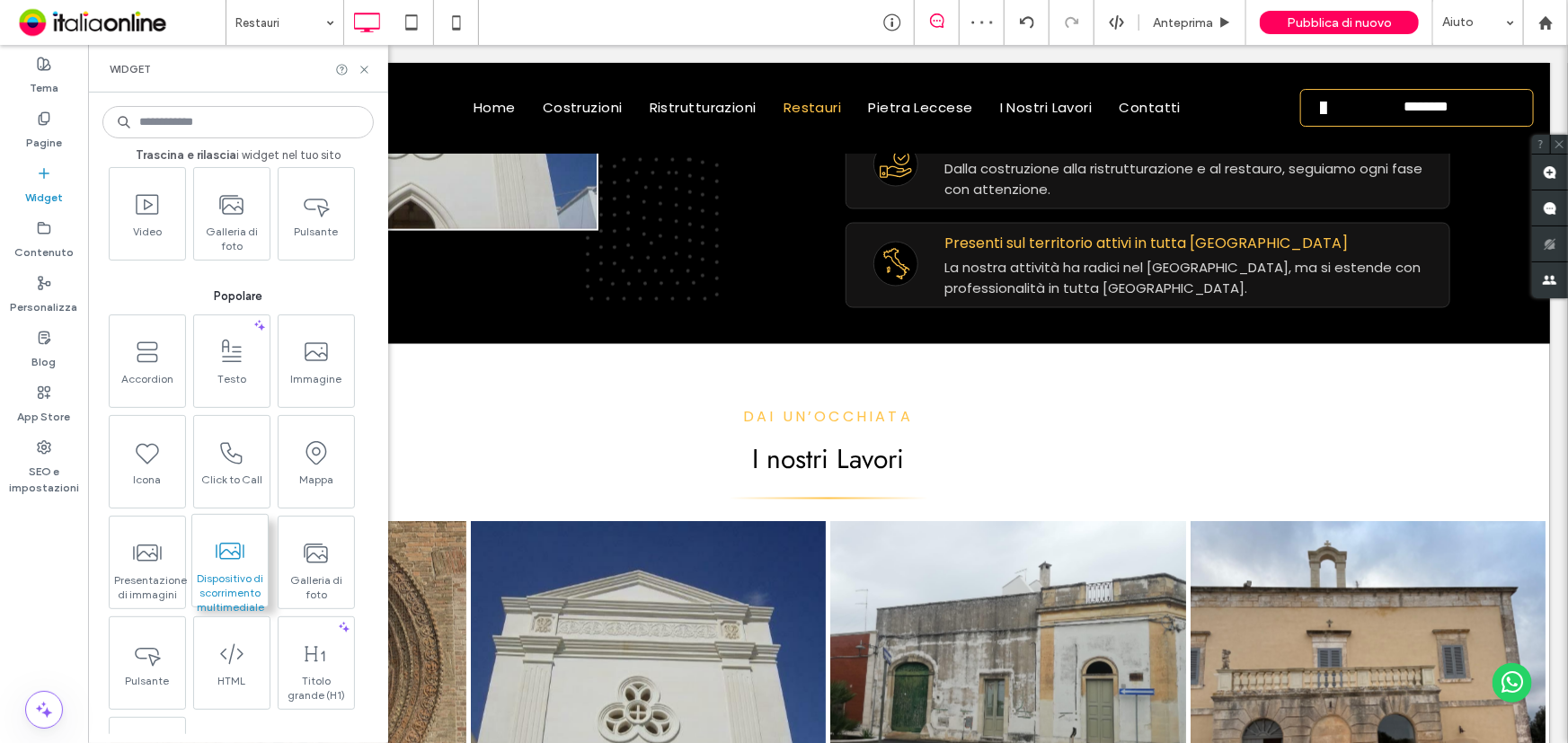
scroll to position [163, 0]
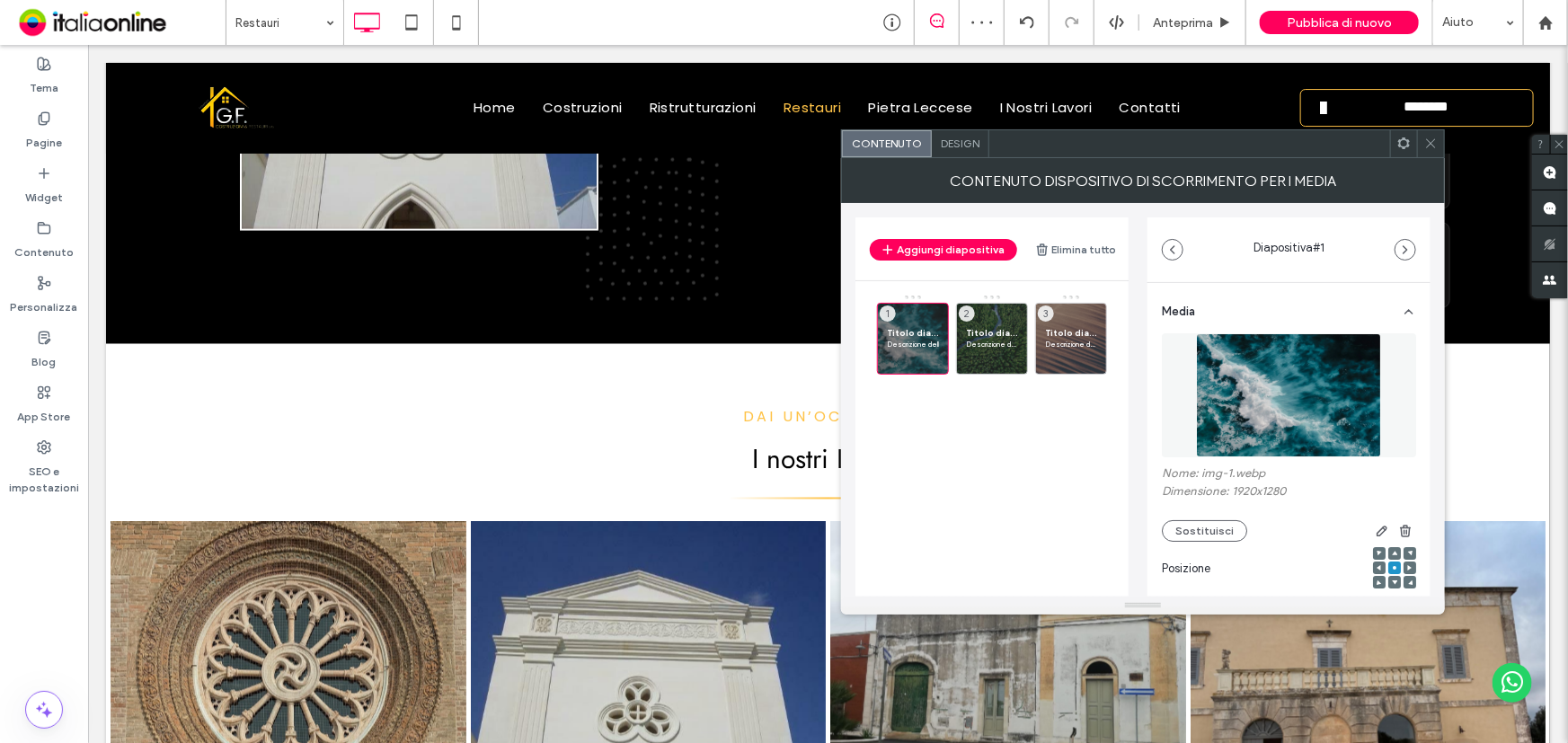
click at [0, 0] on div at bounding box center [0, 0] width 0 height 0
drag, startPoint x: 1020, startPoint y: 359, endPoint x: 1013, endPoint y: 384, distance: 26.0
click at [0, 0] on icon at bounding box center [0, 0] width 0 height 0
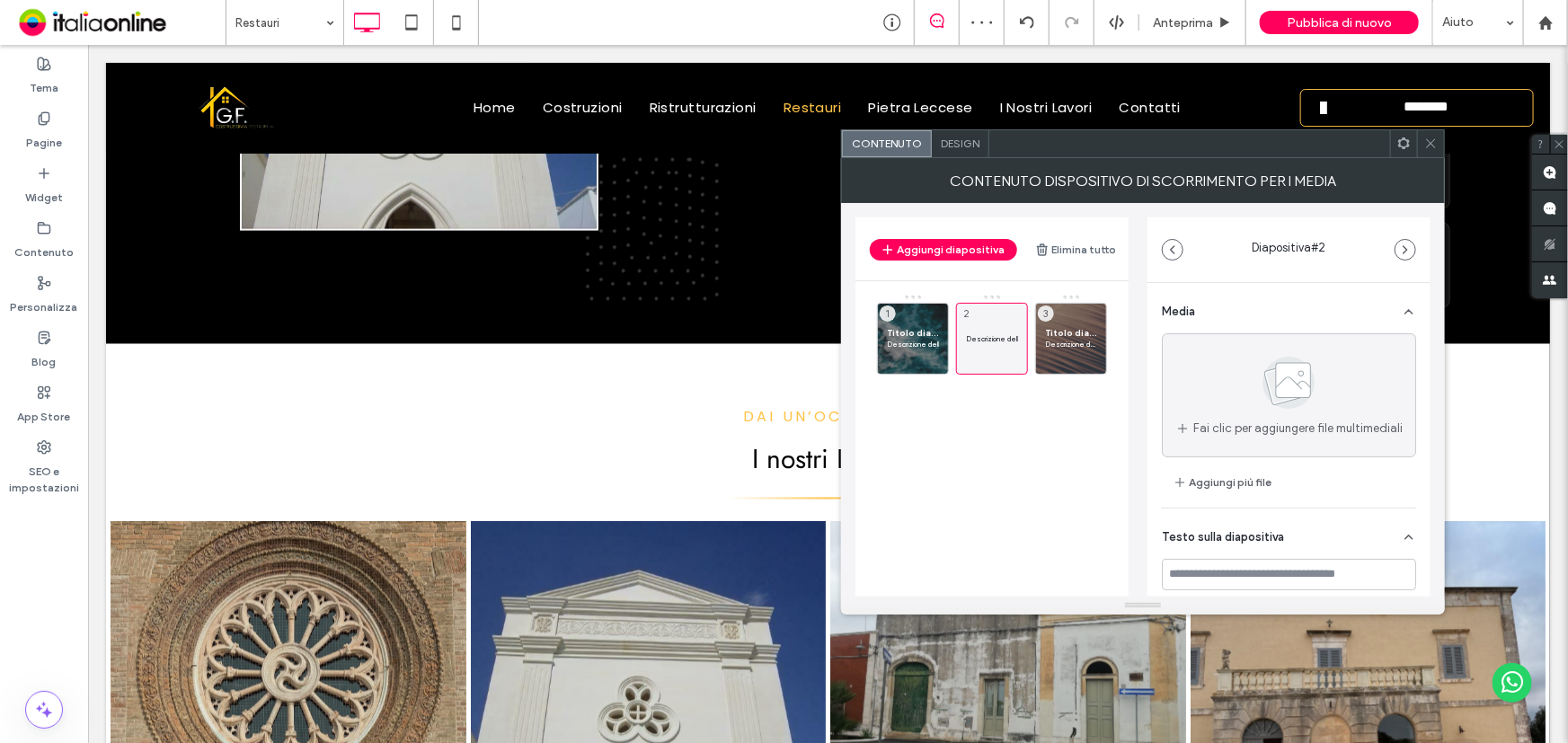
drag, startPoint x: 1094, startPoint y: 362, endPoint x: 1046, endPoint y: 383, distance: 52.4
click at [0, 0] on icon at bounding box center [0, 0] width 0 height 0
click at [940, 360] on use at bounding box center [937, 364] width 11 height 12
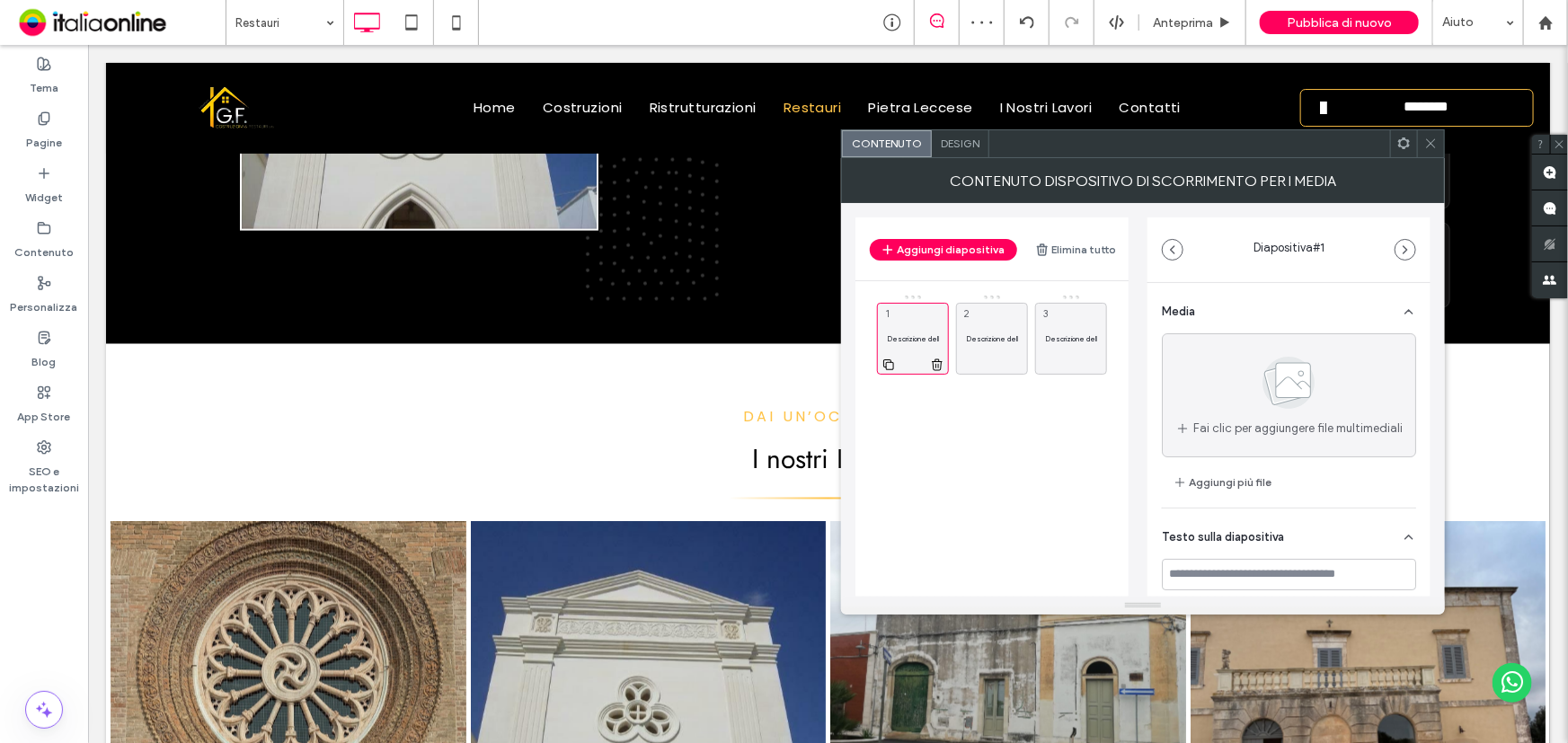
click at [926, 335] on p "Descrizione della diapositiva" at bounding box center [912, 338] width 52 height 11
click at [1433, 140] on icon at bounding box center [1430, 143] width 14 height 14
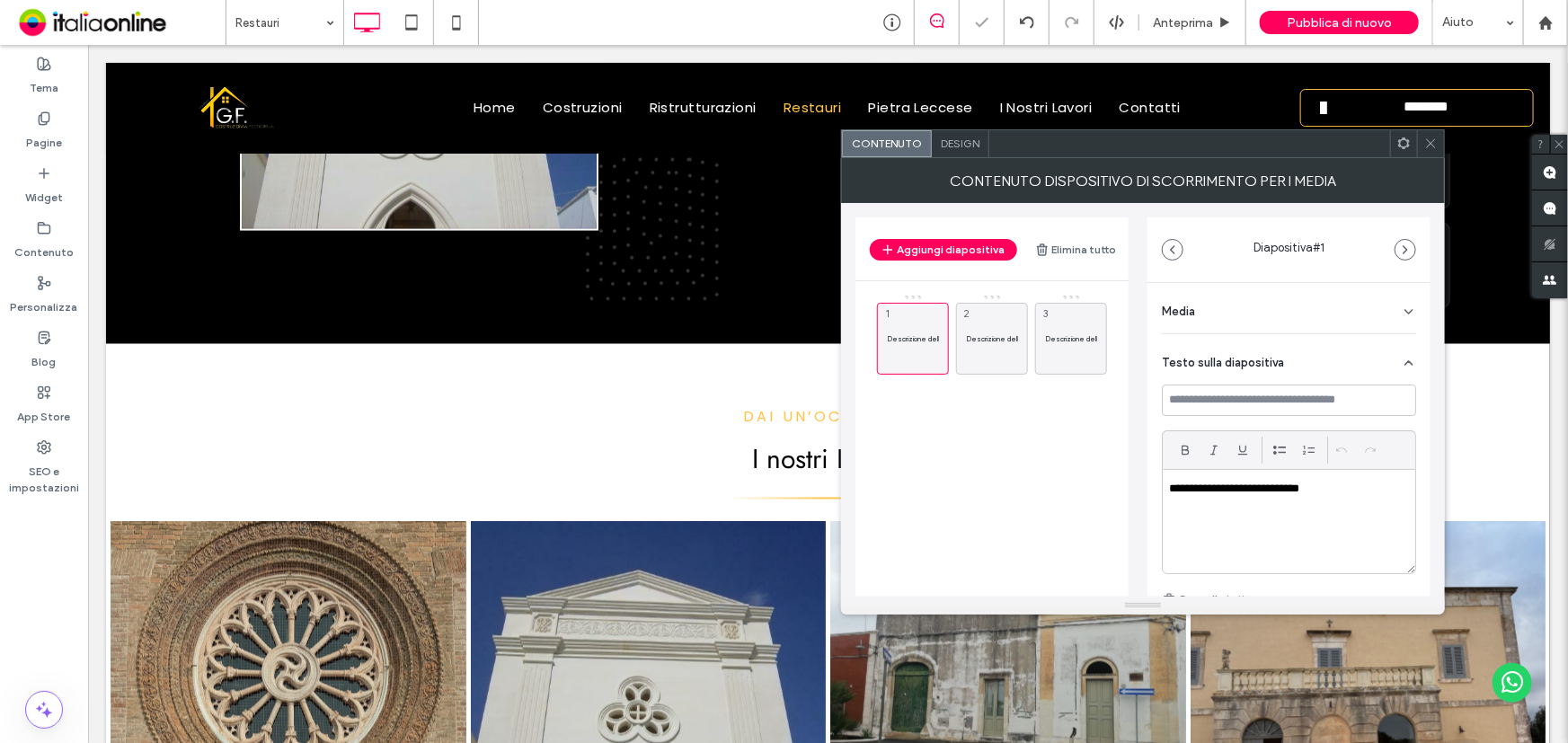
click at [1431, 152] on span at bounding box center [1430, 143] width 14 height 27
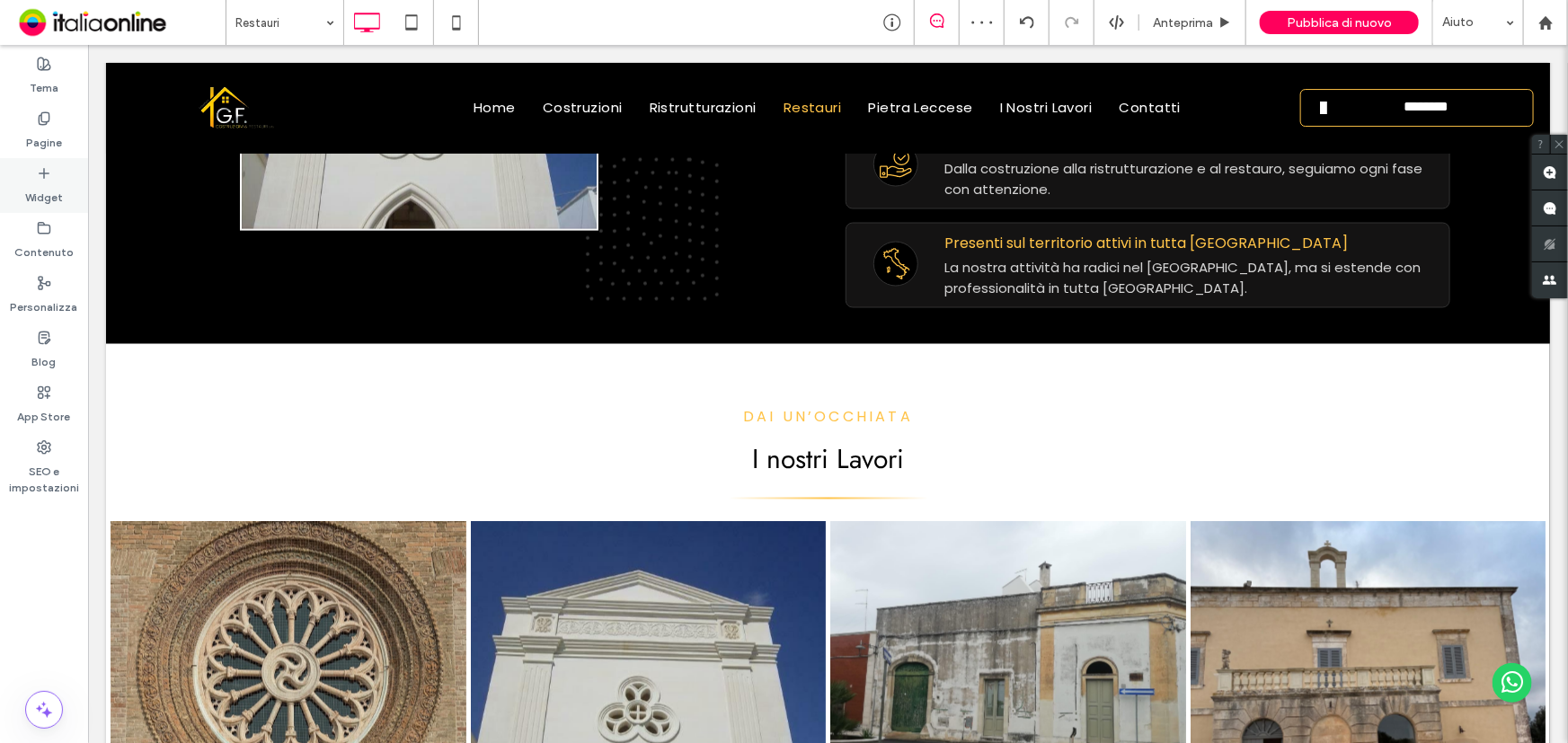
click at [53, 200] on label "Widget" at bounding box center [44, 193] width 38 height 25
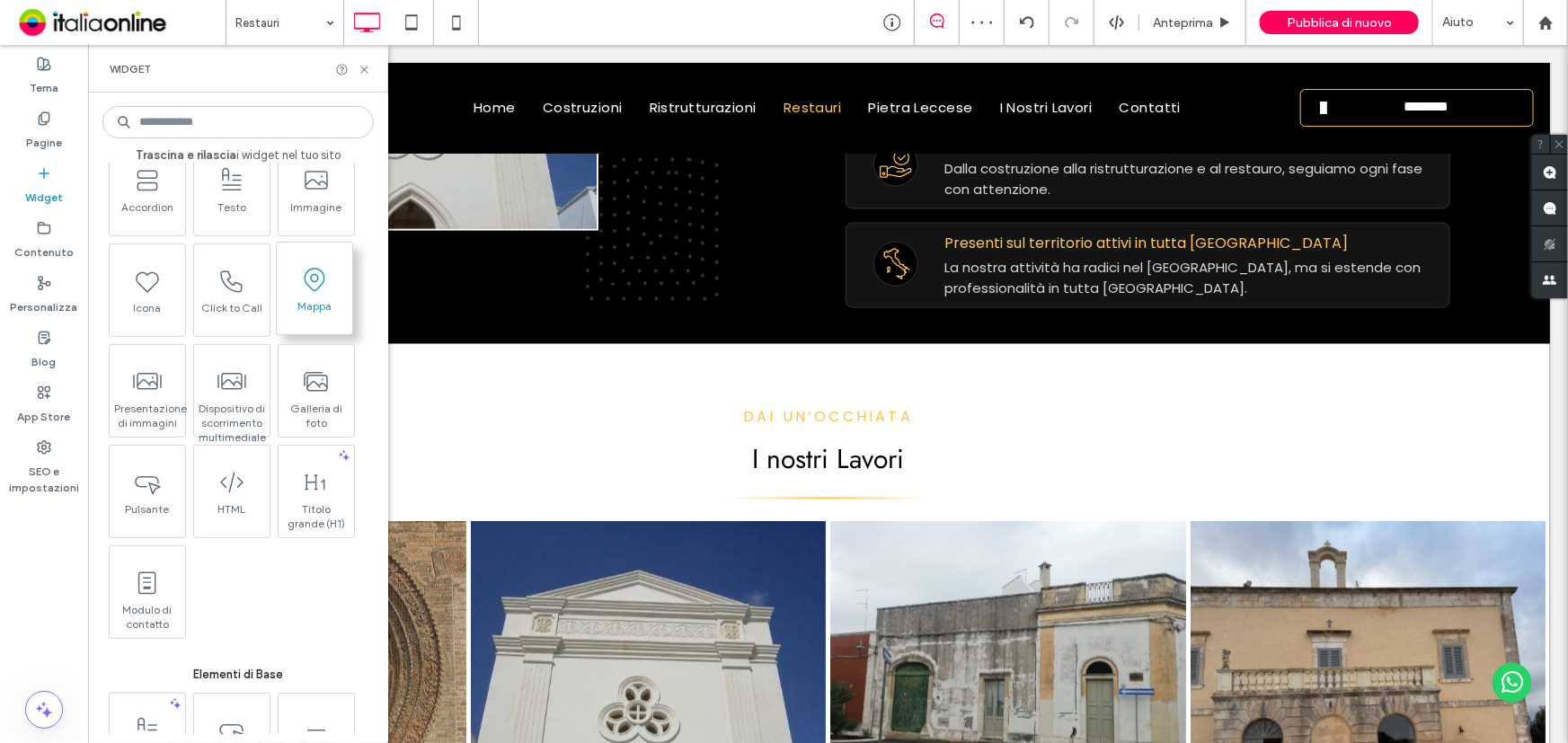
scroll to position [326, 0]
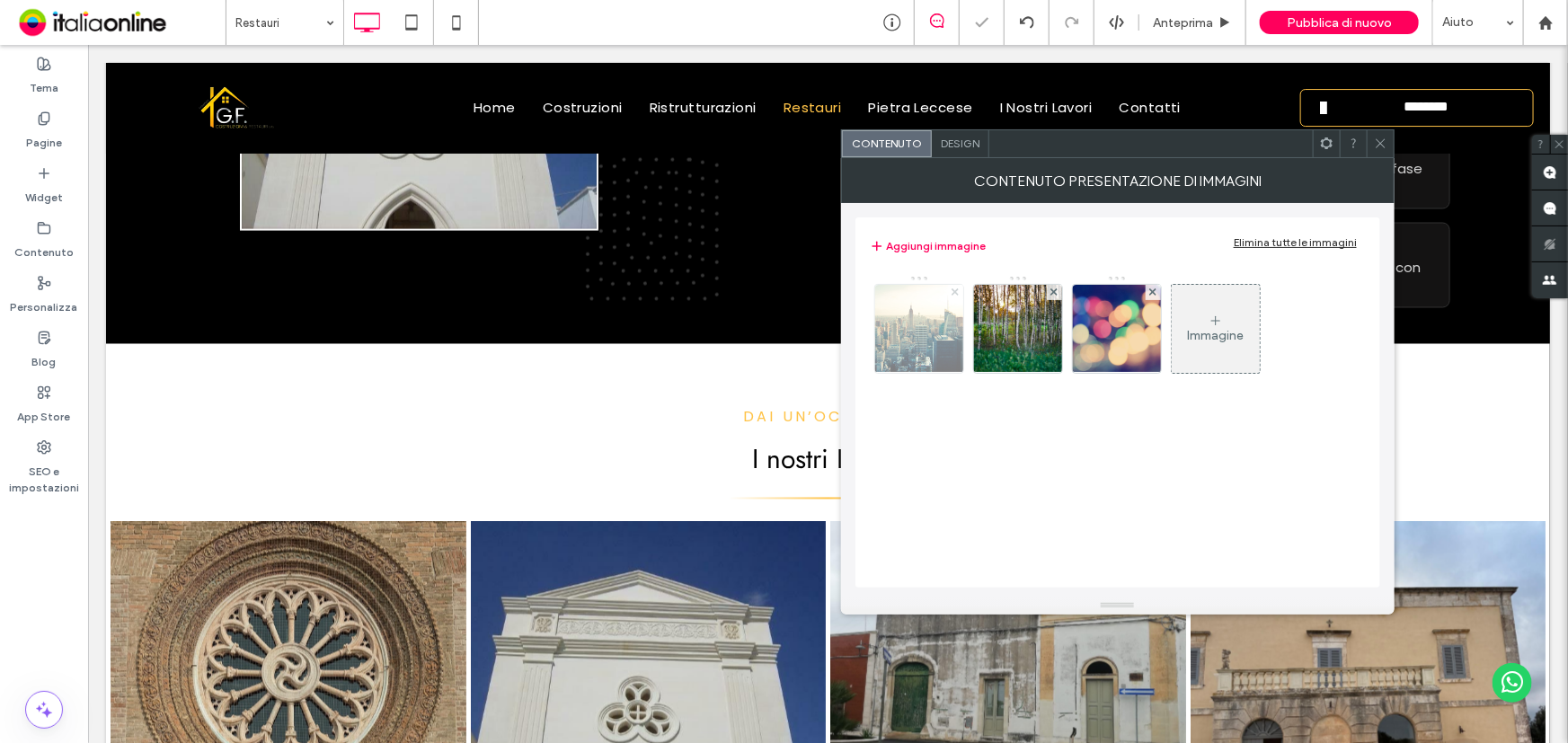
click at [952, 293] on use at bounding box center [954, 292] width 7 height 7
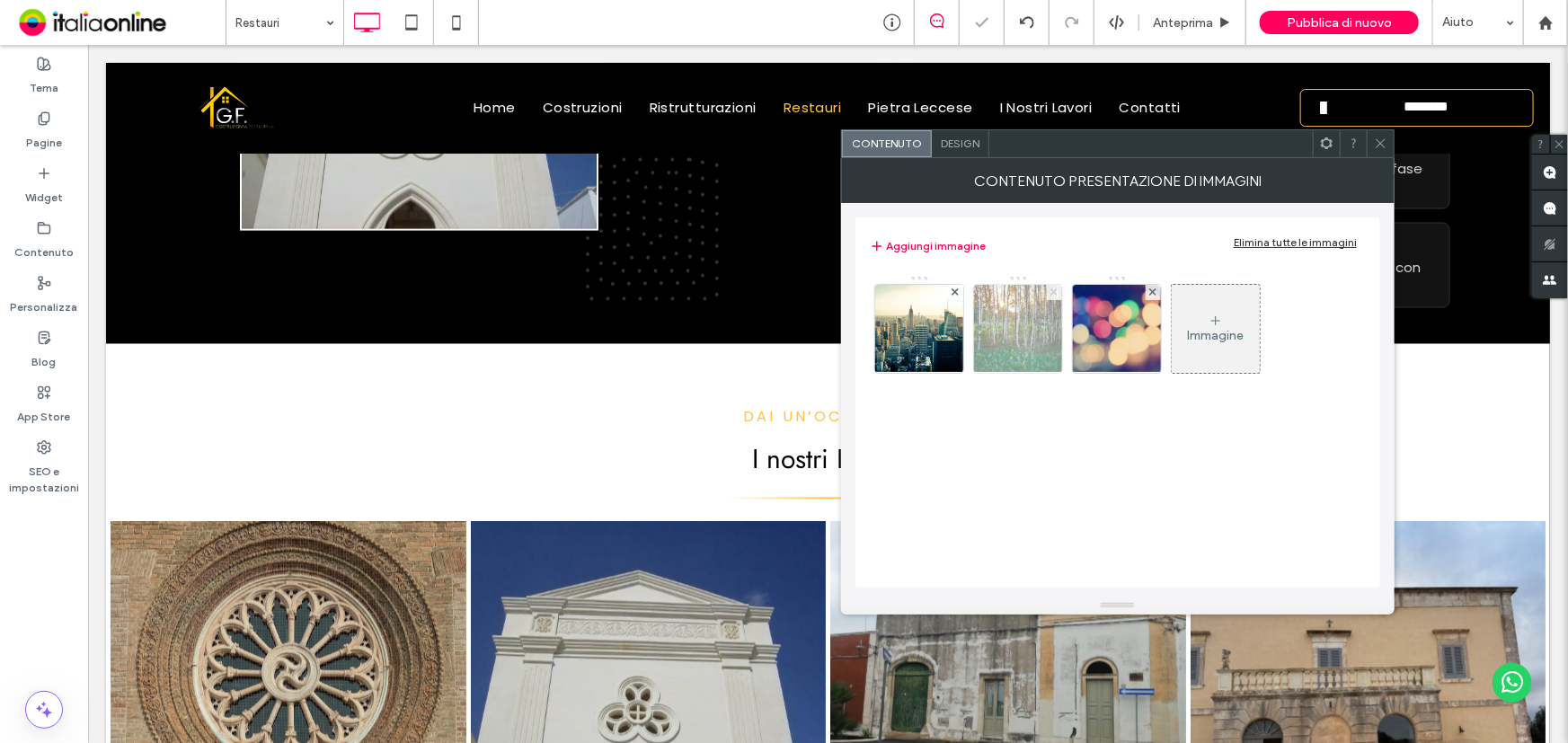
click at [1050, 293] on use at bounding box center [1053, 292] width 7 height 7
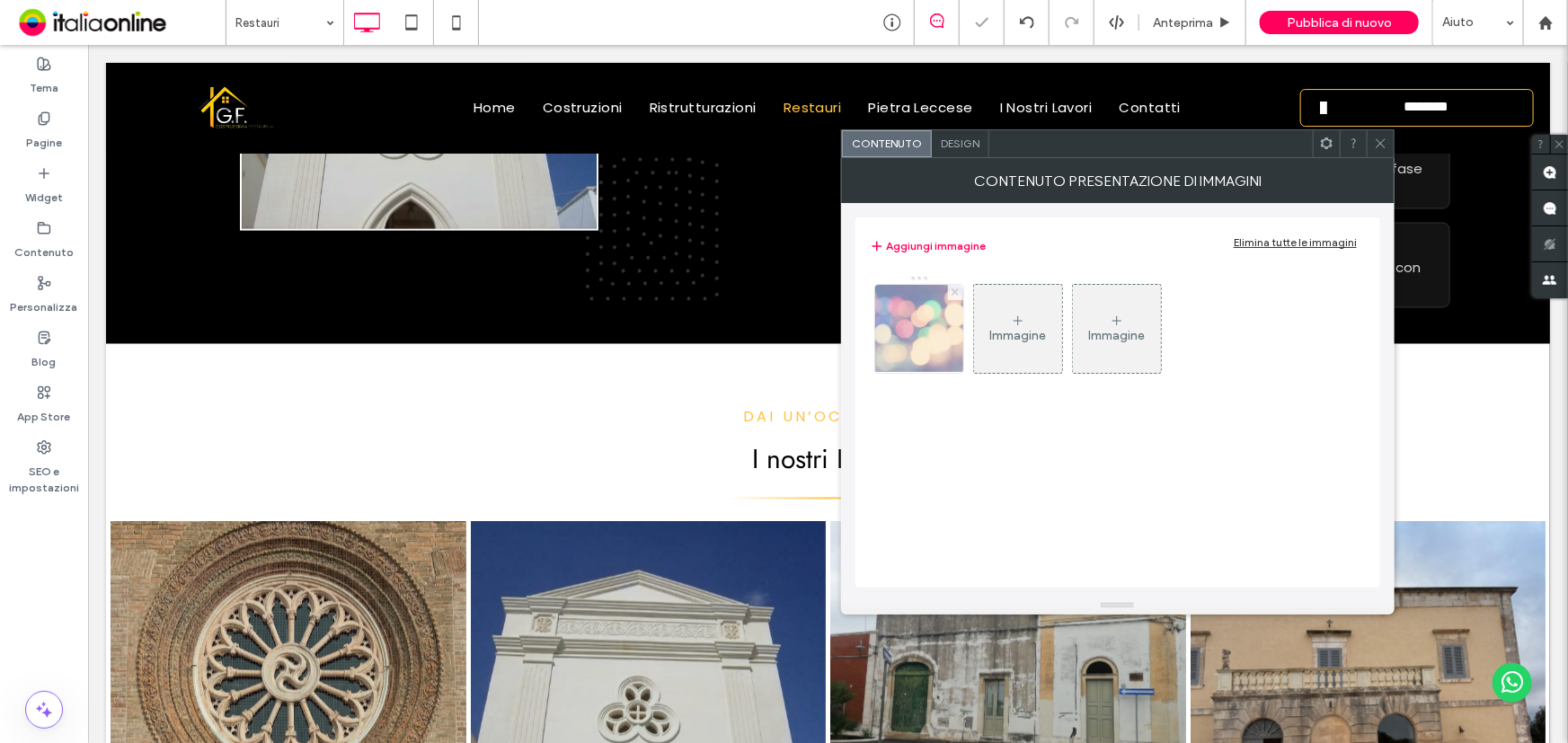
click at [952, 293] on use at bounding box center [954, 292] width 7 height 7
click at [924, 316] on icon at bounding box center [918, 321] width 15 height 15
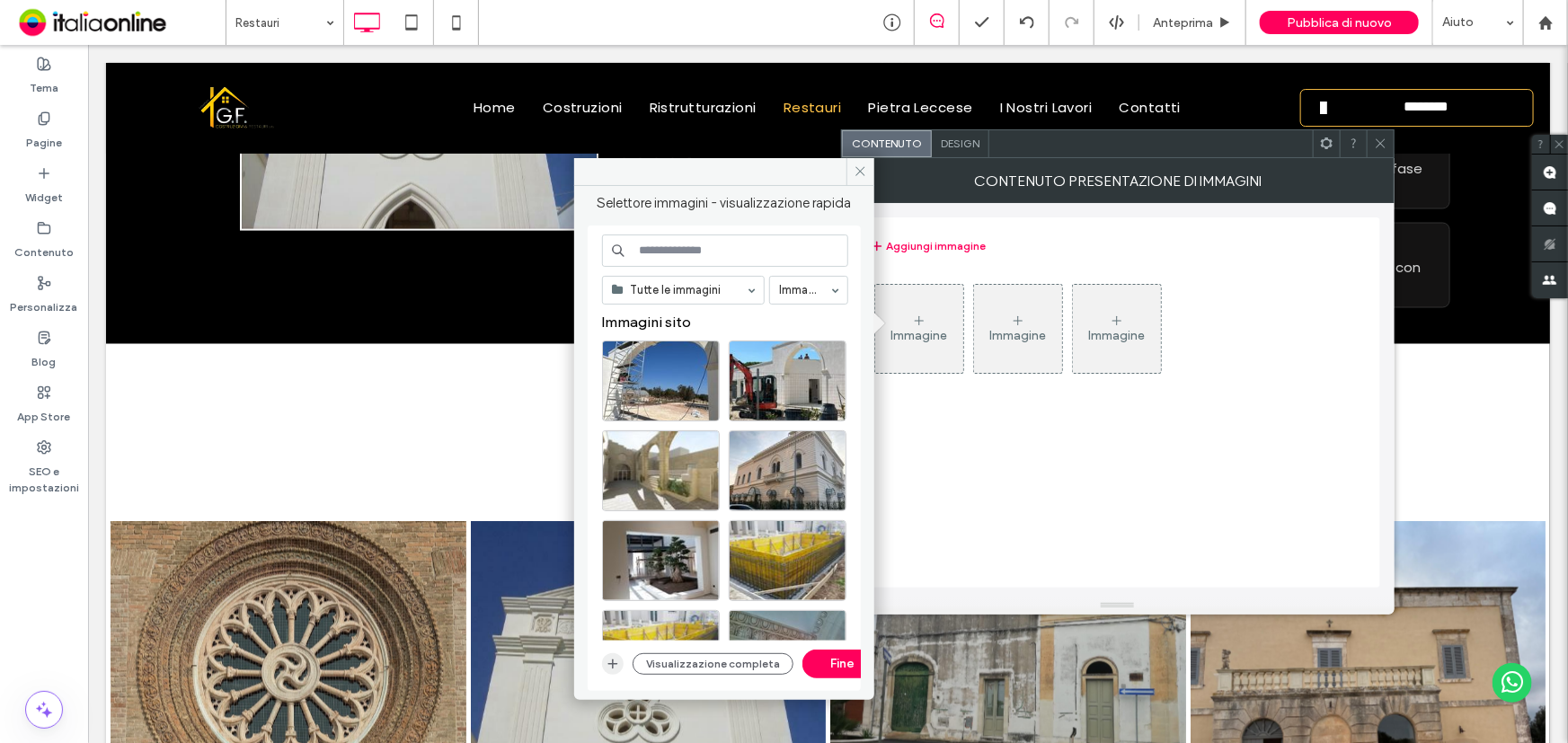
click at [603, 668] on span "button" at bounding box center [612, 664] width 21 height 21
click at [614, 666] on icon "button" at bounding box center [612, 664] width 15 height 15
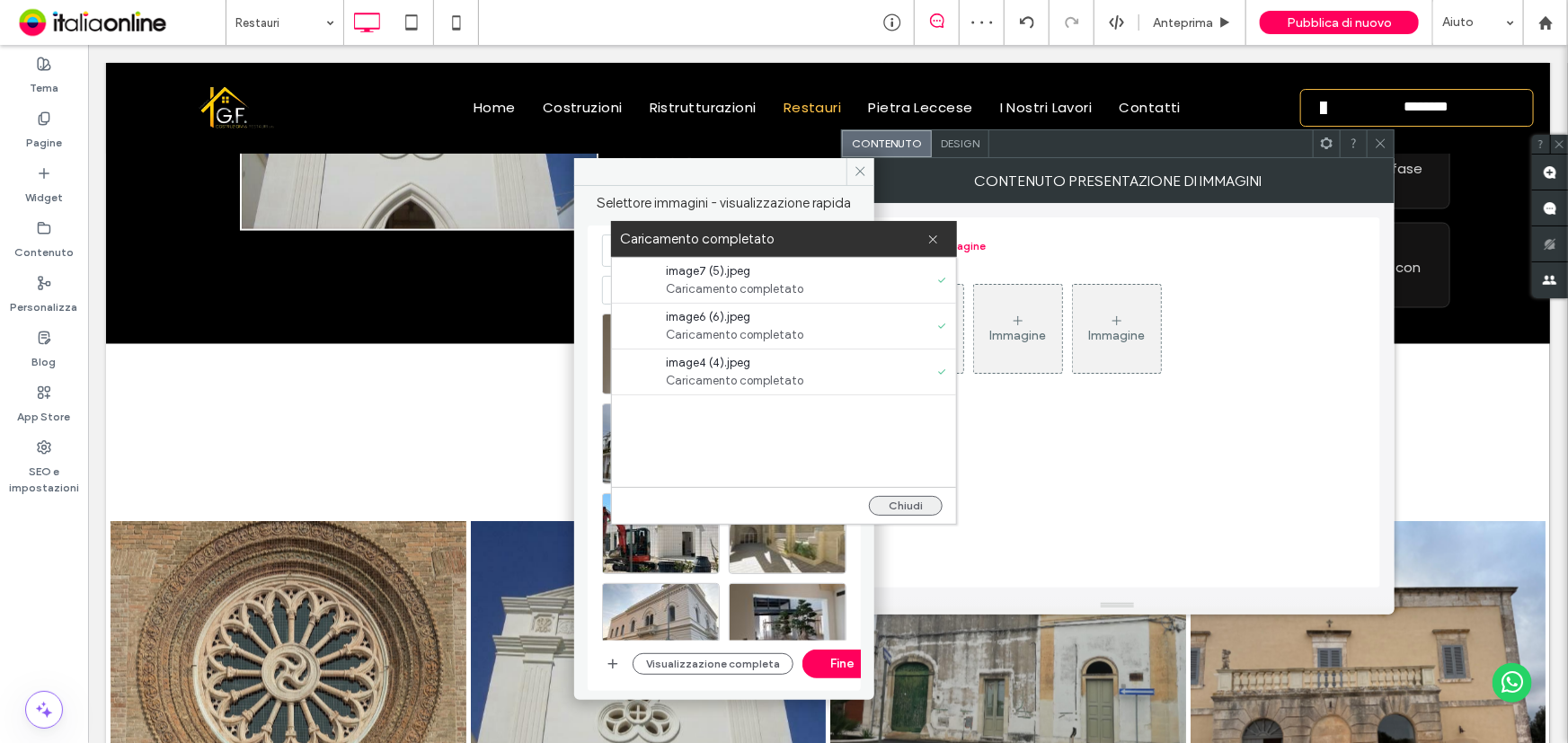
click at [896, 506] on button "Chiudi" at bounding box center [906, 506] width 74 height 19
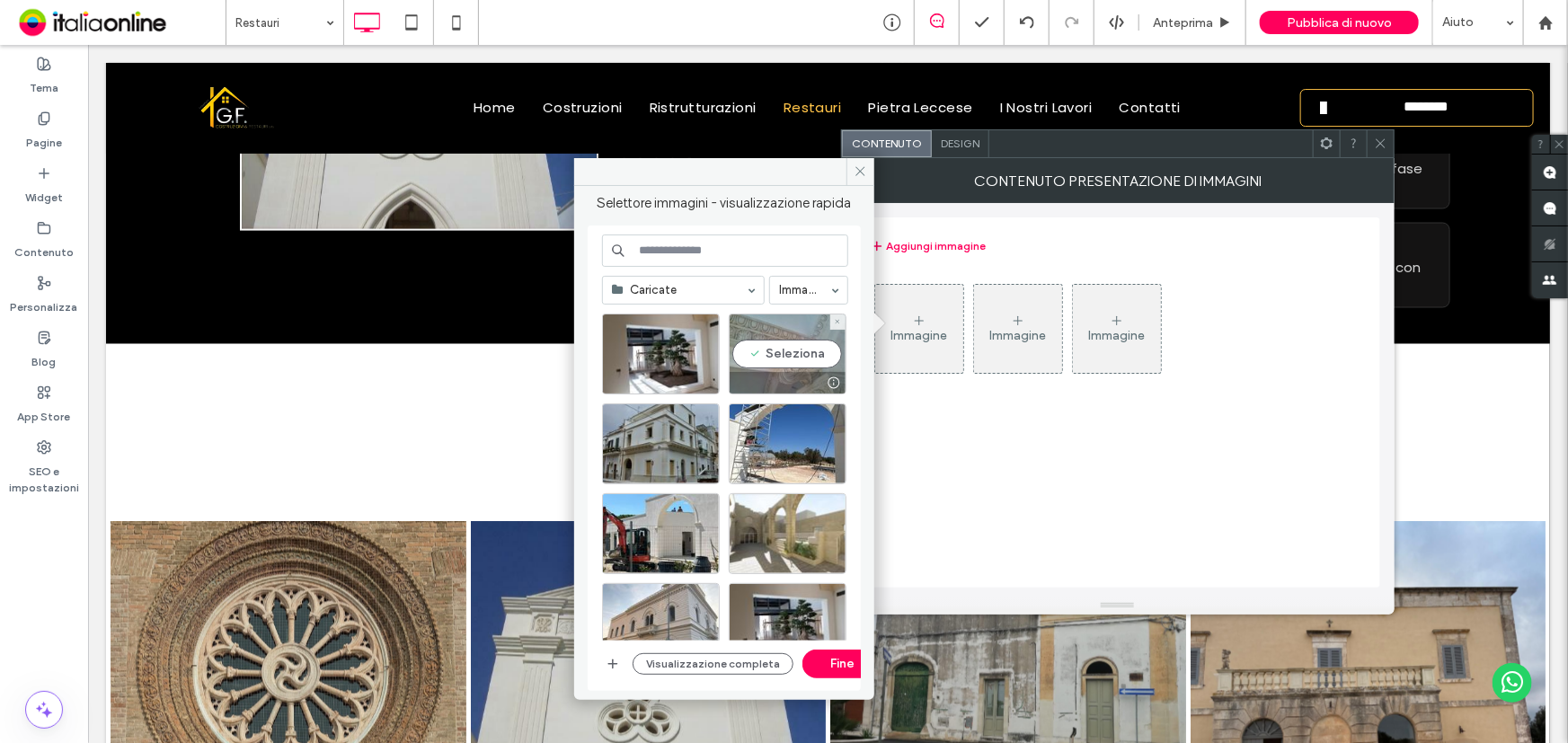
click at [789, 356] on div "Seleziona" at bounding box center [787, 354] width 118 height 80
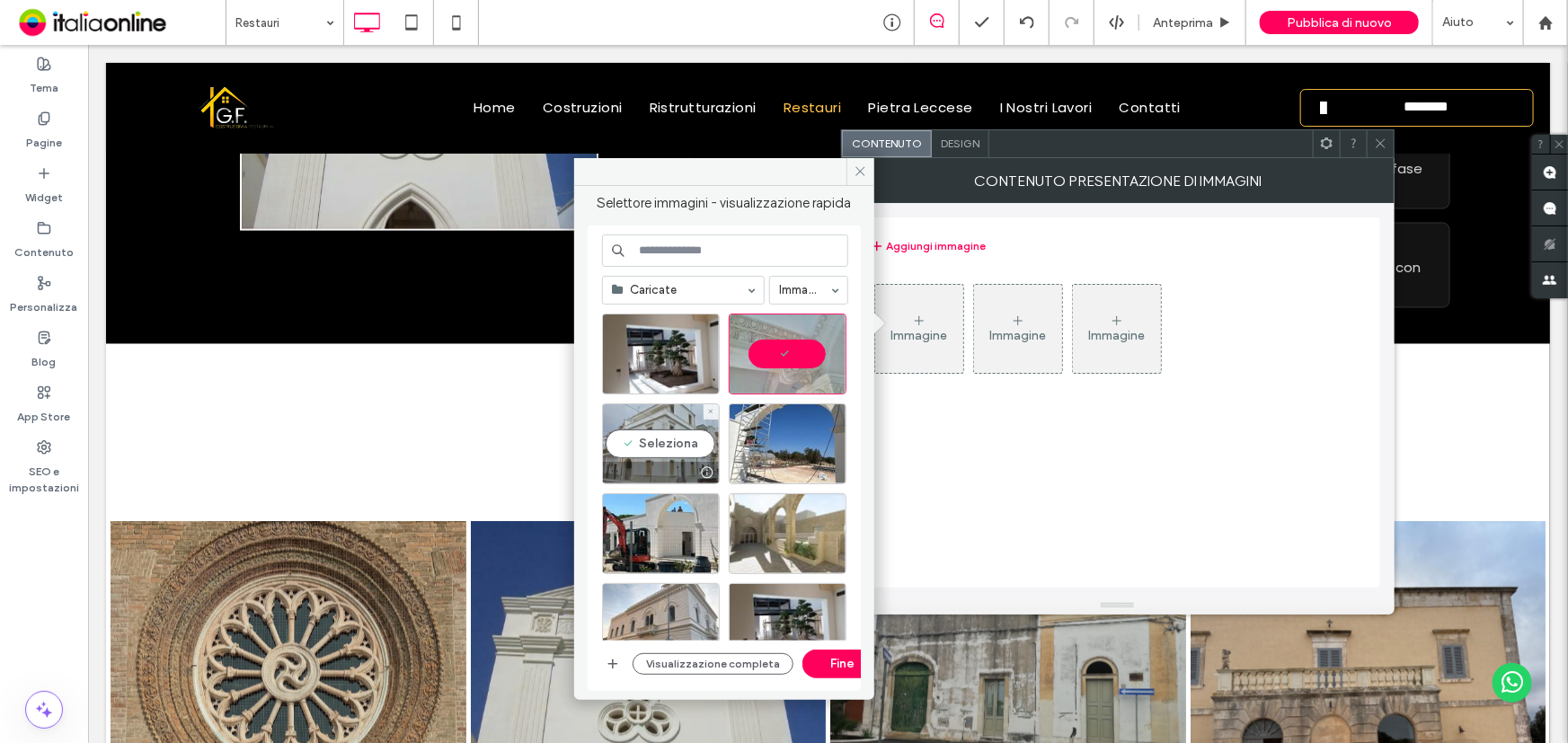
drag, startPoint x: 672, startPoint y: 449, endPoint x: 689, endPoint y: 390, distance: 61.4
click at [672, 447] on div "Seleziona" at bounding box center [661, 443] width 118 height 80
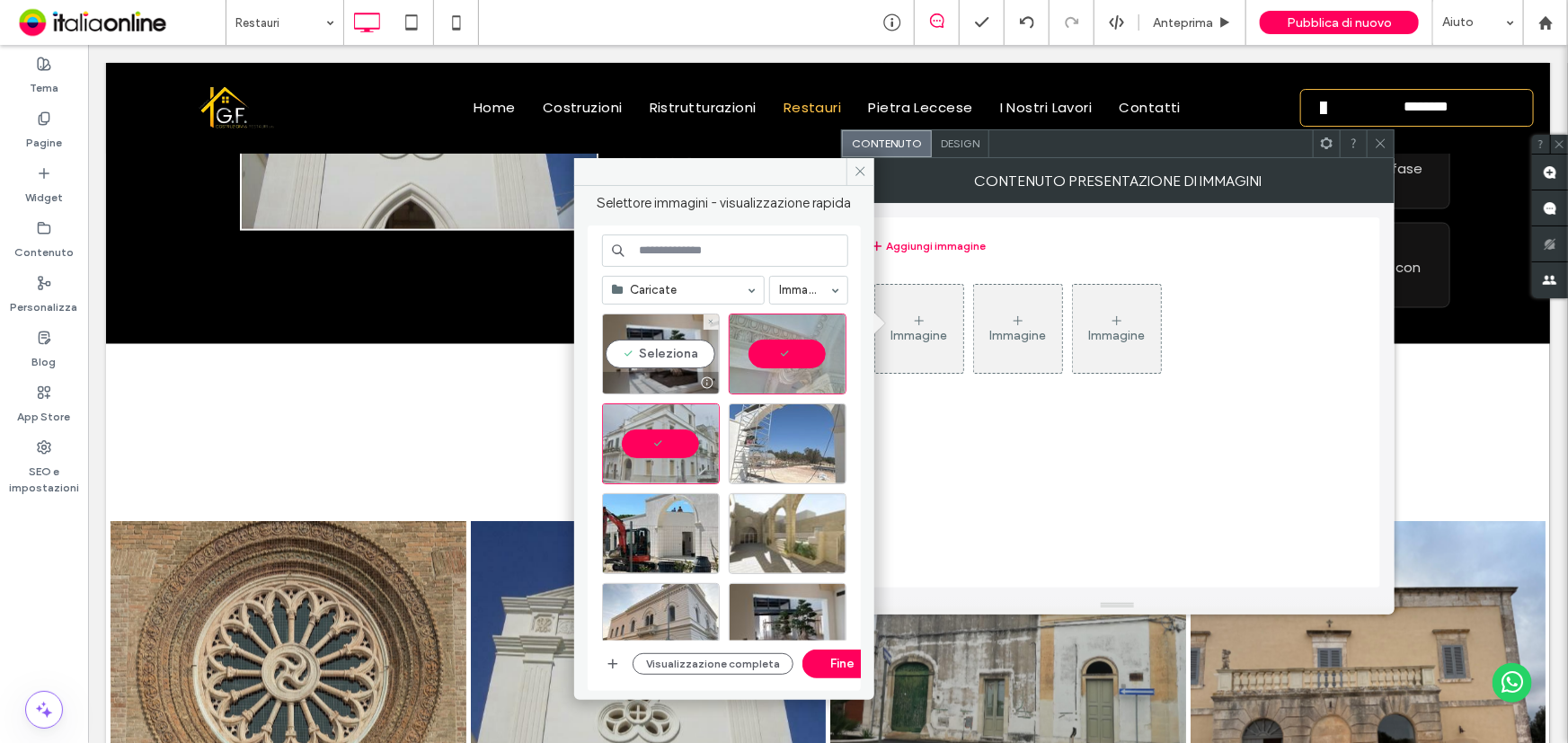
drag, startPoint x: 688, startPoint y: 365, endPoint x: 732, endPoint y: 475, distance: 118.5
click at [688, 365] on div "Seleziona" at bounding box center [661, 354] width 118 height 80
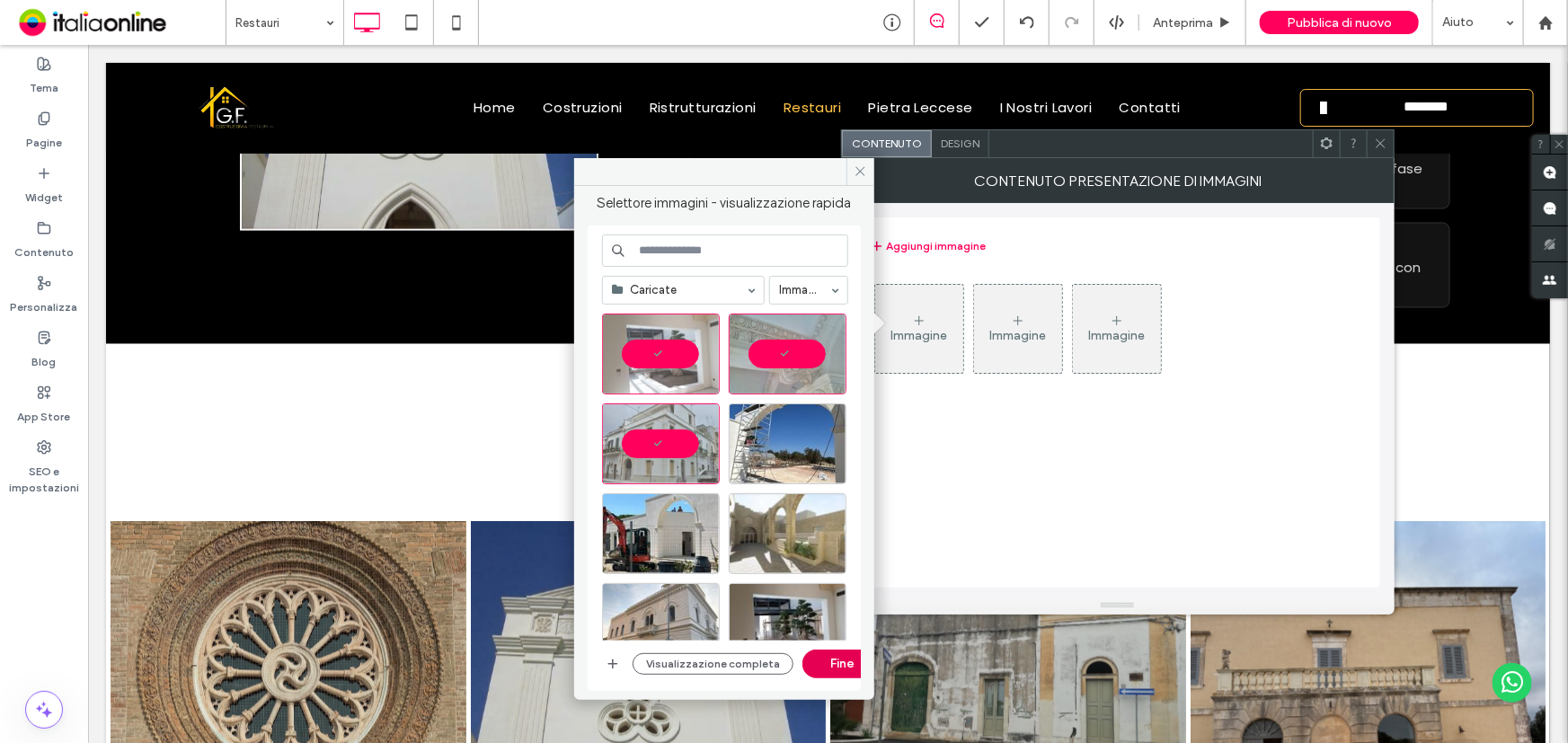
click at [825, 665] on button "Fine" at bounding box center [842, 665] width 80 height 29
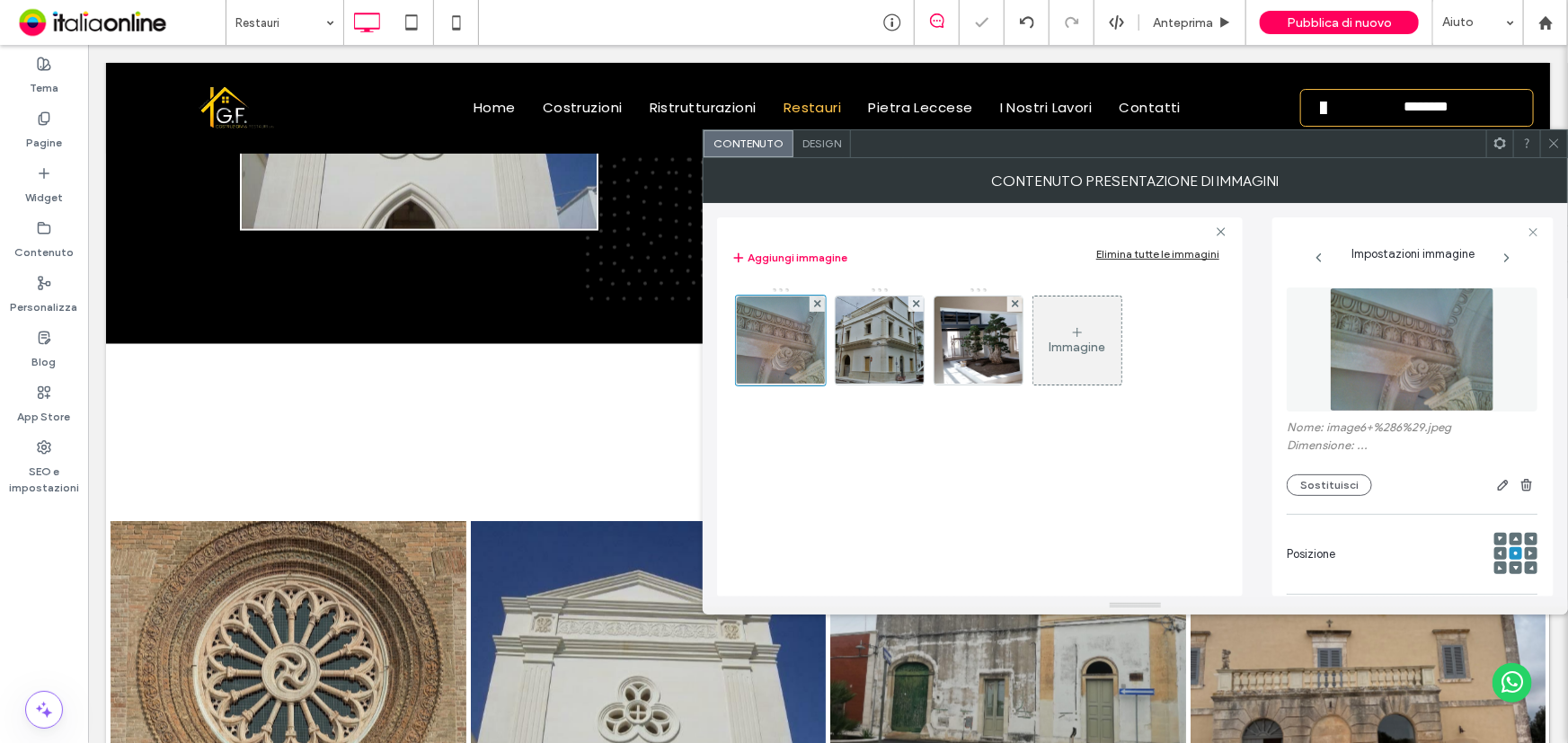
scroll to position [269, 0]
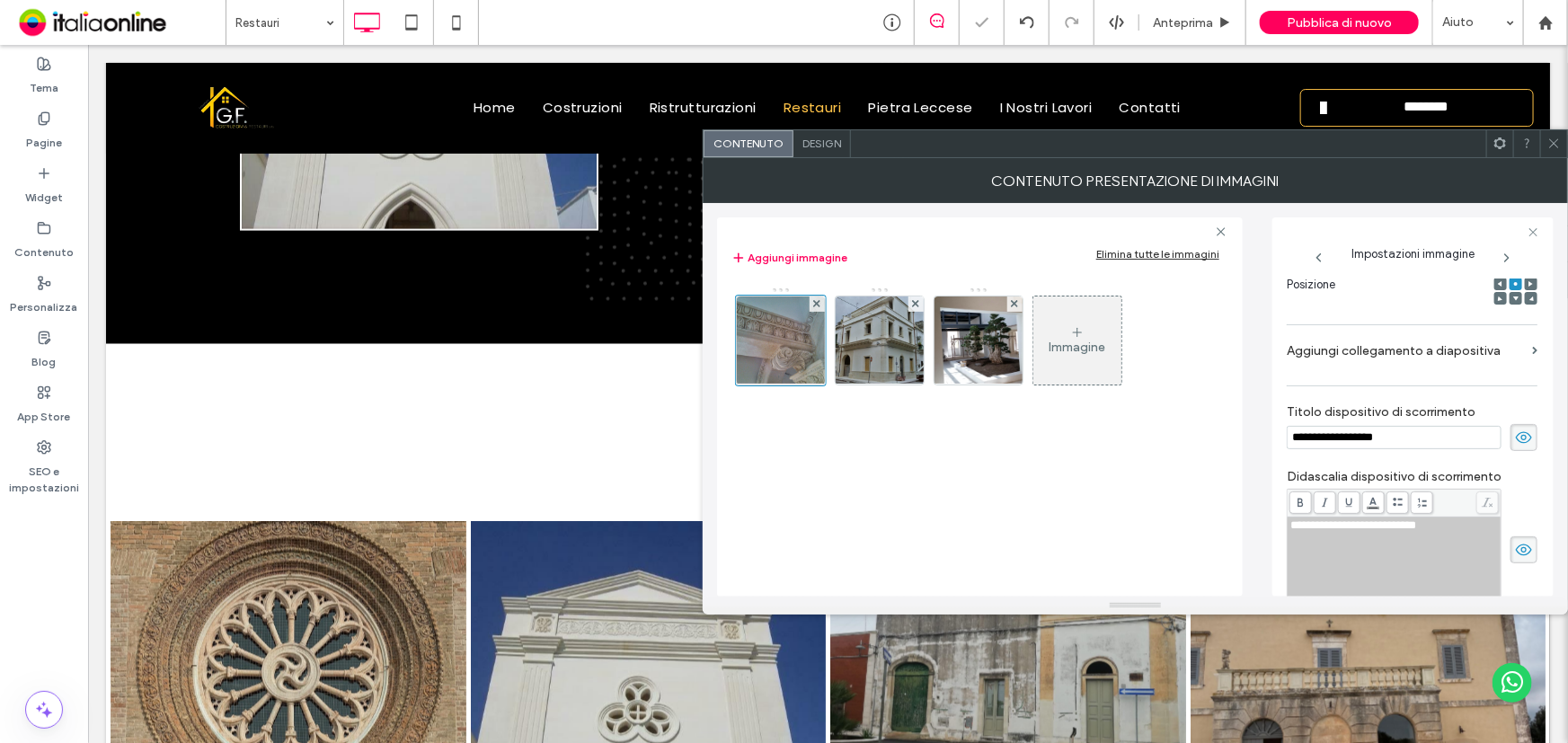
click at [1512, 449] on span at bounding box center [1523, 438] width 27 height 27
click at [1523, 552] on span at bounding box center [1523, 550] width 27 height 27
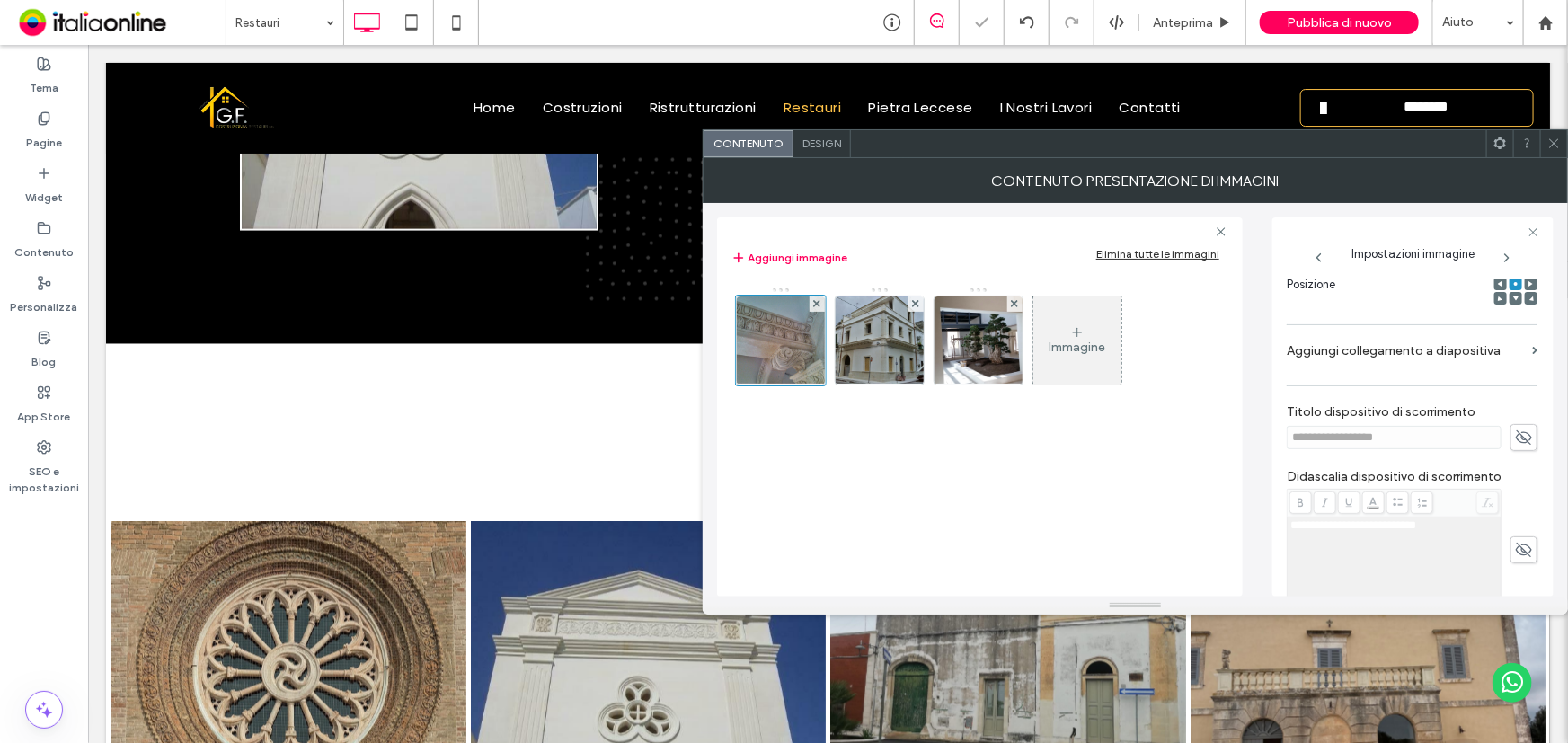
scroll to position [514, 0]
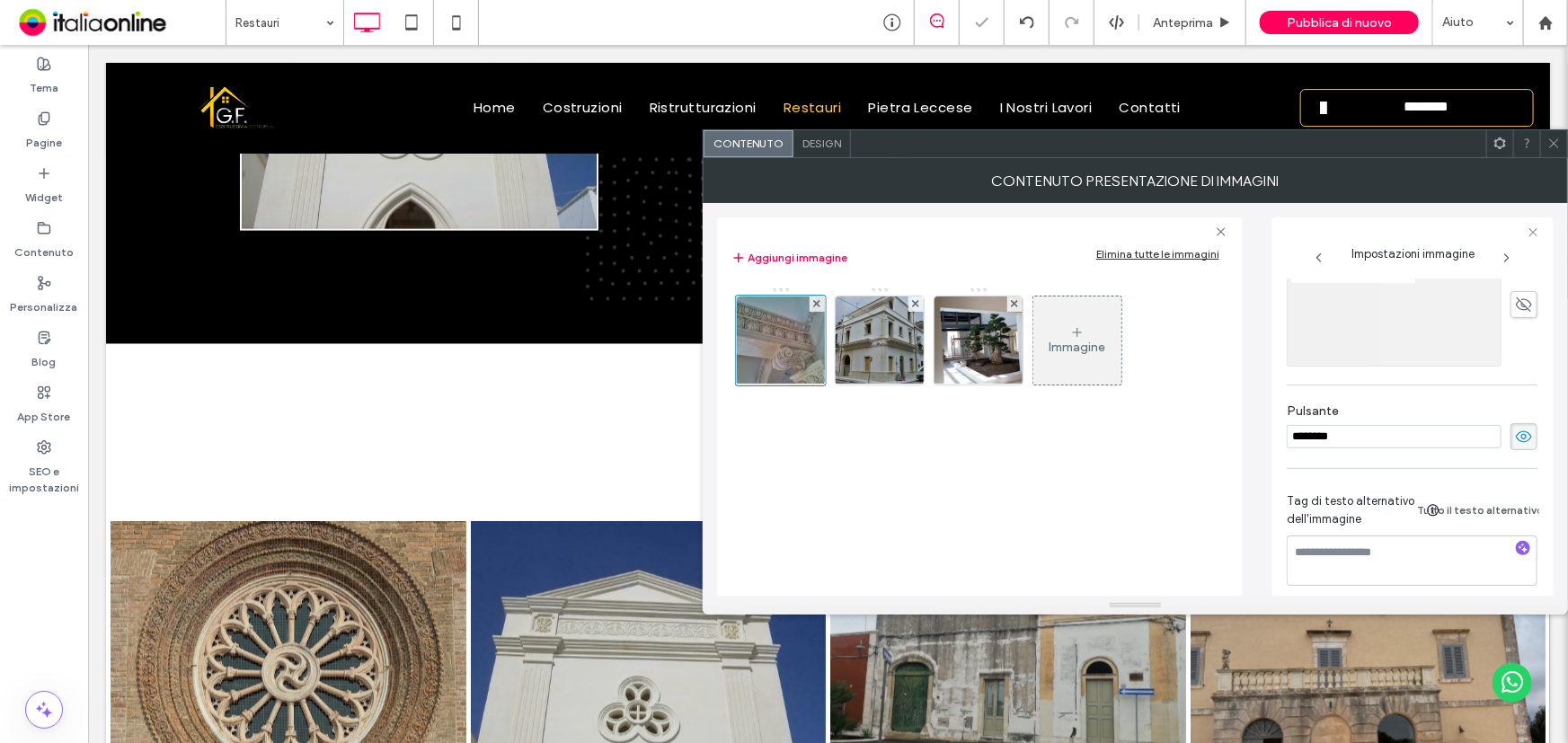
drag, startPoint x: 1517, startPoint y: 428, endPoint x: 1505, endPoint y: 428, distance: 12.0
click at [1517, 428] on icon at bounding box center [1523, 437] width 18 height 19
click at [877, 352] on img at bounding box center [880, 340] width 118 height 88
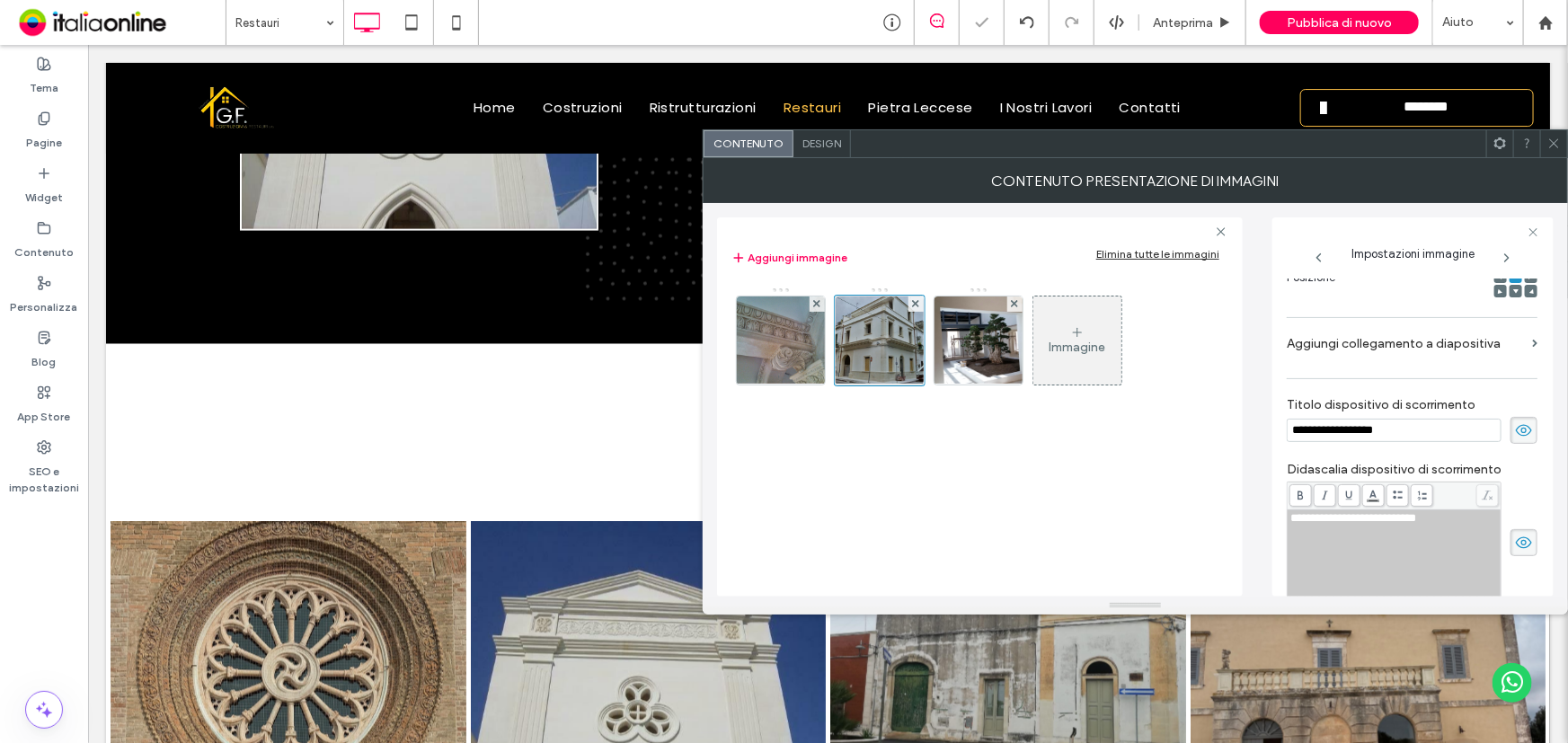
drag, startPoint x: 1518, startPoint y: 429, endPoint x: 1521, endPoint y: 494, distance: 65.1
click at [1518, 433] on icon at bounding box center [1523, 430] width 18 height 19
click at [1515, 552] on icon at bounding box center [1523, 542] width 18 height 19
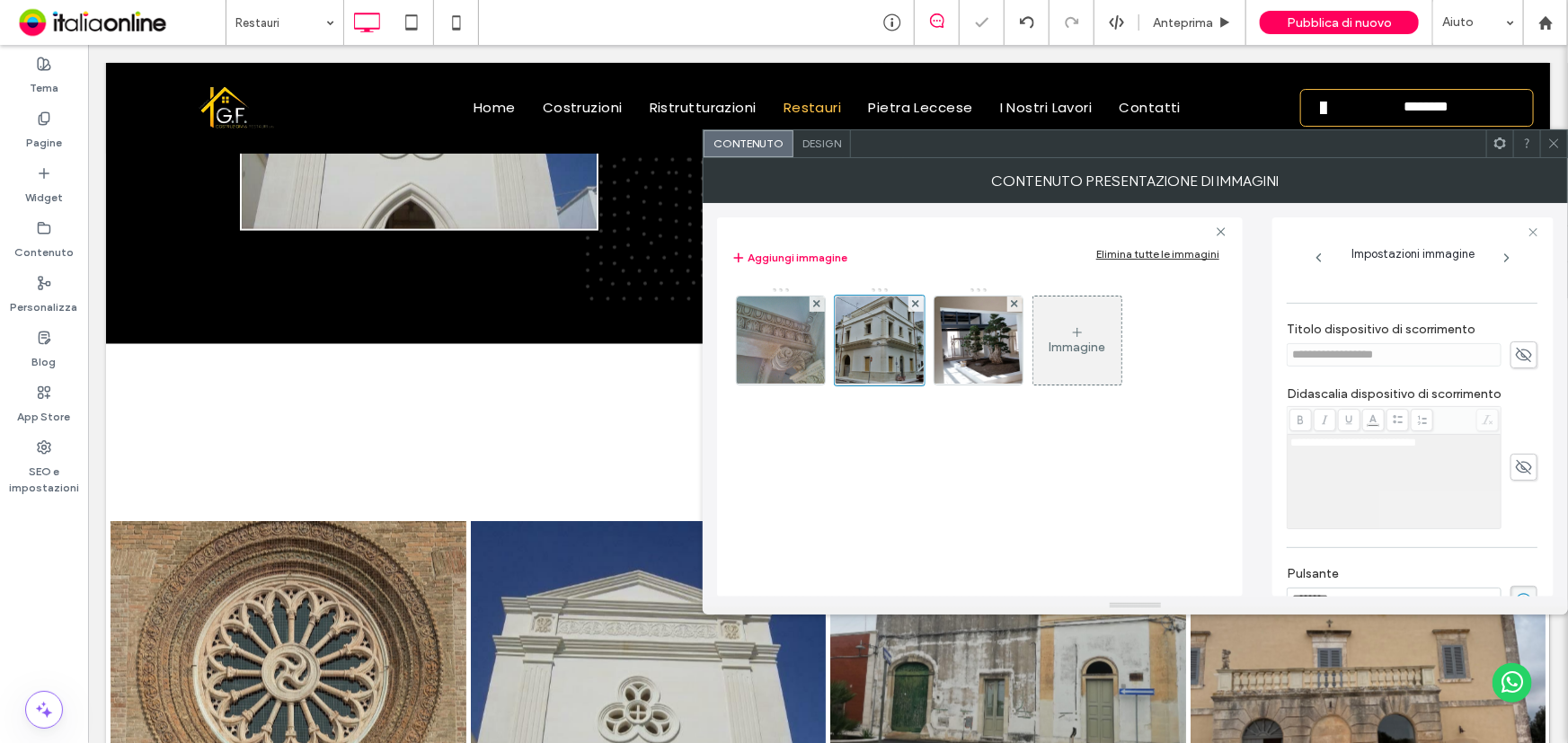
scroll to position [440, 0]
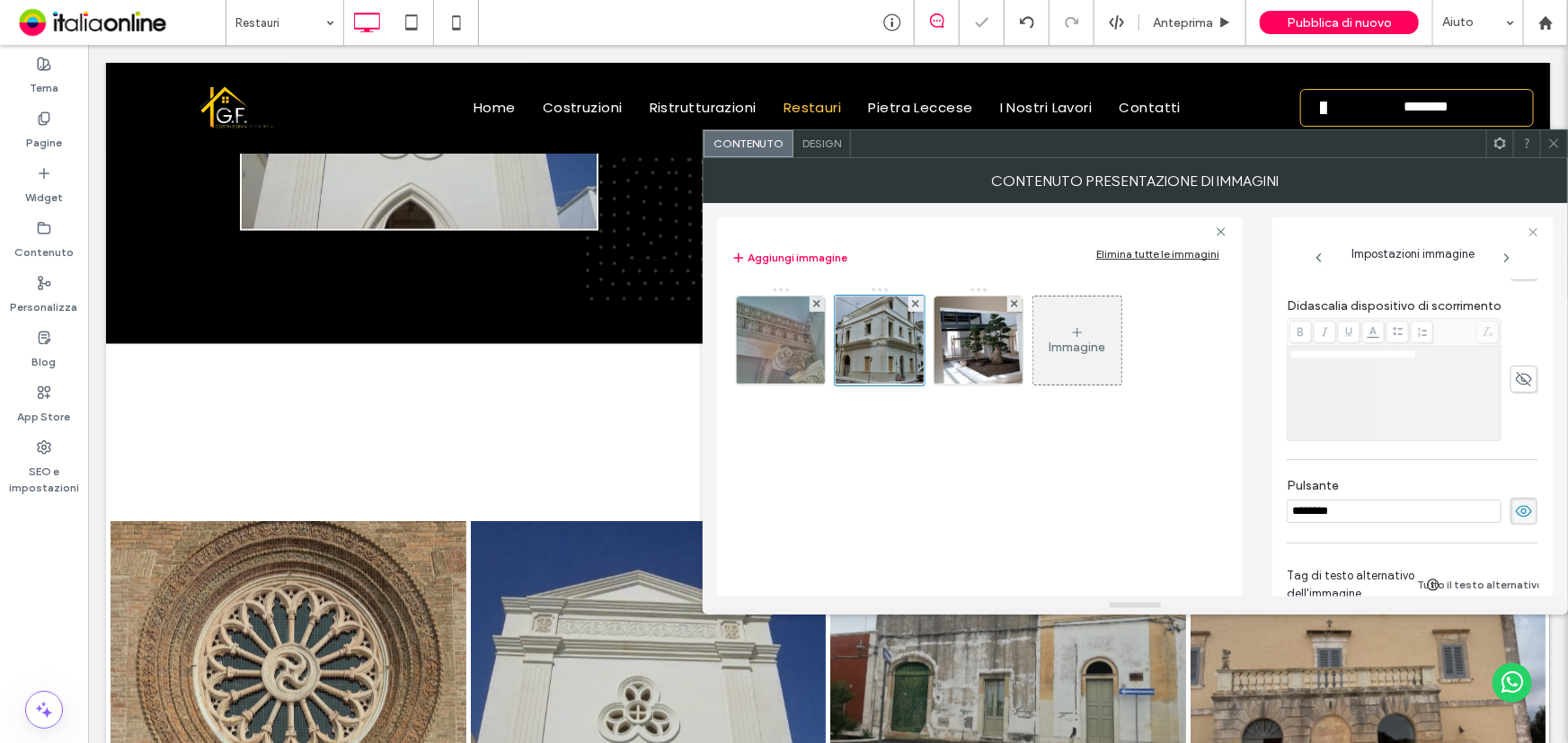
click at [1515, 511] on icon at bounding box center [1523, 511] width 18 height 19
click at [982, 344] on img at bounding box center [977, 340] width 156 height 88
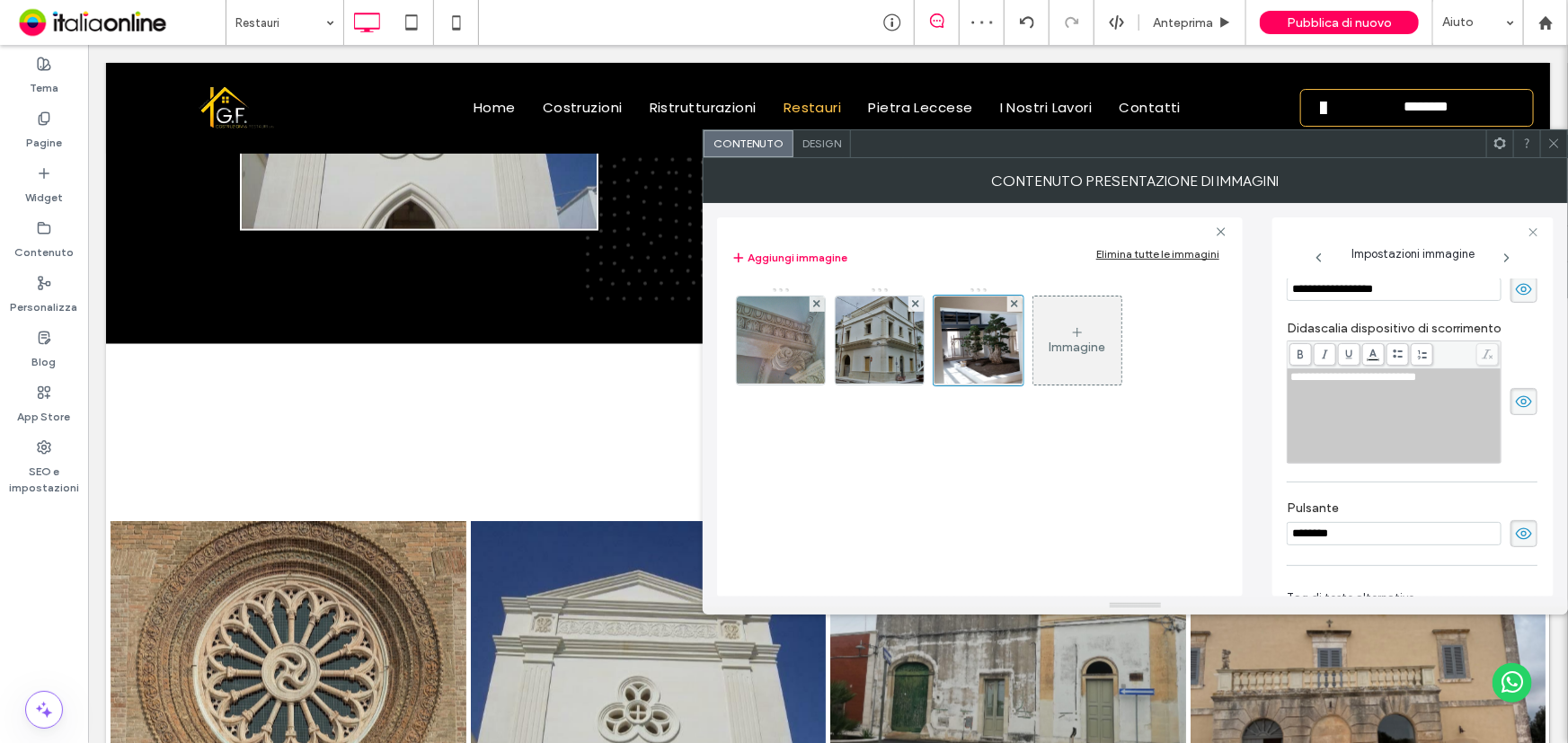
drag, startPoint x: 1524, startPoint y: 292, endPoint x: 1504, endPoint y: 328, distance: 41.2
click at [1524, 292] on span at bounding box center [1523, 290] width 27 height 27
drag, startPoint x: 1519, startPoint y: 395, endPoint x: 1500, endPoint y: 467, distance: 74.5
click at [1519, 395] on icon at bounding box center [1523, 401] width 18 height 19
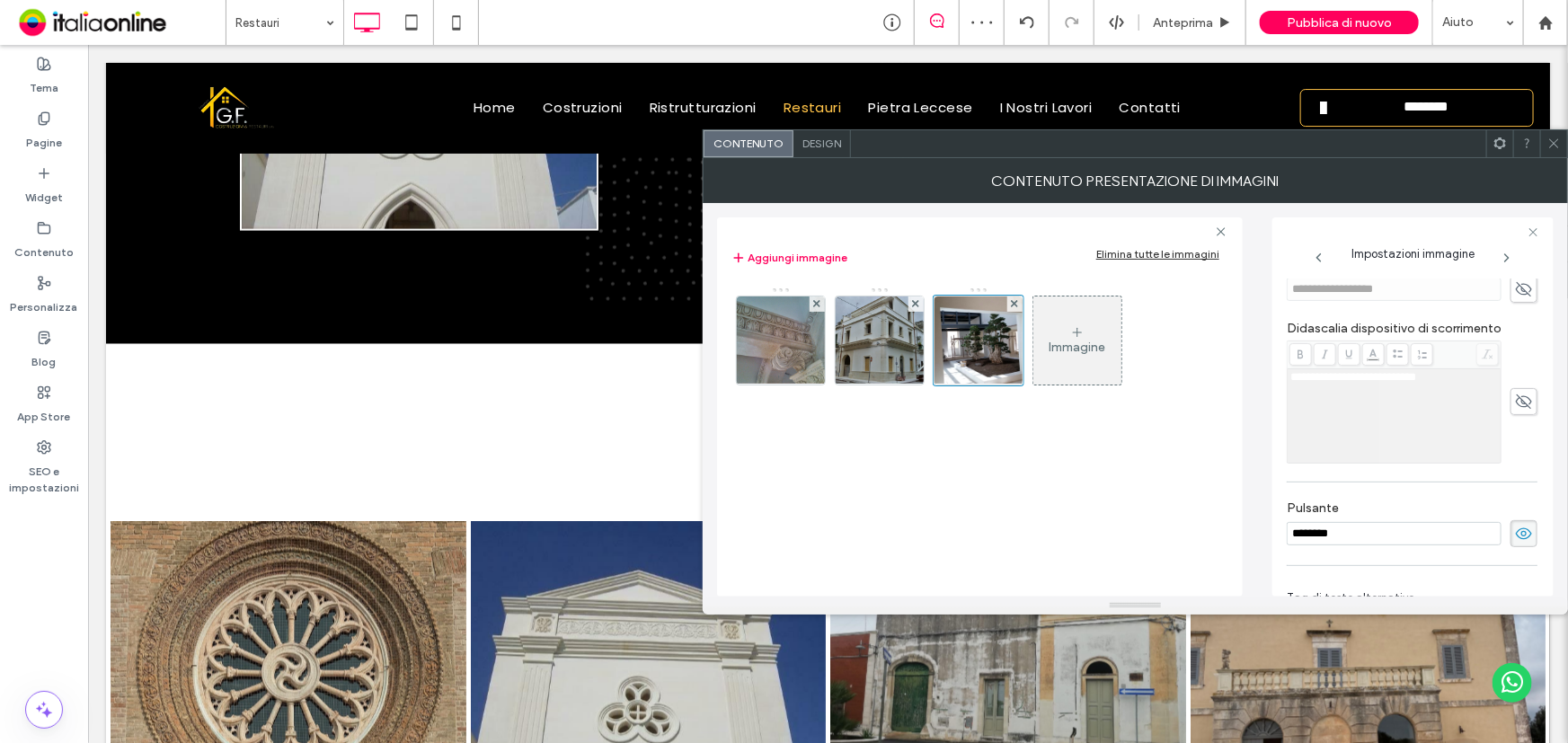
drag, startPoint x: 1519, startPoint y: 521, endPoint x: 1517, endPoint y: 530, distance: 9.2
click at [1519, 521] on span at bounding box center [1523, 534] width 27 height 27
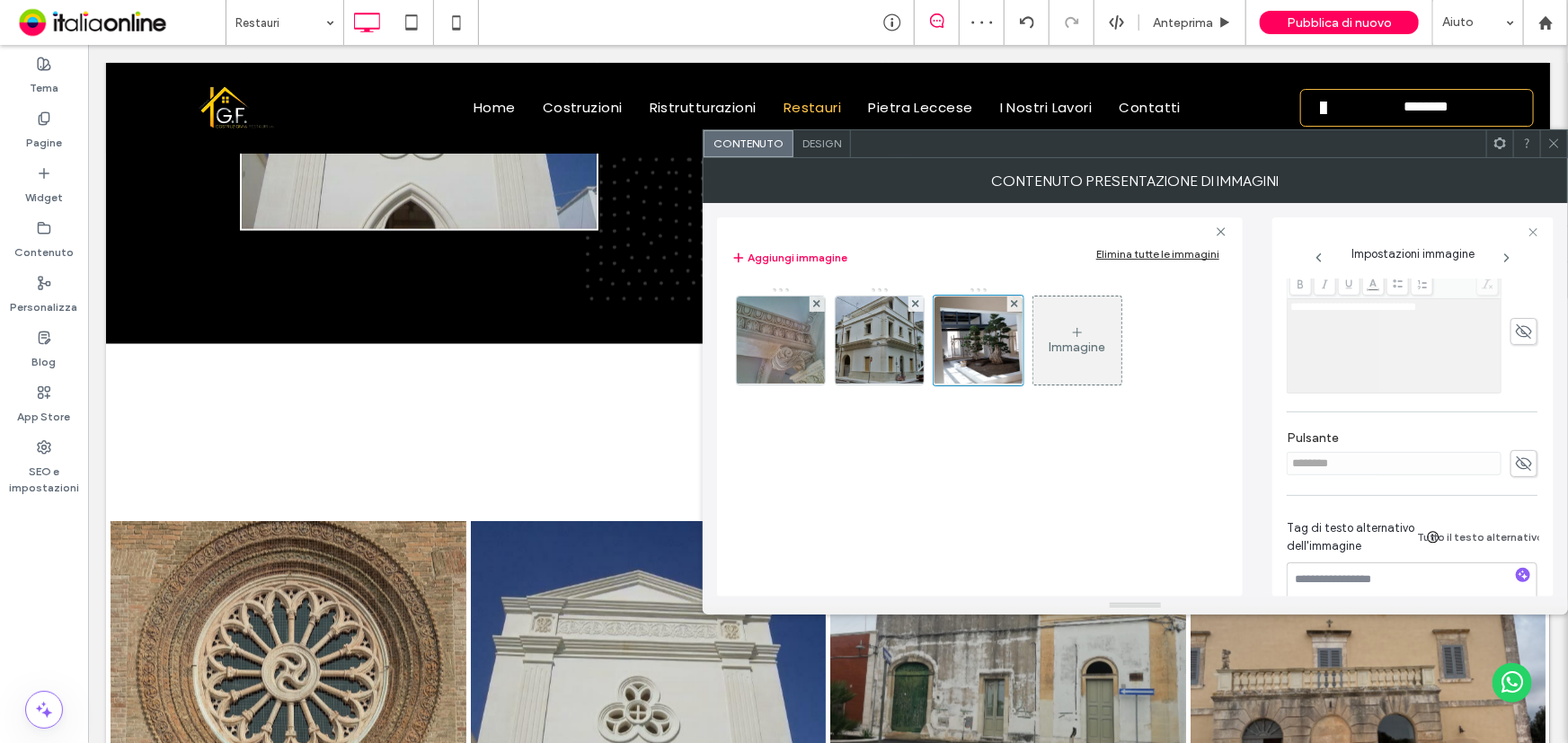
scroll to position [540, 0]
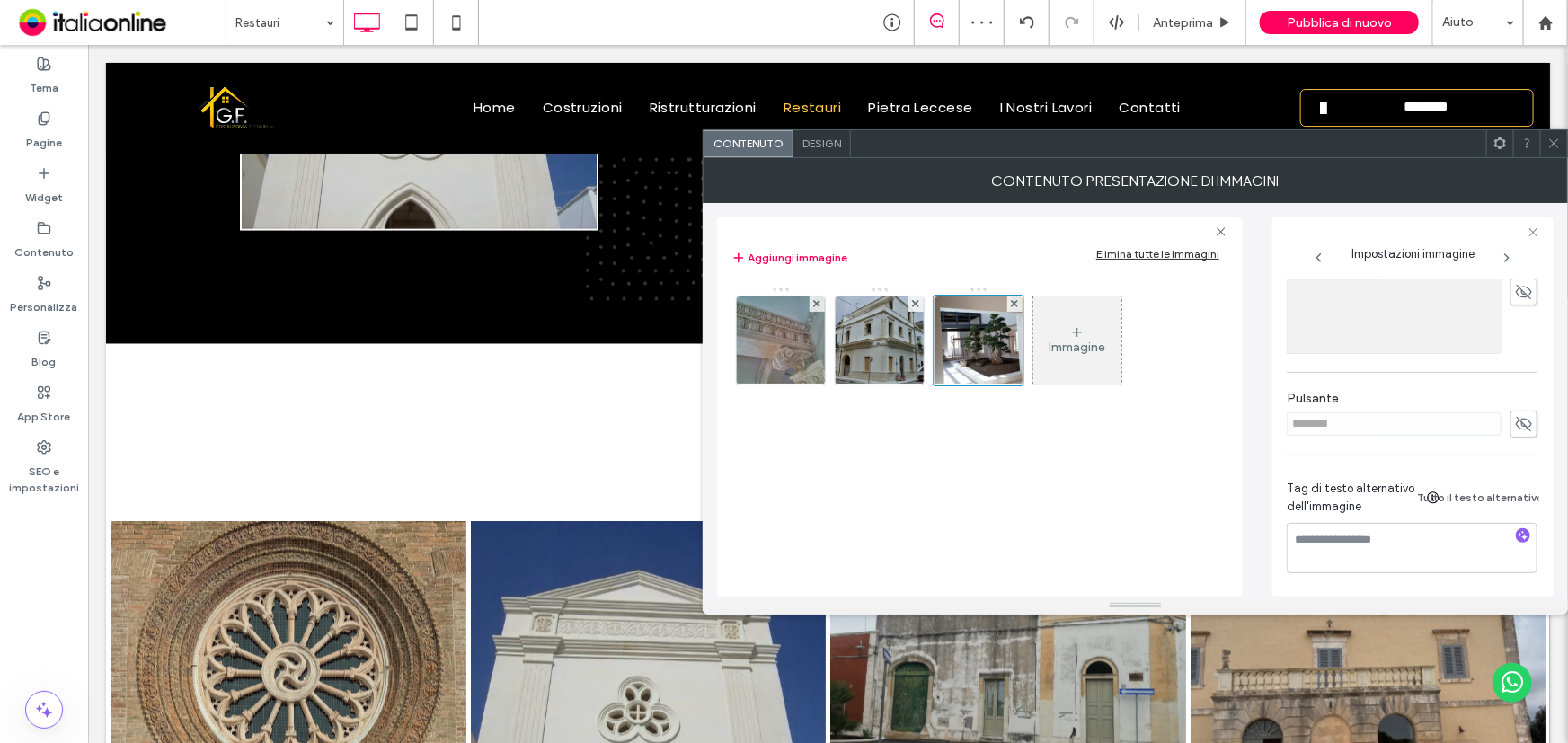
click at [1566, 152] on div at bounding box center [1553, 143] width 27 height 27
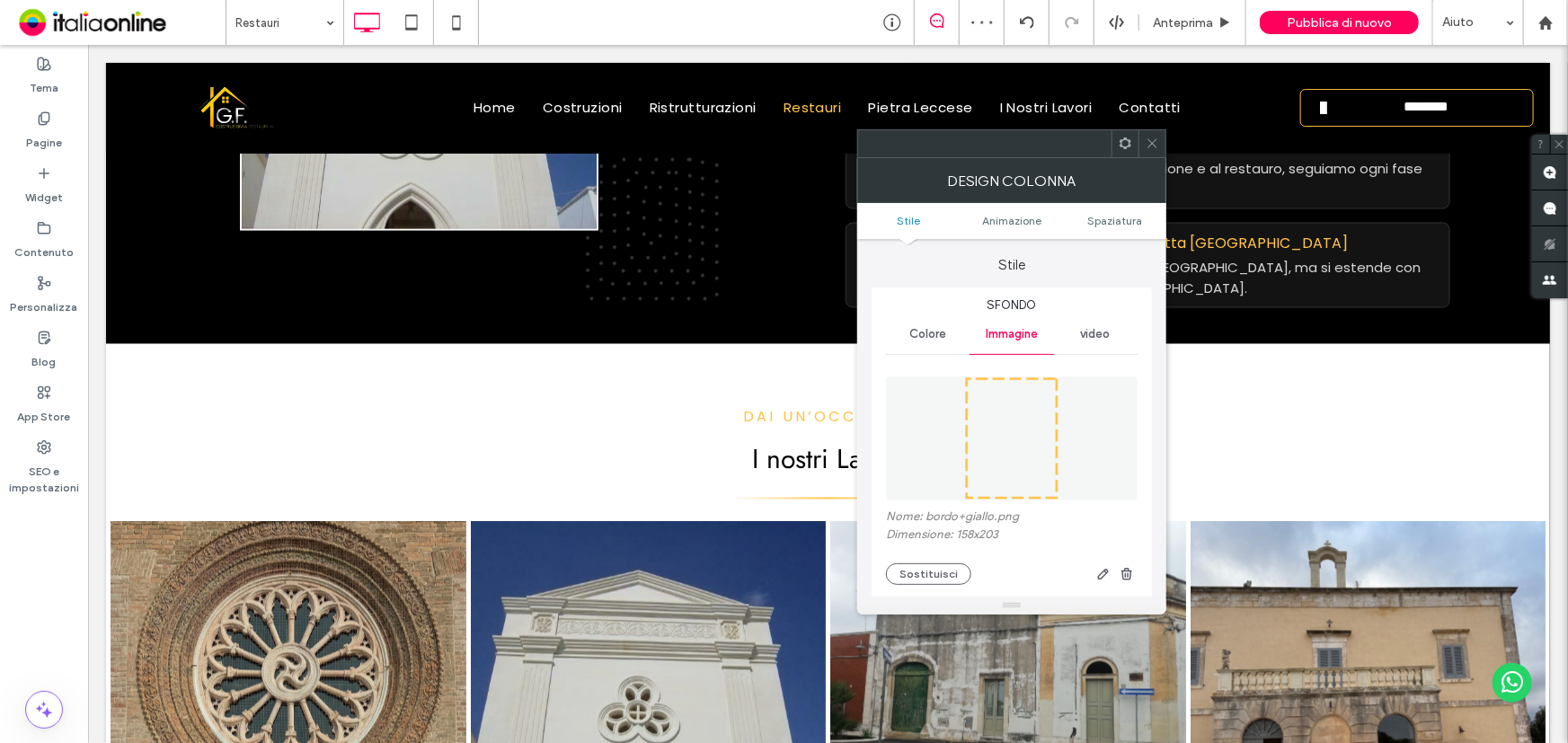
drag, startPoint x: 1151, startPoint y: 146, endPoint x: 949, endPoint y: 372, distance: 303.1
click at [1150, 149] on icon at bounding box center [1153, 143] width 14 height 14
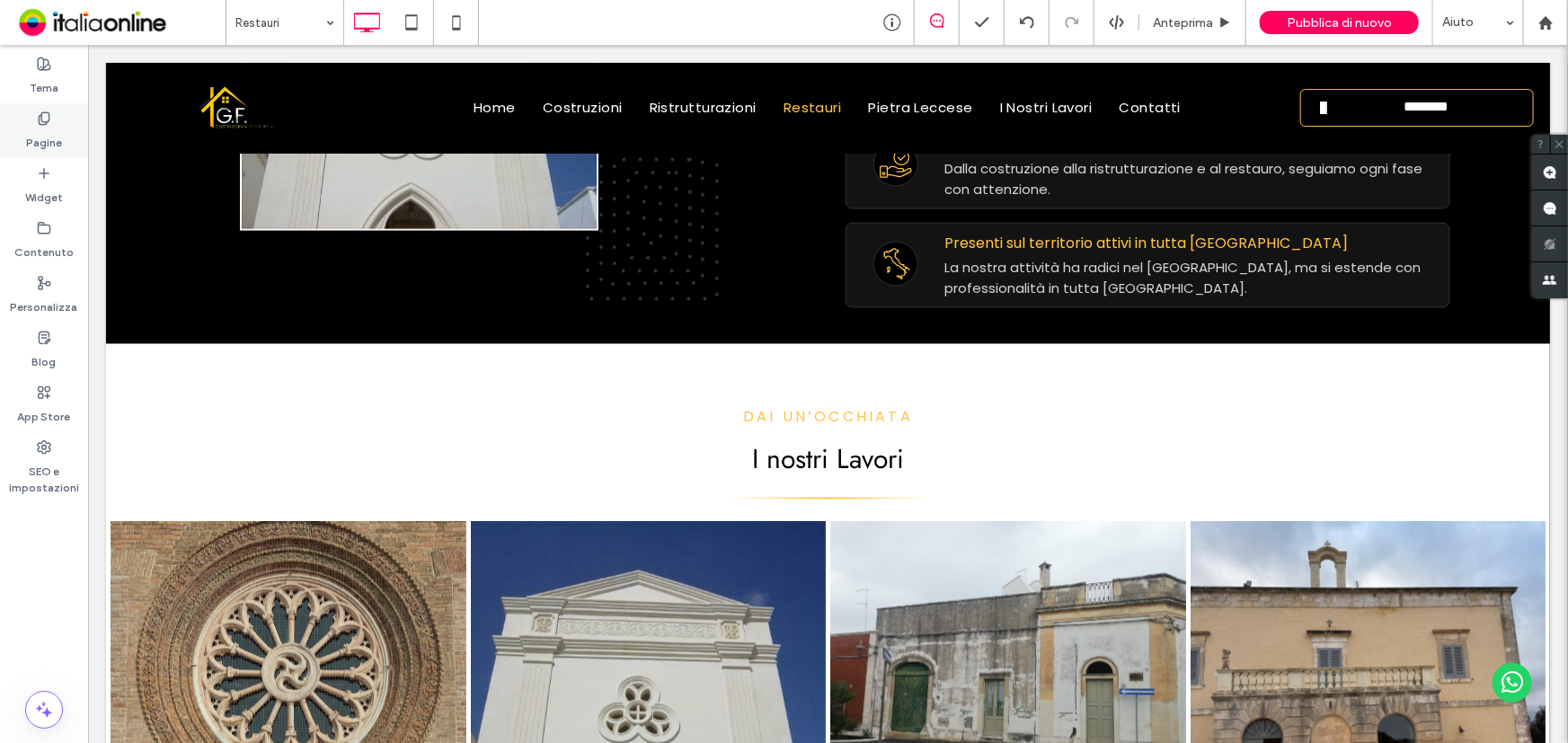
drag, startPoint x: 58, startPoint y: 127, endPoint x: 40, endPoint y: 140, distance: 22.2
click at [58, 127] on label "Pagine" at bounding box center [44, 139] width 36 height 25
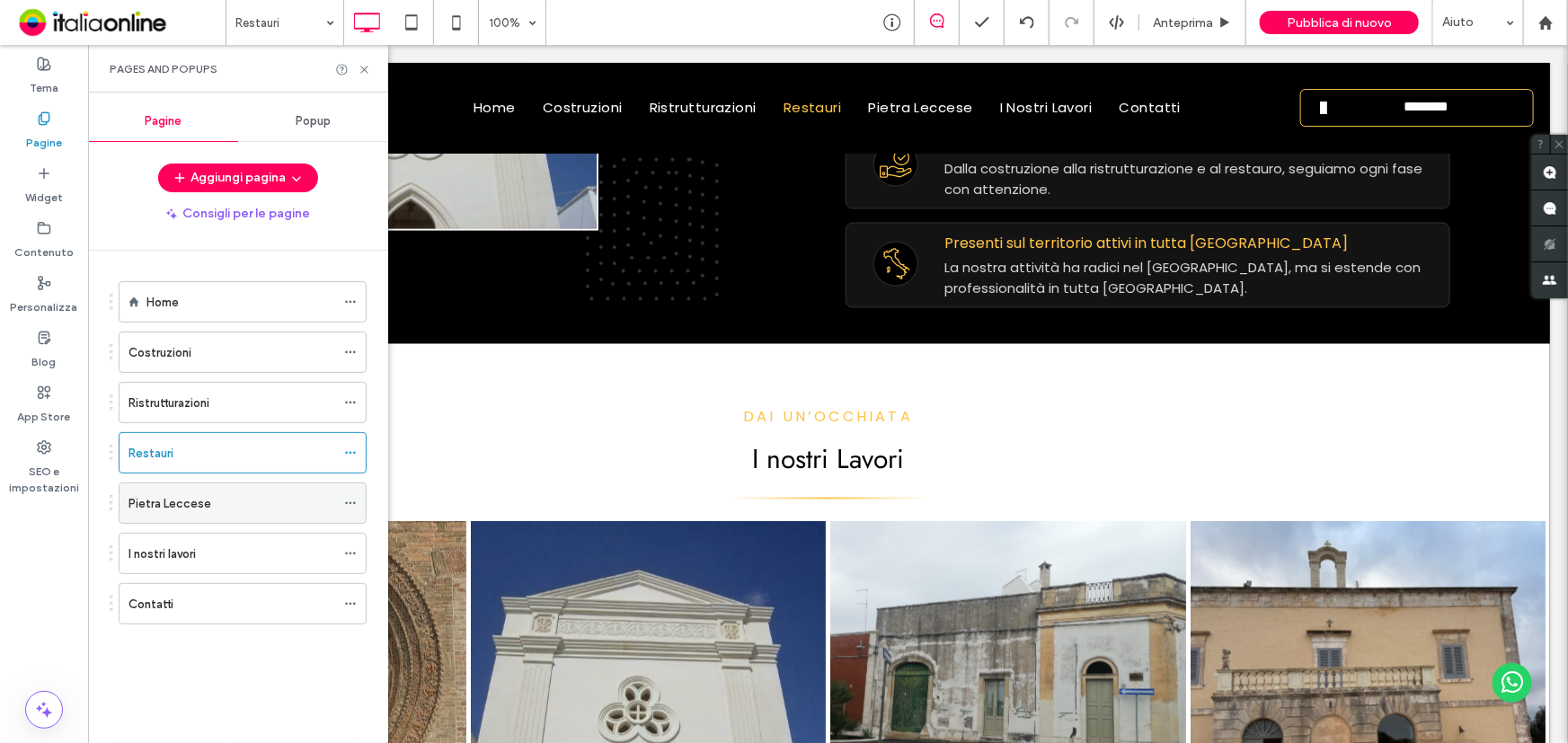
click at [155, 495] on label "Pietra Leccese" at bounding box center [169, 504] width 82 height 31
click at [361, 63] on icon at bounding box center [364, 70] width 14 height 14
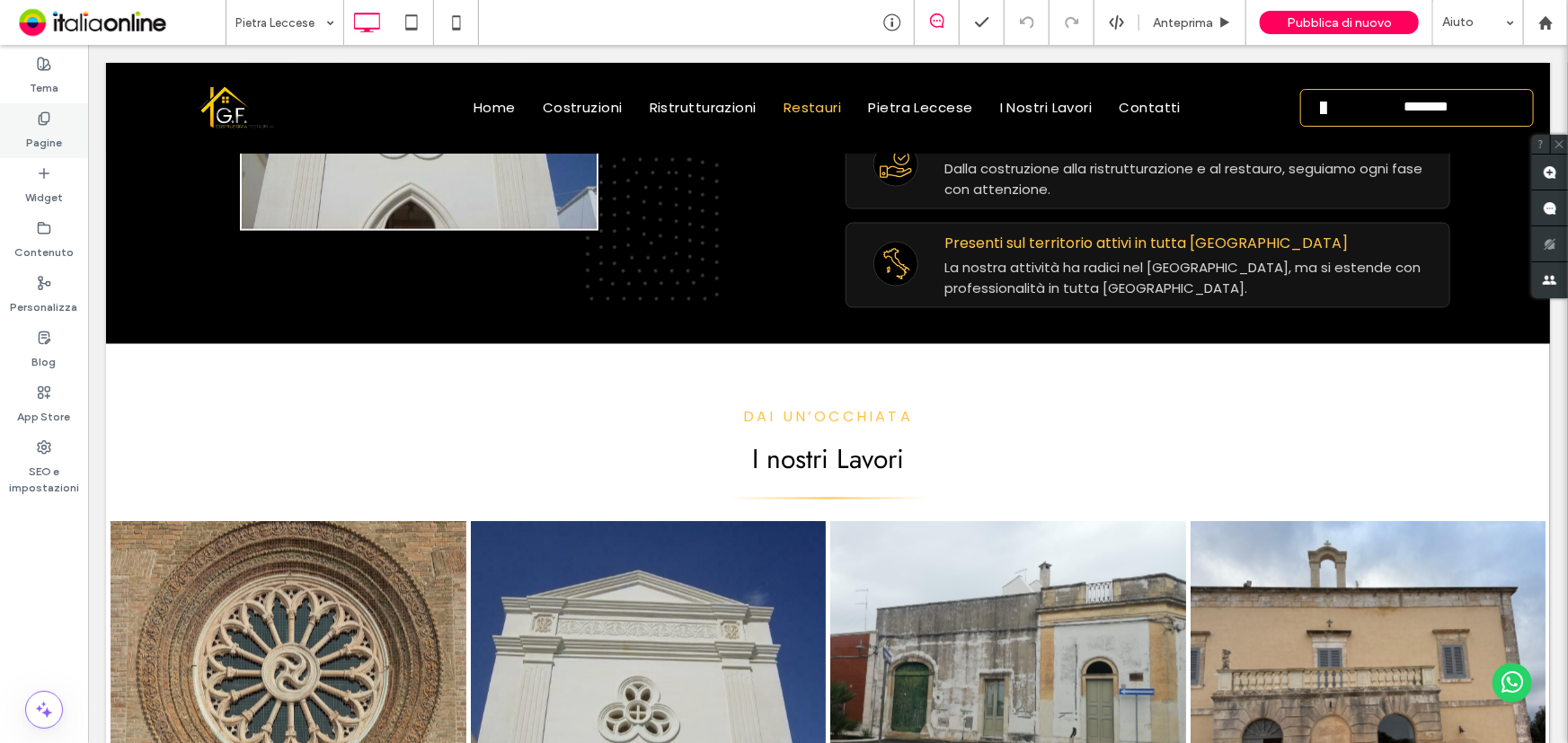
click at [63, 147] on div "Pagine" at bounding box center [44, 131] width 88 height 55
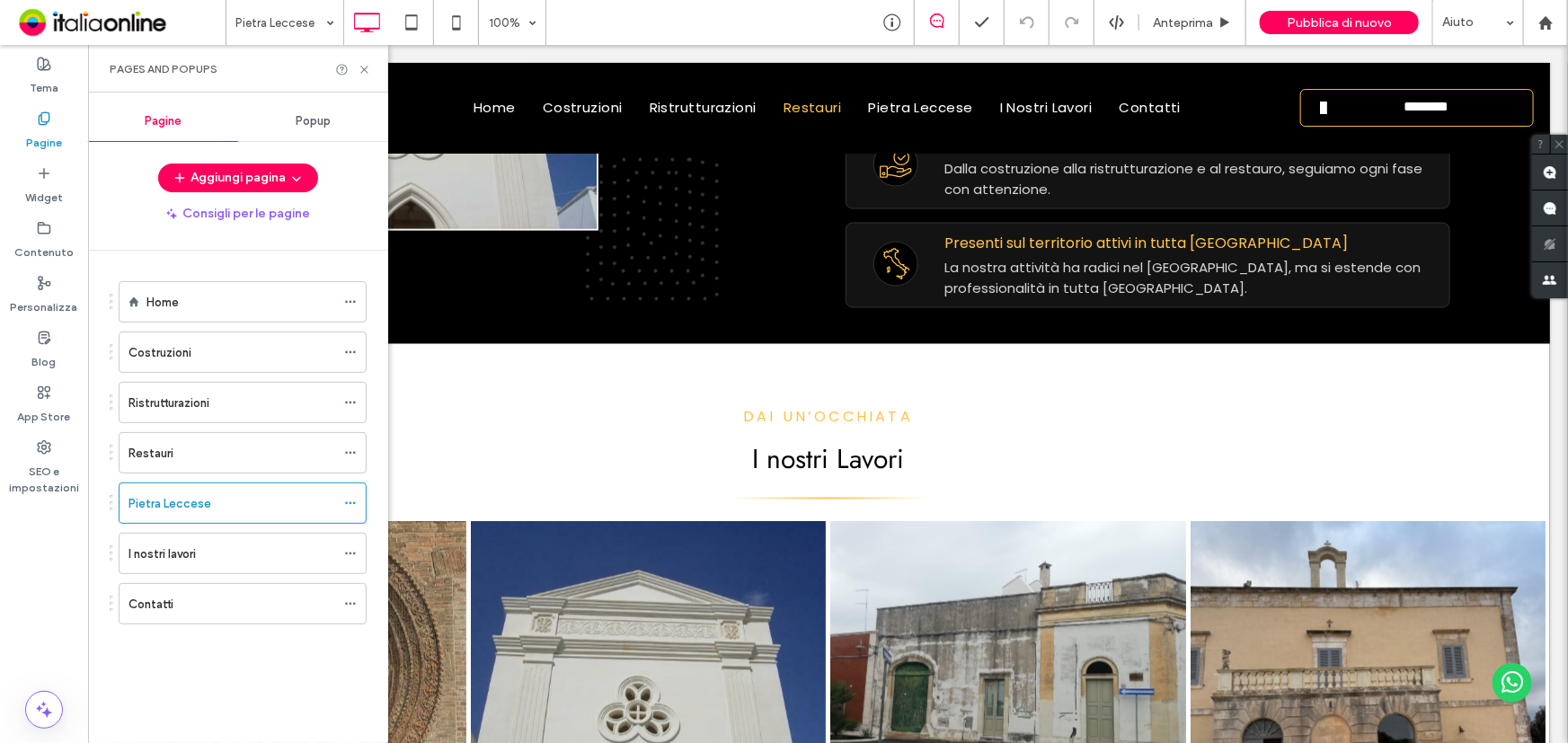
click at [224, 347] on div "Costruzioni" at bounding box center [231, 352] width 206 height 18
click at [361, 64] on icon at bounding box center [364, 70] width 14 height 14
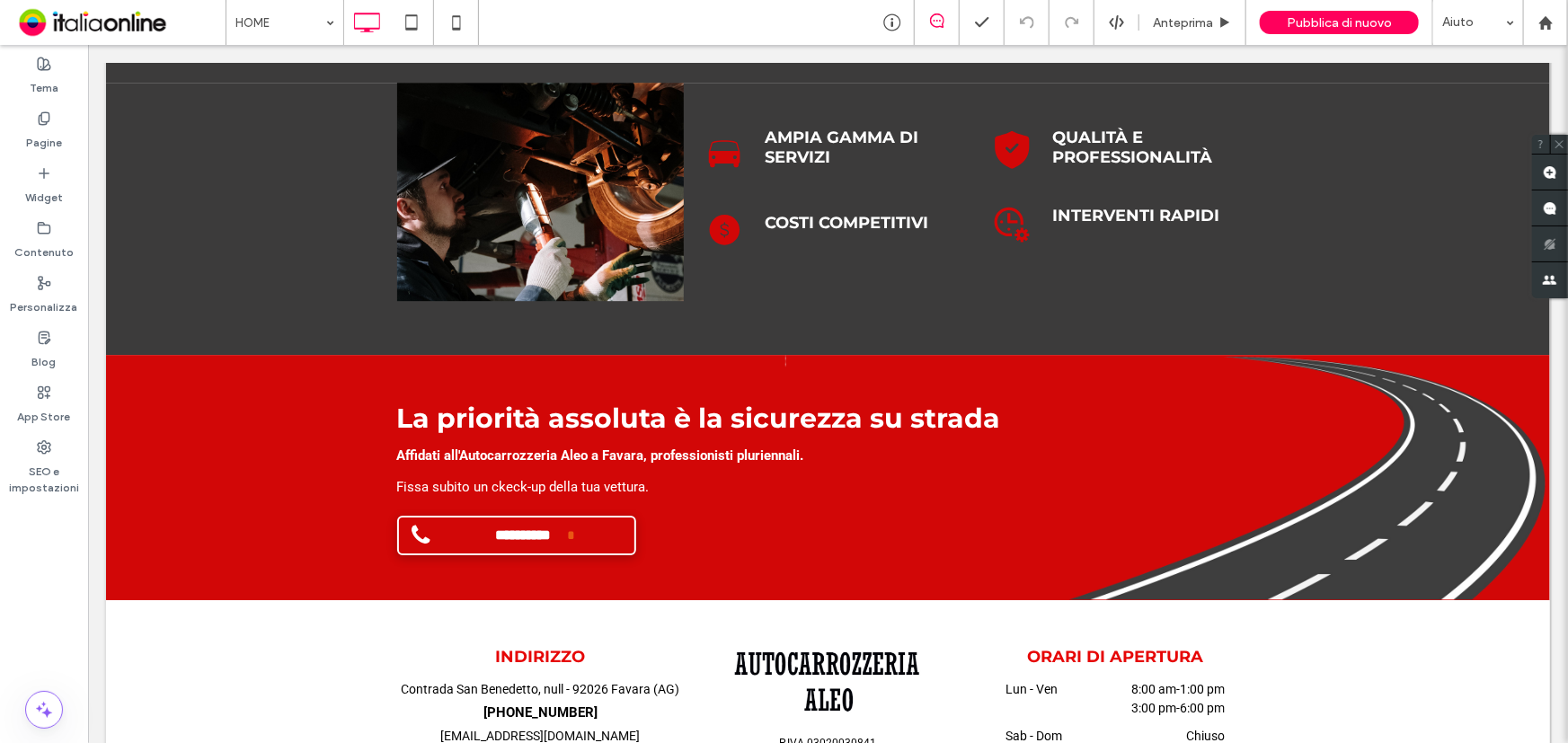
scroll to position [2772, 0]
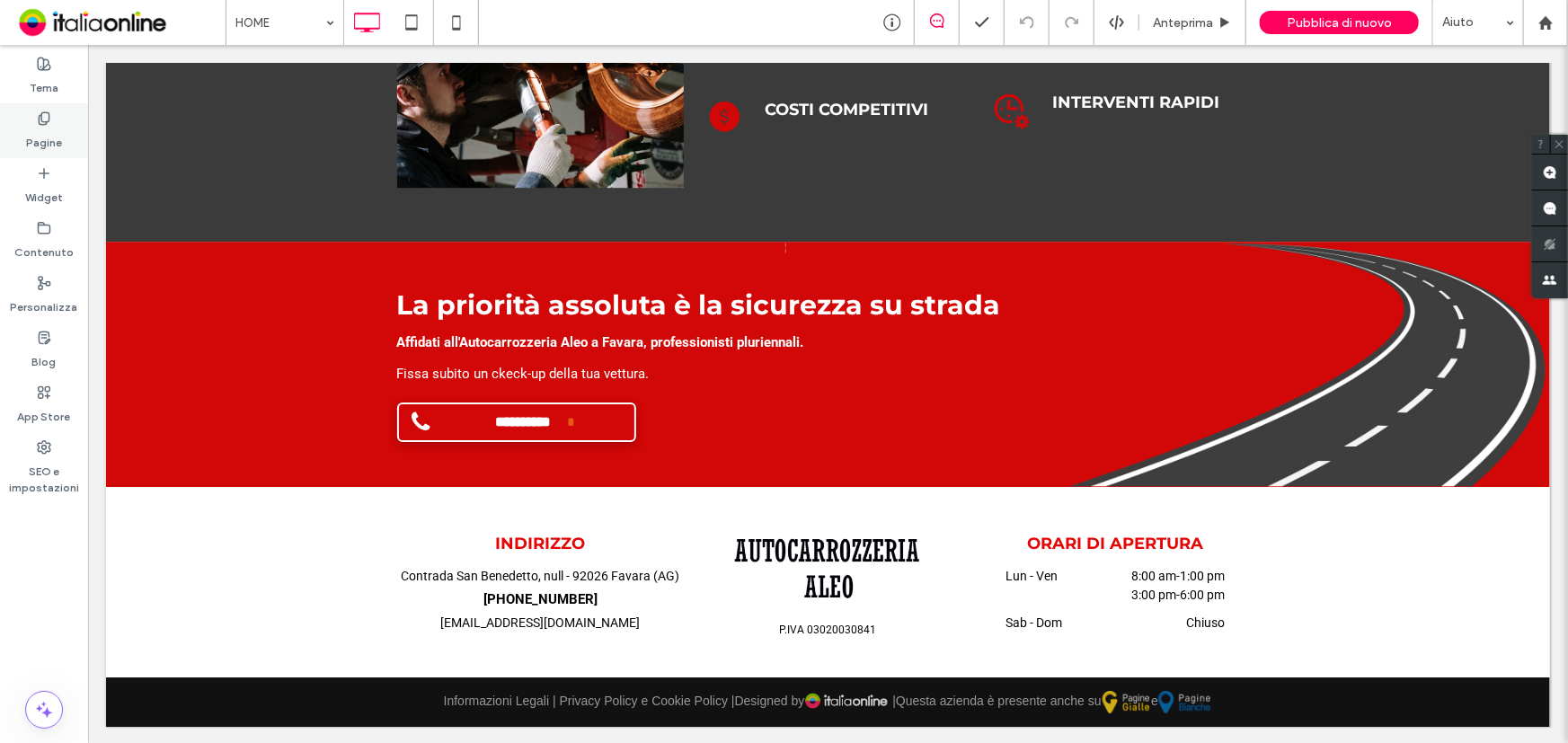
click at [40, 128] on label "Pagine" at bounding box center [44, 139] width 36 height 25
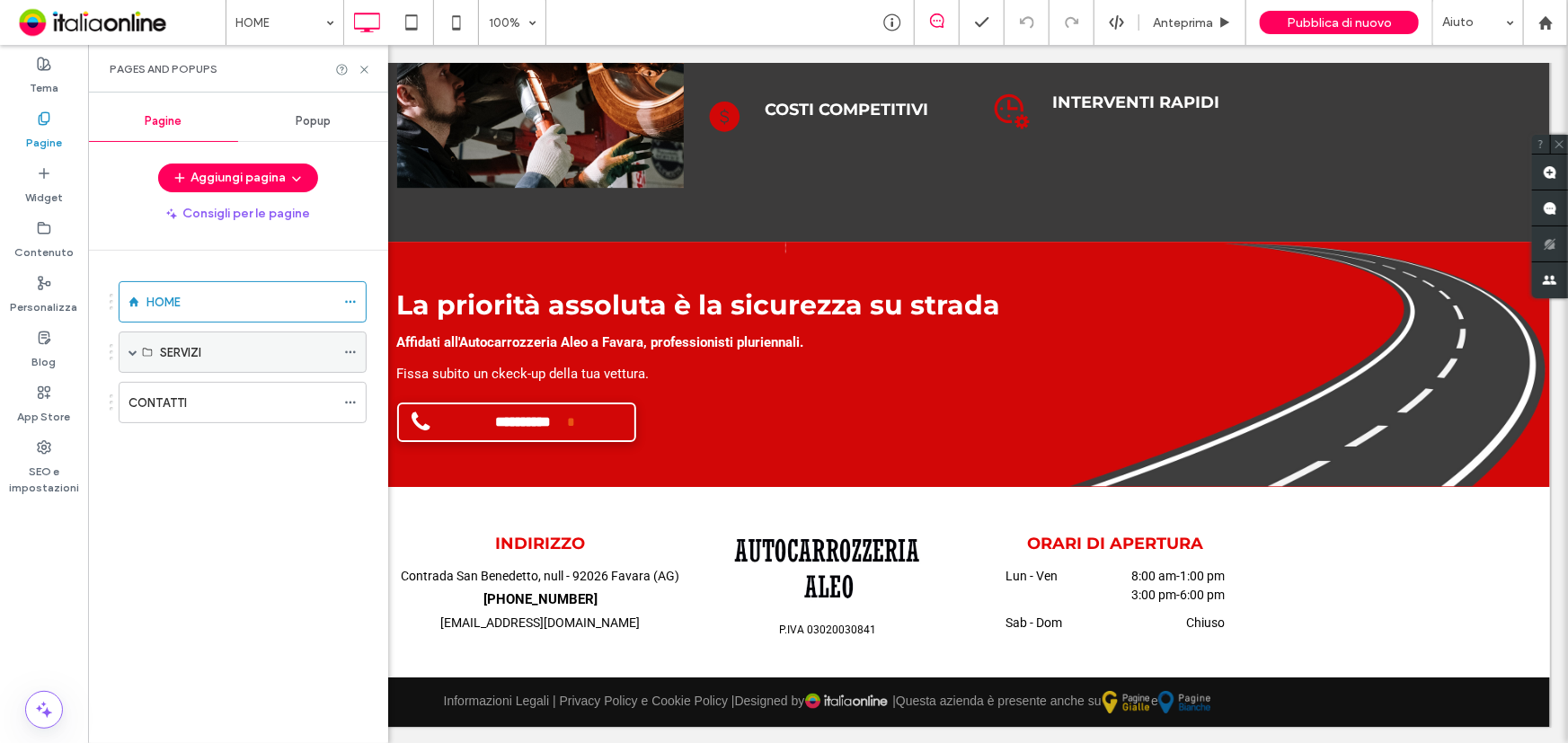
click at [129, 348] on span at bounding box center [133, 352] width 9 height 9
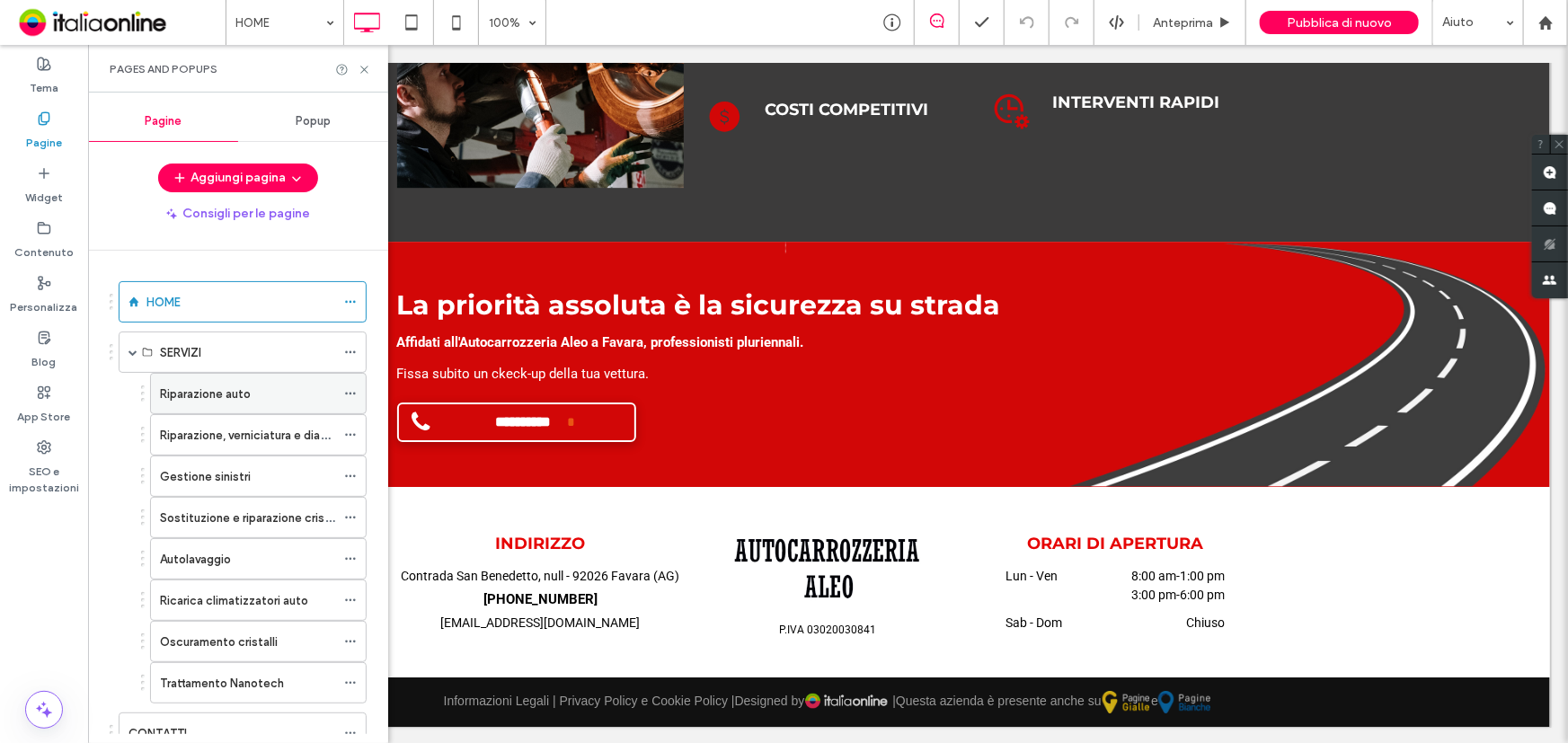
click at [260, 394] on div "Riparazione auto" at bounding box center [247, 393] width 175 height 18
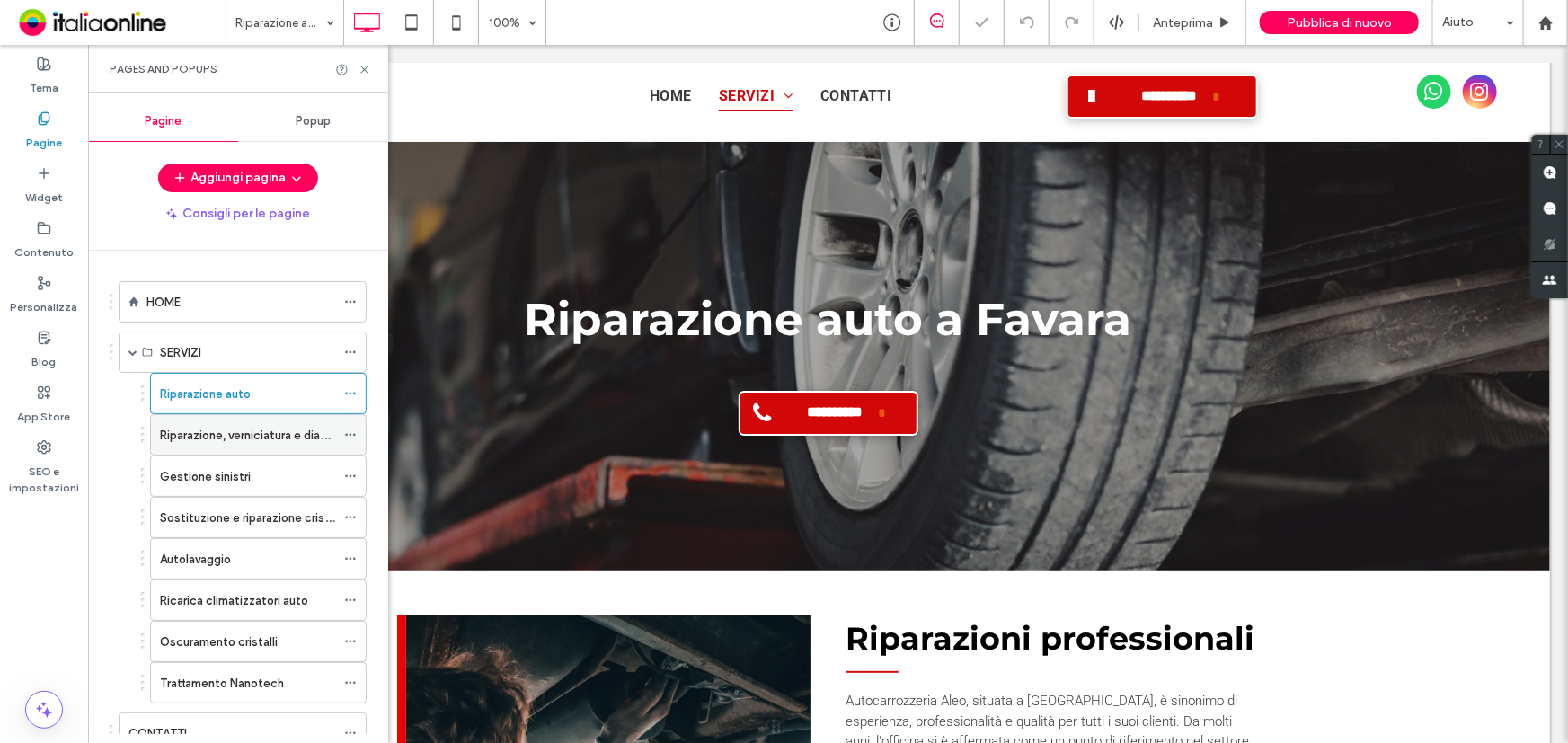
click at [243, 443] on div "Riparazione, verniciatura e diamantatura cerchi in lega" at bounding box center [247, 435] width 175 height 40
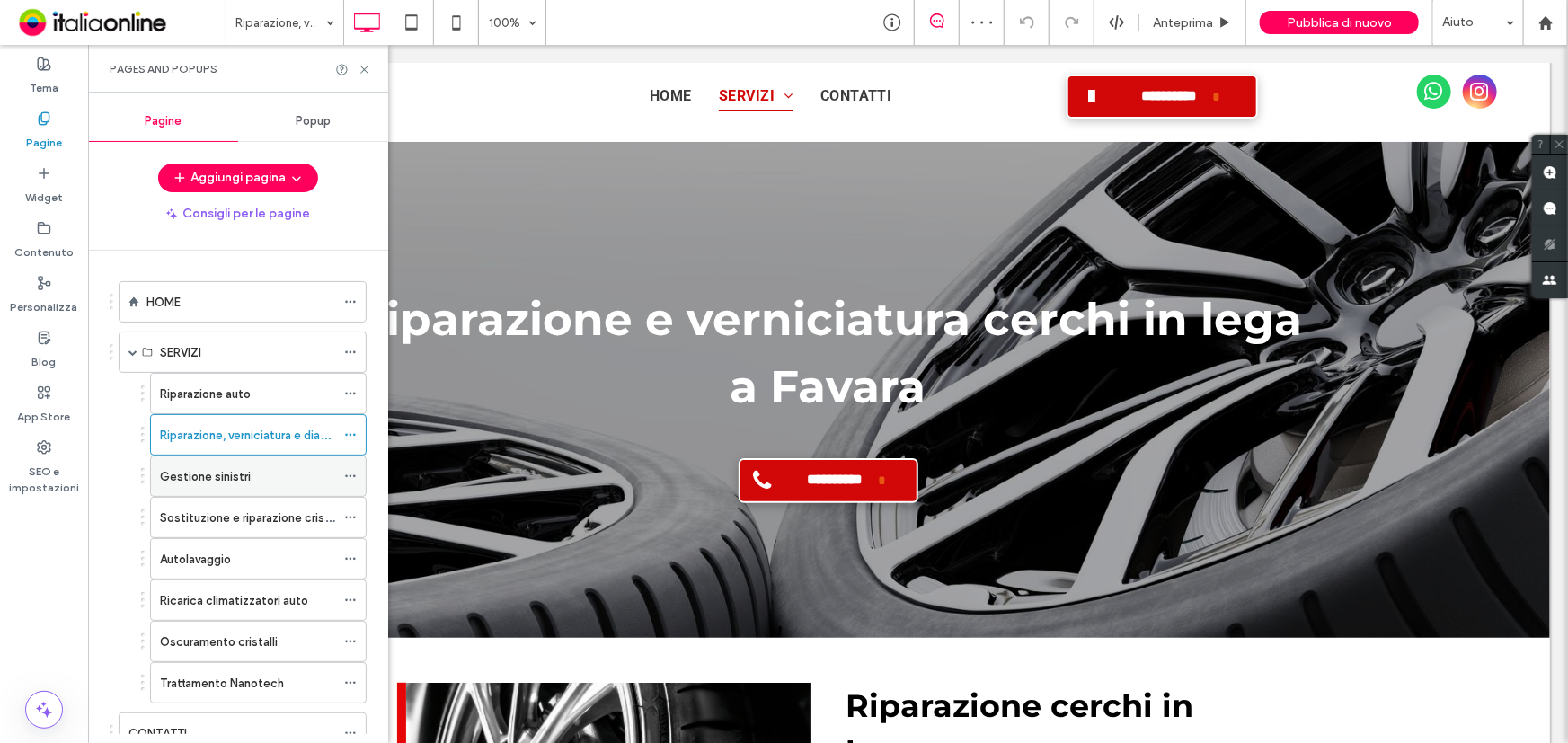
click at [249, 474] on div "Gestione sinistri" at bounding box center [247, 476] width 175 height 18
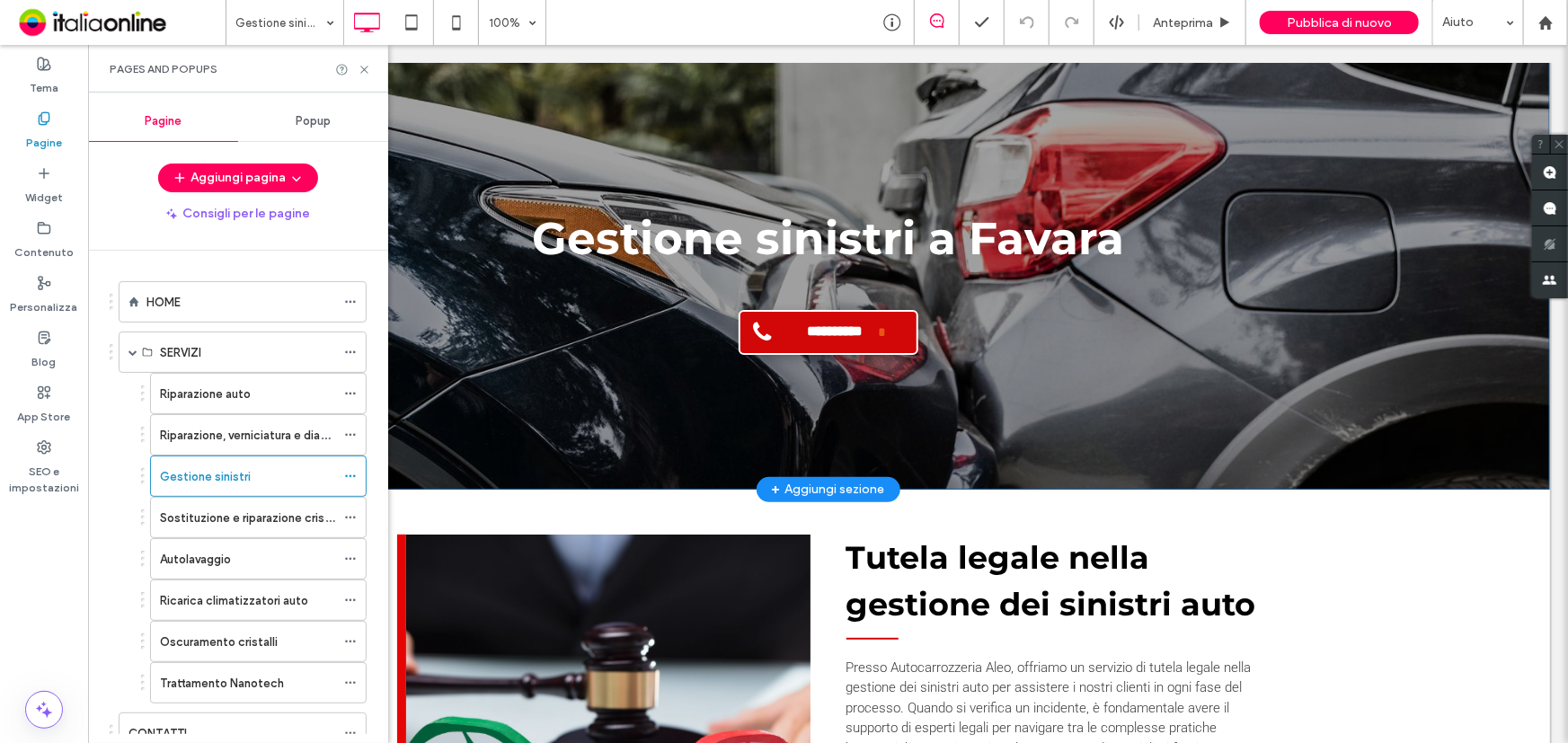
scroll to position [326, 0]
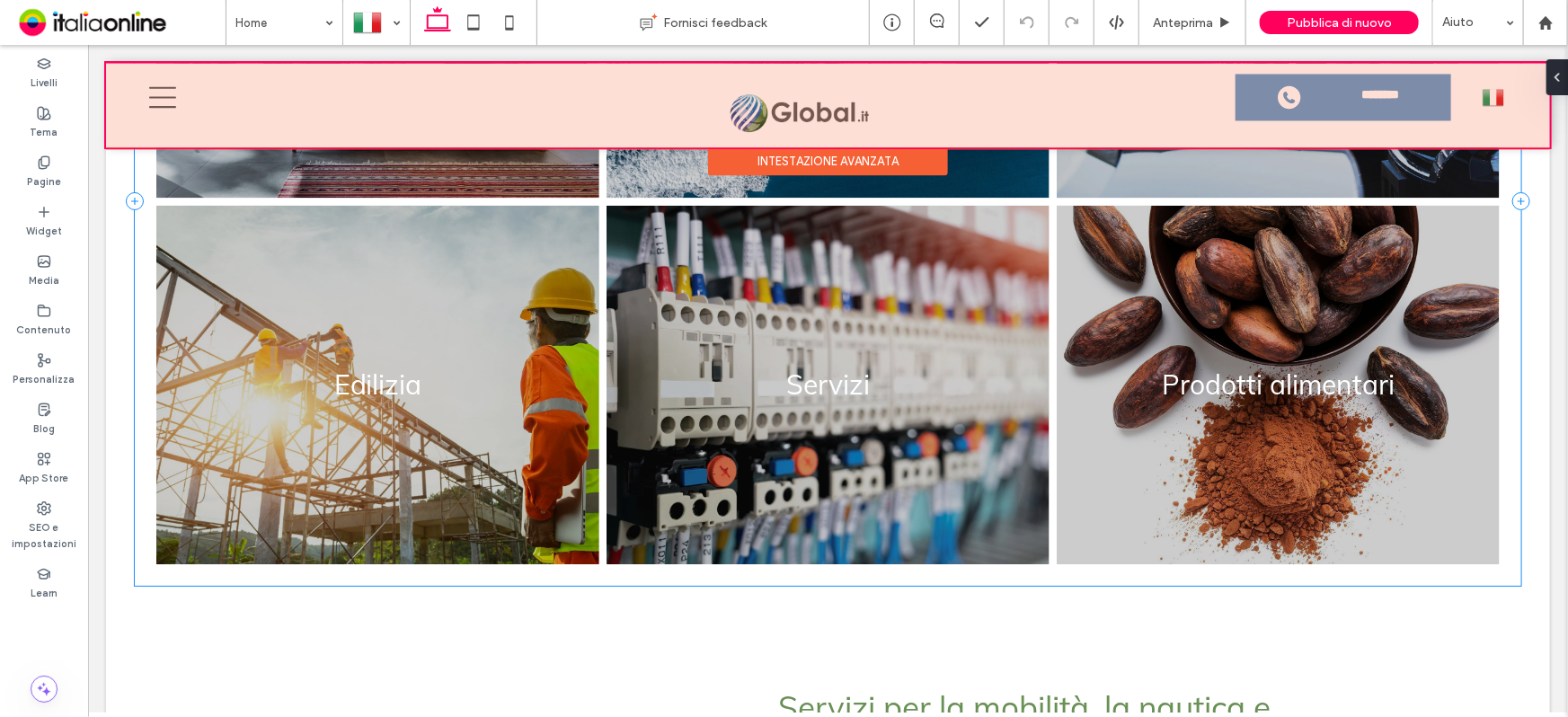
scroll to position [1671, 0]
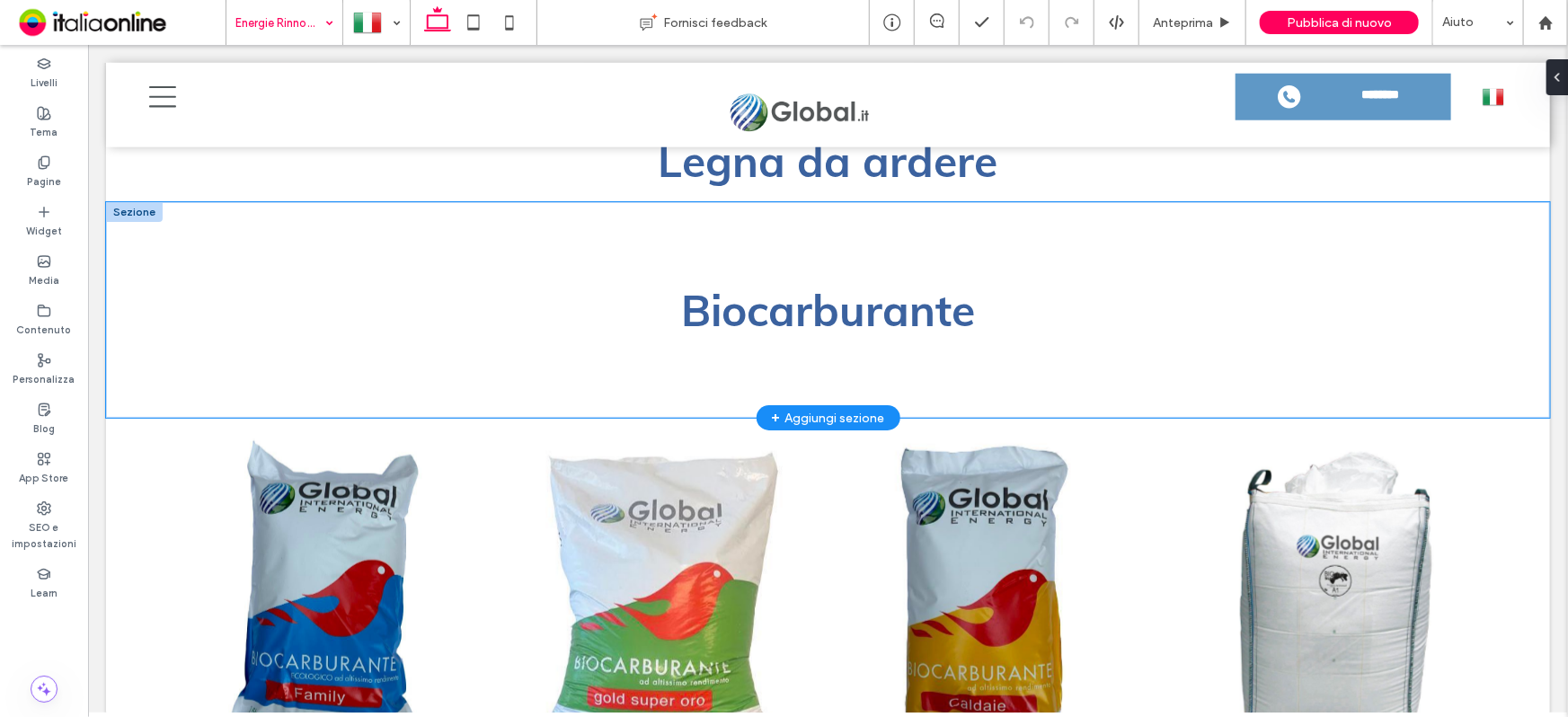
scroll to position [4318, 0]
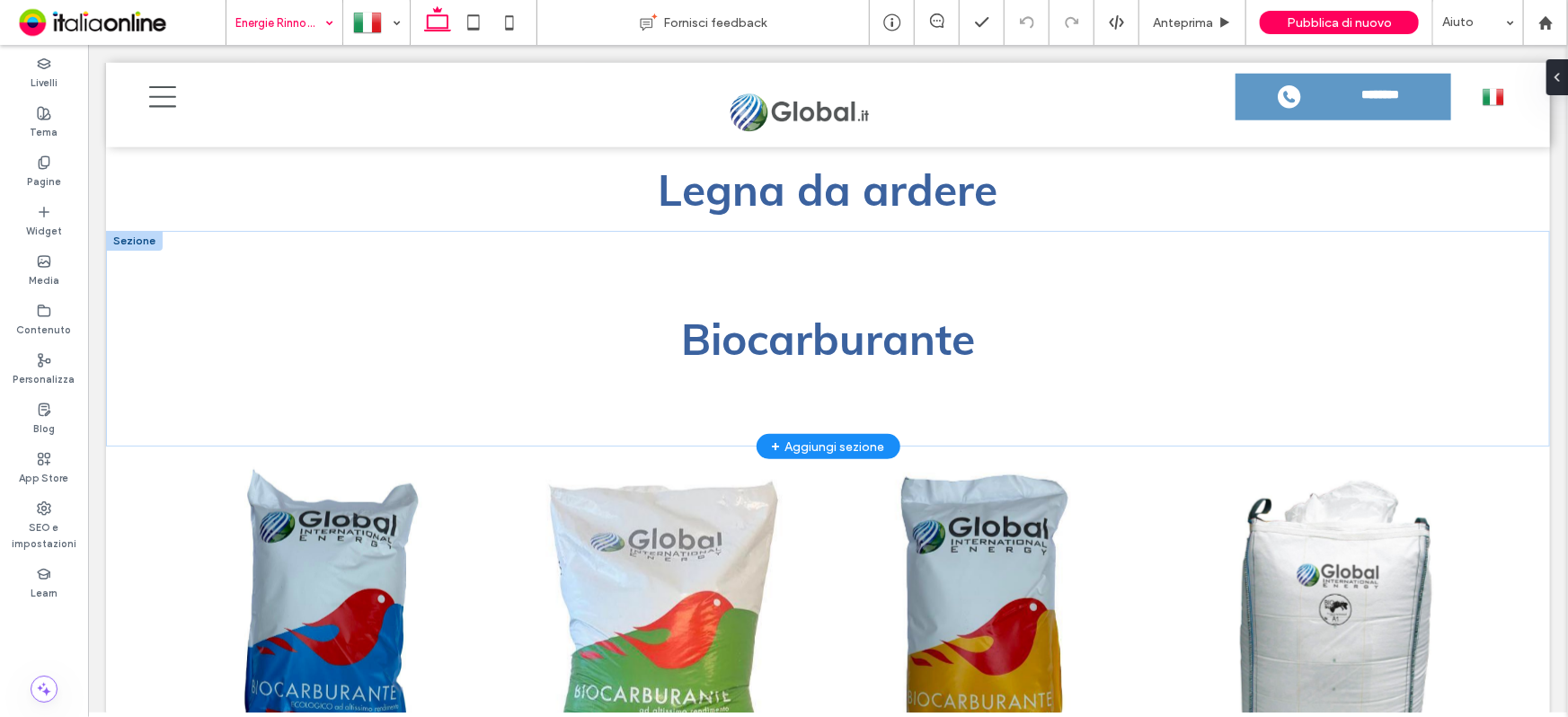
click at [128, 232] on div at bounding box center [134, 239] width 56 height 19
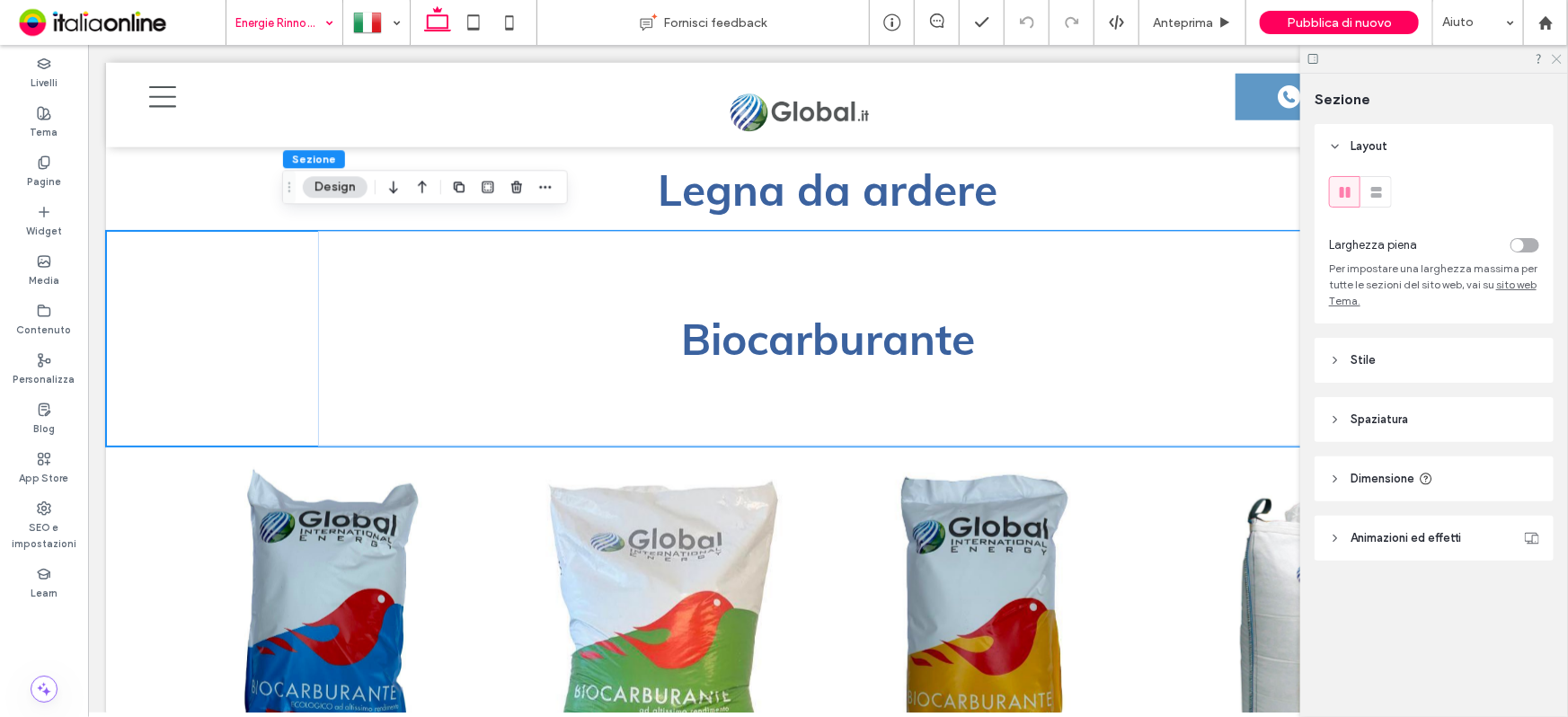
click at [1558, 53] on icon at bounding box center [1555, 58] width 12 height 12
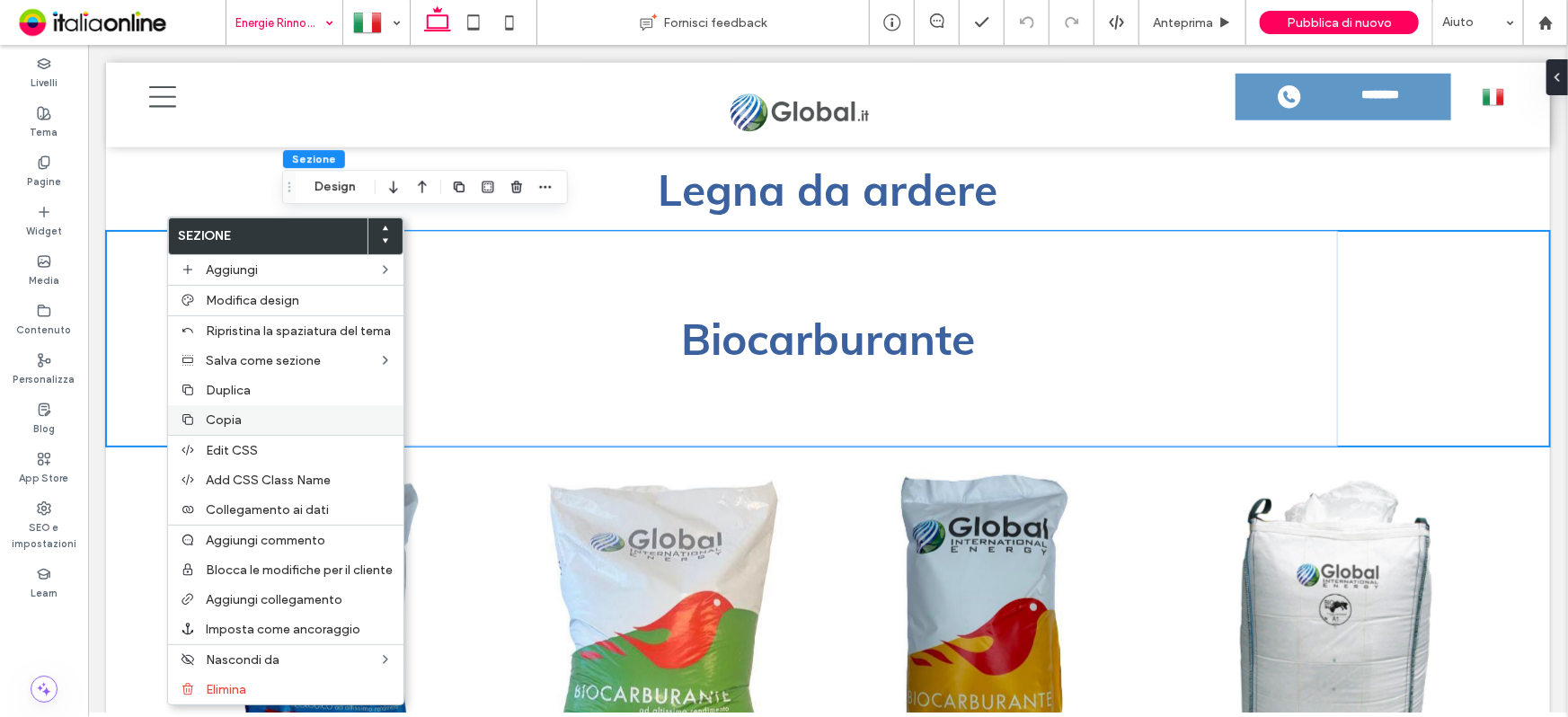
click at [249, 429] on div "Copia" at bounding box center [285, 420] width 235 height 30
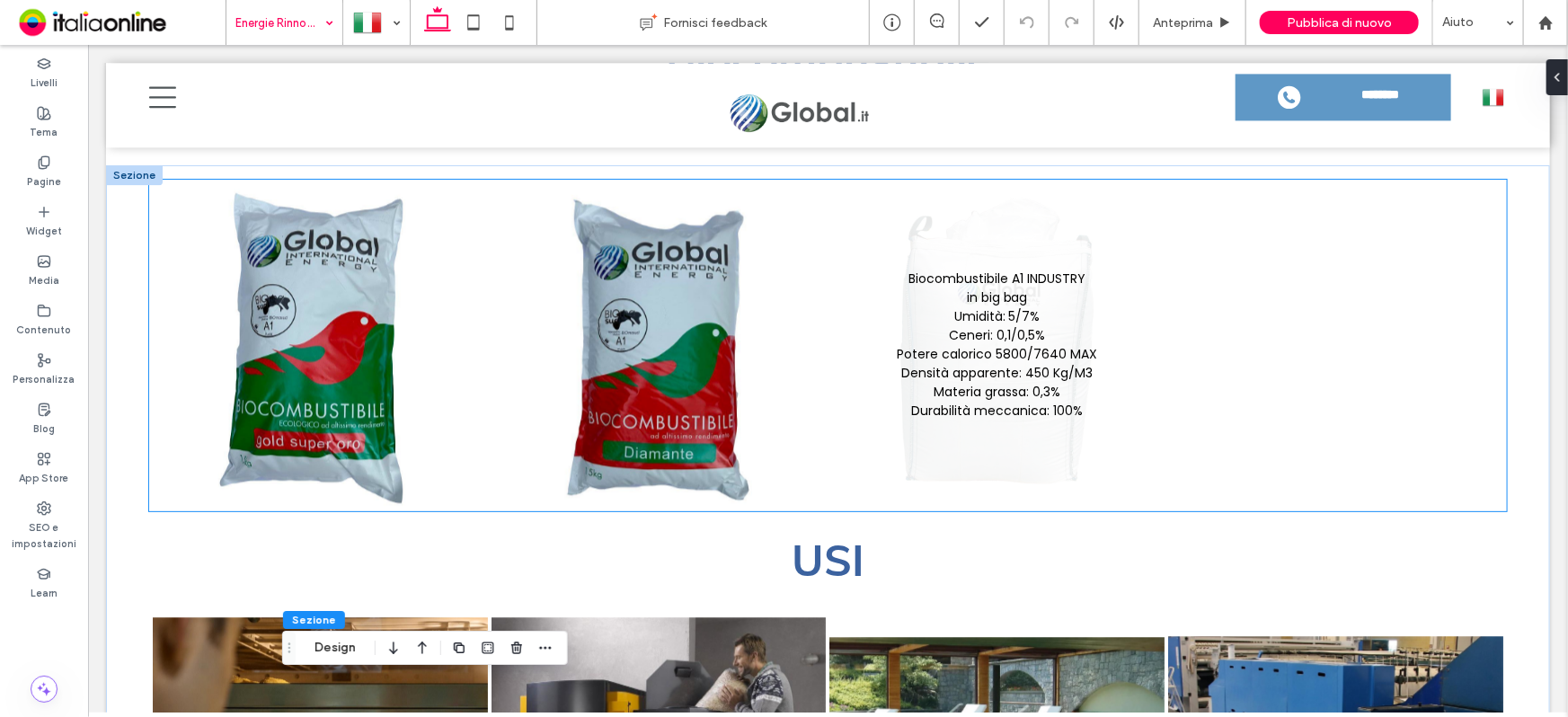
scroll to position [2031, 0]
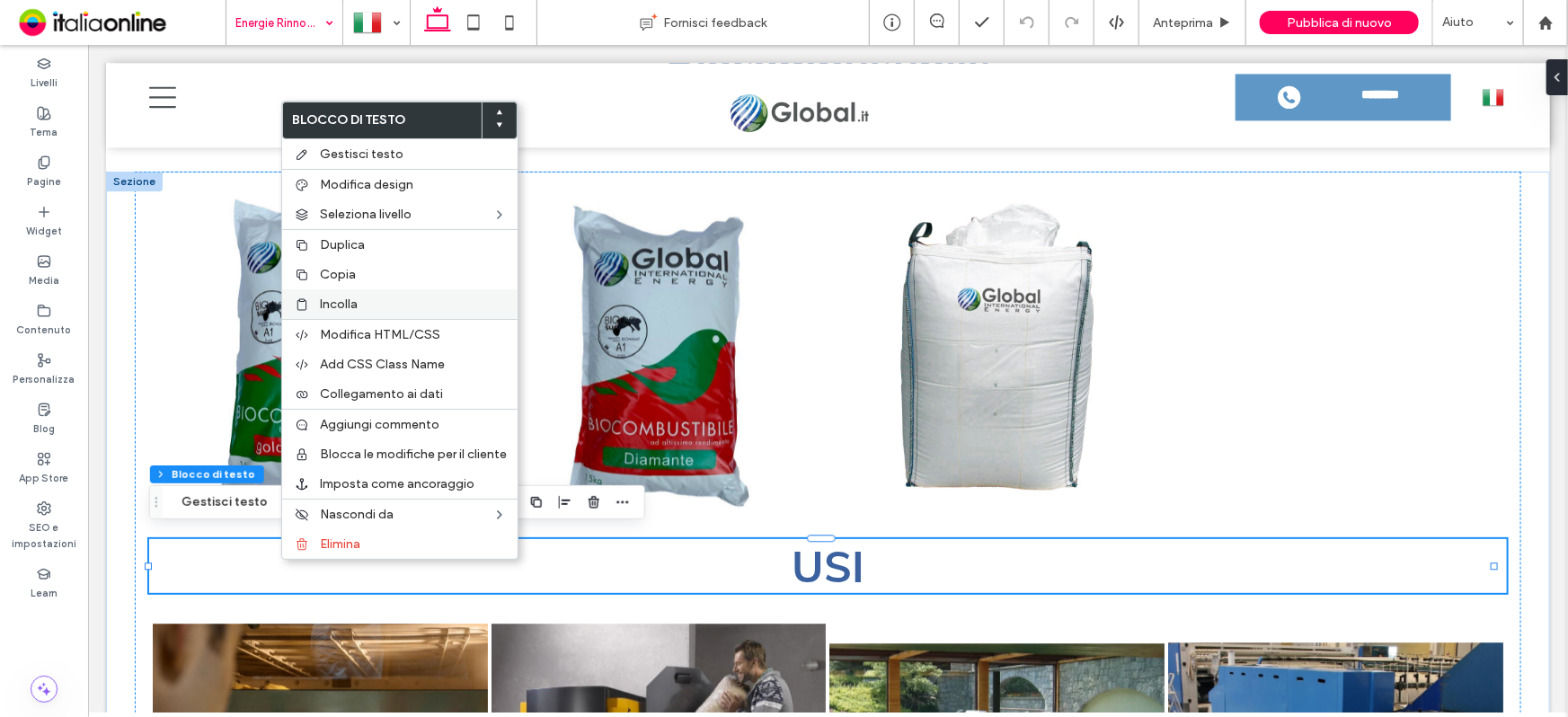
click at [373, 304] on label "Incolla" at bounding box center [413, 304] width 187 height 16
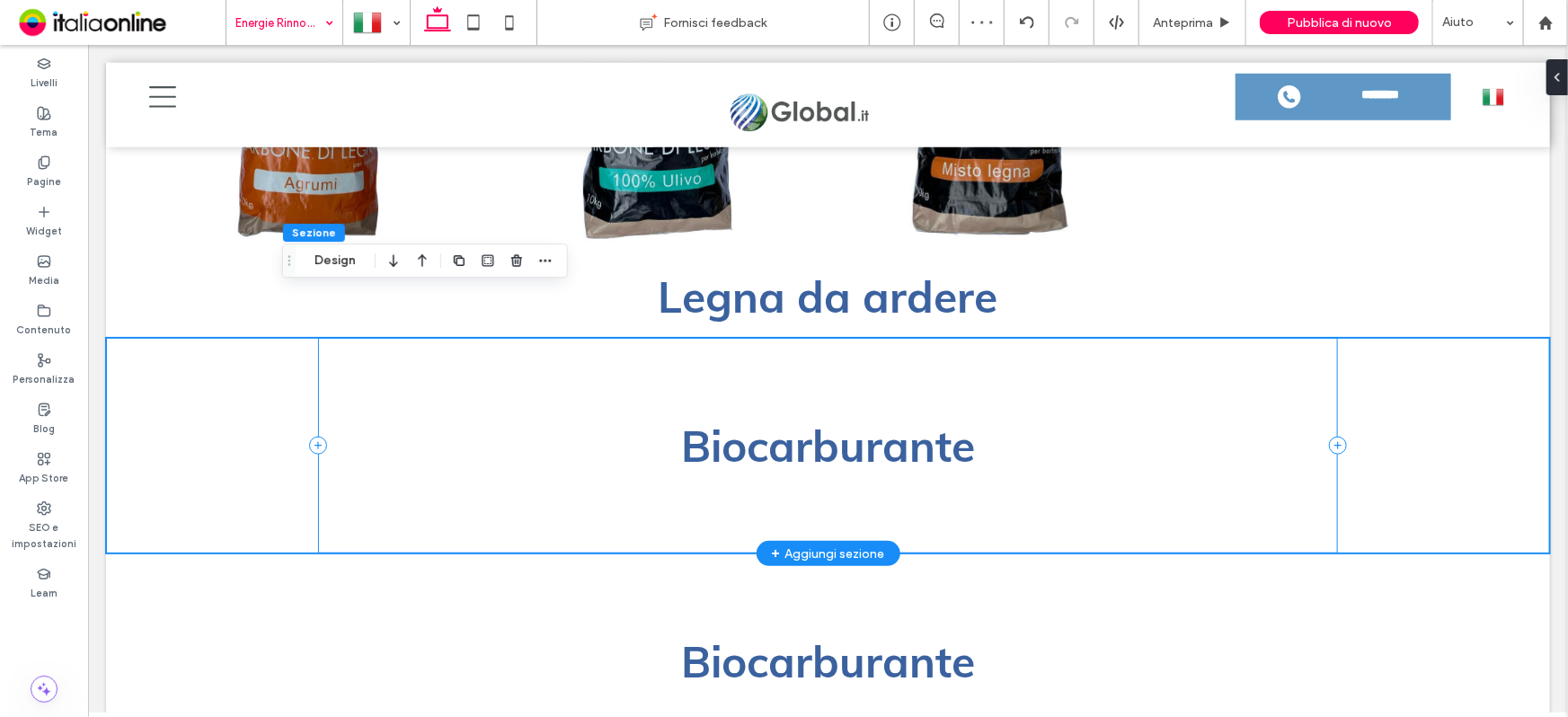
scroll to position [4182, 0]
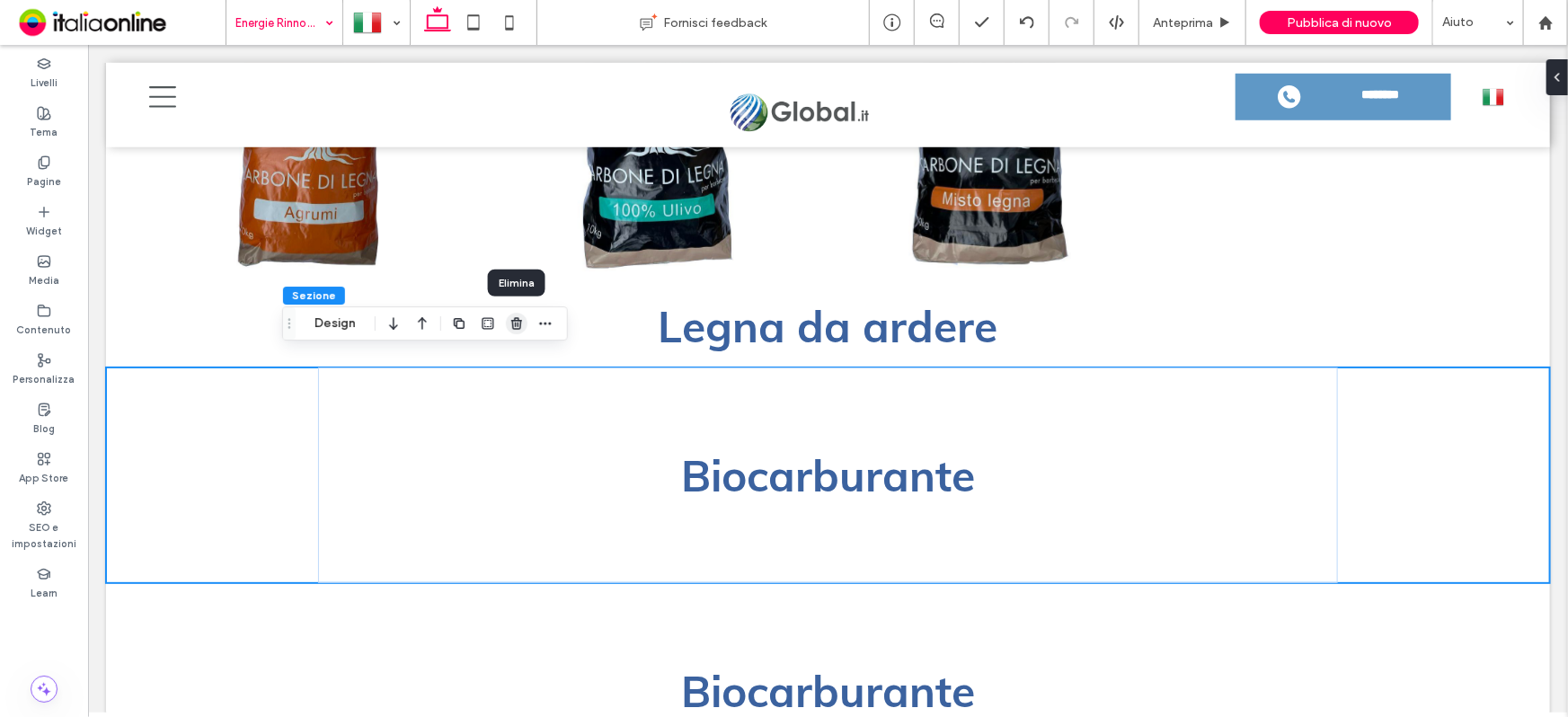
click at [517, 332] on span "button" at bounding box center [516, 324] width 21 height 21
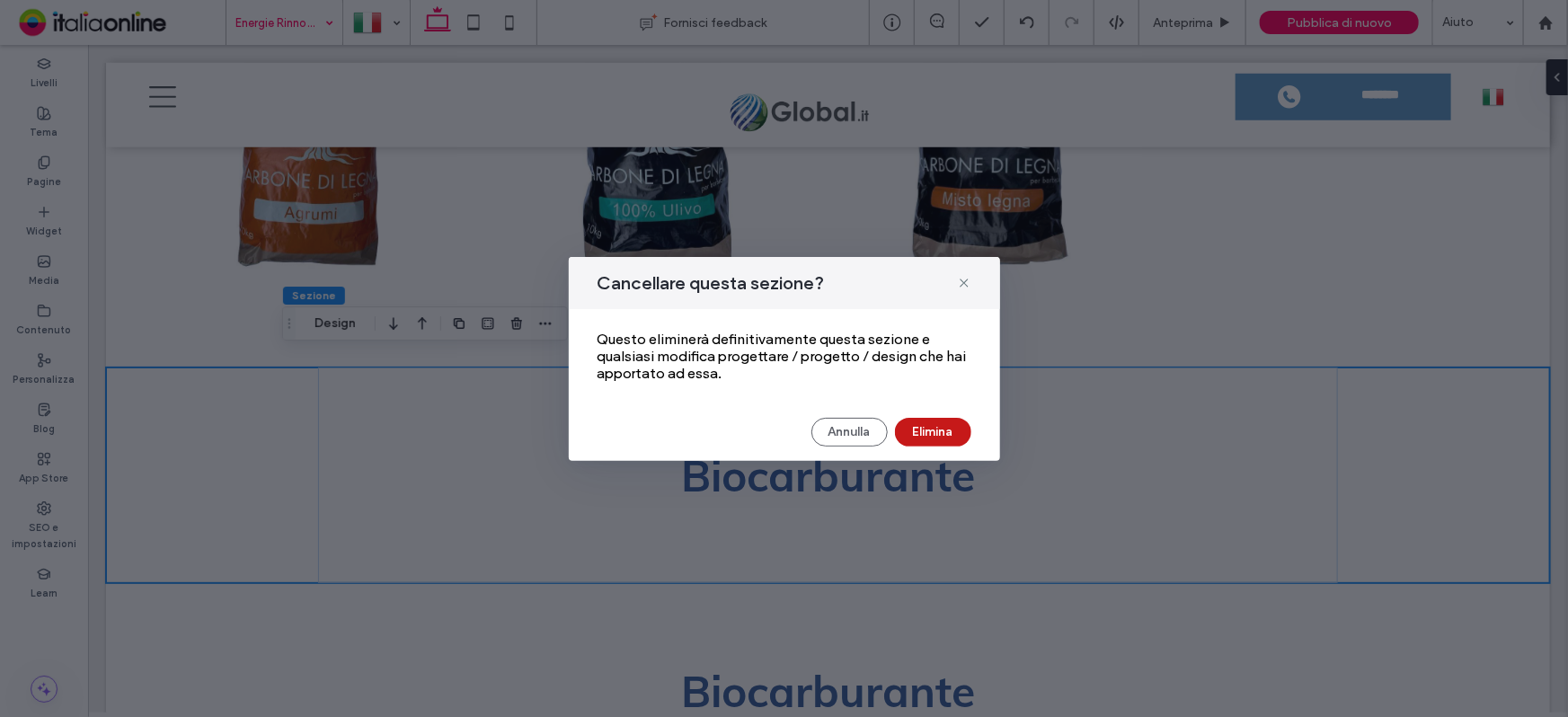
click at [907, 420] on button "Elimina" at bounding box center [933, 432] width 77 height 29
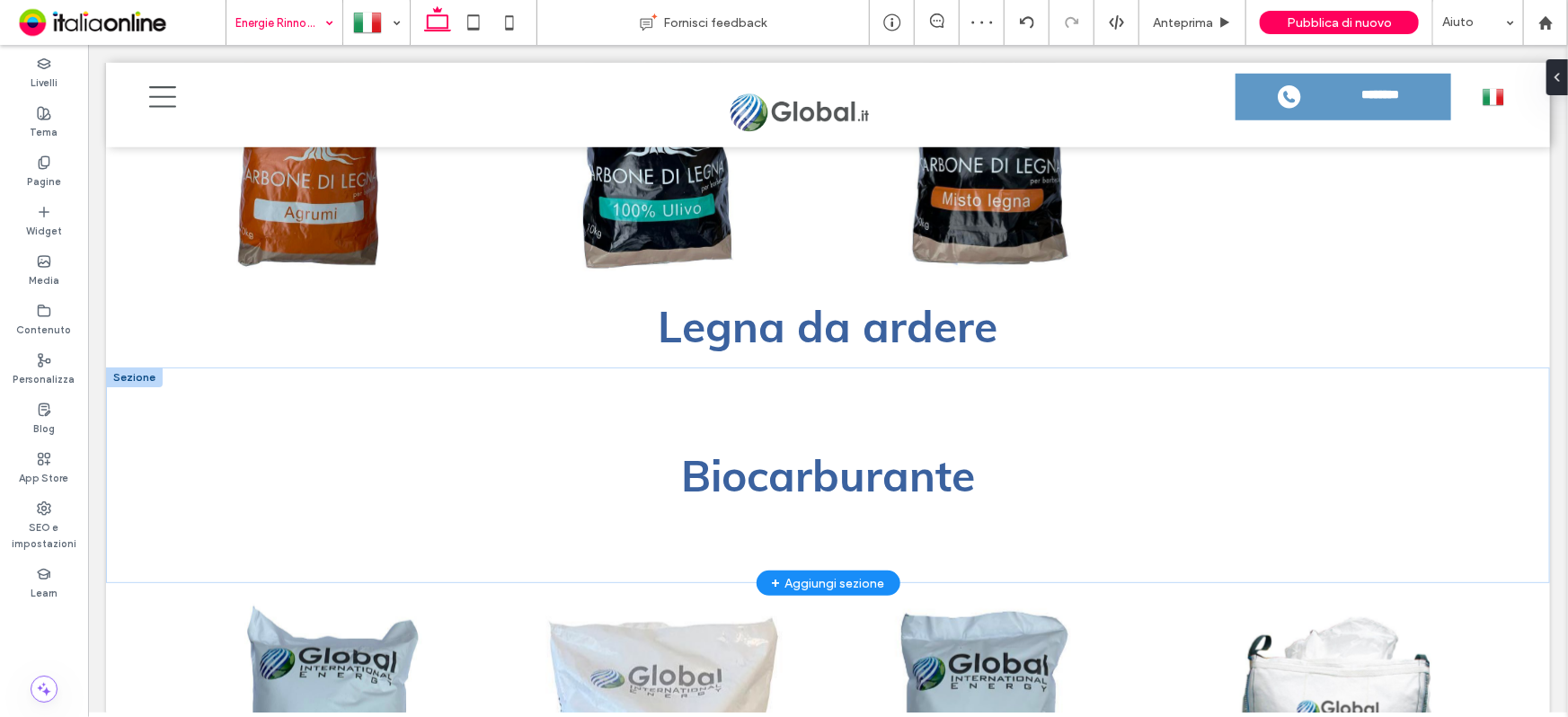
click at [122, 370] on div at bounding box center [134, 376] width 56 height 19
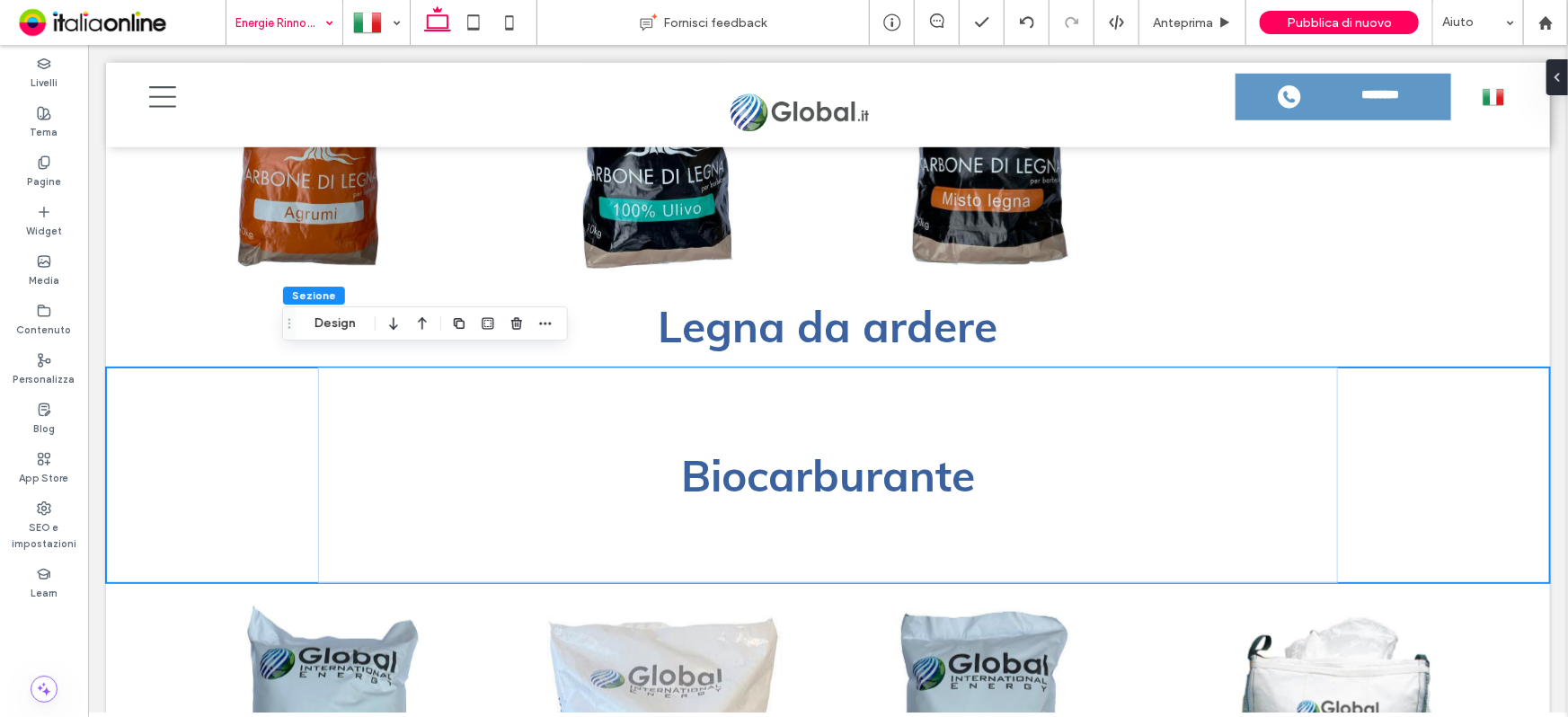
drag, startPoint x: 451, startPoint y: 316, endPoint x: 457, endPoint y: 331, distance: 16.2
click at [452, 316] on icon "button" at bounding box center [459, 323] width 15 height 15
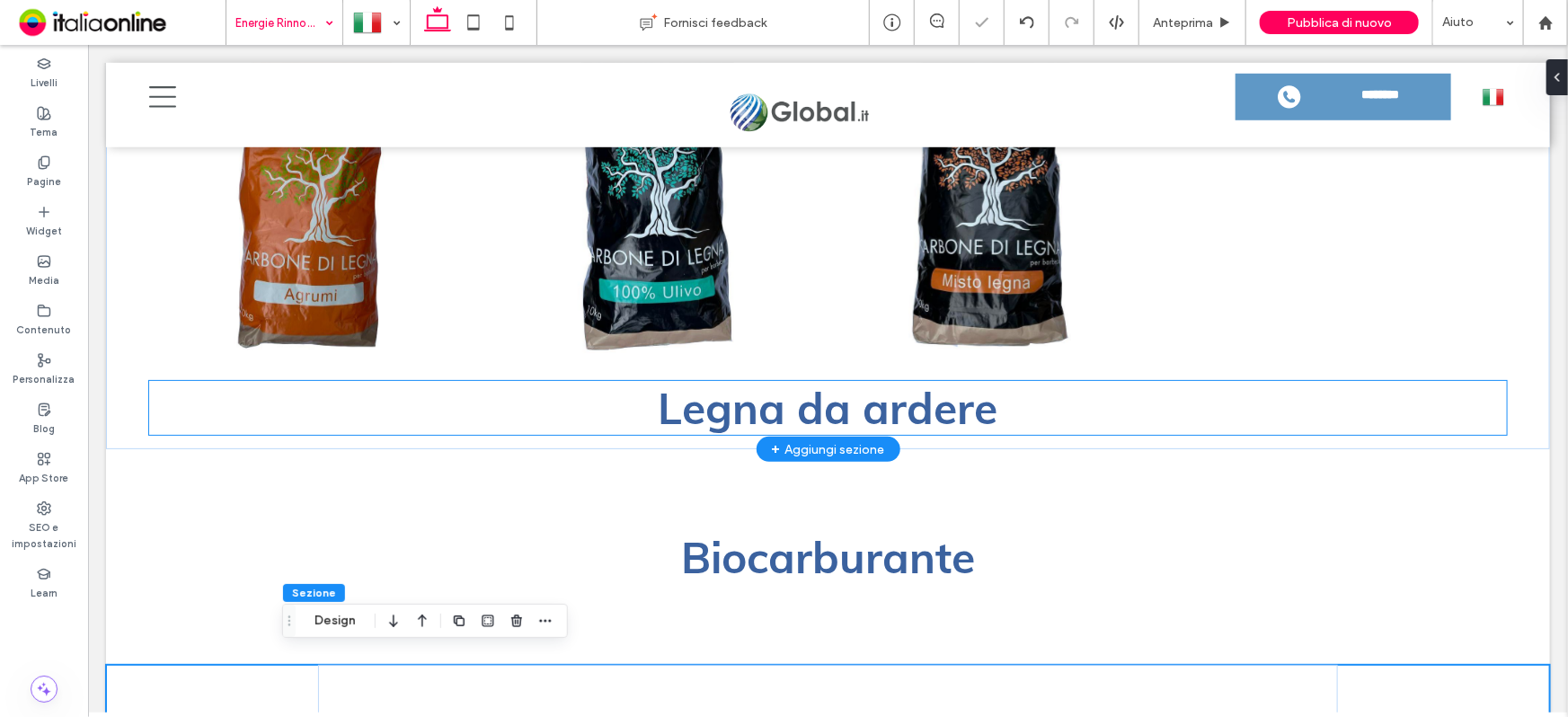
scroll to position [4427, 0]
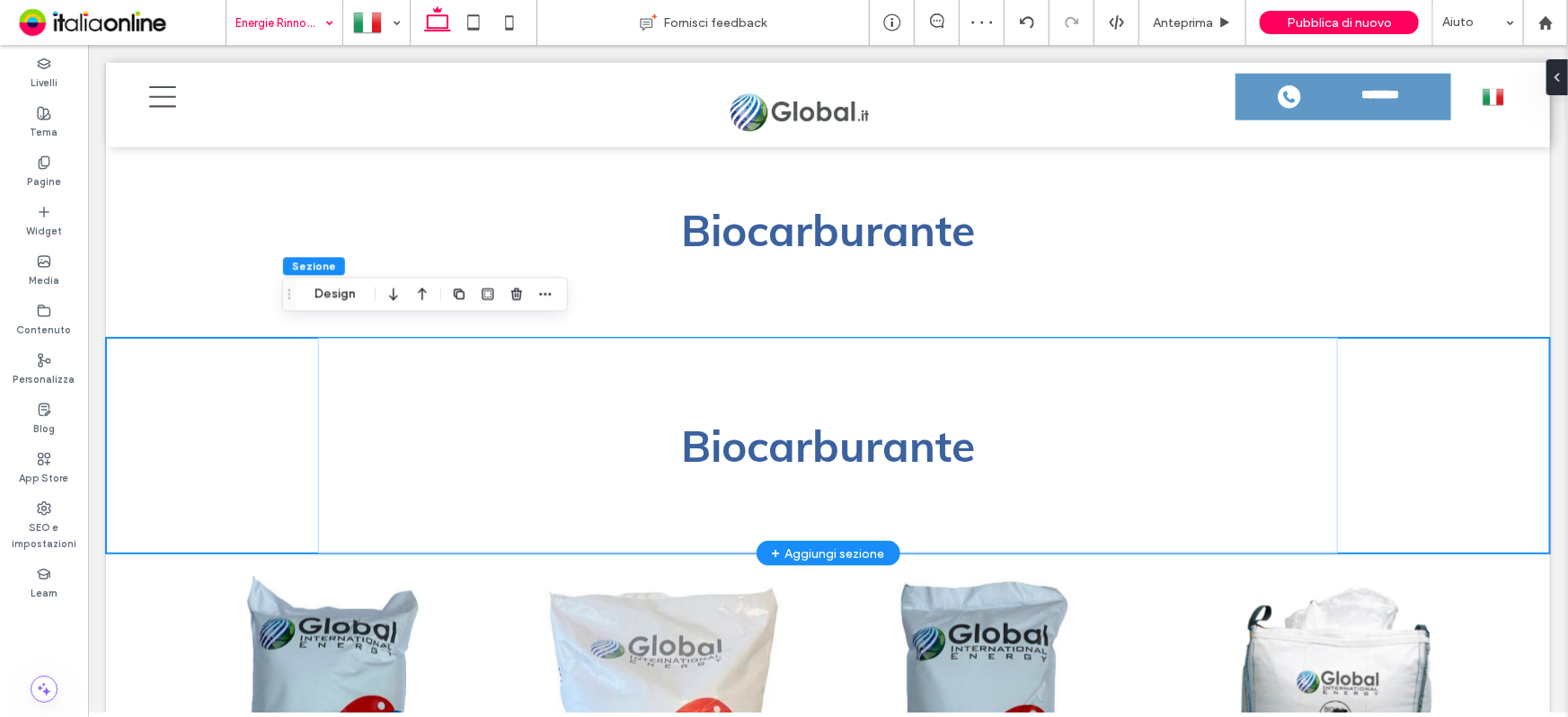
click at [262, 397] on div "Biocarburante" at bounding box center [827, 445] width 1444 height 216
drag, startPoint x: 597, startPoint y: 314, endPoint x: 601, endPoint y: 352, distance: 38.2
click at [597, 314] on div "Biocarburante" at bounding box center [827, 229] width 1021 height 216
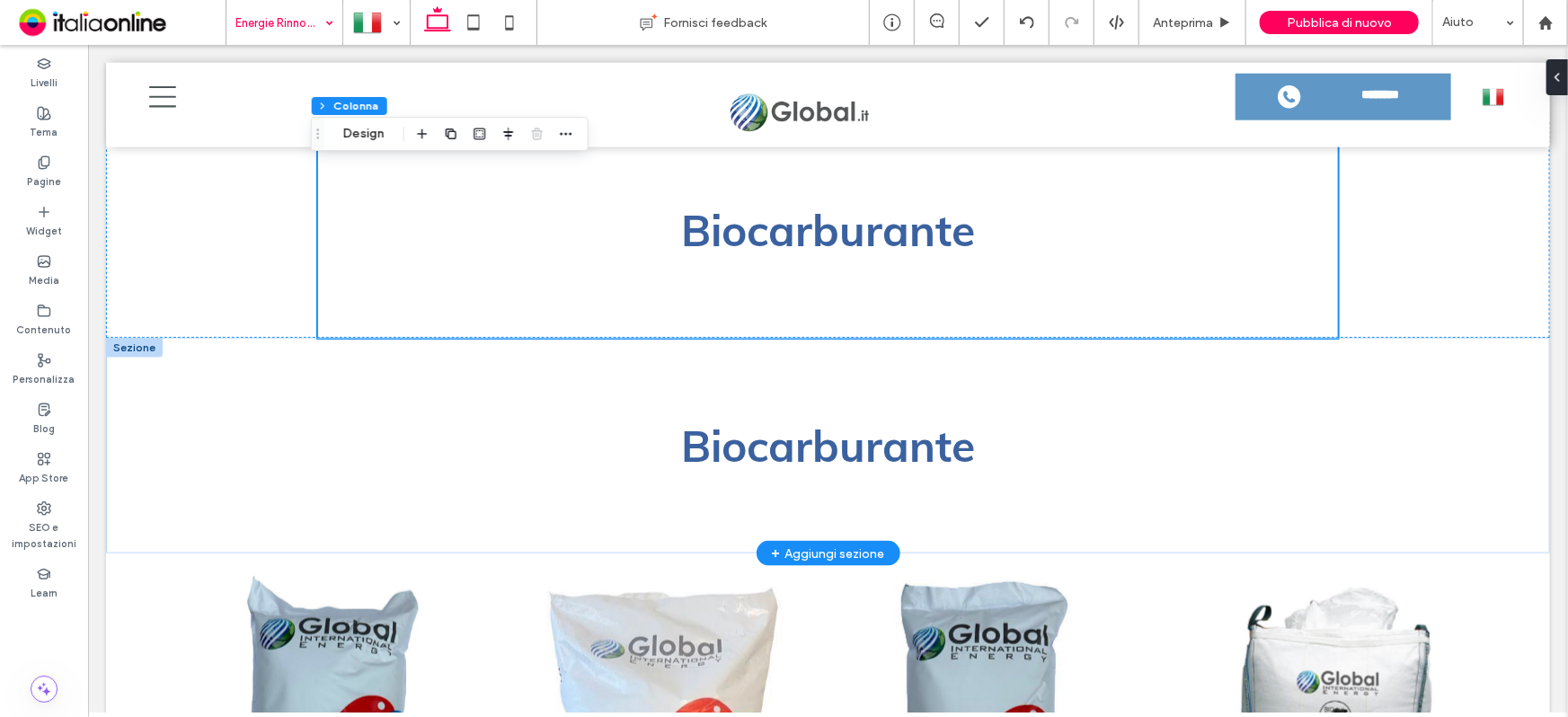
click at [147, 337] on div at bounding box center [134, 347] width 56 height 19
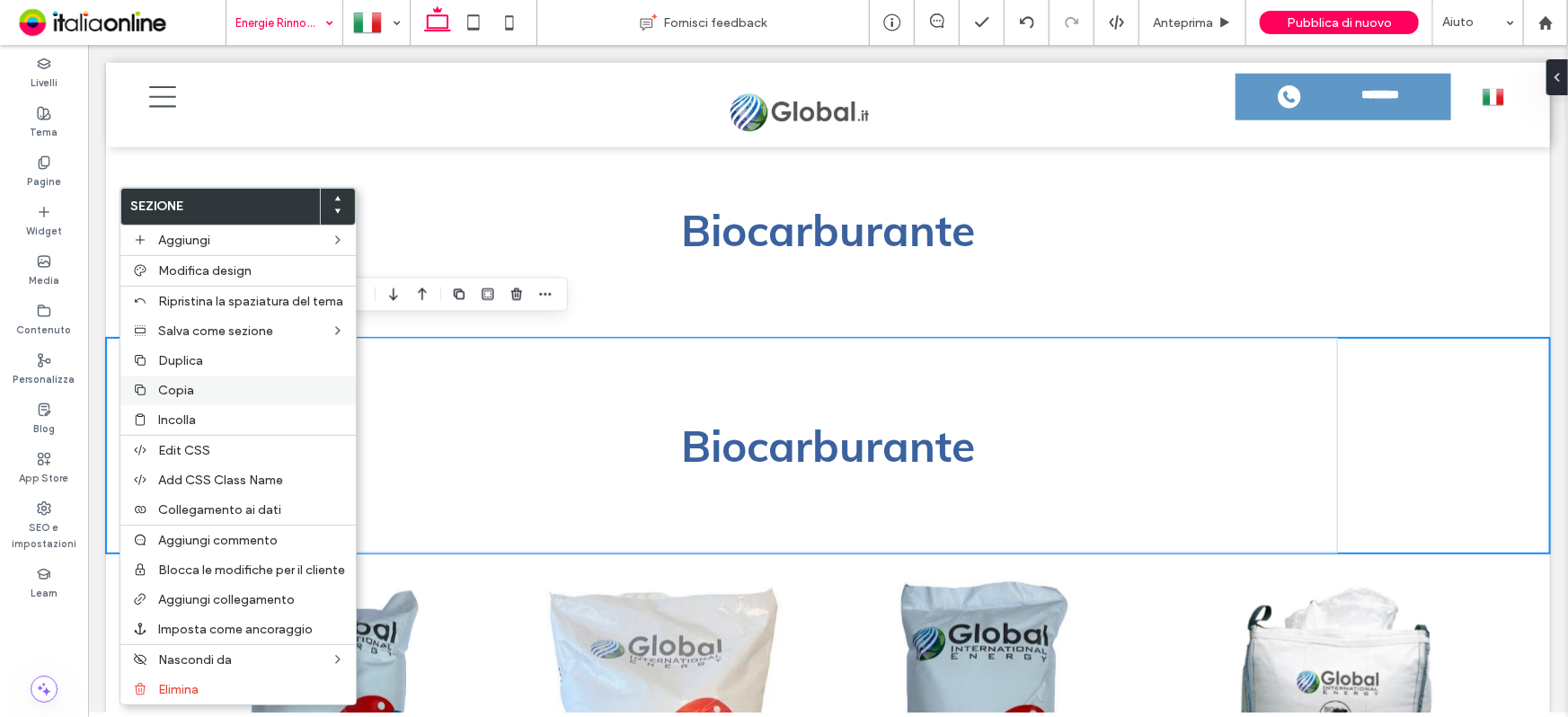
click at [190, 394] on span "Copia" at bounding box center [175, 390] width 36 height 16
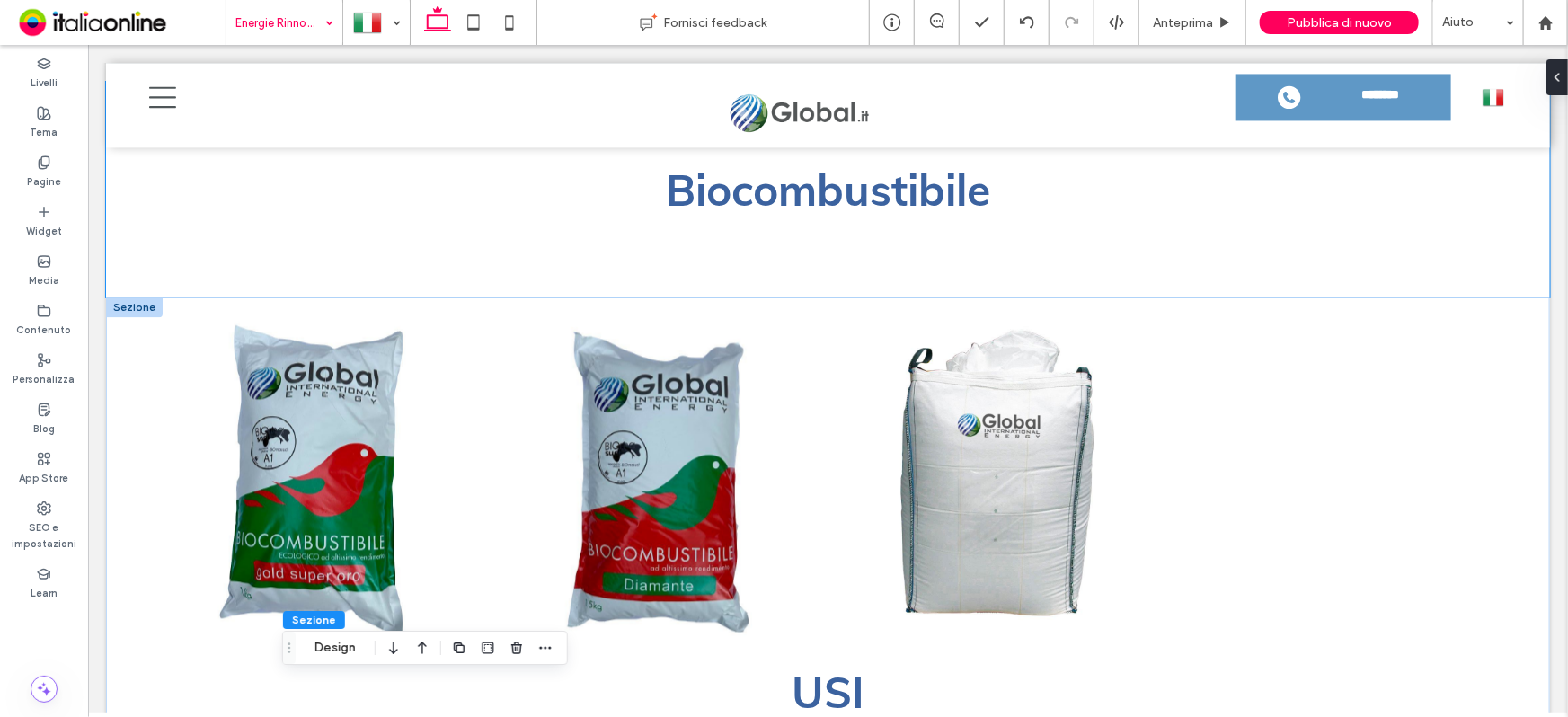
scroll to position [1894, 0]
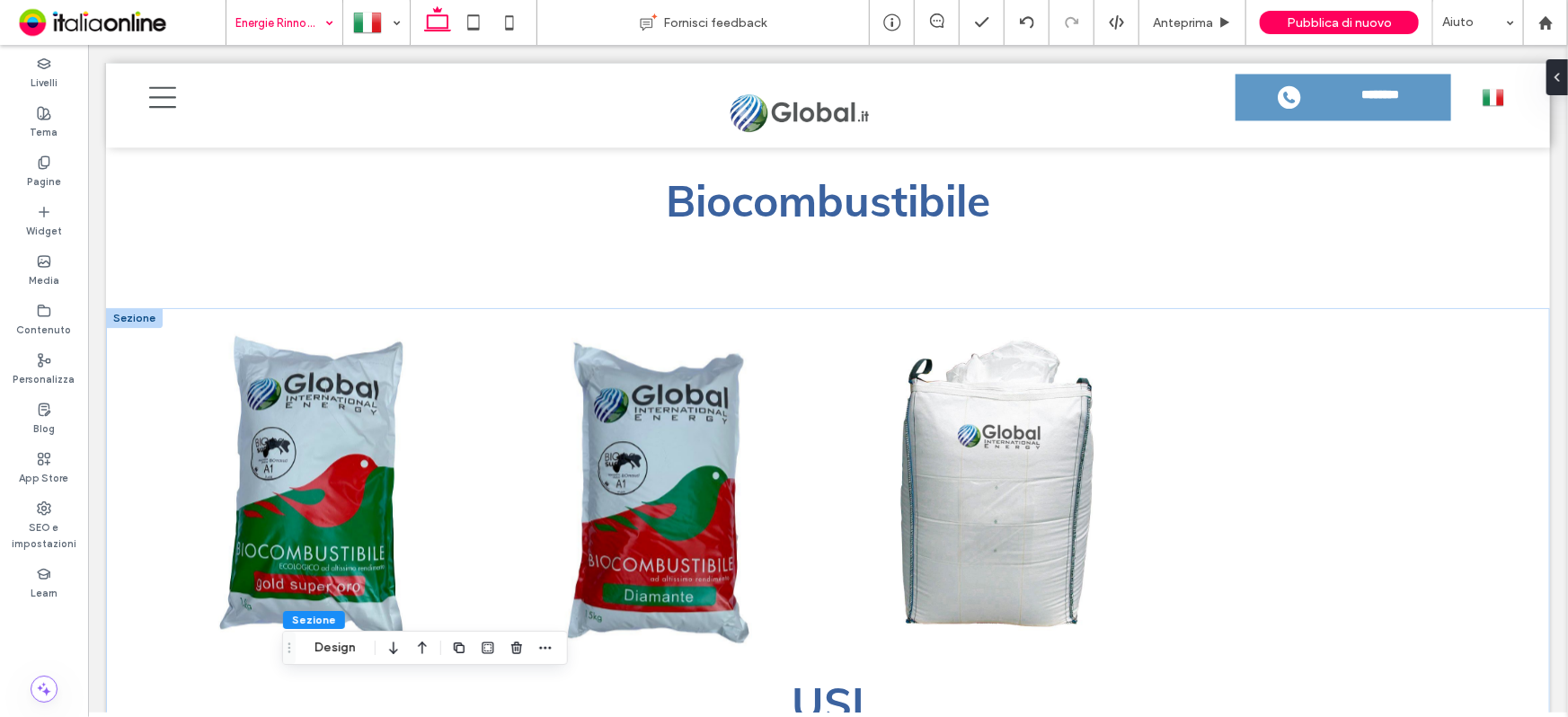
click at [117, 307] on div at bounding box center [134, 317] width 56 height 19
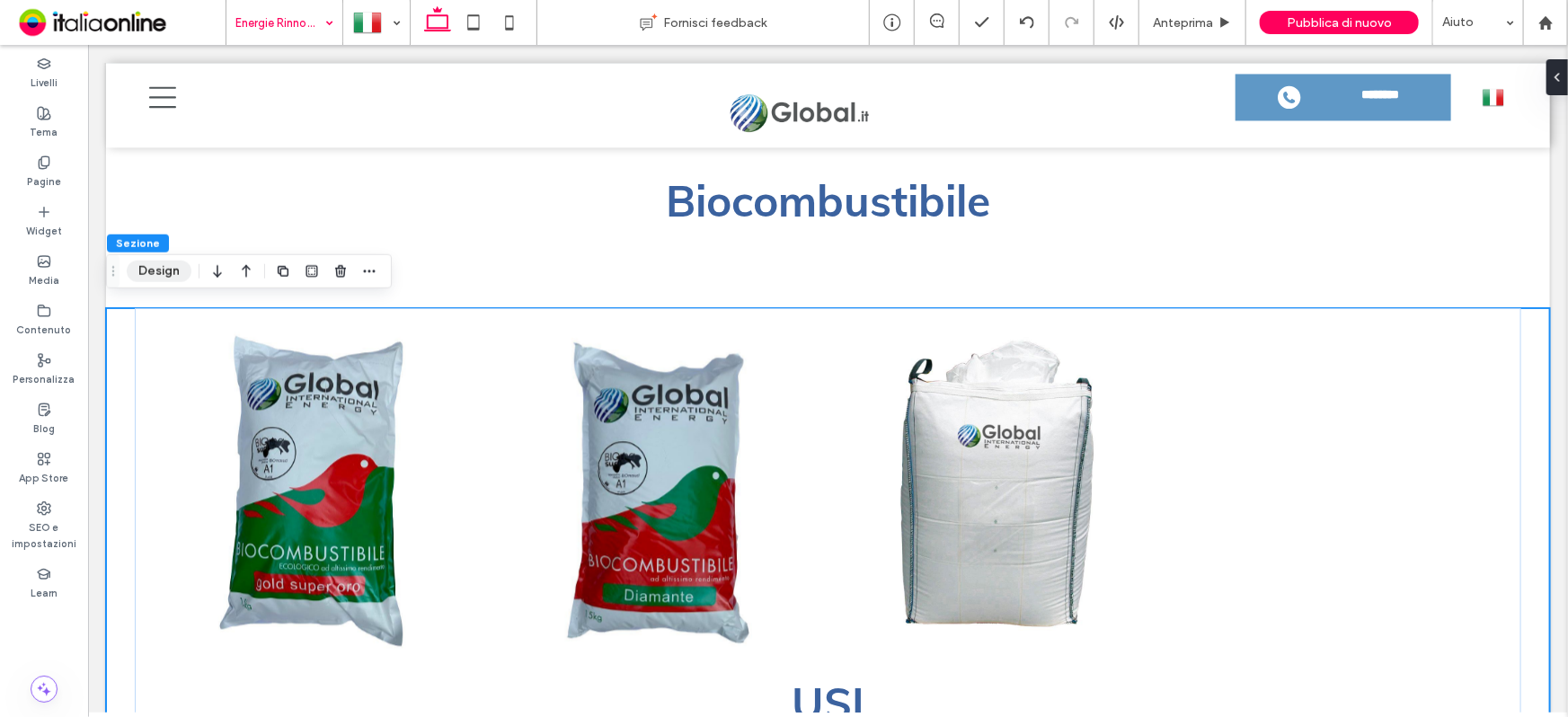
click at [168, 267] on button "Design" at bounding box center [159, 271] width 65 height 21
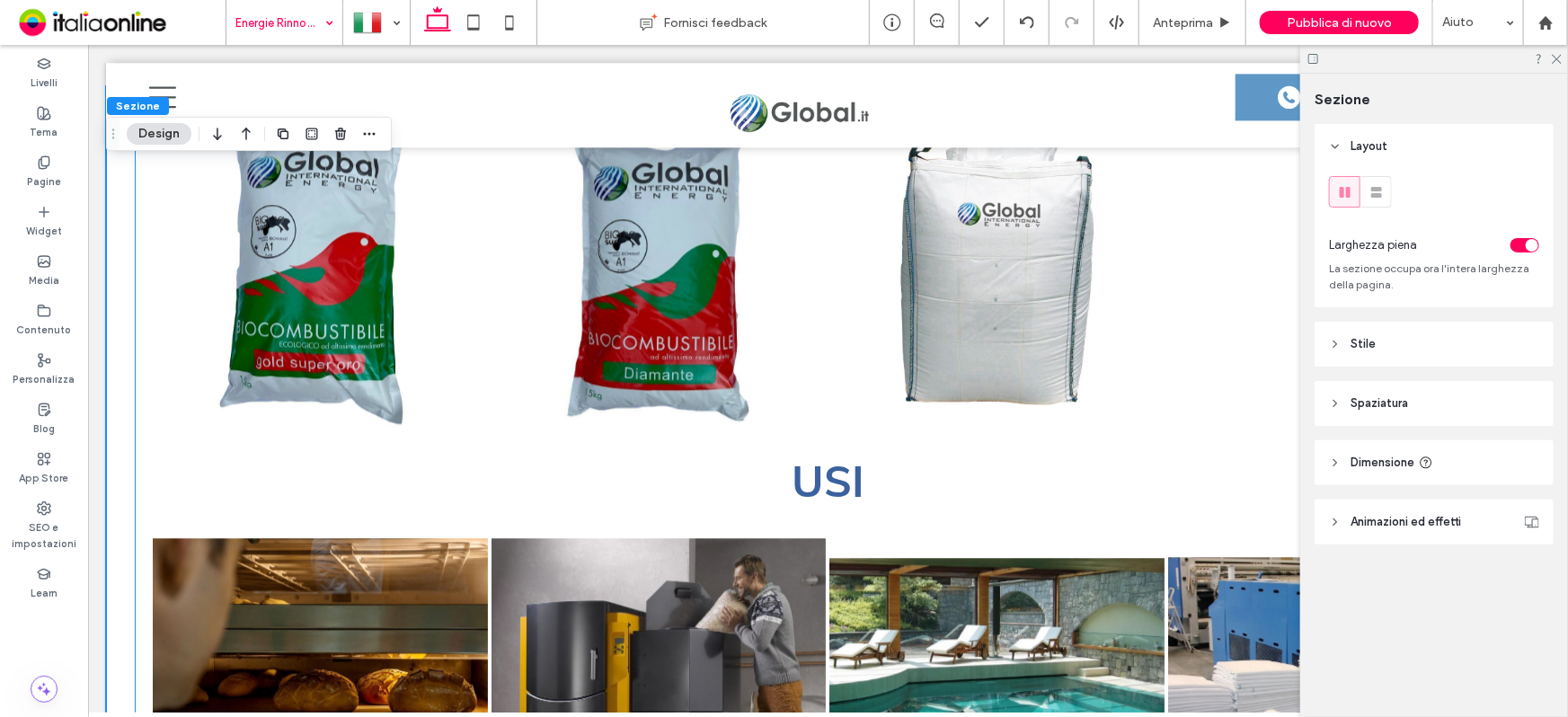
scroll to position [2139, 0]
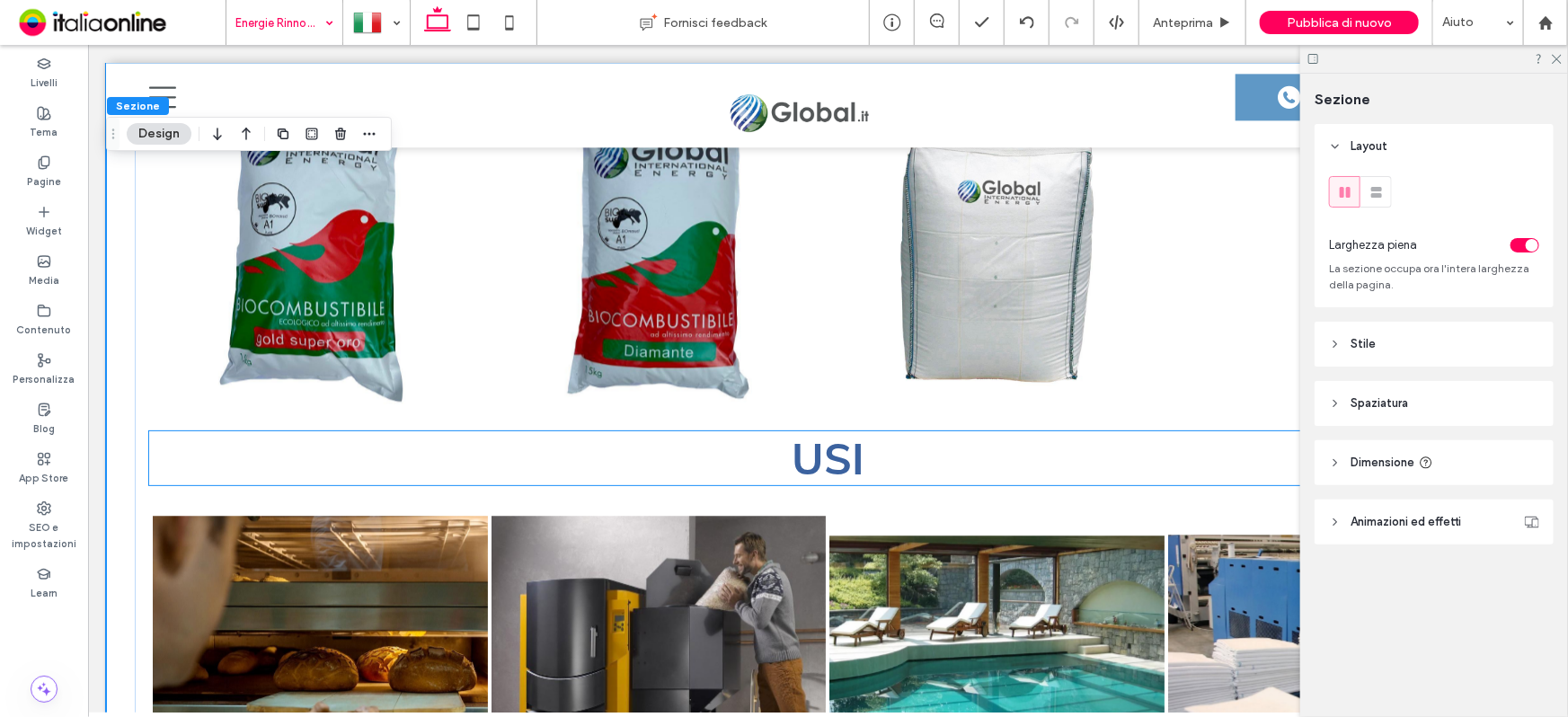
click at [242, 453] on h2 "USI" at bounding box center [827, 457] width 1358 height 54
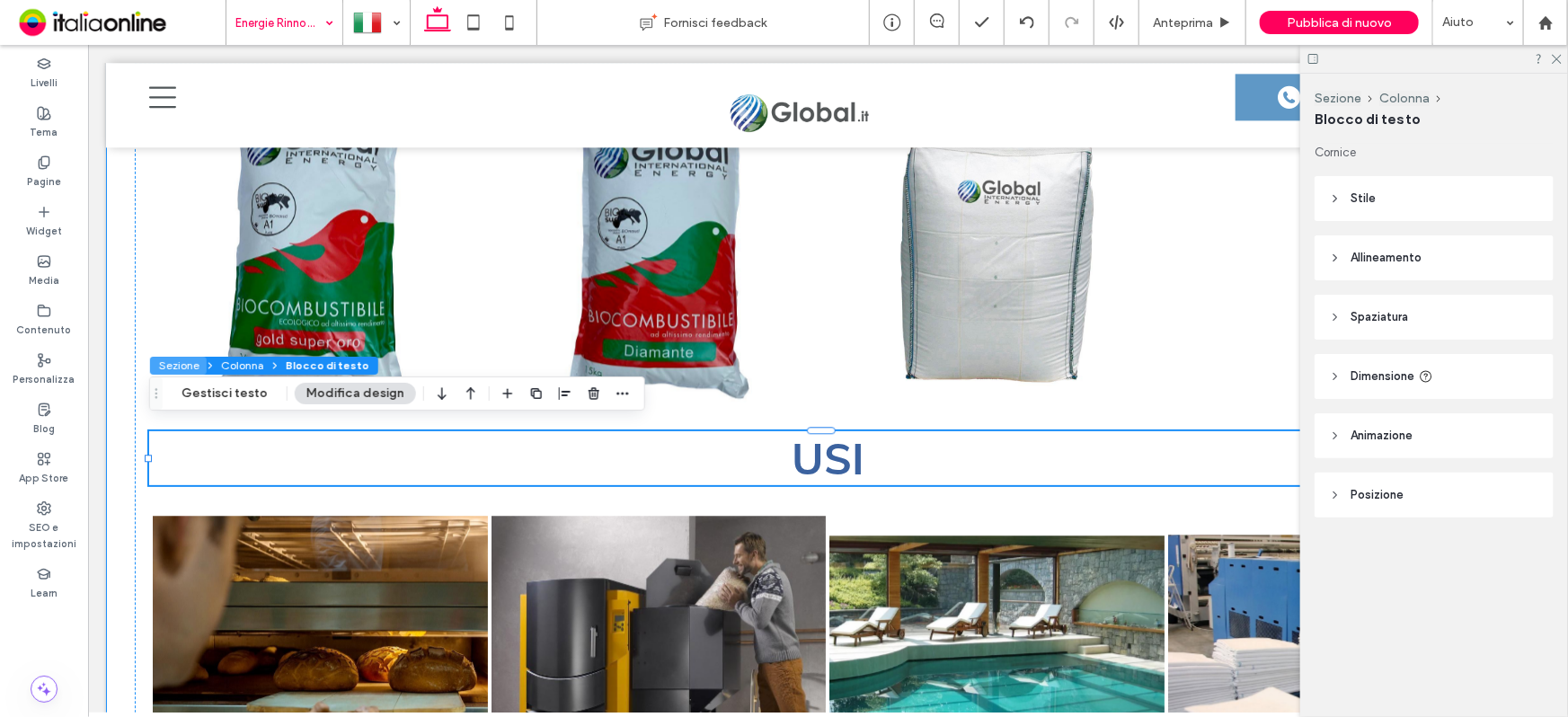
click at [180, 360] on button "Sezione" at bounding box center [178, 365] width 56 height 18
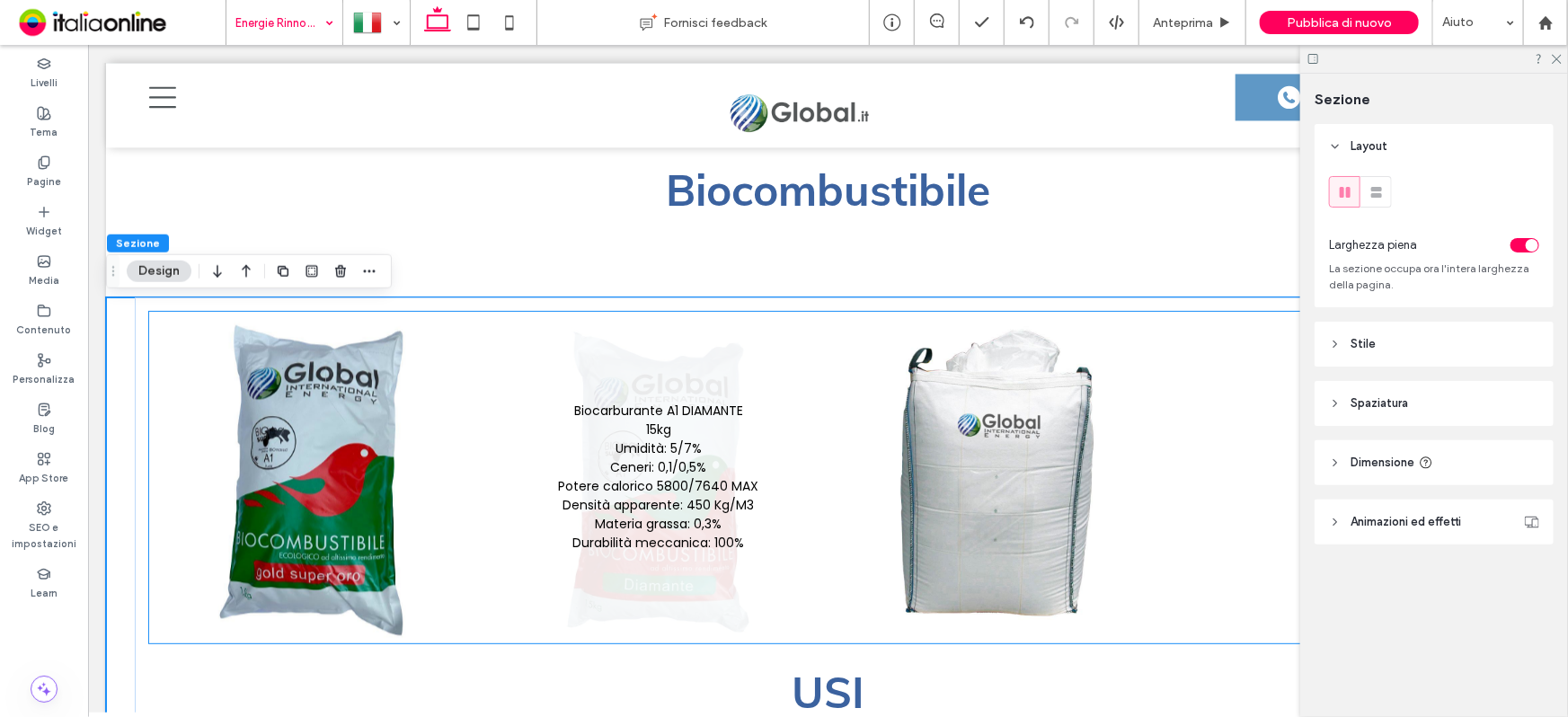
scroll to position [1977, 0]
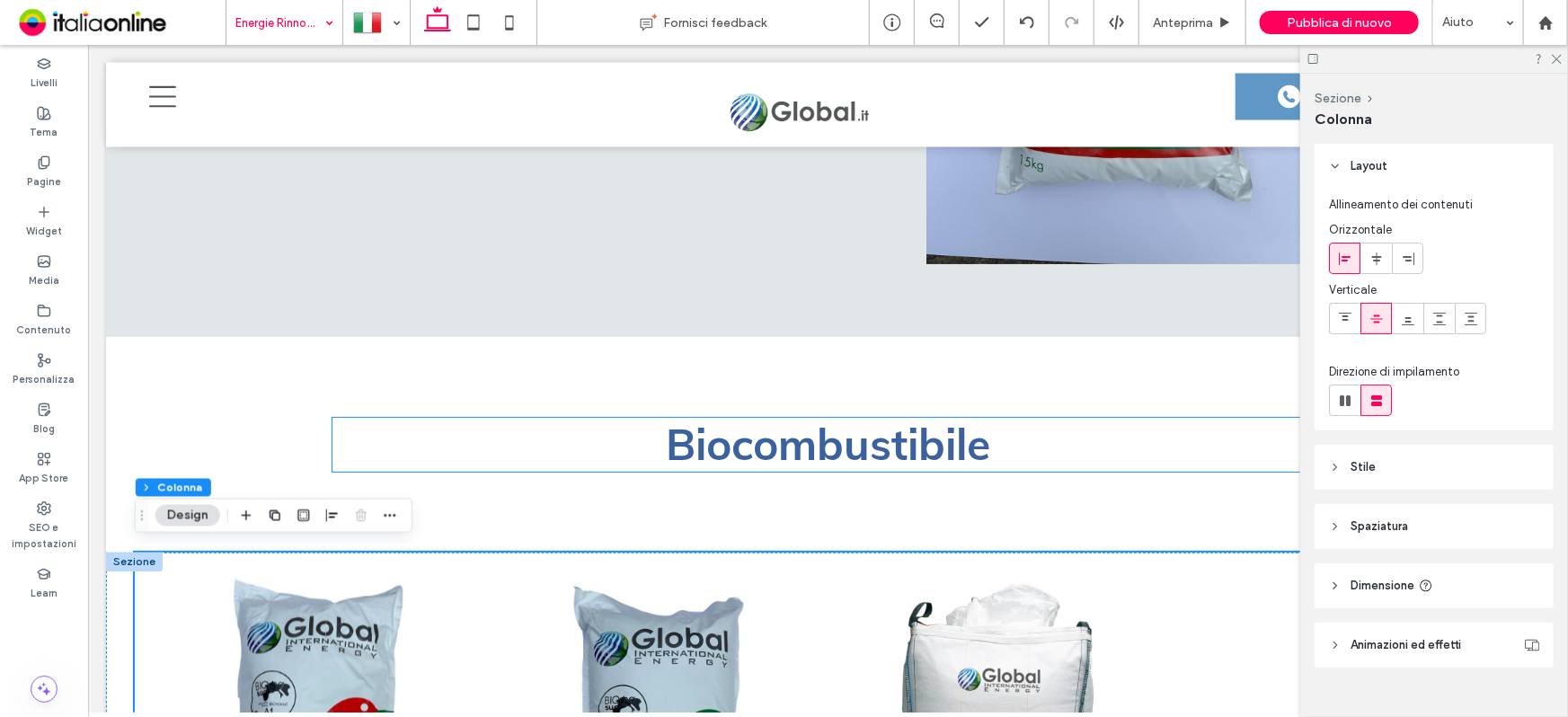
scroll to position [1649, 0]
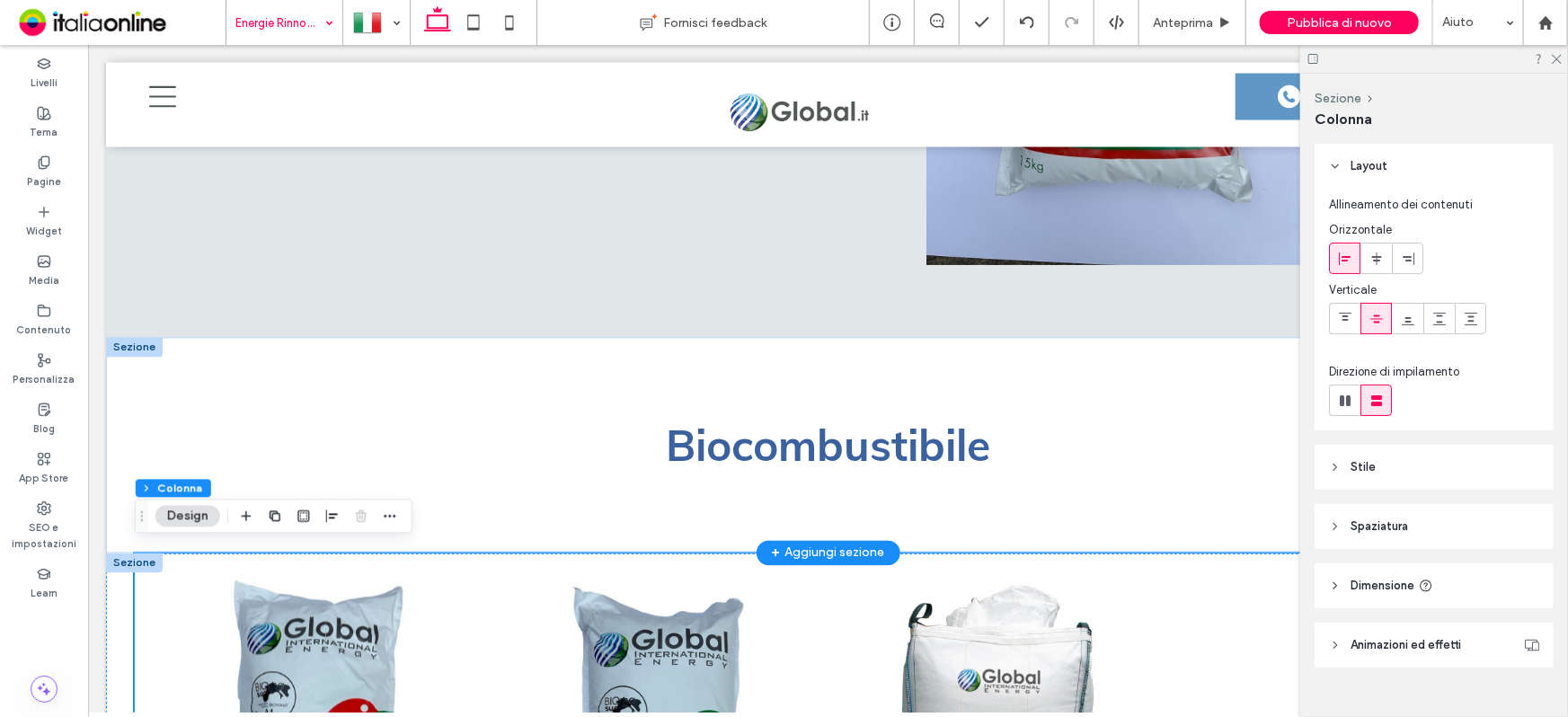
click at [135, 341] on div at bounding box center [134, 347] width 56 height 19
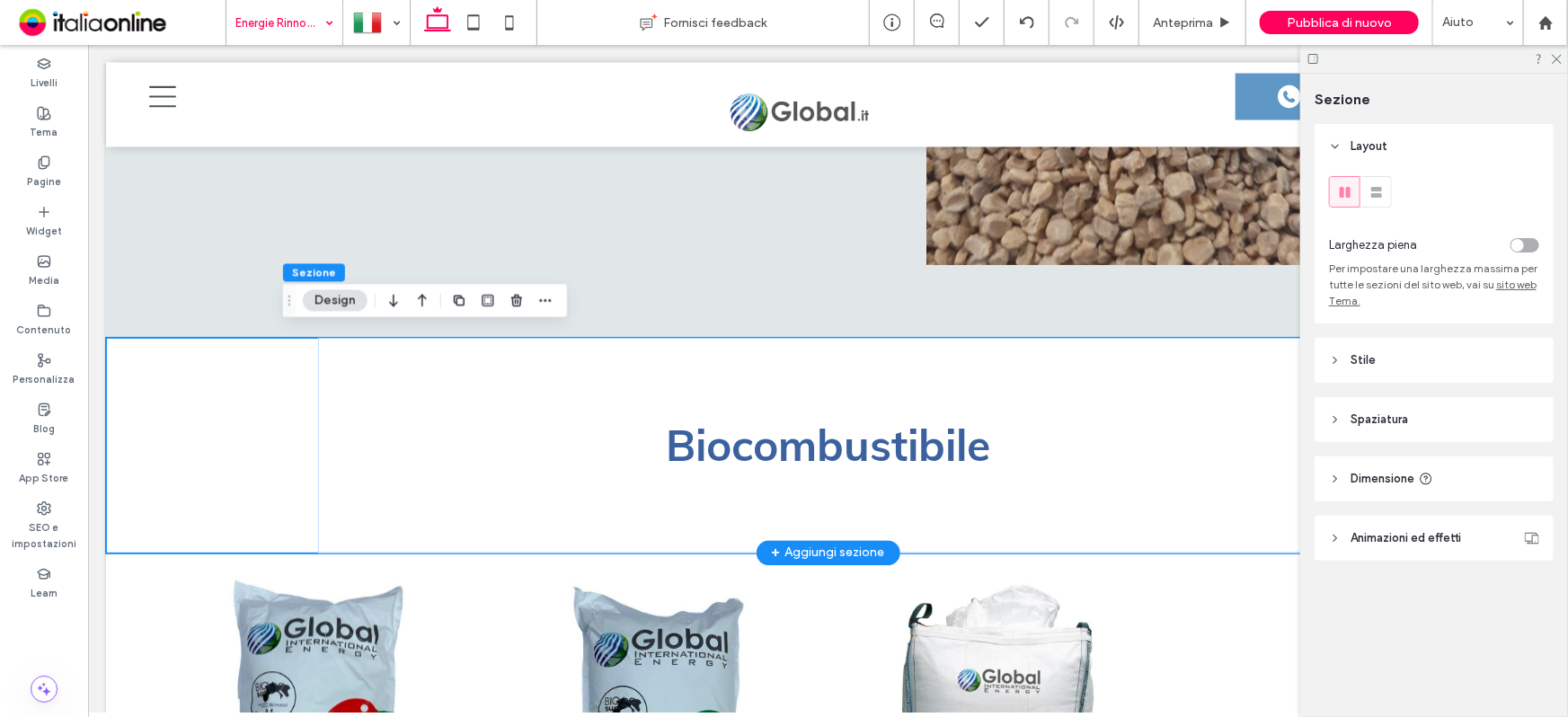
click at [107, 416] on div "Biocombustibile" at bounding box center [827, 445] width 1444 height 216
click at [647, 478] on div "Biocombustibile" at bounding box center [827, 445] width 1021 height 216
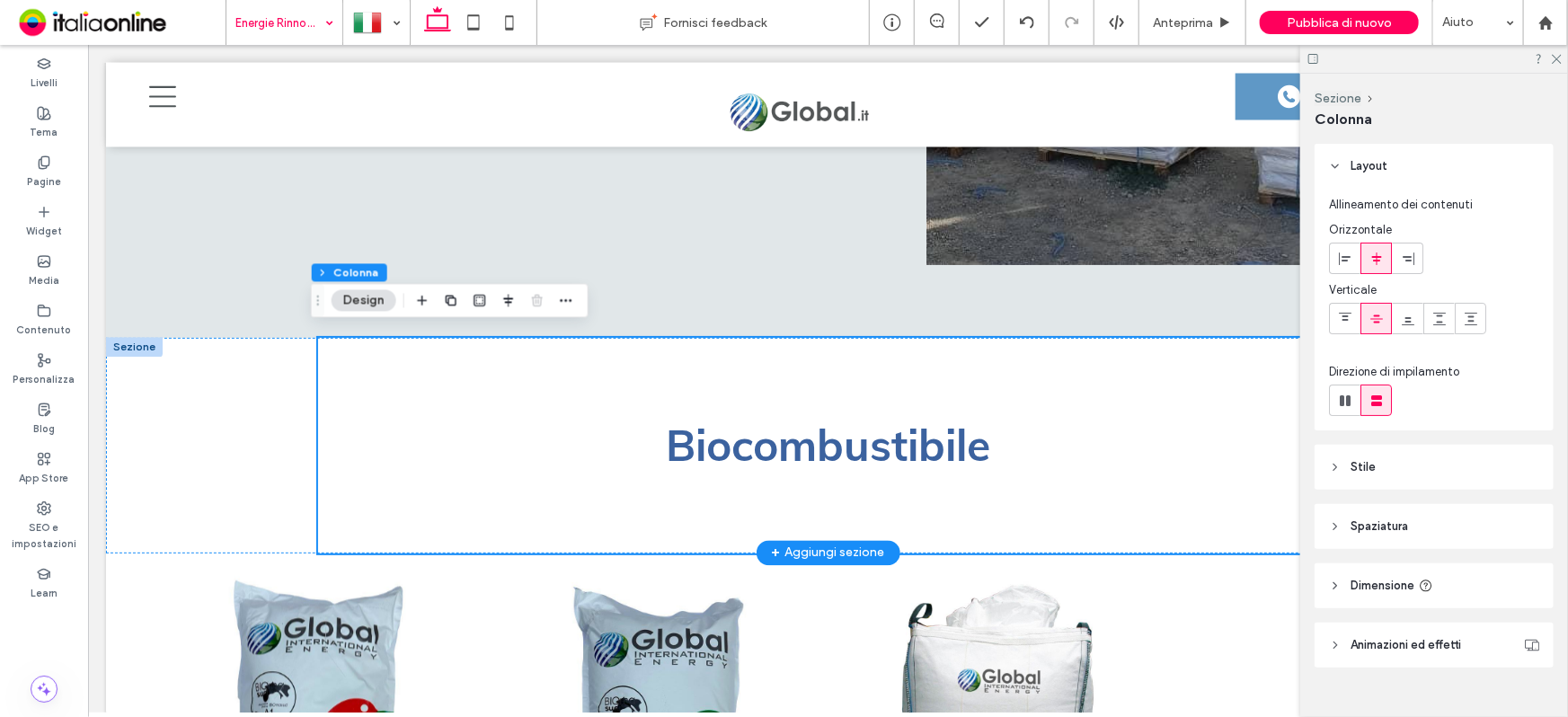
click at [124, 337] on div at bounding box center [134, 347] width 56 height 19
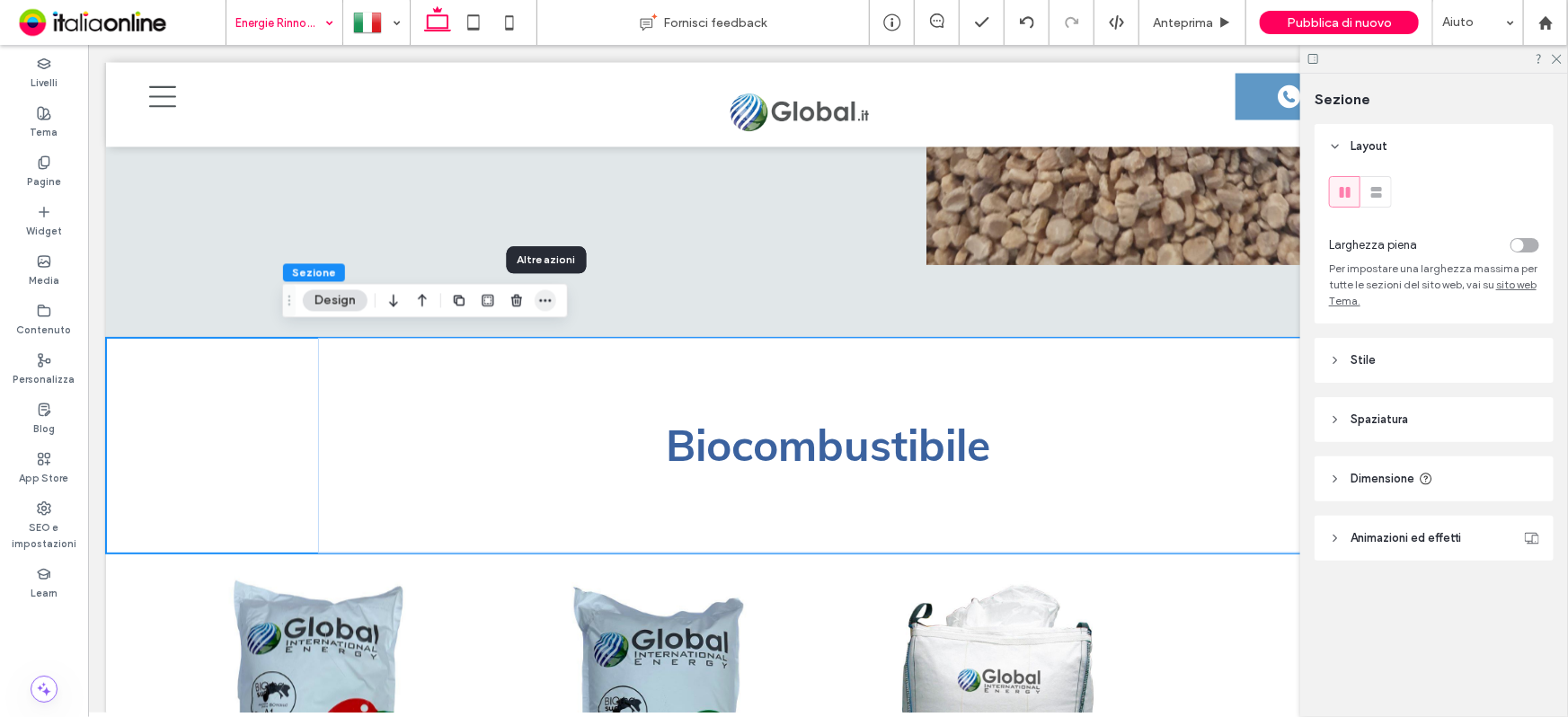
click at [535, 305] on span "button" at bounding box center [545, 301] width 21 height 21
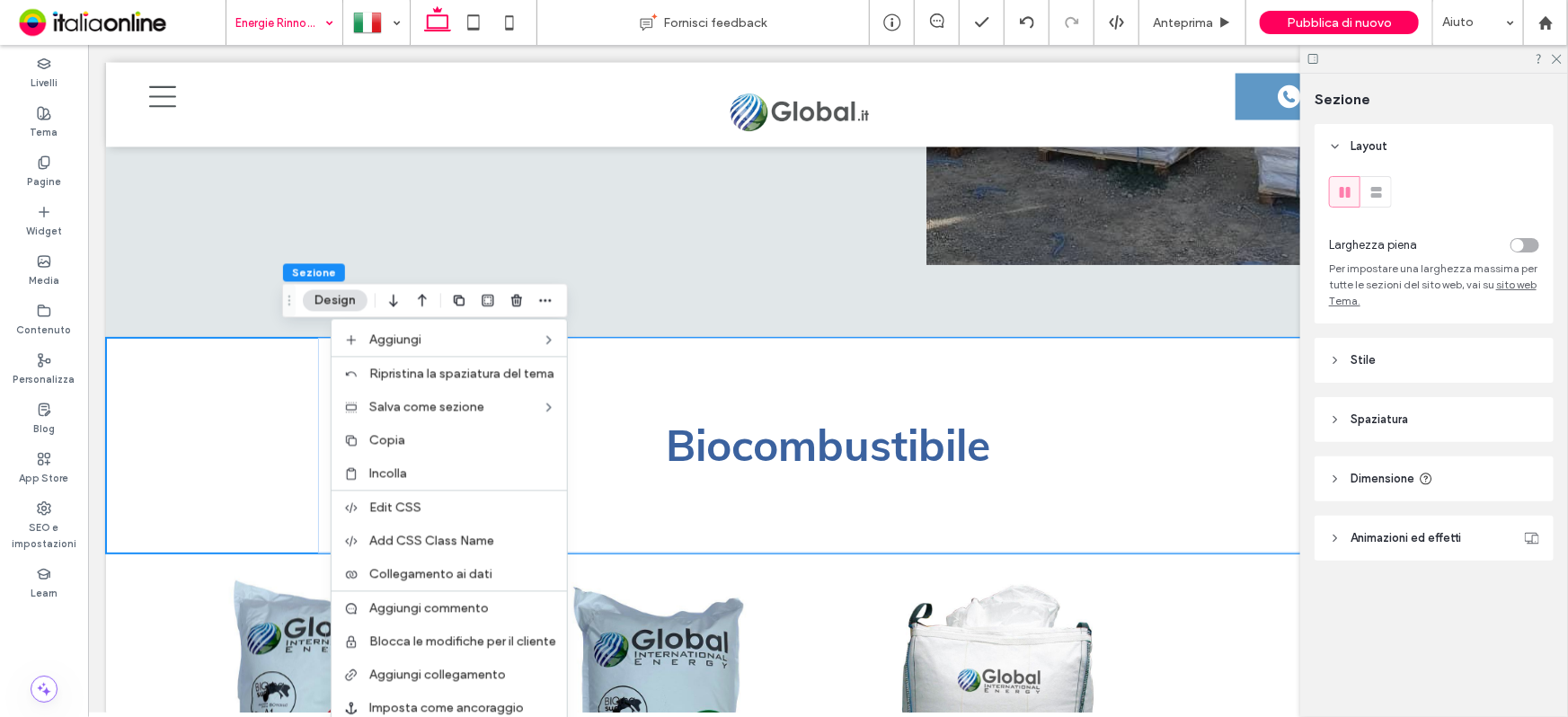
click at [403, 483] on div "Incolla" at bounding box center [448, 474] width 235 height 33
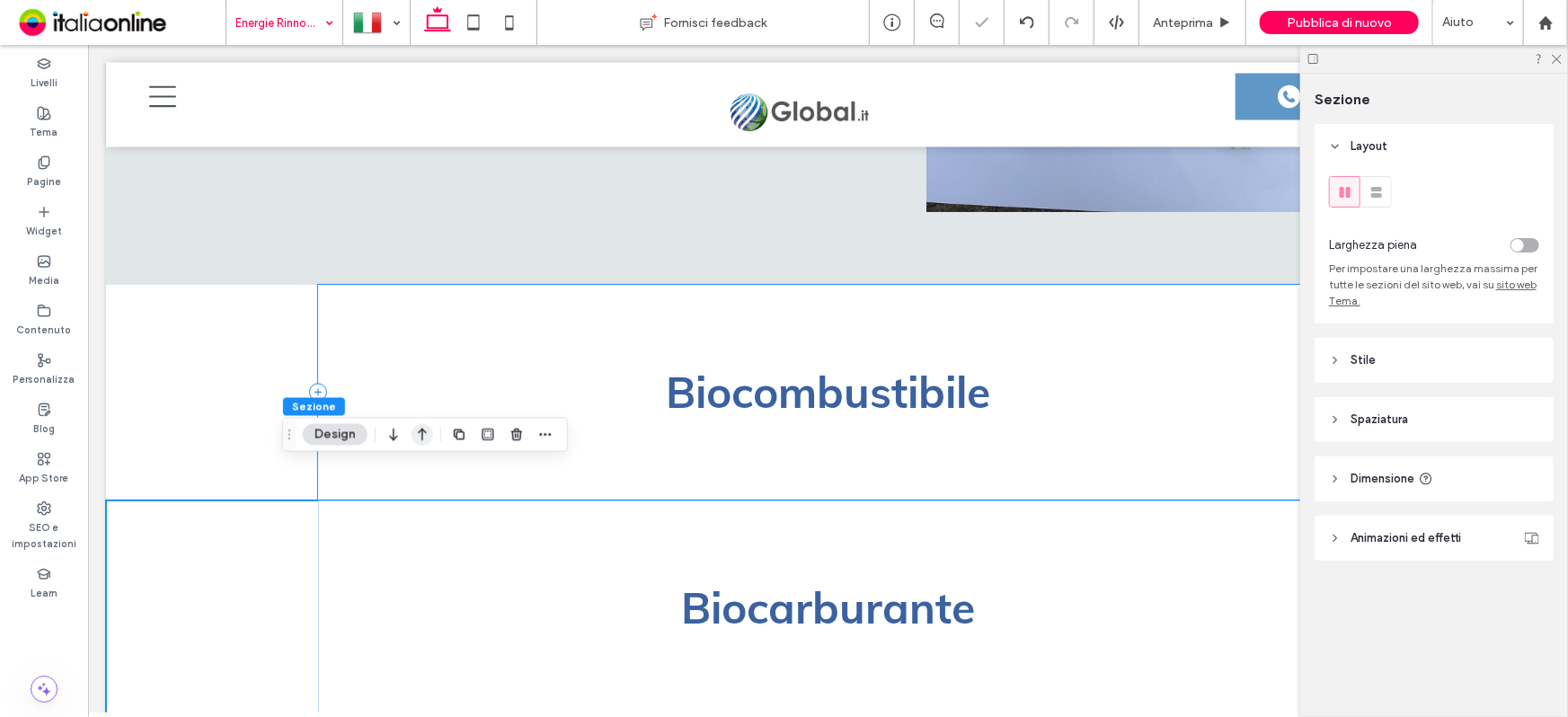
scroll to position [1730, 0]
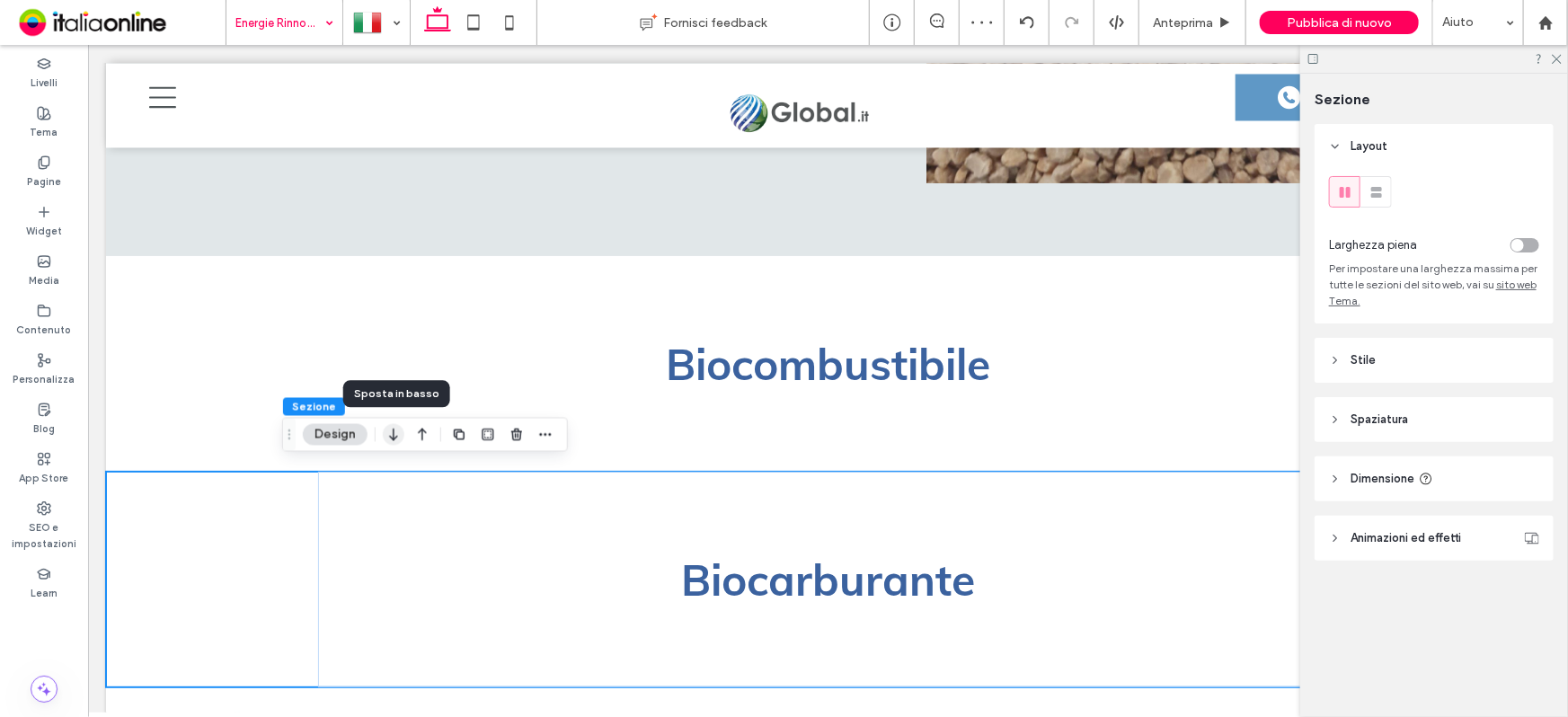
click at [403, 447] on icon "button" at bounding box center [393, 434] width 21 height 32
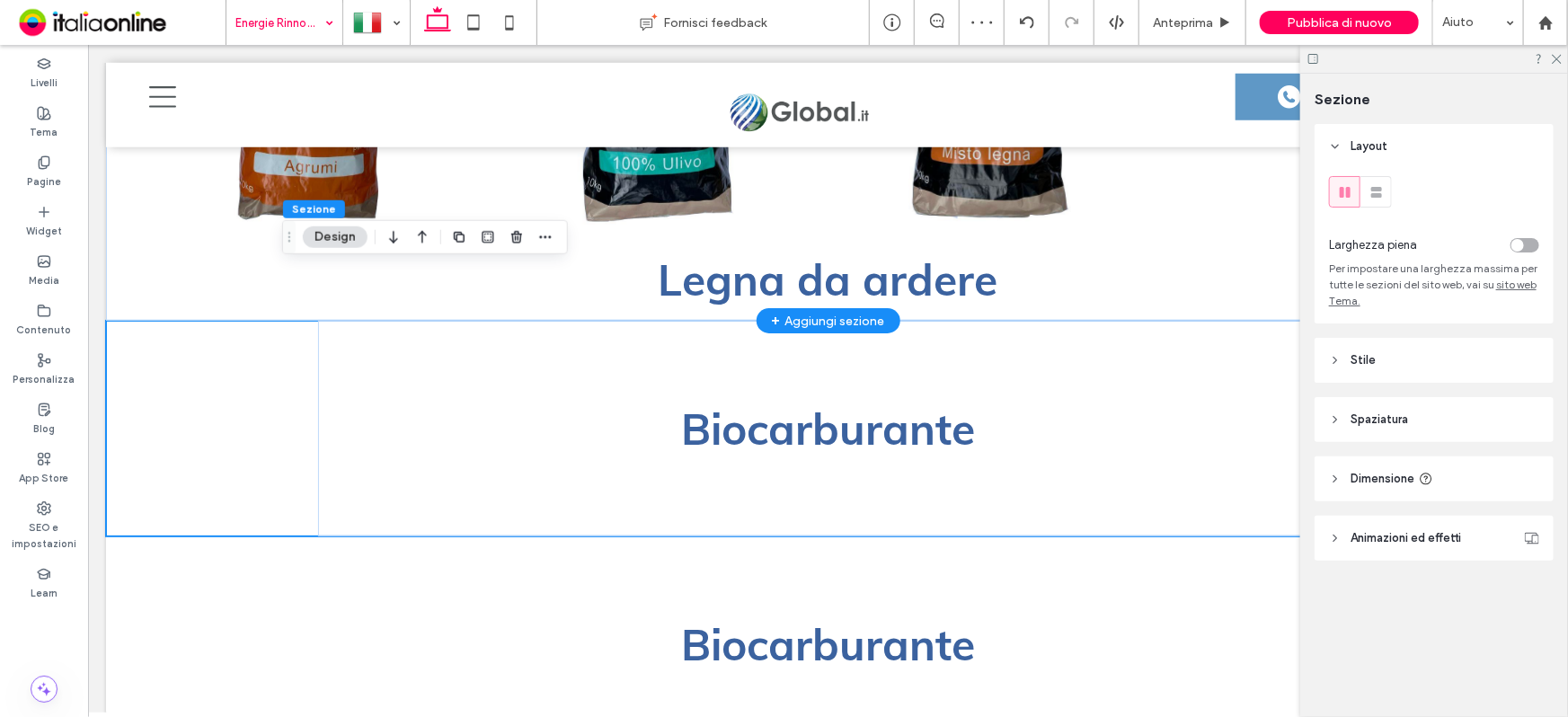
scroll to position [4271, 0]
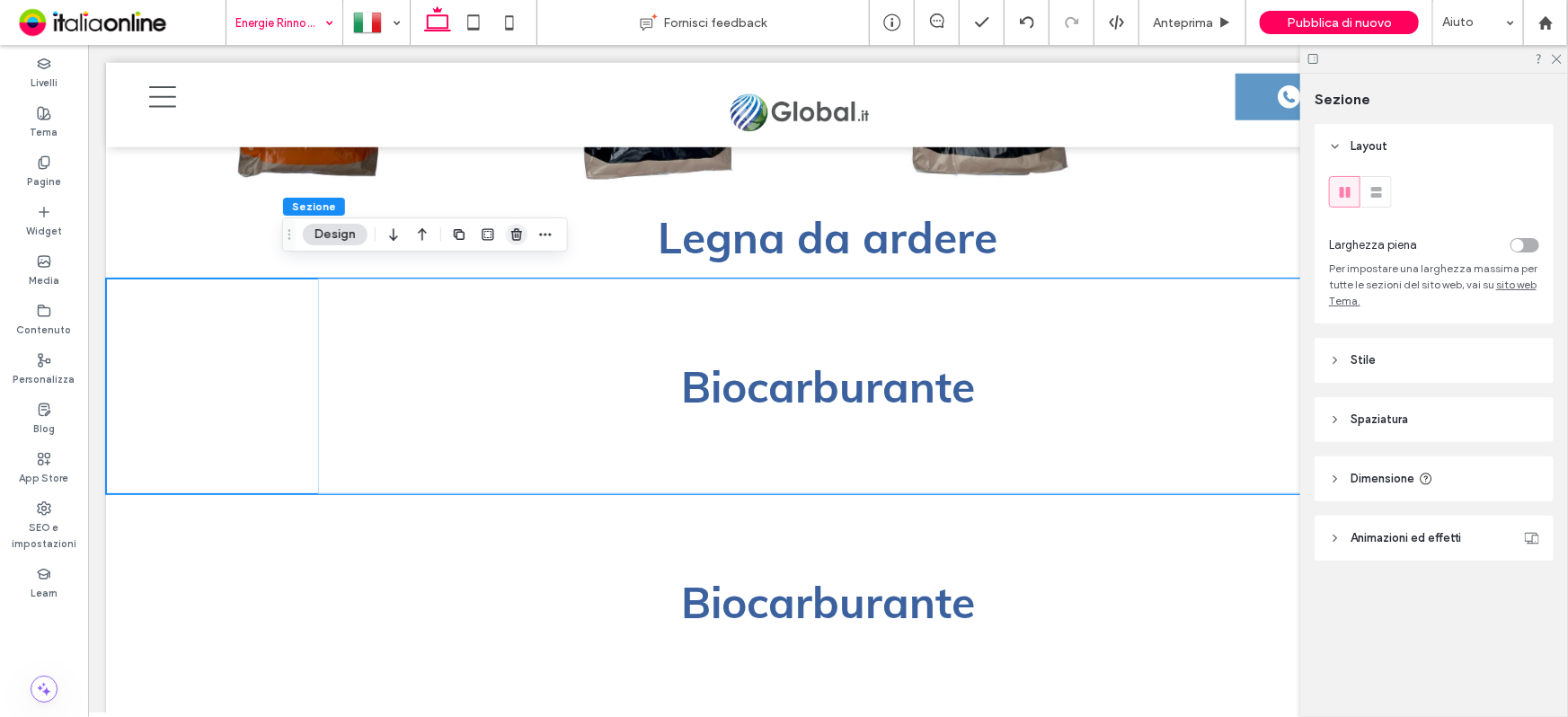
click at [515, 230] on icon "button" at bounding box center [516, 234] width 15 height 15
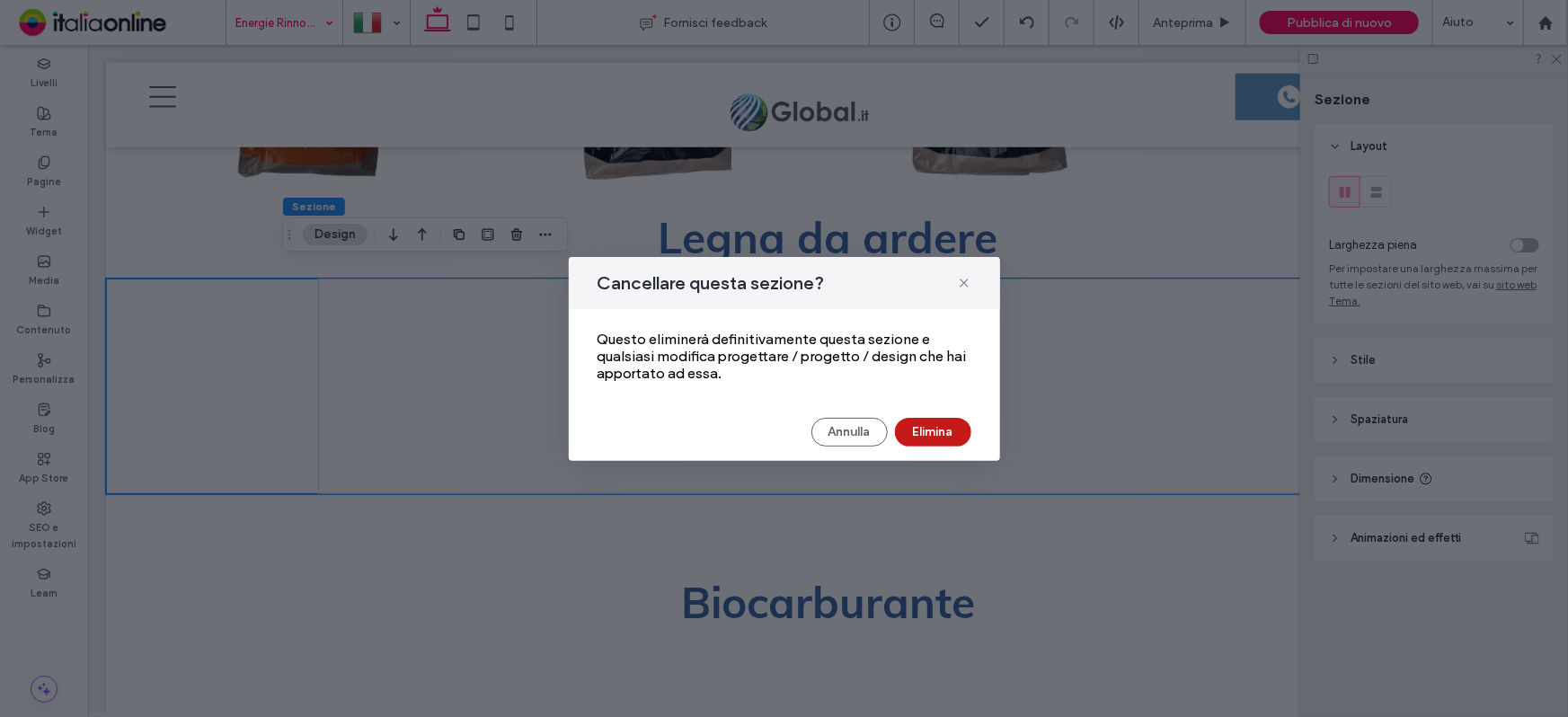
click at [912, 433] on button "Elimina" at bounding box center [933, 432] width 77 height 29
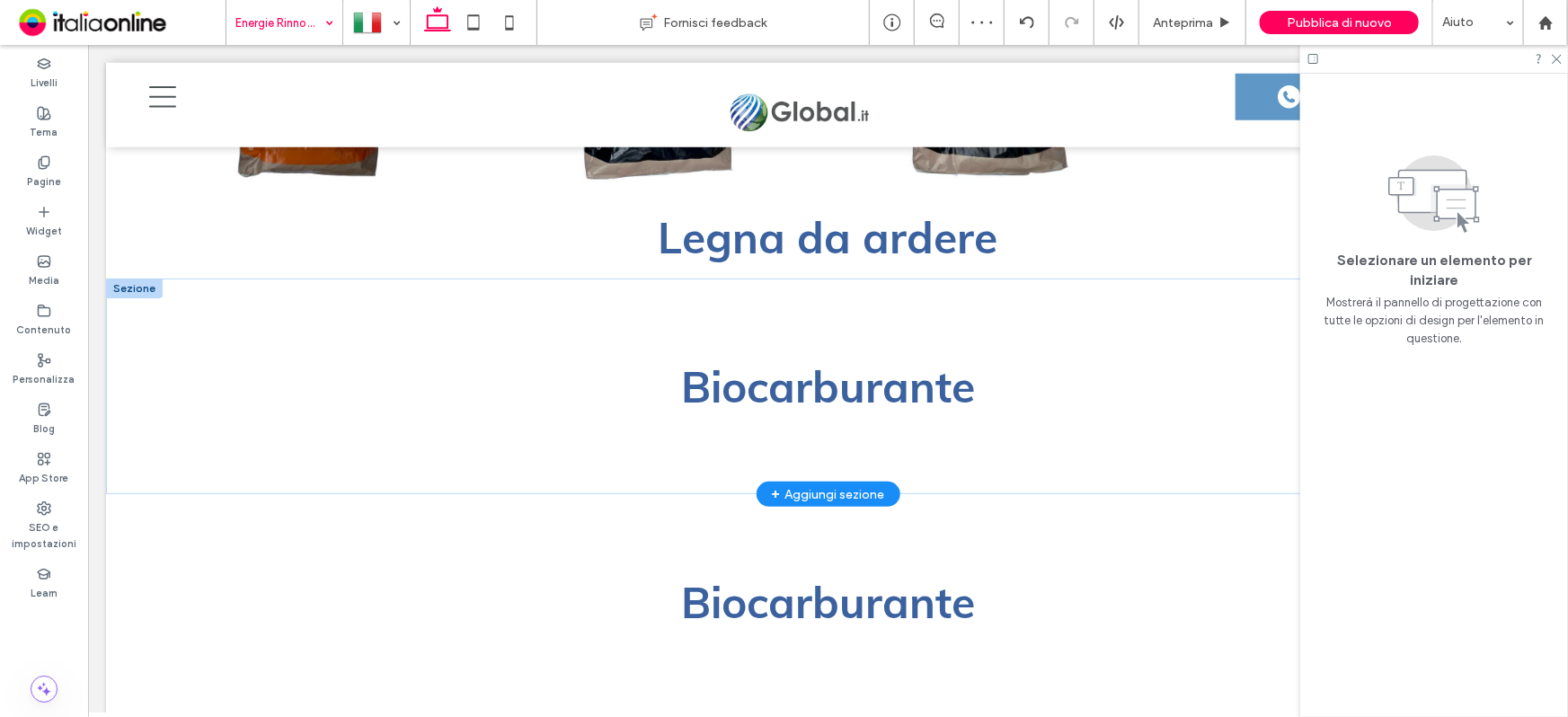
click at [139, 278] on div at bounding box center [134, 288] width 56 height 19
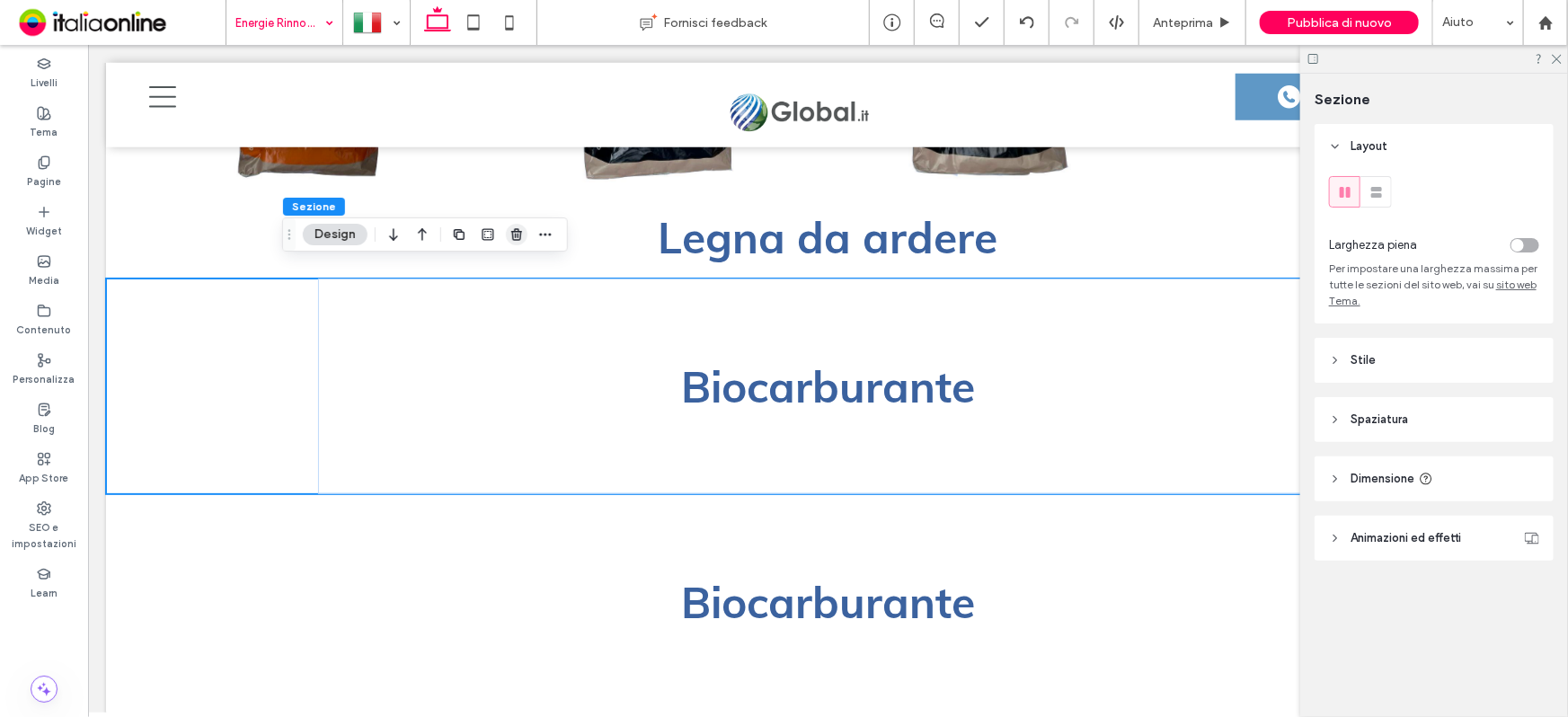
click at [515, 234] on icon "button" at bounding box center [516, 234] width 15 height 15
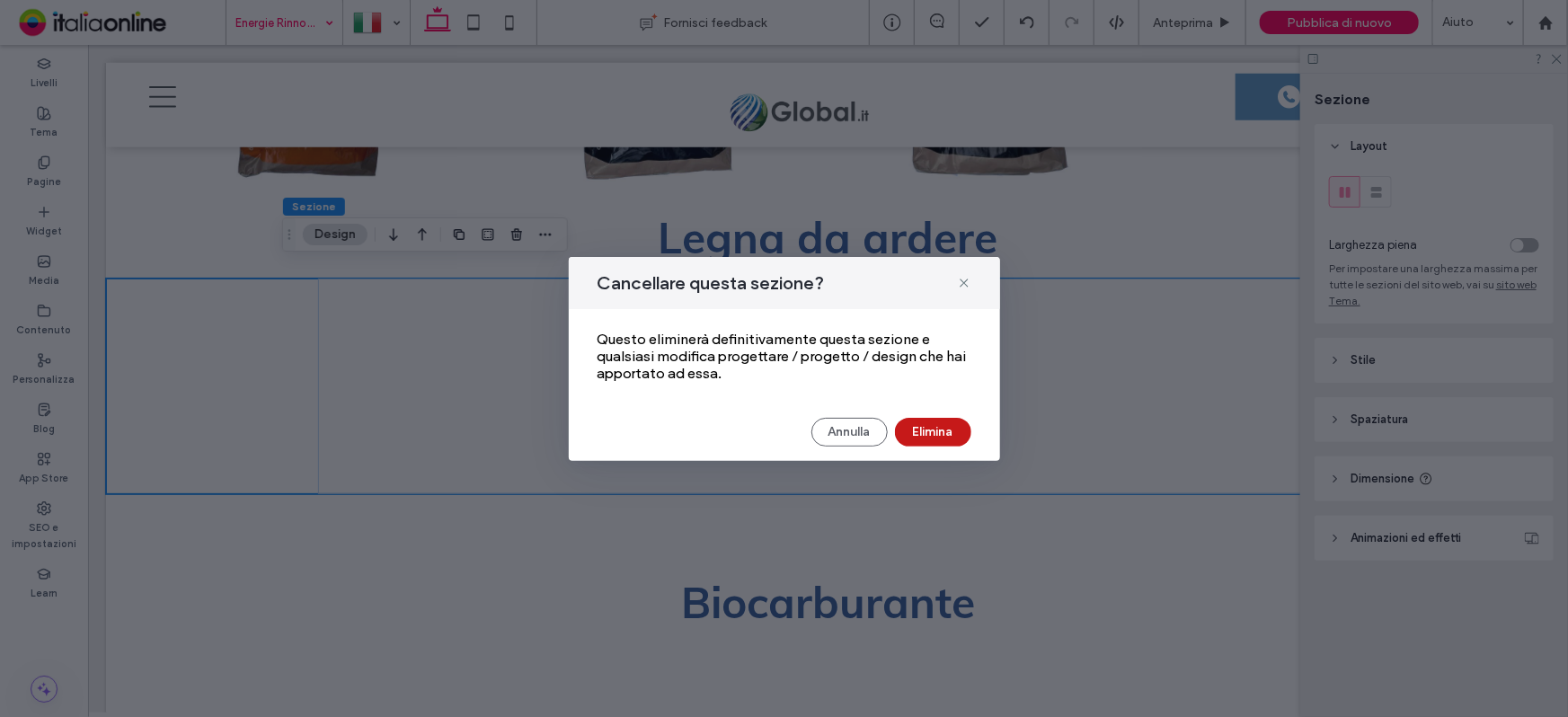
click at [948, 438] on button "Elimina" at bounding box center [933, 432] width 77 height 29
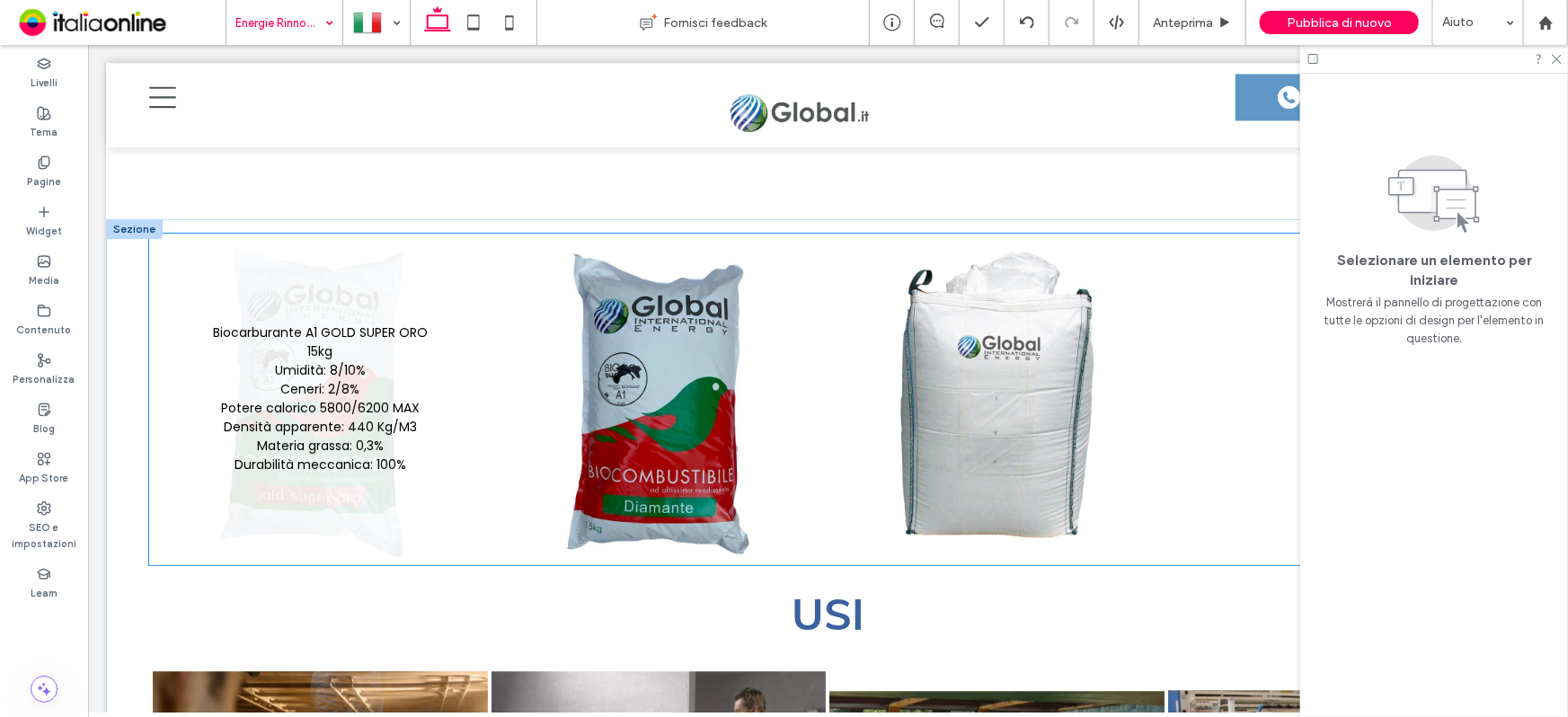
scroll to position [1902, 0]
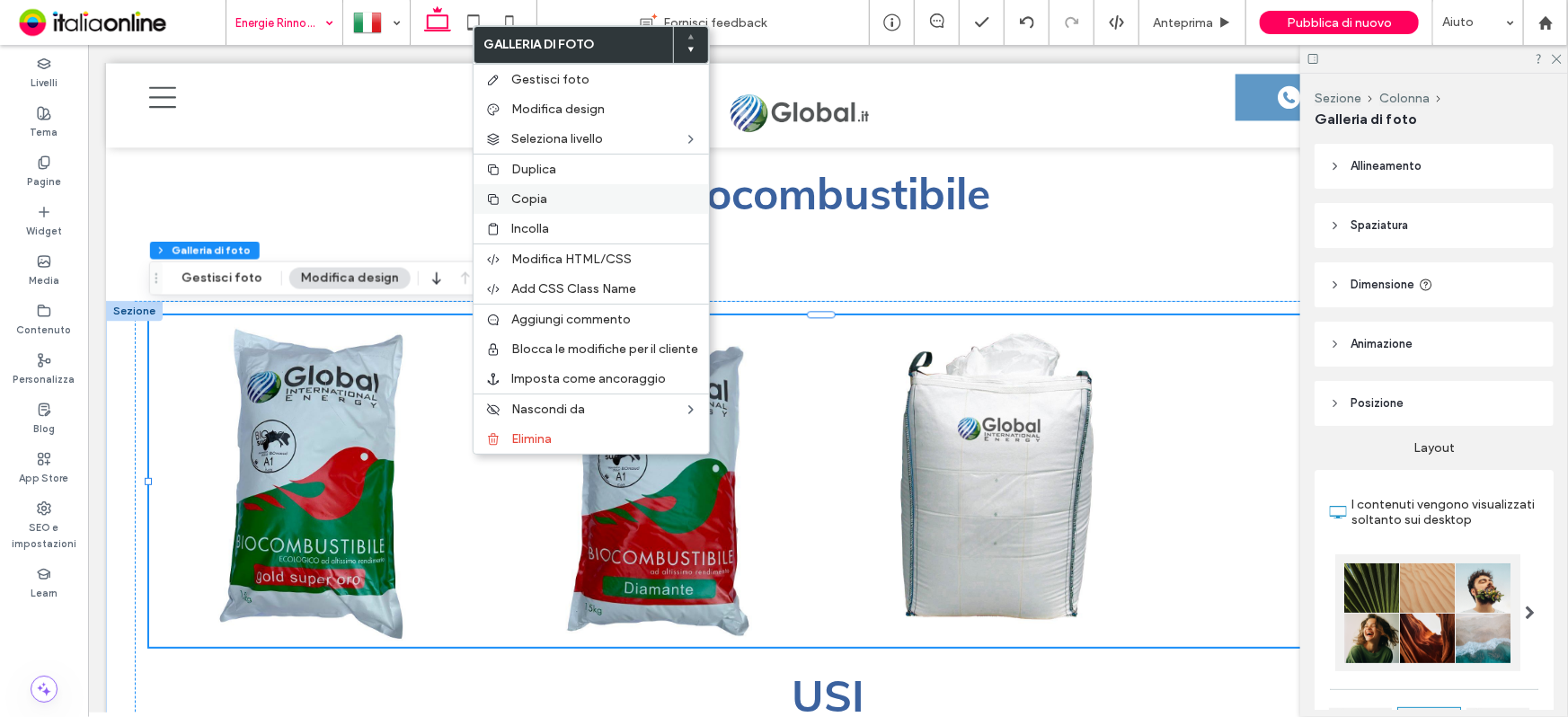
click at [527, 200] on span "Copia" at bounding box center [529, 200] width 36 height 16
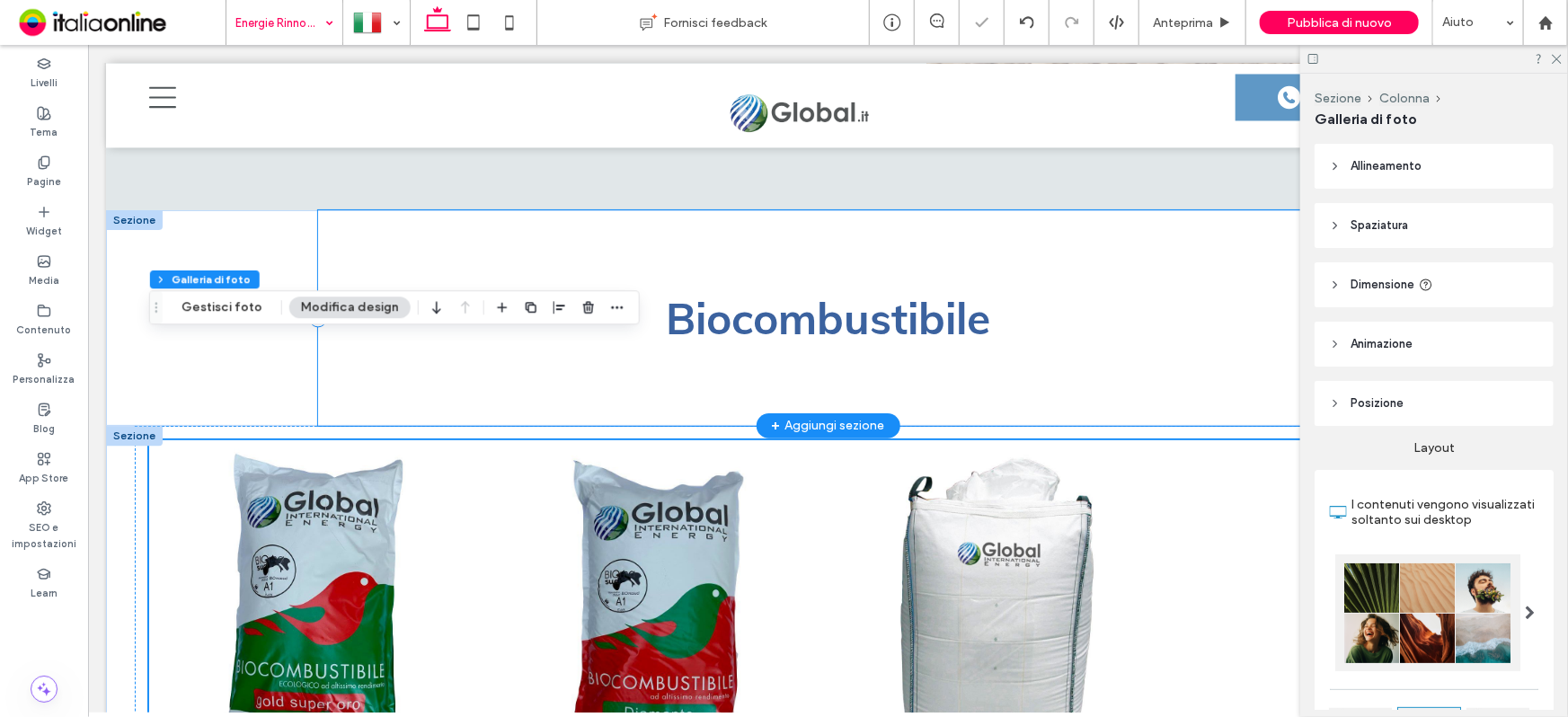
scroll to position [1656, 0]
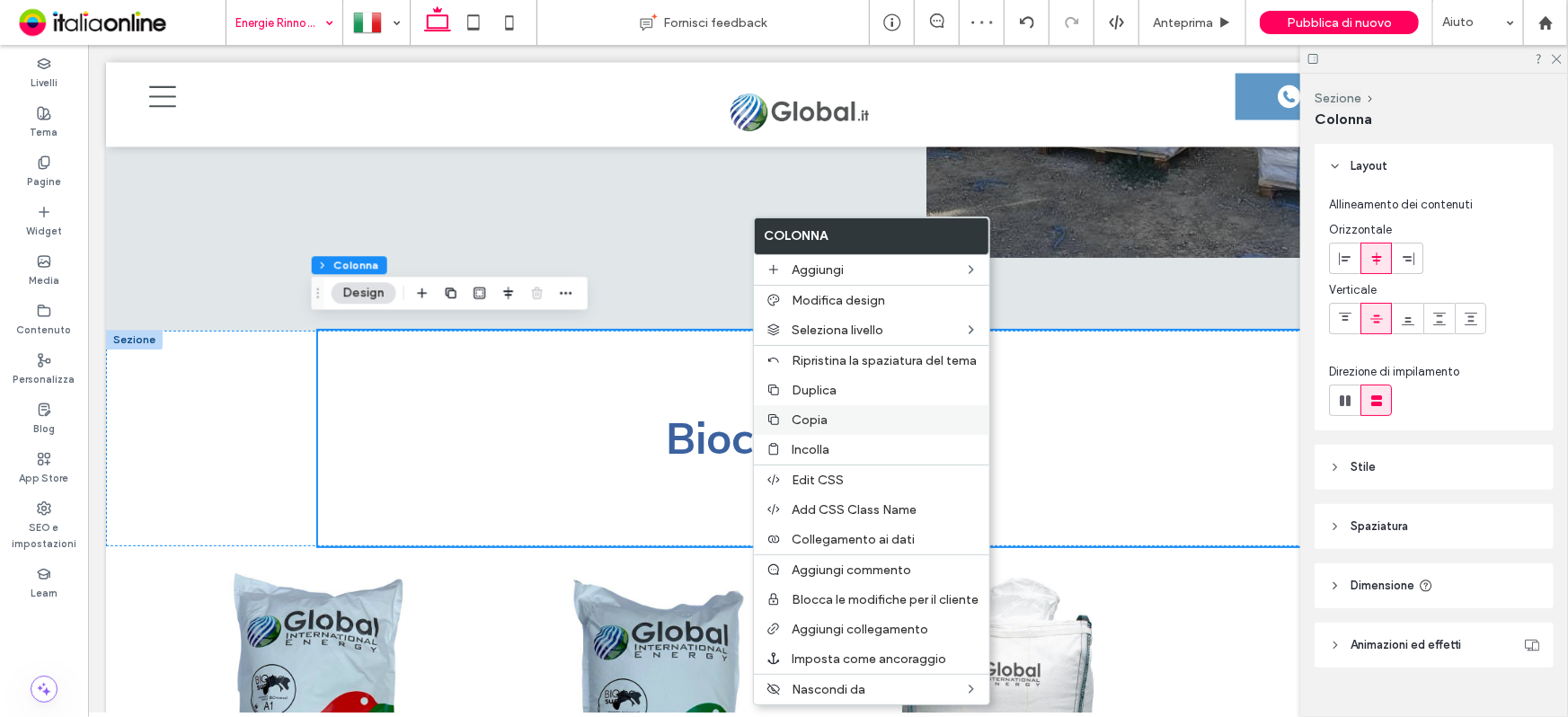
click at [804, 428] on span "Copia" at bounding box center [809, 421] width 36 height 16
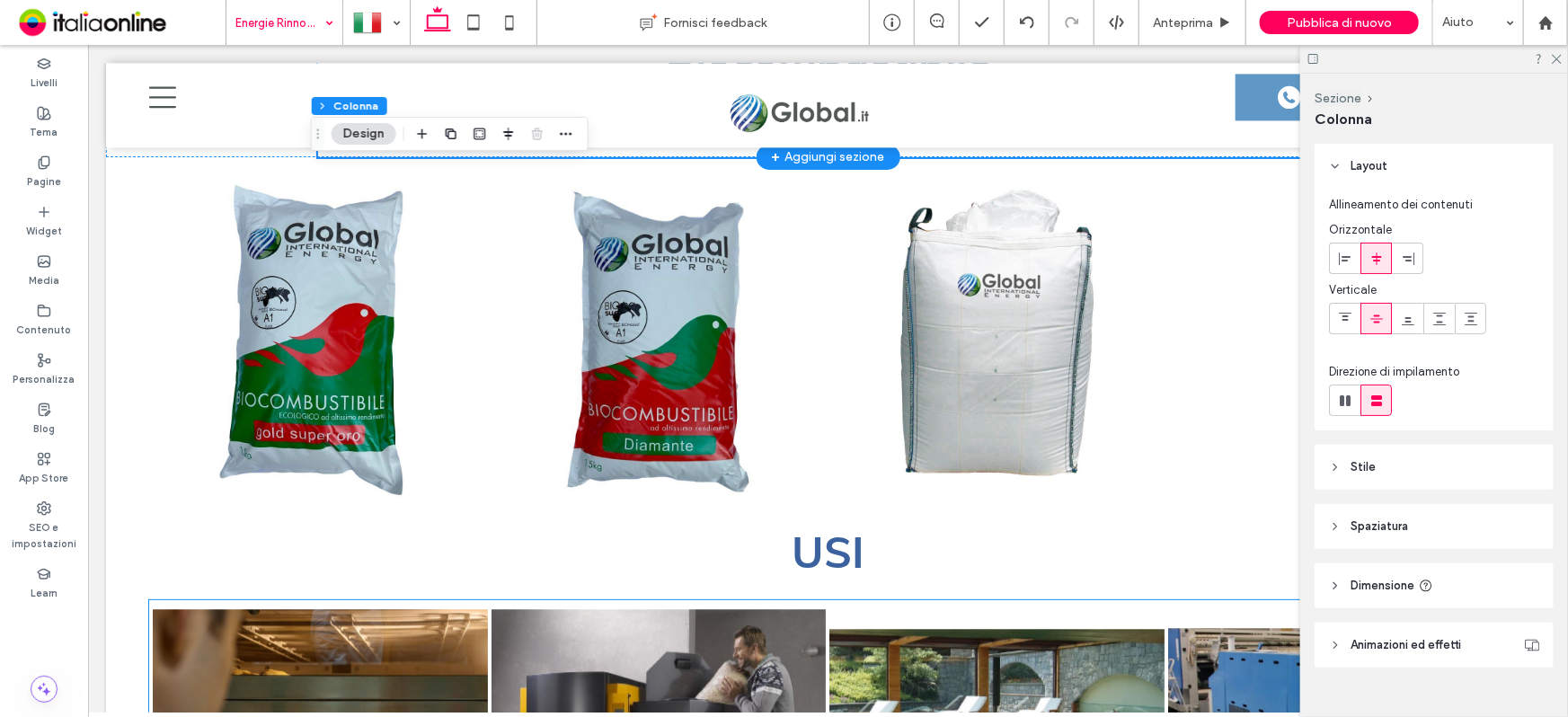
scroll to position [1902, 0]
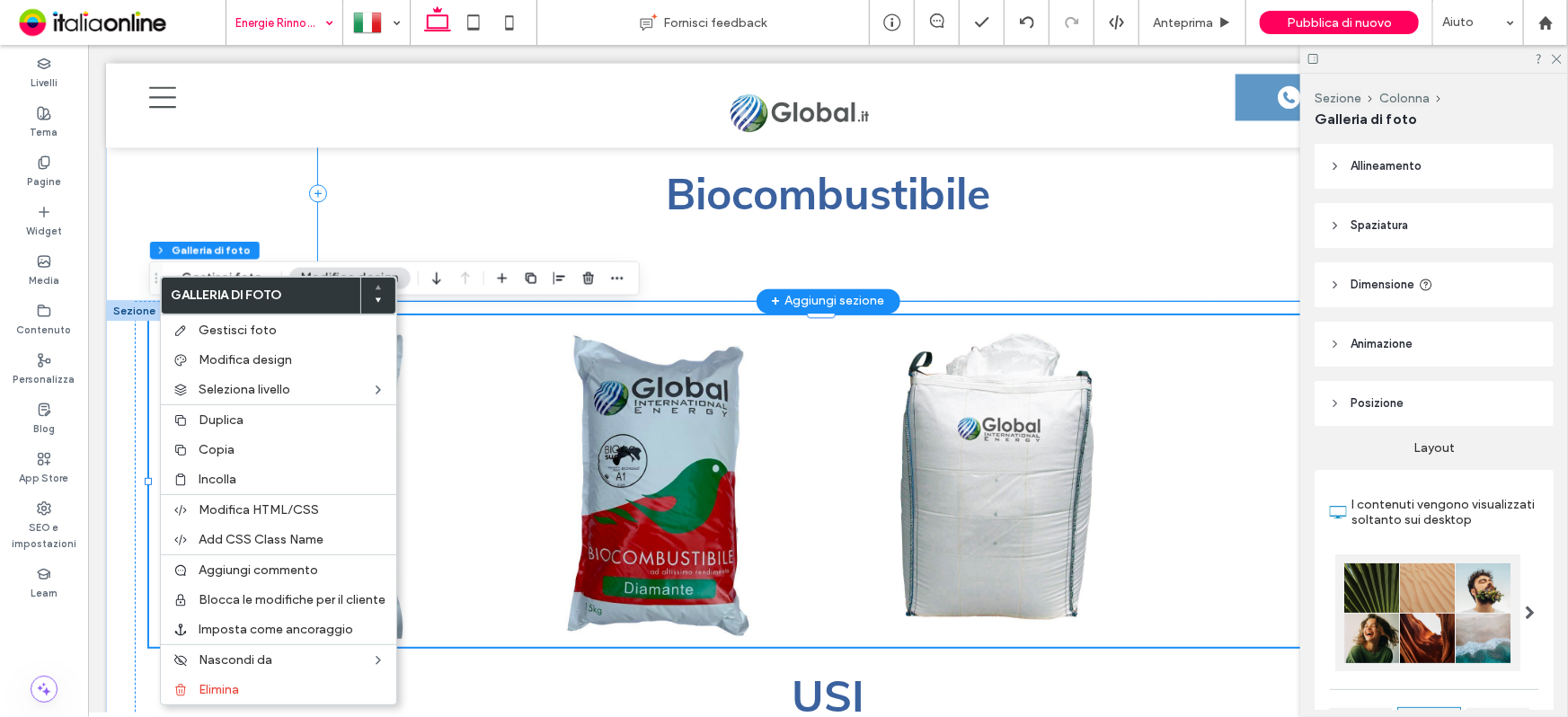
click at [379, 218] on div "Biocombustibile" at bounding box center [827, 192] width 1021 height 216
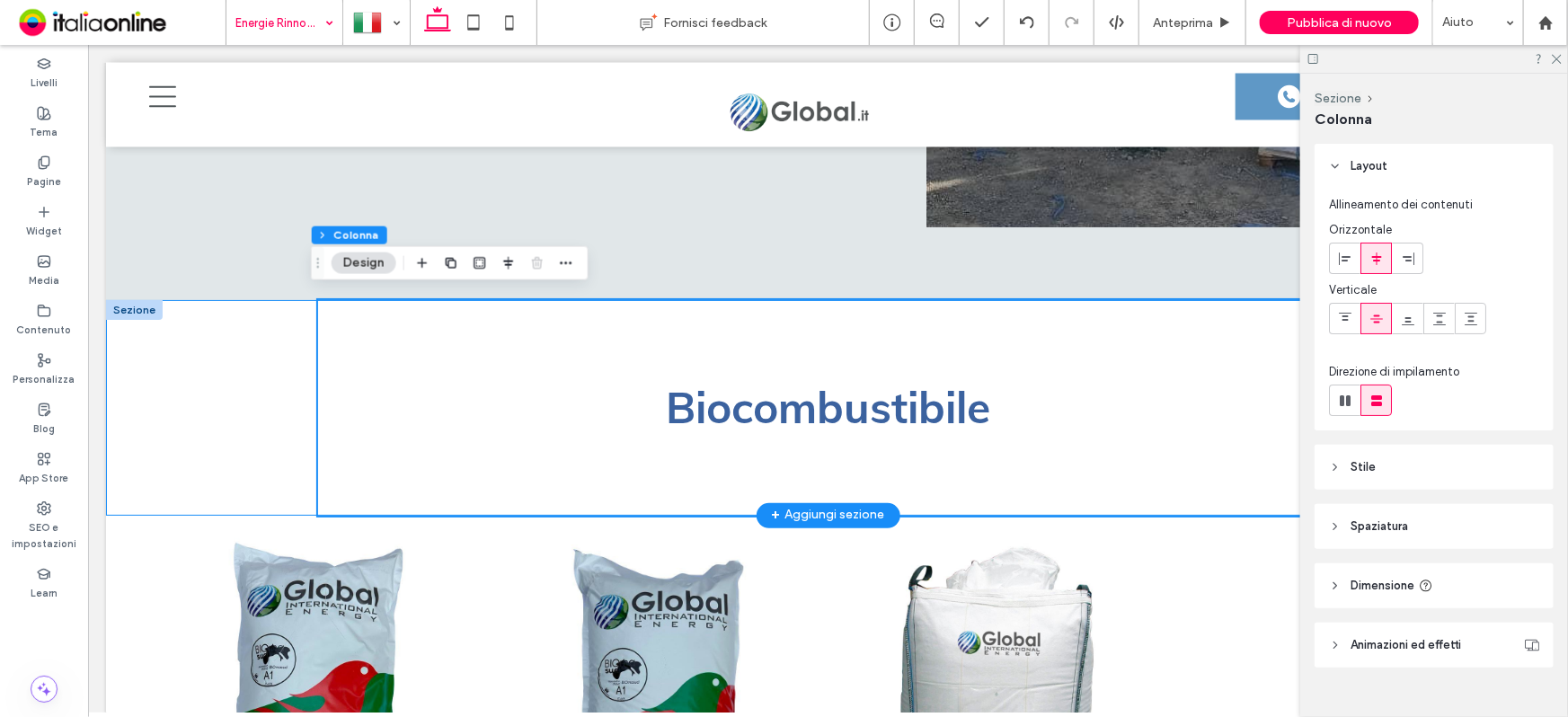
scroll to position [1656, 0]
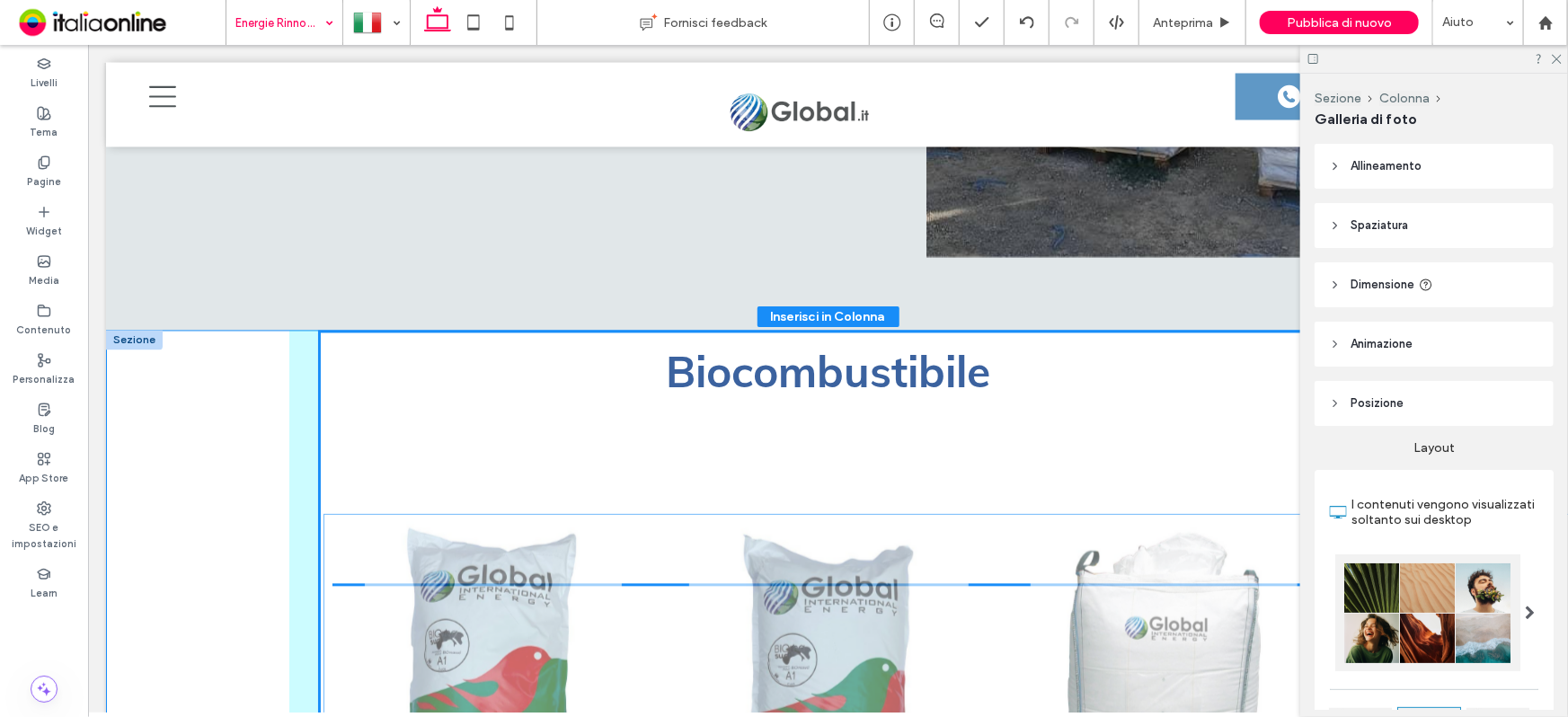
drag, startPoint x: 201, startPoint y: 612, endPoint x: 465, endPoint y: 619, distance: 264.1
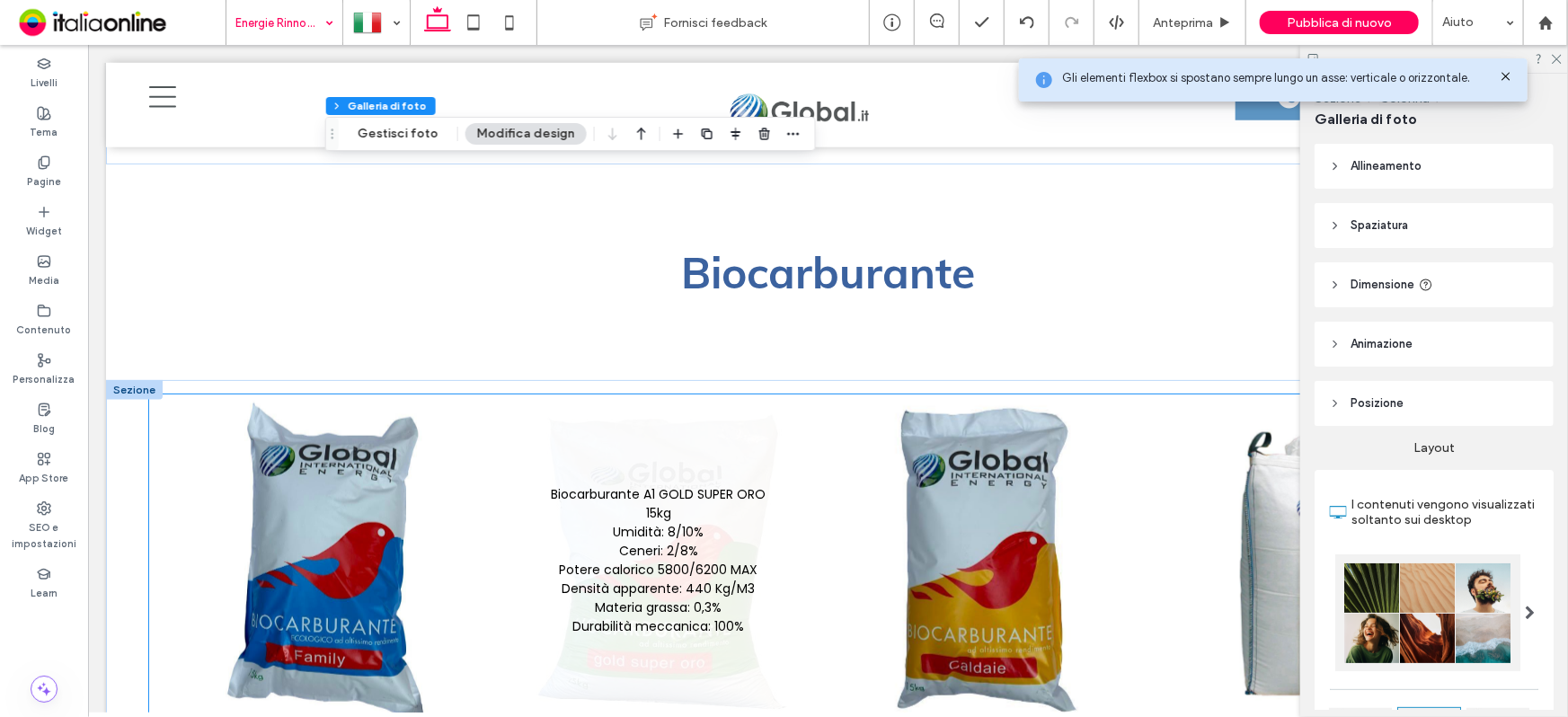
scroll to position [4107, 0]
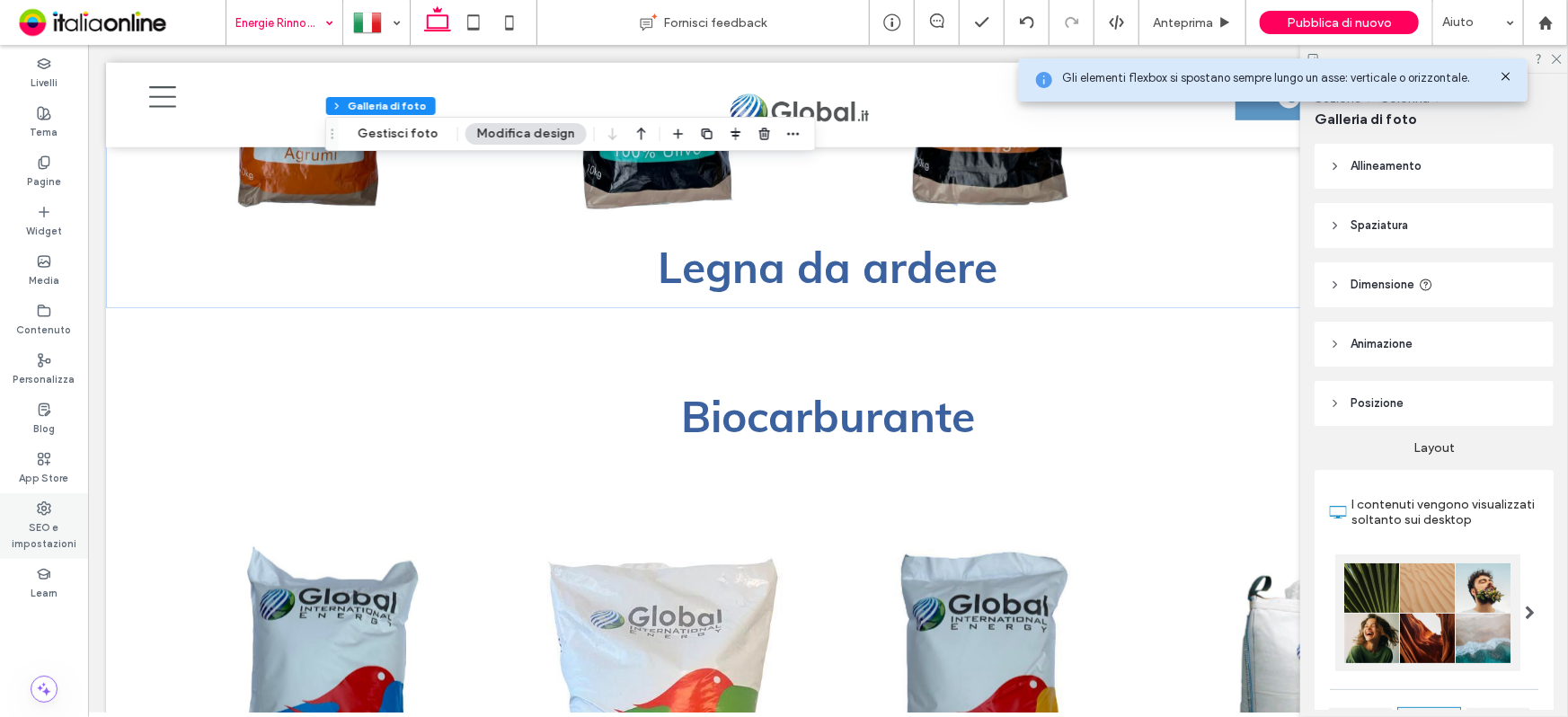
click at [69, 529] on label "SEO e impostazioni" at bounding box center [44, 533] width 88 height 36
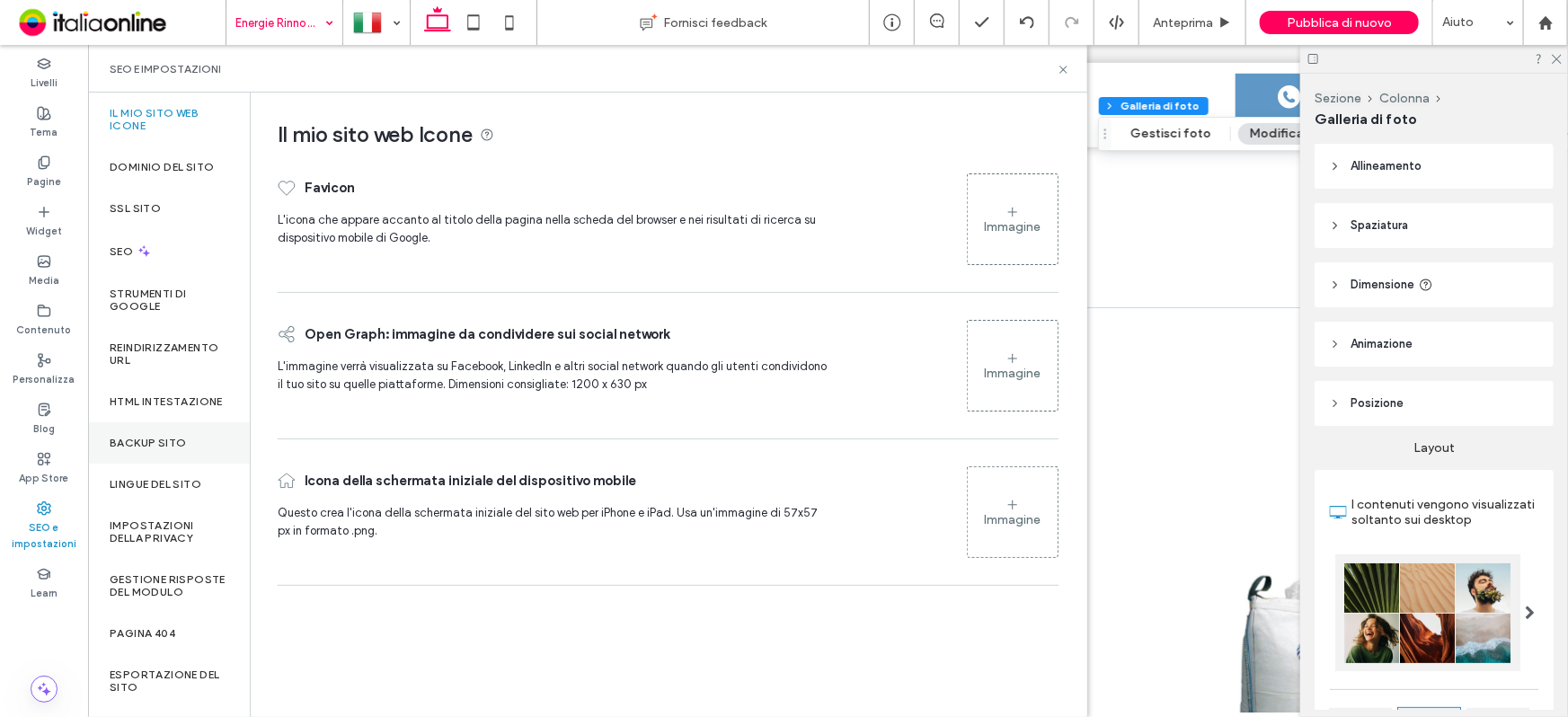
click at [169, 449] on label "Backup sito" at bounding box center [147, 443] width 77 height 13
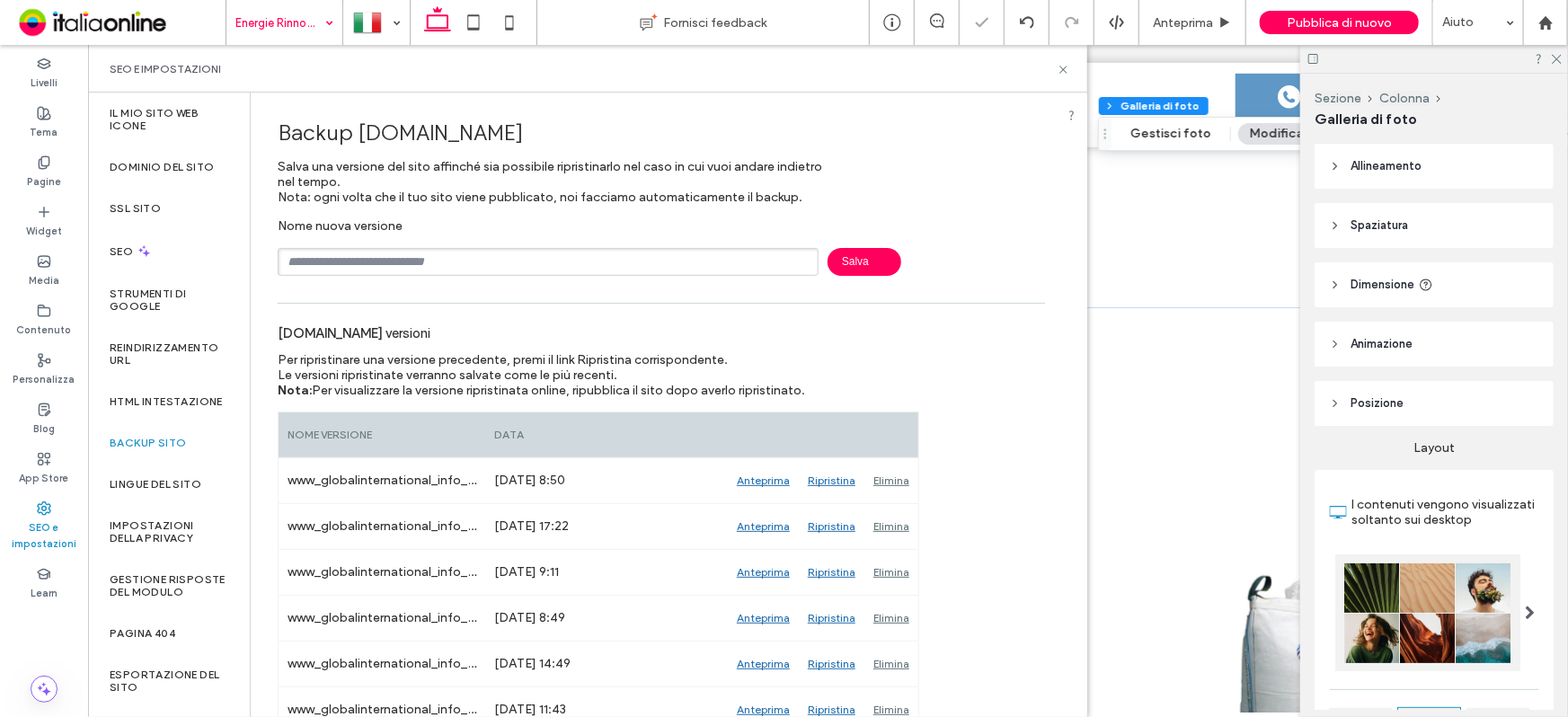
click at [576, 265] on input "text" at bounding box center [548, 262] width 540 height 28
type input "******"
click at [864, 266] on span "Salva" at bounding box center [864, 262] width 74 height 28
click at [1066, 64] on icon at bounding box center [1063, 70] width 14 height 14
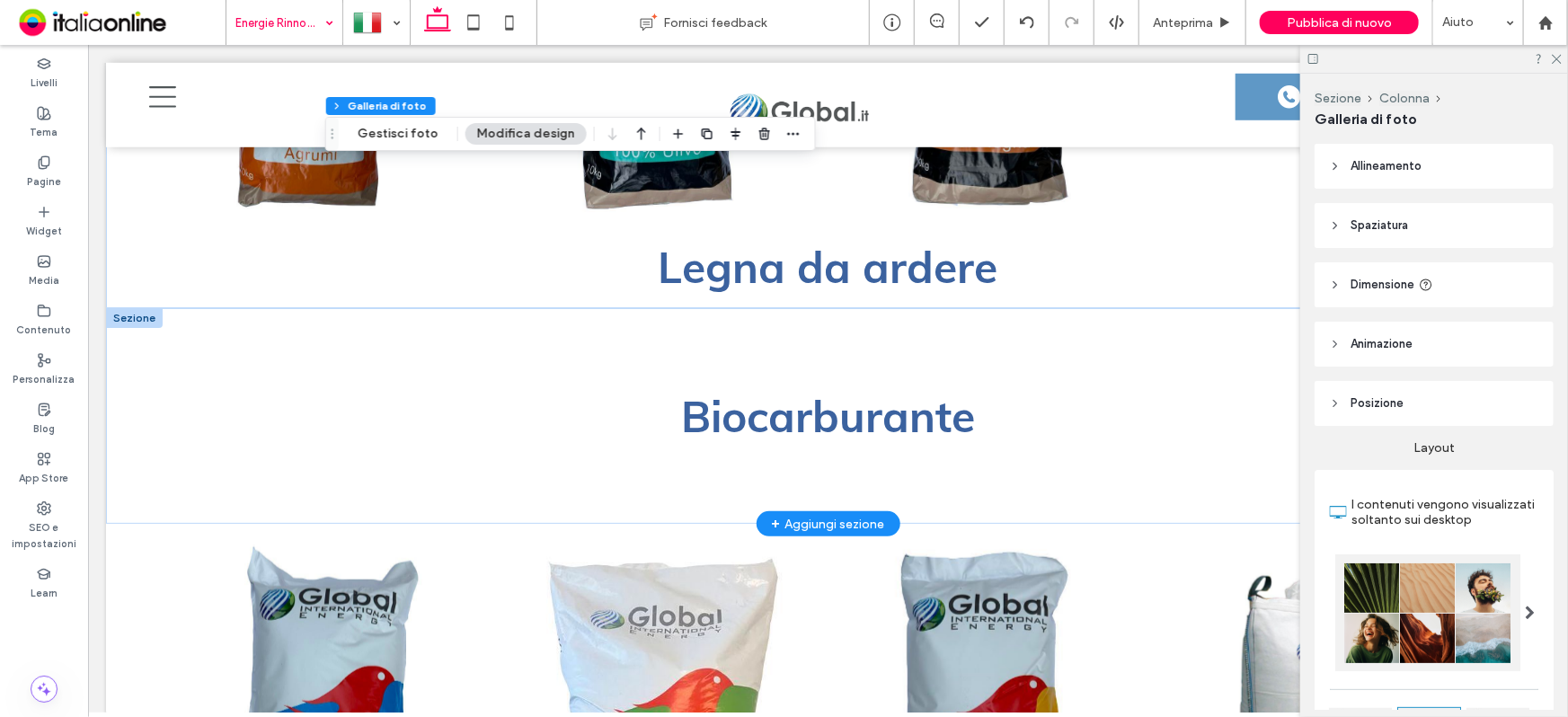
click at [142, 307] on div at bounding box center [134, 317] width 56 height 19
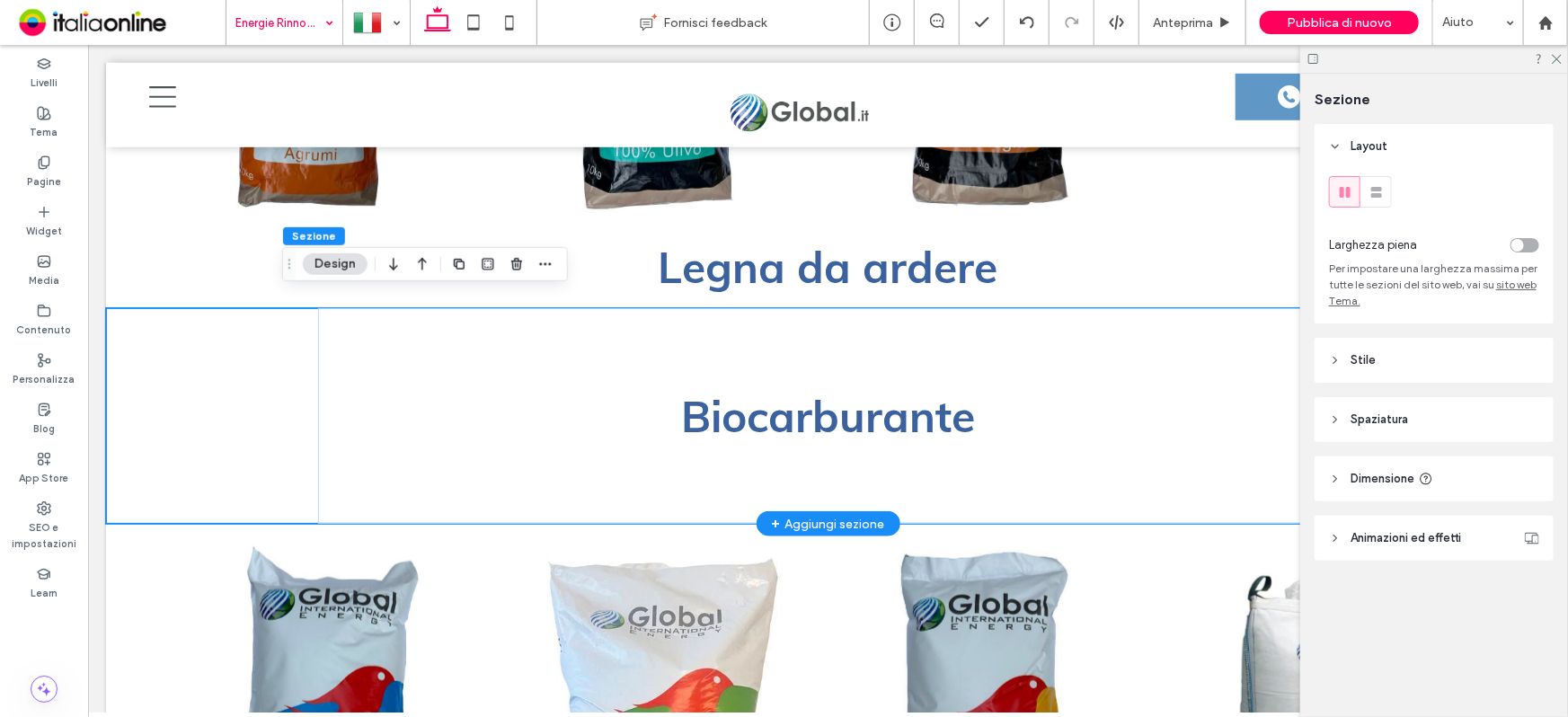
click at [157, 403] on div "Biocarburante" at bounding box center [827, 415] width 1444 height 216
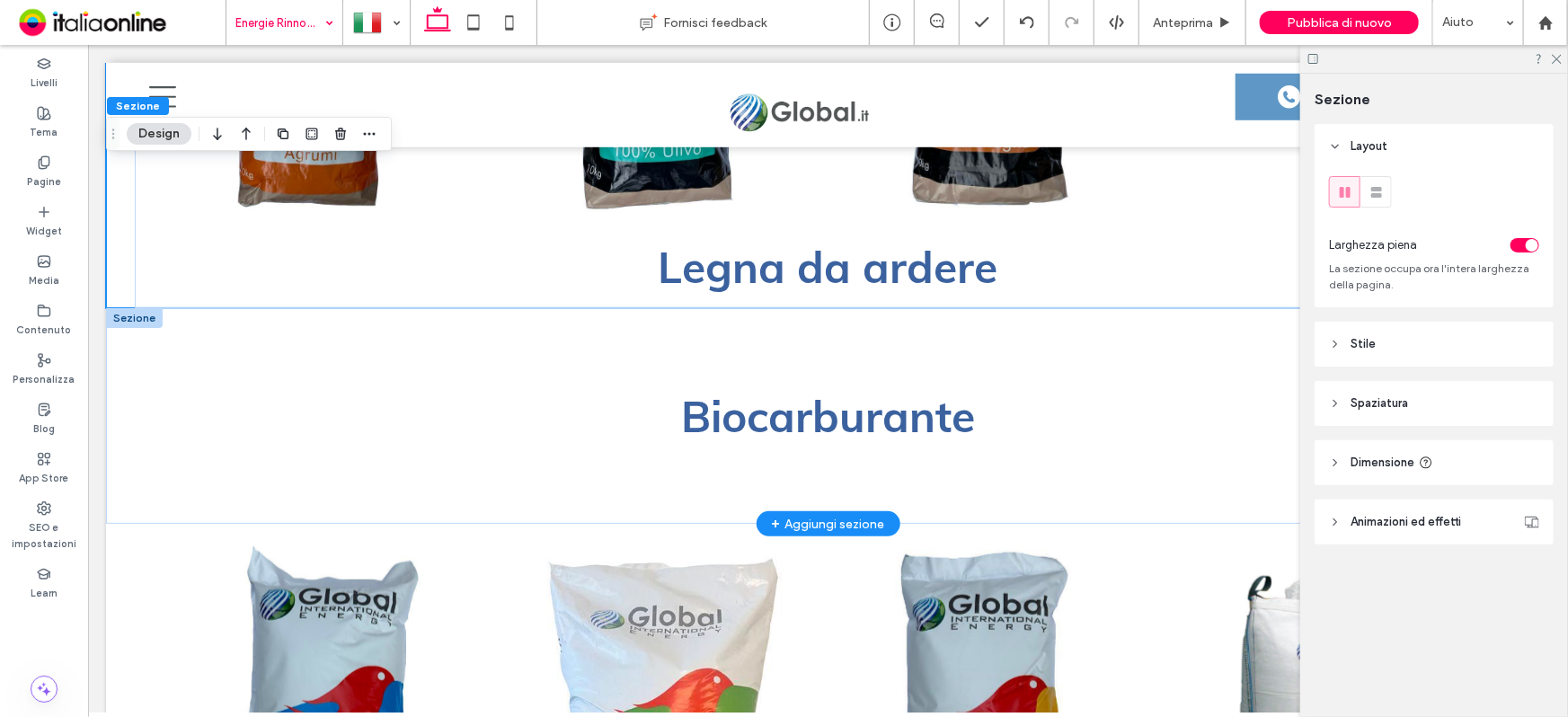
click at [129, 307] on div at bounding box center [134, 317] width 56 height 19
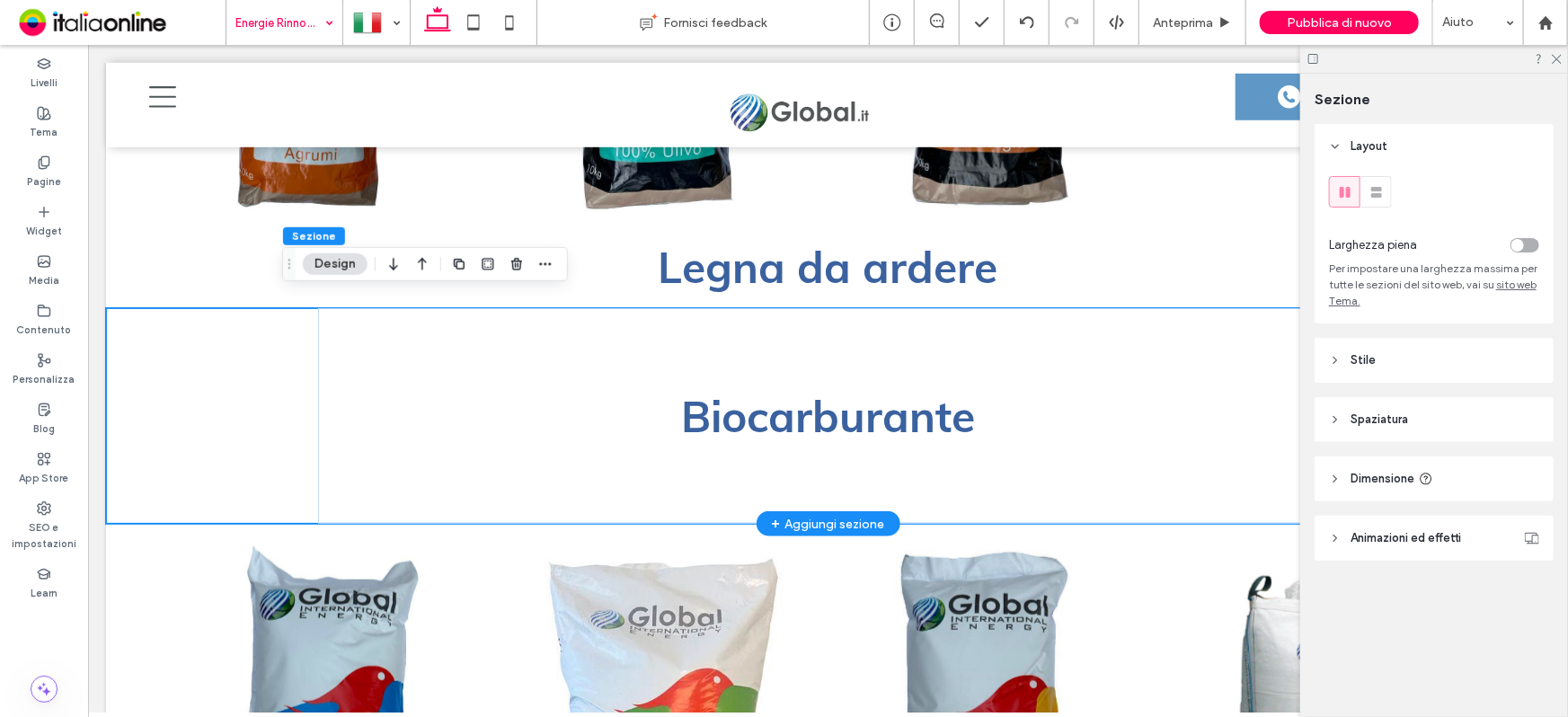
click at [158, 328] on div "Biocarburante" at bounding box center [827, 415] width 1444 height 216
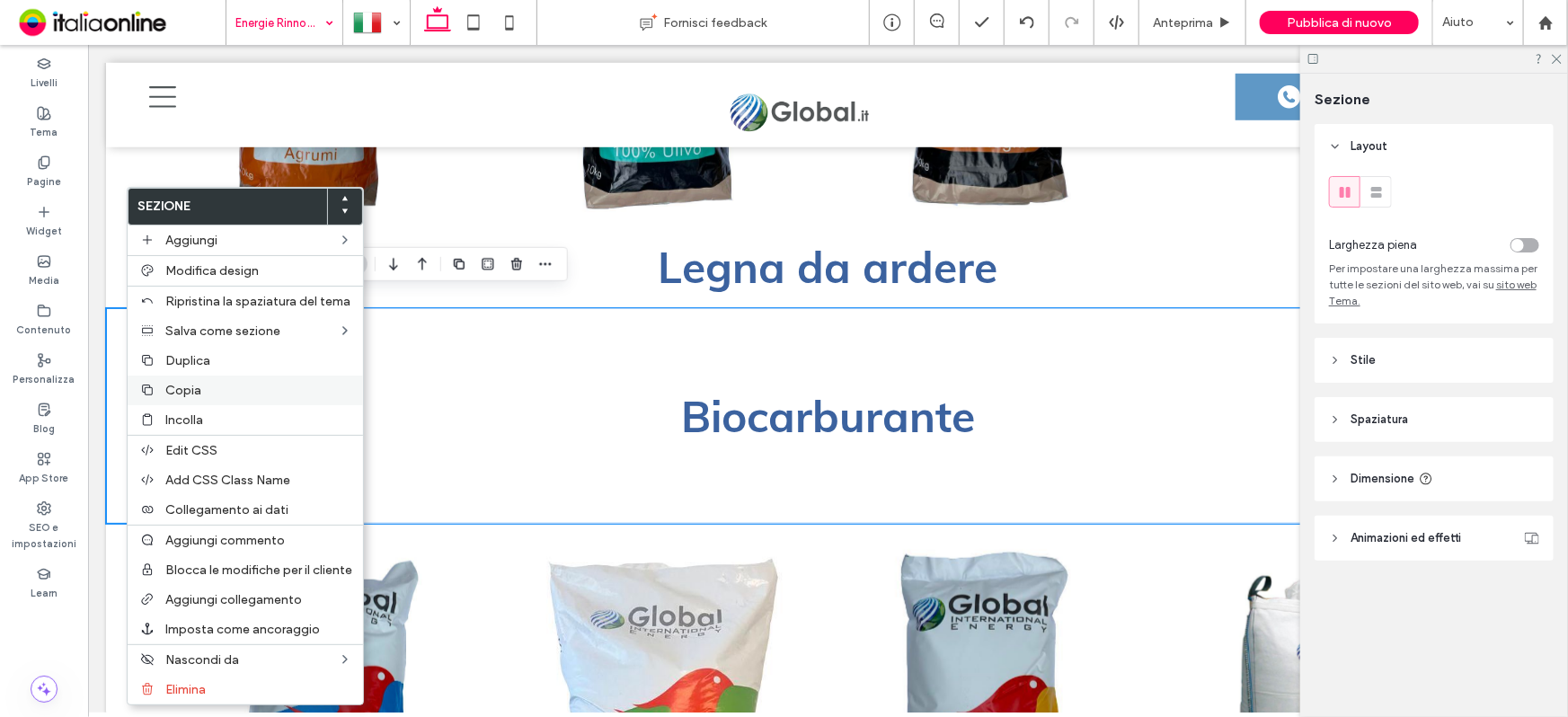
click at [242, 396] on label "Copia" at bounding box center [259, 390] width 187 height 16
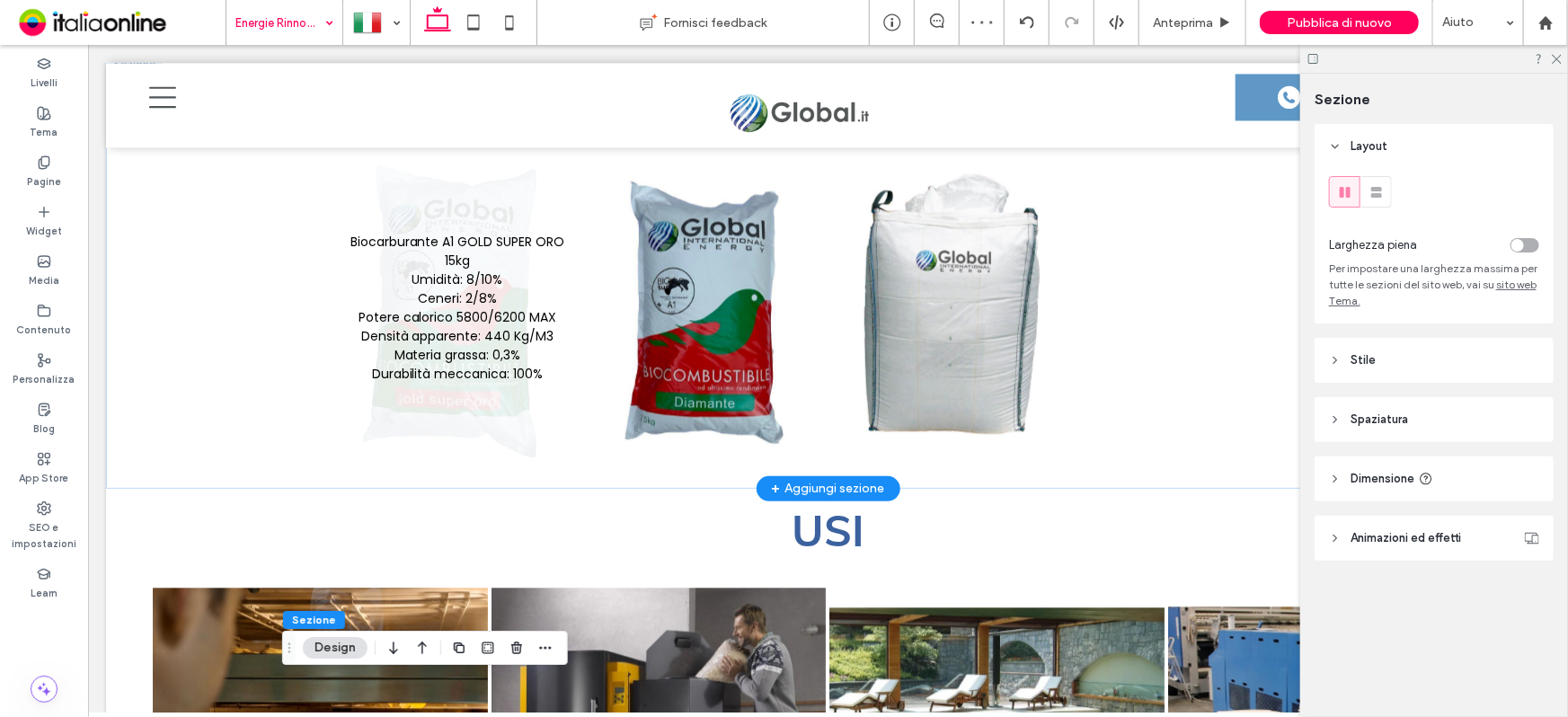
scroll to position [1983, 0]
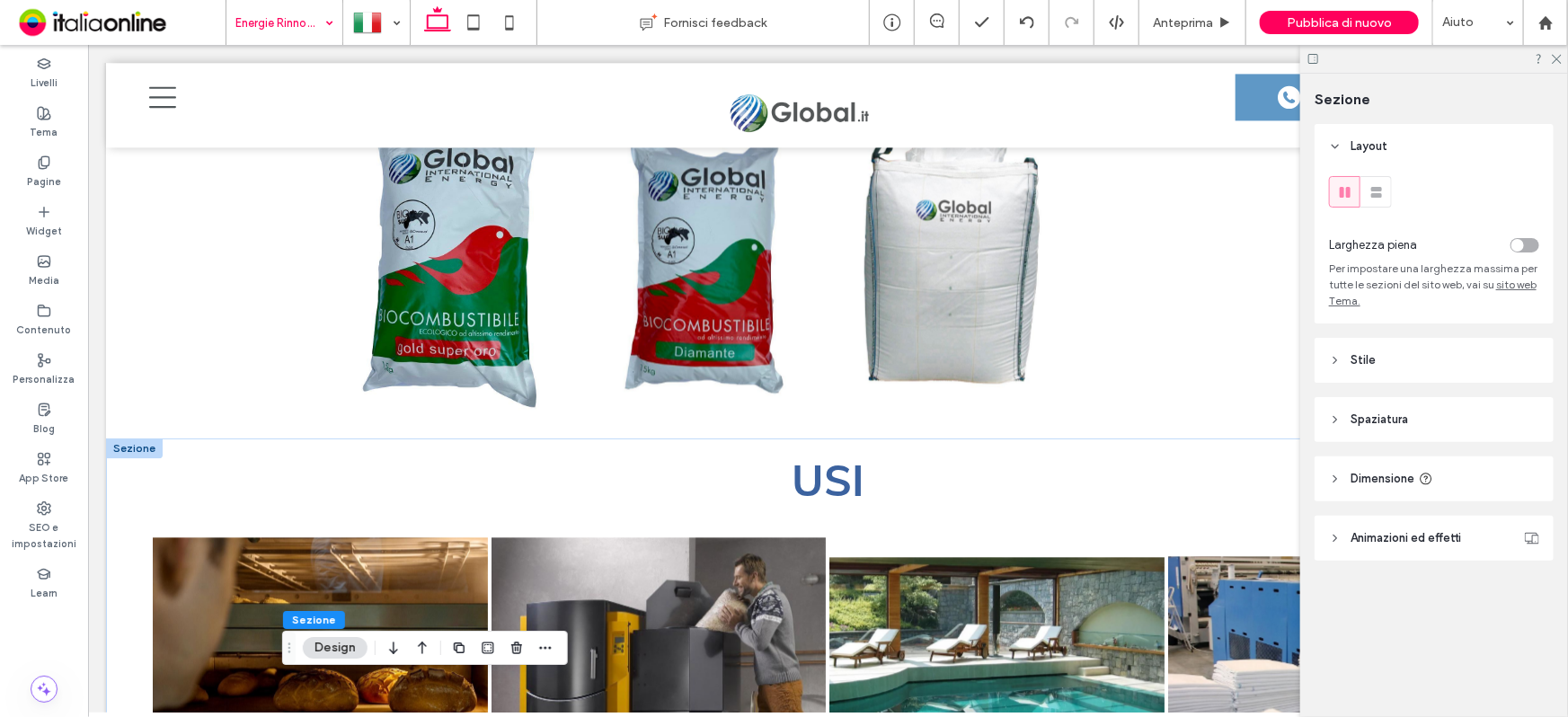
click at [120, 439] on div at bounding box center [134, 448] width 56 height 19
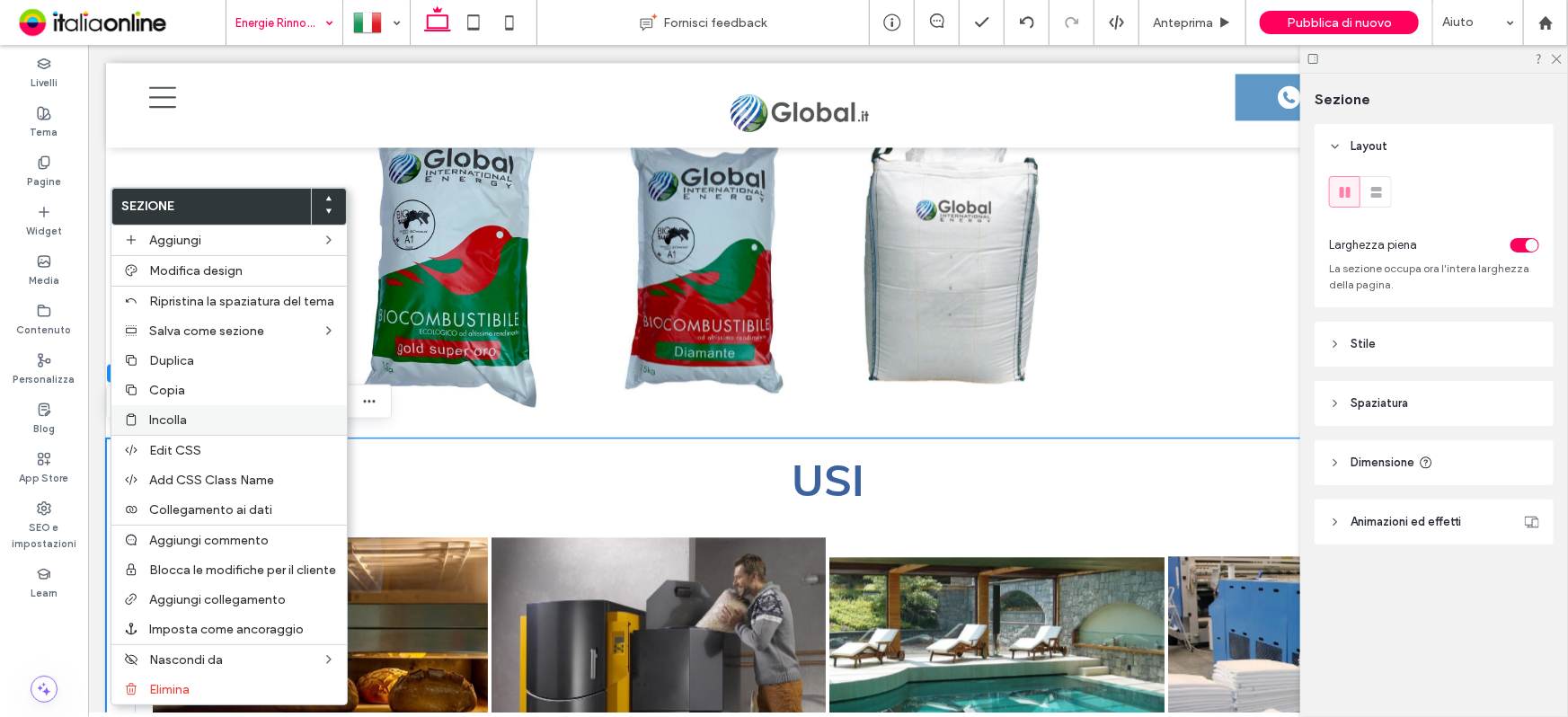
click at [187, 432] on div "Incolla" at bounding box center [229, 420] width 235 height 30
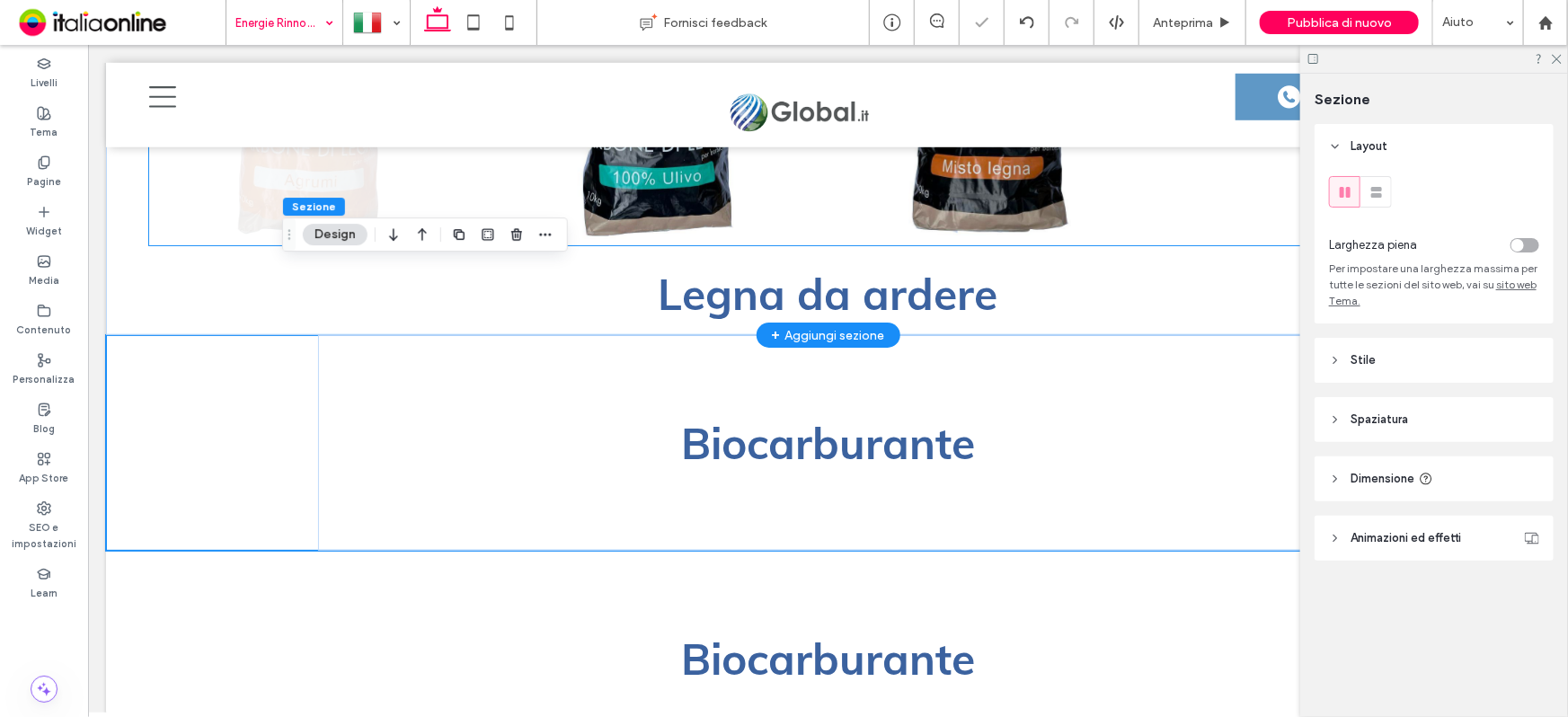
scroll to position [4136, 0]
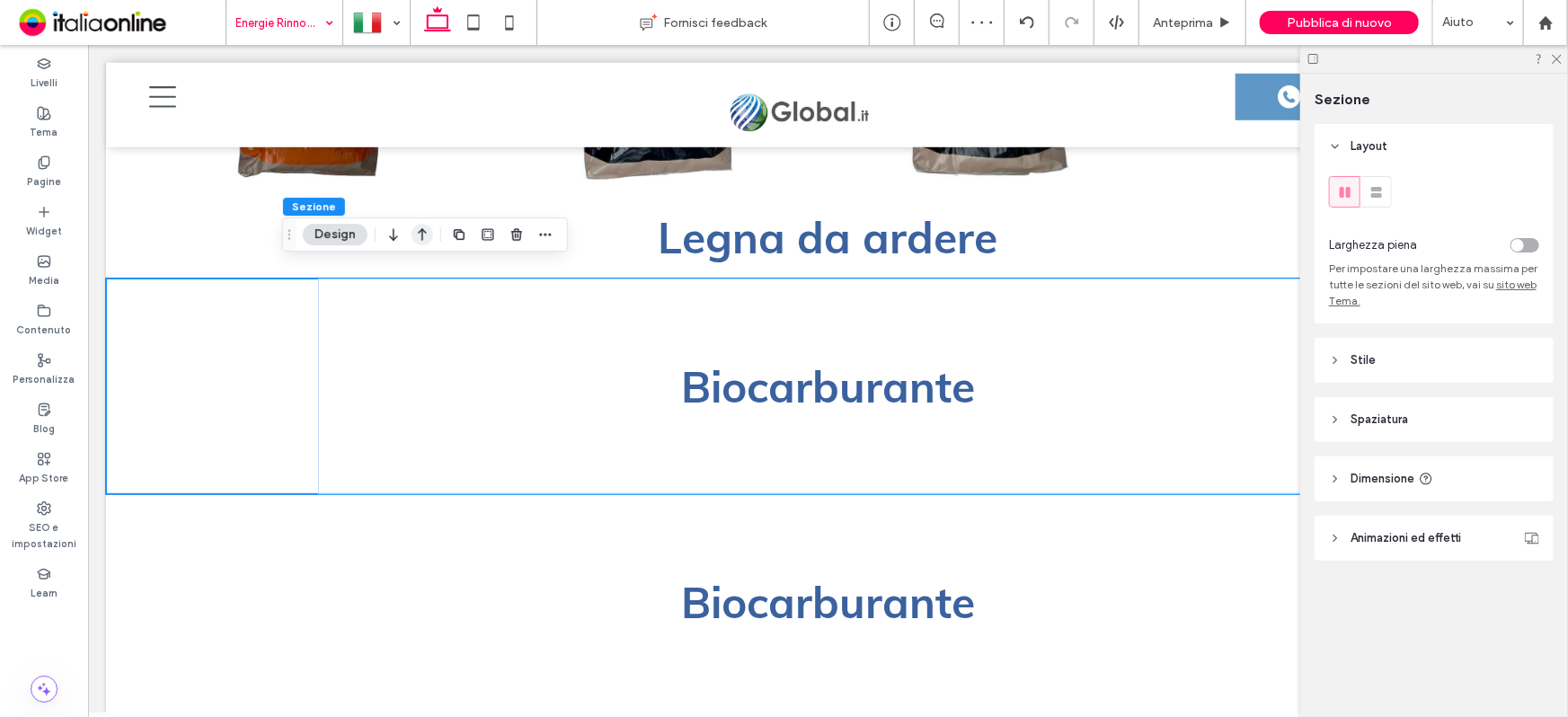
click at [413, 243] on icon "button" at bounding box center [422, 234] width 21 height 32
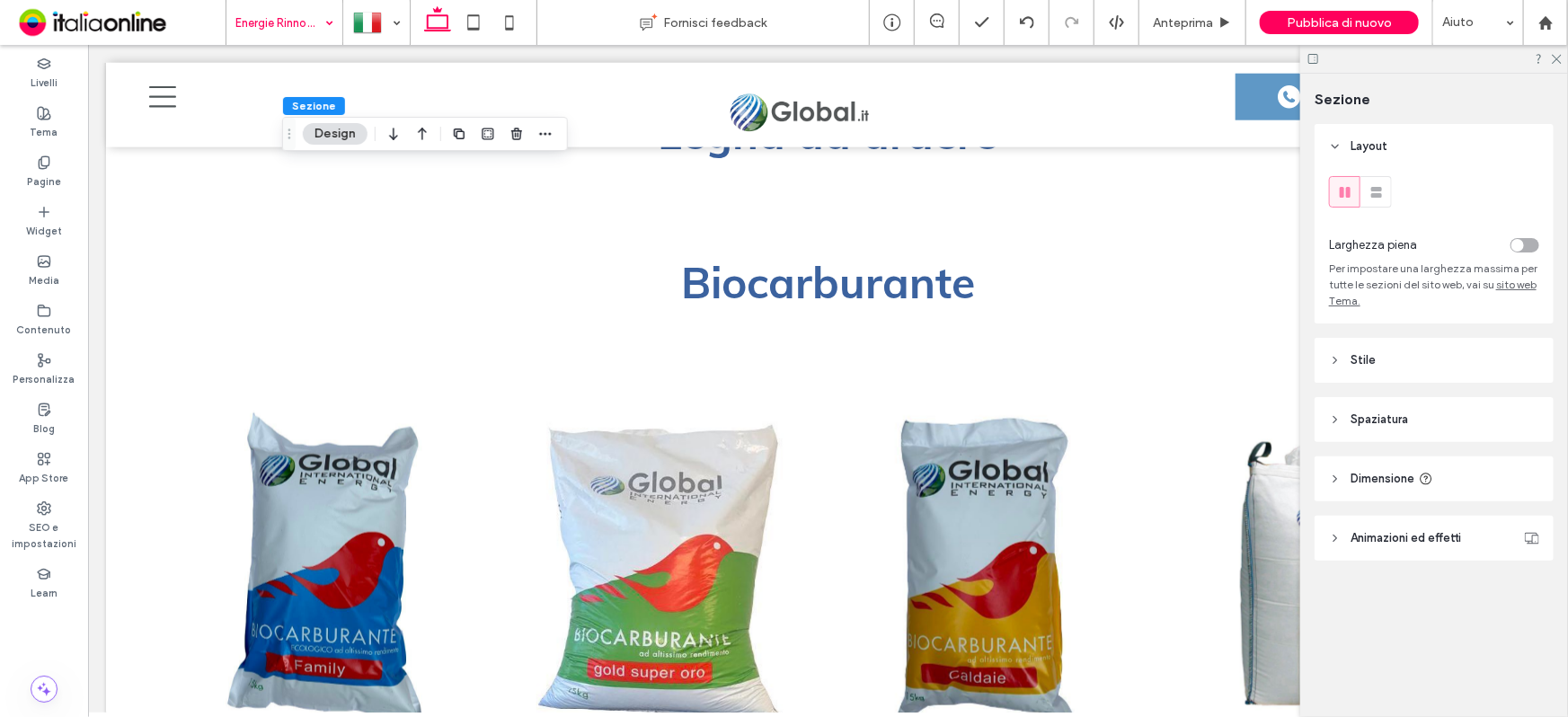
scroll to position [4601, 0]
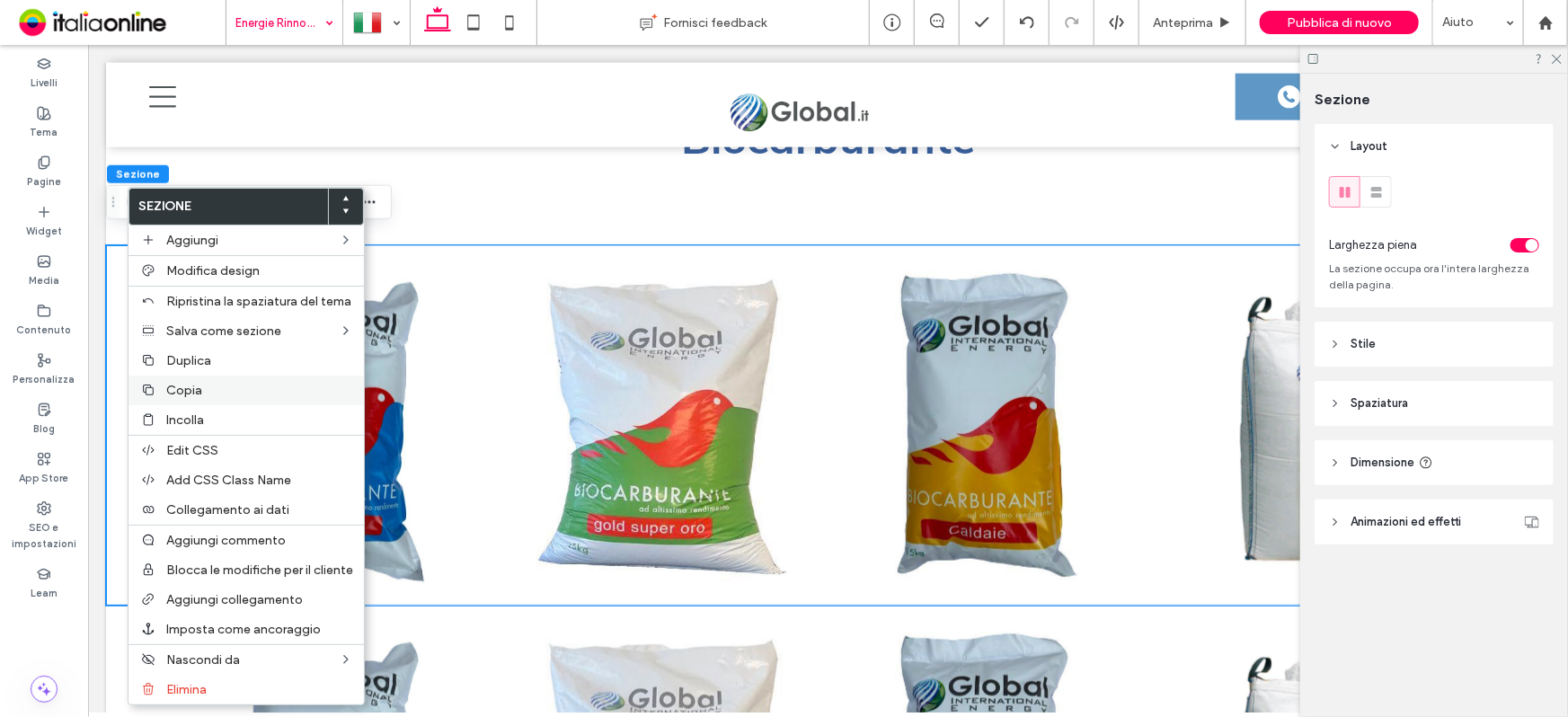
click at [174, 398] on span "Copia" at bounding box center [184, 390] width 36 height 16
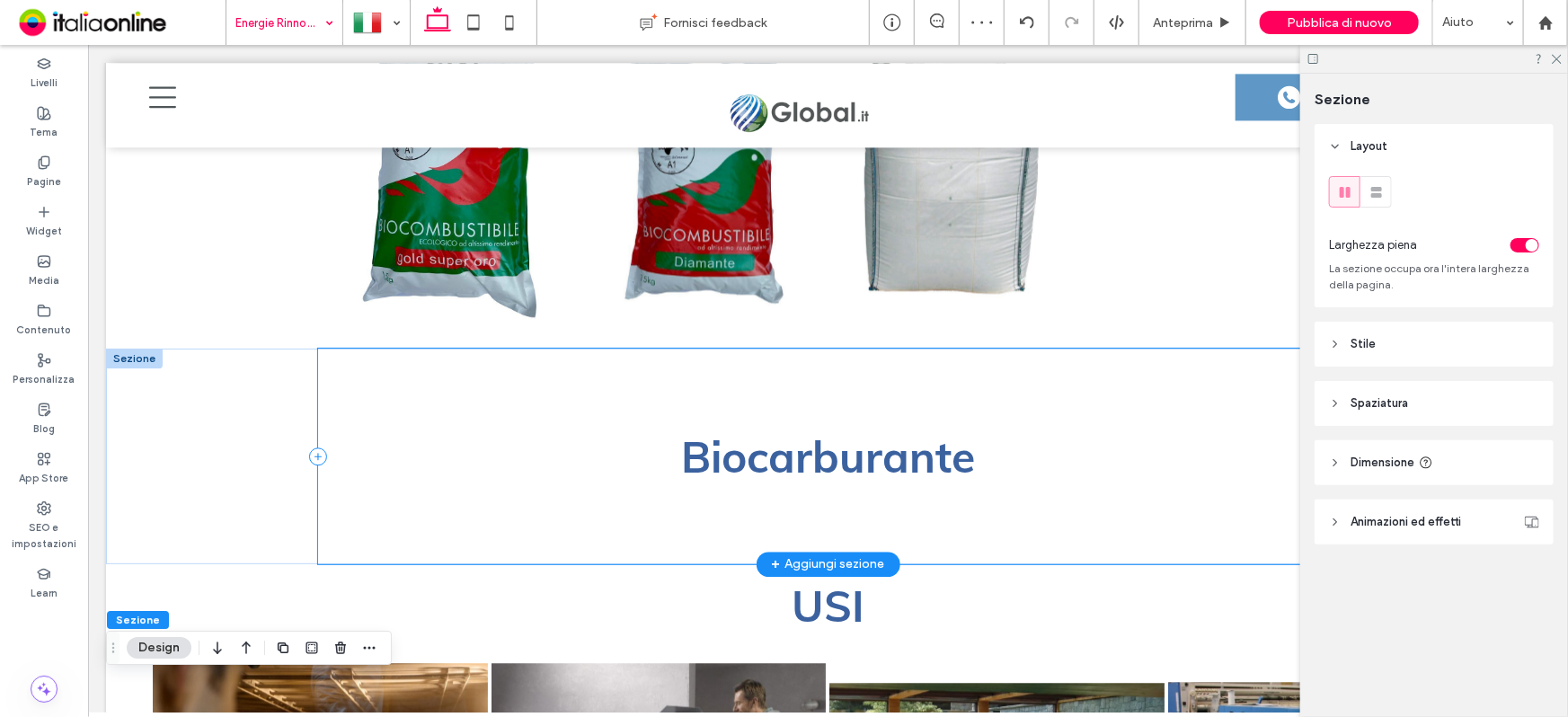
scroll to position [2231, 0]
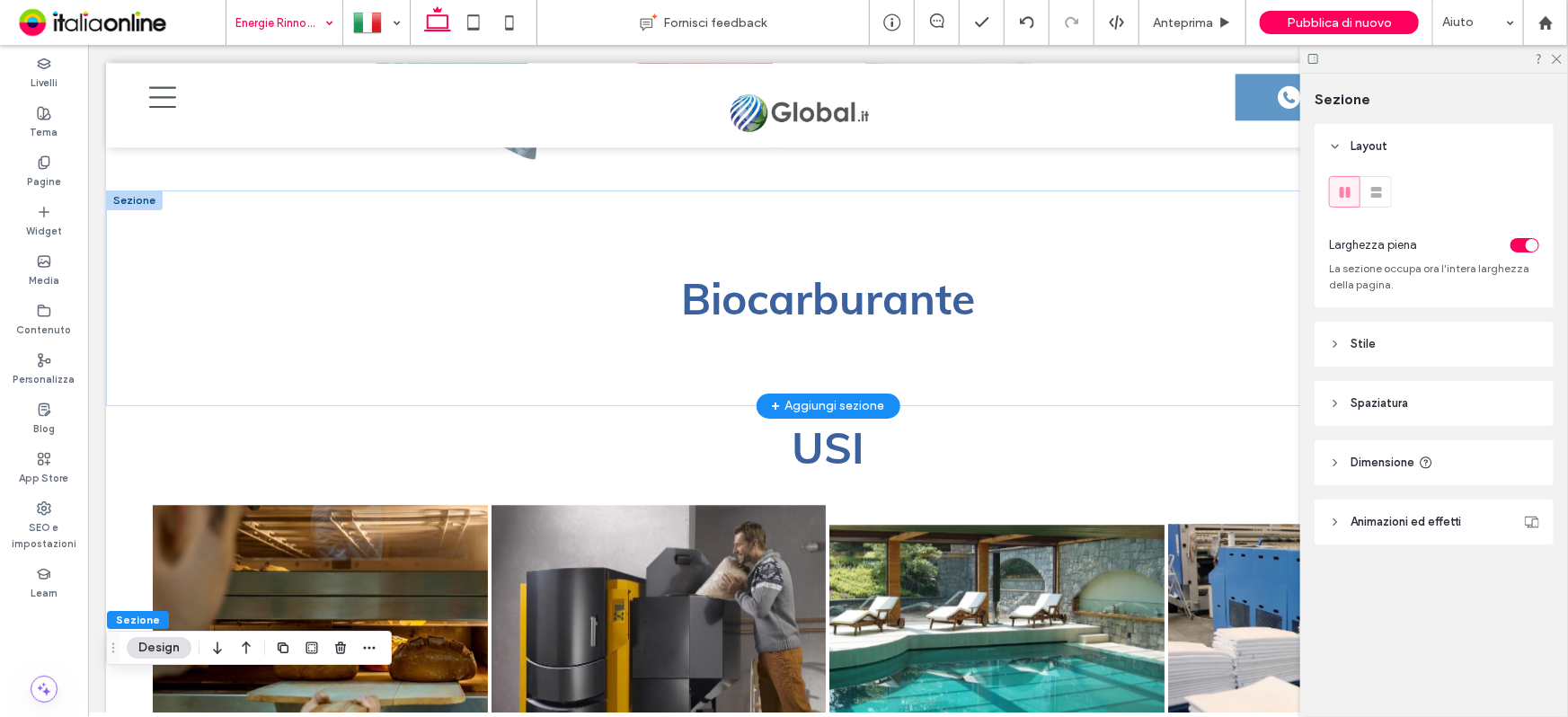
click at [128, 198] on div at bounding box center [134, 200] width 56 height 19
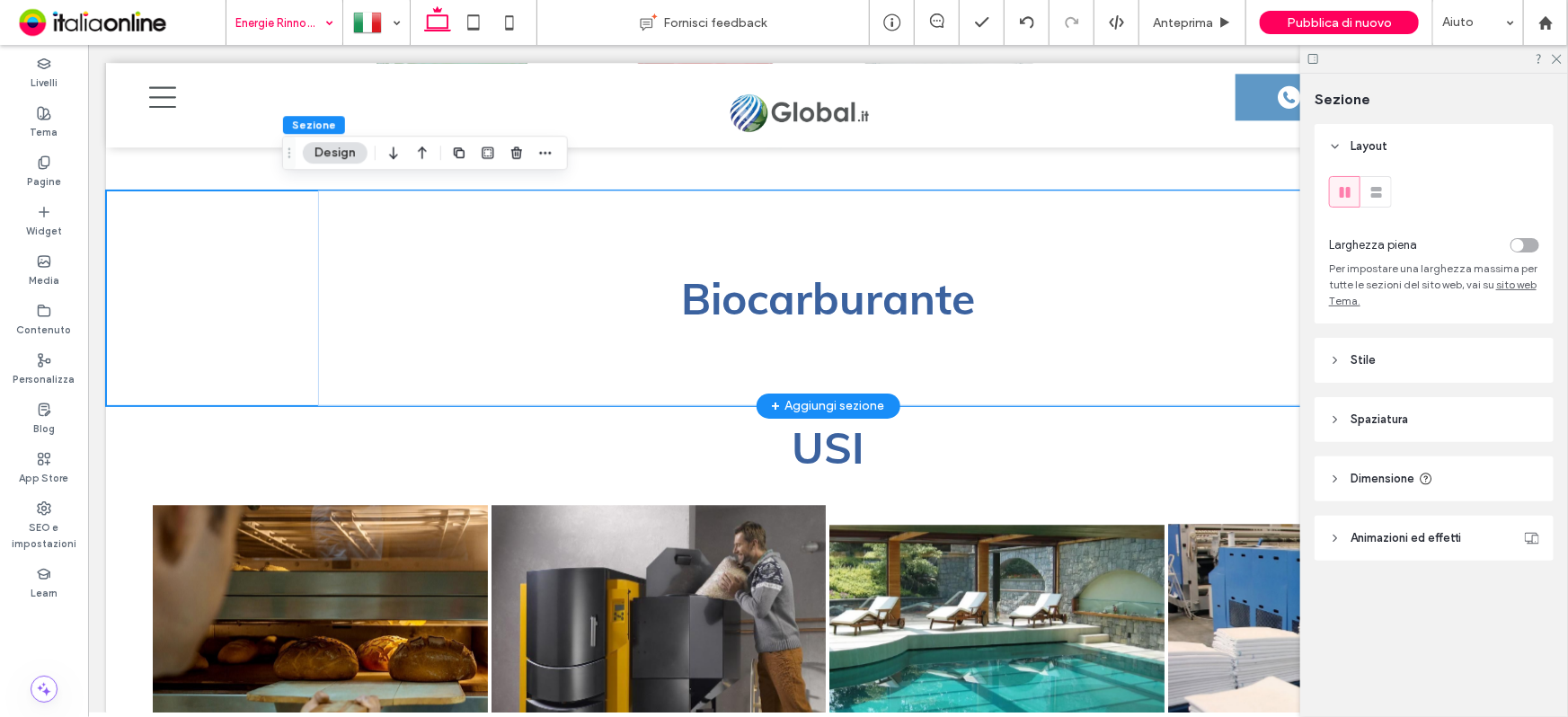
click at [145, 239] on div "Biocarburante" at bounding box center [827, 297] width 1444 height 216
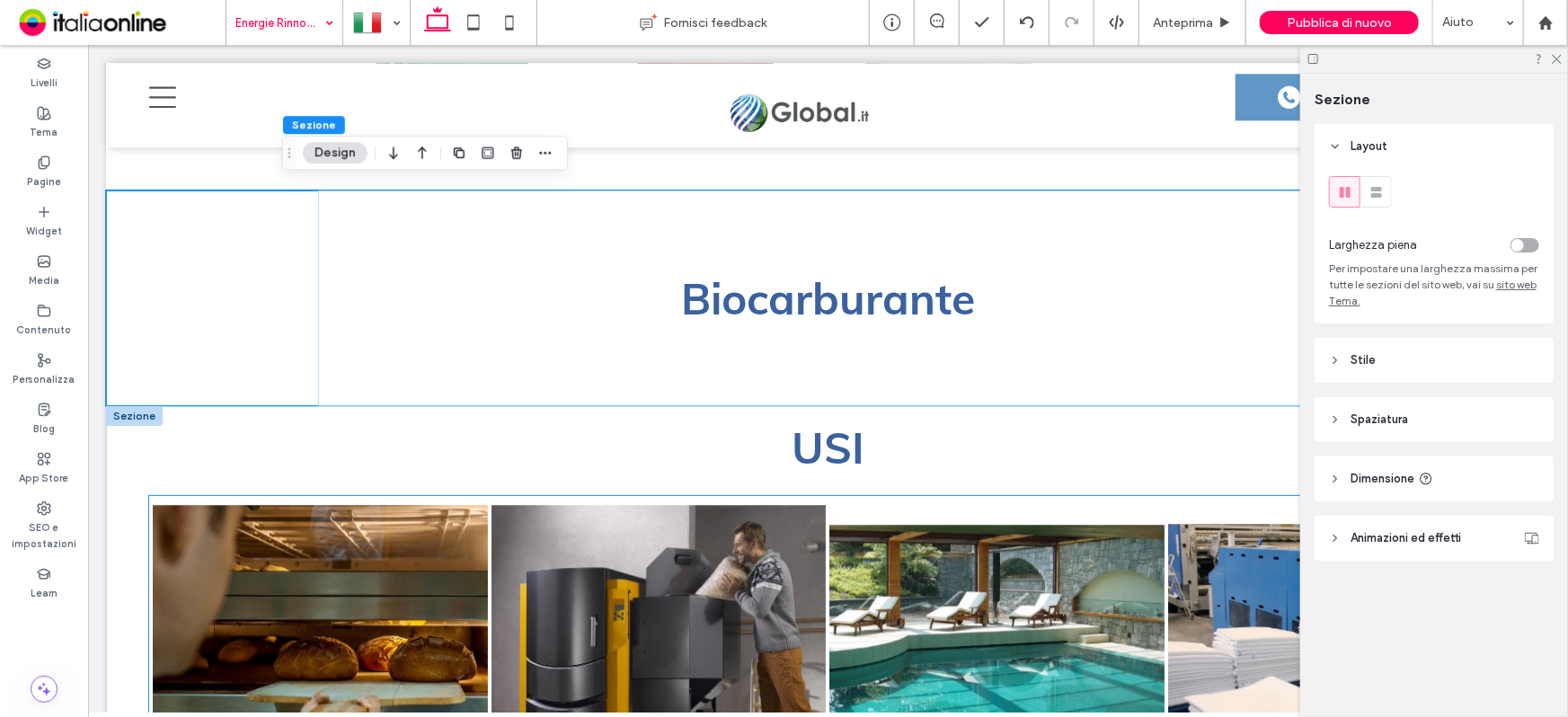
click at [415, 499] on link at bounding box center [320, 661] width 335 height 325
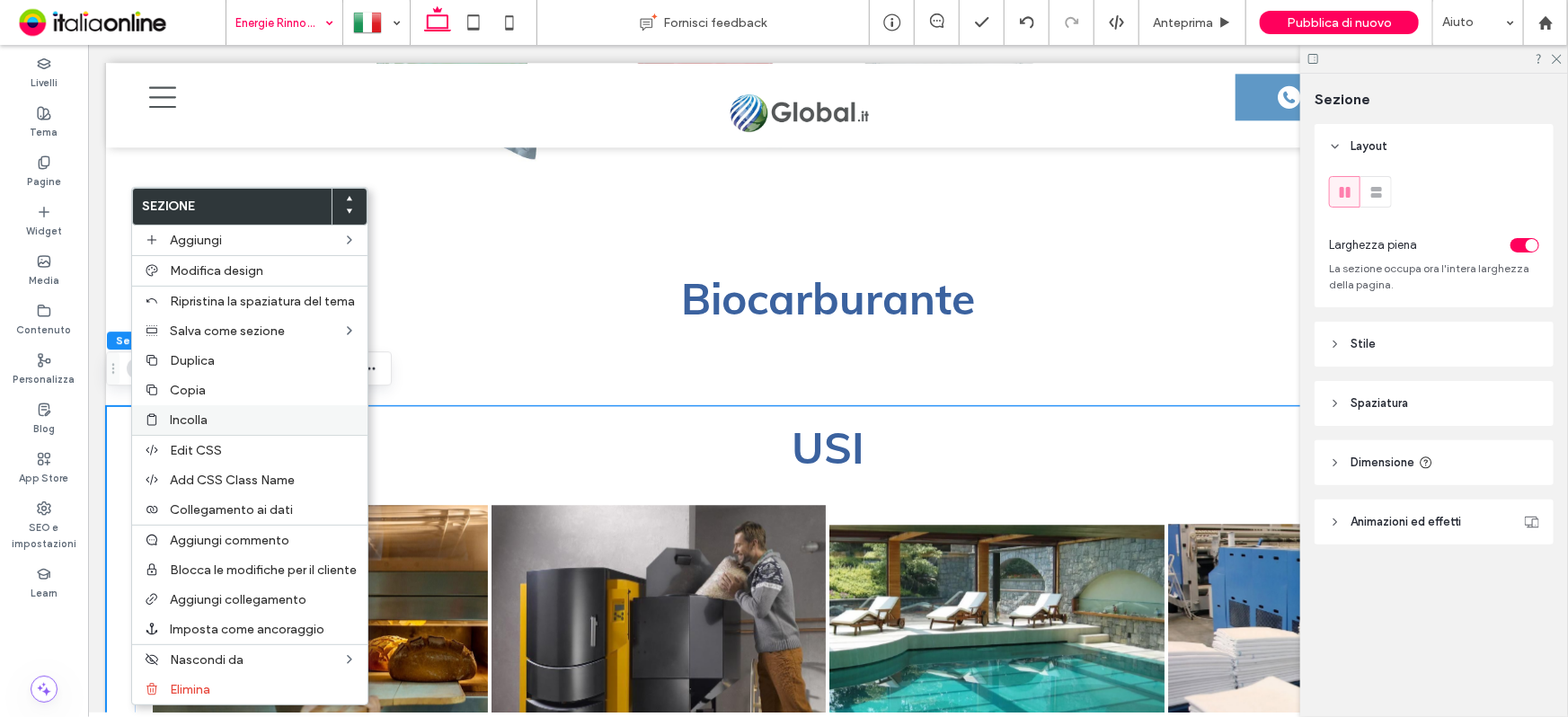
click at [190, 421] on span "Incolla" at bounding box center [188, 421] width 38 height 16
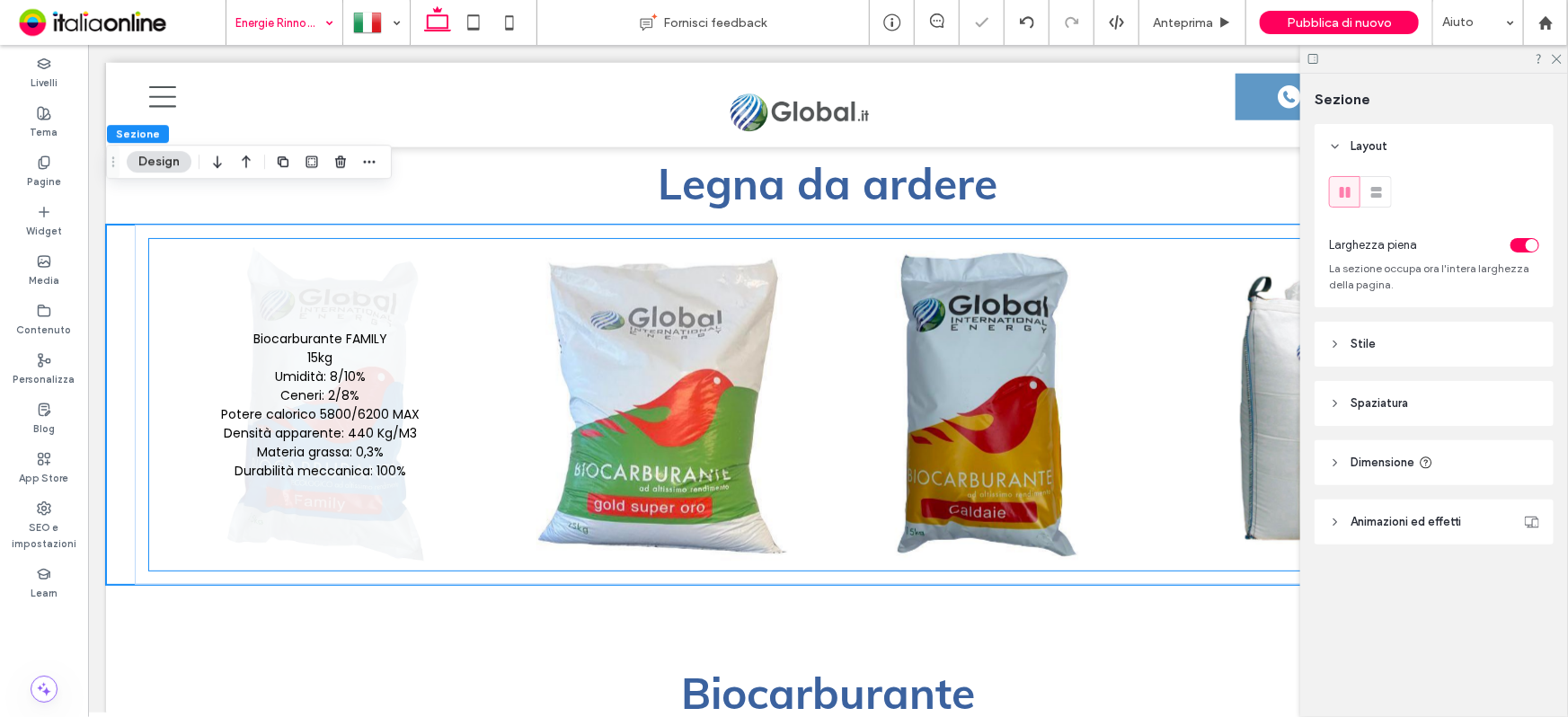
scroll to position [4425, 0]
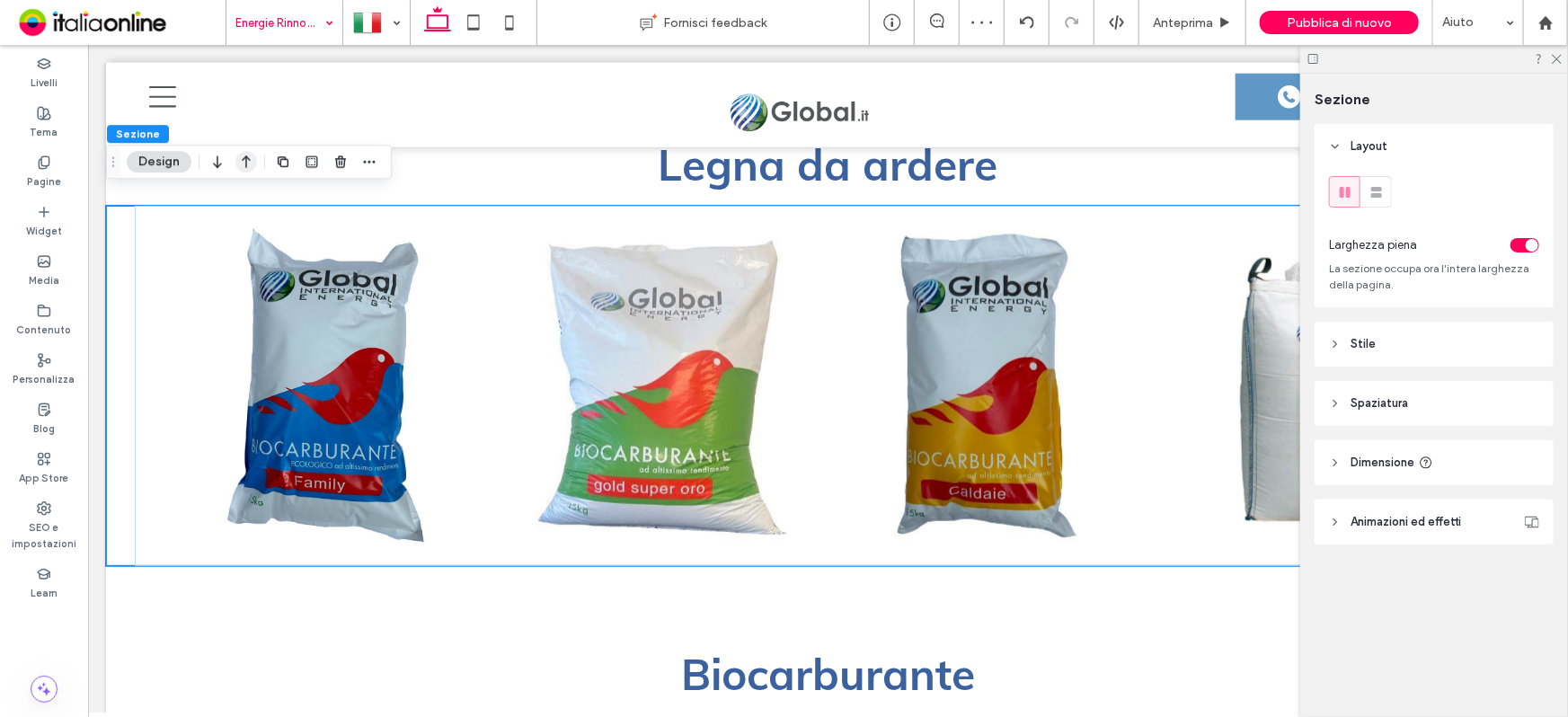
click at [236, 162] on icon "button" at bounding box center [246, 161] width 21 height 32
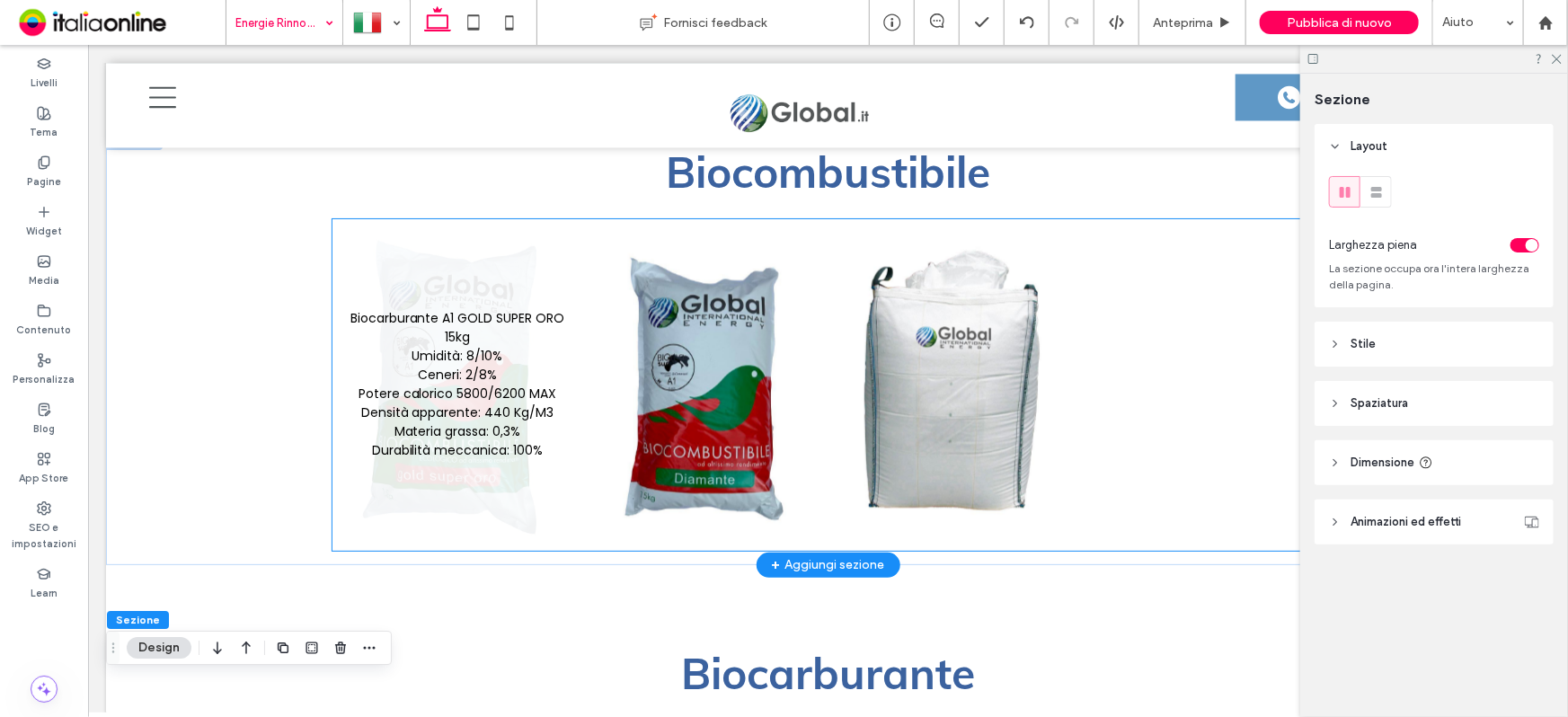
scroll to position [1785, 0]
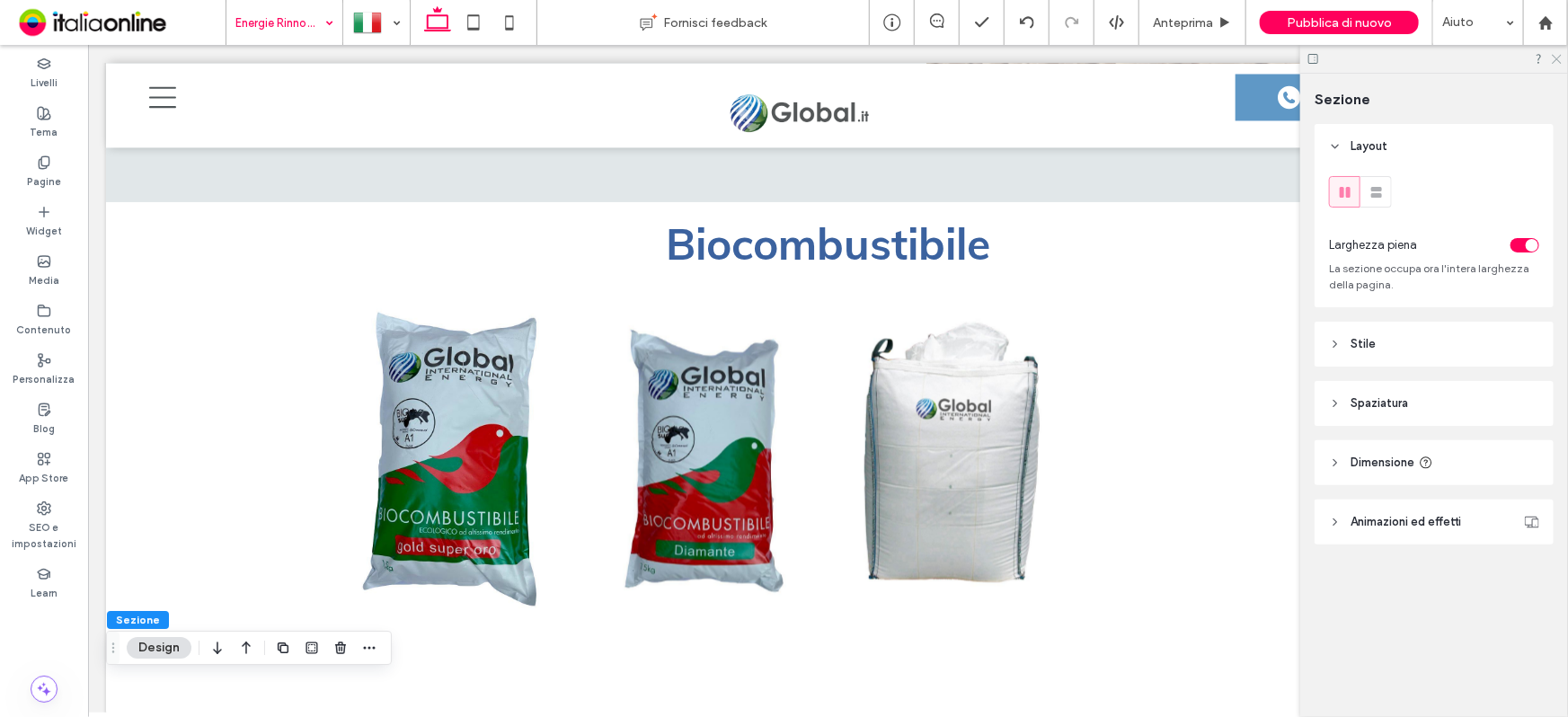
click at [1553, 63] on icon at bounding box center [1555, 58] width 12 height 12
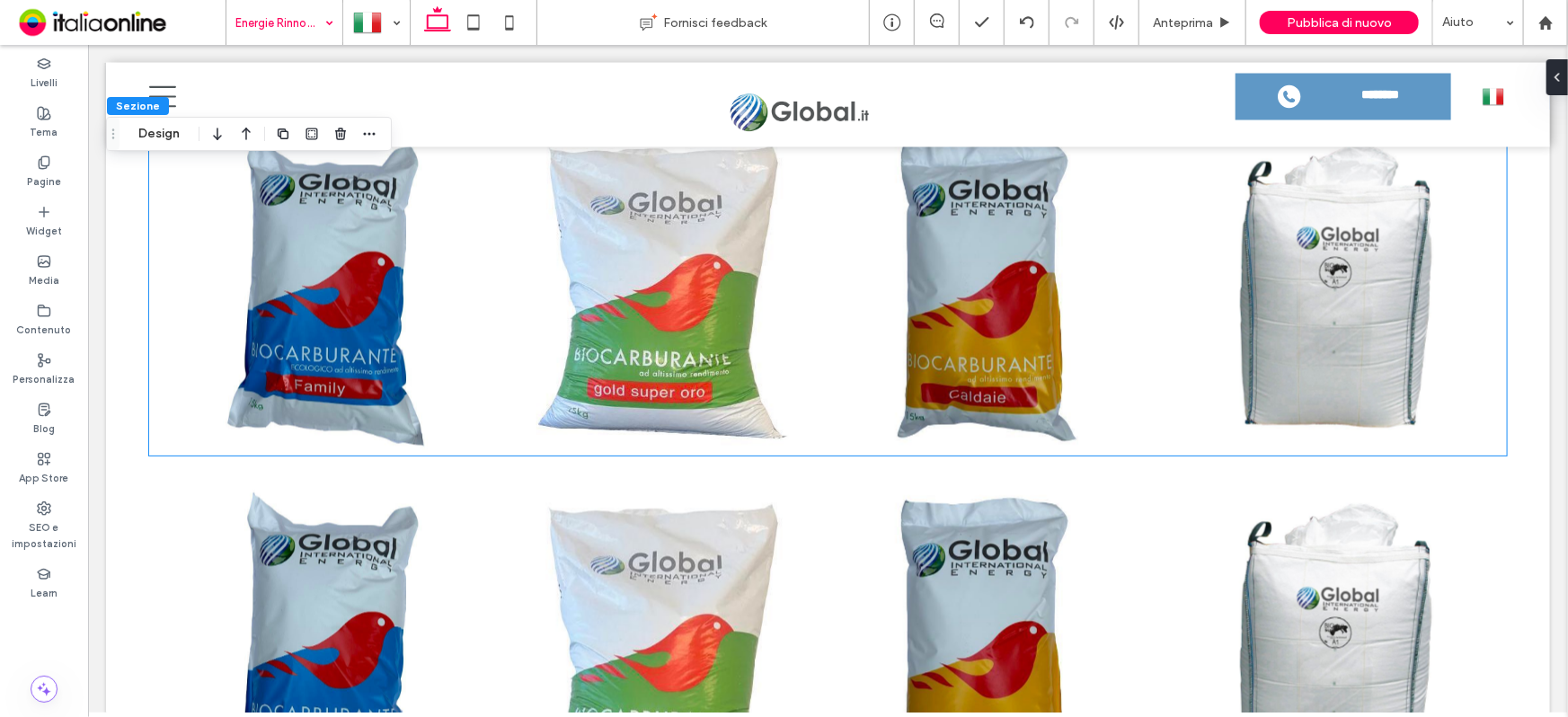
scroll to position [5216, 0]
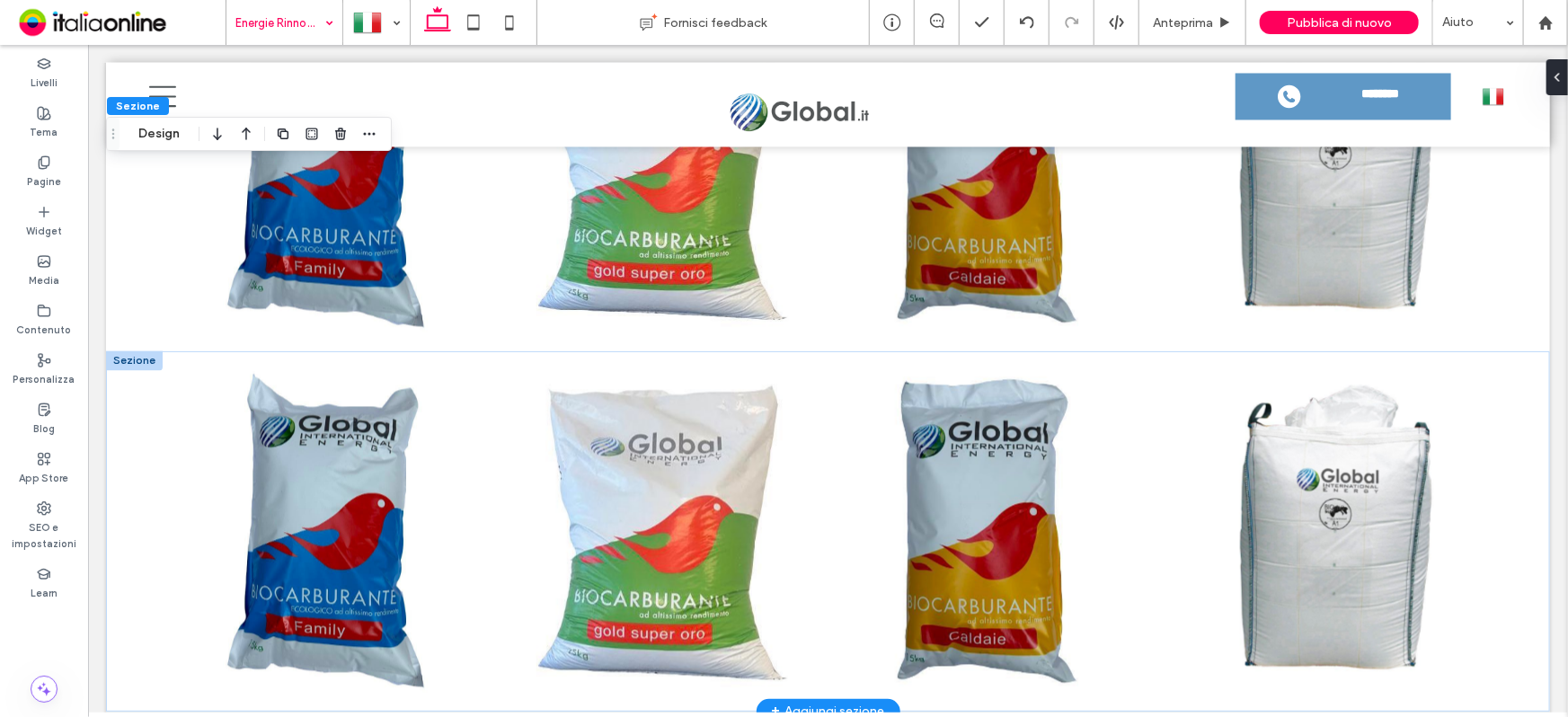
click at [136, 351] on div at bounding box center [134, 360] width 56 height 19
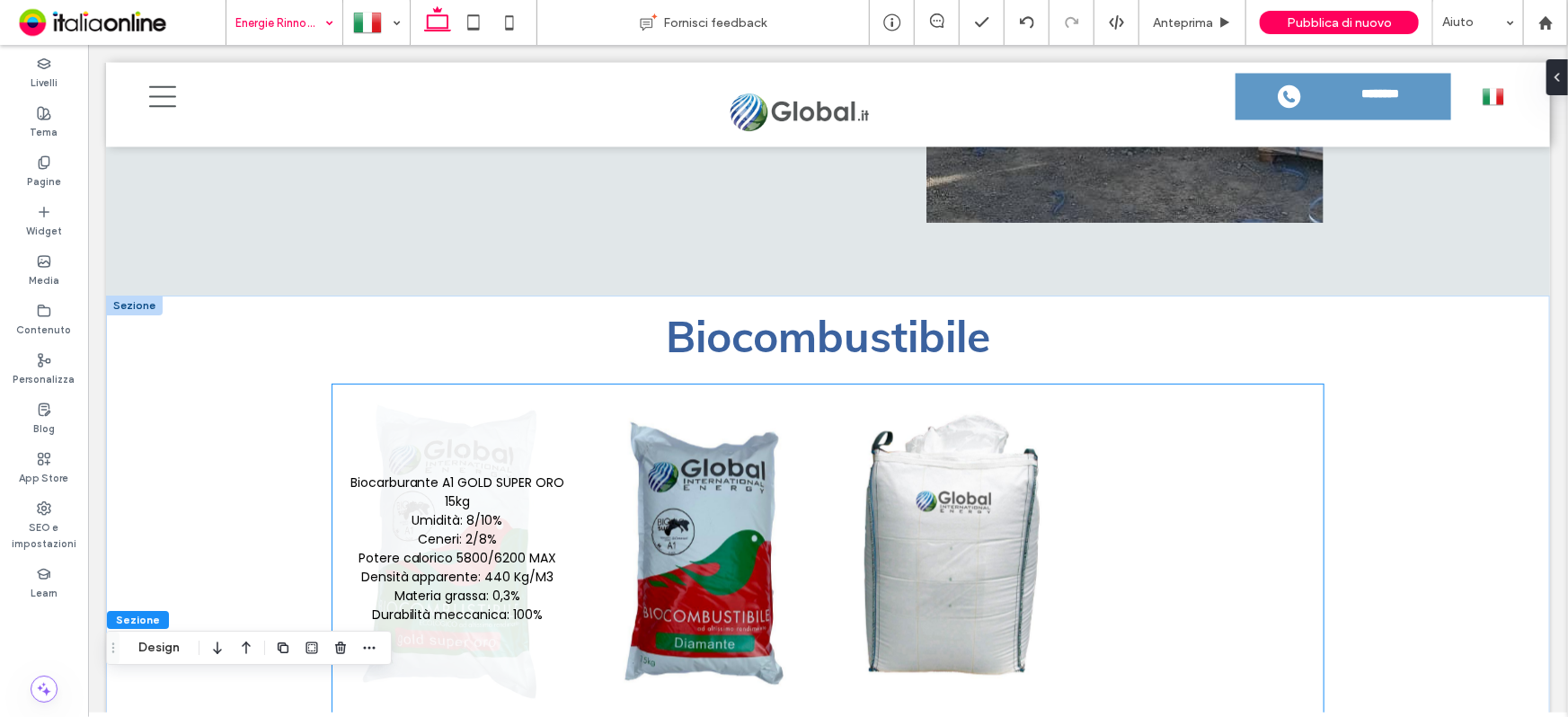
scroll to position [1769, 0]
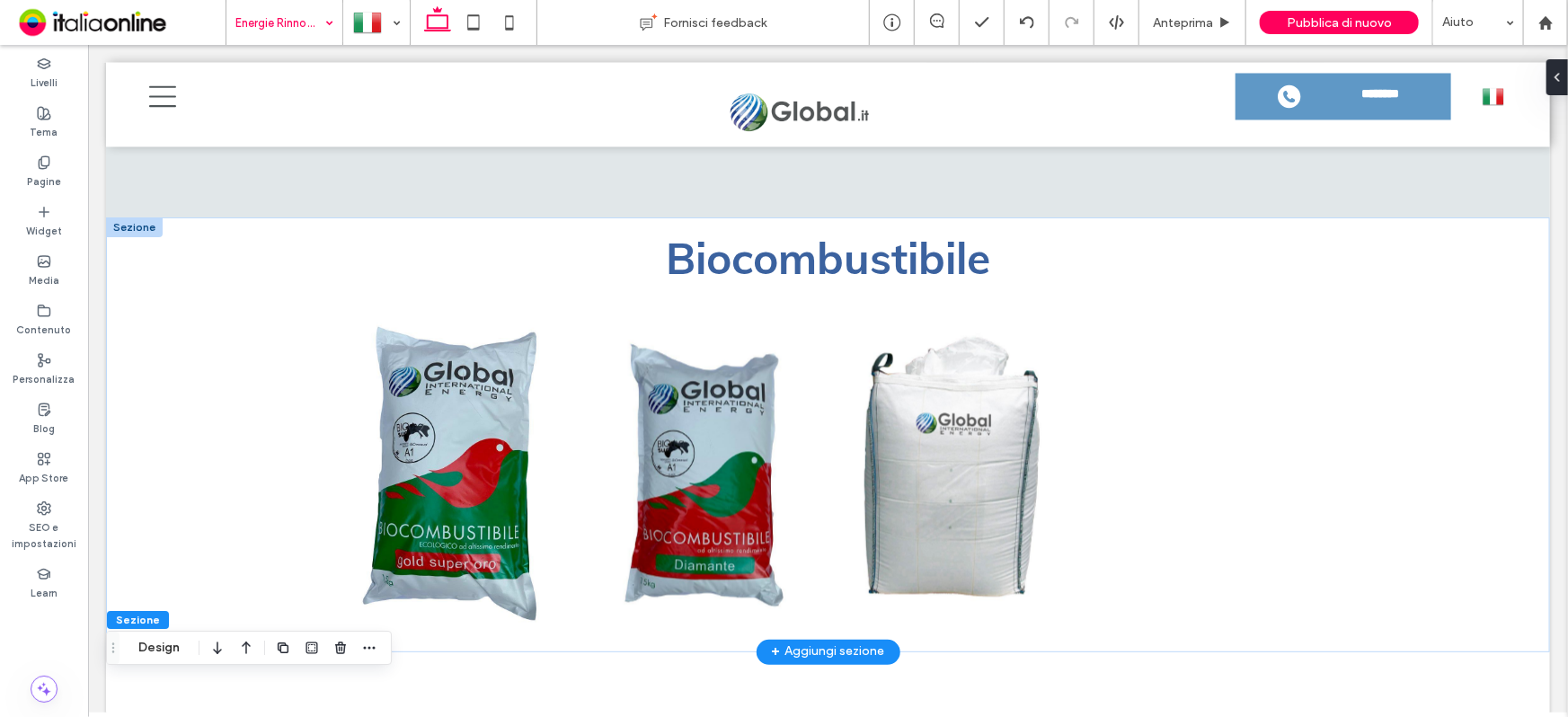
click at [138, 223] on div at bounding box center [134, 227] width 56 height 19
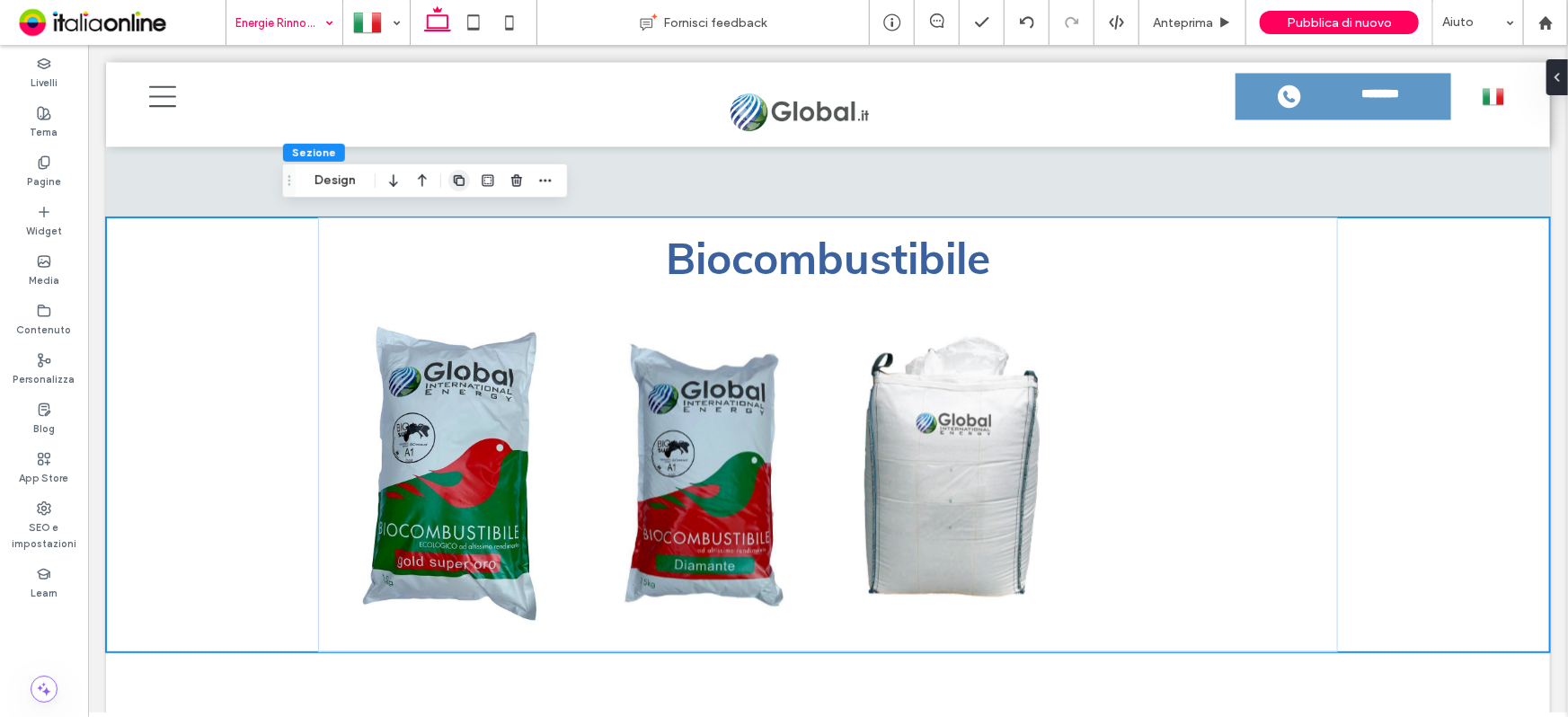
click at [459, 179] on icon "button" at bounding box center [459, 180] width 15 height 15
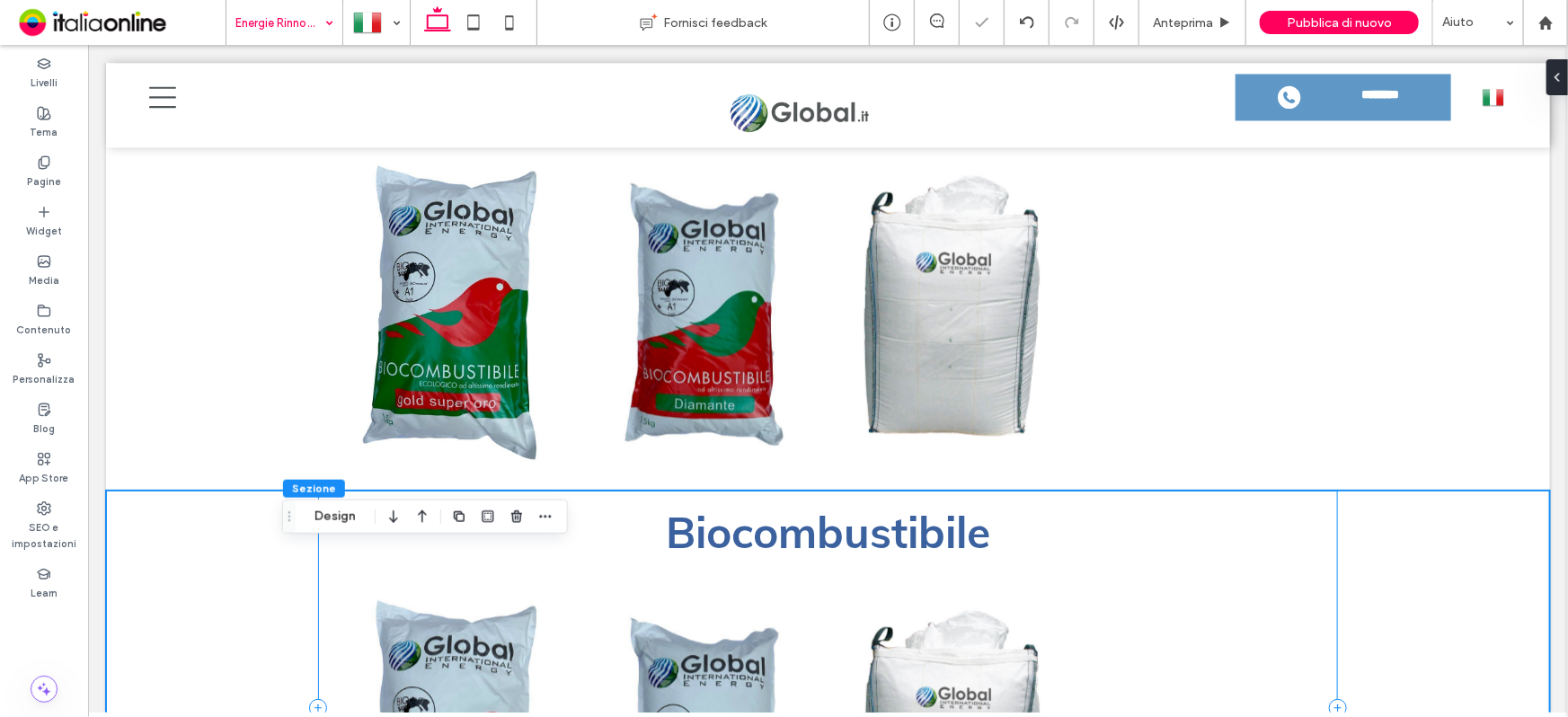
scroll to position [1932, 0]
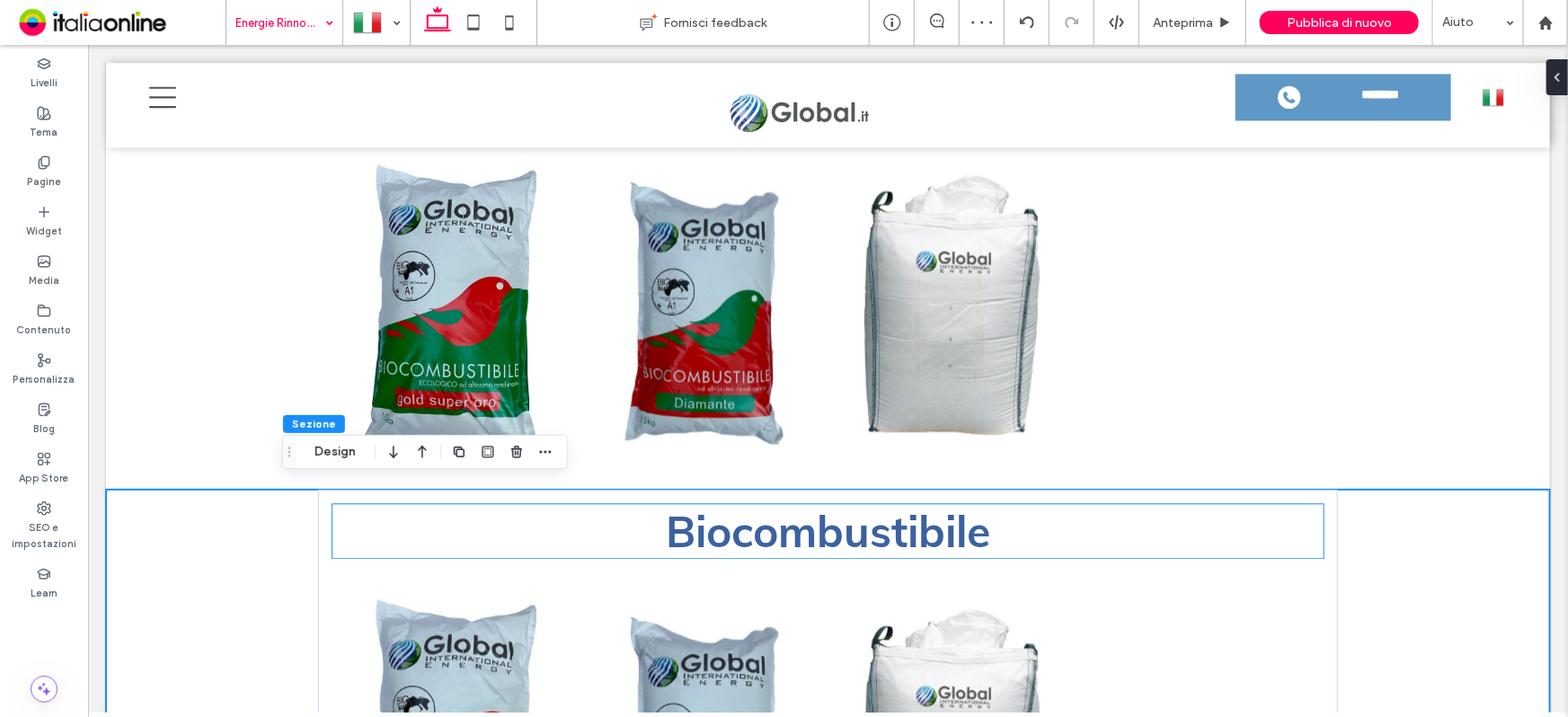
click at [1293, 520] on h2 "Biocombustibile" at bounding box center [827, 530] width 992 height 54
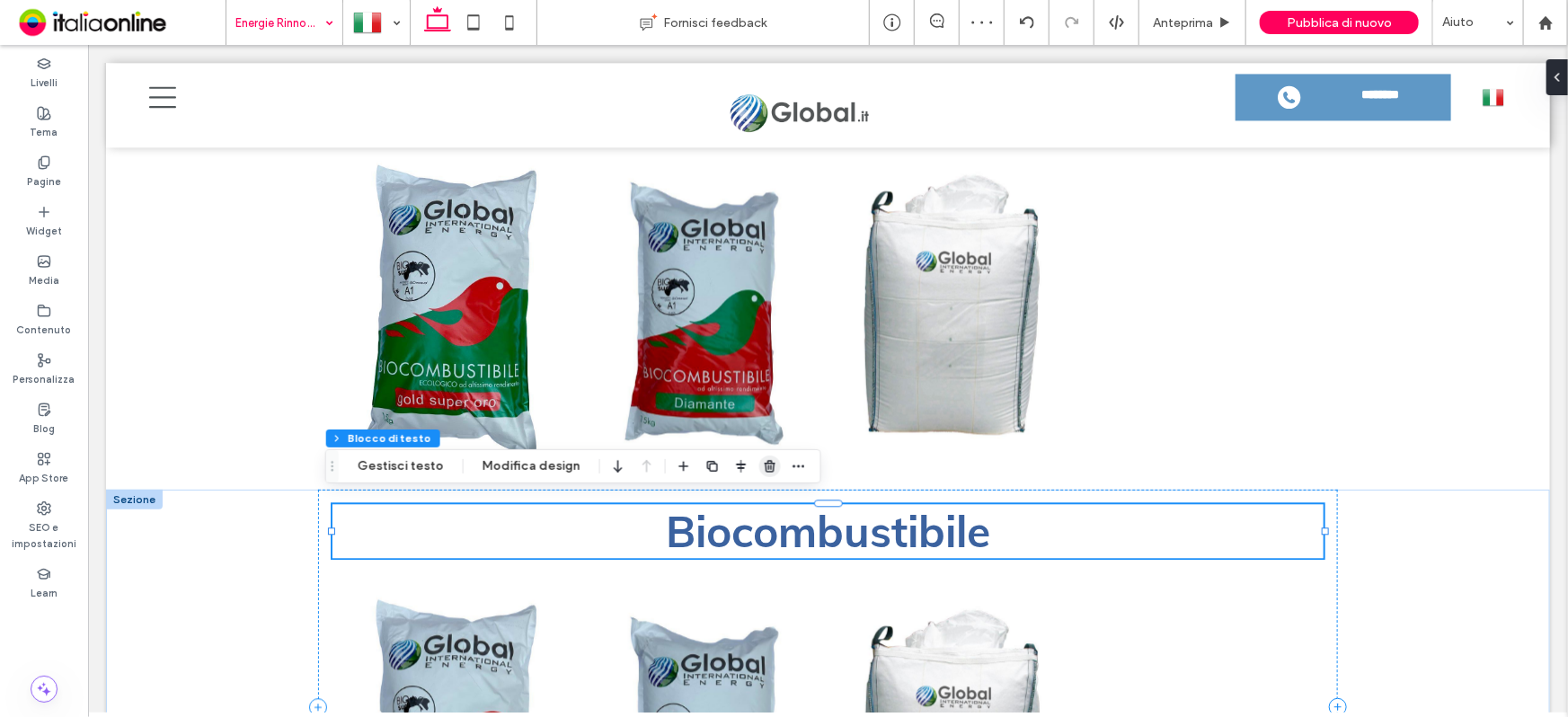
click at [764, 467] on use "button" at bounding box center [769, 466] width 11 height 12
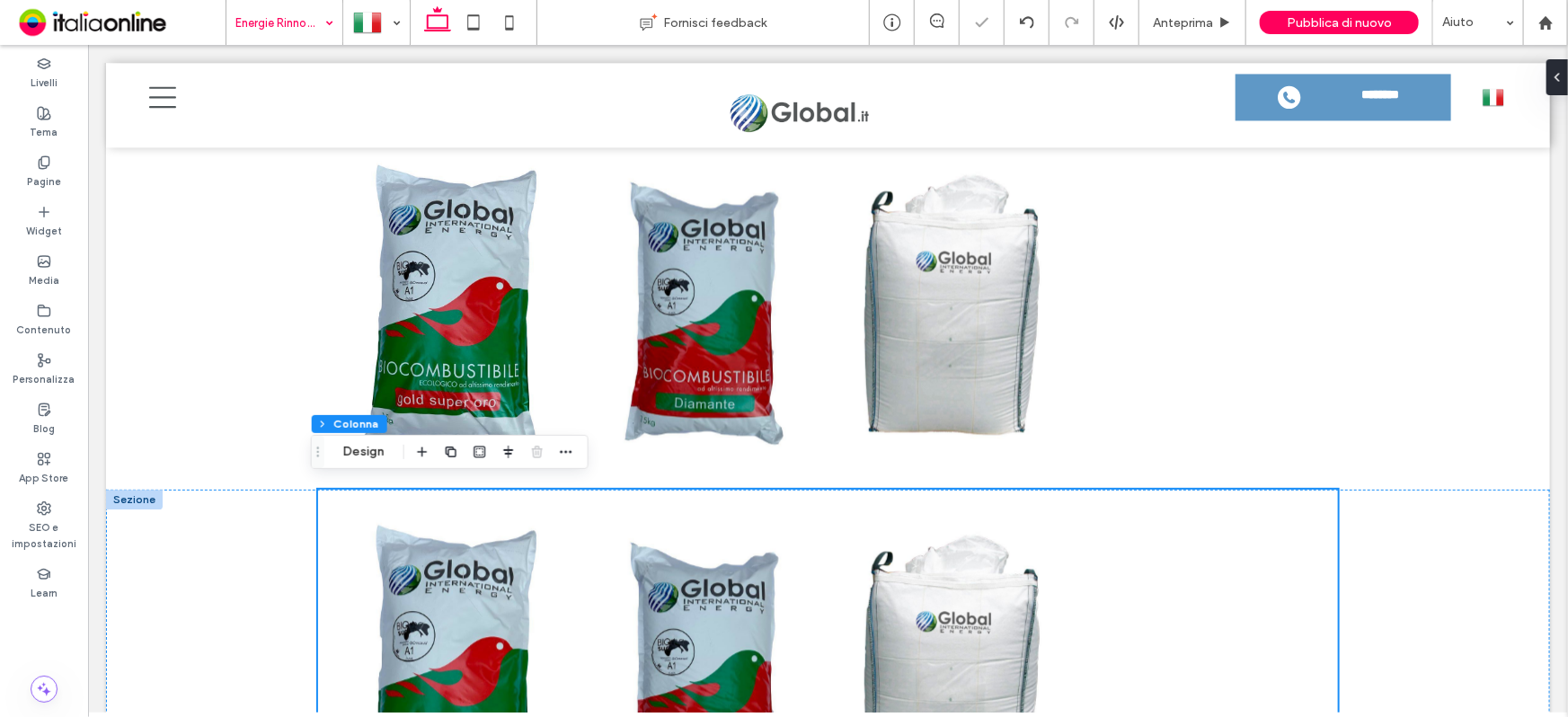
click at [140, 497] on div at bounding box center [134, 499] width 56 height 19
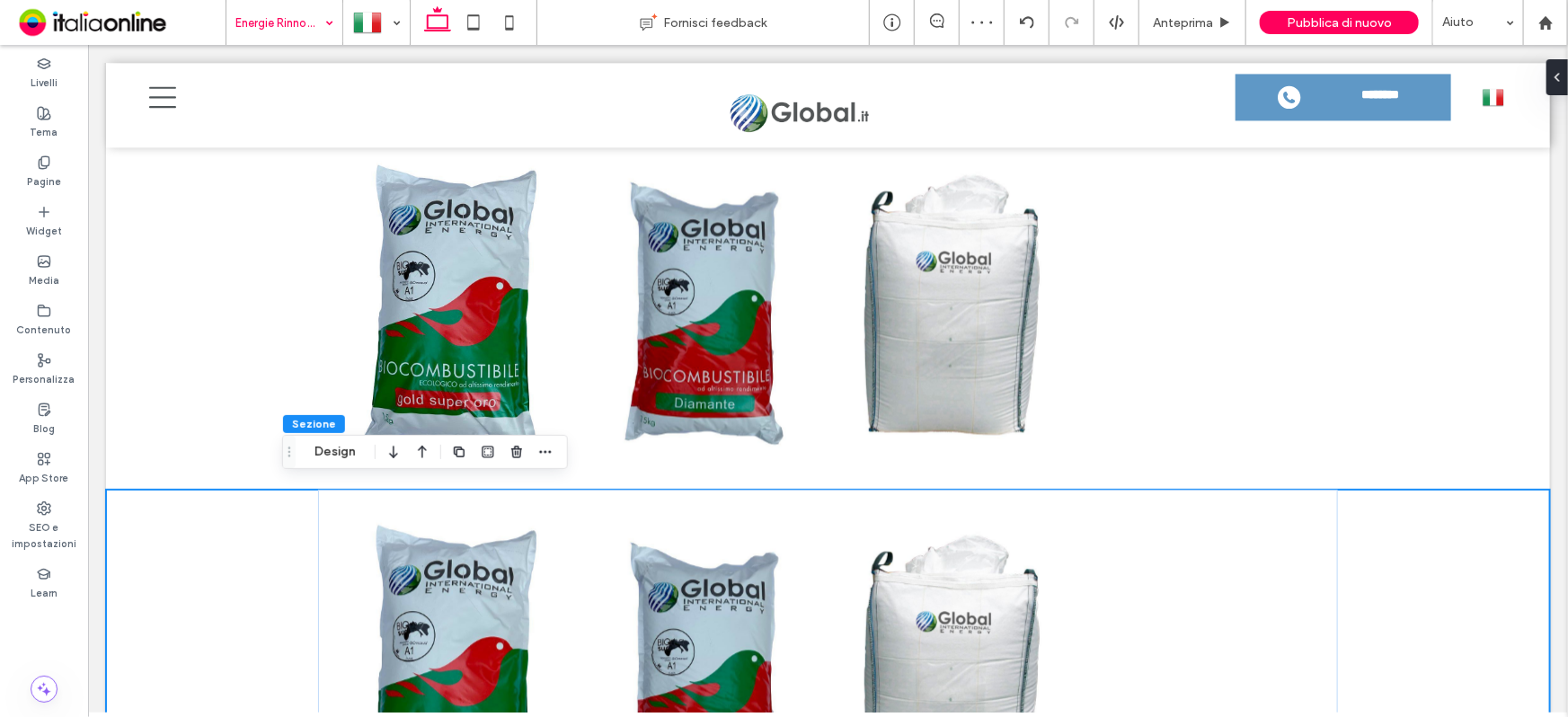
click at [229, 555] on div "Biocarburante A1 GOLD SUPER ORO 15kg Umidità: 8/10% Ceneri: 2/8% Potere caloric…" at bounding box center [827, 670] width 1444 height 360
click at [548, 452] on icon "button" at bounding box center [545, 452] width 15 height 15
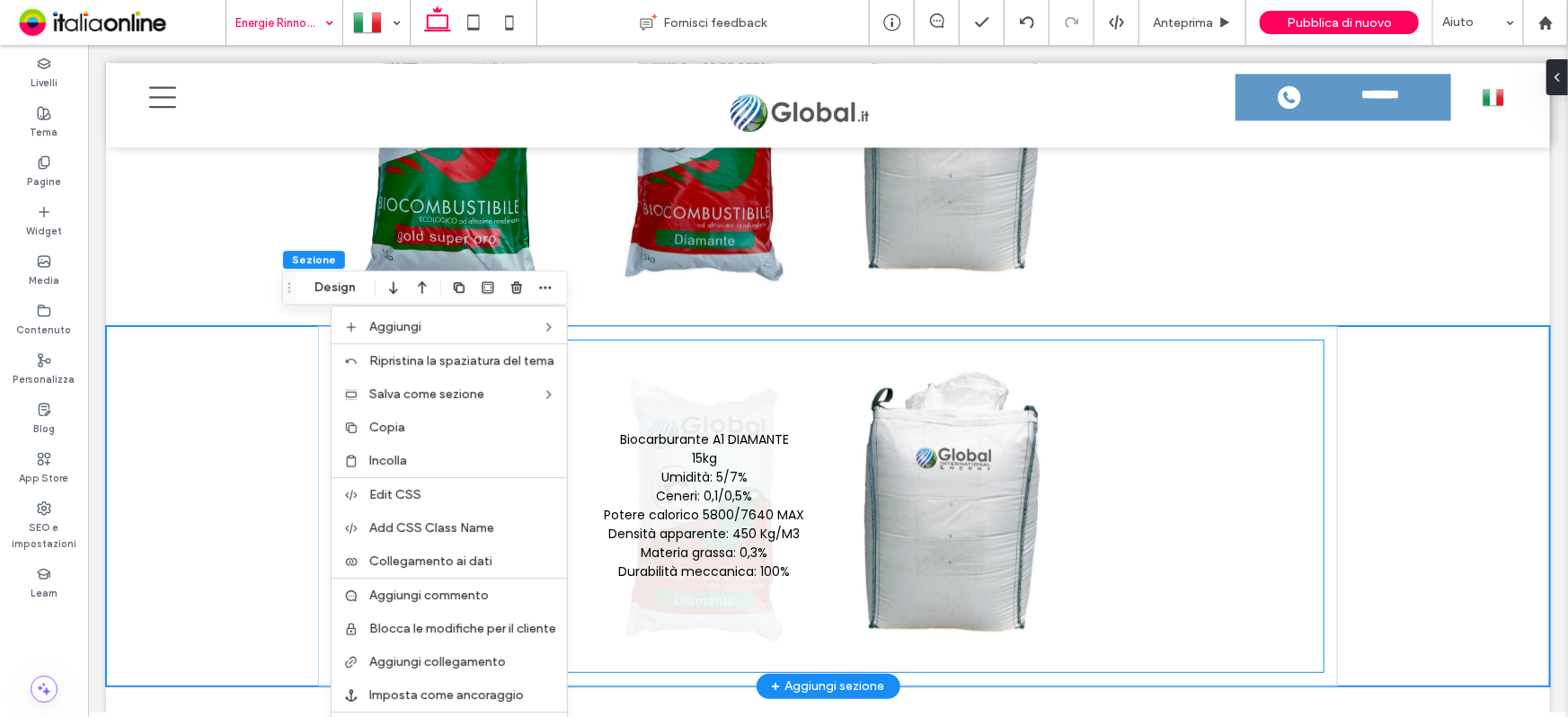
scroll to position [2177, 0]
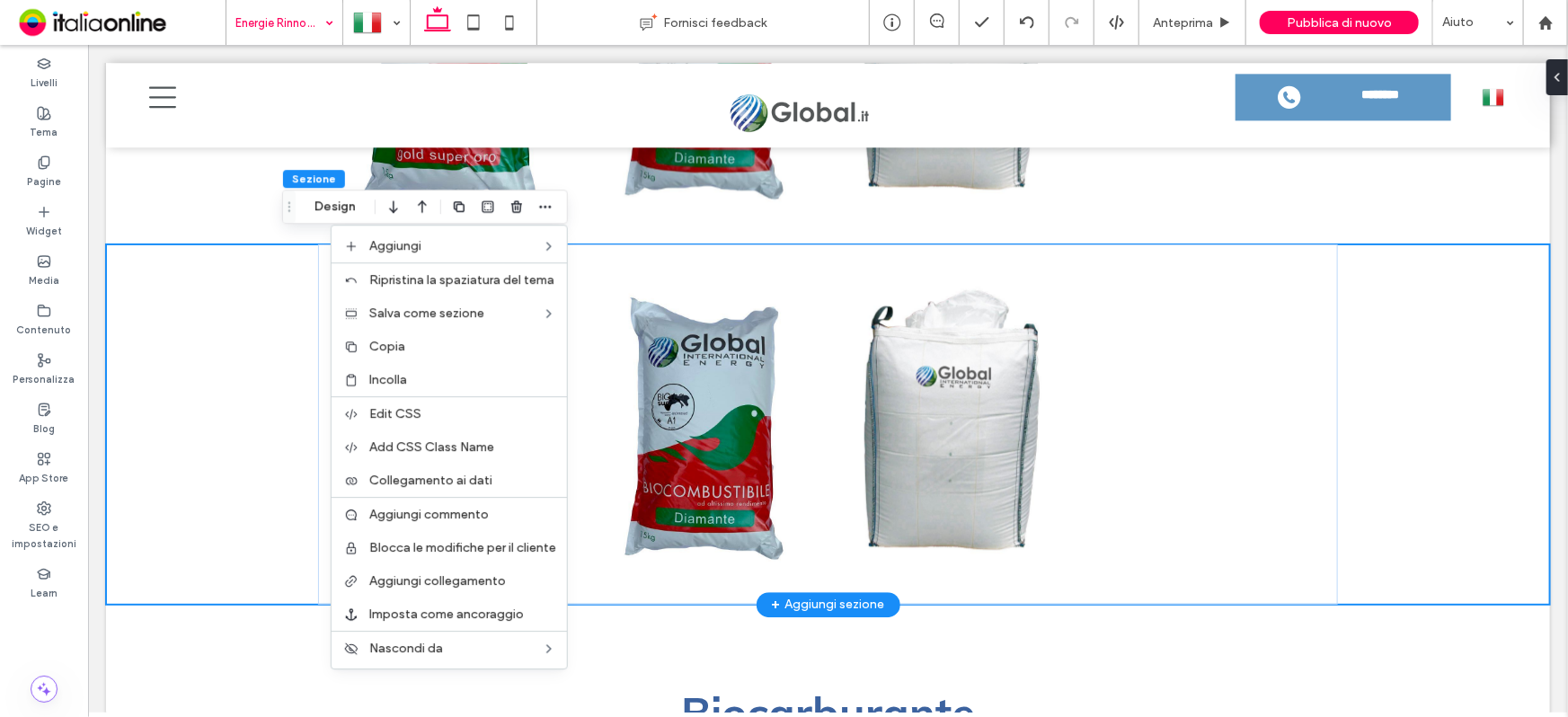
click at [268, 330] on div "Biocarburante A1 GOLD SUPER ORO 15kg Umidità: 8/10% Ceneri: 2/8% Potere caloric…" at bounding box center [827, 423] width 1444 height 360
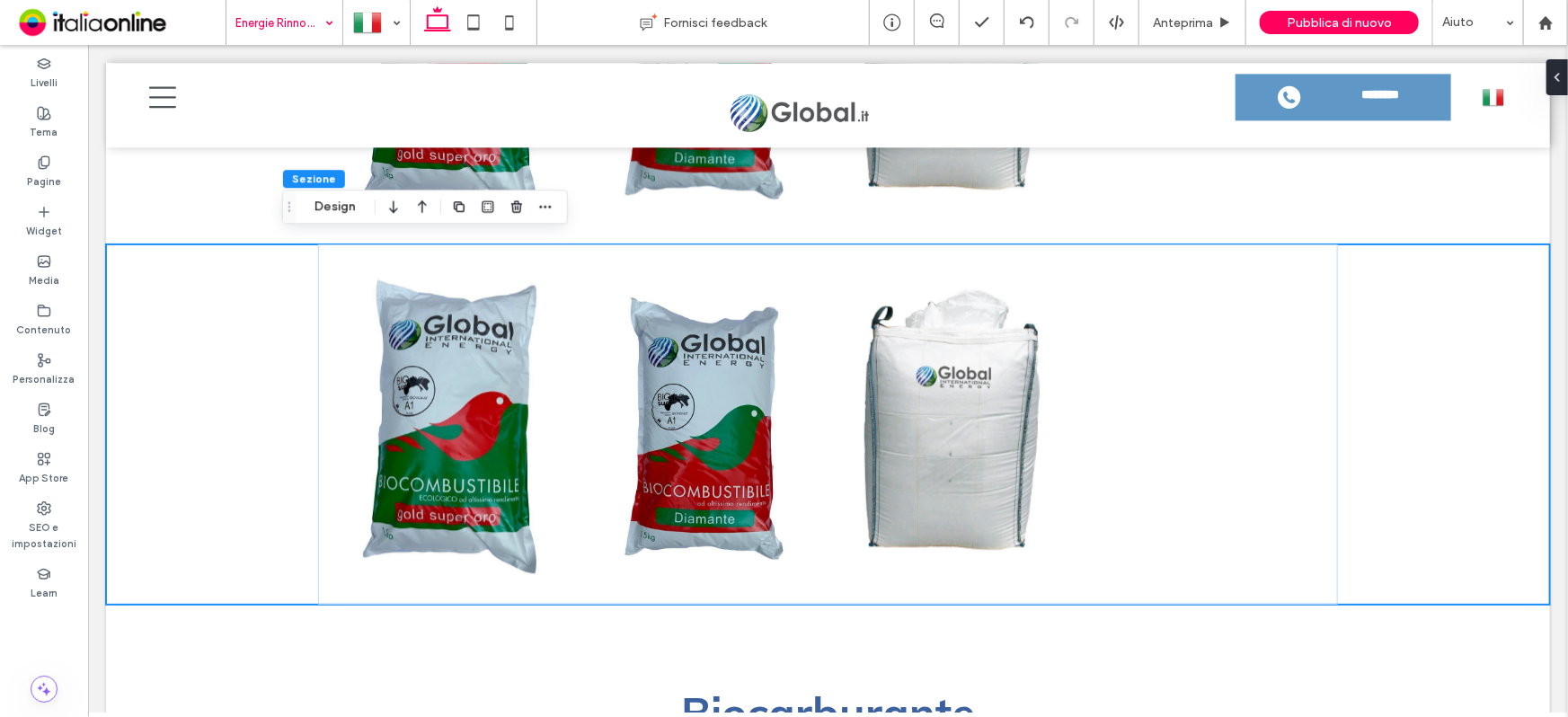
click at [335, 223] on div "Sezione Design" at bounding box center [424, 206] width 286 height 34
click at [338, 214] on button "Design" at bounding box center [335, 206] width 65 height 21
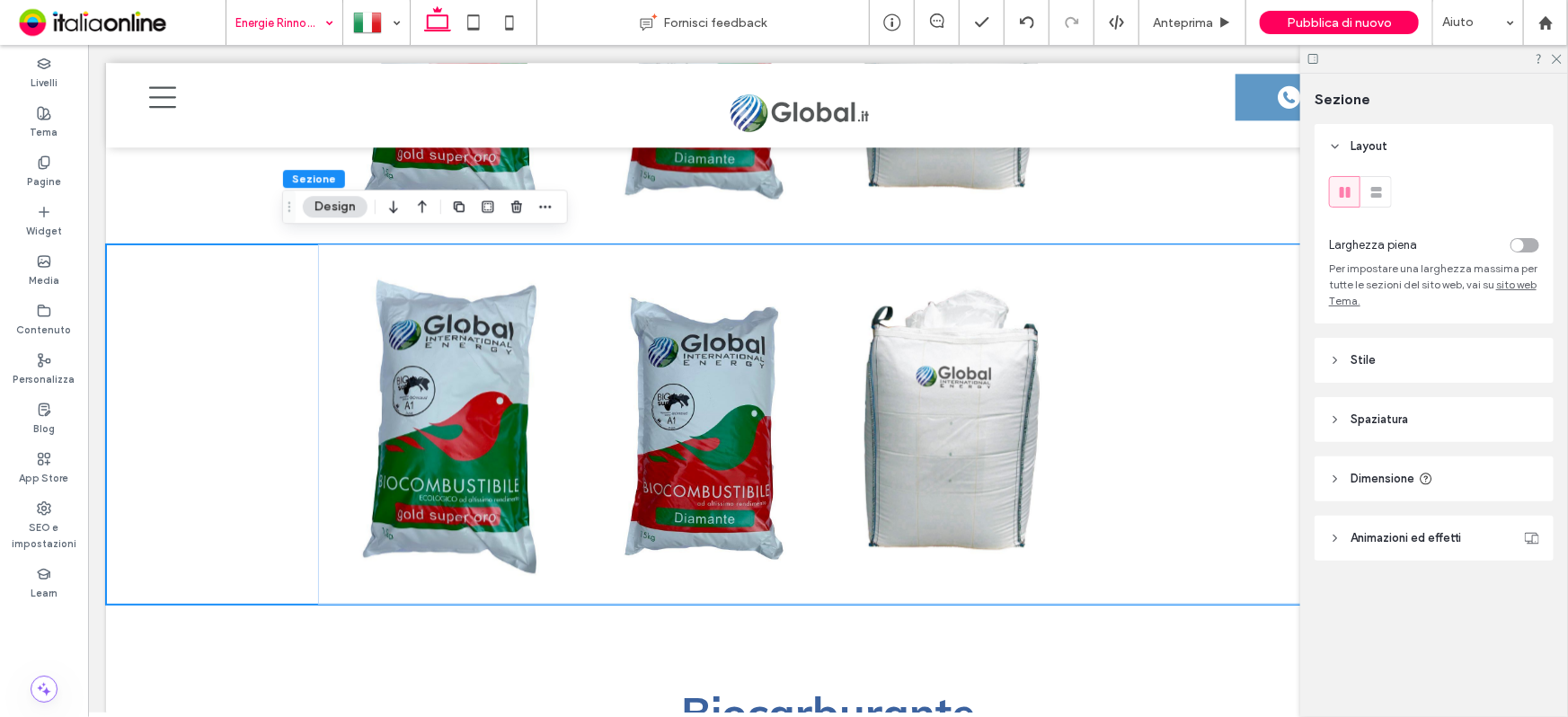
click at [1517, 235] on div at bounding box center [1481, 245] width 115 height 31
click at [1519, 244] on div "toggle" at bounding box center [1517, 245] width 13 height 13
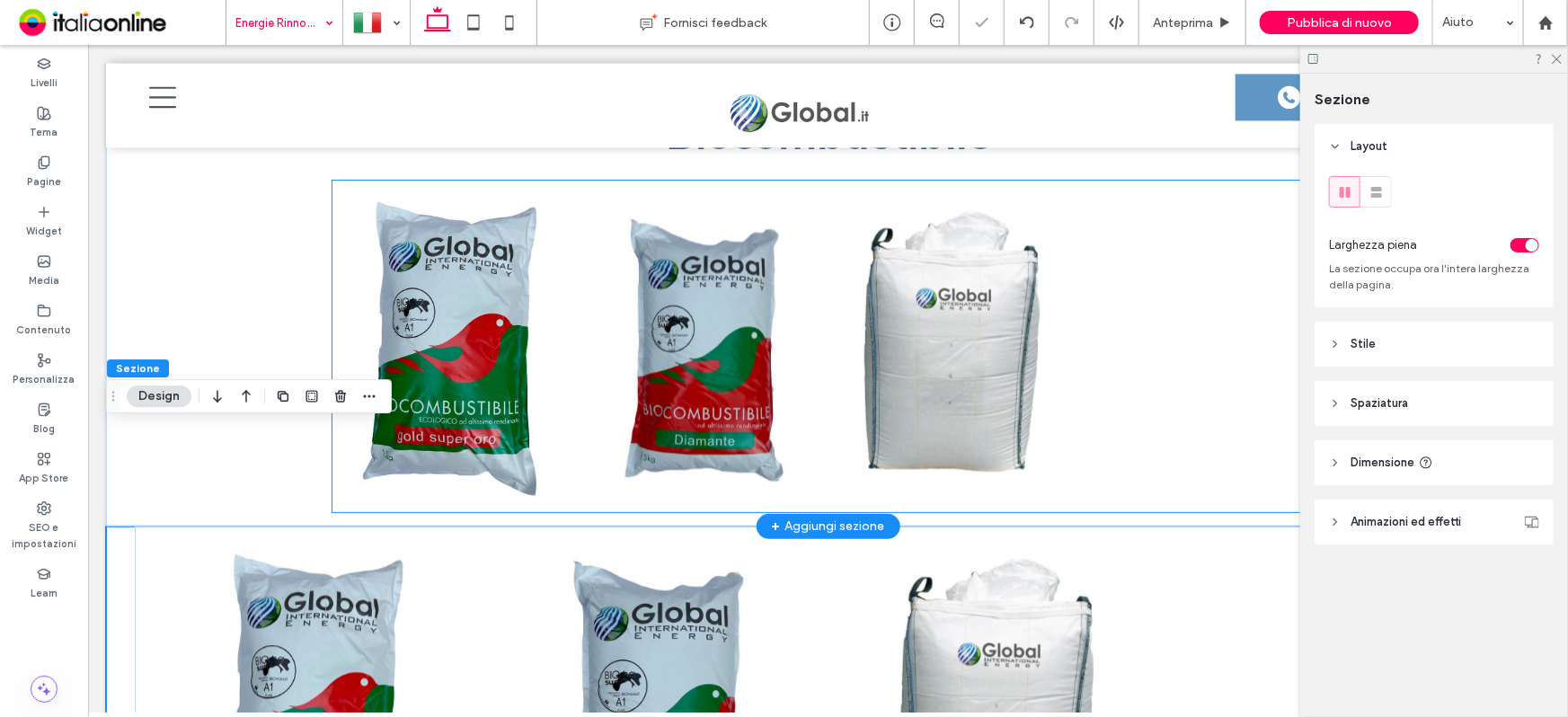
scroll to position [1769, 0]
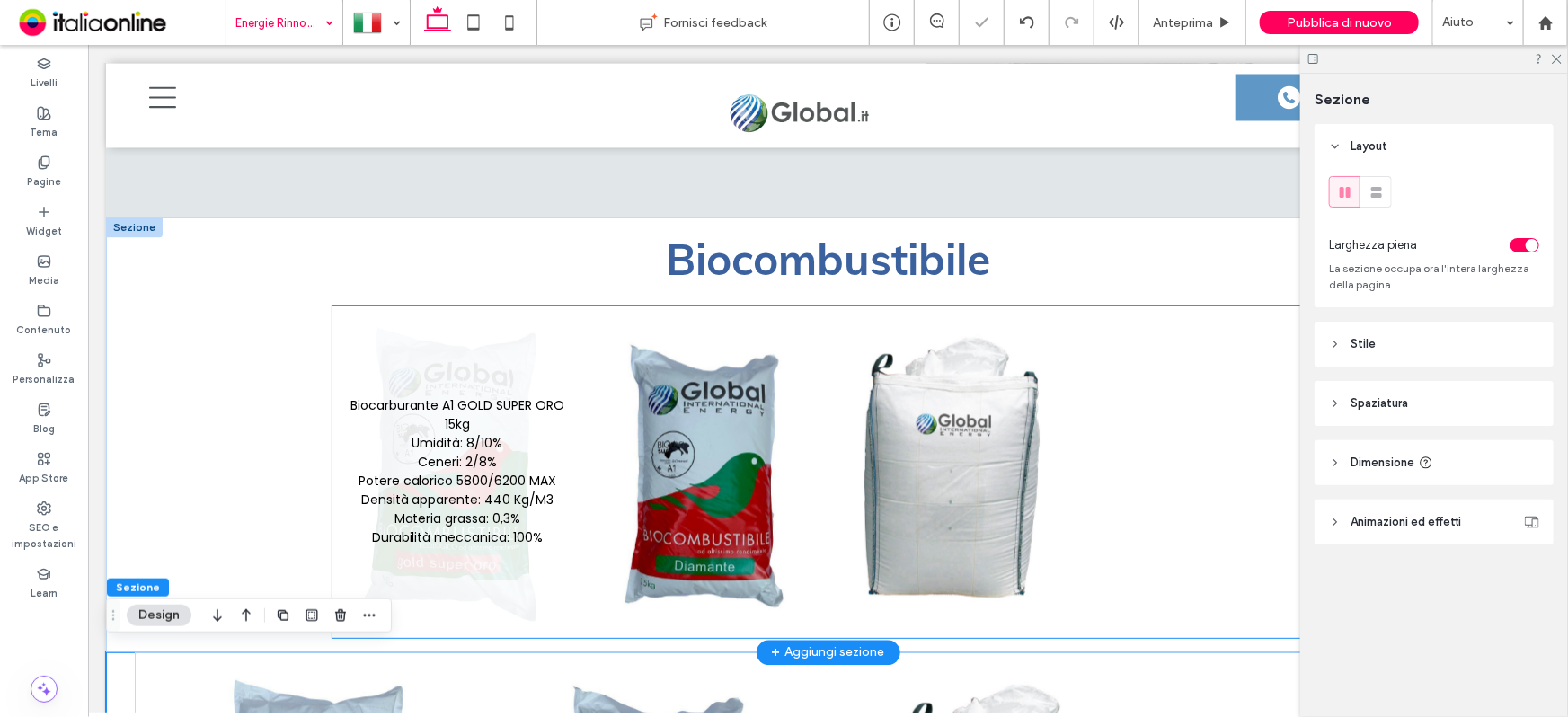
click at [468, 367] on link at bounding box center [456, 471] width 243 height 325
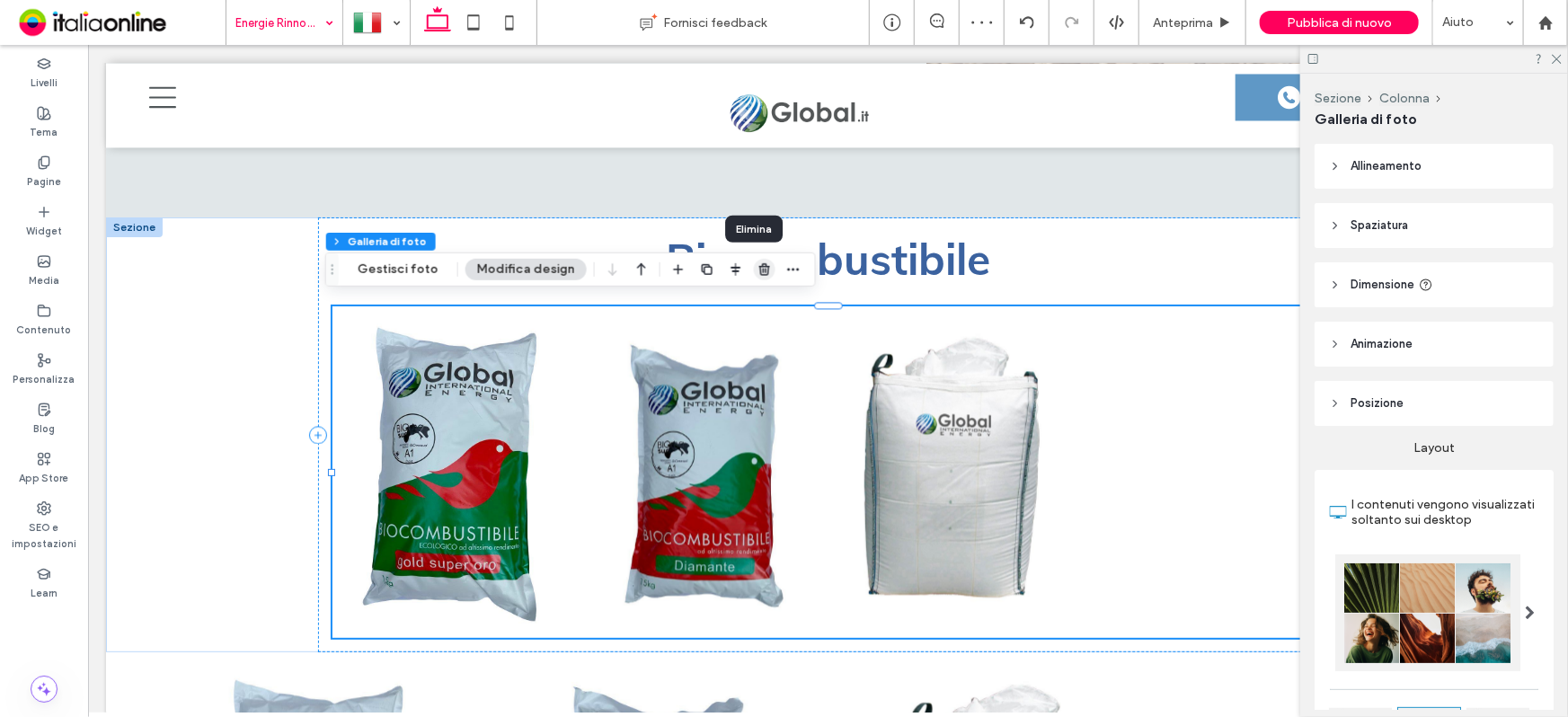
click at [762, 275] on span "button" at bounding box center [764, 269] width 21 height 21
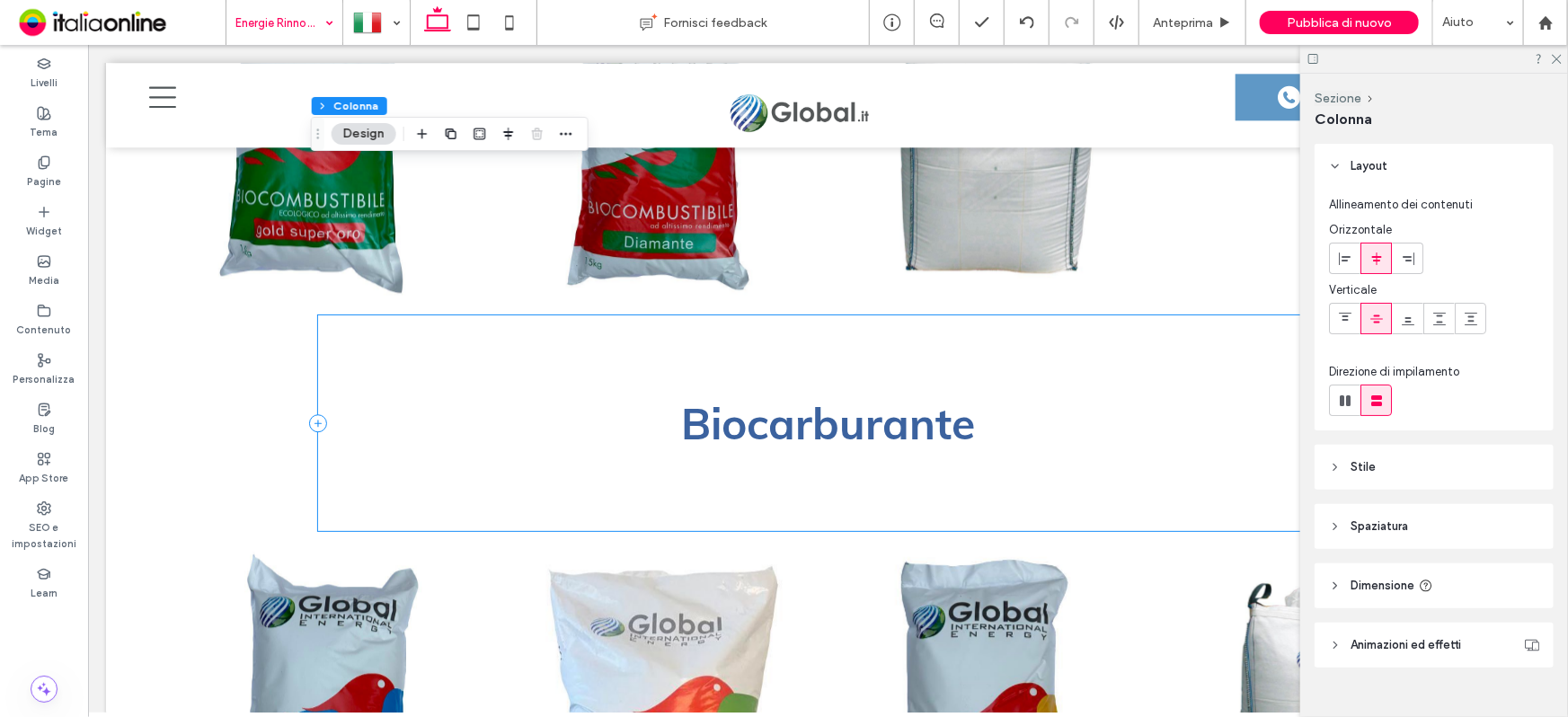
scroll to position [2341, 0]
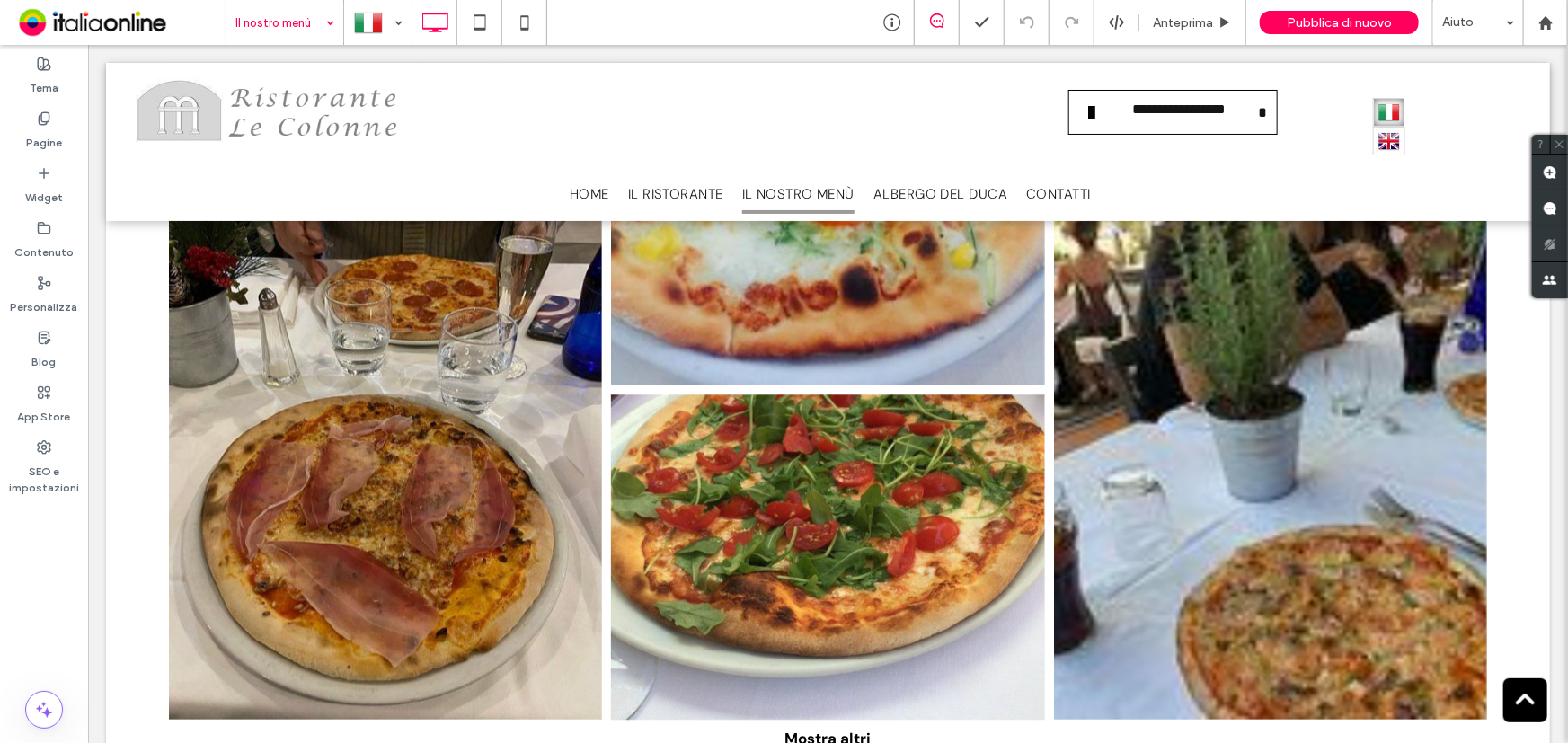
scroll to position [2450, 0]
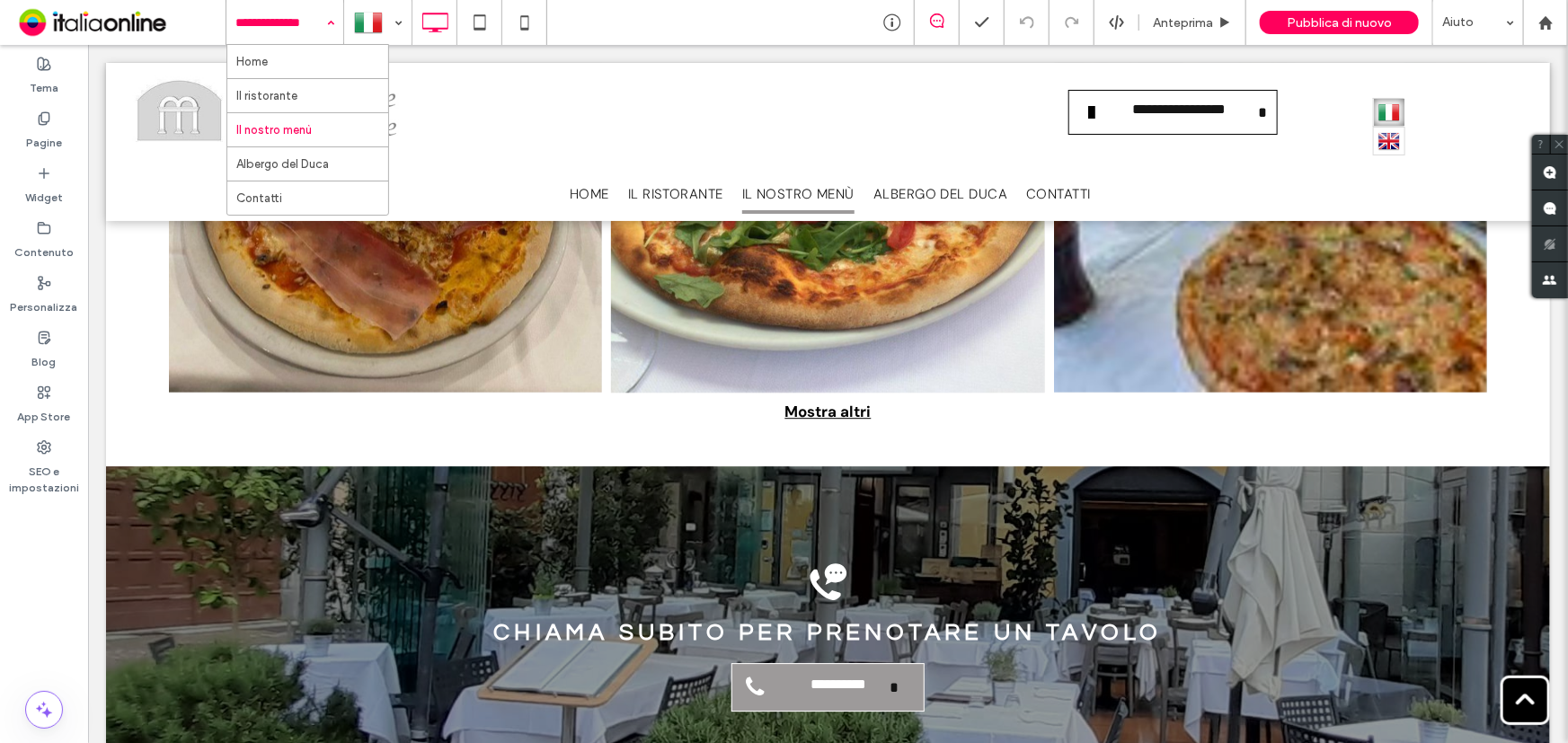
click at [254, 9] on input at bounding box center [280, 22] width 90 height 45
click at [306, 29] on input at bounding box center [280, 22] width 90 height 45
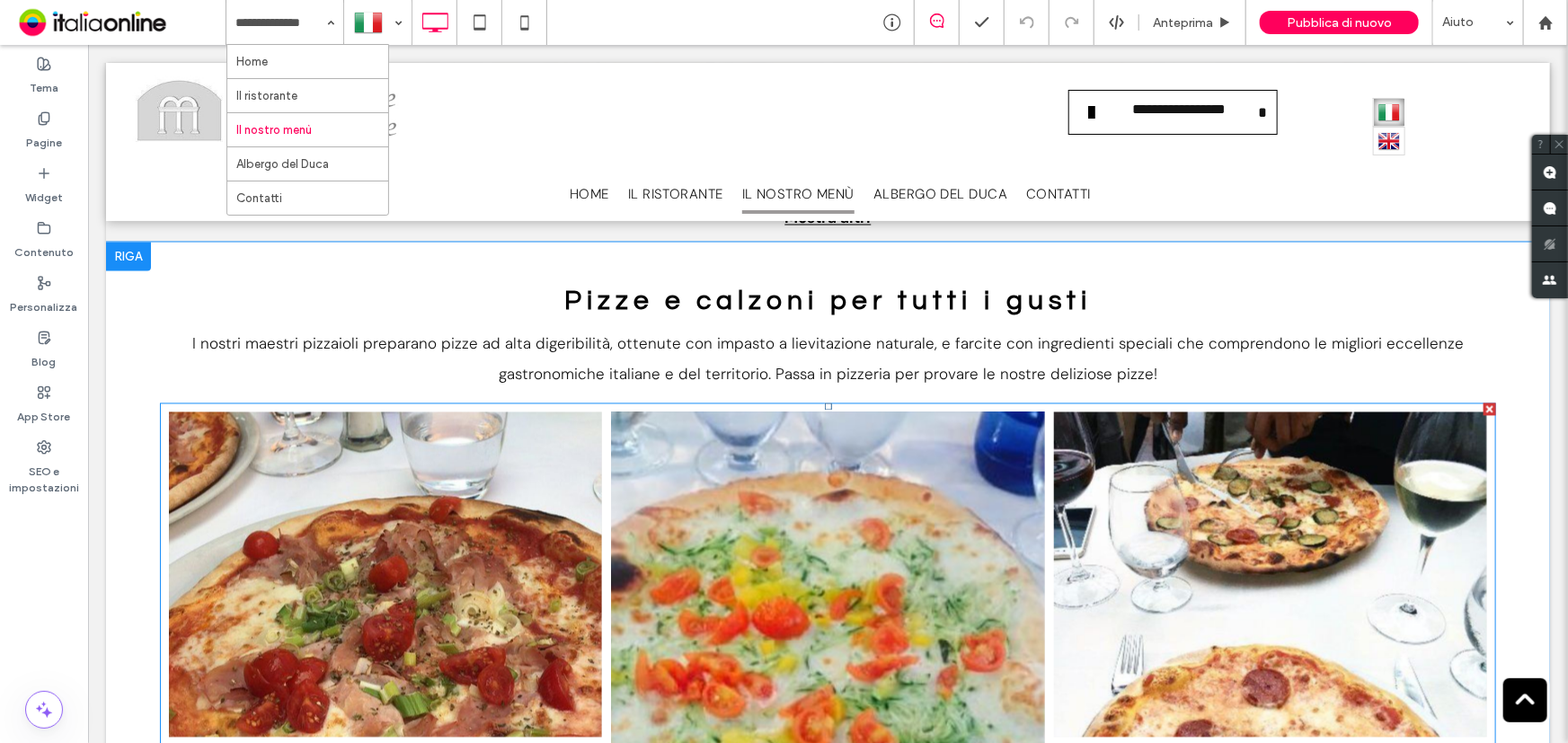
scroll to position [1307, 0]
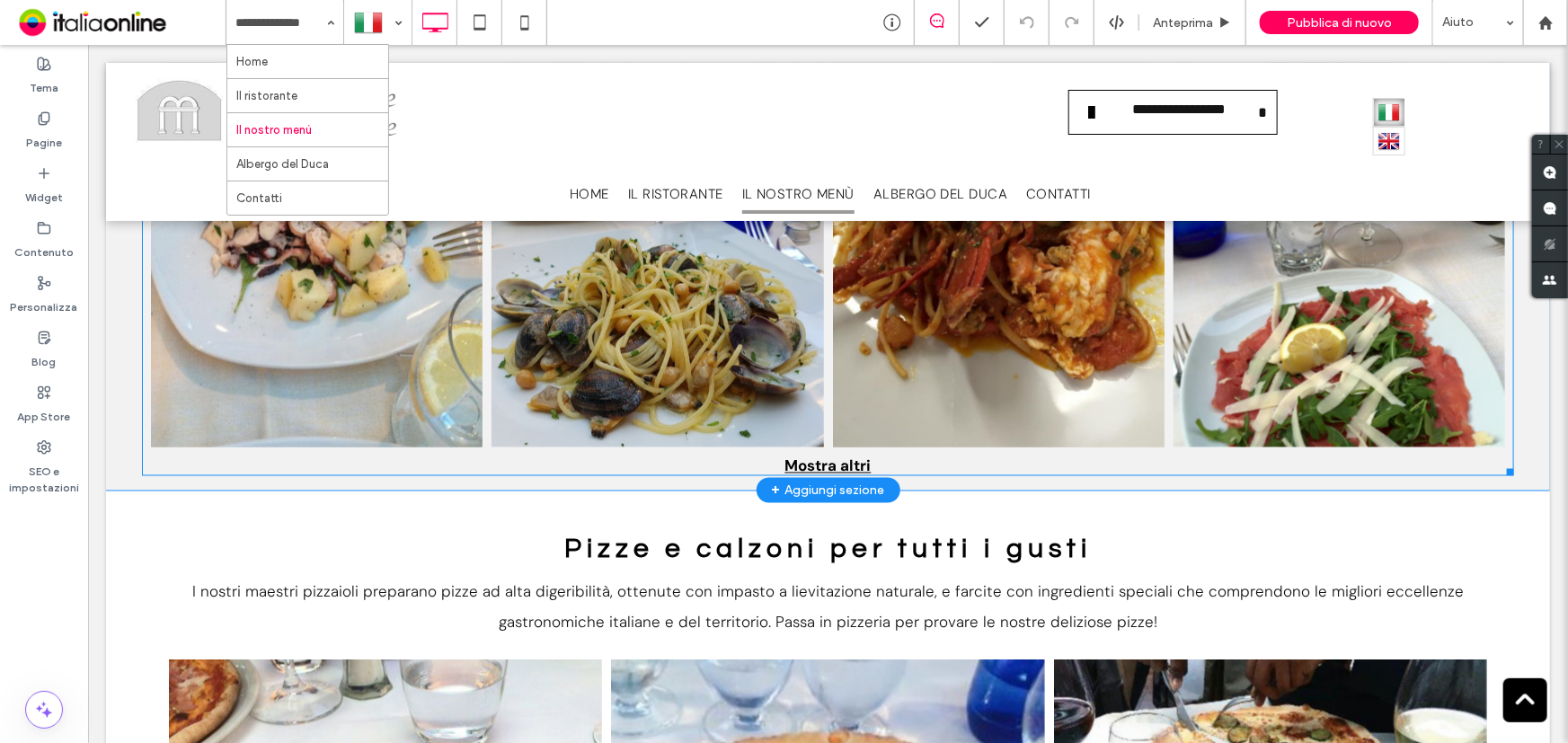
click at [873, 346] on link at bounding box center [997, 238] width 352 height 440
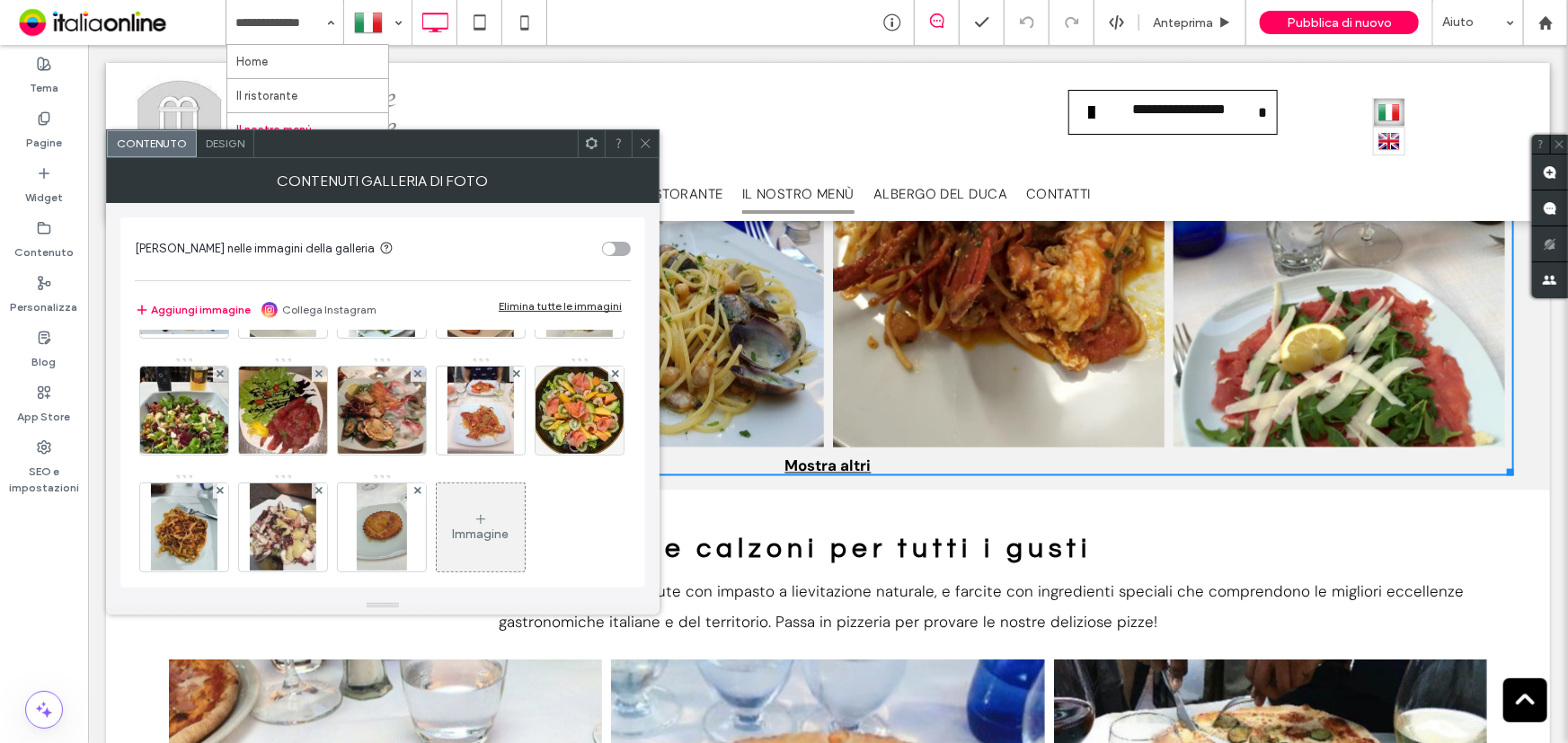
scroll to position [244, 0]
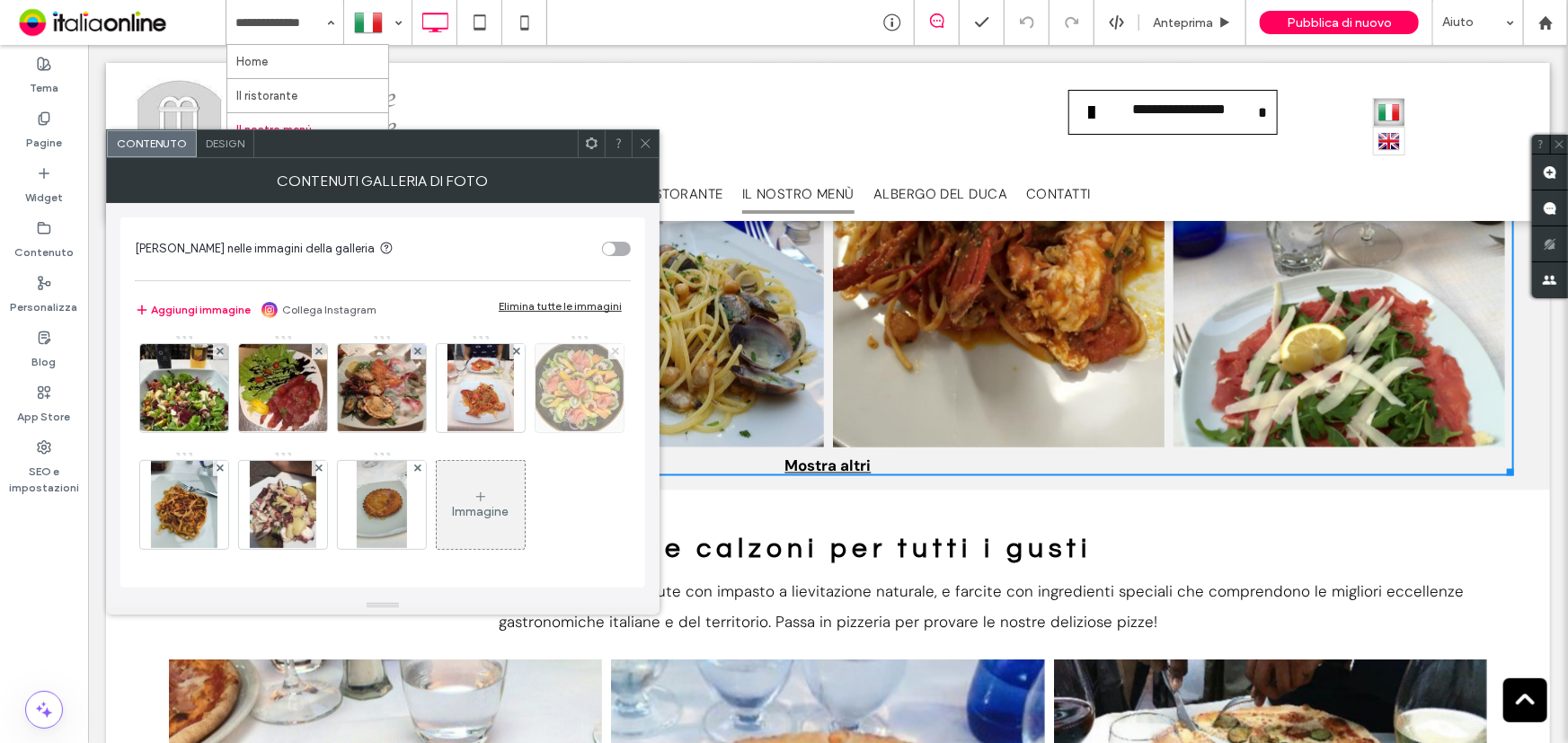
click at [612, 359] on span at bounding box center [615, 352] width 7 height 15
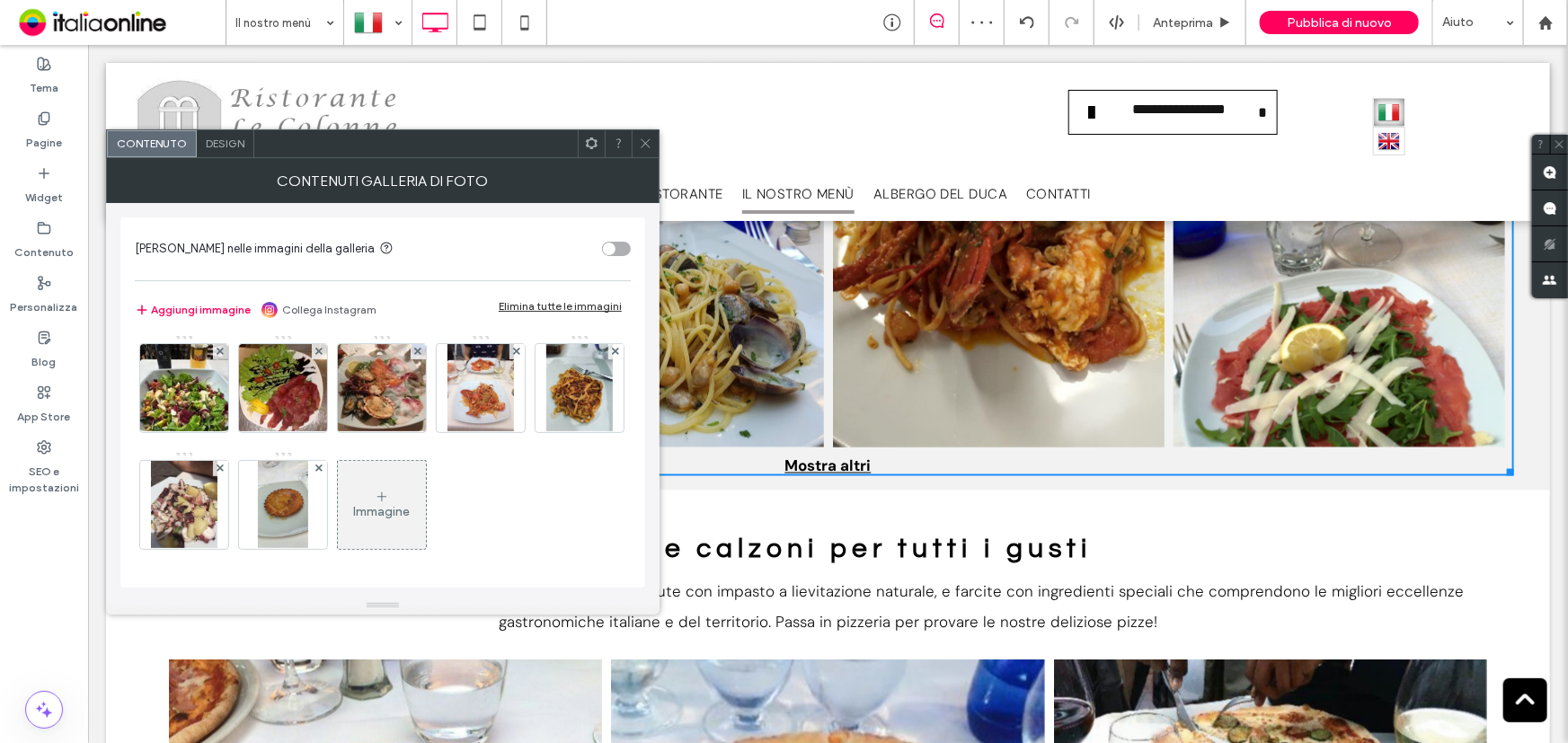
click at [644, 142] on use at bounding box center [644, 143] width 9 height 9
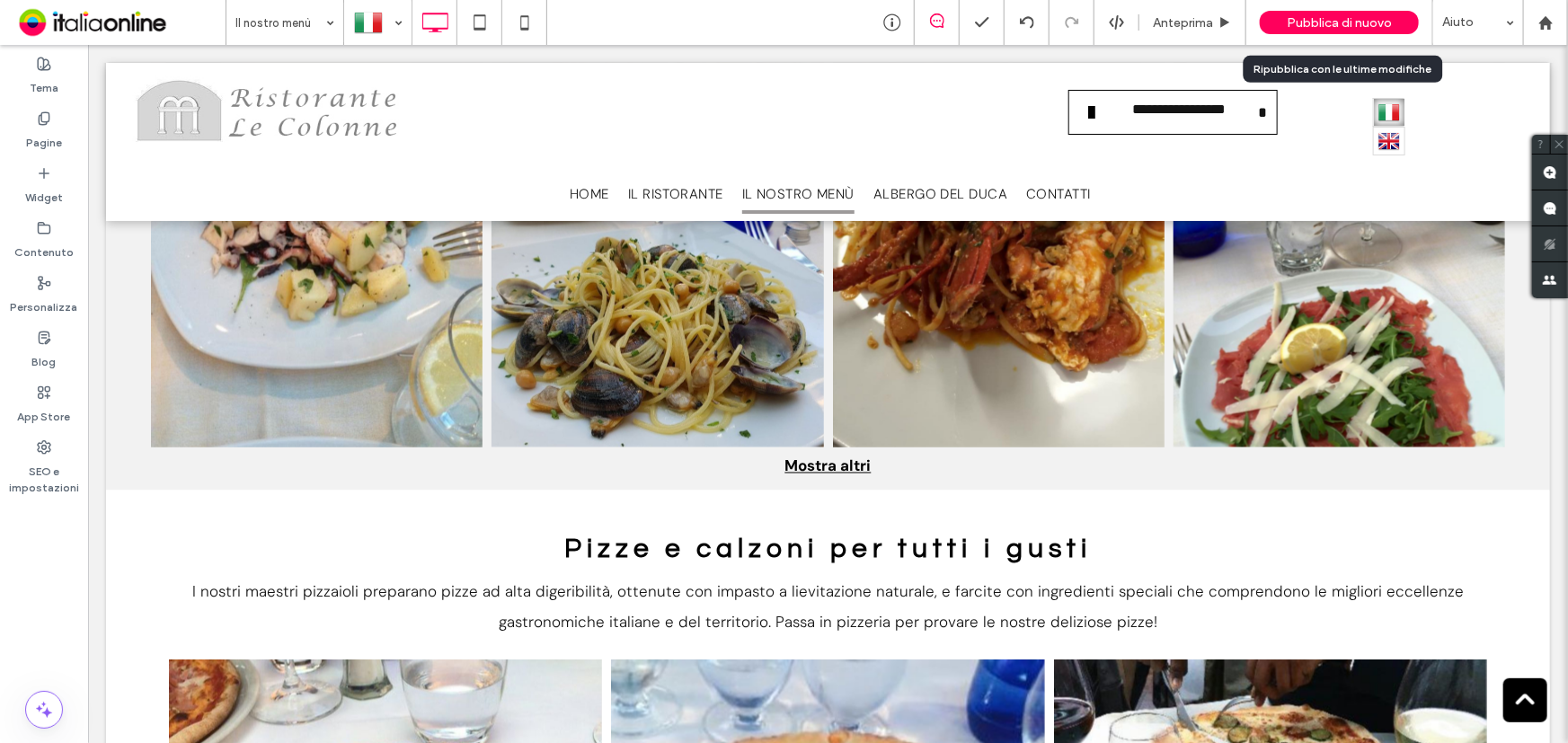
click at [1285, 19] on div "Pubblica di nuovo" at bounding box center [1338, 22] width 159 height 23
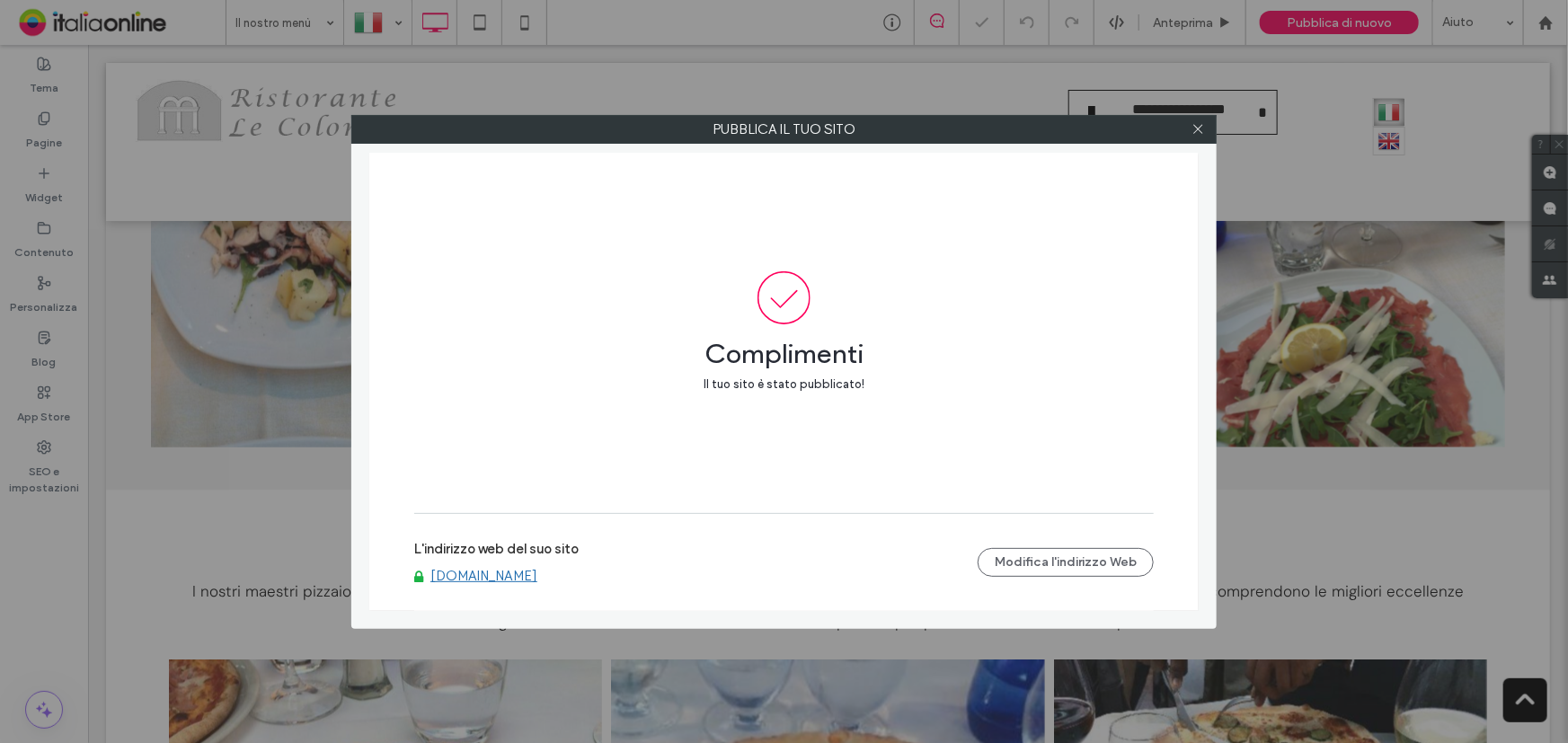
click at [481, 568] on link "[DOMAIN_NAME]" at bounding box center [483, 575] width 107 height 16
